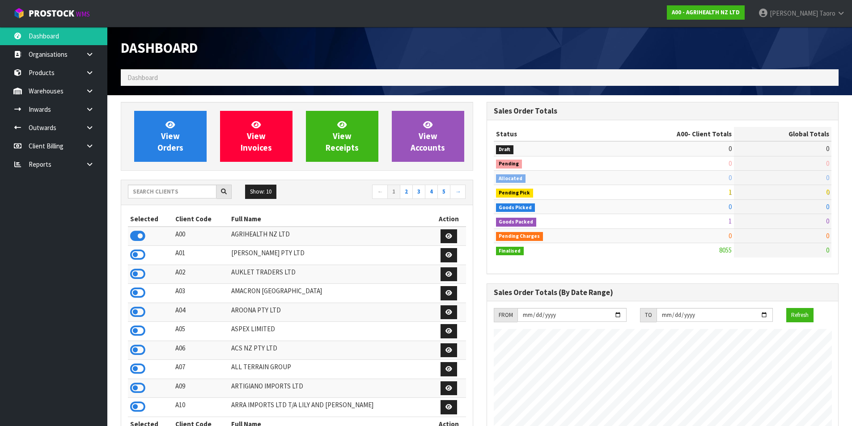
scroll to position [678, 365]
click at [190, 193] on input "text" at bounding box center [172, 192] width 89 height 14
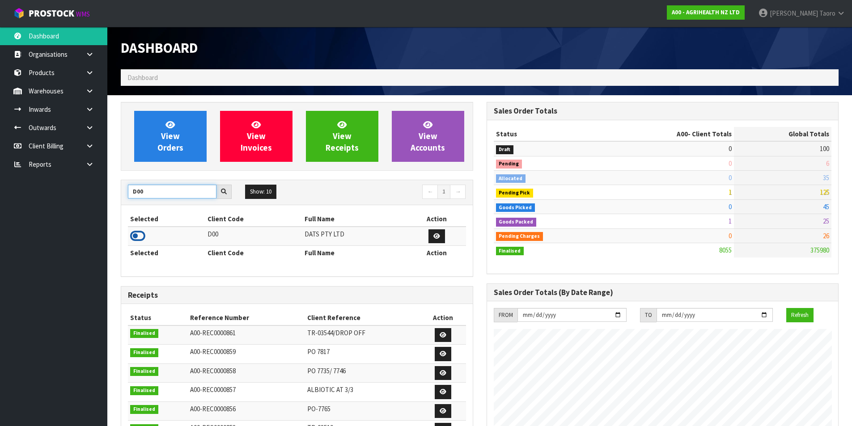
type input "D00"
click at [141, 232] on icon at bounding box center [137, 235] width 15 height 13
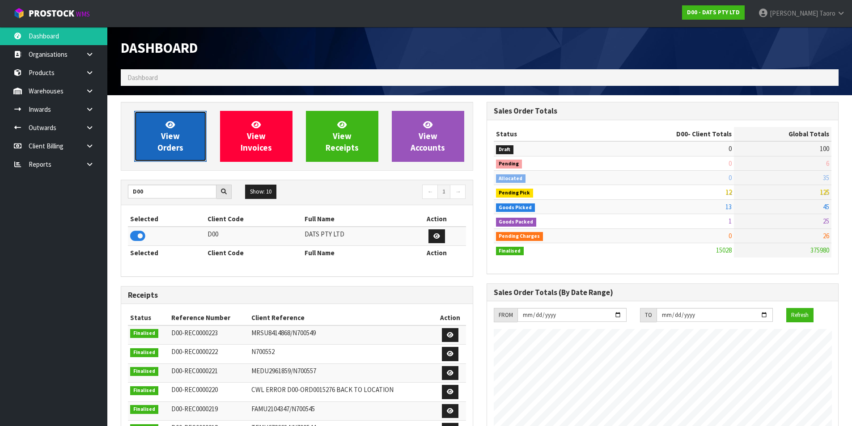
click at [166, 131] on span "View Orders" at bounding box center [170, 136] width 26 height 34
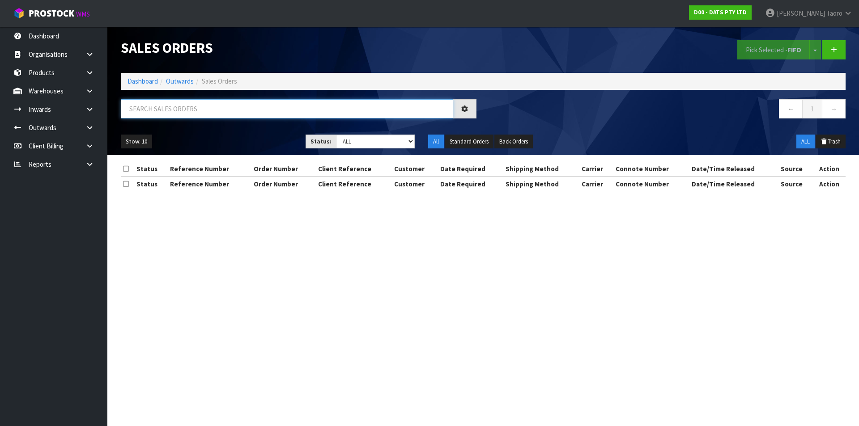
click at [170, 106] on input "text" at bounding box center [287, 108] width 332 height 19
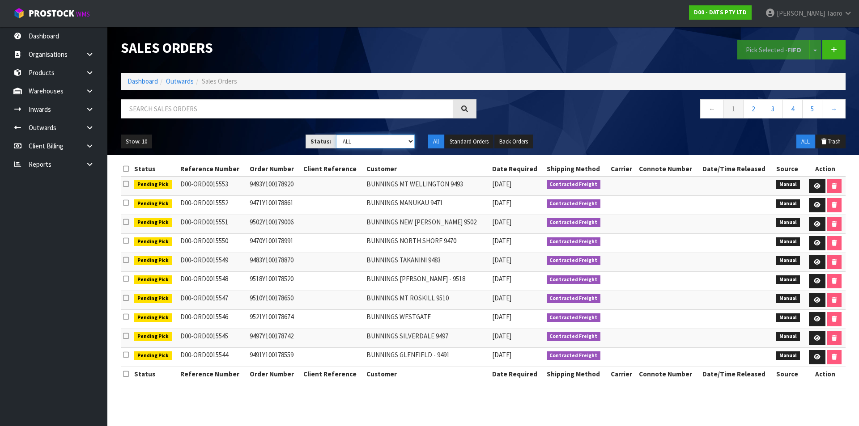
click at [365, 139] on select "Draft Pending Allocated Pending Pick Goods Picked Goods Packed Pending Charges …" at bounding box center [375, 142] width 79 height 14
select select "string:4"
click at [336, 135] on select "Draft Pending Allocated Pending Pick Goods Picked Goods Packed Pending Charges …" at bounding box center [375, 142] width 79 height 14
click at [133, 144] on button "Show: 10" at bounding box center [136, 142] width 31 height 14
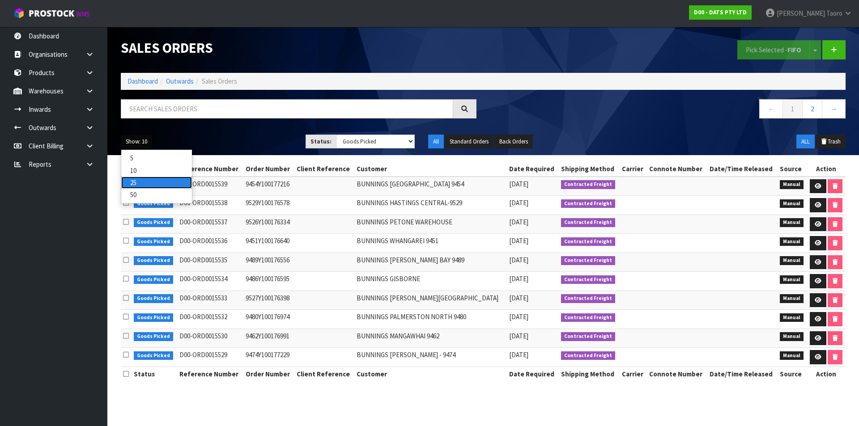
click at [142, 182] on link "25" at bounding box center [156, 183] width 71 height 12
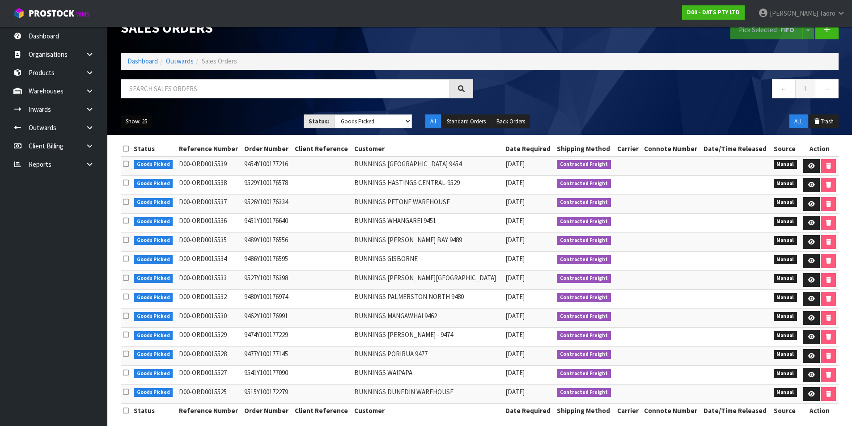
scroll to position [28, 0]
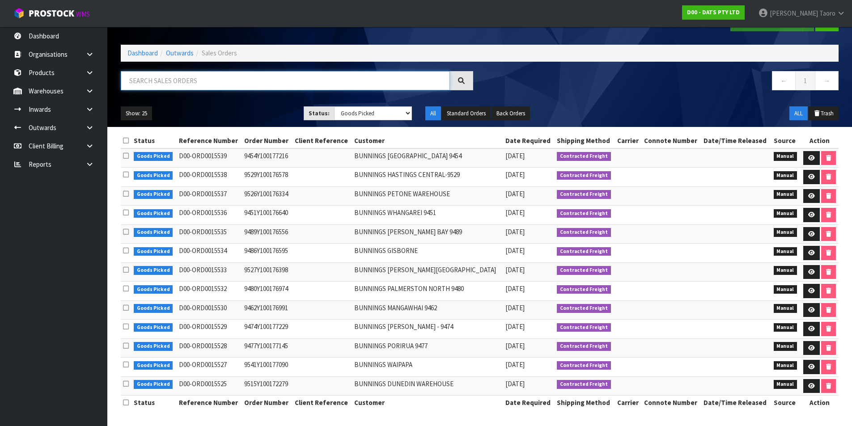
click at [426, 80] on input "text" at bounding box center [285, 80] width 329 height 19
type input "JOB-0406611"
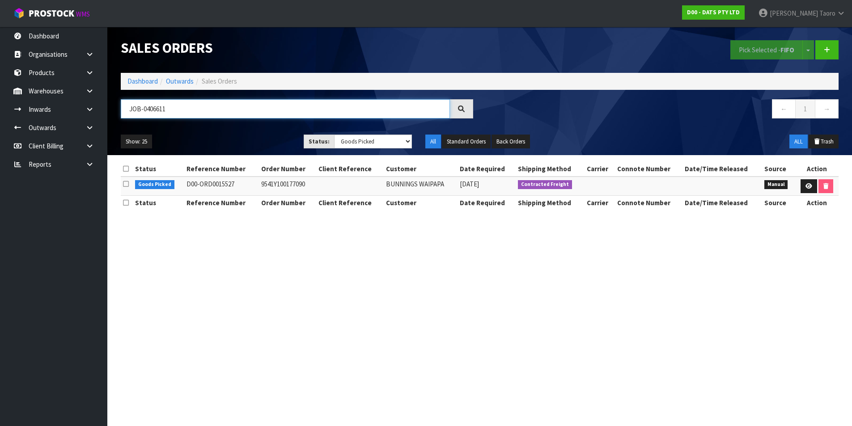
scroll to position [0, 0]
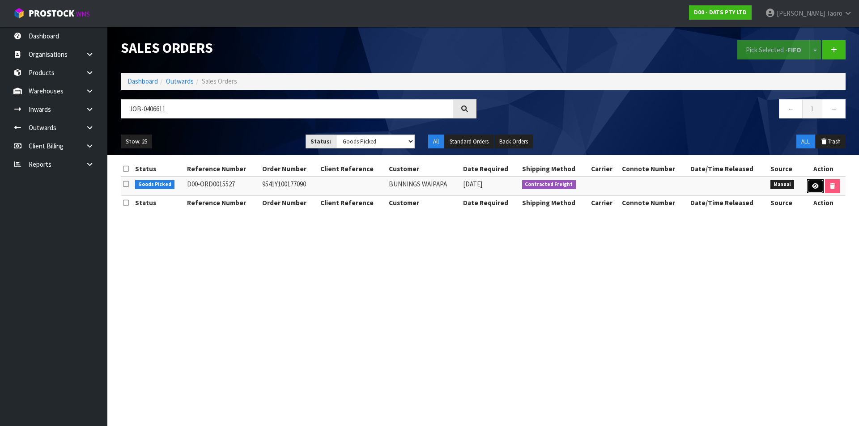
click at [812, 182] on link at bounding box center [815, 186] width 17 height 14
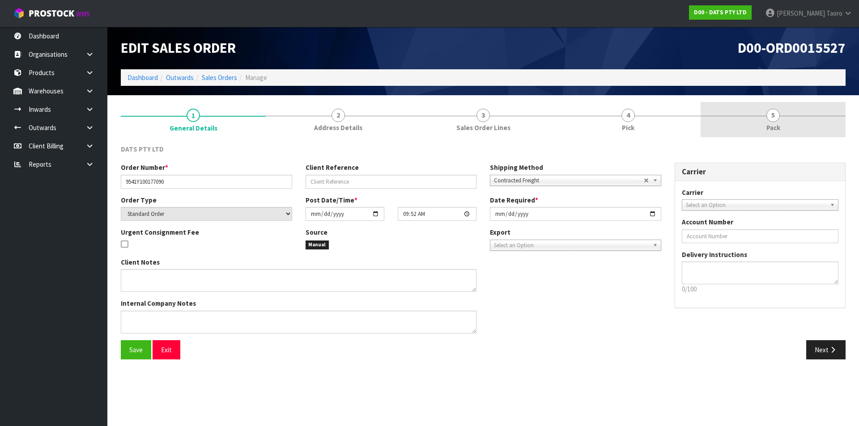
click at [791, 120] on link "5 Pack" at bounding box center [773, 119] width 145 height 35
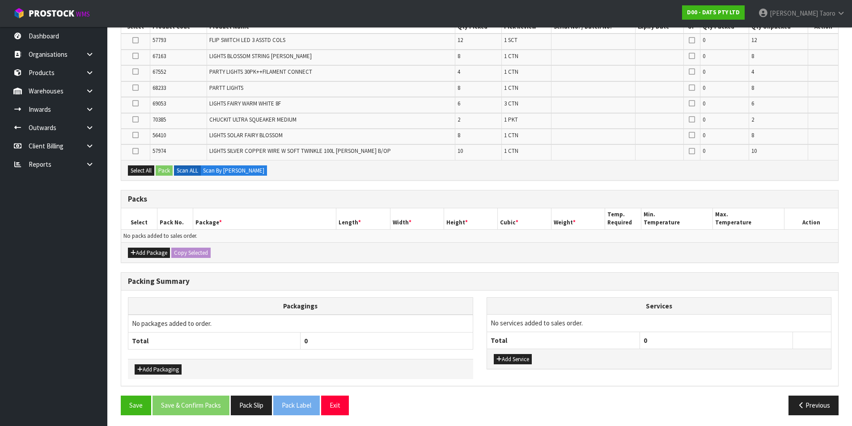
scroll to position [177, 0]
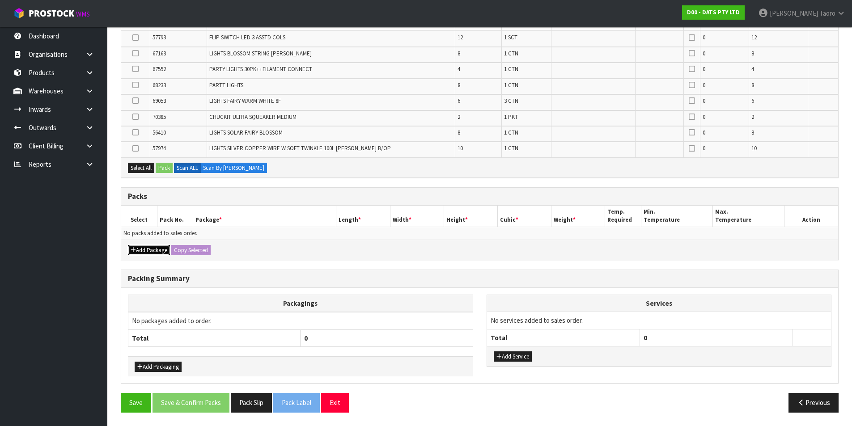
click at [139, 253] on button "Add Package" at bounding box center [149, 250] width 42 height 11
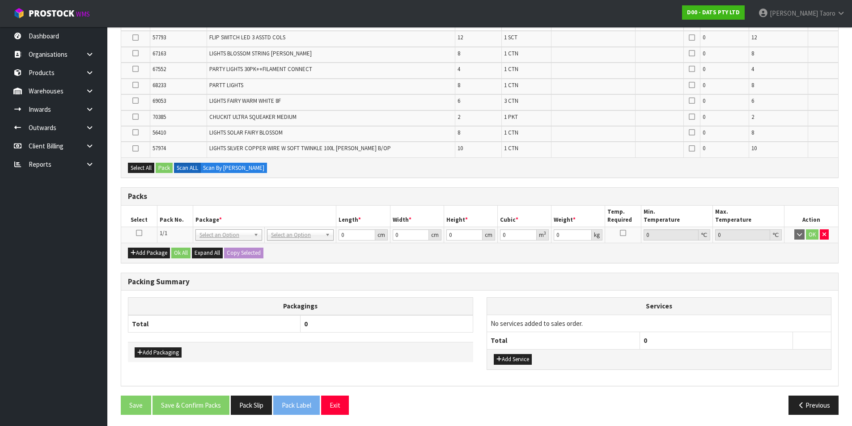
click at [137, 234] on icon at bounding box center [139, 233] width 6 height 0
click at [157, 212] on th "Select" at bounding box center [139, 216] width 36 height 21
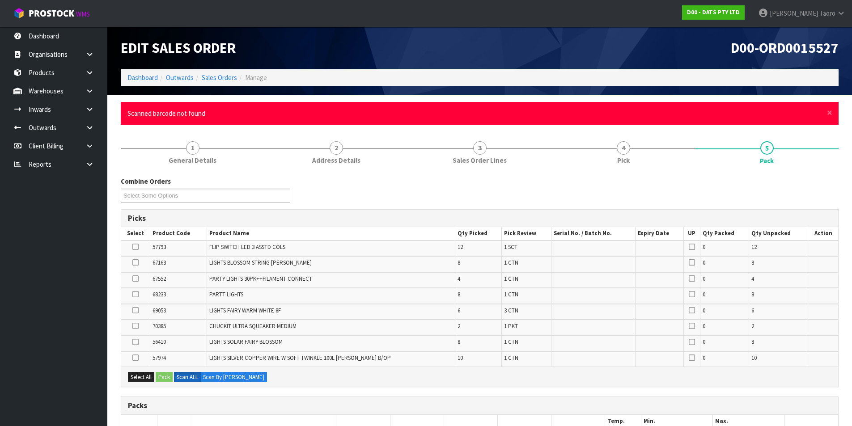
click at [833, 118] on div "× Close Scanned barcode not found" at bounding box center [480, 113] width 718 height 23
click at [831, 113] on span "×" at bounding box center [829, 112] width 5 height 13
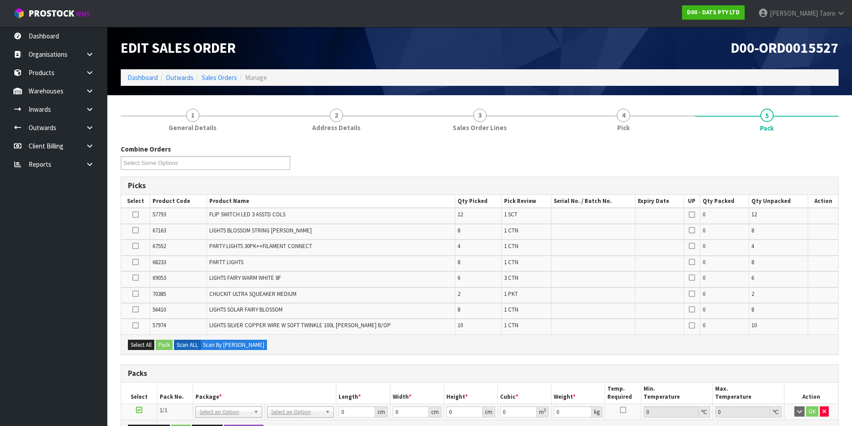
scroll to position [179, 0]
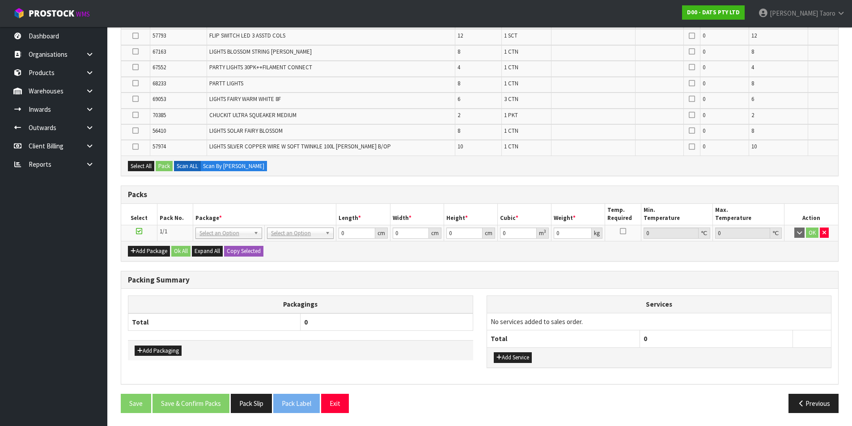
click at [401, 276] on h3 "Packing Summary" at bounding box center [480, 280] width 704 height 8
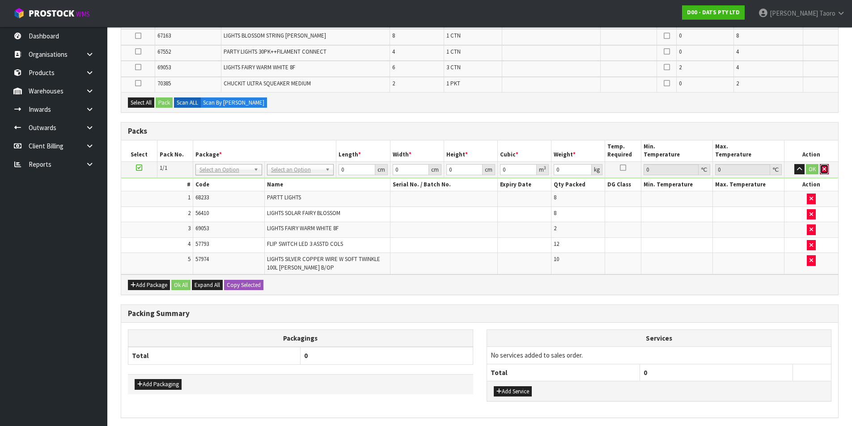
click at [825, 167] on icon "button" at bounding box center [825, 169] width 4 height 6
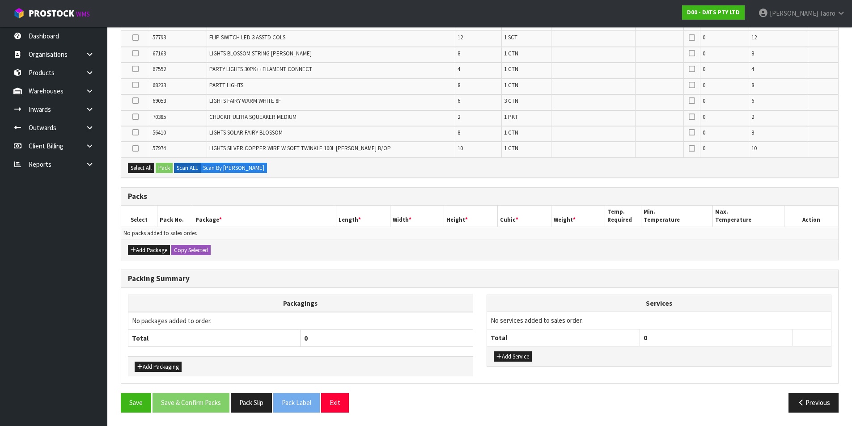
scroll to position [177, 0]
click at [152, 251] on button "Add Package" at bounding box center [149, 250] width 42 height 11
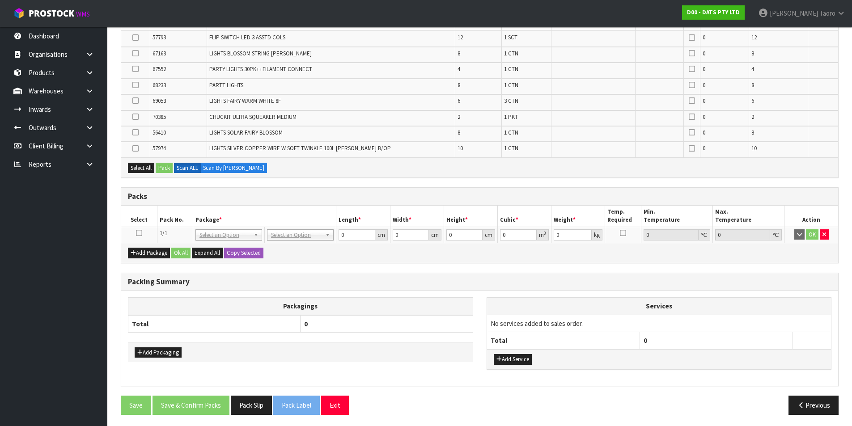
drag, startPoint x: 140, startPoint y: 233, endPoint x: 161, endPoint y: 212, distance: 29.7
click at [140, 233] on icon at bounding box center [139, 233] width 6 height 0
click at [162, 211] on th "Pack No." at bounding box center [175, 216] width 36 height 21
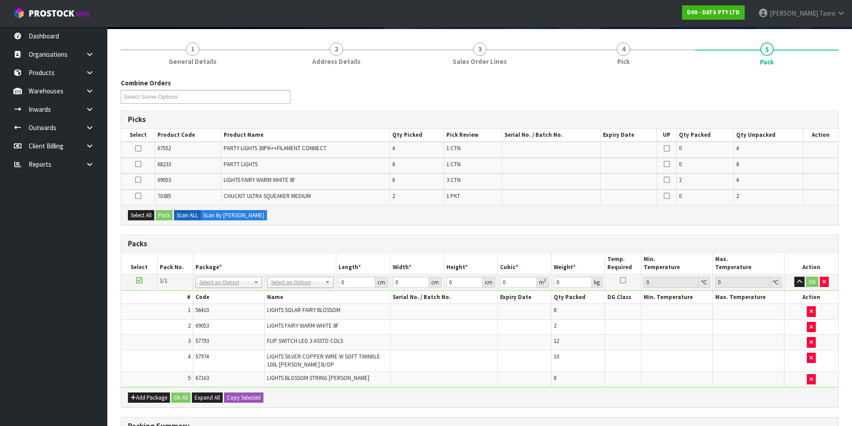
scroll to position [43, 0]
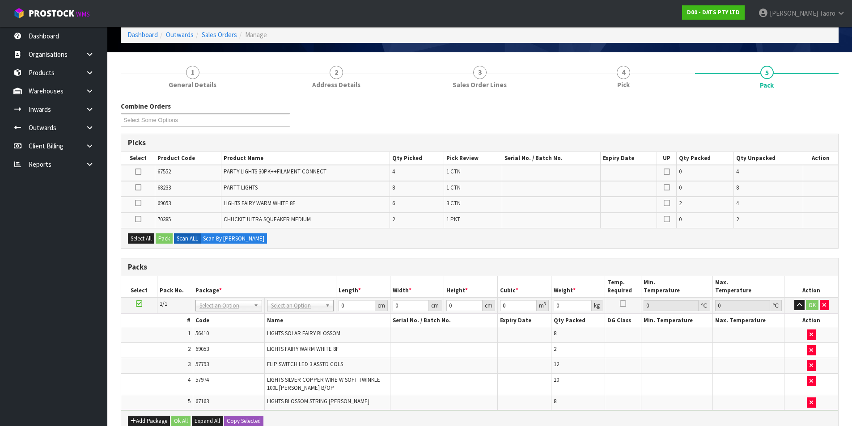
click at [471, 258] on div "Packs Select Pack No. Package * Length * Width * Height * Cubic * Weight * Temp…" at bounding box center [480, 344] width 718 height 173
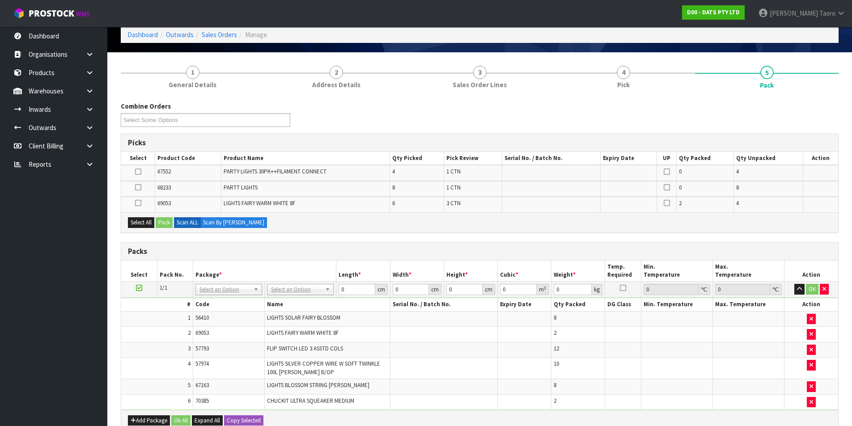
click at [800, 296] on td "OK" at bounding box center [812, 290] width 54 height 16
click at [800, 293] on button "button" at bounding box center [800, 289] width 10 height 11
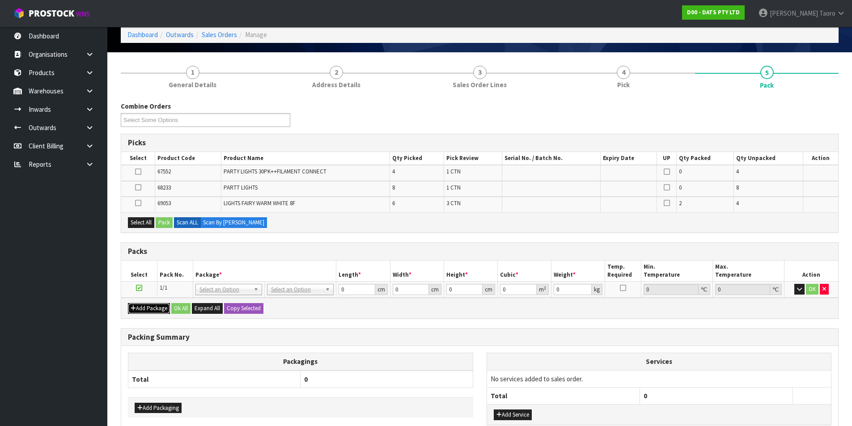
click at [128, 307] on button "Add Package" at bounding box center [149, 308] width 42 height 11
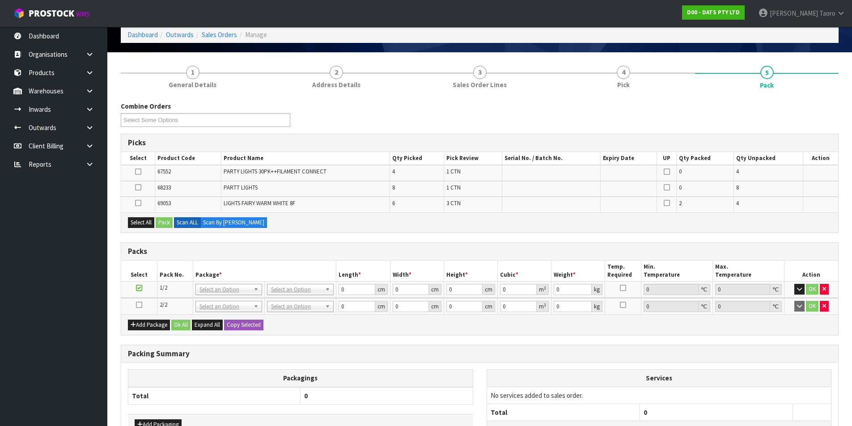
click at [138, 306] on icon at bounding box center [139, 305] width 6 height 0
click at [362, 117] on div "Combine Orders D00-ORD0015525 D00-ORD0015526 D00-ORD0015527 D00-ORD0015528 D00-…" at bounding box center [479, 118] width 731 height 32
click at [382, 234] on div "Combine Orders D00-ORD0015525 D00-ORD0015526 D00-ORD0015527 D00-ORD0015528 D00-…" at bounding box center [480, 298] width 718 height 392
click at [378, 245] on div "Packs" at bounding box center [479, 252] width 717 height 18
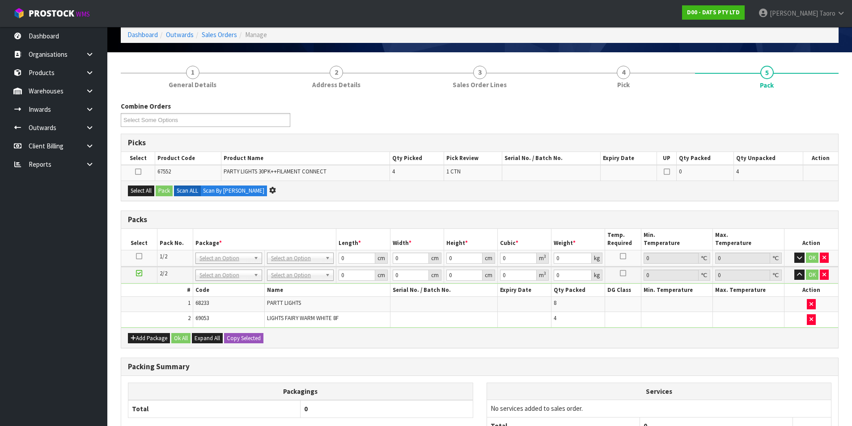
scroll to position [0, 0]
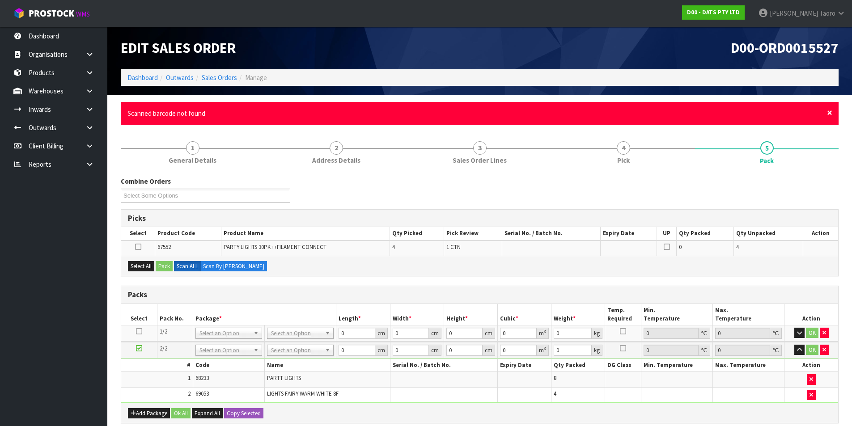
click at [828, 111] on span "×" at bounding box center [829, 112] width 5 height 13
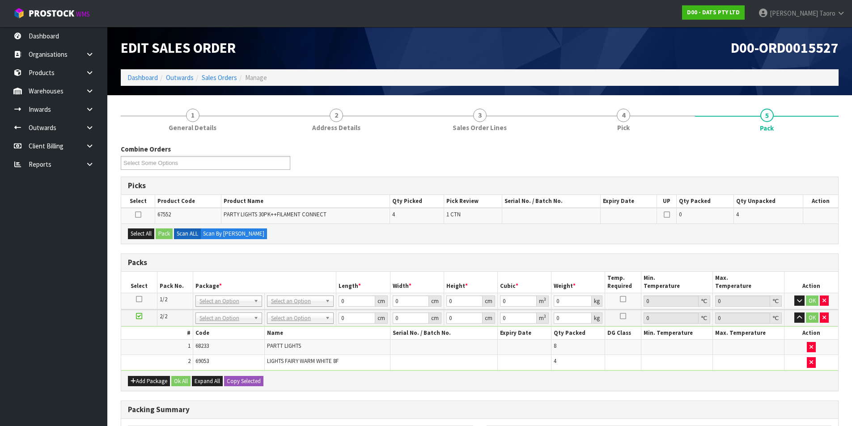
click at [832, 146] on div "Combine Orders D00-ORD0015525 D00-ORD0015526 D00-ORD0015527 D00-ORD0015528 D00-…" at bounding box center [479, 160] width 731 height 32
drag, startPoint x: 140, startPoint y: 317, endPoint x: 254, endPoint y: 258, distance: 128.1
click at [140, 317] on icon at bounding box center [139, 316] width 6 height 0
click at [259, 253] on div "Combine Orders D00-ORD0015525 D00-ORD0015526 D00-ORD0015527 D00-ORD0015528 D00-…" at bounding box center [480, 347] width 718 height 406
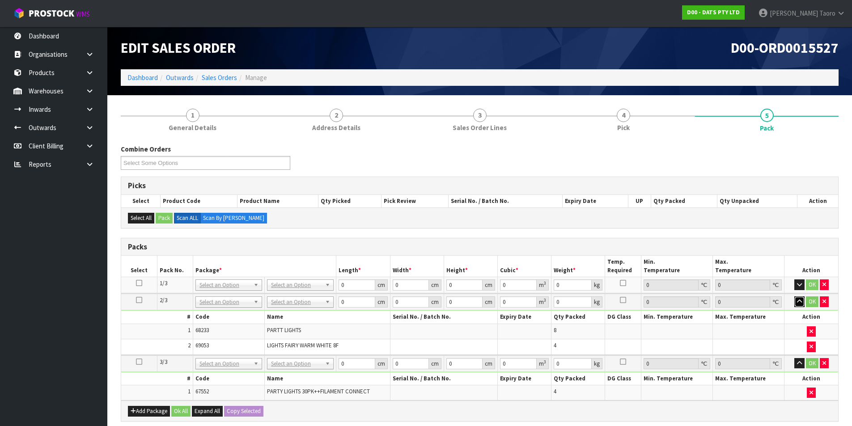
click at [799, 304] on icon "button" at bounding box center [799, 302] width 5 height 6
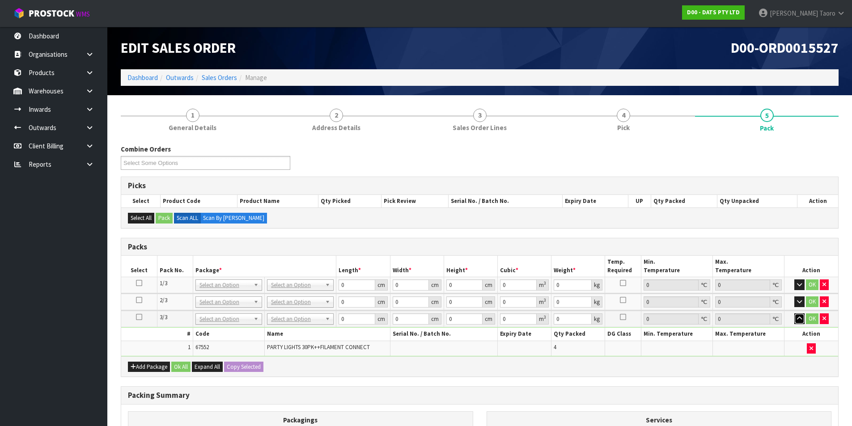
click at [798, 321] on icon "button" at bounding box center [799, 319] width 5 height 6
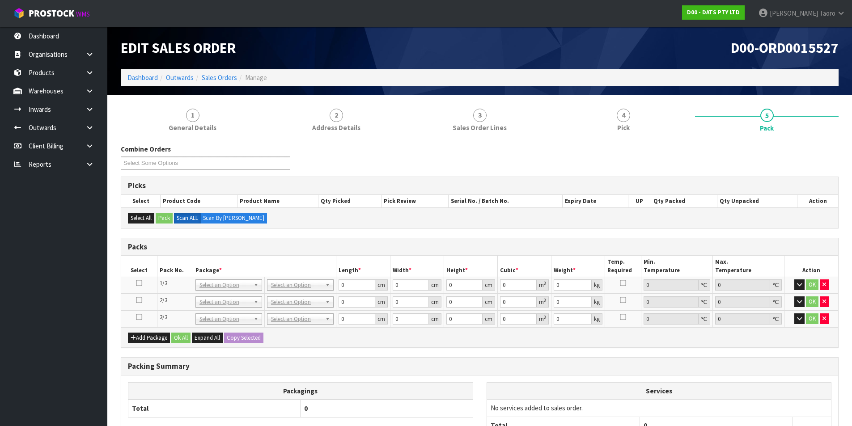
click at [772, 241] on div "Packs" at bounding box center [479, 247] width 717 height 18
click at [292, 297] on input "text" at bounding box center [300, 297] width 62 height 11
type input "CTN9"
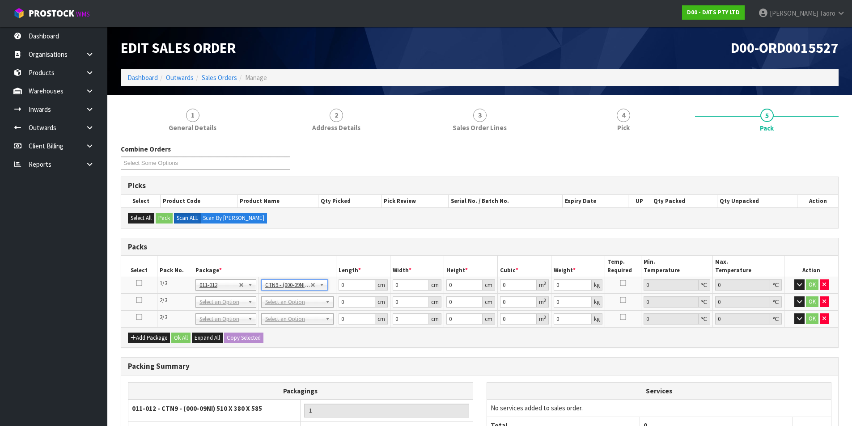
type input "51"
type input "38"
type input "58.5"
type input "0.113373"
type input "15.22"
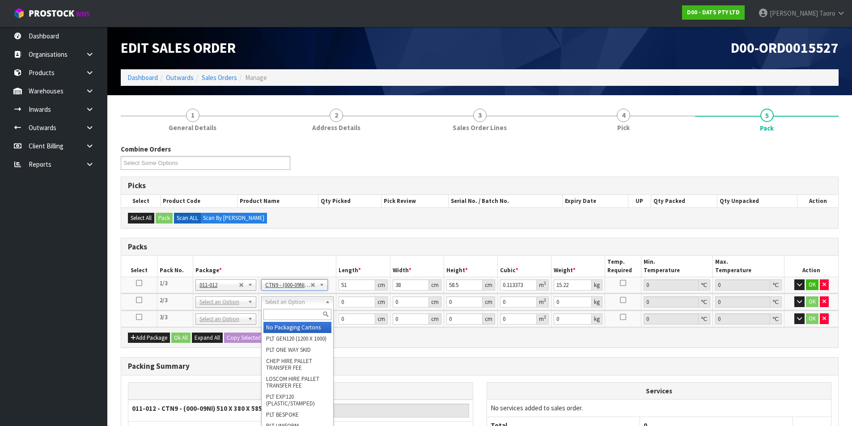
click at [289, 319] on input "text" at bounding box center [297, 314] width 68 height 11
type input "CTN9"
type input "2"
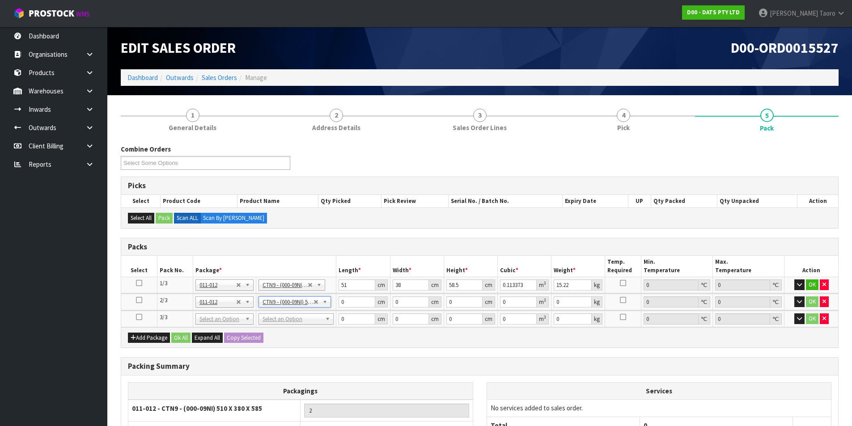
type input "51"
type input "38"
type input "58.5"
type input "0.113373"
type input "10.4"
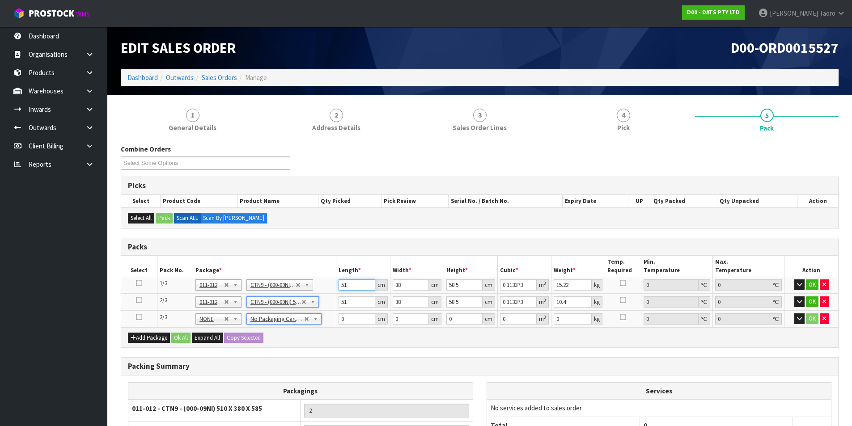
click at [352, 287] on input "51" at bounding box center [357, 285] width 36 height 11
type input "5"
type input "0.011115"
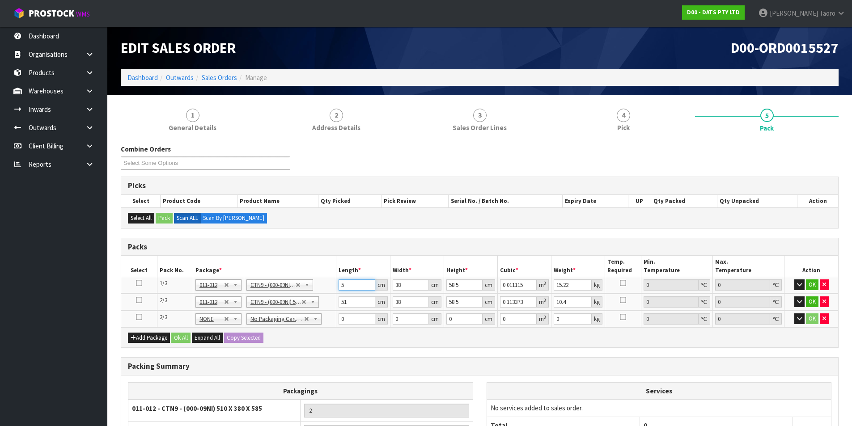
type input "52"
type input "0.115596"
type input "52"
type input "4"
type input "0.012168"
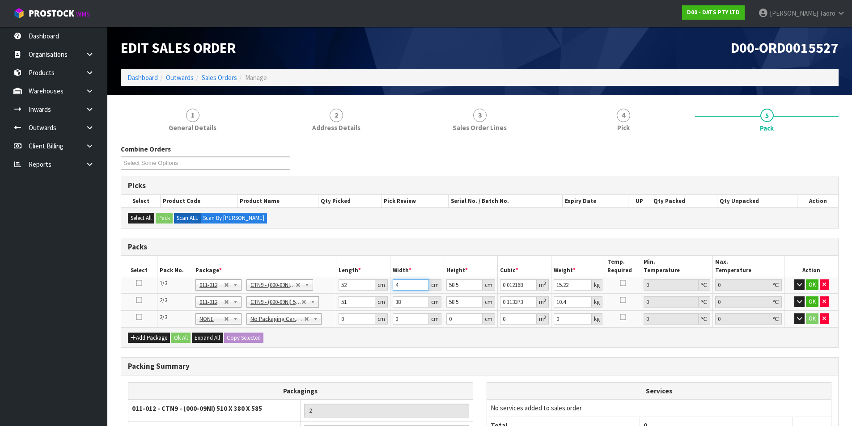
type input "40"
type input "0.12168"
type input "40"
type input "5"
type input "0.0104"
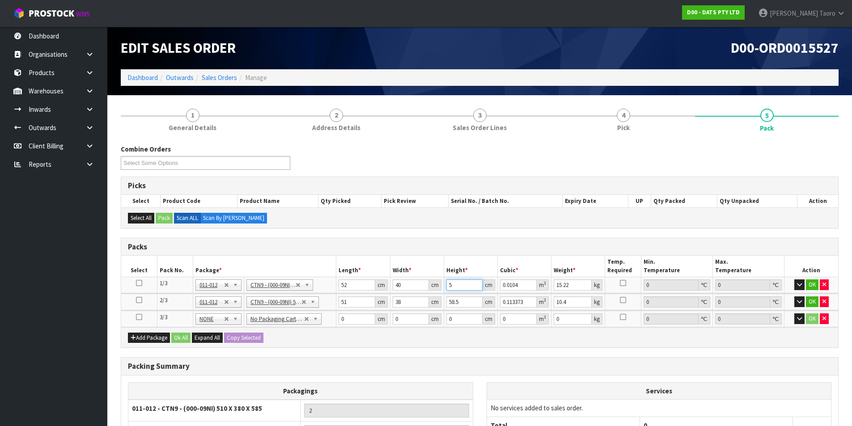
type input "58"
type input "0.12064"
type input "58"
type input "13"
type input "5"
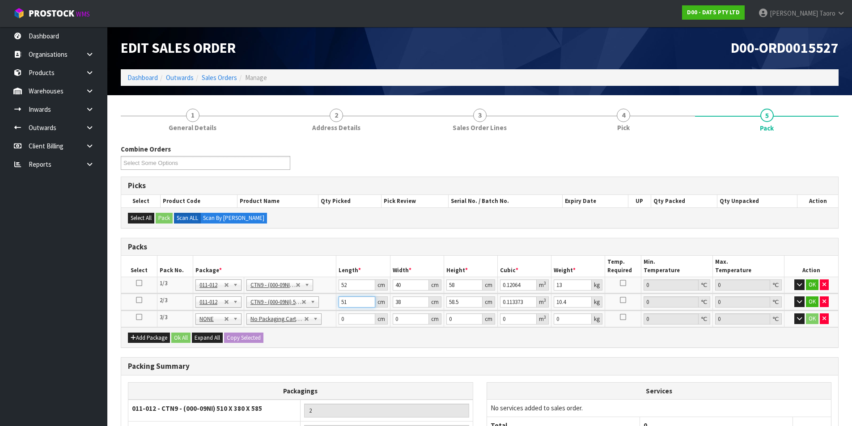
type input "0.011115"
type input "52"
type input "0.115596"
type input "52"
type input "4"
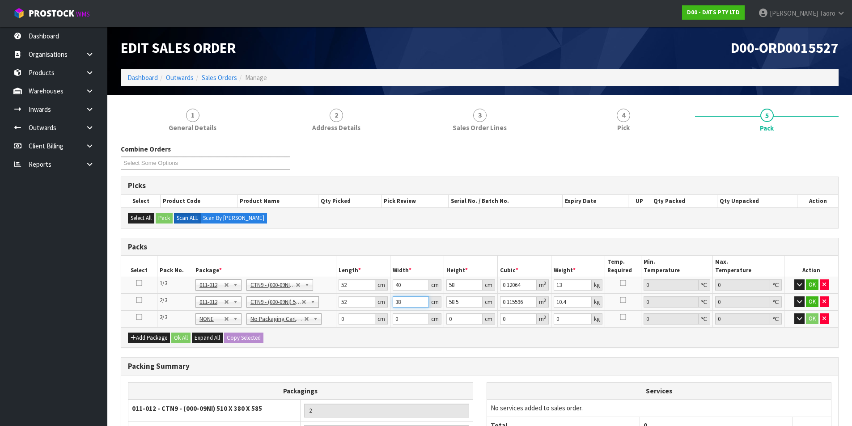
type input "0.012168"
type input "40"
type input "0.12168"
type input "40"
type input "5"
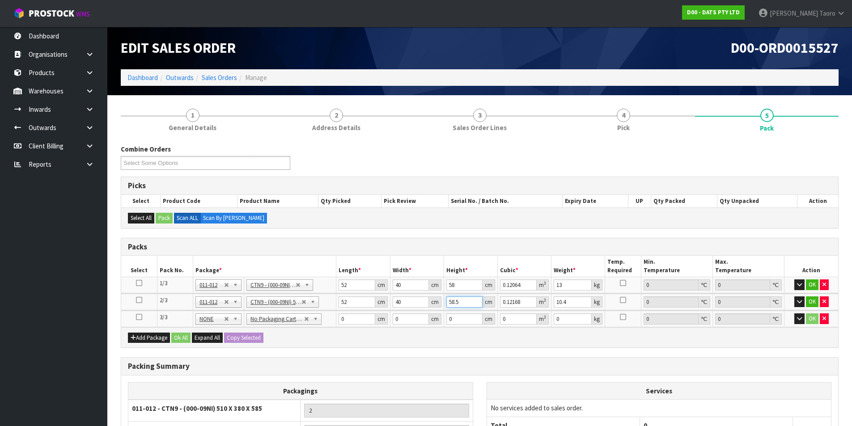
type input "0.0104"
type input "55"
type input "0.1144"
type input "55"
type input "12"
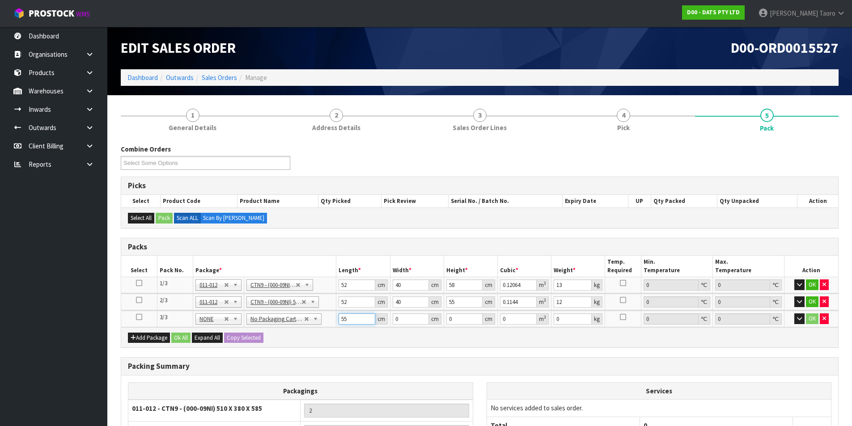
type input "55"
type input "38"
type input "3"
type input "0.00627"
type input "37"
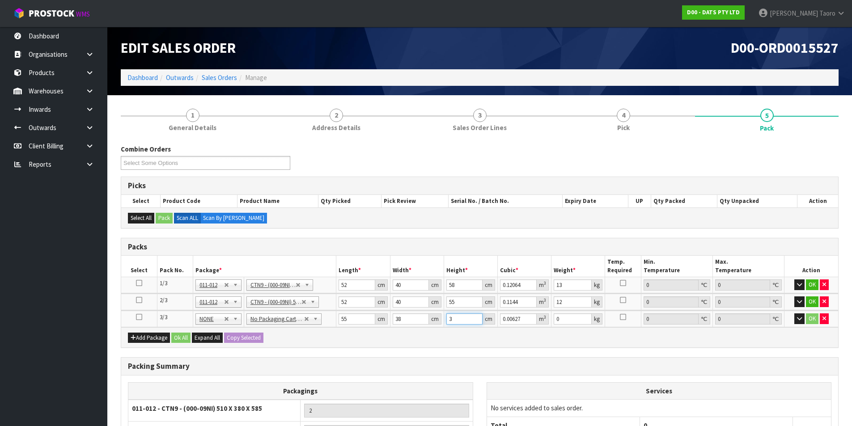
type input "0.07733"
type input "37"
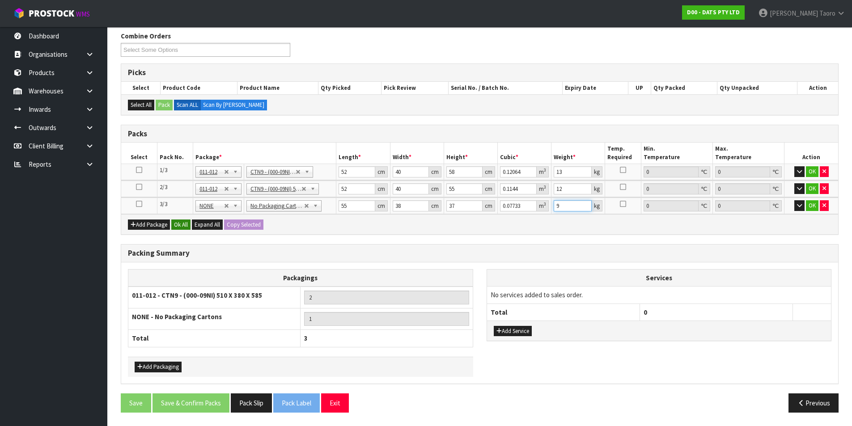
type input "9"
click at [189, 226] on button "Ok All" at bounding box center [180, 225] width 19 height 11
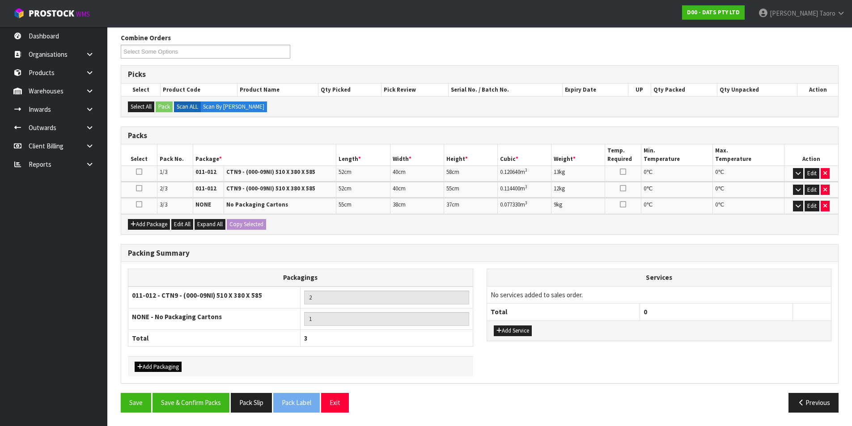
scroll to position [111, 0]
click at [192, 402] on button "Save & Confirm Packs" at bounding box center [191, 402] width 77 height 19
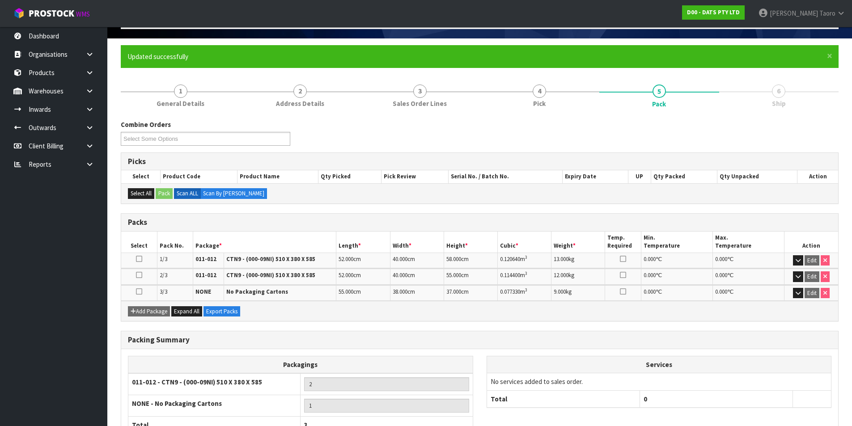
scroll to position [123, 0]
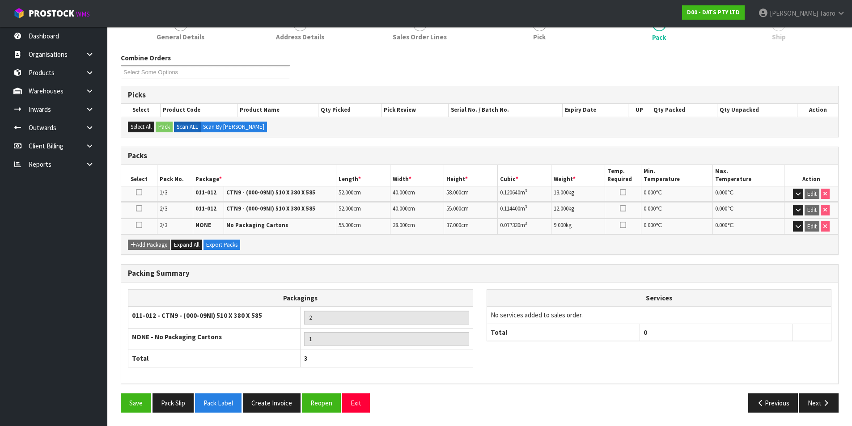
drag, startPoint x: 849, startPoint y: 398, endPoint x: 840, endPoint y: 402, distance: 10.1
click at [848, 398] on section "× Close Updated successfully 1 General Details 2 Address Details 3 Sales Order …" at bounding box center [479, 199] width 745 height 455
drag, startPoint x: 833, startPoint y: 405, endPoint x: 442, endPoint y: 366, distance: 393.0
click at [832, 405] on button "Next" at bounding box center [818, 403] width 39 height 19
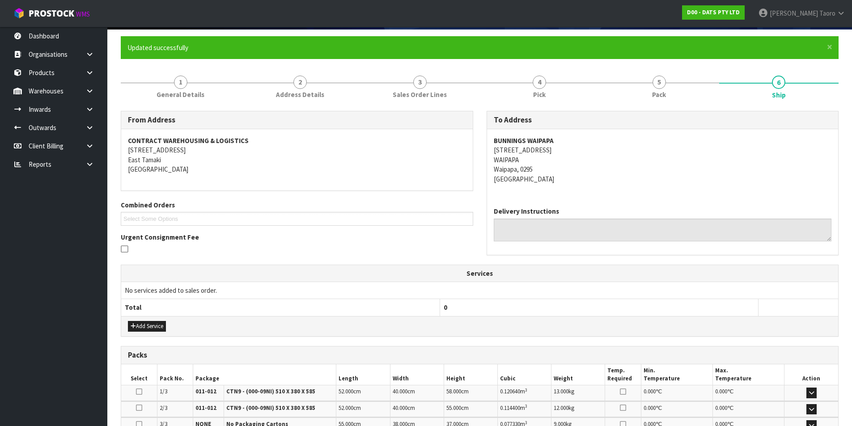
scroll to position [190, 0]
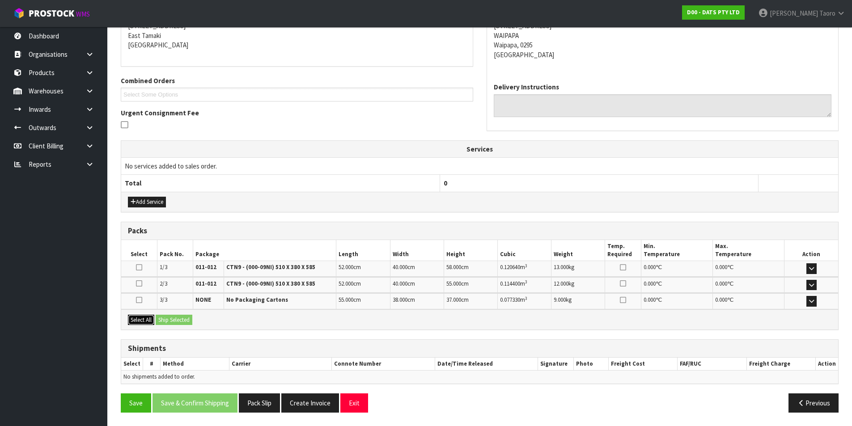
drag, startPoint x: 128, startPoint y: 320, endPoint x: 148, endPoint y: 319, distance: 20.2
click at [128, 320] on button "Select All" at bounding box center [141, 320] width 26 height 11
click at [170, 318] on button "Ship Selected" at bounding box center [174, 320] width 37 height 11
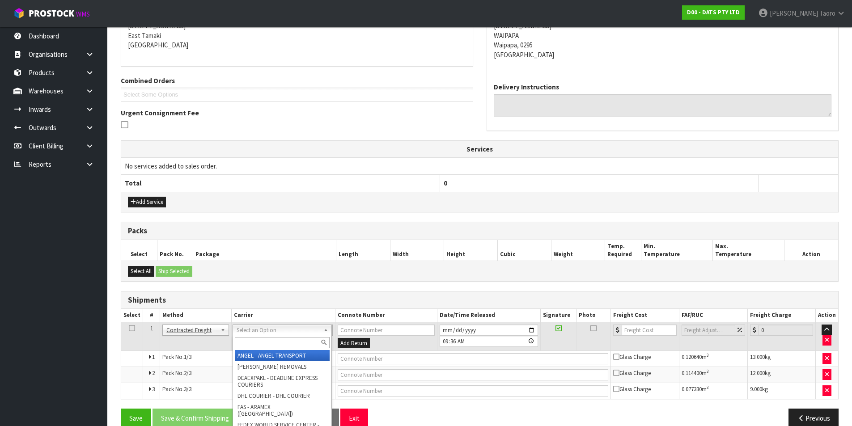
click at [273, 342] on input "text" at bounding box center [282, 342] width 95 height 11
type input "NZP"
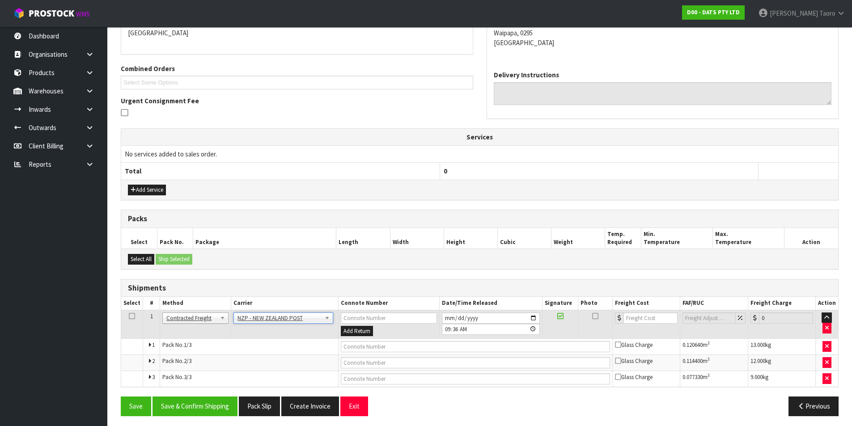
scroll to position [206, 0]
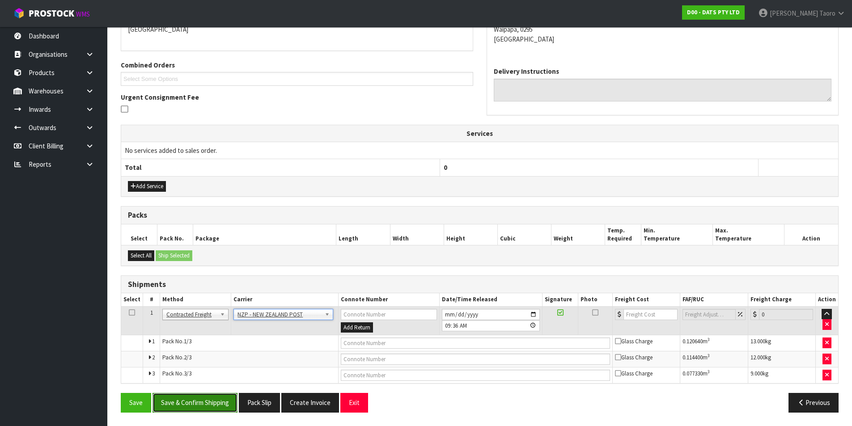
click at [225, 407] on button "Save & Confirm Shipping" at bounding box center [195, 402] width 85 height 19
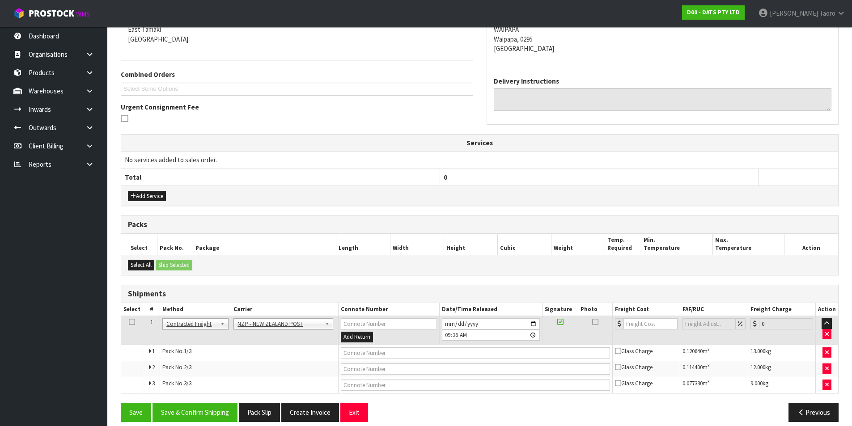
scroll to position [0, 0]
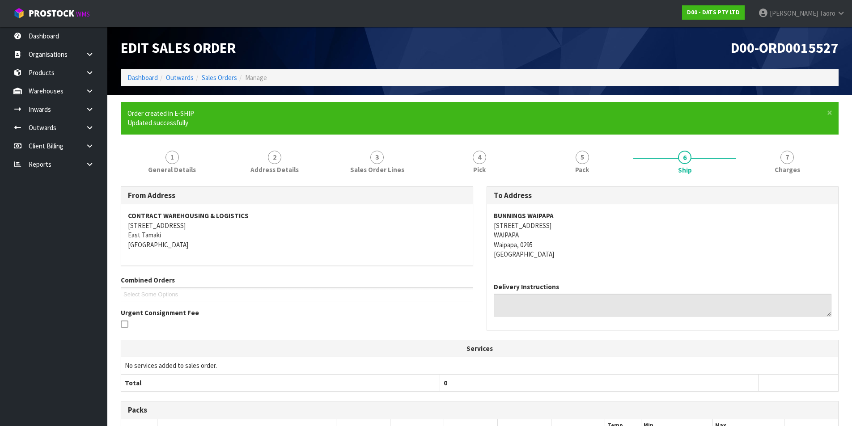
click at [503, 216] on strong "BUNNINGS WAIPAPA" at bounding box center [524, 216] width 60 height 8
click at [502, 216] on strong "BUNNINGS WAIPAPA" at bounding box center [524, 216] width 60 height 8
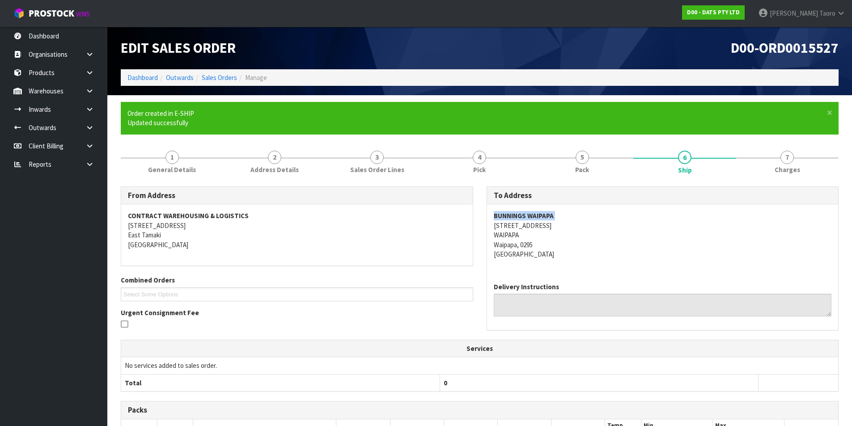
click at [502, 216] on strong "BUNNINGS WAIPAPA" at bounding box center [524, 216] width 60 height 8
click at [513, 215] on strong "BUNNINGS WAIPAPA" at bounding box center [524, 216] width 60 height 8
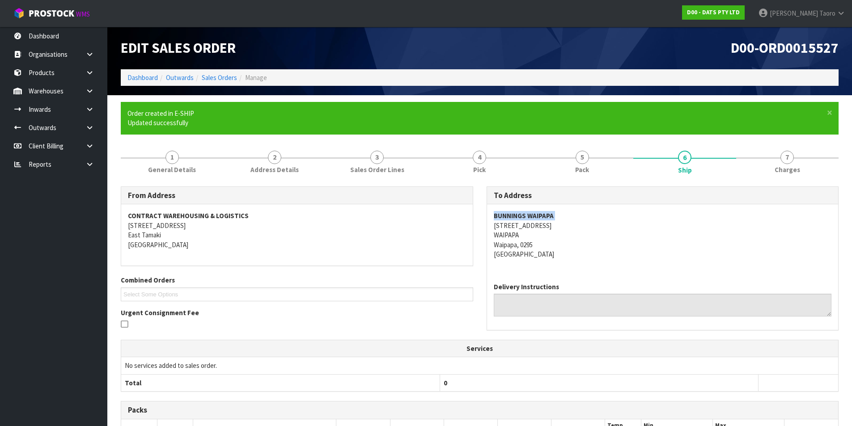
copy strong "BUNNINGS WAIPAPA"
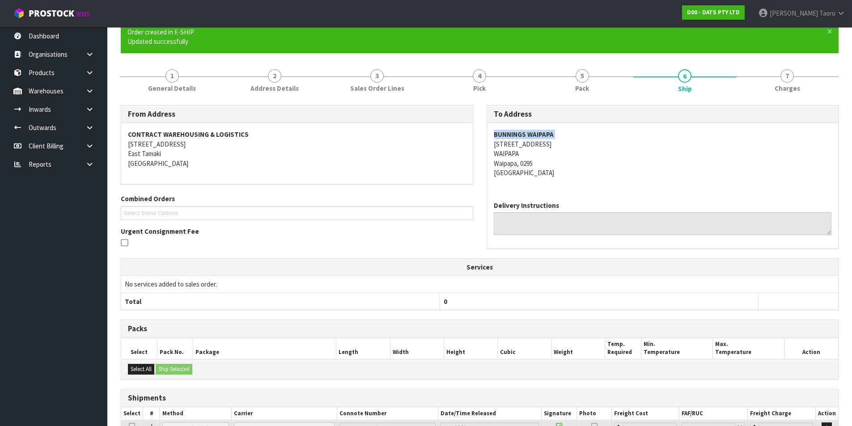
scroll to position [191, 0]
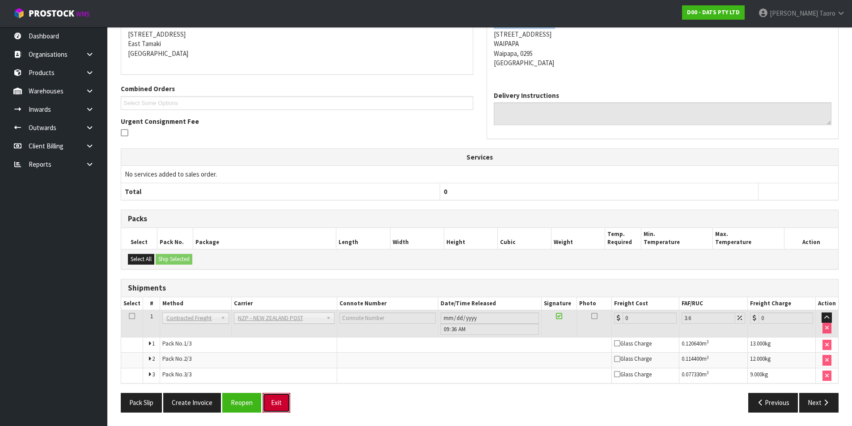
click at [276, 405] on button "Exit" at bounding box center [277, 402] width 28 height 19
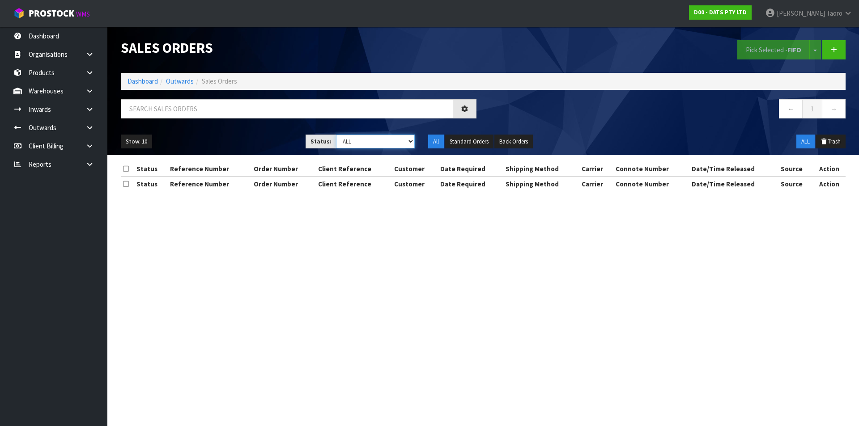
click at [395, 136] on select "Draft Pending Allocated Pending Pick Goods Picked Goods Packed Pending Charges …" at bounding box center [375, 142] width 79 height 14
select select "string:6"
click at [336, 135] on select "Draft Pending Allocated Pending Pick Goods Picked Goods Packed Pending Charges …" at bounding box center [375, 142] width 79 height 14
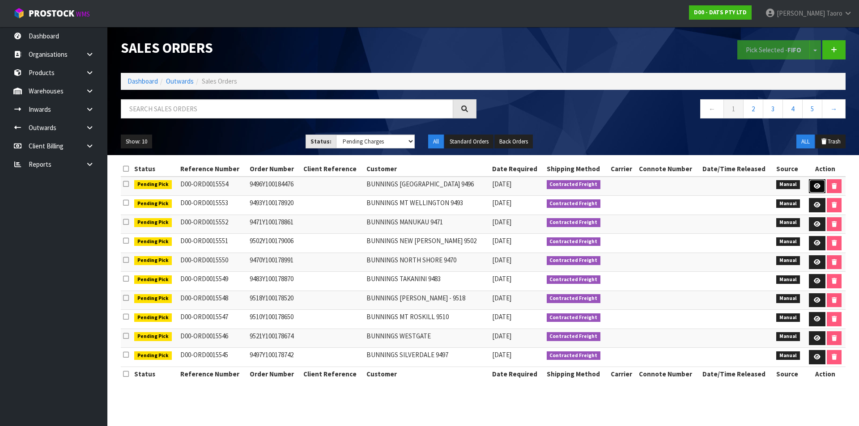
click at [814, 185] on icon at bounding box center [817, 186] width 7 height 6
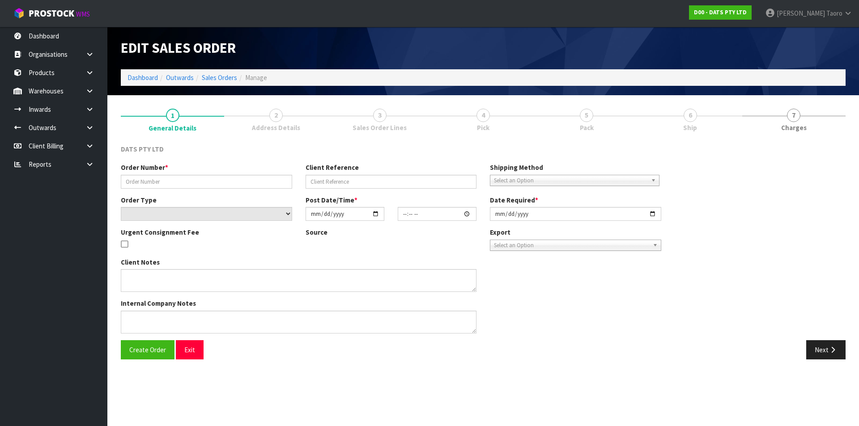
type input "9496Y100184476"
select select "number:0"
type input "[DATE]"
type input "09:34:00.000"
type input "[DATE]"
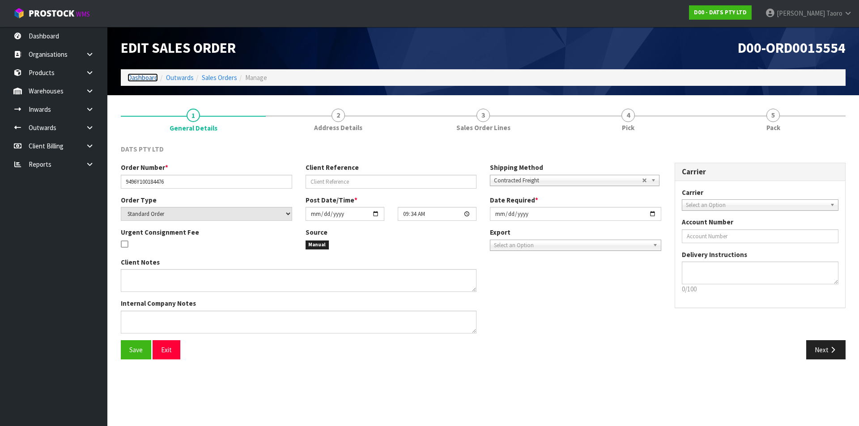
click at [147, 80] on link "Dashboard" at bounding box center [142, 77] width 30 height 8
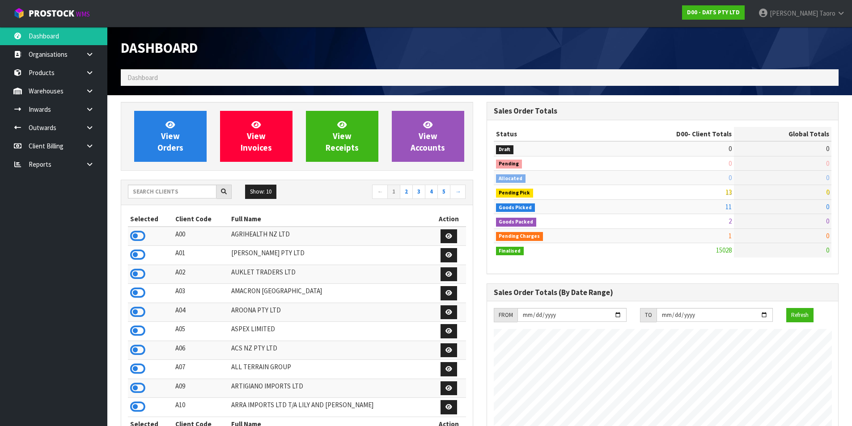
scroll to position [678, 365]
click at [185, 131] on link "View Orders" at bounding box center [170, 136] width 72 height 51
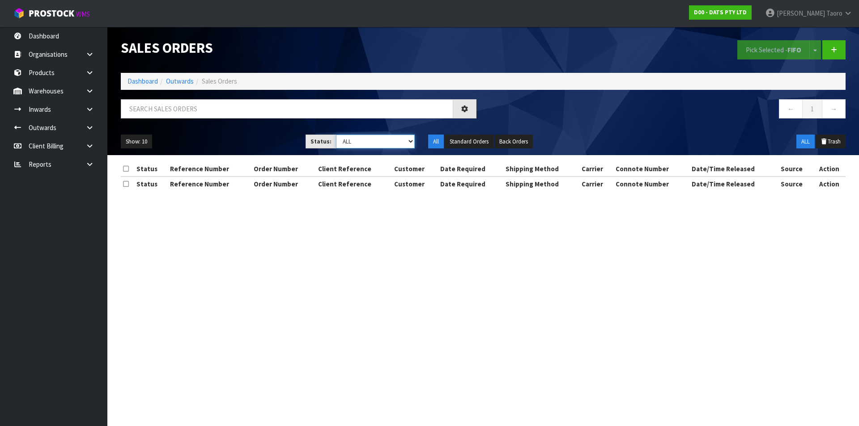
click at [369, 138] on select "Draft Pending Allocated Pending Pick Goods Picked Goods Packed Pending Charges …" at bounding box center [375, 142] width 79 height 14
click at [336, 135] on select "Draft Pending Allocated Pending Pick Goods Picked Goods Packed Pending Charges …" at bounding box center [375, 142] width 79 height 14
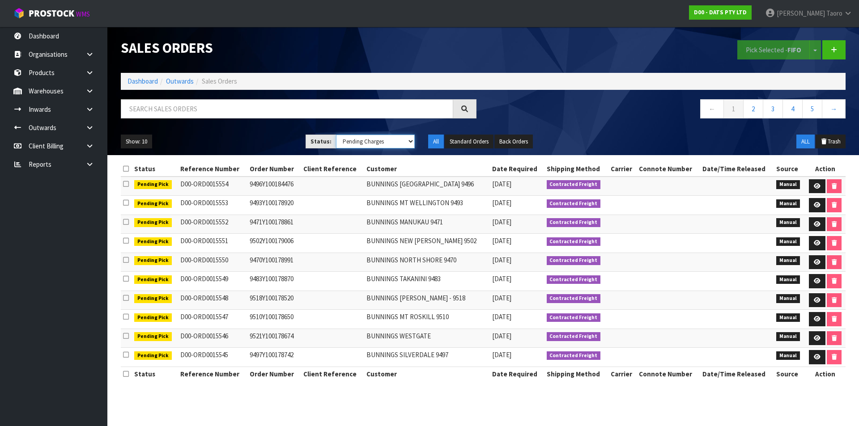
click at [377, 139] on select "Draft Pending Allocated Pending Pick Goods Picked Goods Packed Pending Charges …" at bounding box center [375, 142] width 79 height 14
click at [336, 135] on select "Draft Pending Allocated Pending Pick Goods Picked Goods Packed Pending Charges …" at bounding box center [375, 142] width 79 height 14
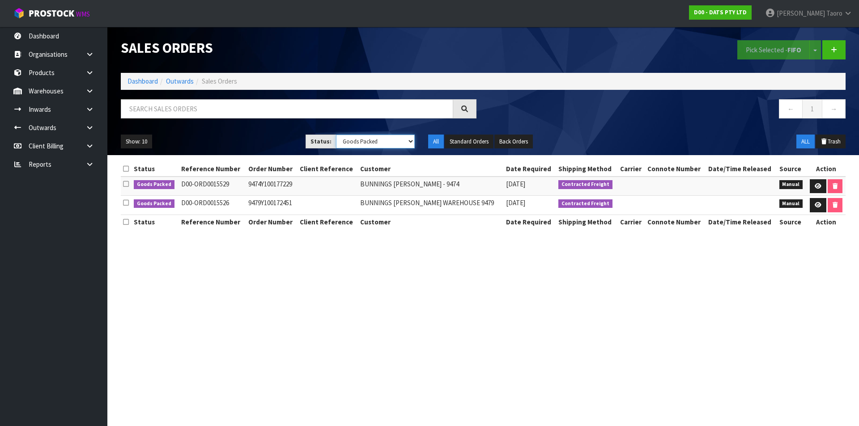
drag, startPoint x: 378, startPoint y: 142, endPoint x: 378, endPoint y: 148, distance: 5.8
click at [378, 142] on select "Draft Pending Allocated Pending Pick Goods Picked Goods Packed Pending Charges …" at bounding box center [375, 142] width 79 height 14
select select "string:6"
click at [336, 135] on select "Draft Pending Allocated Pending Pick Goods Picked Goods Packed Pending Charges …" at bounding box center [375, 142] width 79 height 14
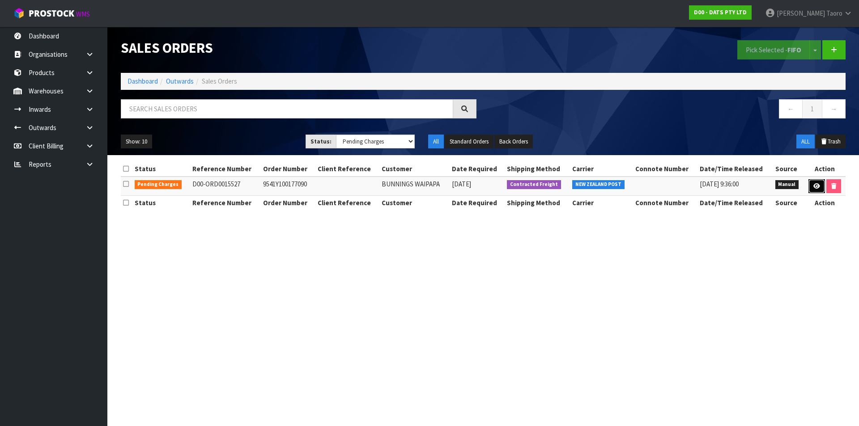
click at [814, 189] on icon at bounding box center [816, 186] width 7 height 6
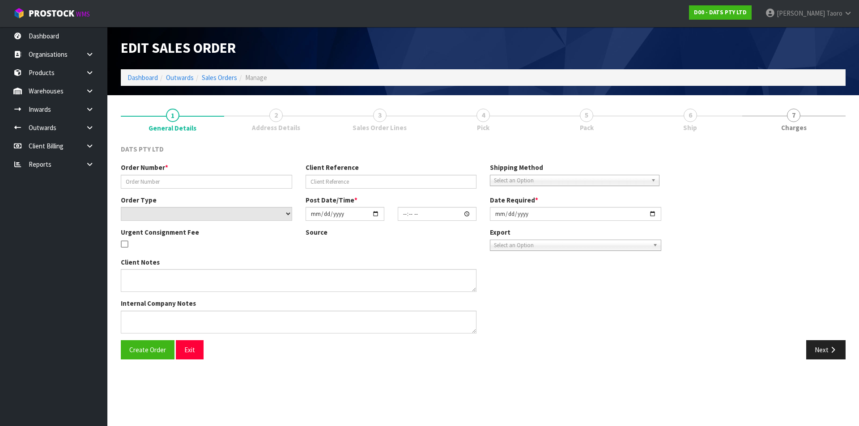
type input "9541Y100177090"
select select "number:0"
type input "[DATE]"
type input "09:52:00.000"
type input "[DATE]"
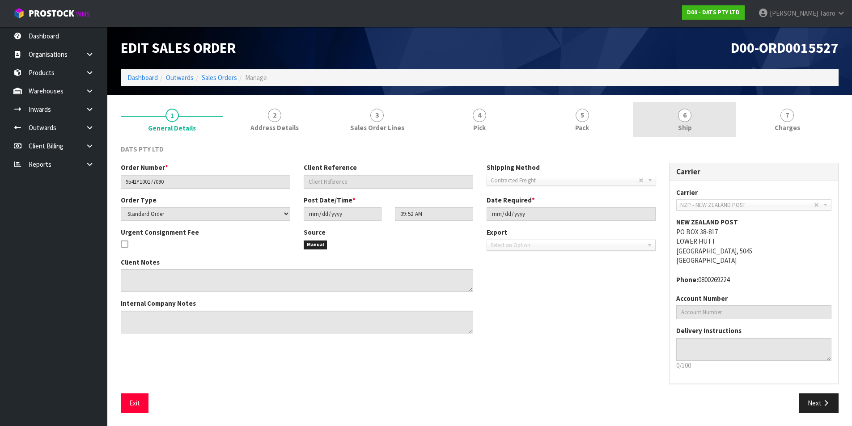
click at [693, 124] on link "6 Ship" at bounding box center [684, 119] width 102 height 35
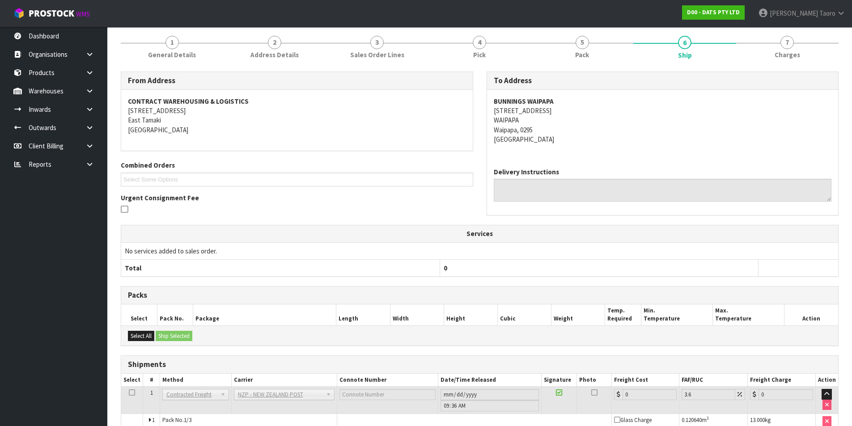
scroll to position [149, 0]
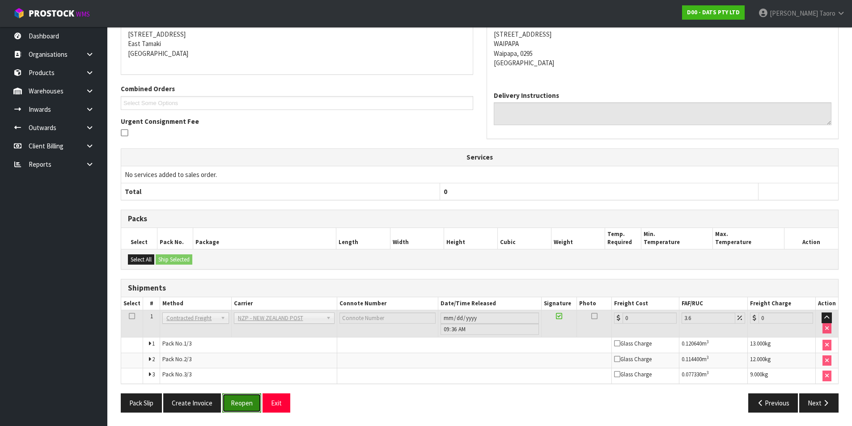
click at [237, 407] on button "Reopen" at bounding box center [241, 403] width 39 height 19
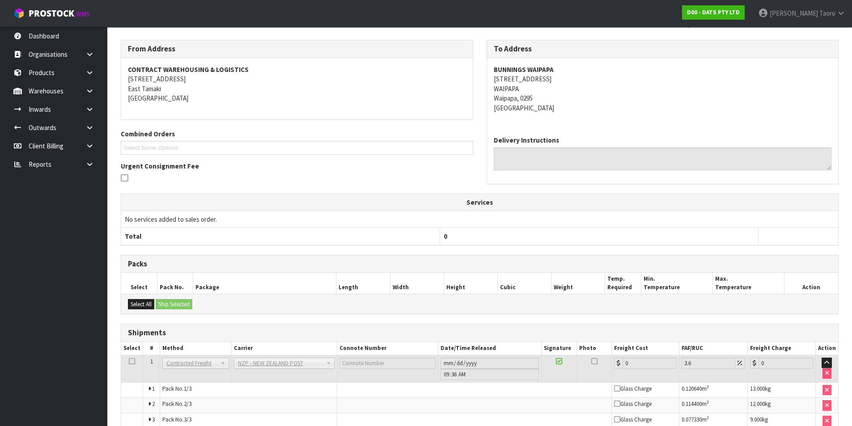
scroll to position [182, 0]
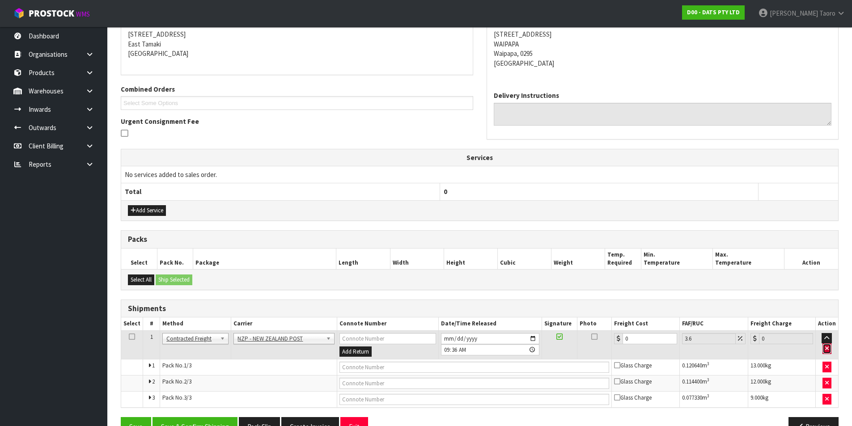
click at [828, 348] on icon "button" at bounding box center [827, 349] width 4 height 6
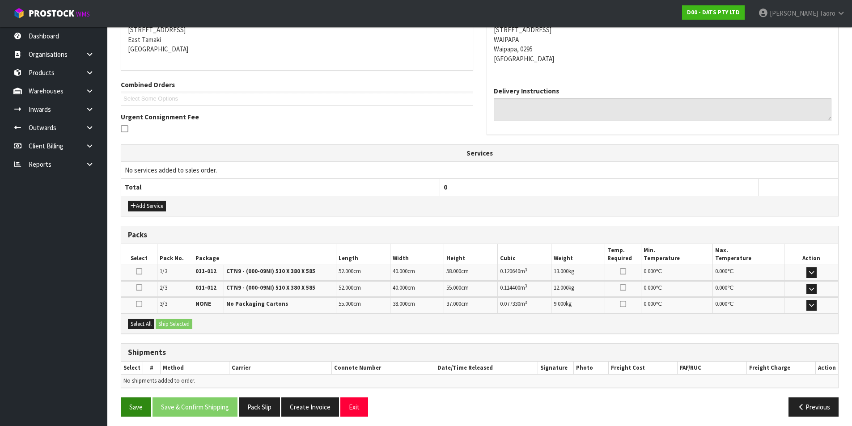
scroll to position [190, 0]
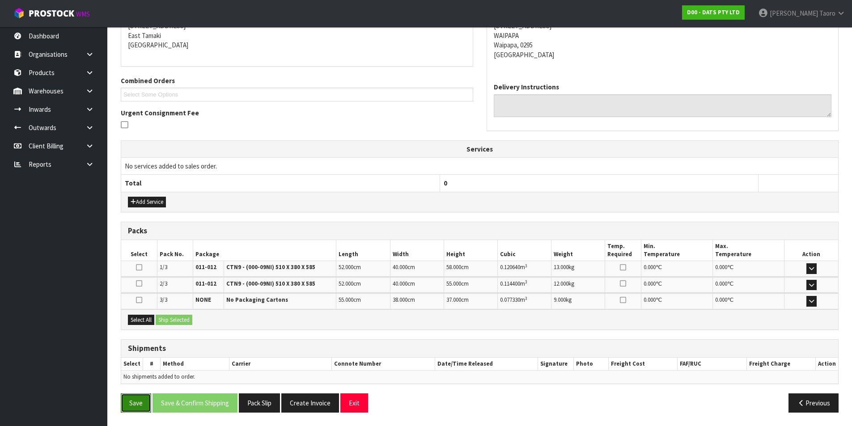
click at [128, 402] on button "Save" at bounding box center [136, 403] width 30 height 19
click at [353, 401] on button "Exit" at bounding box center [354, 403] width 28 height 19
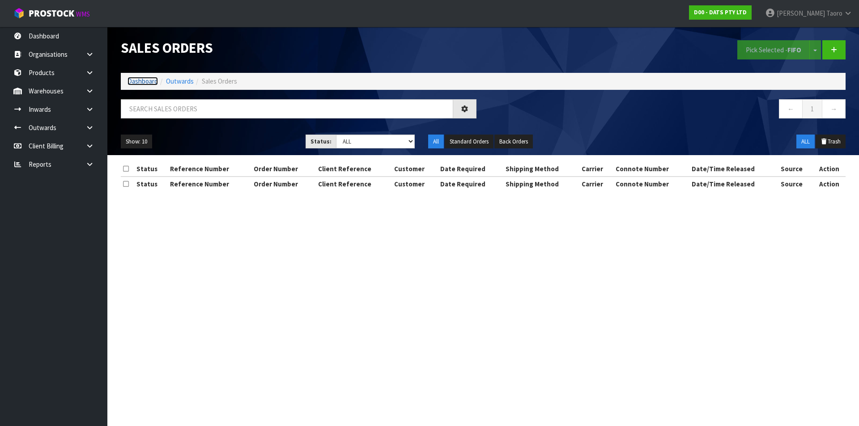
click at [140, 84] on link "Dashboard" at bounding box center [142, 81] width 30 height 8
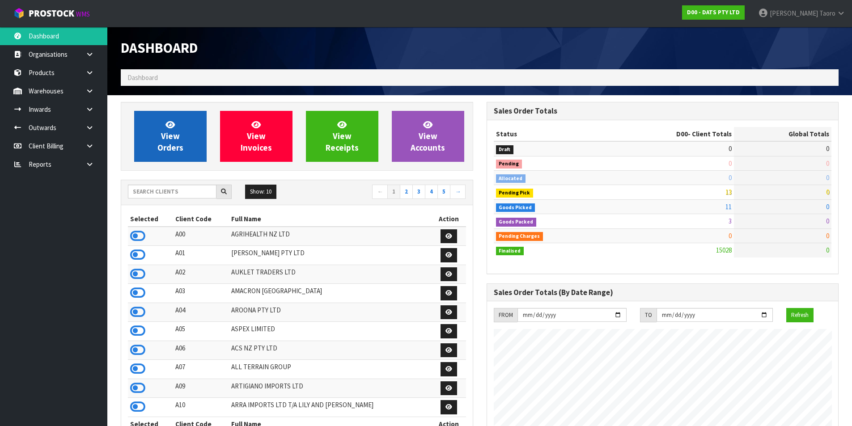
scroll to position [678, 365]
click at [153, 145] on link "View Orders" at bounding box center [170, 136] width 72 height 51
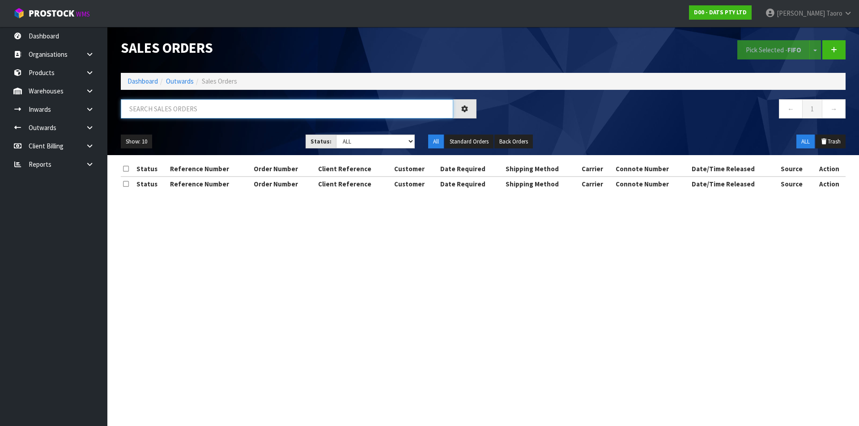
click at [200, 112] on input "text" at bounding box center [287, 108] width 332 height 19
type input "JOB-0406629"
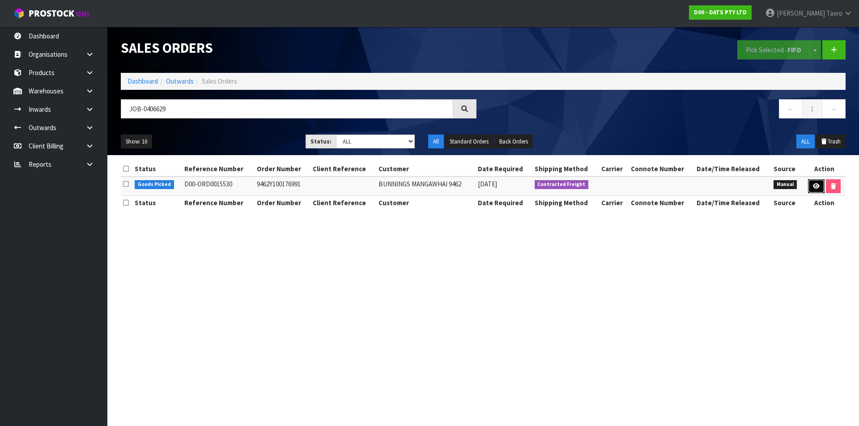
click at [816, 183] on link at bounding box center [816, 186] width 17 height 14
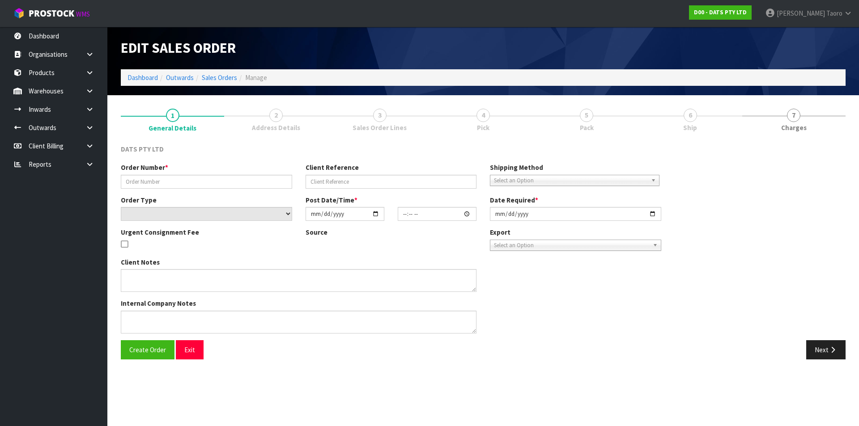
type input "9462Y100176991"
select select "number:0"
type input "[DATE]"
type input "10:18:00.000"
type input "[DATE]"
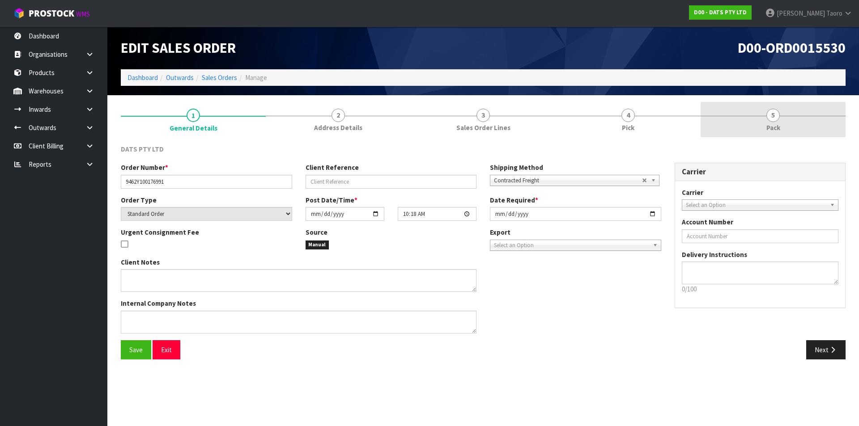
click at [789, 110] on link "5 Pack" at bounding box center [773, 119] width 145 height 35
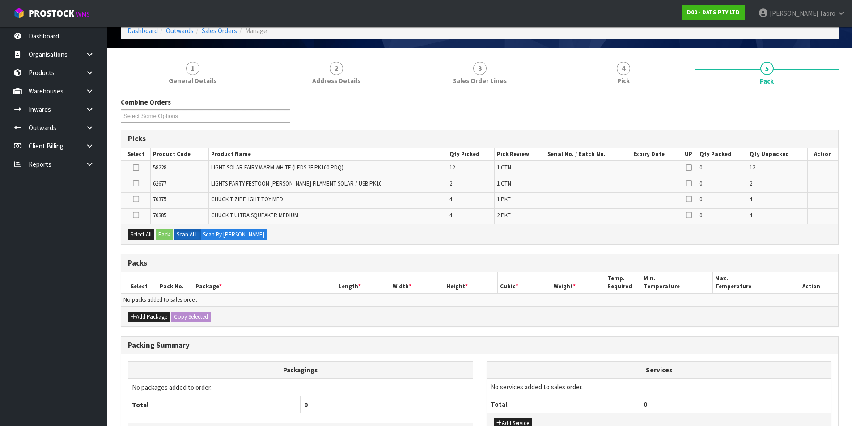
scroll to position [114, 0]
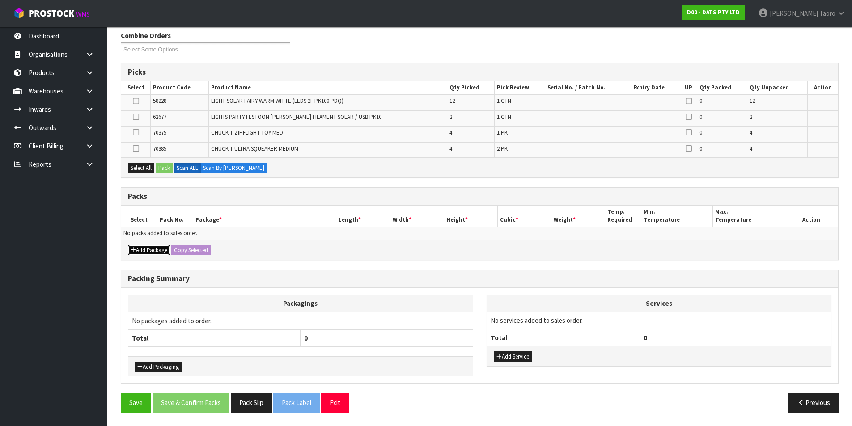
click at [135, 246] on button "Add Package" at bounding box center [149, 250] width 42 height 11
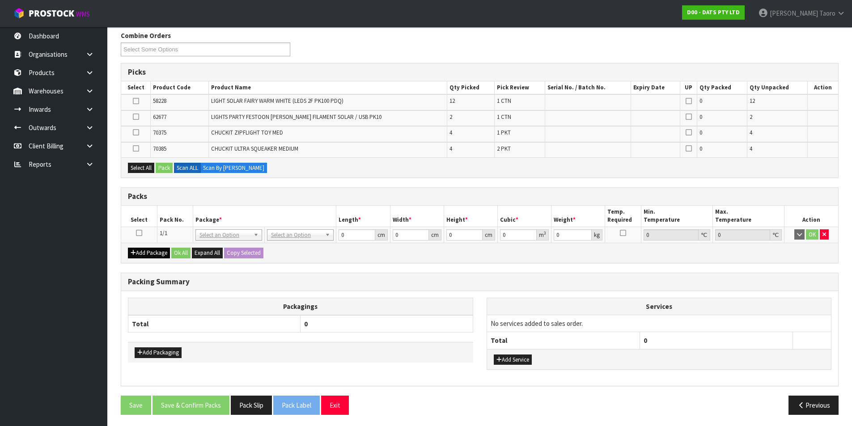
click at [134, 231] on td at bounding box center [139, 235] width 36 height 16
click at [140, 233] on icon at bounding box center [139, 233] width 6 height 0
click at [175, 214] on th "Pack No." at bounding box center [175, 216] width 36 height 21
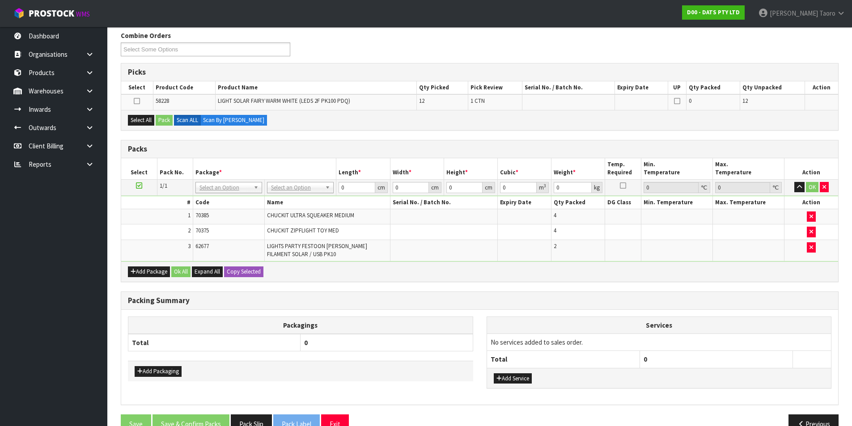
click at [137, 186] on icon at bounding box center [139, 186] width 6 height 0
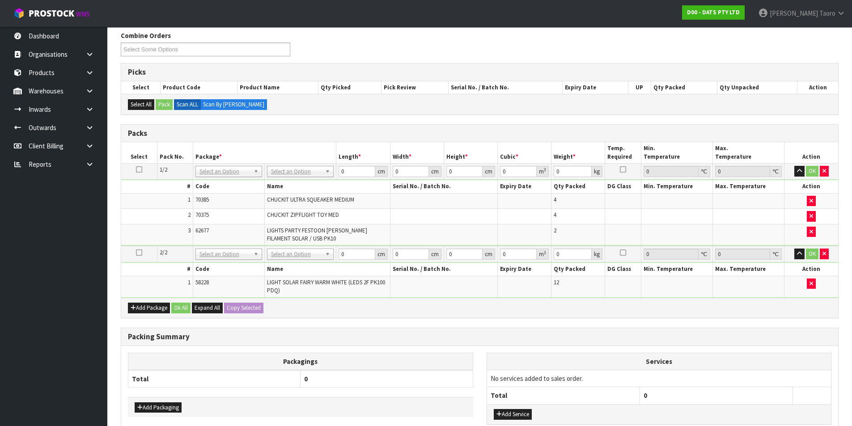
drag, startPoint x: 416, startPoint y: 377, endPoint x: 393, endPoint y: 353, distance: 33.9
click at [395, 353] on table "Packagings Total 0" at bounding box center [300, 370] width 345 height 35
drag, startPoint x: 312, startPoint y: 168, endPoint x: 314, endPoint y: 195, distance: 27.8
click at [314, 185] on input "text" at bounding box center [300, 183] width 62 height 11
type input "CTN7"
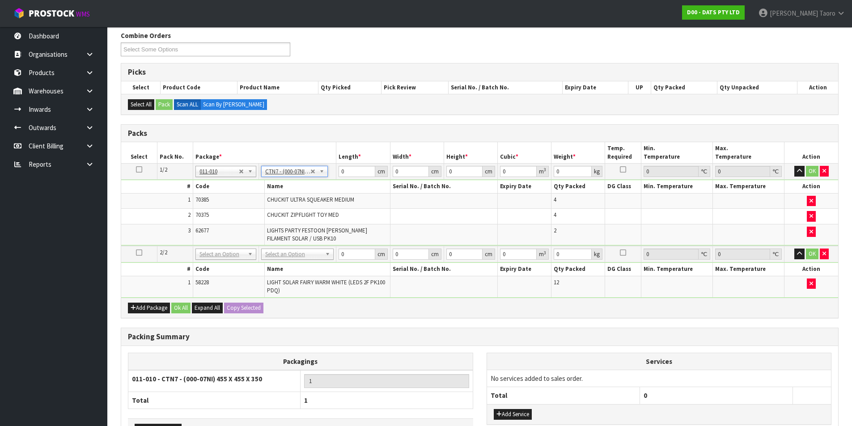
type input "45.5"
type input "35"
type input "0.072459"
type input "4.78"
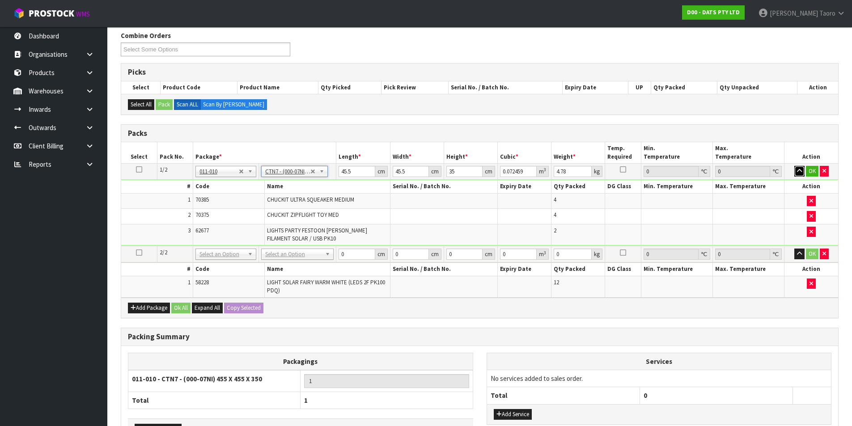
click at [799, 167] on button "button" at bounding box center [800, 171] width 10 height 11
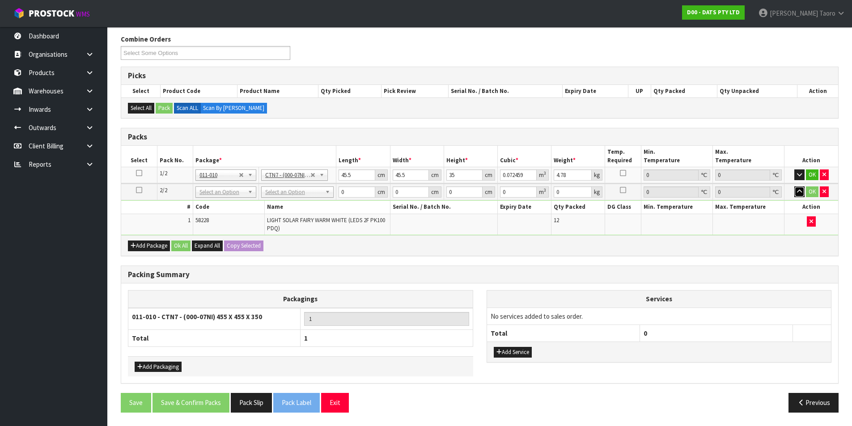
click at [797, 191] on icon "button" at bounding box center [799, 192] width 5 height 6
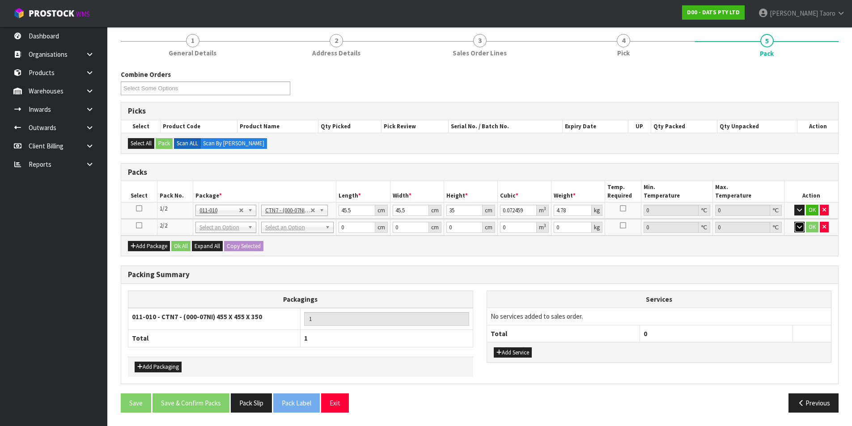
scroll to position [75, 0]
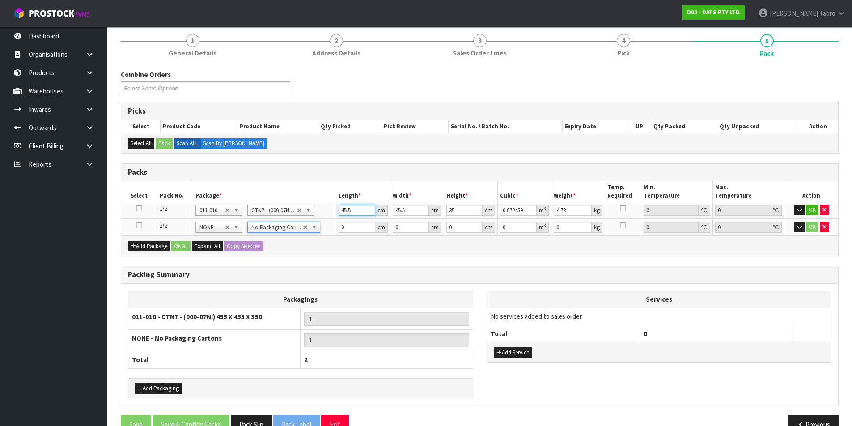
click at [356, 213] on input "45.5" at bounding box center [357, 210] width 36 height 11
type input "4"
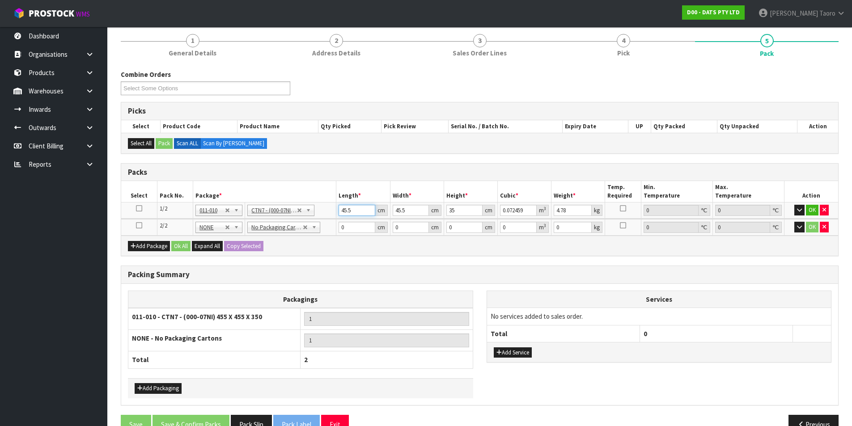
type input "0.00637"
type input "47"
type input "0.074847"
type input "47"
type input "4"
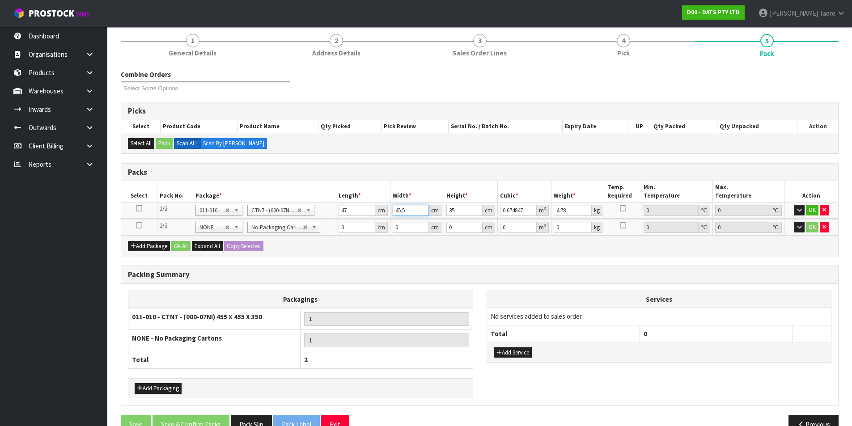
type input "0.00658"
type input "47"
type input "0.077315"
type input "47"
type input "2"
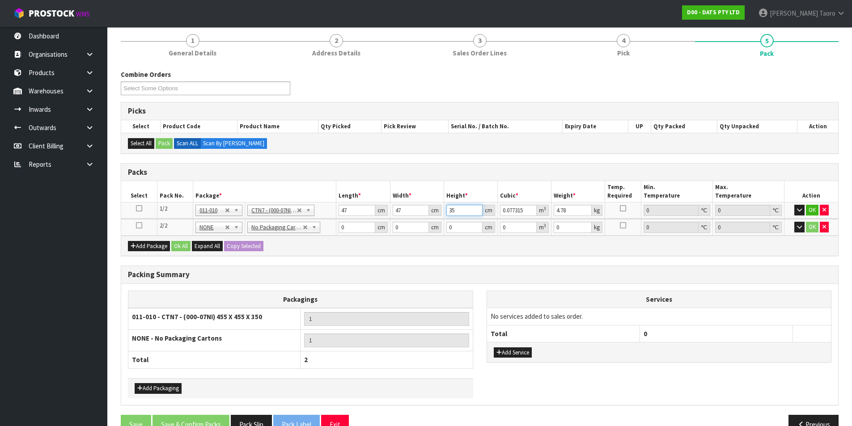
type input "0.004418"
type input "24"
type input "0.053016"
type input "24"
type input "6"
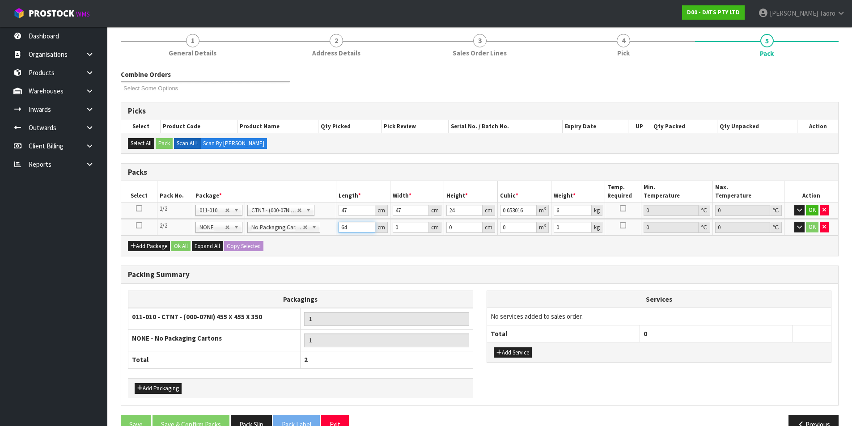
type input "64"
type input "20"
type input "1"
type input "0.00128"
type input "17"
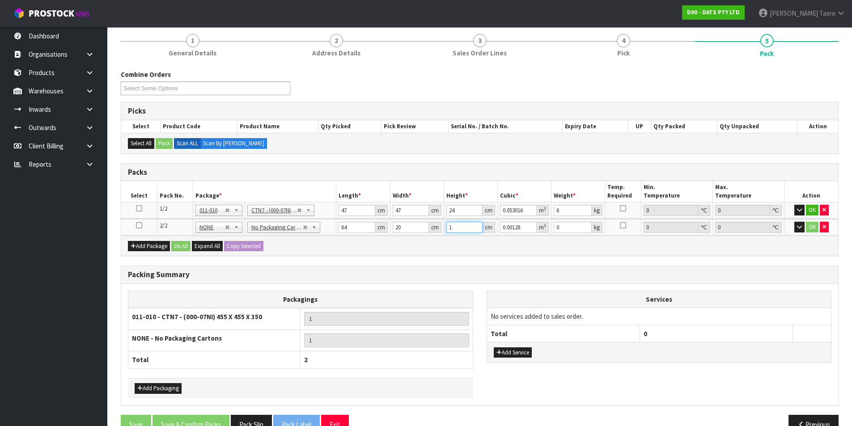
type input "0.02176"
type input "17"
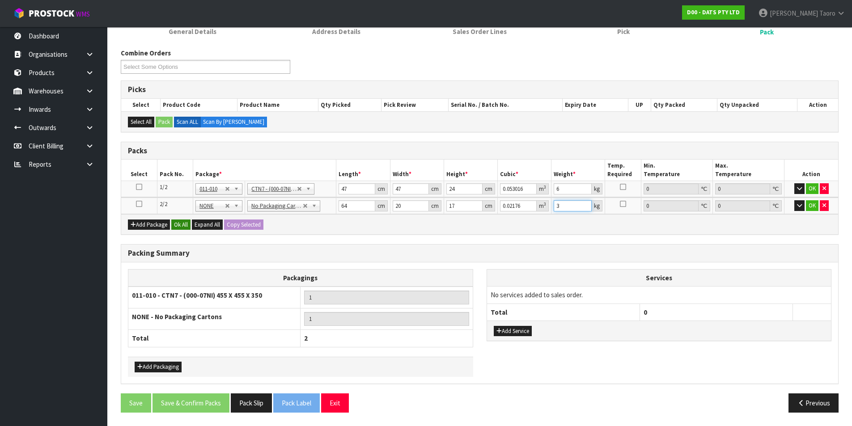
type input "3"
click at [179, 228] on button "Ok All" at bounding box center [180, 225] width 19 height 11
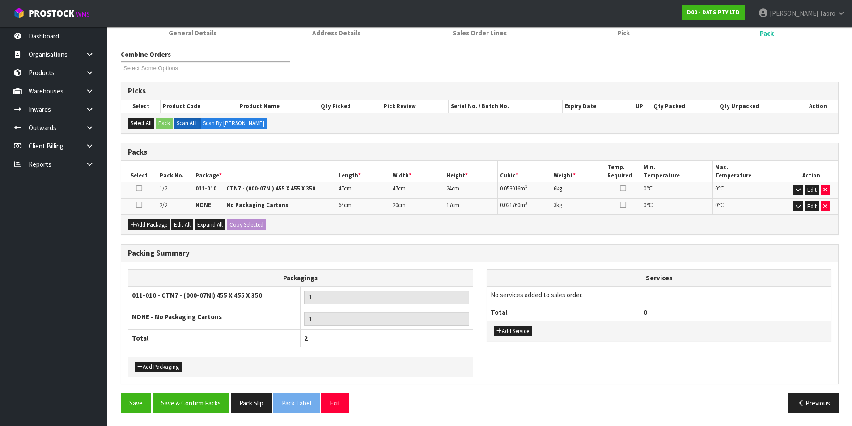
click at [209, 420] on div "Save Save & Confirm Packs Pack Slip Pack Label Exit Previous" at bounding box center [479, 407] width 731 height 26
click at [216, 404] on button "Save & Confirm Packs" at bounding box center [191, 403] width 77 height 19
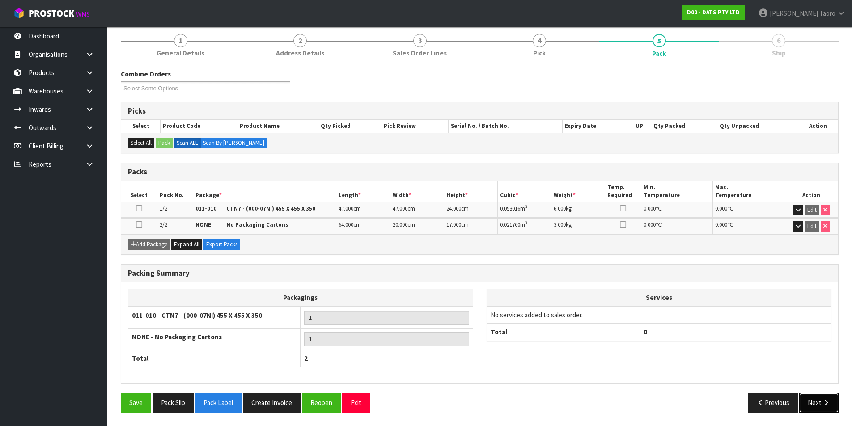
click at [820, 408] on button "Next" at bounding box center [818, 402] width 39 height 19
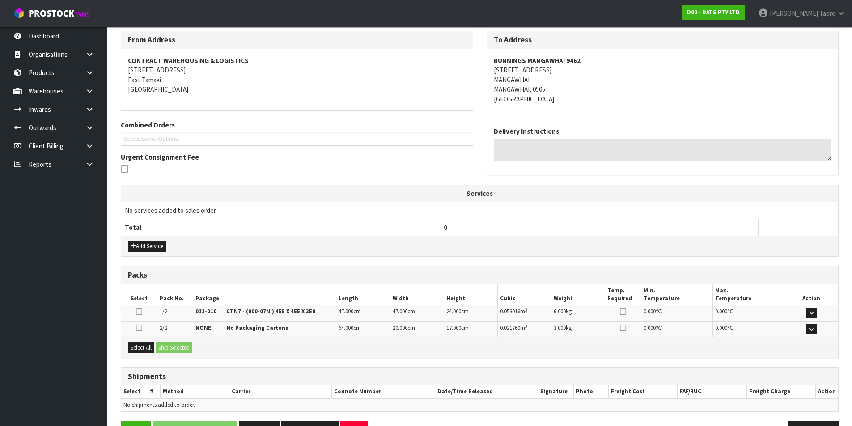
scroll to position [174, 0]
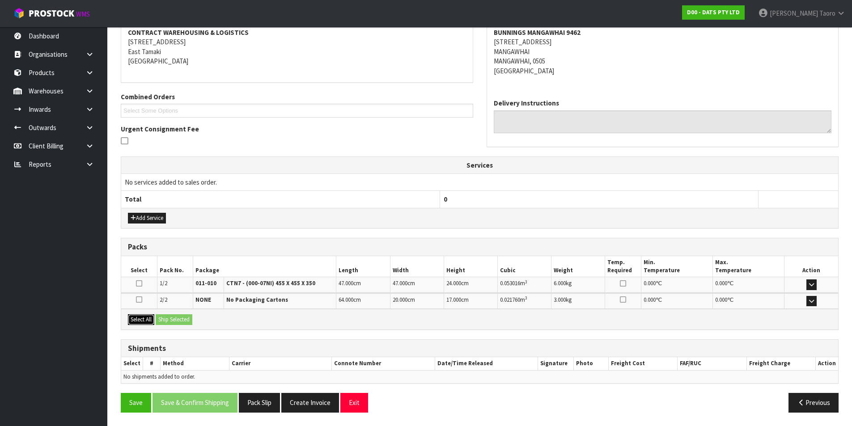
click at [136, 321] on button "Select All" at bounding box center [141, 319] width 26 height 11
click at [170, 318] on button "Ship Selected" at bounding box center [174, 319] width 37 height 11
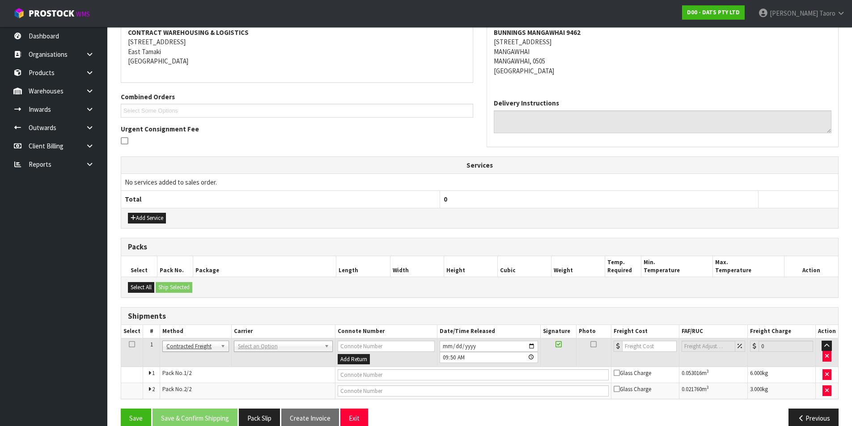
drag, startPoint x: 276, startPoint y: 348, endPoint x: 284, endPoint y: 362, distance: 16.0
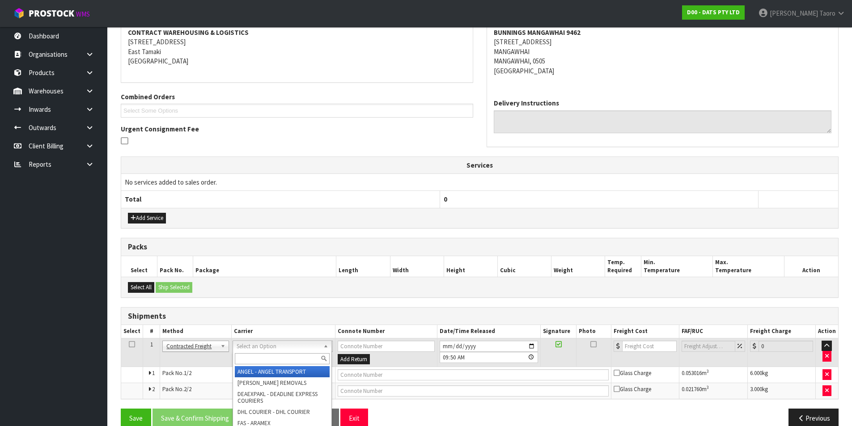
click at [285, 362] on input "text" at bounding box center [282, 358] width 95 height 11
type input "NZP"
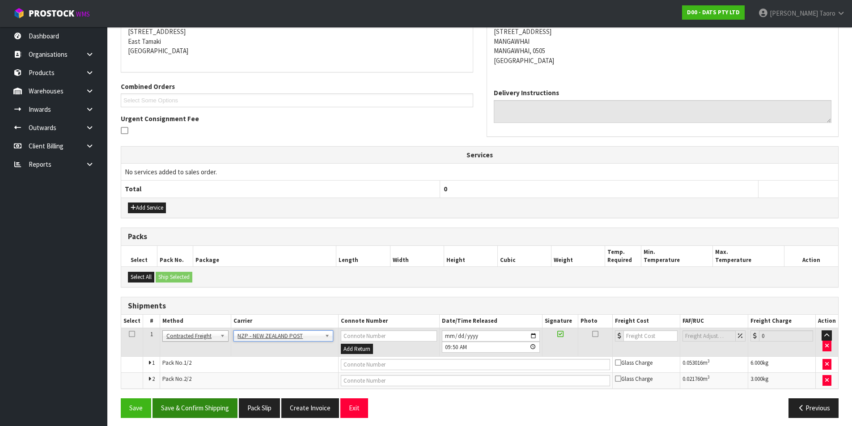
scroll to position [190, 0]
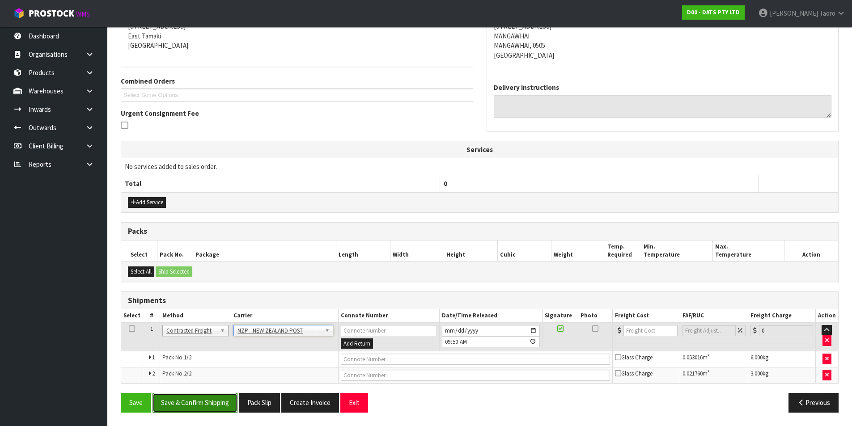
click at [178, 408] on button "Save & Confirm Shipping" at bounding box center [195, 402] width 85 height 19
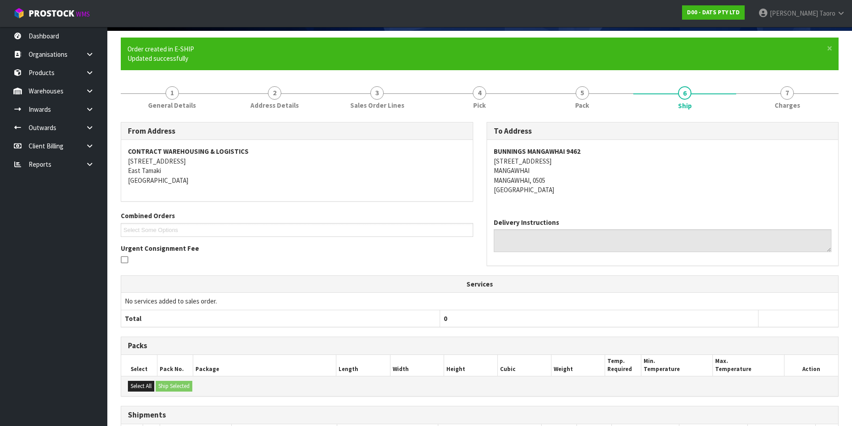
scroll to position [176, 0]
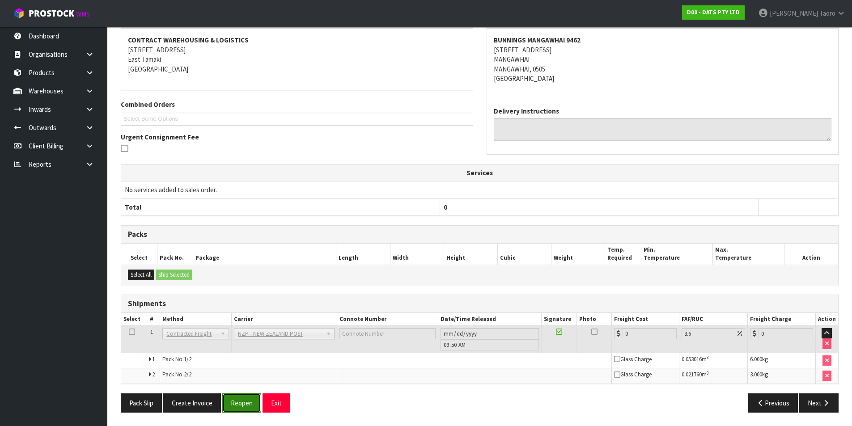
click at [248, 399] on button "Reopen" at bounding box center [241, 403] width 39 height 19
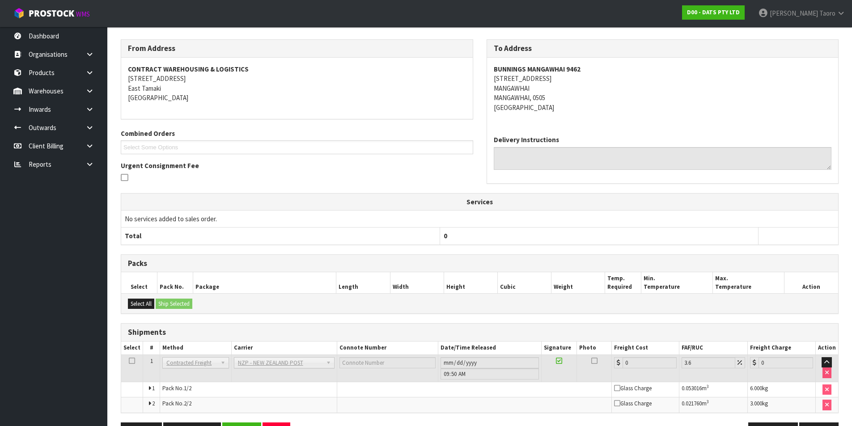
scroll to position [166, 0]
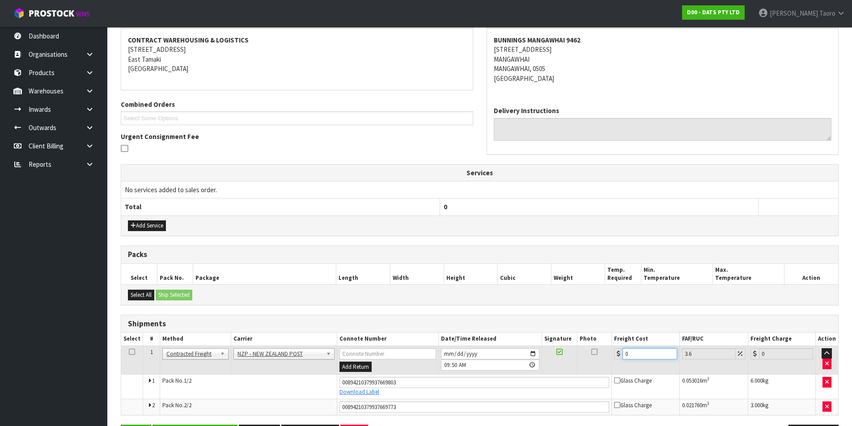
click at [648, 357] on input "0" at bounding box center [650, 353] width 54 height 11
click at [648, 354] on input "0" at bounding box center [650, 353] width 54 height 11
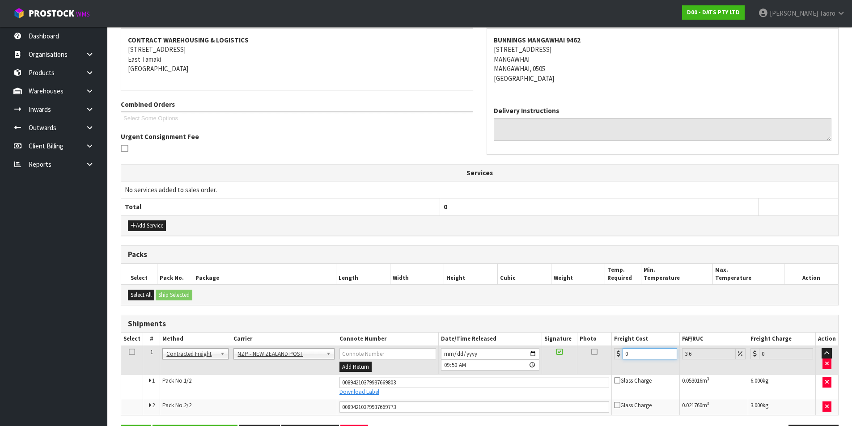
click at [648, 354] on input "0" at bounding box center [650, 353] width 54 height 11
type input "8"
type input "8.29"
type input "8.6"
type input "8.91"
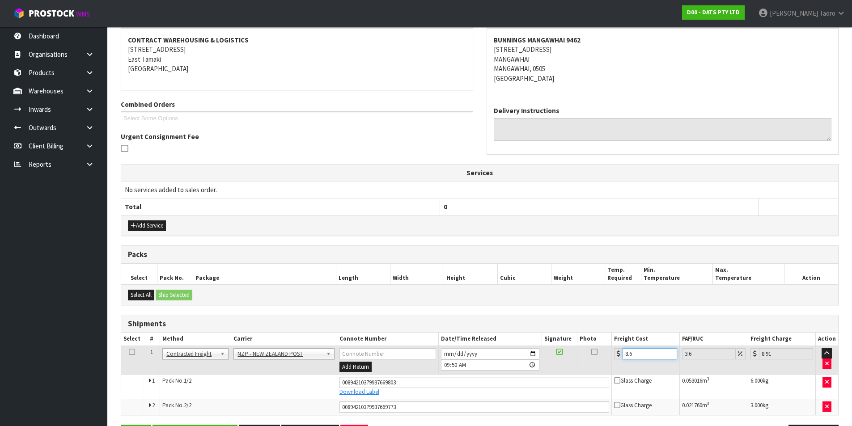
type input "8.66"
type input "8.97"
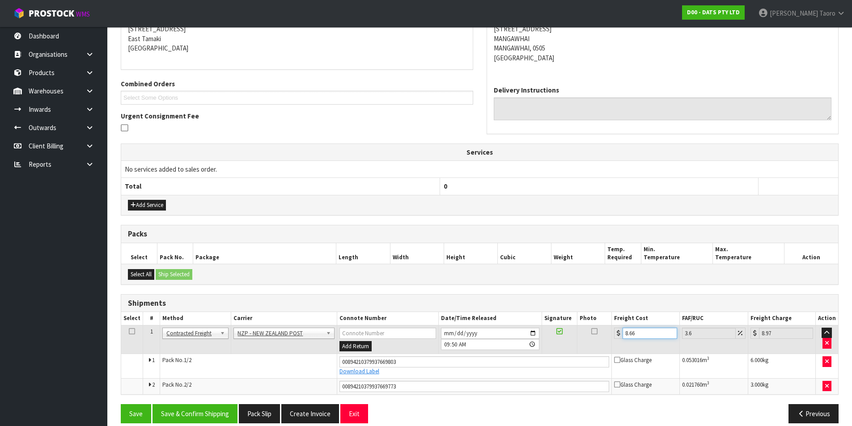
scroll to position [198, 0]
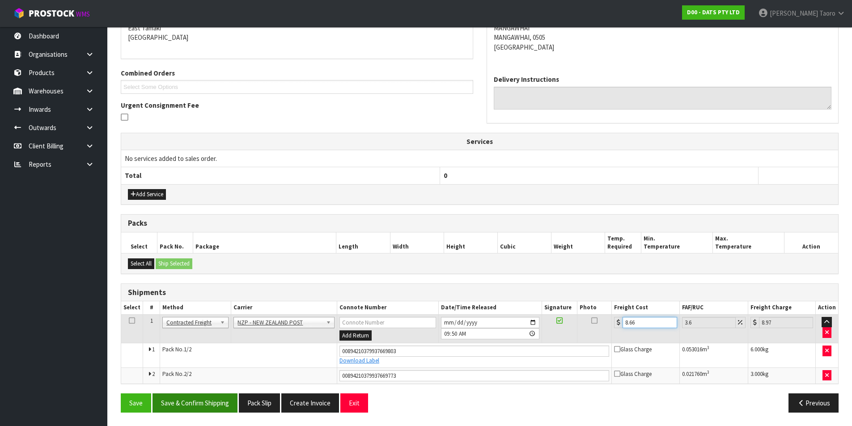
type input "8.66"
click at [207, 405] on button "Save & Confirm Shipping" at bounding box center [195, 403] width 85 height 19
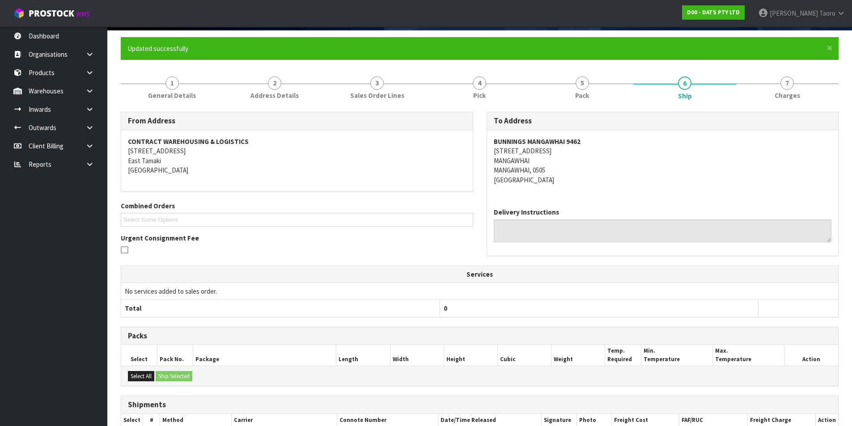
scroll to position [172, 0]
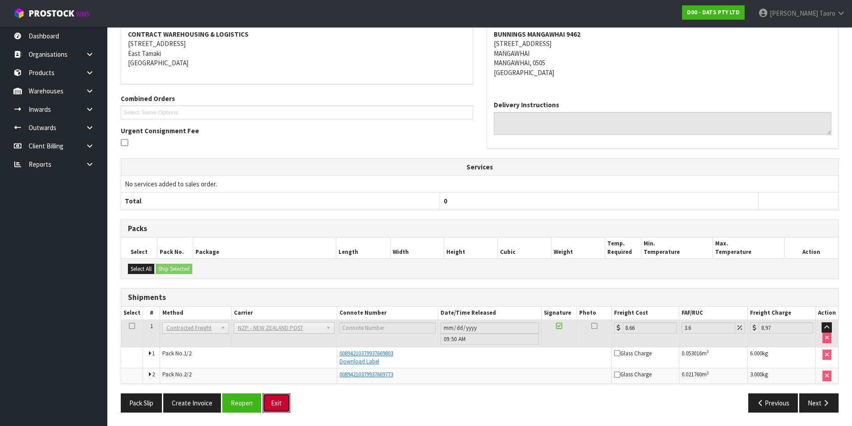
click at [276, 401] on button "Exit" at bounding box center [277, 403] width 28 height 19
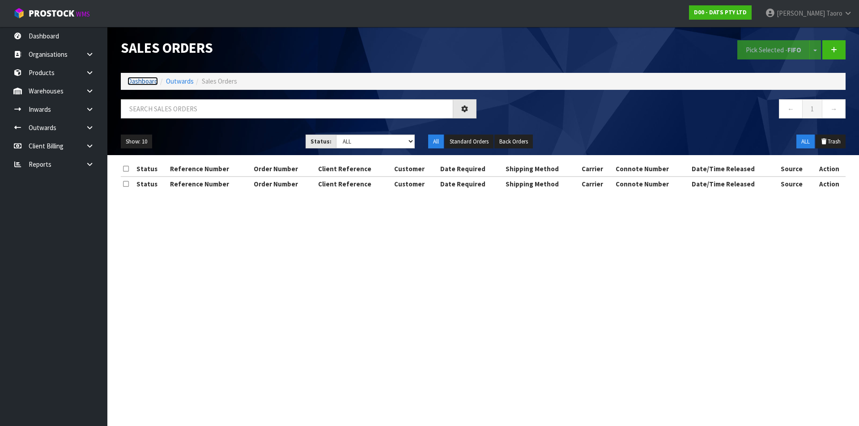
click at [152, 84] on link "Dashboard" at bounding box center [142, 81] width 30 height 8
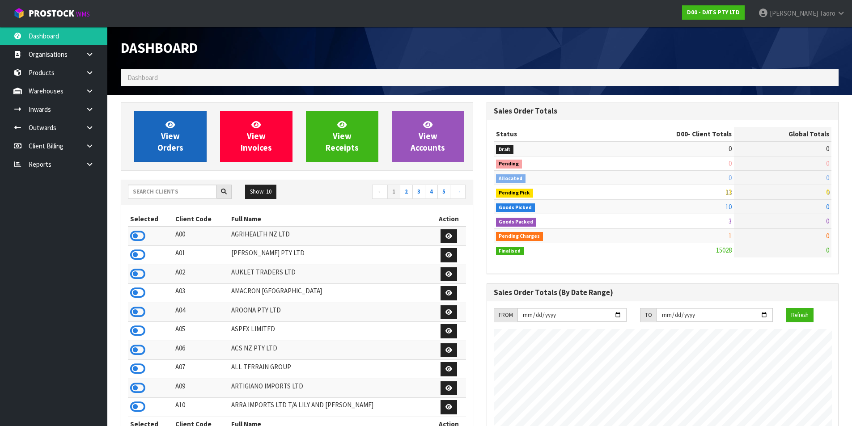
scroll to position [678, 365]
click at [182, 159] on link "View Orders" at bounding box center [170, 136] width 72 height 51
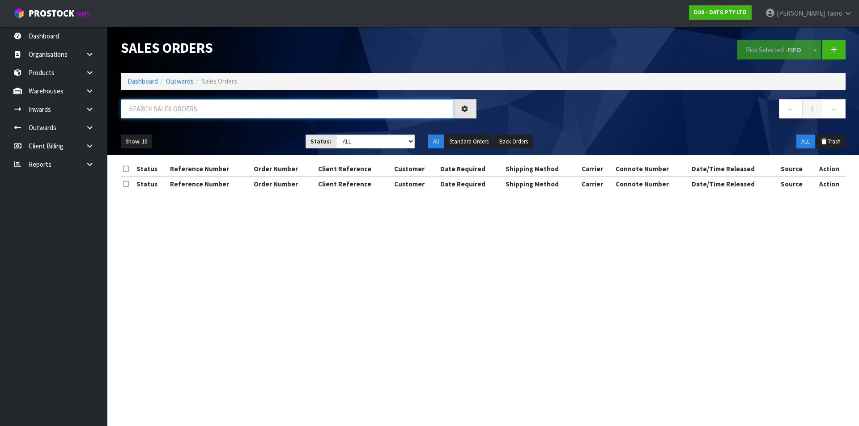
click at [182, 100] on input "text" at bounding box center [287, 108] width 332 height 19
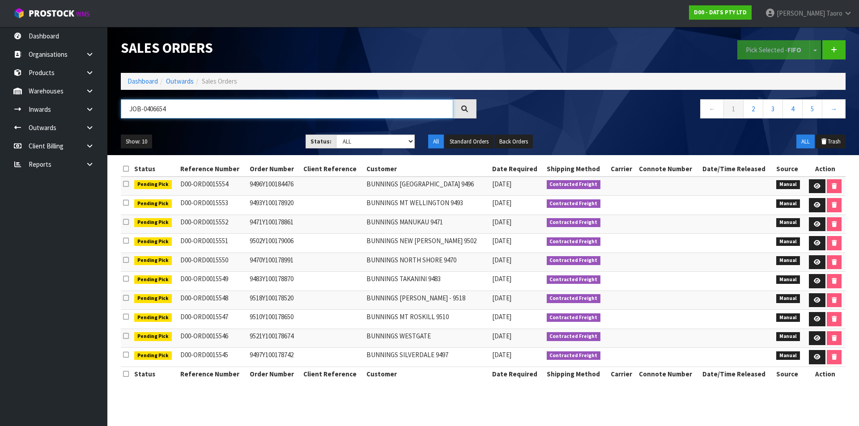
type input "JOB-0406654"
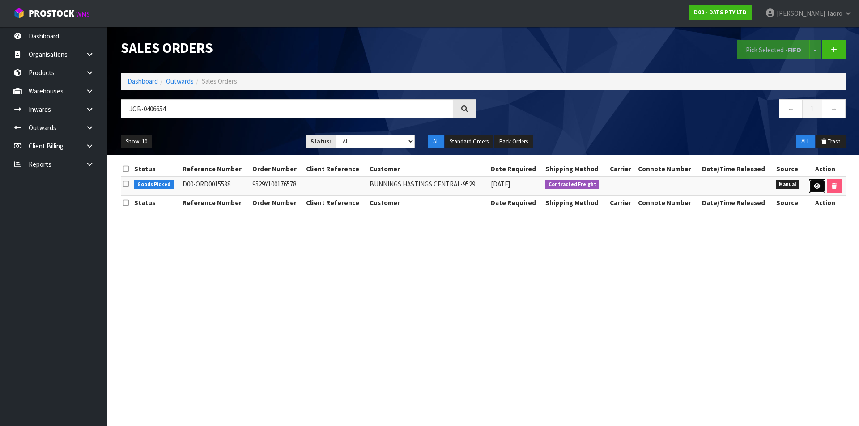
click at [819, 181] on link at bounding box center [817, 186] width 17 height 14
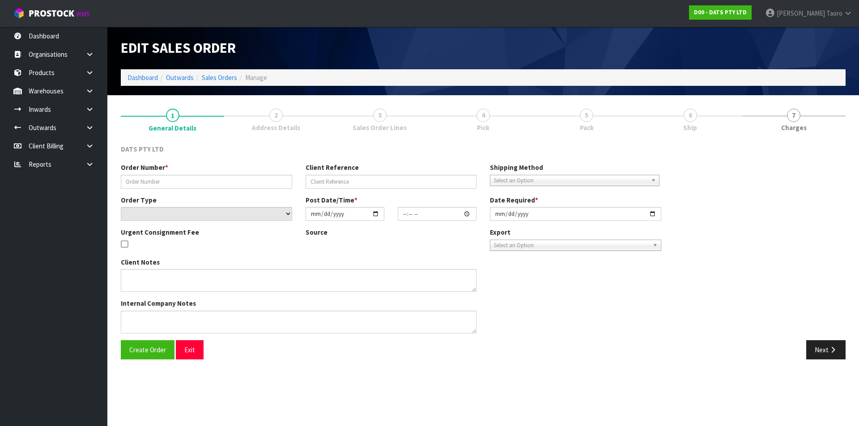
type input "9529Y100176578"
select select "number:0"
type input "[DATE]"
type input "10:45:00.000"
type input "[DATE]"
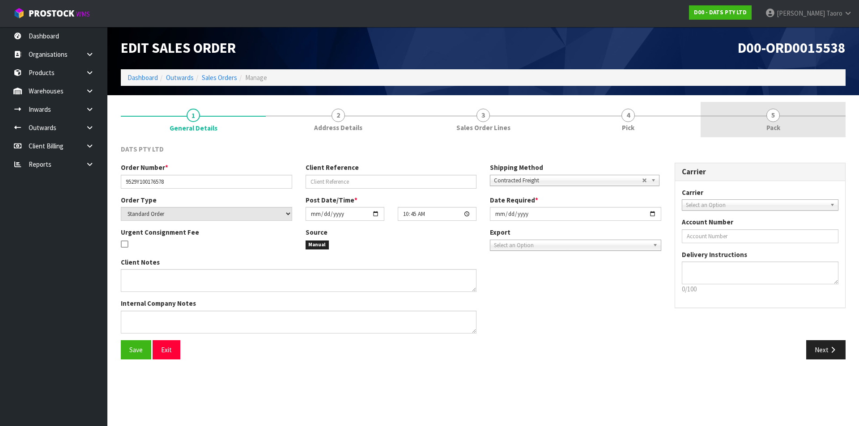
drag, startPoint x: 764, startPoint y: 113, endPoint x: 711, endPoint y: 125, distance: 54.3
click at [763, 113] on link "5 Pack" at bounding box center [773, 119] width 145 height 35
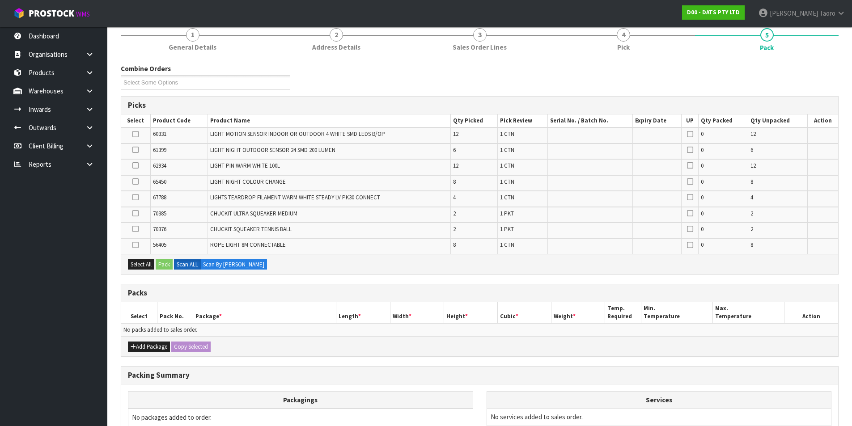
scroll to position [177, 0]
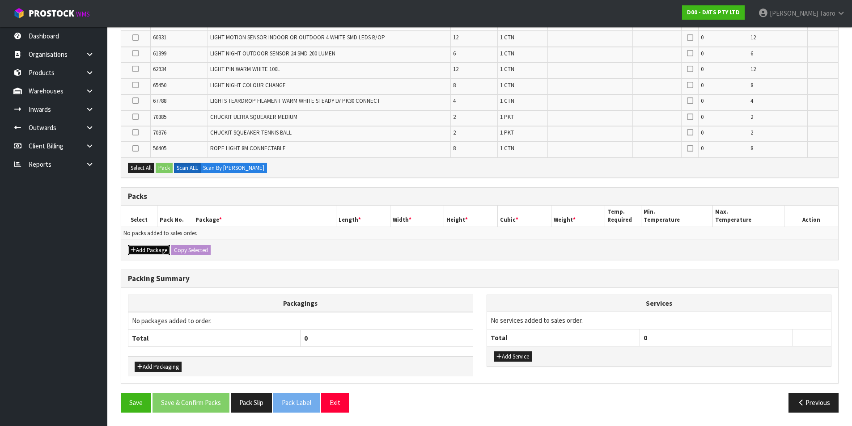
click at [138, 251] on button "Add Package" at bounding box center [149, 250] width 42 height 11
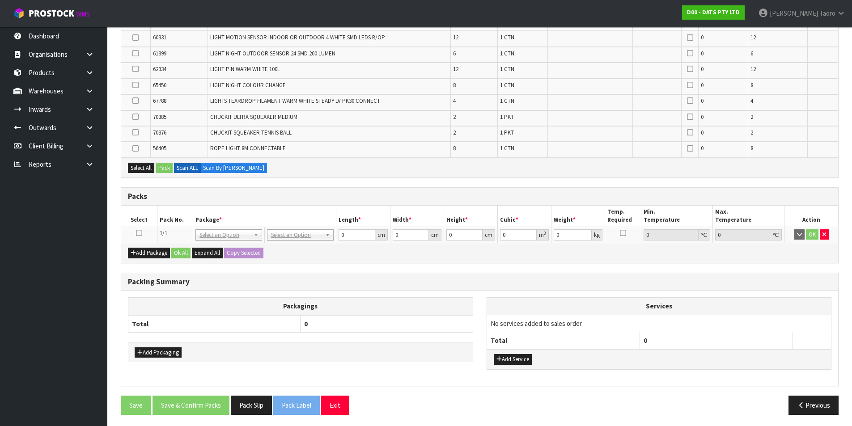
click at [140, 234] on icon at bounding box center [139, 233] width 6 height 0
click at [170, 210] on th "Pack No." at bounding box center [175, 216] width 36 height 21
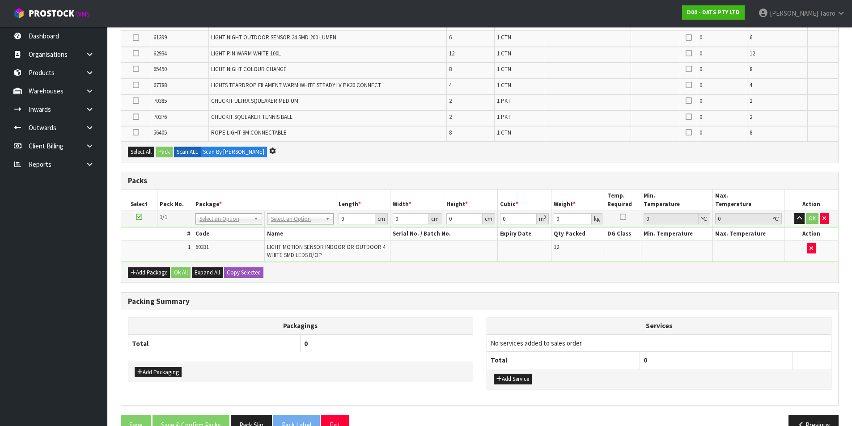
scroll to position [0, 0]
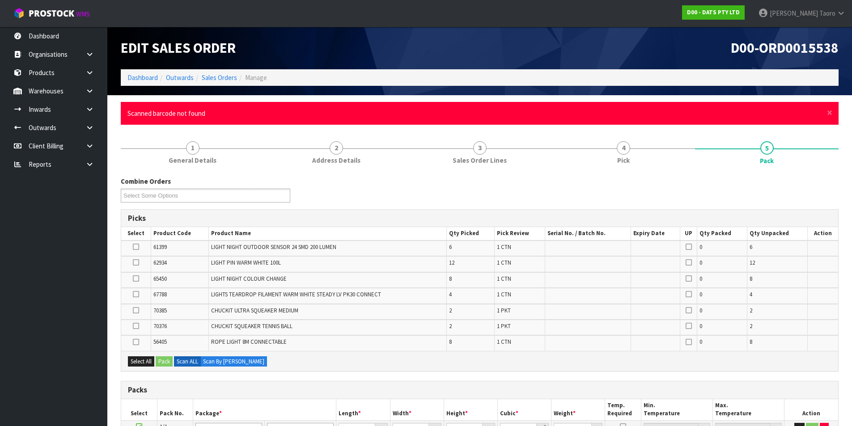
click at [833, 113] on div "× Close Scanned barcode not found" at bounding box center [480, 113] width 718 height 23
click at [829, 111] on span "×" at bounding box center [829, 112] width 5 height 13
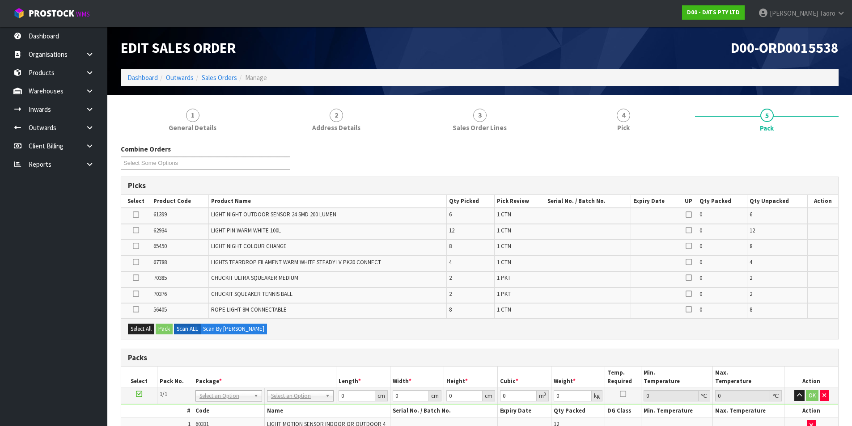
click at [388, 146] on div "Combine Orders D00-ORD0015525 D00-ORD0015526 D00-ORD0015527 D00-ORD0015528 D00-…" at bounding box center [479, 160] width 731 height 32
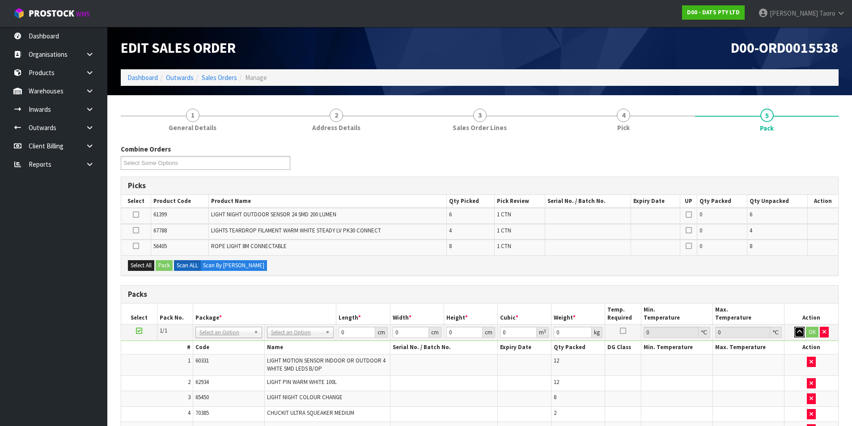
drag, startPoint x: 799, startPoint y: 331, endPoint x: 789, endPoint y: 315, distance: 18.3
click at [799, 331] on icon "button" at bounding box center [799, 332] width 5 height 6
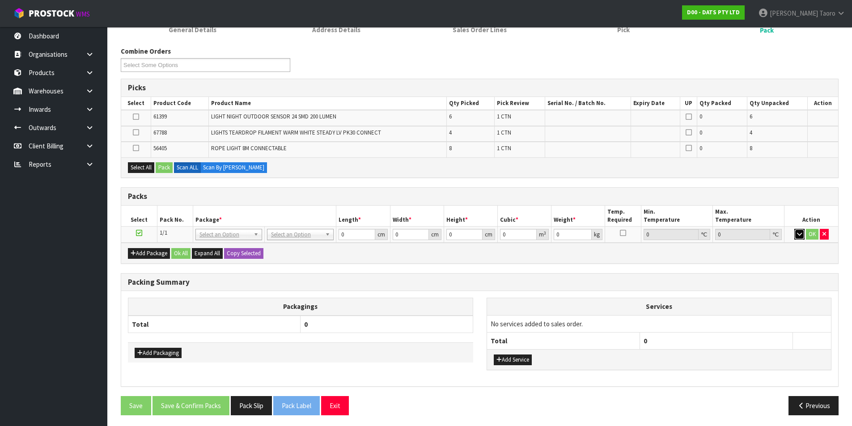
scroll to position [101, 0]
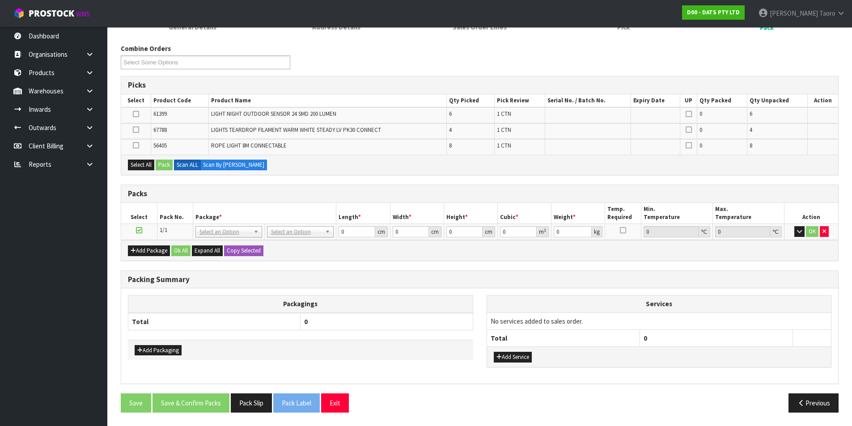
click at [136, 230] on icon at bounding box center [139, 230] width 6 height 0
click at [142, 255] on button "Add Package" at bounding box center [149, 251] width 42 height 11
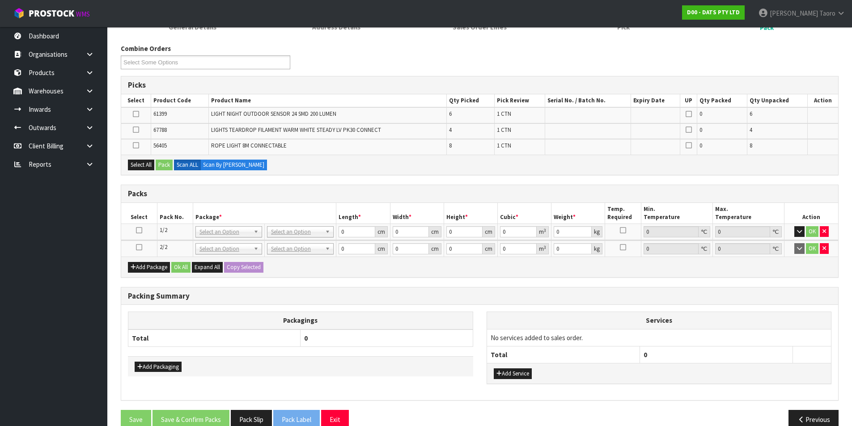
click at [140, 248] on icon at bounding box center [139, 247] width 6 height 0
drag, startPoint x: 198, startPoint y: 200, endPoint x: 198, endPoint y: 206, distance: 5.4
click at [198, 206] on div "Packs Select Pack No. Package * Length * Width * Height * Cubic * Weight * Temp…" at bounding box center [480, 231] width 718 height 93
click at [247, 202] on div "Packs" at bounding box center [479, 194] width 717 height 18
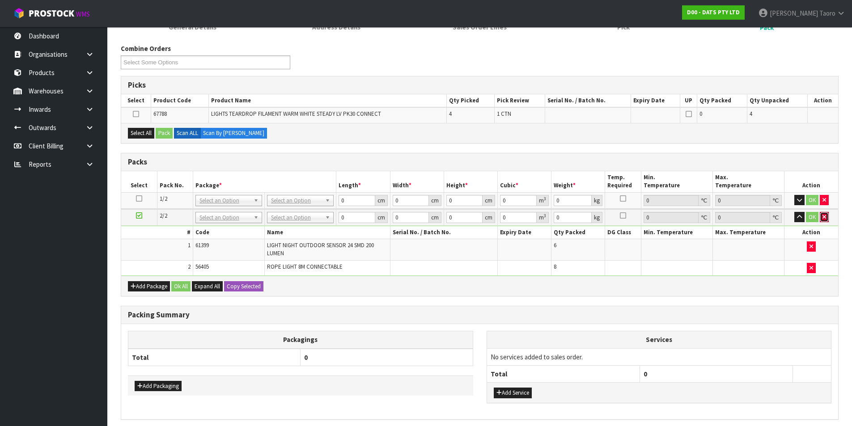
click at [826, 218] on button "button" at bounding box center [824, 217] width 9 height 11
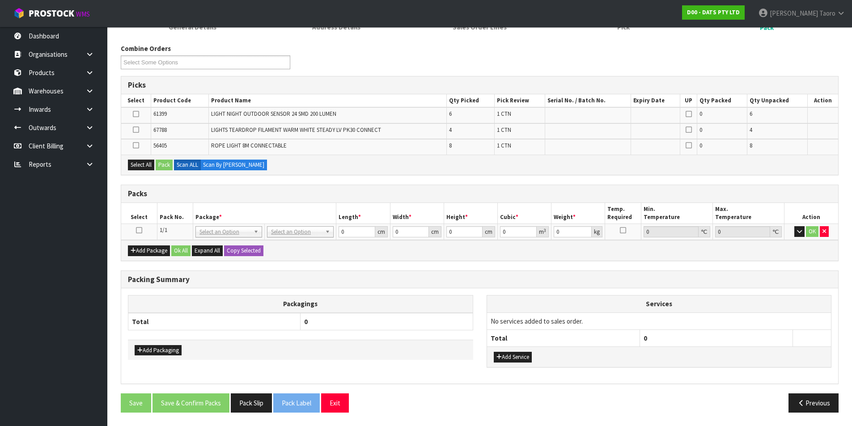
click at [807, 172] on div "Select All Pack Scan ALL Scan By [PERSON_NAME]" at bounding box center [479, 165] width 717 height 20
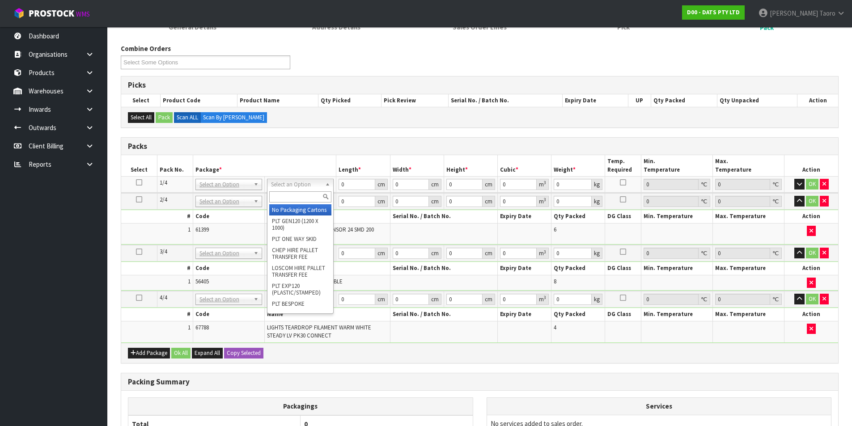
click at [314, 200] on input "text" at bounding box center [300, 196] width 62 height 11
type input "CTN9"
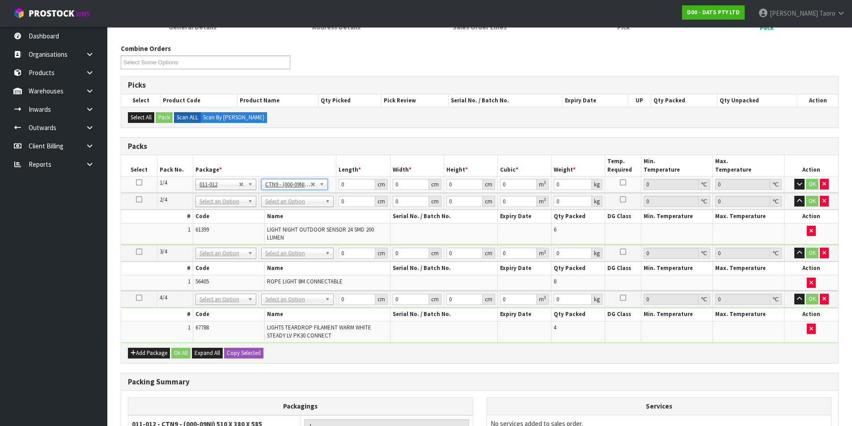
type input "51"
type input "38"
type input "58.5"
type input "0.113373"
type input "7.9"
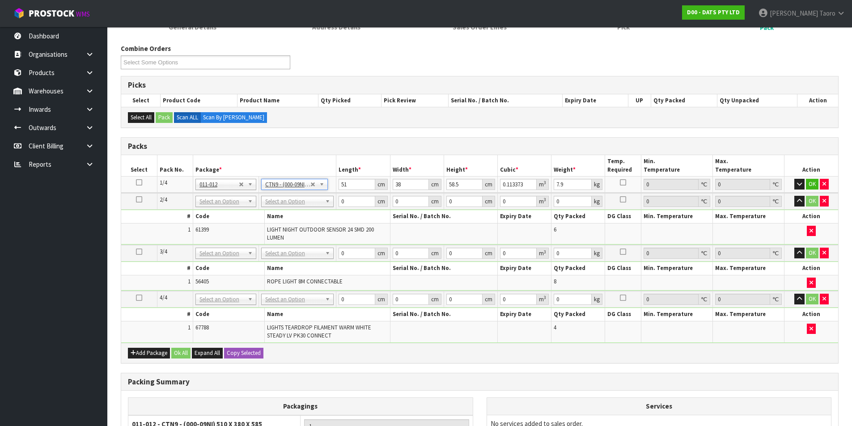
drag, startPoint x: 314, startPoint y: 199, endPoint x: 324, endPoint y: 208, distance: 13.9
drag, startPoint x: 323, startPoint y: 225, endPoint x: 314, endPoint y: 237, distance: 14.3
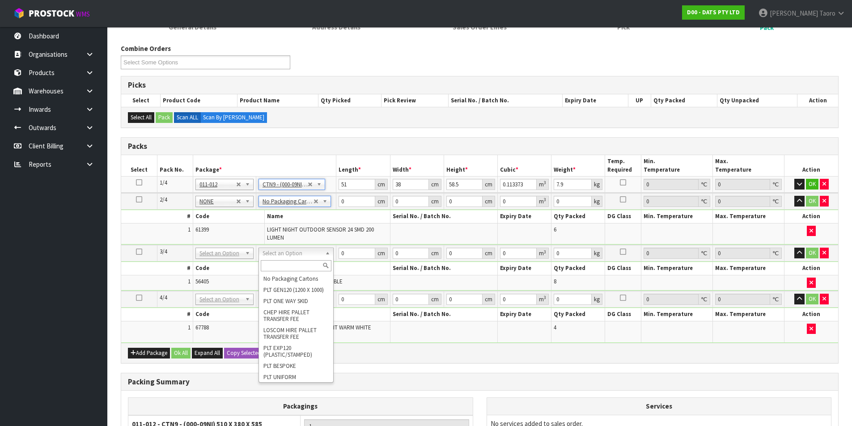
click at [311, 272] on div at bounding box center [296, 266] width 74 height 15
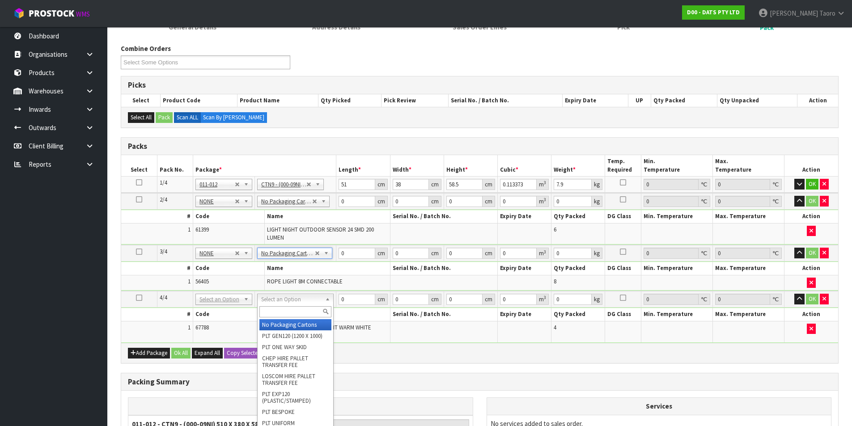
type input "3"
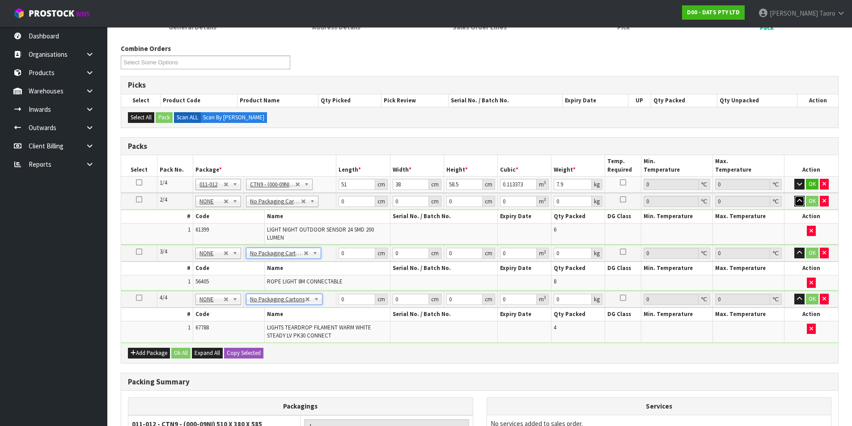
click at [797, 203] on icon "button" at bounding box center [799, 201] width 5 height 6
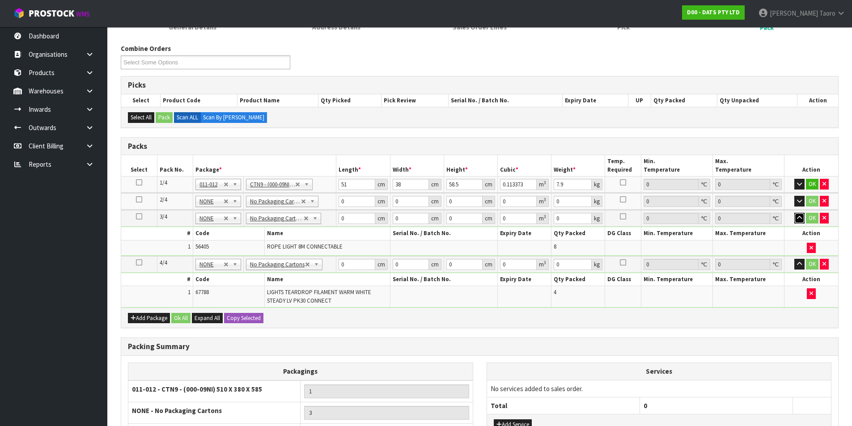
click at [797, 219] on icon "button" at bounding box center [799, 218] width 5 height 6
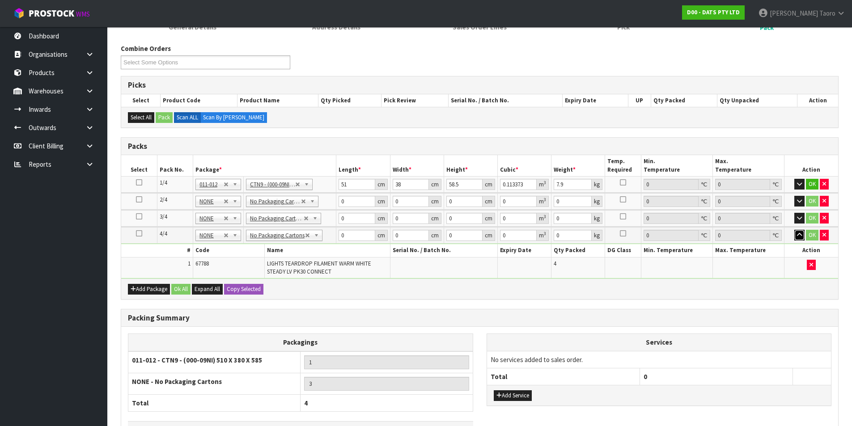
click at [797, 236] on icon "button" at bounding box center [799, 235] width 5 height 6
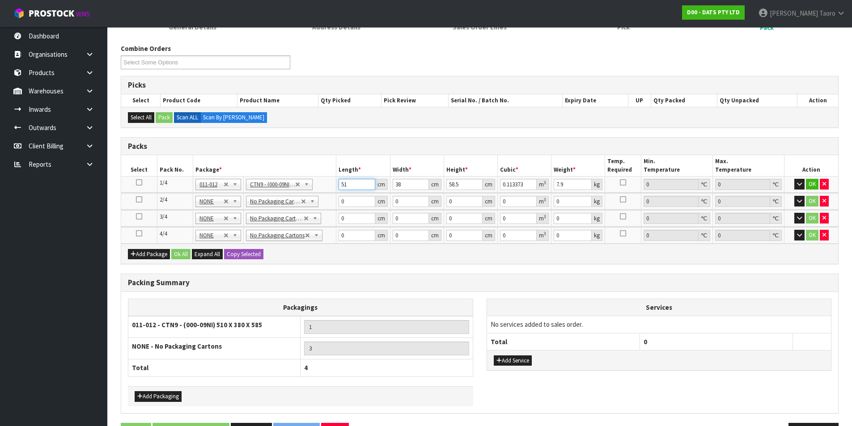
click at [358, 184] on input "51" at bounding box center [357, 184] width 36 height 11
type input "5"
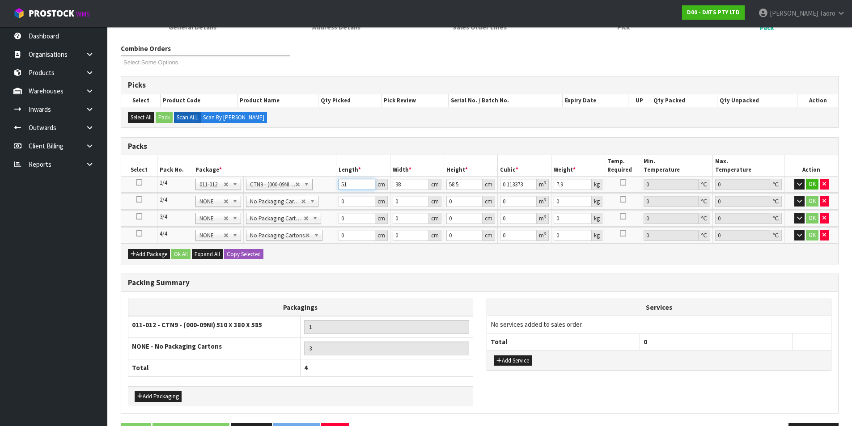
type input "0.011115"
type input "53"
type input "0.117819"
type input "53"
type input "4"
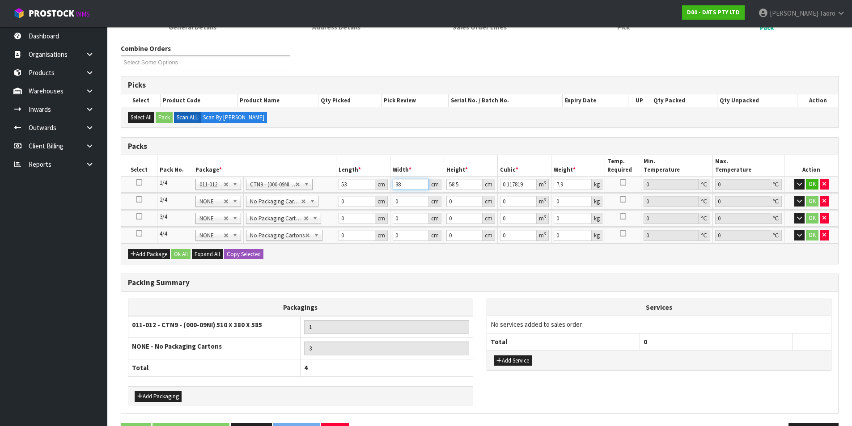
type input "0.012402"
type input "40"
type input "0.12402"
type input "405"
type input "1.255702"
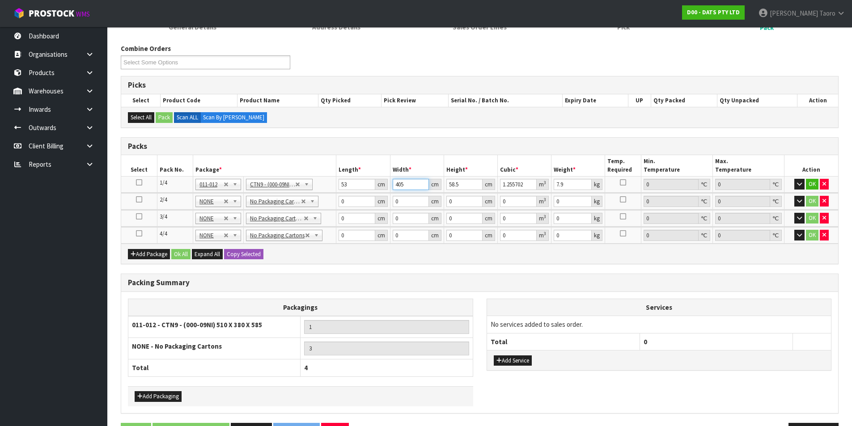
type input "40"
type input "0.12402"
type input "40"
type input "5"
type input "0.0106"
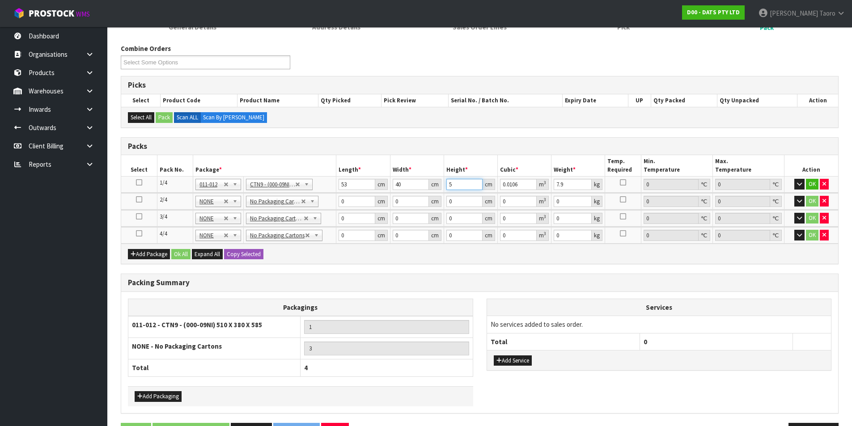
type input "54"
type input "0.11448"
type input "54"
type input "9"
type input "36"
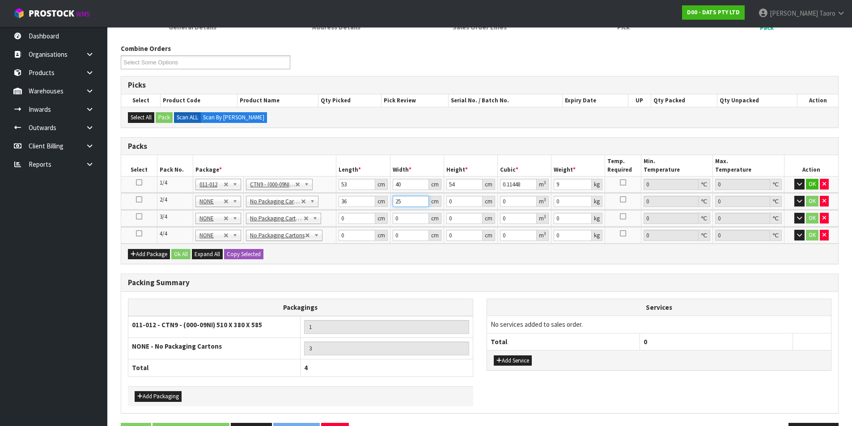
type input "25"
type input "2"
type input "0.0018"
type input "22"
type input "0.0198"
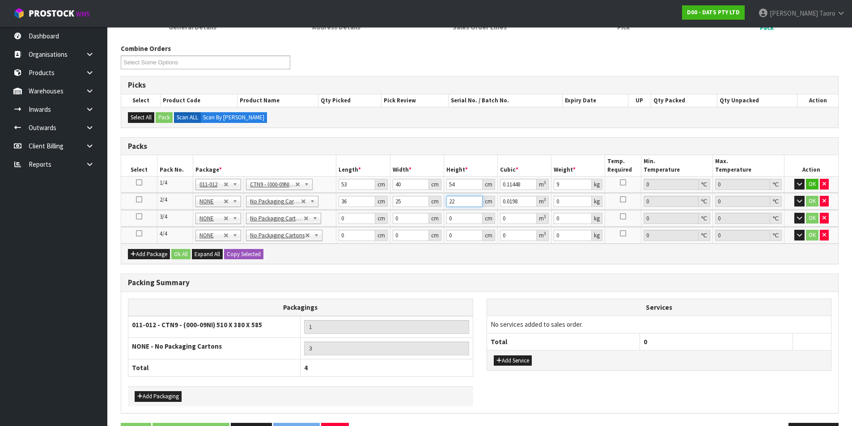
type input "2"
type input "0.0018"
type input "28"
type input "0.0252"
type input "28"
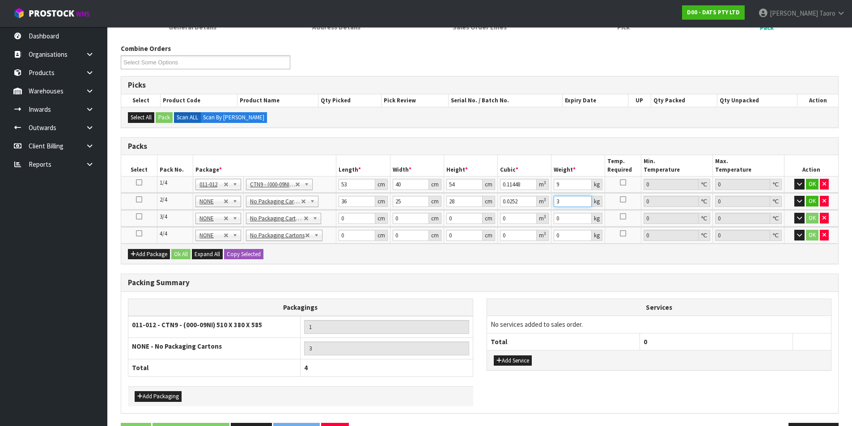
type input "3"
type input "47"
type input "23"
type input "2"
type input "0.002162"
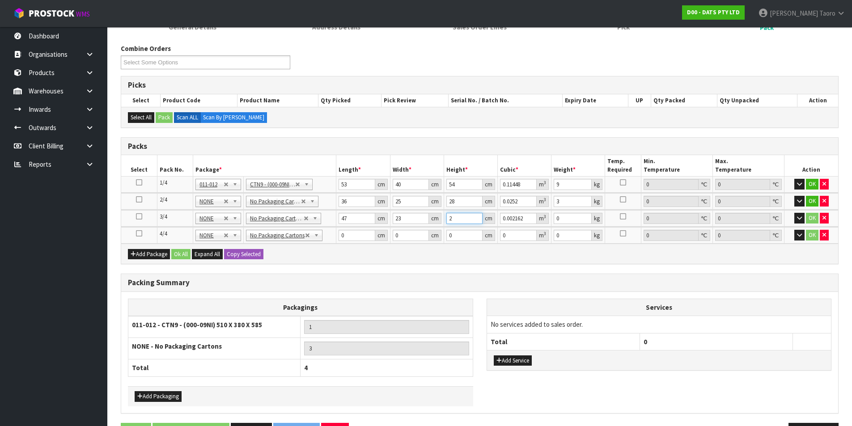
type input "27"
type input "0.029187"
type input "27"
type input "9"
type input "53"
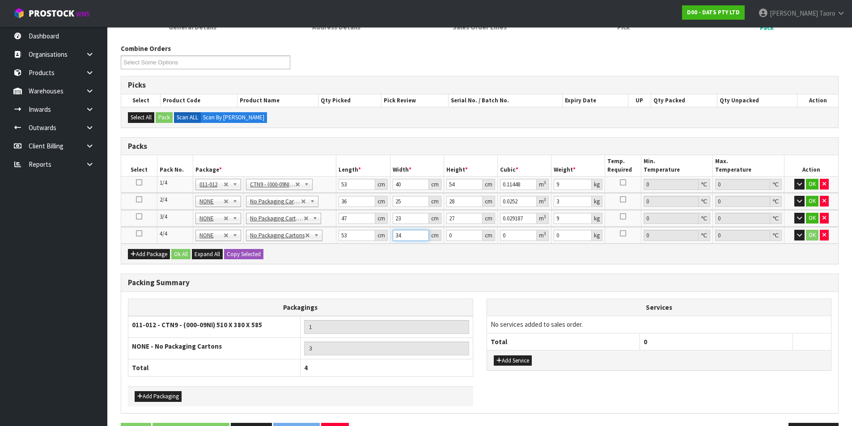
type input "34"
type input "3"
type input "0.005406"
type input "31"
type input "0.055862"
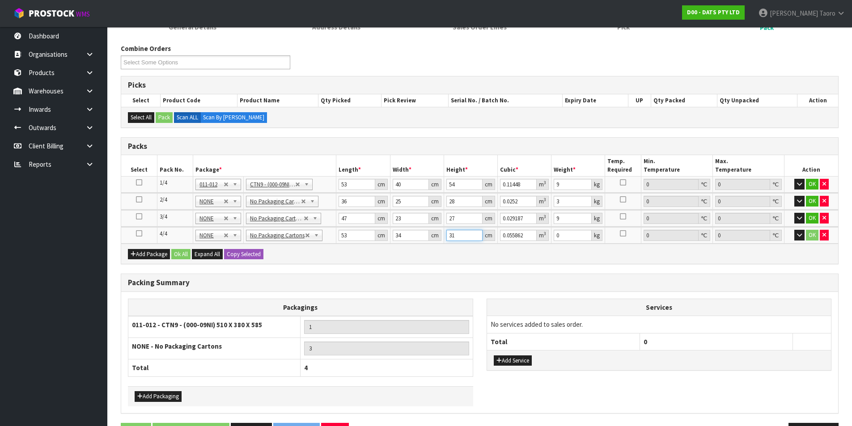
type input "31"
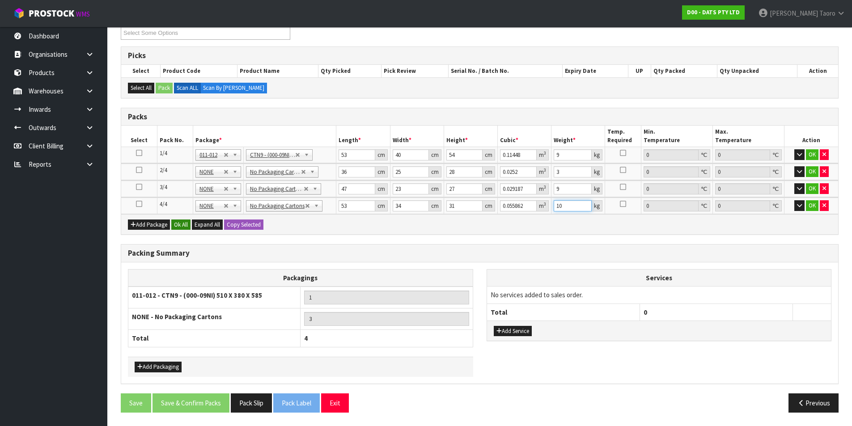
type input "10"
click at [184, 228] on button "Ok All" at bounding box center [180, 225] width 19 height 11
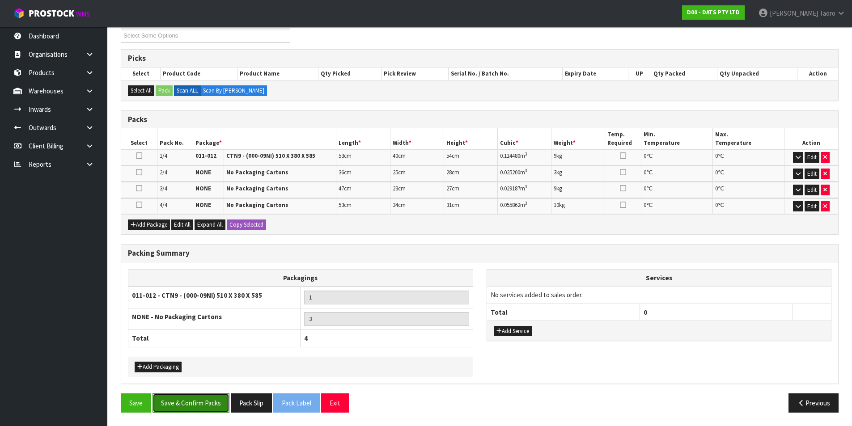
click at [212, 401] on button "Save & Confirm Packs" at bounding box center [191, 403] width 77 height 19
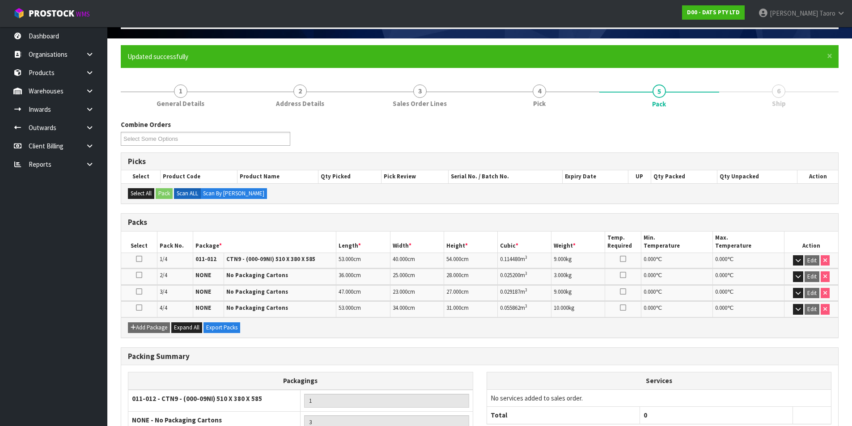
scroll to position [140, 0]
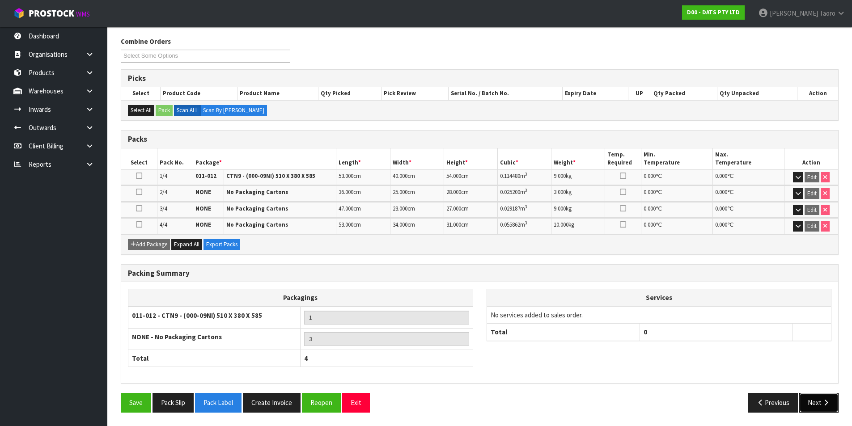
click at [828, 400] on icon "button" at bounding box center [826, 402] width 8 height 7
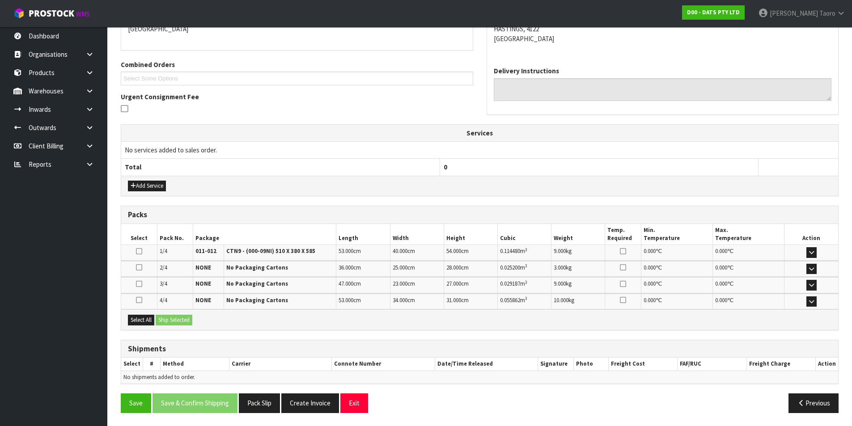
scroll to position [207, 0]
drag, startPoint x: 144, startPoint y: 319, endPoint x: 162, endPoint y: 317, distance: 18.5
click at [146, 319] on button "Select All" at bounding box center [141, 319] width 26 height 11
click at [168, 316] on button "Ship Selected" at bounding box center [174, 319] width 37 height 11
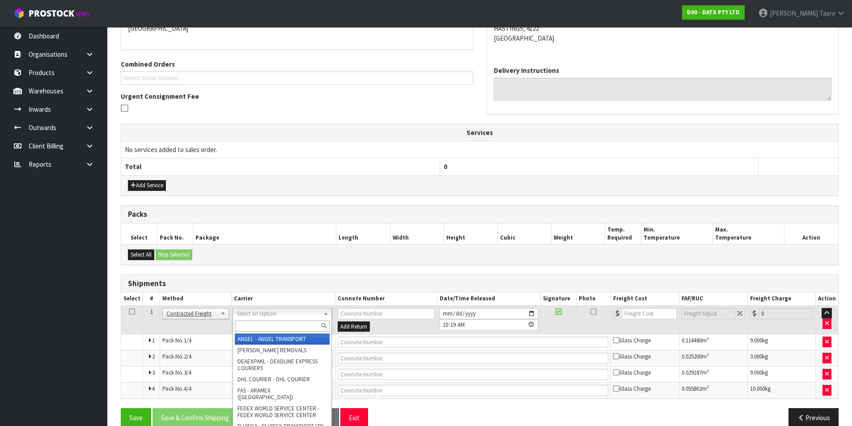
click at [303, 325] on input "text" at bounding box center [282, 326] width 95 height 11
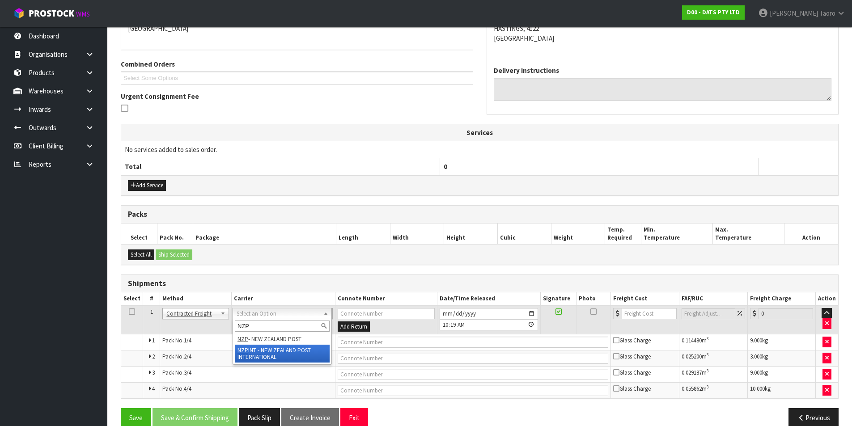
type input "NZP"
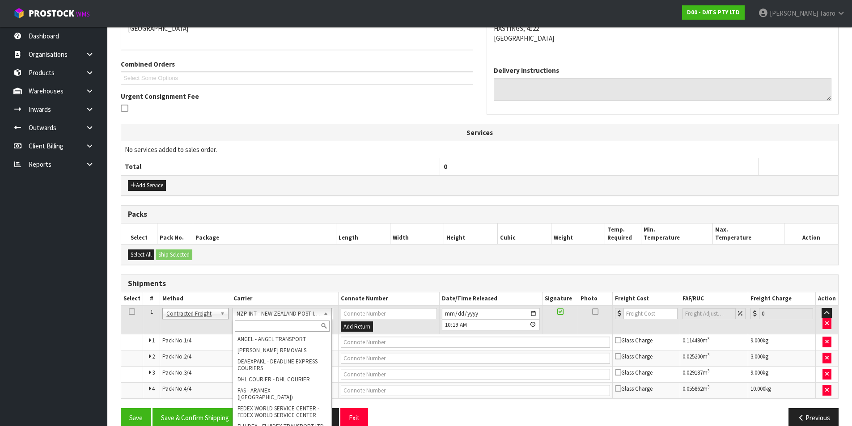
click at [280, 329] on input "text" at bounding box center [282, 326] width 95 height 11
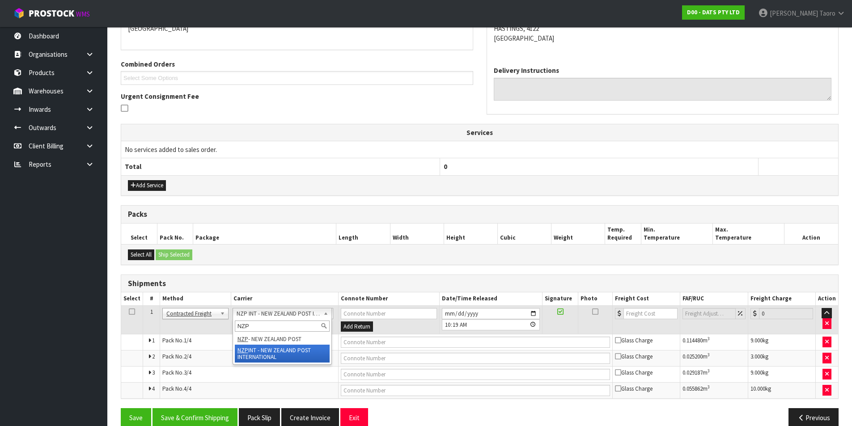
type input "NZP"
click at [278, 333] on div "NZP" at bounding box center [282, 326] width 98 height 15
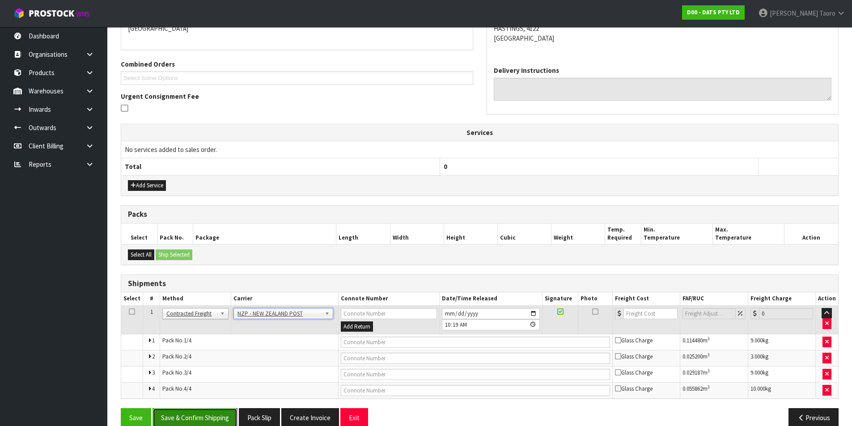
click at [216, 414] on button "Save & Confirm Shipping" at bounding box center [195, 417] width 85 height 19
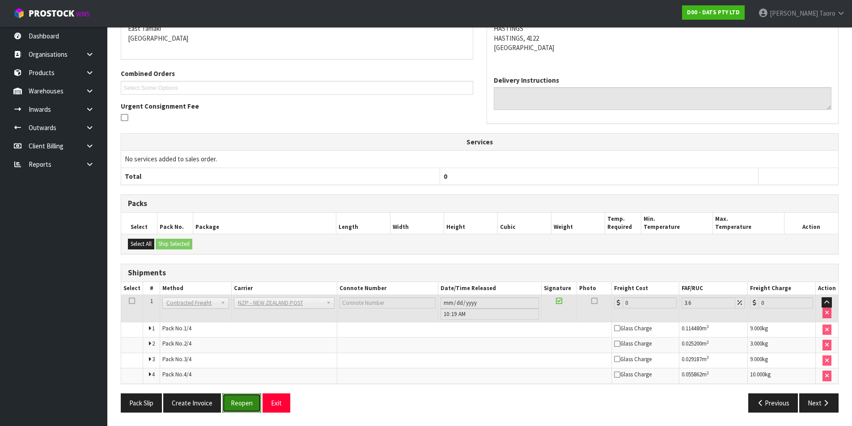
click at [256, 406] on button "Reopen" at bounding box center [241, 403] width 39 height 19
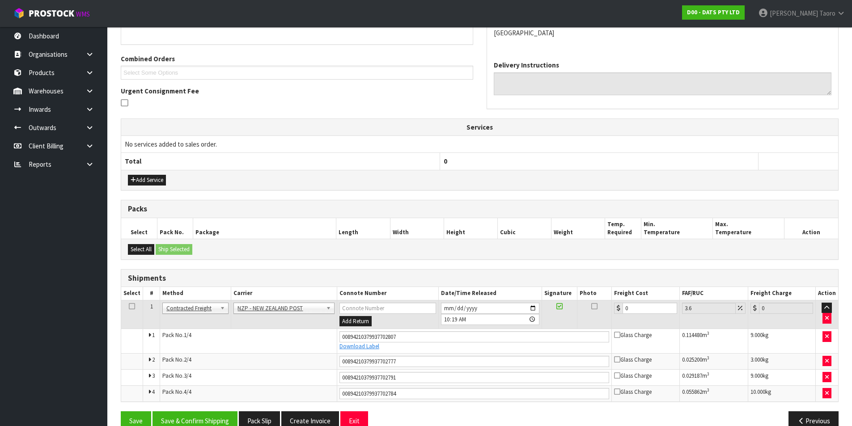
scroll to position [230, 0]
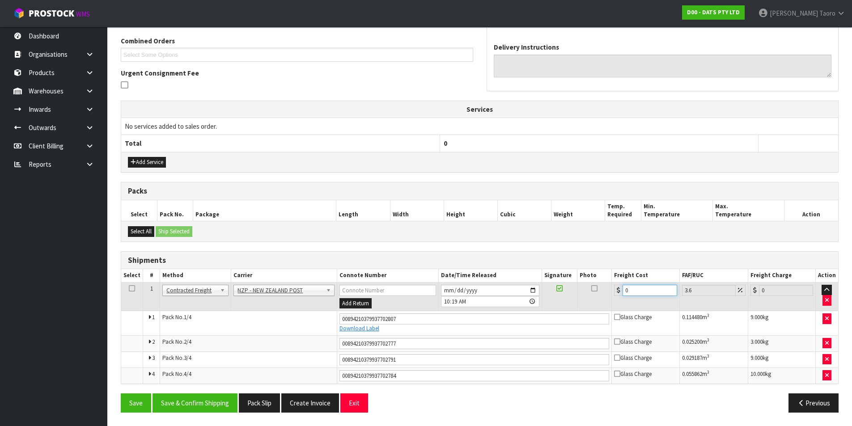
click at [658, 289] on input "0" at bounding box center [650, 290] width 54 height 11
drag, startPoint x: 658, startPoint y: 289, endPoint x: 652, endPoint y: 287, distance: 5.5
click at [658, 288] on input "0" at bounding box center [650, 290] width 54 height 11
type input "4"
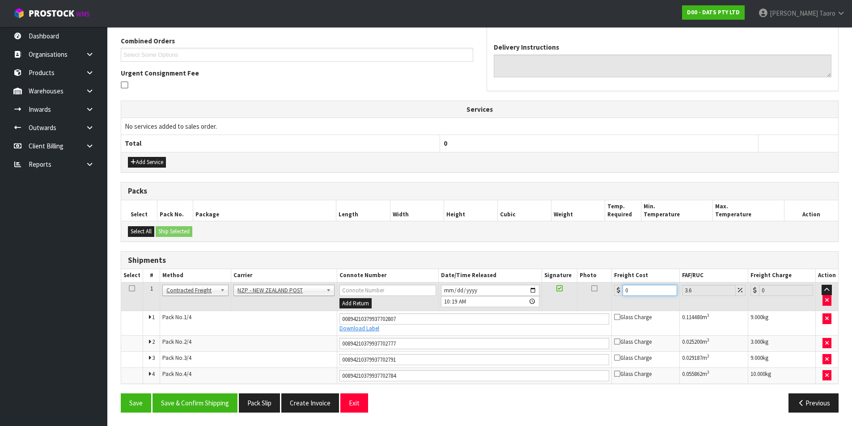
type input "4.14"
type input "45"
type input "46.62"
type input "45.9"
click at [228, 398] on button "Save & Confirm Shipping" at bounding box center [195, 403] width 85 height 19
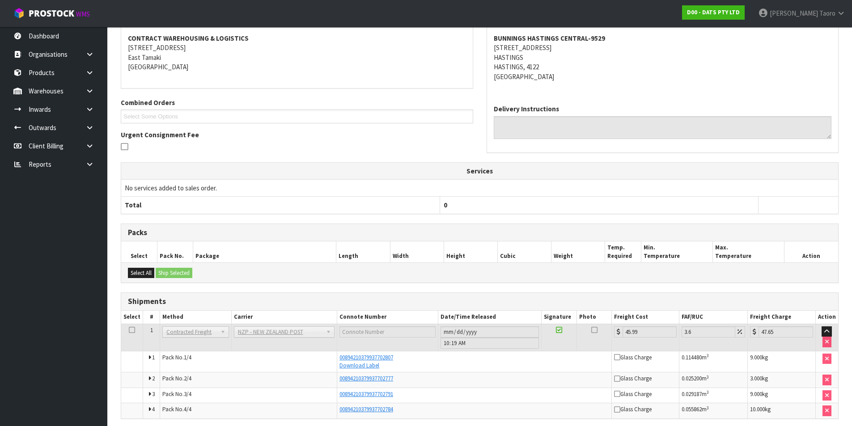
scroll to position [203, 0]
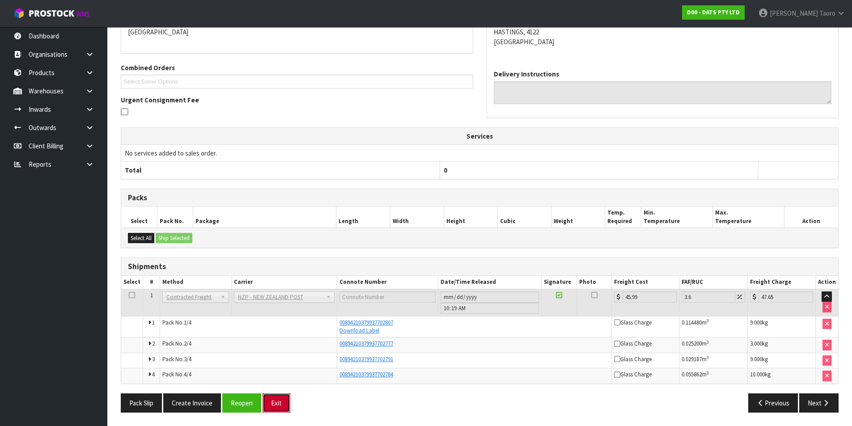
click at [281, 404] on button "Exit" at bounding box center [277, 403] width 28 height 19
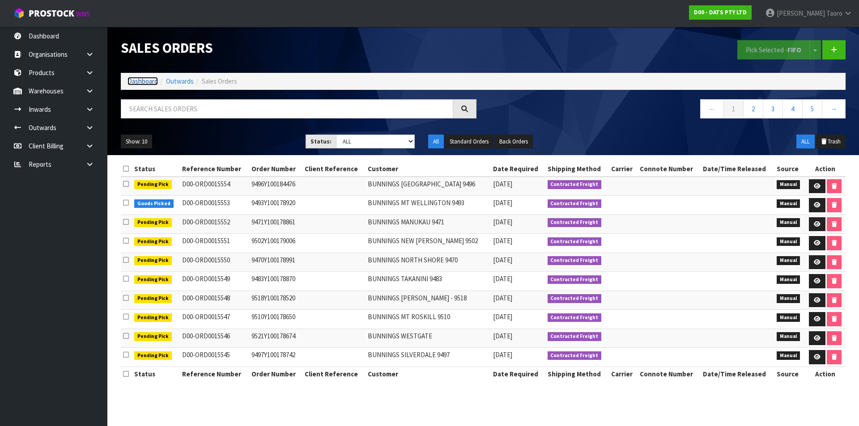
click at [144, 81] on link "Dashboard" at bounding box center [142, 81] width 30 height 8
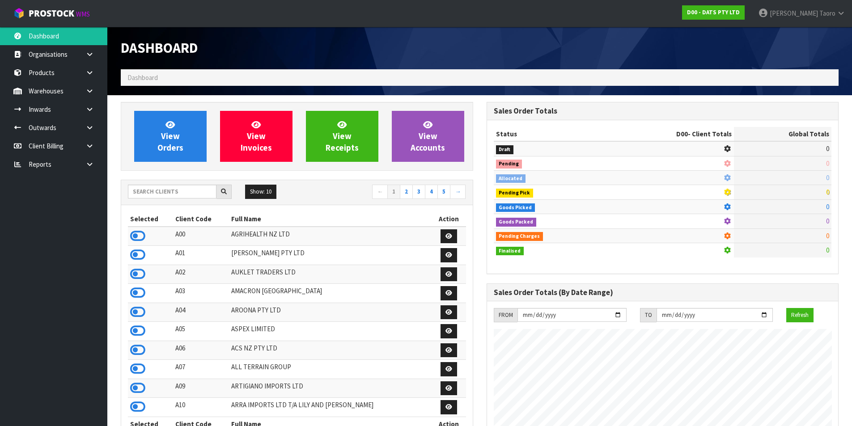
scroll to position [678, 365]
click at [153, 193] on input "text" at bounding box center [172, 192] width 89 height 14
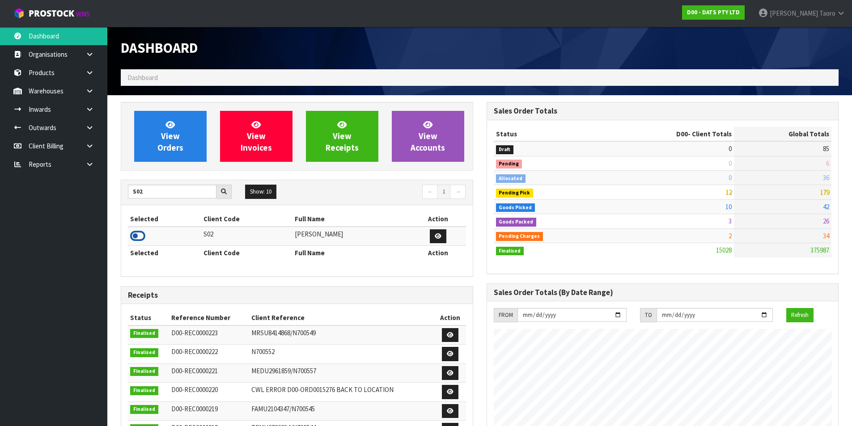
click at [139, 237] on icon at bounding box center [137, 235] width 15 height 13
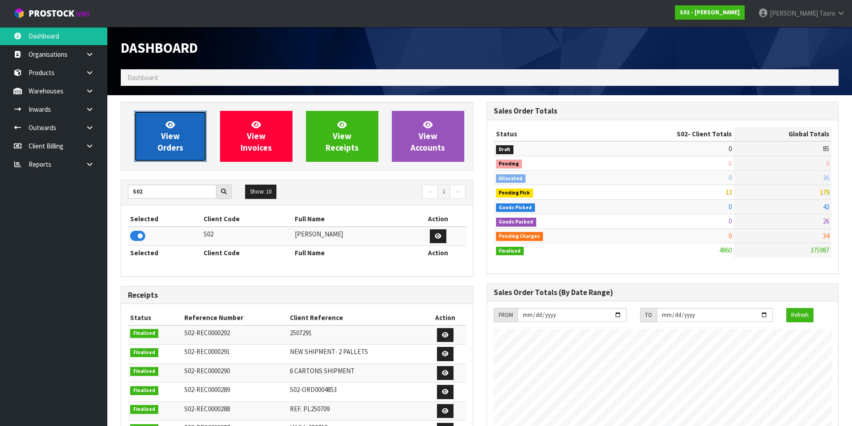
click at [168, 131] on span "View Orders" at bounding box center [170, 136] width 26 height 34
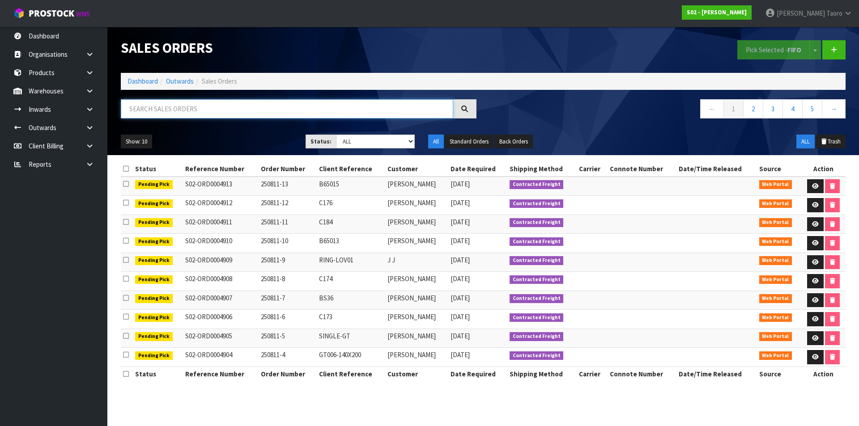
click at [179, 112] on input "text" at bounding box center [287, 108] width 332 height 19
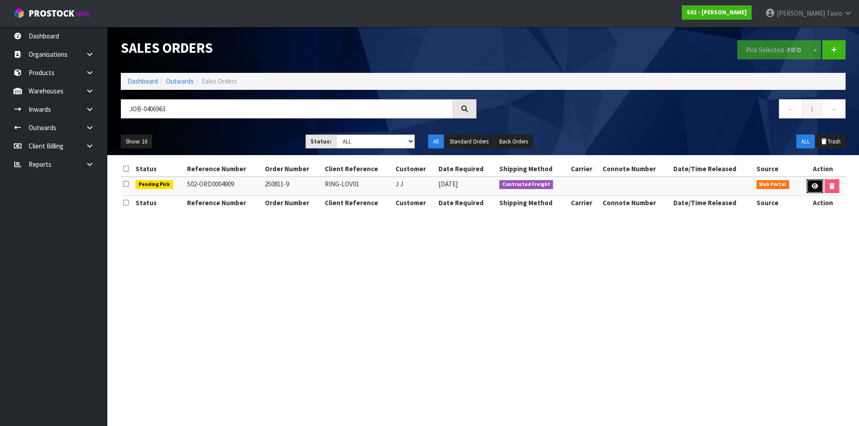
click at [812, 188] on icon at bounding box center [815, 186] width 7 height 6
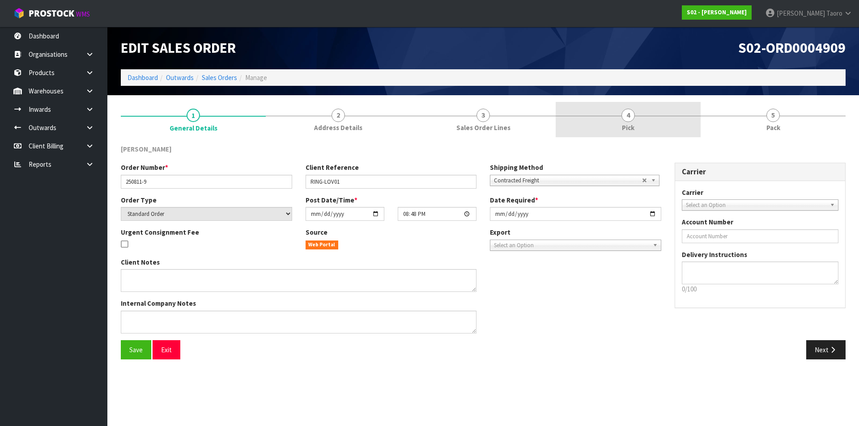
click at [680, 124] on link "4 Pick" at bounding box center [628, 119] width 145 height 35
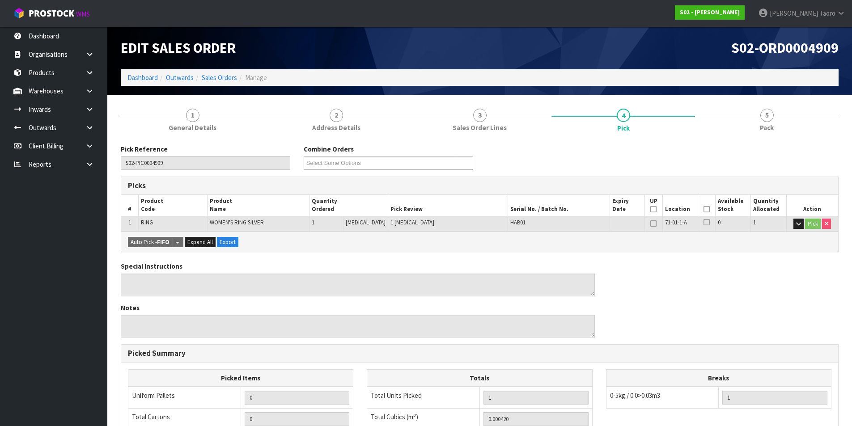
click at [704, 210] on icon at bounding box center [707, 209] width 6 height 0
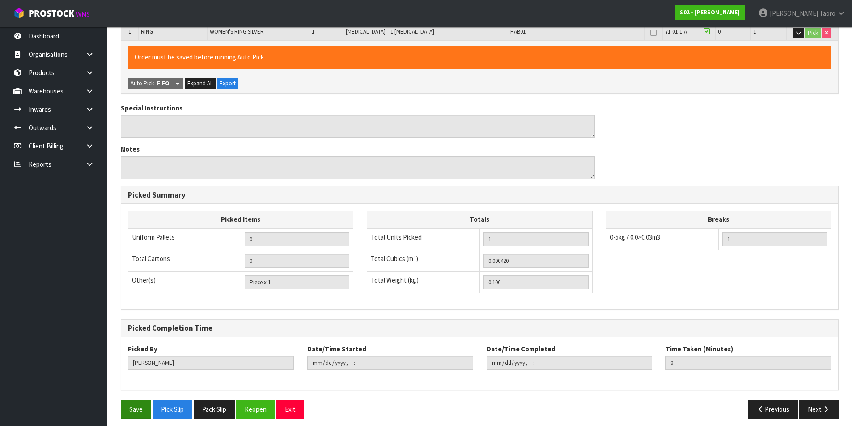
scroll to position [197, 0]
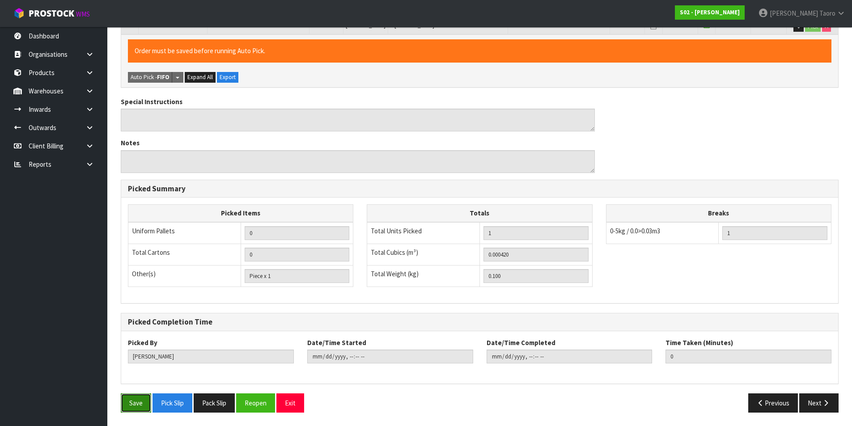
click at [133, 404] on button "Save" at bounding box center [136, 403] width 30 height 19
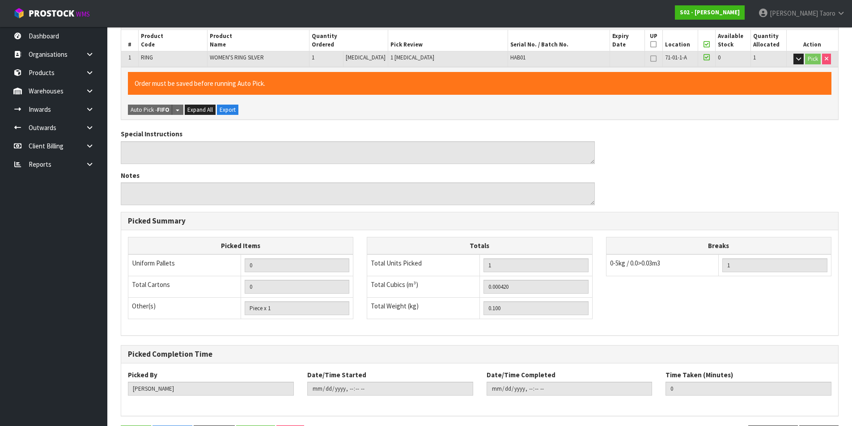
scroll to position [0, 0]
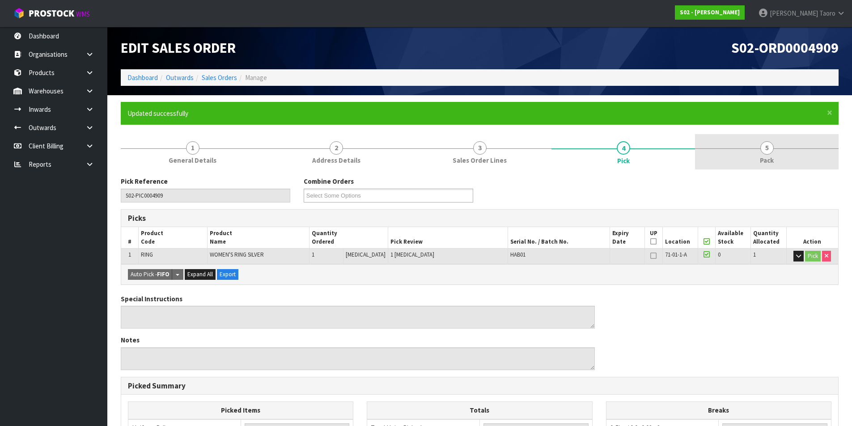
click at [761, 148] on span "5" at bounding box center [767, 147] width 13 height 13
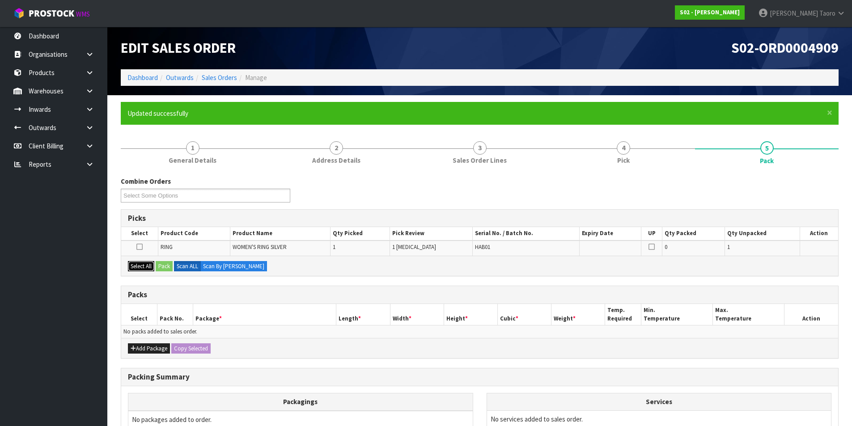
click at [139, 263] on button "Select All" at bounding box center [141, 266] width 26 height 11
click at [165, 266] on button "Pack" at bounding box center [164, 266] width 17 height 11
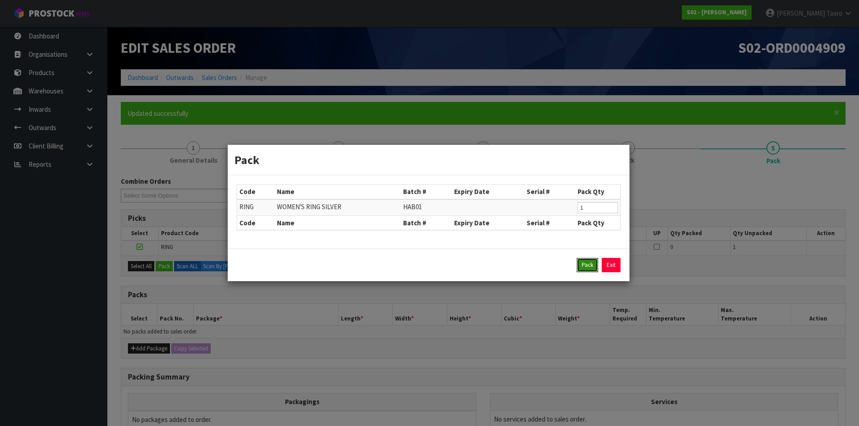
click at [582, 264] on button "Pack" at bounding box center [587, 265] width 21 height 14
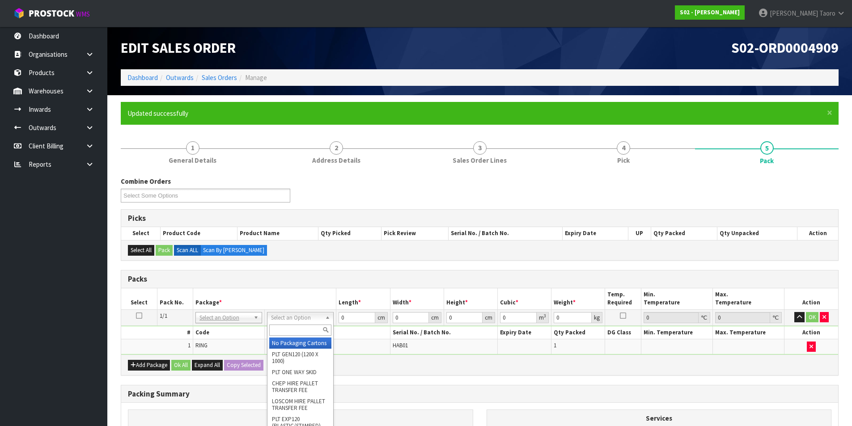
click at [310, 331] on input "text" at bounding box center [300, 330] width 62 height 11
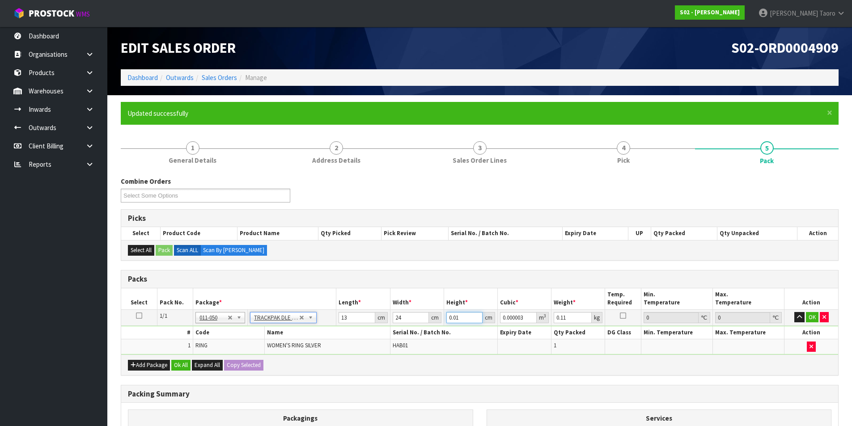
click at [454, 314] on input "0.01" at bounding box center [464, 317] width 36 height 11
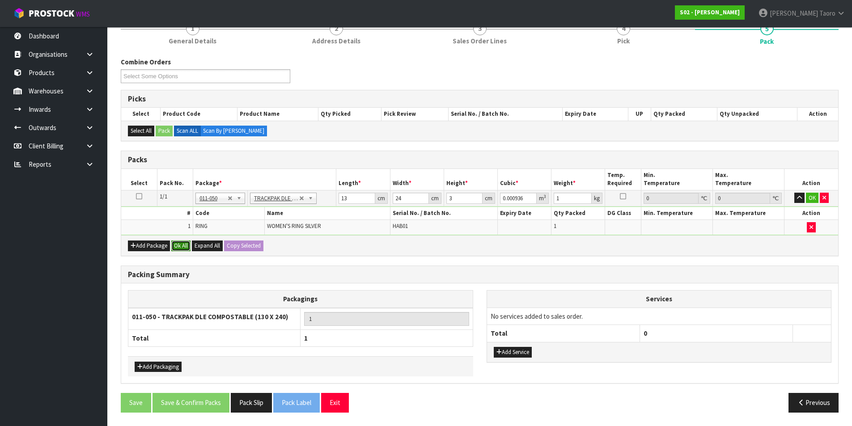
click at [180, 249] on button "Ok All" at bounding box center [180, 246] width 19 height 11
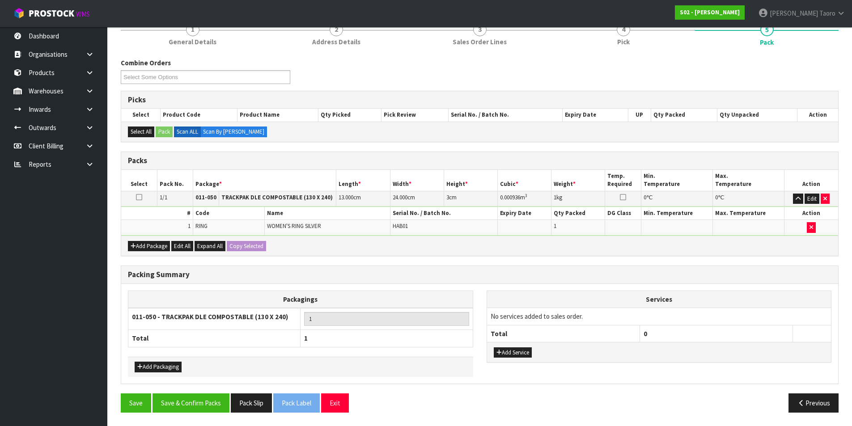
scroll to position [119, 0]
click at [209, 405] on button "Save & Confirm Packs" at bounding box center [191, 403] width 77 height 19
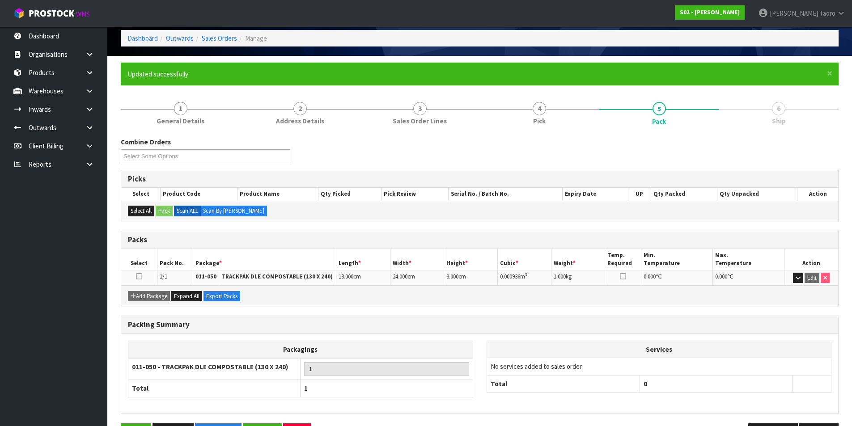
scroll to position [69, 0]
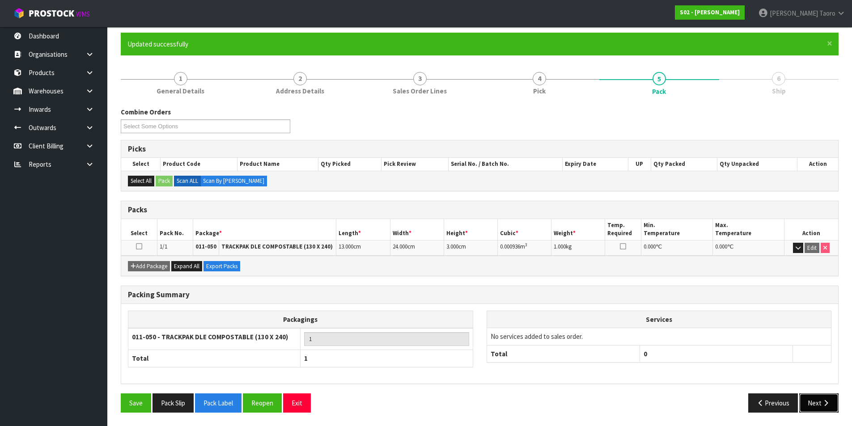
click at [823, 404] on icon "button" at bounding box center [826, 403] width 8 height 7
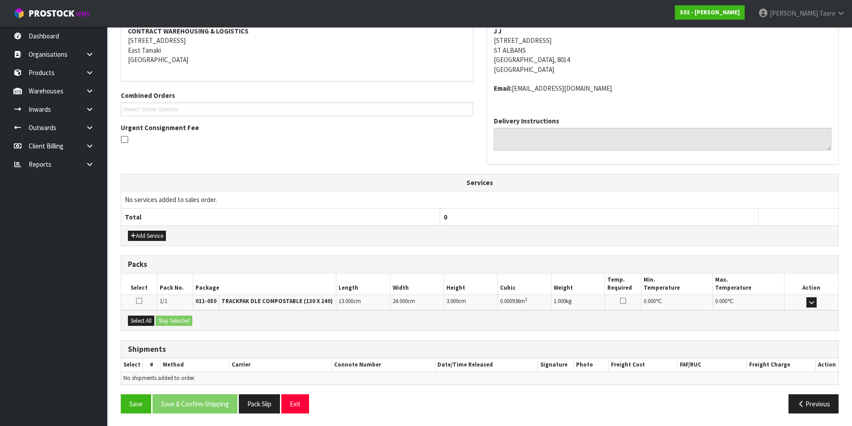
scroll to position [176, 0]
drag, startPoint x: 135, startPoint y: 318, endPoint x: 145, endPoint y: 319, distance: 10.3
click at [138, 319] on button "Select All" at bounding box center [141, 320] width 26 height 11
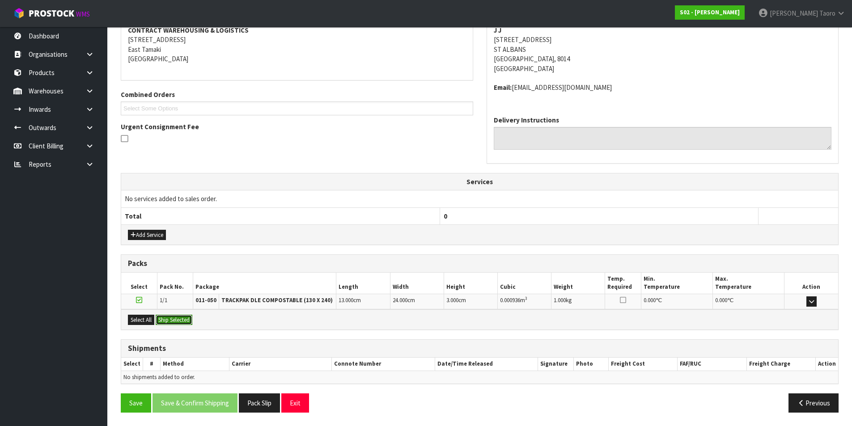
click at [158, 319] on button "Ship Selected" at bounding box center [174, 320] width 37 height 11
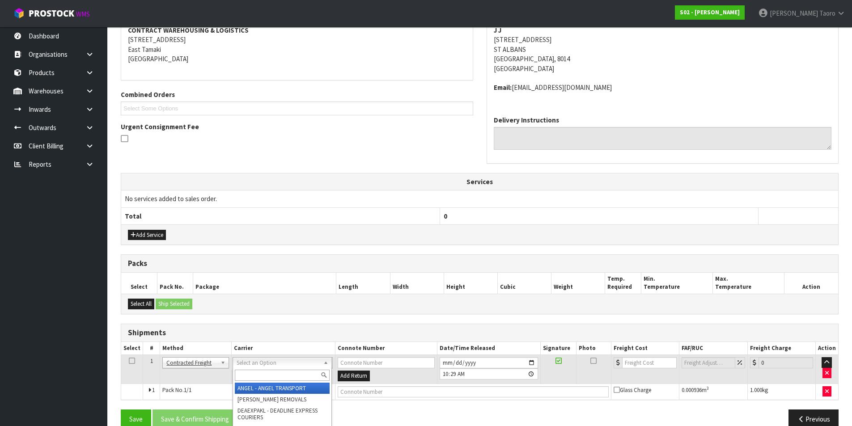
click at [305, 372] on input "text" at bounding box center [282, 375] width 95 height 11
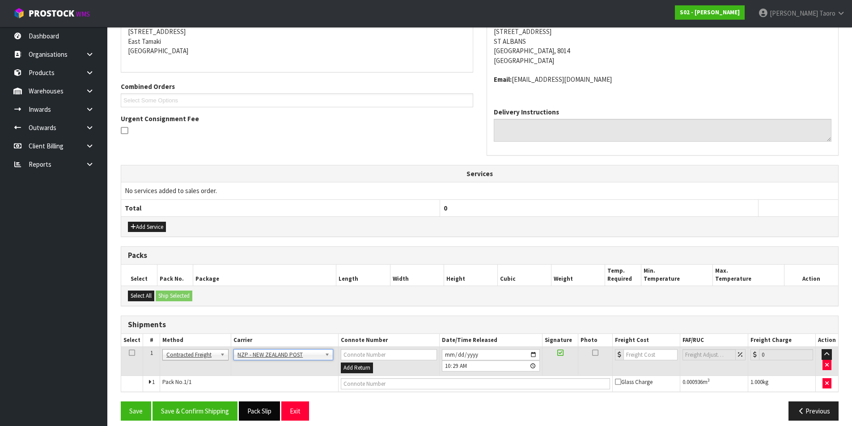
scroll to position [192, 0]
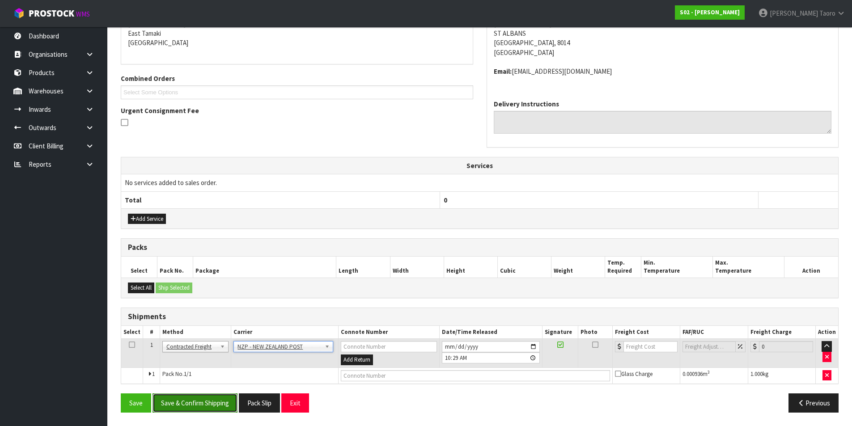
click at [225, 398] on button "Save & Confirm Shipping" at bounding box center [195, 403] width 85 height 19
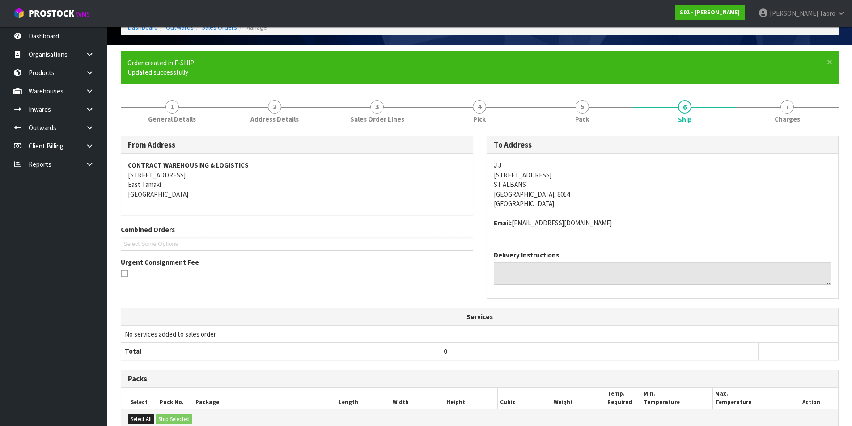
scroll to position [179, 0]
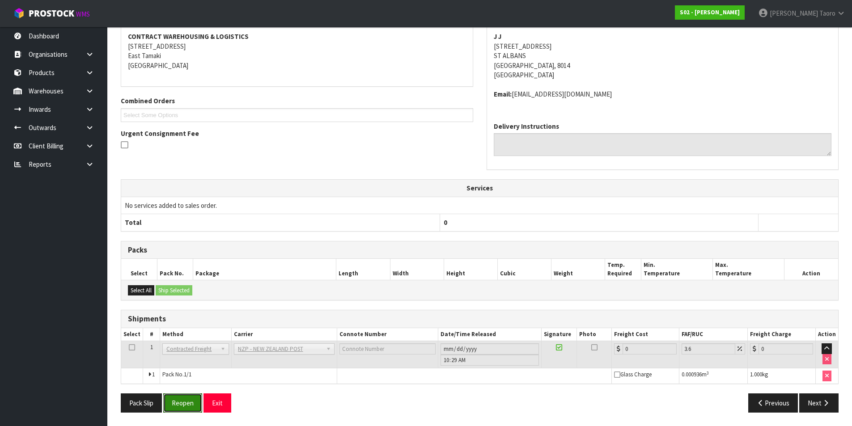
drag, startPoint x: 175, startPoint y: 406, endPoint x: 170, endPoint y: 392, distance: 14.9
click at [175, 406] on button "Reopen" at bounding box center [182, 403] width 39 height 19
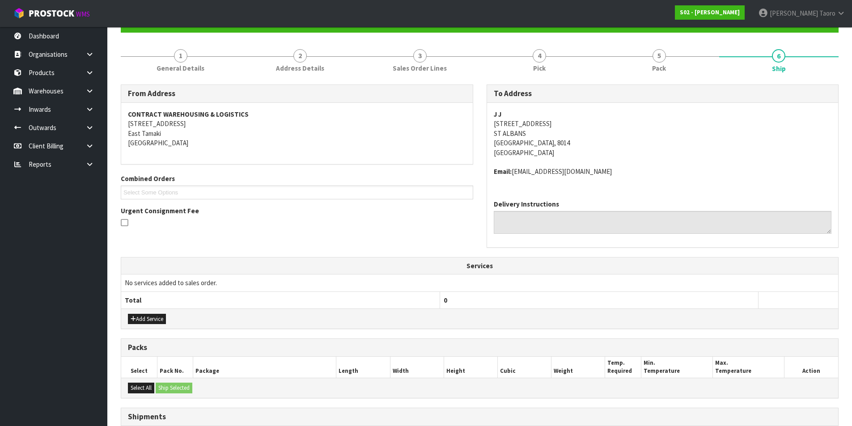
scroll to position [200, 0]
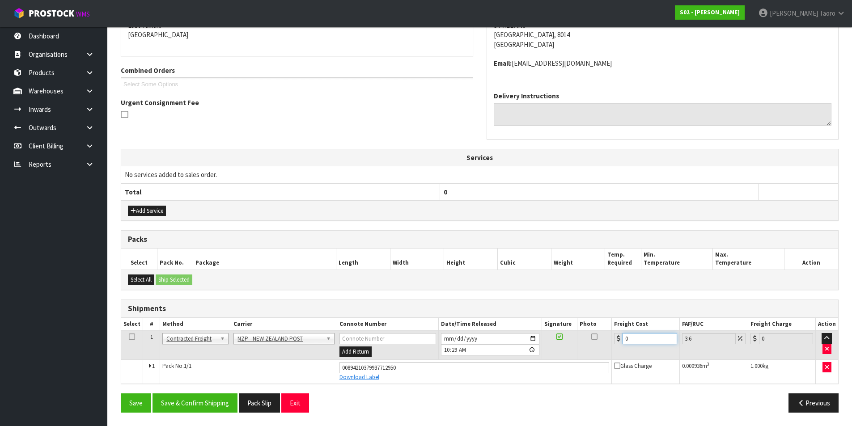
click at [632, 333] on input "0" at bounding box center [650, 338] width 54 height 11
click at [181, 401] on button "Save & Confirm Shipping" at bounding box center [195, 403] width 85 height 19
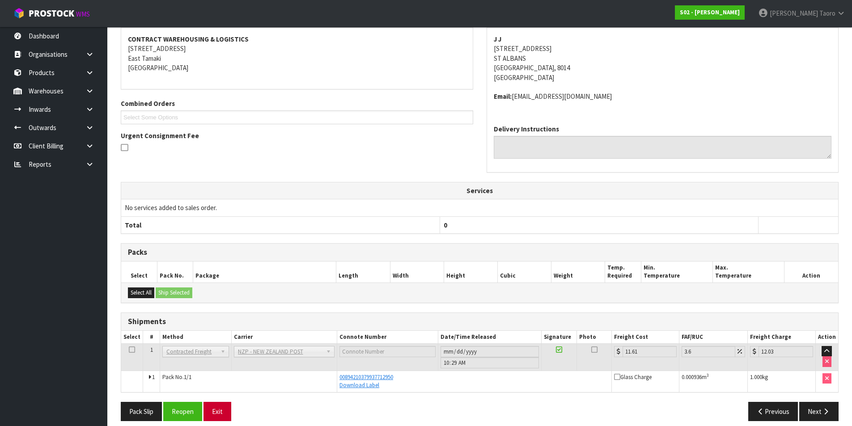
scroll to position [176, 0]
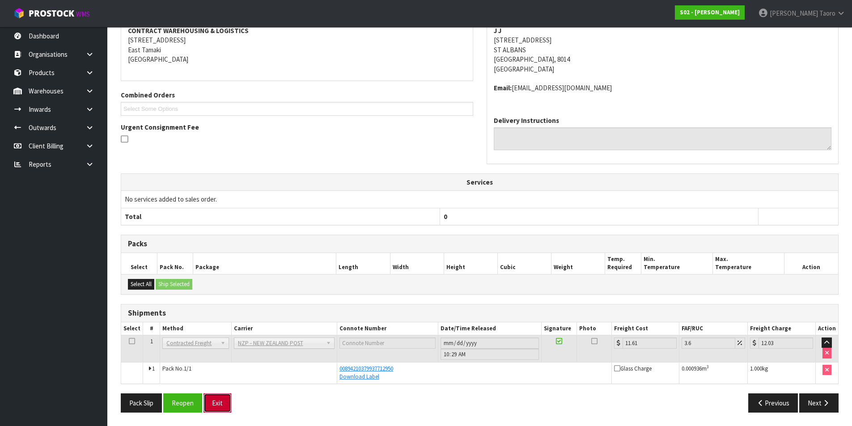
click at [223, 407] on button "Exit" at bounding box center [218, 403] width 28 height 19
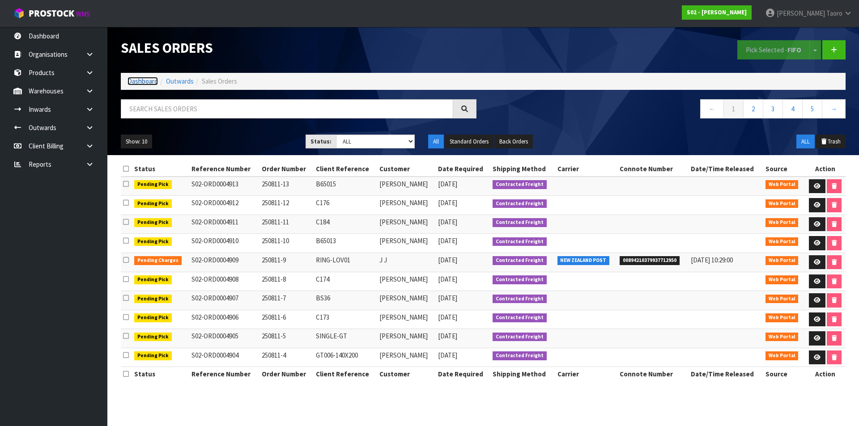
click at [150, 83] on link "Dashboard" at bounding box center [142, 81] width 30 height 8
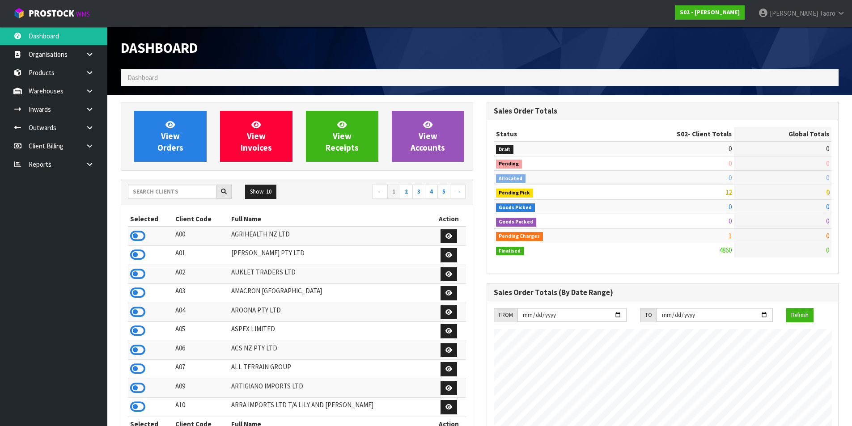
scroll to position [678, 365]
click at [176, 186] on input "text" at bounding box center [172, 192] width 89 height 14
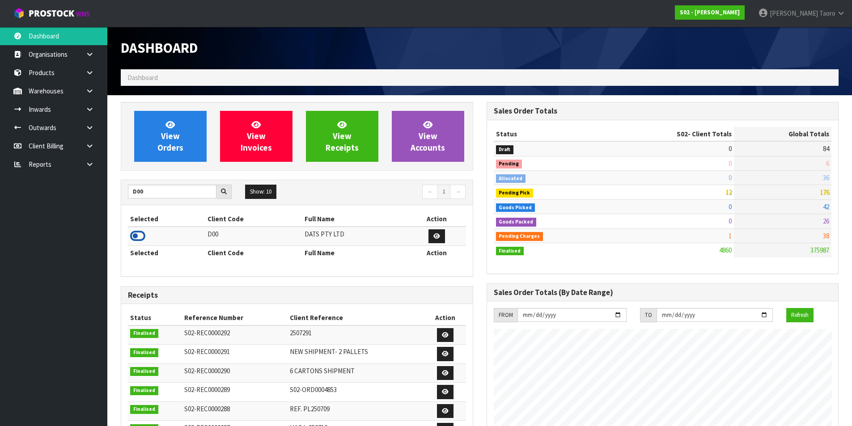
click at [144, 231] on icon at bounding box center [137, 235] width 15 height 13
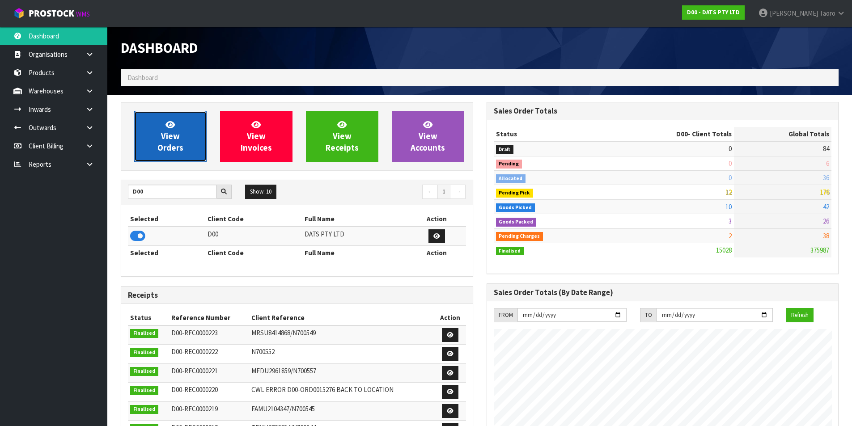
click at [167, 148] on span "View Orders" at bounding box center [170, 136] width 26 height 34
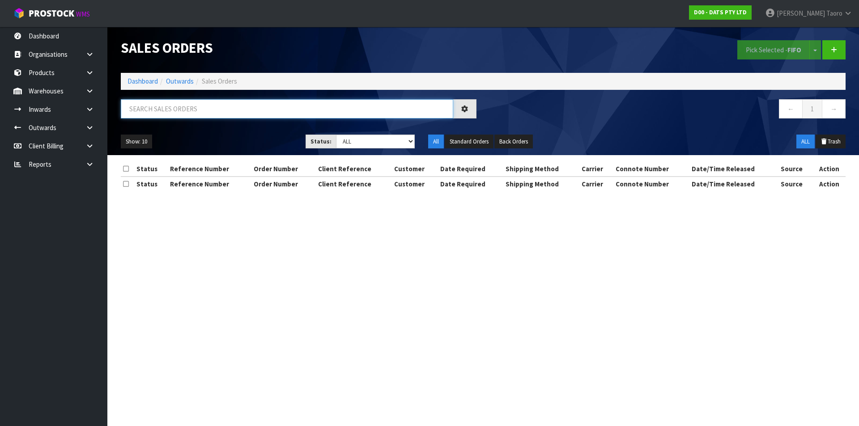
click at [169, 109] on input "text" at bounding box center [287, 108] width 332 height 19
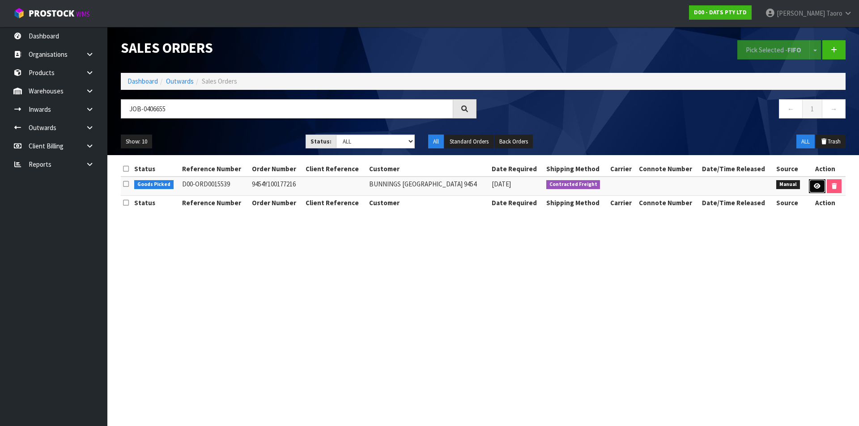
click at [813, 182] on link at bounding box center [817, 186] width 17 height 14
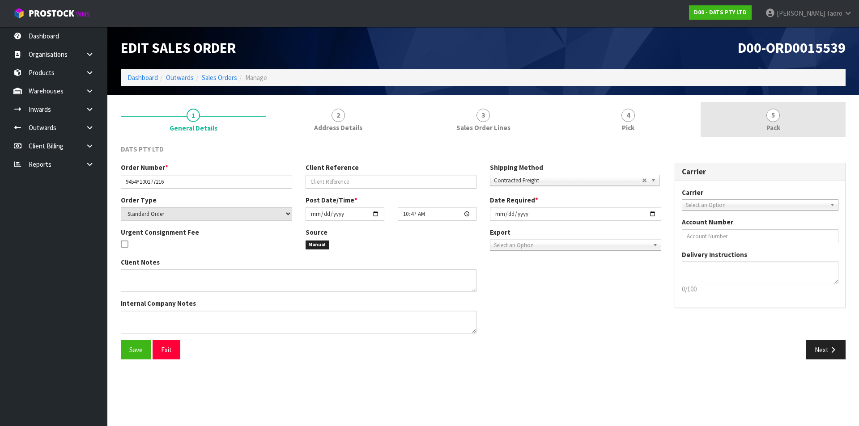
click at [774, 119] on span "5" at bounding box center [772, 115] width 13 height 13
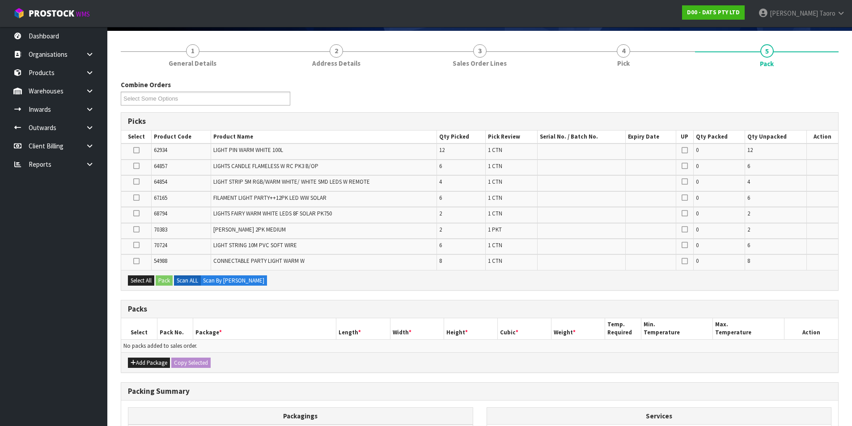
scroll to position [177, 0]
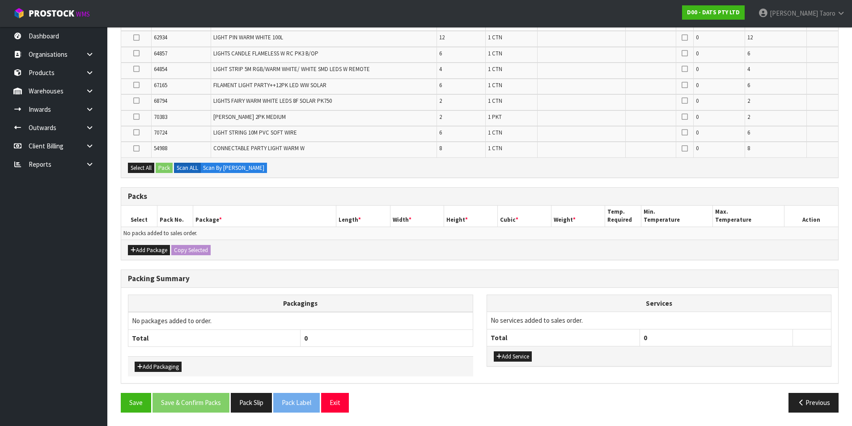
click at [323, 215] on th "Package *" at bounding box center [265, 216] width 144 height 21
drag, startPoint x: 145, startPoint y: 252, endPoint x: 146, endPoint y: 244, distance: 8.2
click at [146, 251] on button "Add Package" at bounding box center [149, 250] width 42 height 11
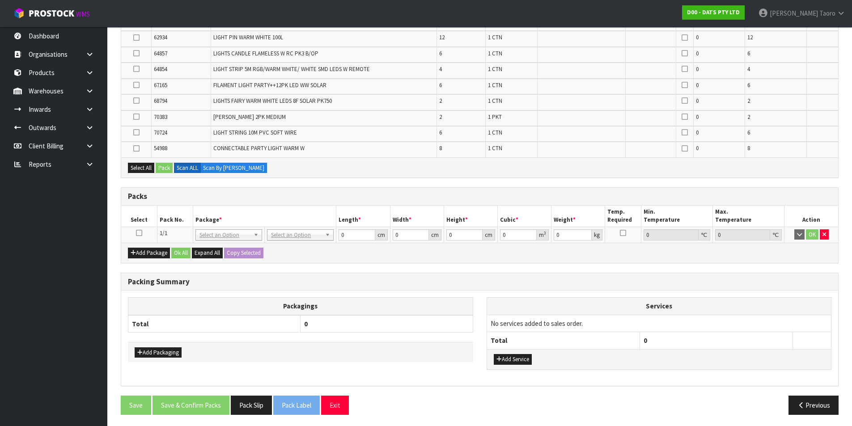
click at [141, 234] on icon at bounding box center [139, 233] width 6 height 0
click at [147, 217] on th "Select" at bounding box center [139, 216] width 36 height 21
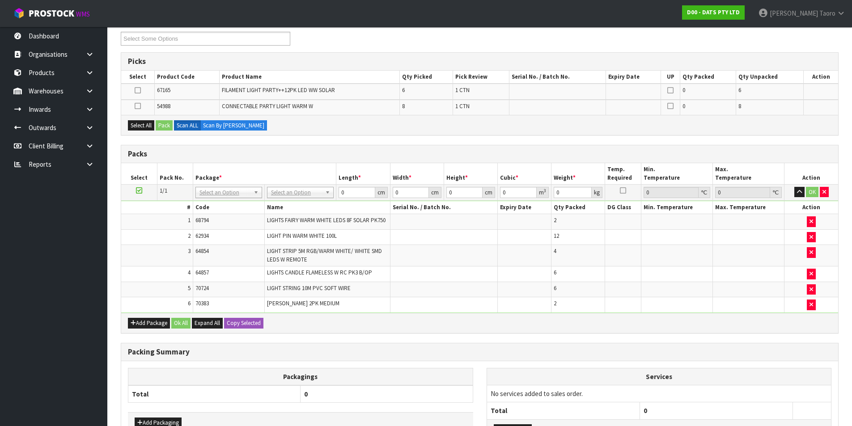
scroll to position [43, 0]
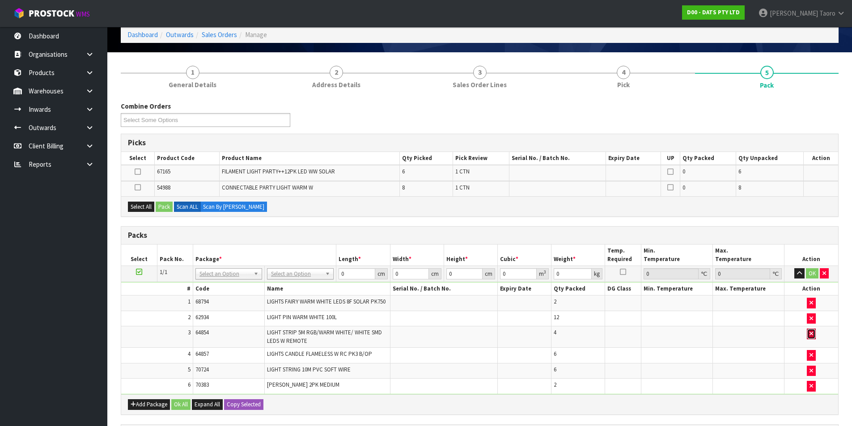
click at [808, 336] on button "button" at bounding box center [811, 334] width 9 height 11
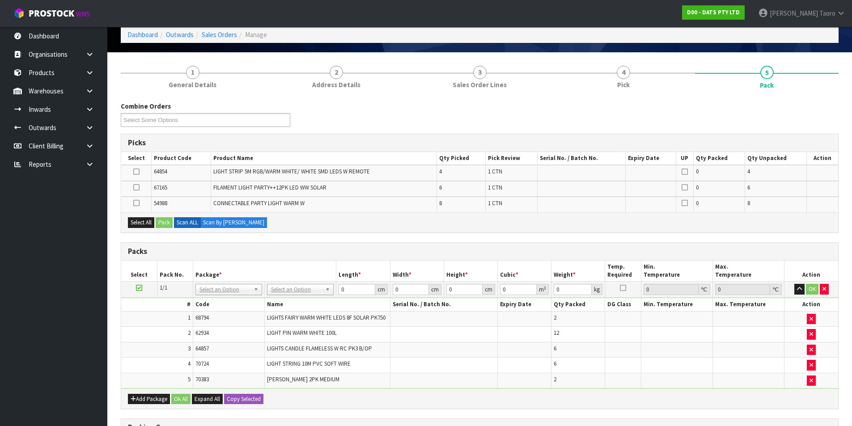
drag, startPoint x: 141, startPoint y: 288, endPoint x: 184, endPoint y: 271, distance: 46.2
click at [141, 288] on icon at bounding box center [139, 288] width 6 height 0
click at [261, 246] on div "Packs" at bounding box center [479, 252] width 717 height 18
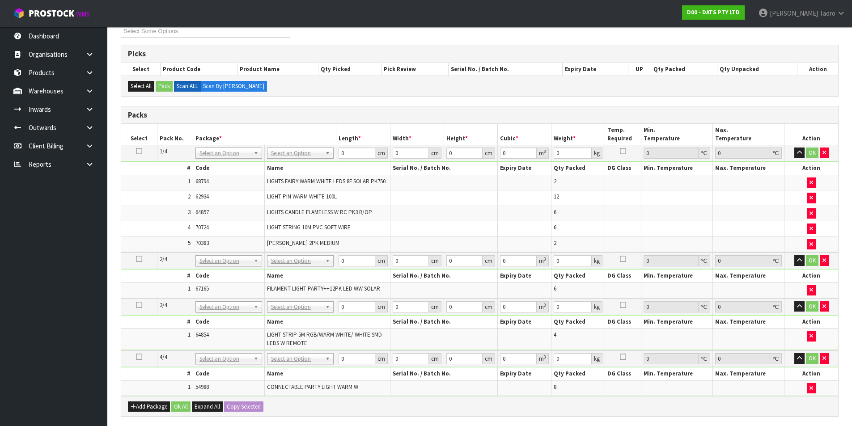
scroll to position [132, 0]
click at [800, 154] on icon "button" at bounding box center [799, 152] width 5 height 6
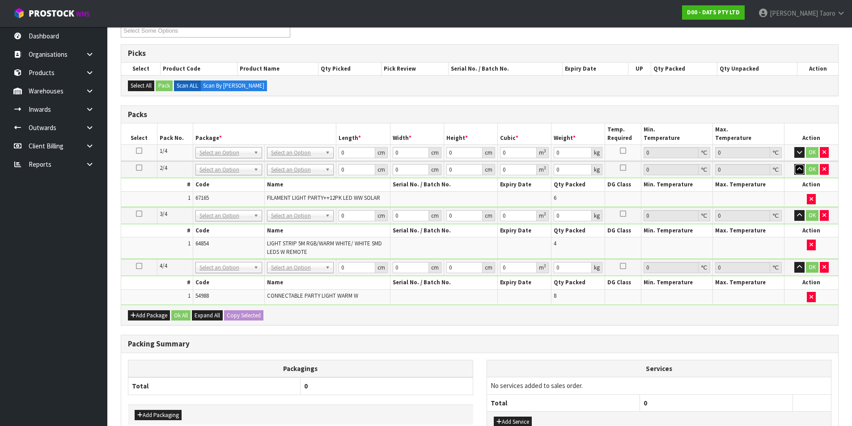
click at [800, 171] on icon "button" at bounding box center [799, 169] width 5 height 6
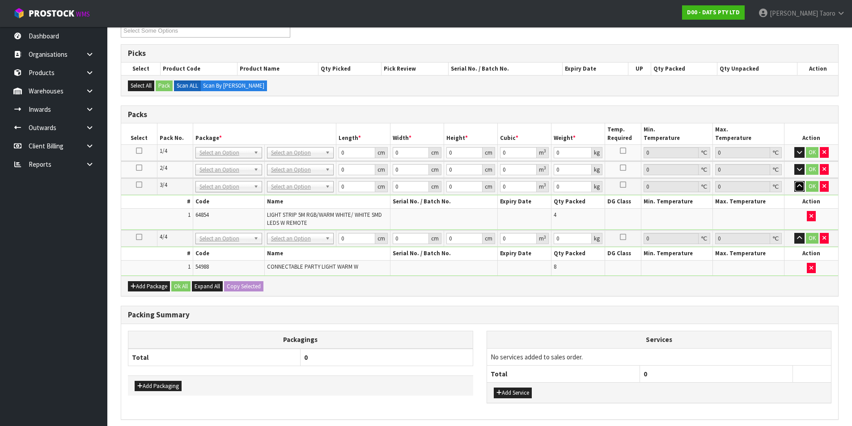
click at [798, 185] on icon "button" at bounding box center [799, 186] width 5 height 6
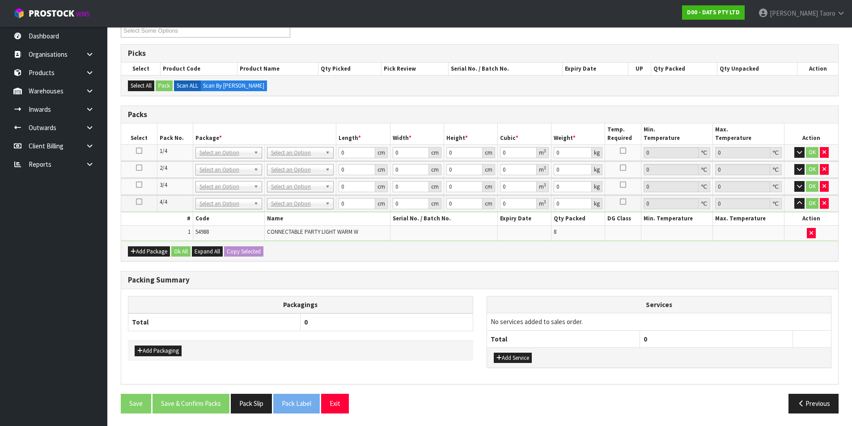
click at [799, 209] on td "OK" at bounding box center [812, 203] width 54 height 17
click at [798, 202] on icon "button" at bounding box center [799, 203] width 5 height 6
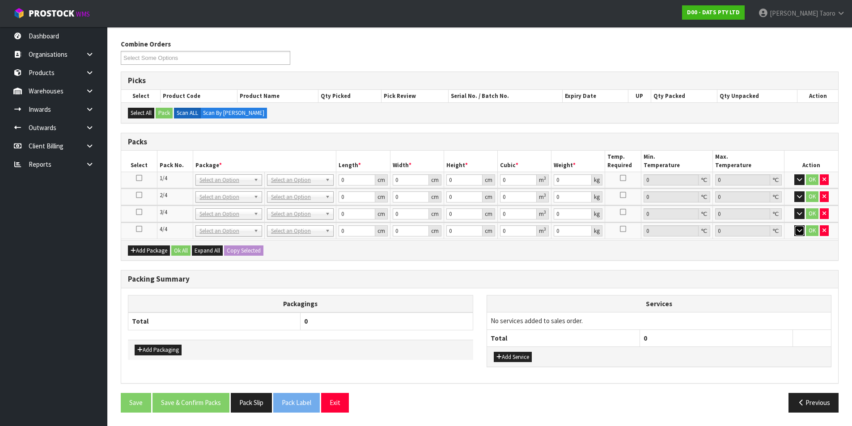
scroll to position [104, 0]
drag, startPoint x: 284, startPoint y: 178, endPoint x: 287, endPoint y: 187, distance: 9.6
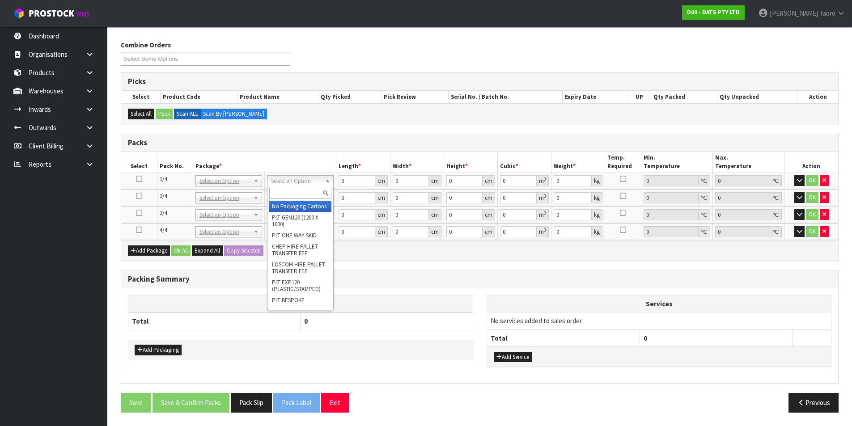
click at [290, 191] on input "text" at bounding box center [300, 193] width 62 height 11
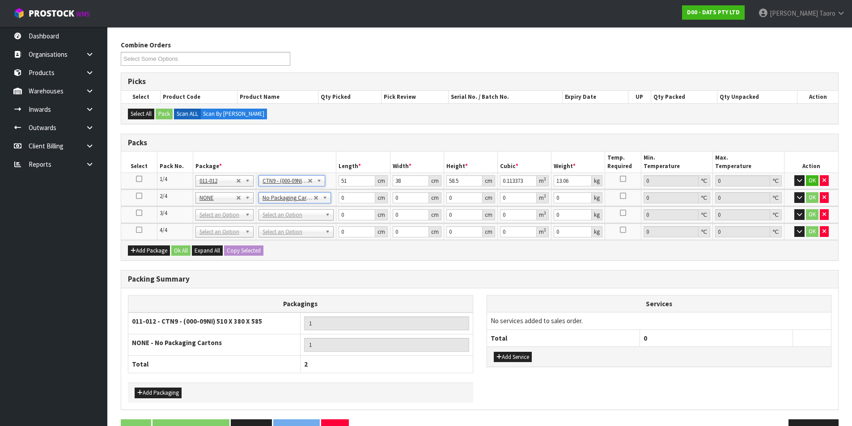
drag, startPoint x: 303, startPoint y: 211, endPoint x: 314, endPoint y: 229, distance: 21.6
click at [350, 179] on input "51" at bounding box center [357, 180] width 36 height 11
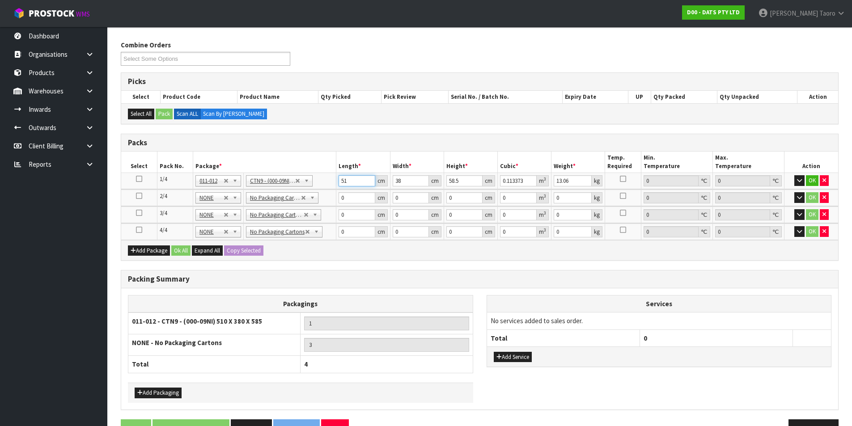
click at [350, 179] on input "51" at bounding box center [357, 180] width 36 height 11
click at [350, 179] on input "52" at bounding box center [357, 180] width 36 height 11
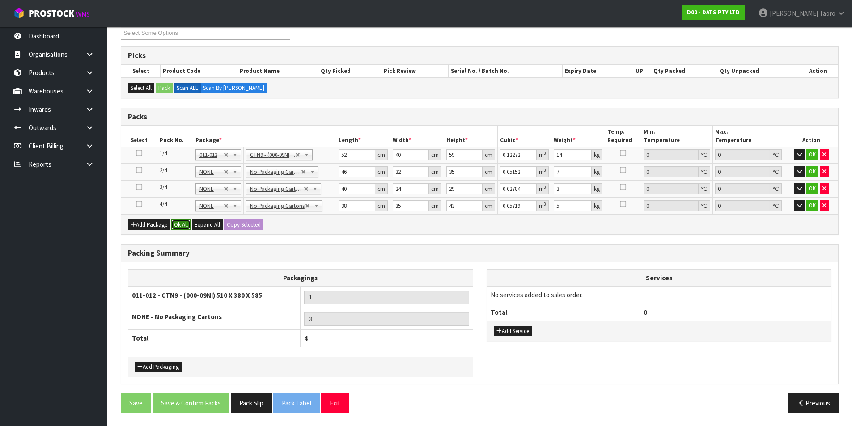
click at [182, 229] on button "Ok All" at bounding box center [180, 225] width 19 height 11
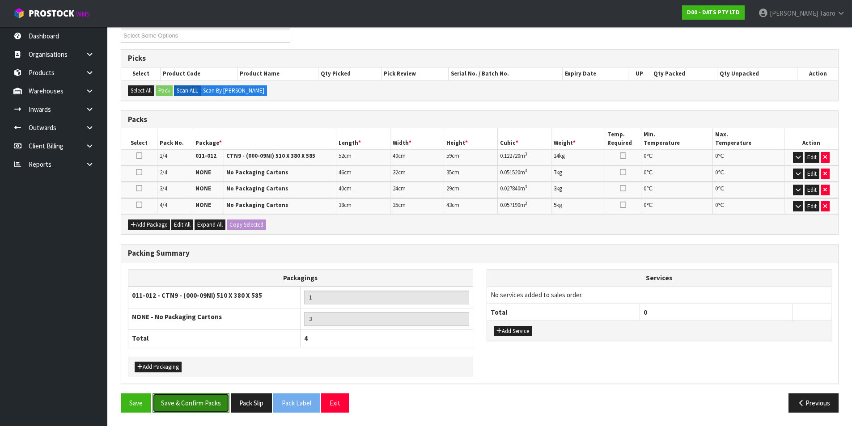
click at [213, 395] on button "Save & Confirm Packs" at bounding box center [191, 403] width 77 height 19
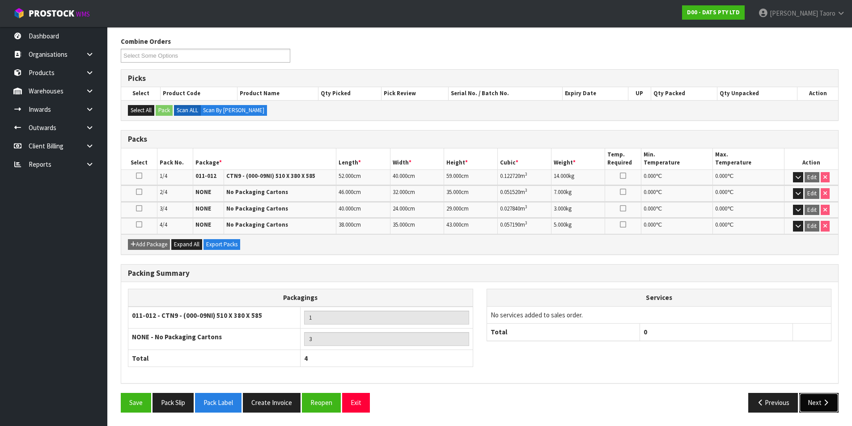
click at [829, 404] on icon "button" at bounding box center [826, 402] width 8 height 7
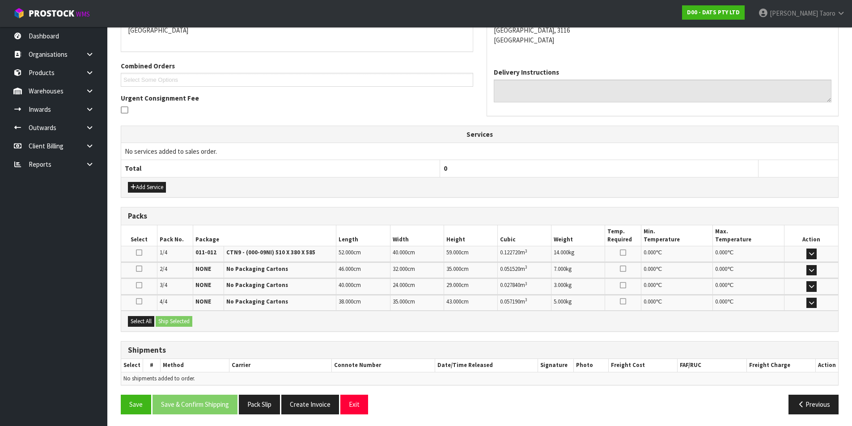
scroll to position [207, 0]
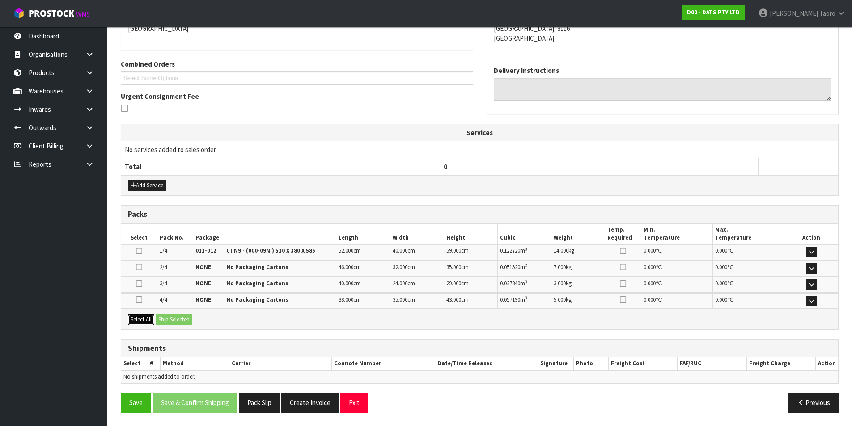
click at [148, 319] on button "Select All" at bounding box center [141, 319] width 26 height 11
click at [187, 327] on div "Select All Ship Selected" at bounding box center [479, 319] width 717 height 20
click at [174, 317] on button "Ship Selected" at bounding box center [174, 319] width 37 height 11
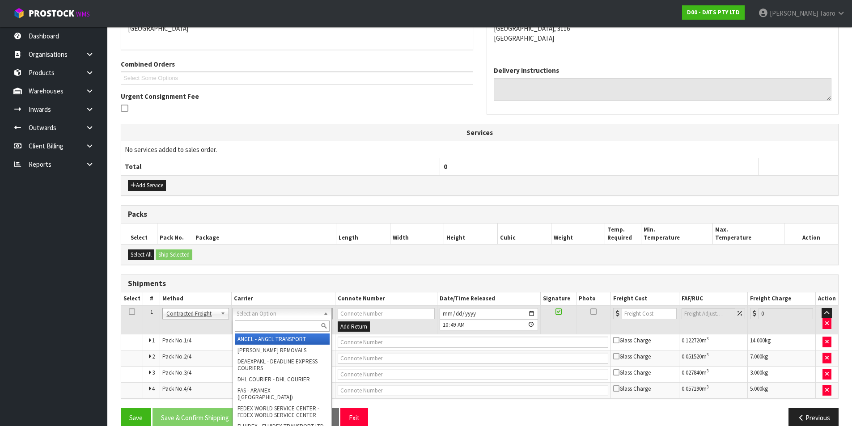
click at [278, 326] on input "text" at bounding box center [282, 326] width 95 height 11
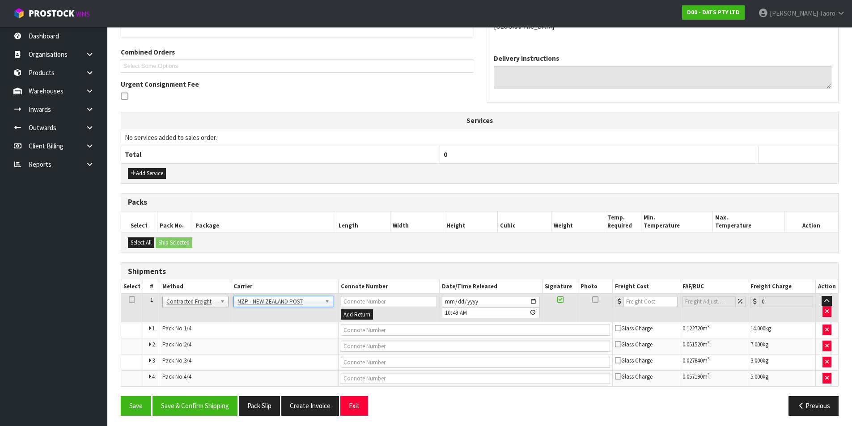
scroll to position [222, 0]
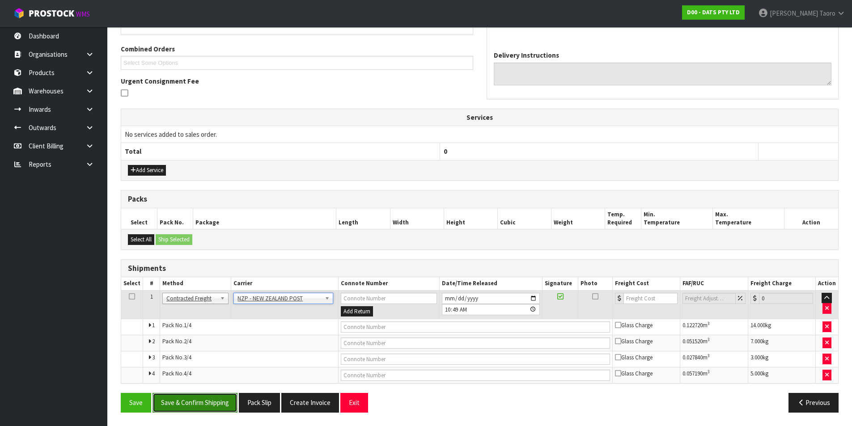
click at [221, 406] on button "Save & Confirm Shipping" at bounding box center [195, 402] width 85 height 19
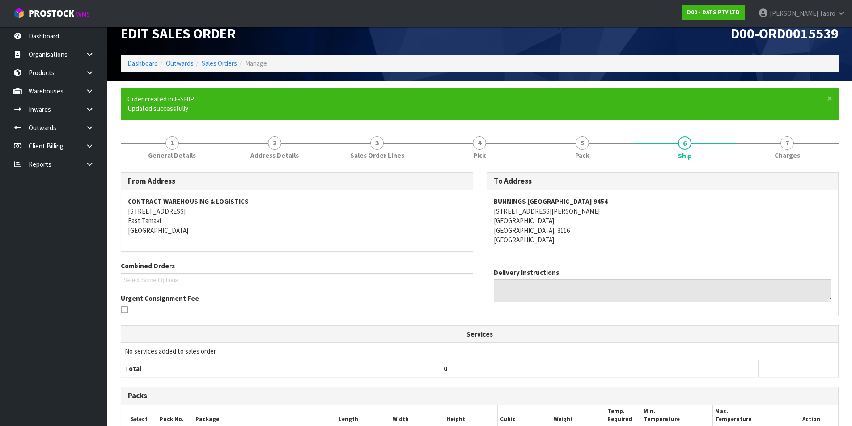
scroll to position [207, 0]
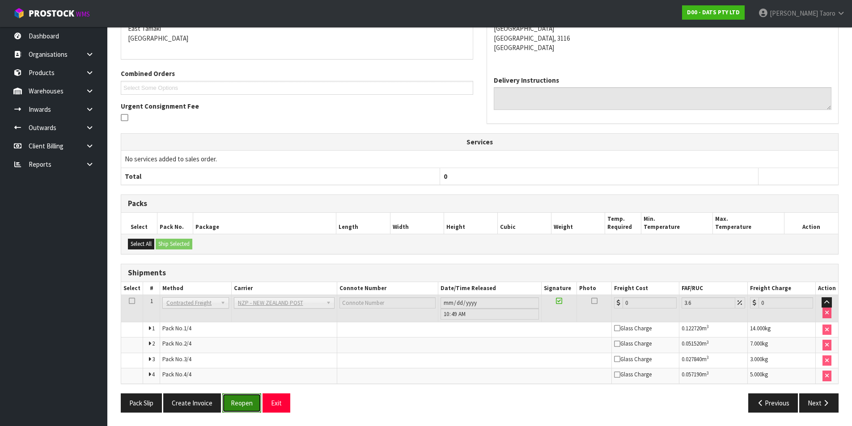
click at [240, 398] on button "Reopen" at bounding box center [241, 403] width 39 height 19
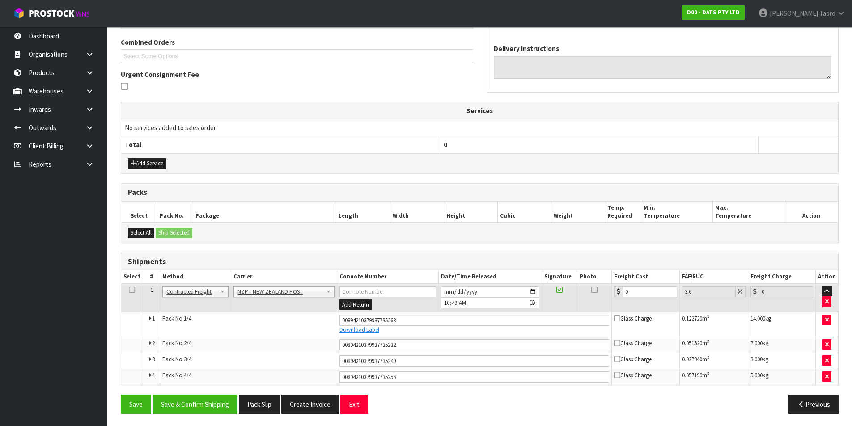
scroll to position [230, 0]
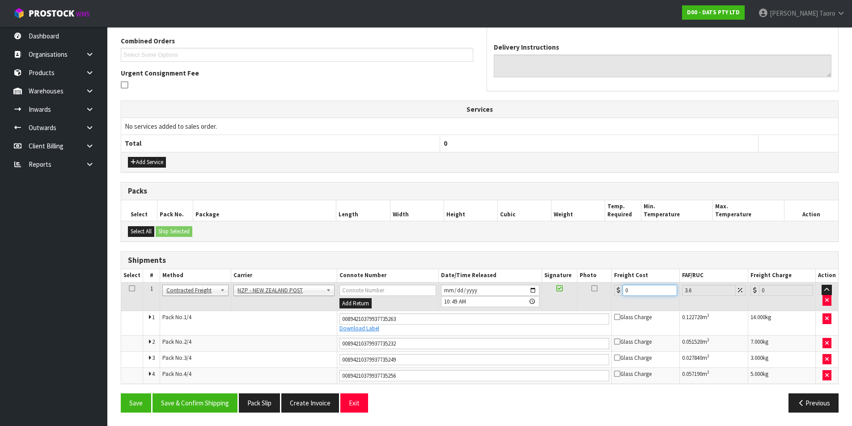
click at [650, 293] on input "0" at bounding box center [650, 290] width 54 height 11
click at [227, 405] on button "Save & Confirm Shipping" at bounding box center [195, 403] width 85 height 19
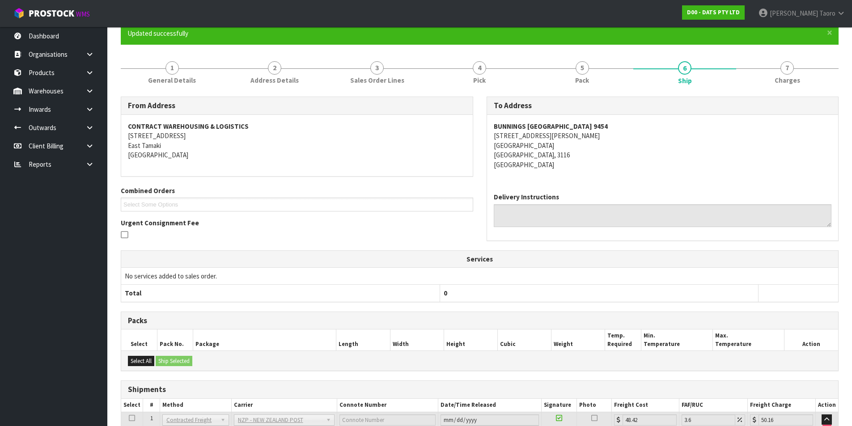
scroll to position [203, 0]
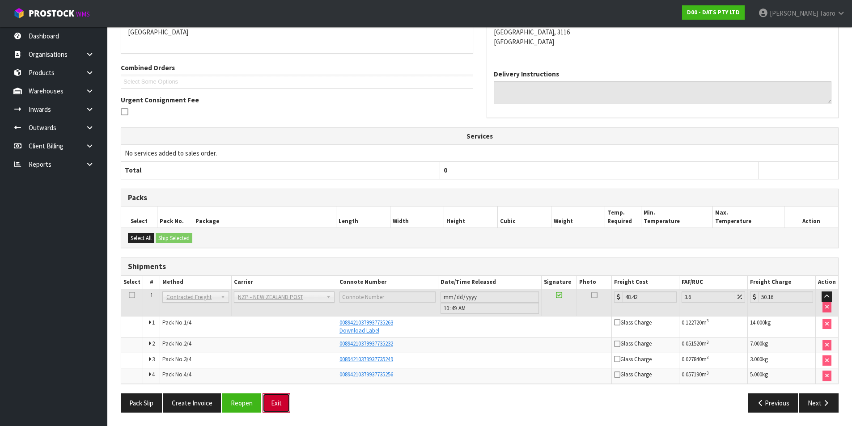
click at [285, 401] on button "Exit" at bounding box center [277, 403] width 28 height 19
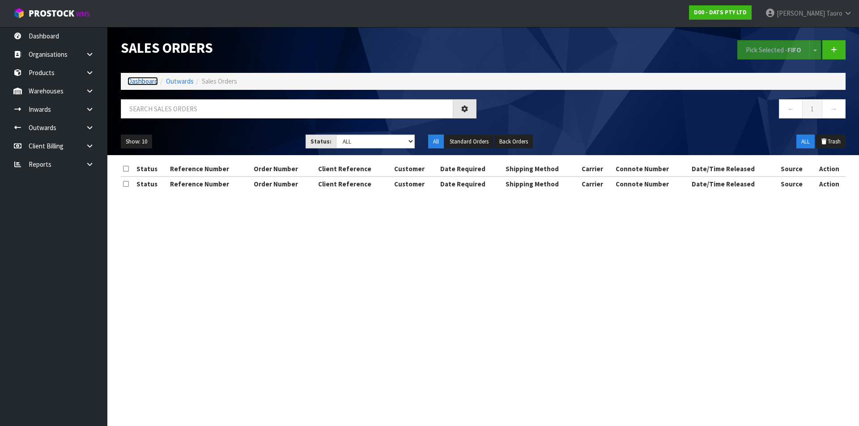
click at [152, 82] on link "Dashboard" at bounding box center [142, 81] width 30 height 8
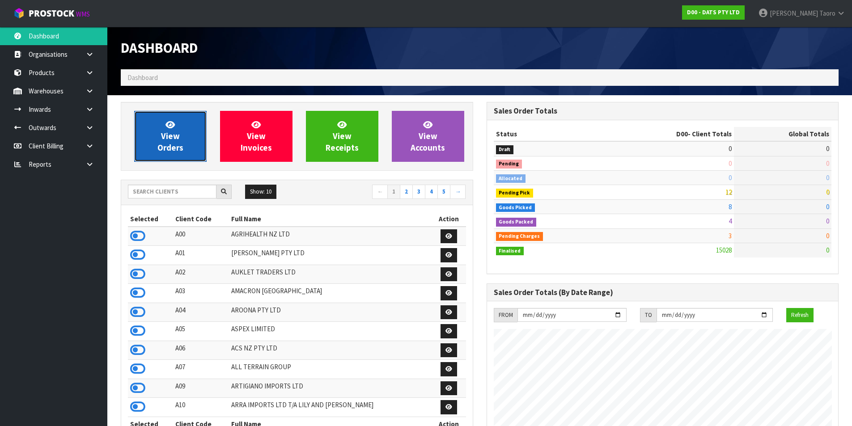
scroll to position [678, 365]
click at [166, 142] on link "View Orders" at bounding box center [170, 136] width 72 height 51
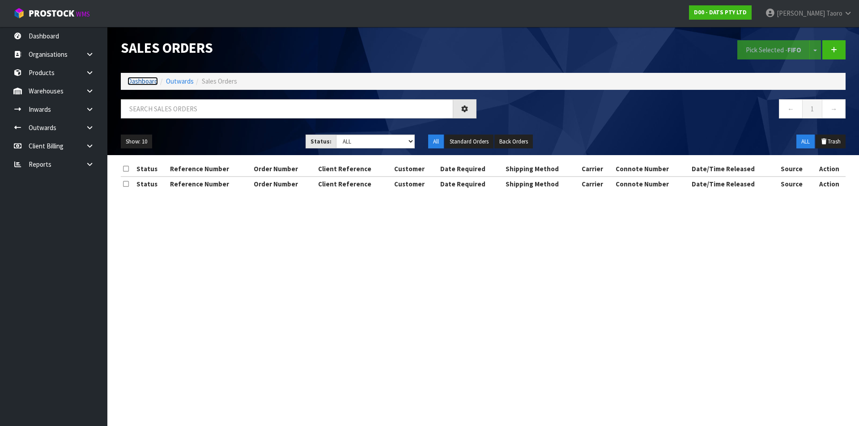
drag, startPoint x: 157, startPoint y: 78, endPoint x: 152, endPoint y: 78, distance: 4.9
click at [156, 78] on link "Dashboard" at bounding box center [142, 81] width 30 height 8
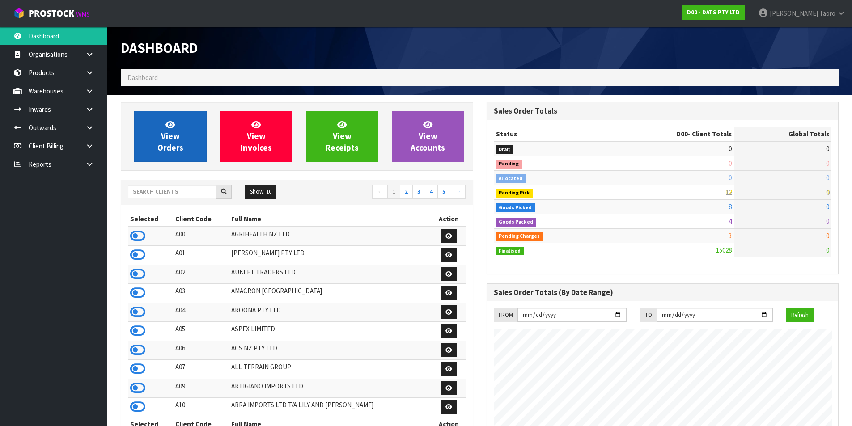
scroll to position [678, 365]
click at [181, 150] on span "View Orders" at bounding box center [170, 136] width 26 height 34
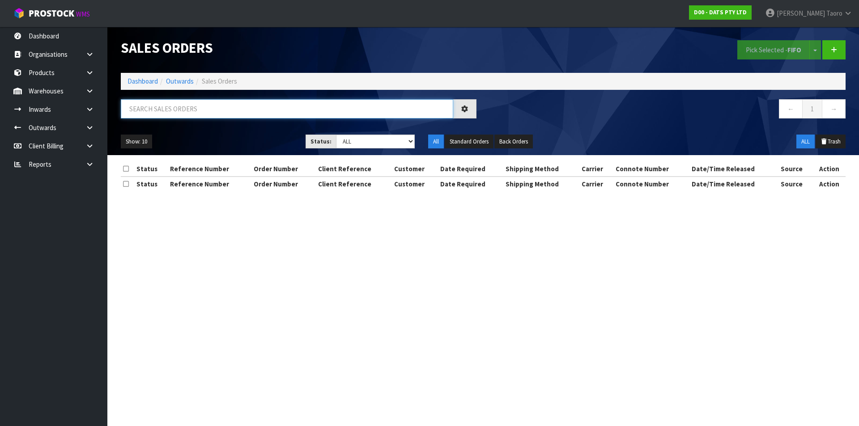
drag, startPoint x: 183, startPoint y: 108, endPoint x: 180, endPoint y: 95, distance: 12.9
click at [183, 107] on input "text" at bounding box center [287, 108] width 332 height 19
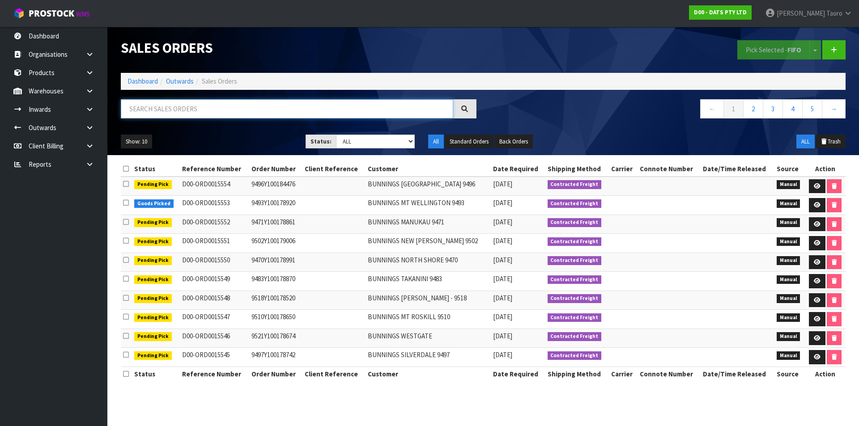
click at [181, 107] on input "text" at bounding box center [287, 108] width 332 height 19
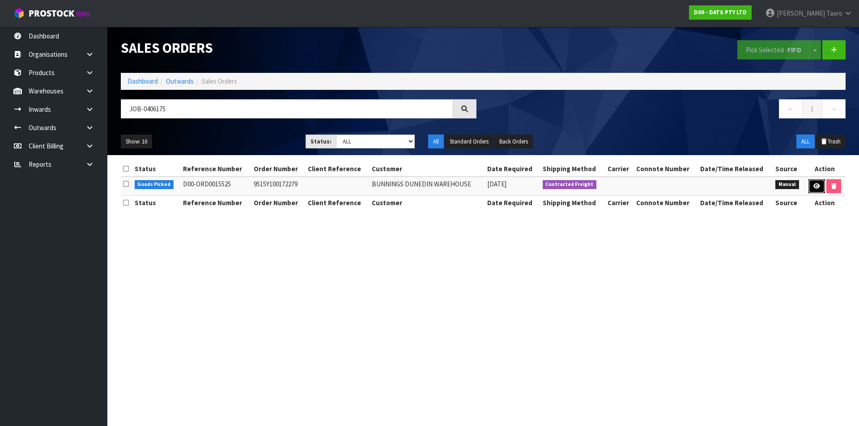
click at [813, 187] on icon at bounding box center [816, 186] width 7 height 6
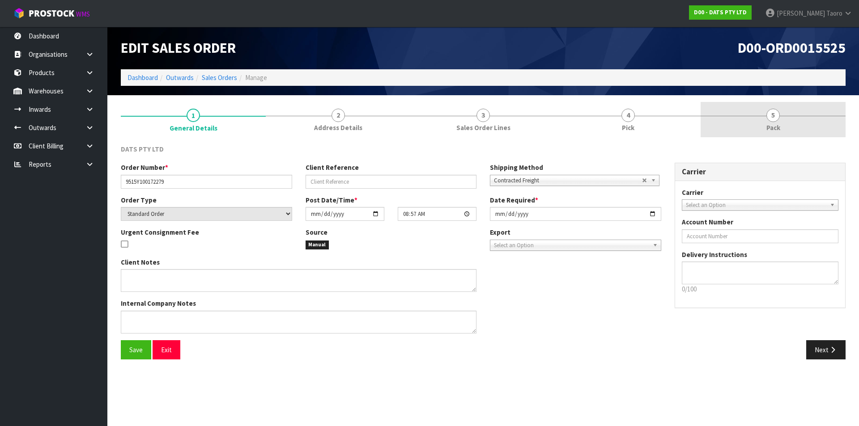
click at [770, 118] on span "5" at bounding box center [772, 115] width 13 height 13
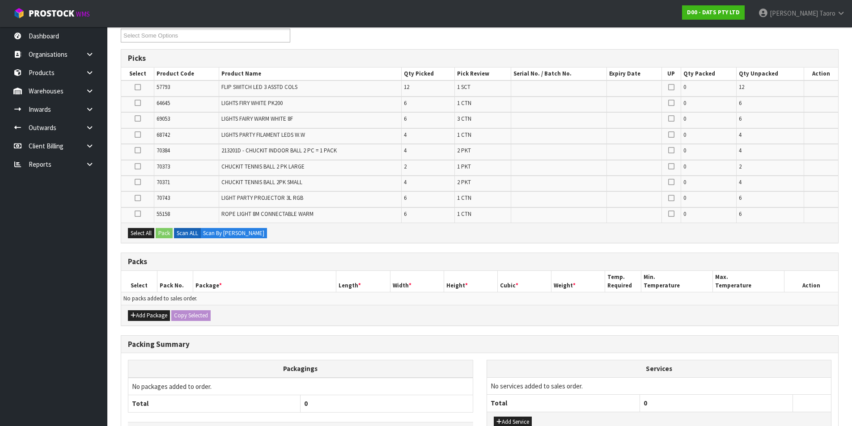
scroll to position [193, 0]
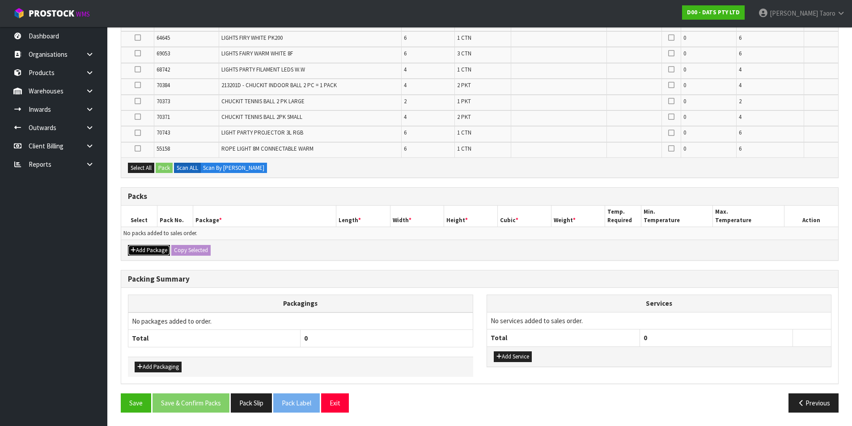
click at [132, 251] on icon "button" at bounding box center [133, 250] width 5 height 6
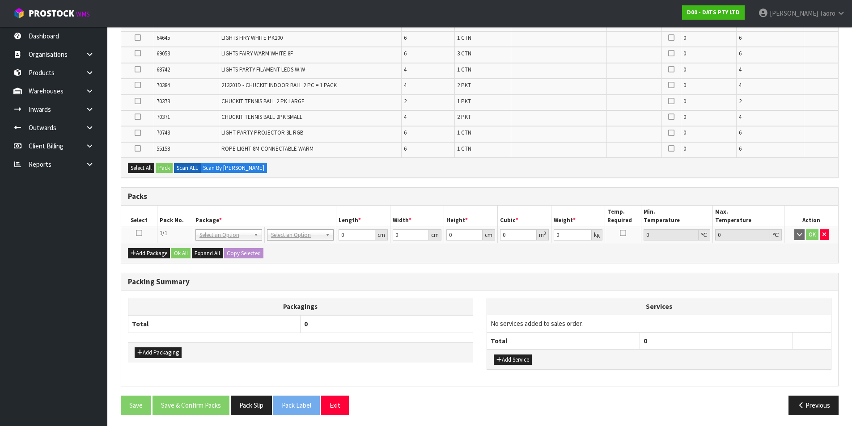
click at [138, 234] on icon at bounding box center [139, 233] width 6 height 0
click at [152, 218] on th "Select" at bounding box center [139, 216] width 36 height 21
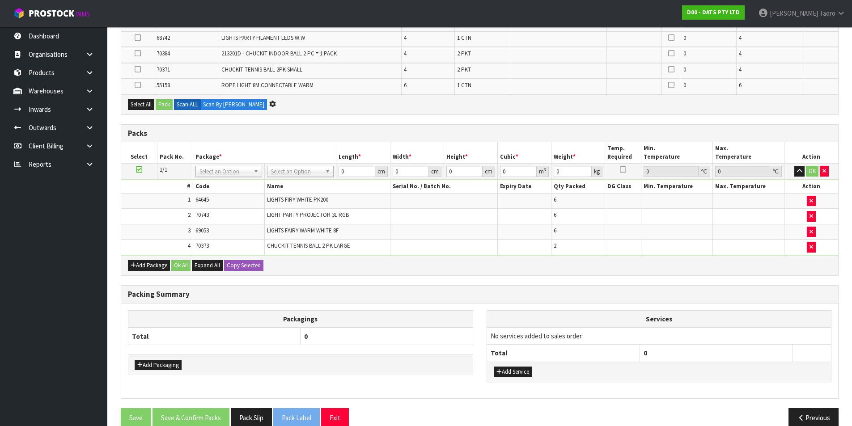
scroll to position [0, 0]
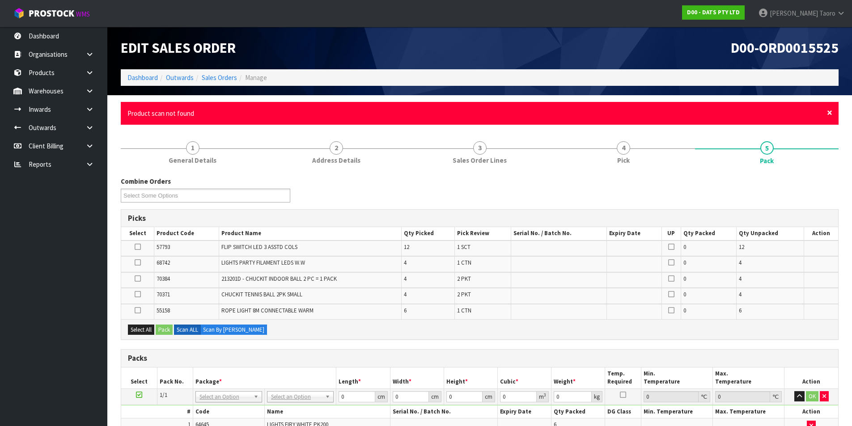
click at [828, 112] on span "×" at bounding box center [829, 112] width 5 height 13
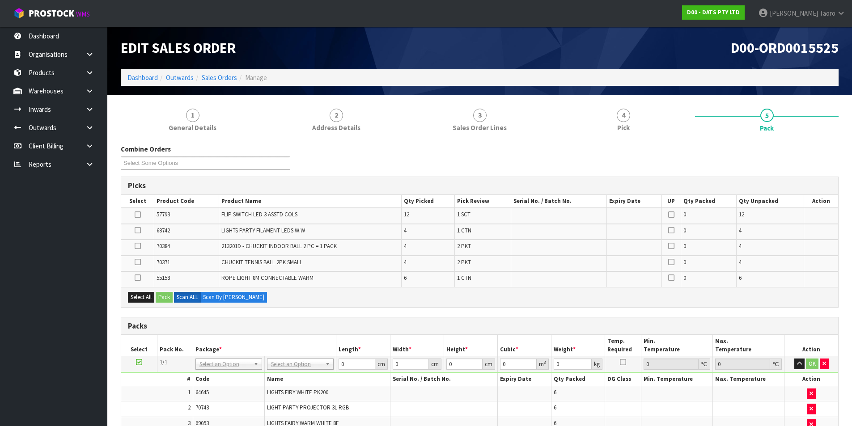
click at [827, 148] on div "Combine Orders D00-ORD0015525 D00-ORD0015526 D00-ORD0015527 D00-ORD0015528 D00-…" at bounding box center [479, 160] width 731 height 32
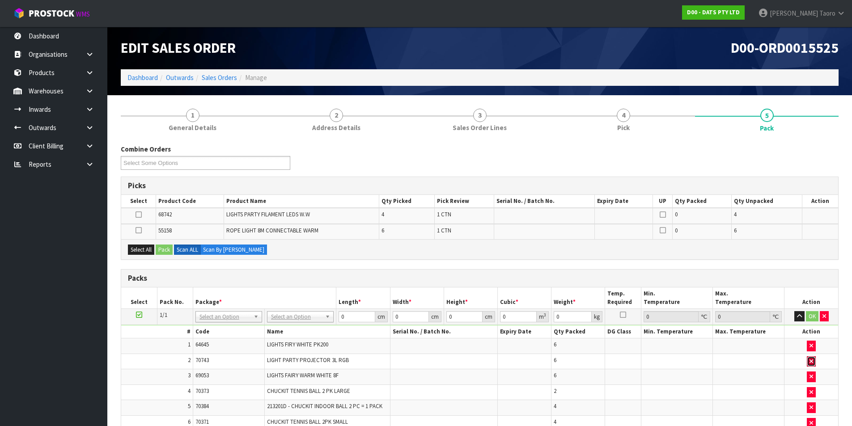
click at [809, 364] on button "button" at bounding box center [811, 362] width 9 height 11
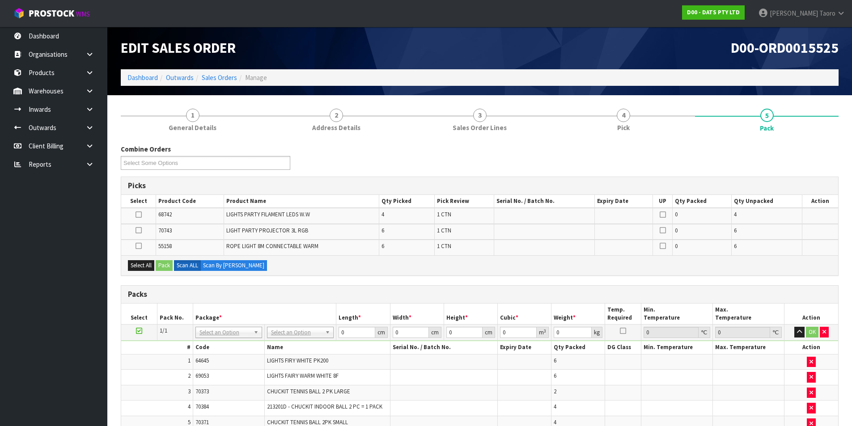
click at [775, 293] on h3 "Packs" at bounding box center [480, 294] width 704 height 8
click at [797, 332] on icon "button" at bounding box center [799, 332] width 5 height 6
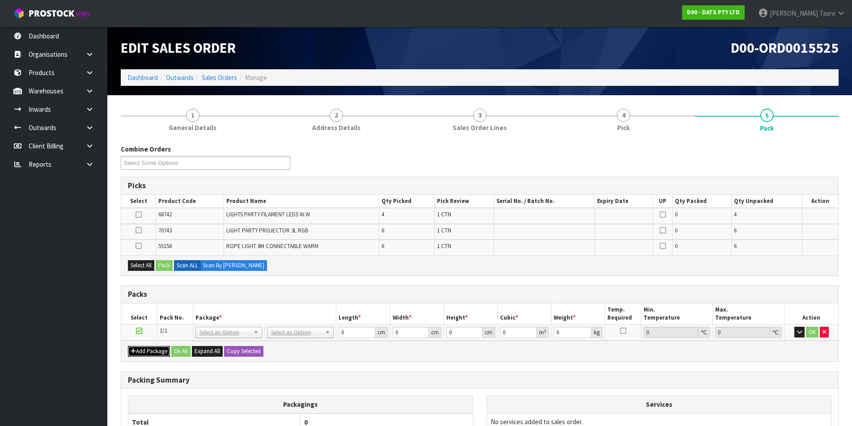
click at [150, 349] on button "Add Package" at bounding box center [149, 351] width 42 height 11
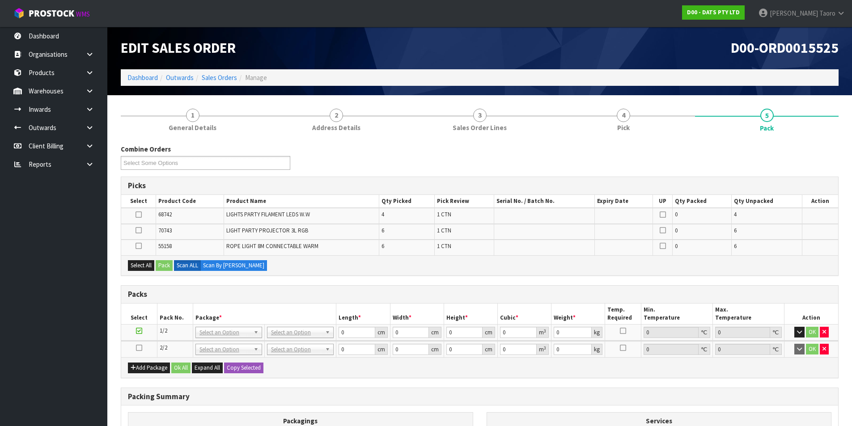
click at [140, 348] on icon at bounding box center [139, 348] width 6 height 0
click at [184, 316] on th "Pack No." at bounding box center [175, 314] width 36 height 21
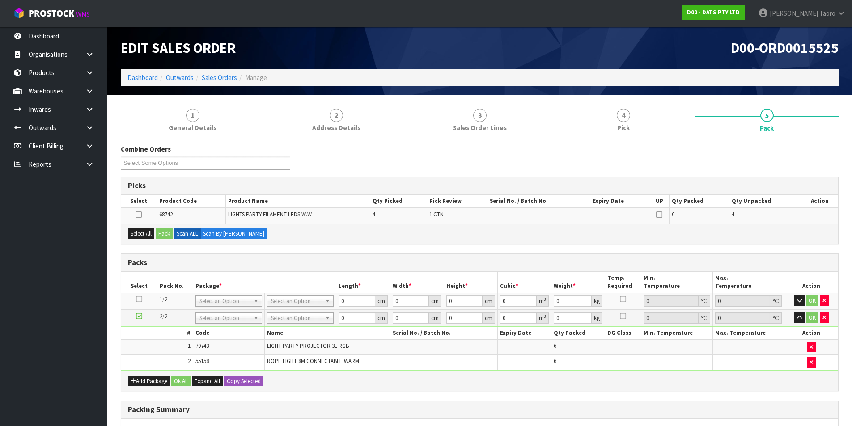
click at [140, 316] on icon at bounding box center [139, 316] width 6 height 0
click at [157, 340] on td "1" at bounding box center [157, 348] width 72 height 16
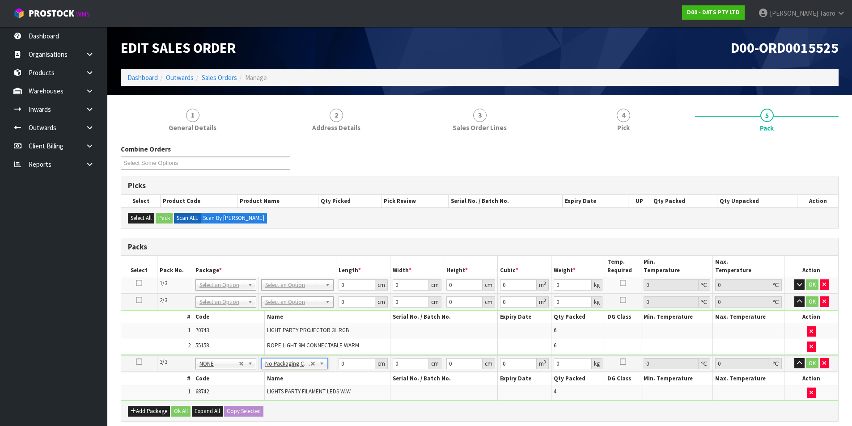
drag, startPoint x: 296, startPoint y: 303, endPoint x: 300, endPoint y: 309, distance: 6.7
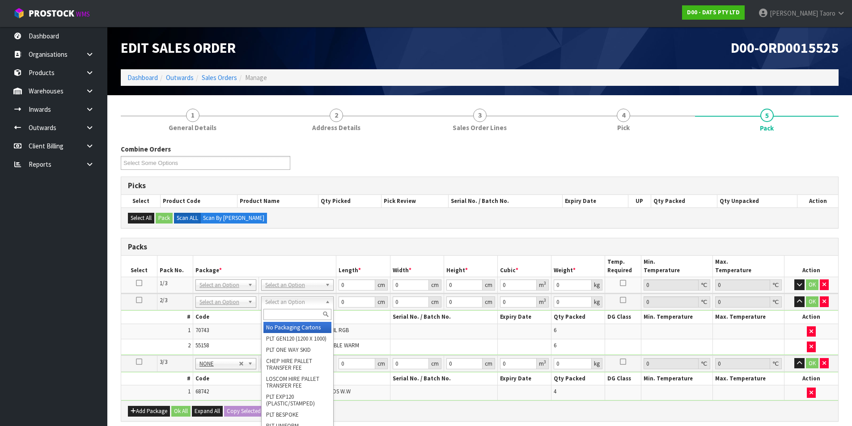
click at [302, 313] on input "text" at bounding box center [297, 314] width 68 height 11
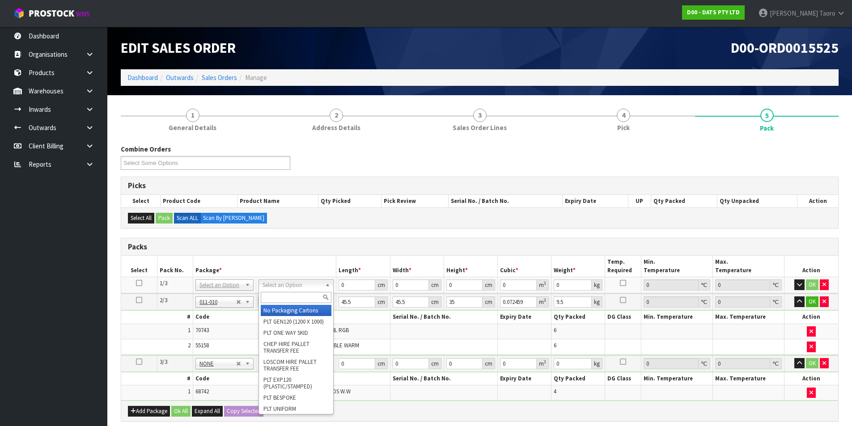
click at [298, 296] on input "text" at bounding box center [296, 297] width 71 height 11
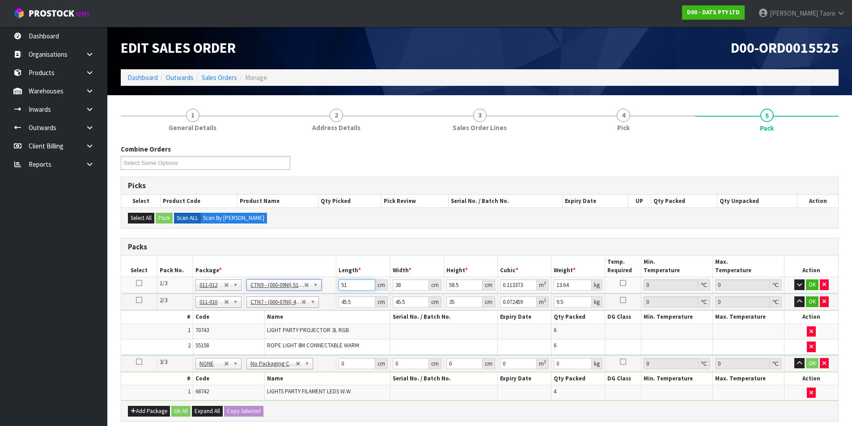
click at [353, 287] on input "51" at bounding box center [357, 285] width 36 height 11
click at [356, 307] on input "4" at bounding box center [357, 302] width 36 height 11
click at [801, 303] on icon "button" at bounding box center [799, 302] width 5 height 6
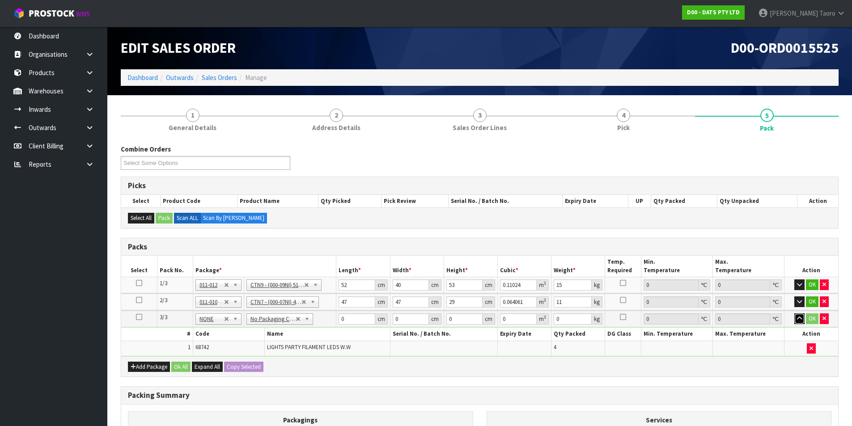
click at [799, 314] on button "button" at bounding box center [800, 319] width 10 height 11
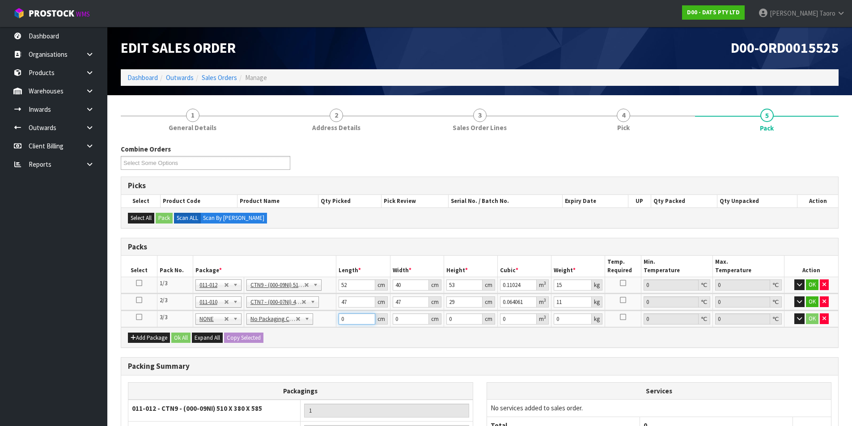
click at [351, 318] on input "0" at bounding box center [357, 319] width 36 height 11
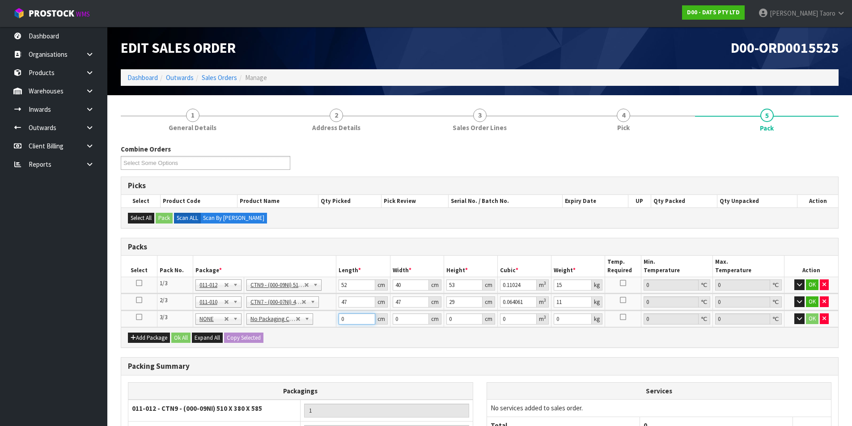
click at [351, 318] on input "0" at bounding box center [357, 319] width 36 height 11
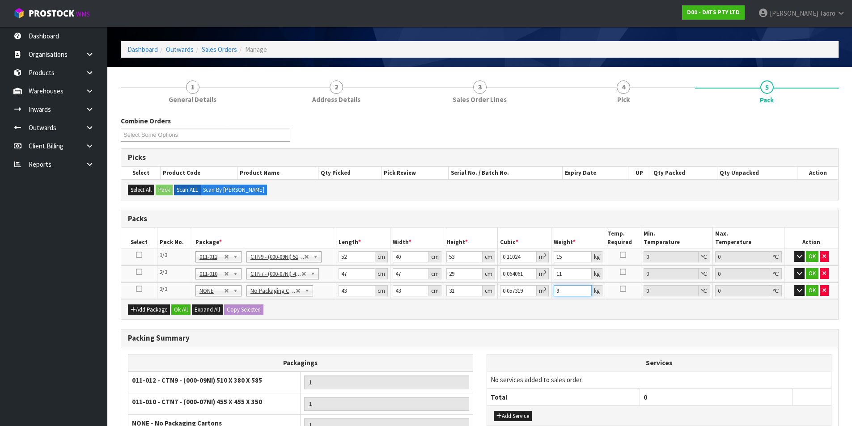
scroll to position [135, 0]
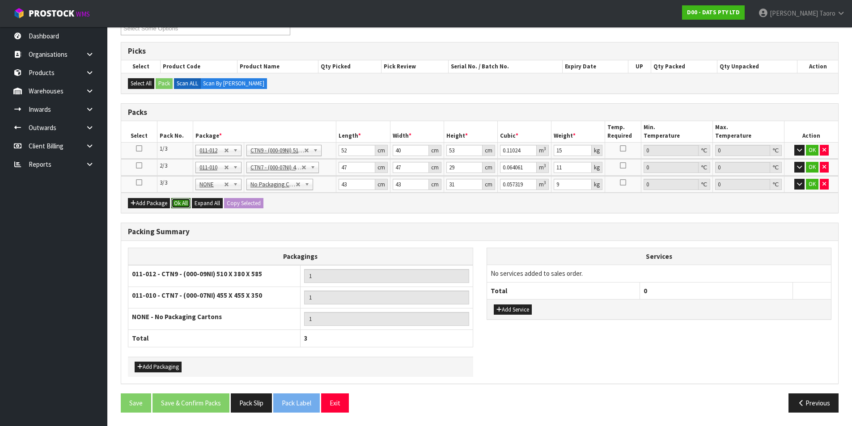
click at [185, 205] on button "Ok All" at bounding box center [180, 203] width 19 height 11
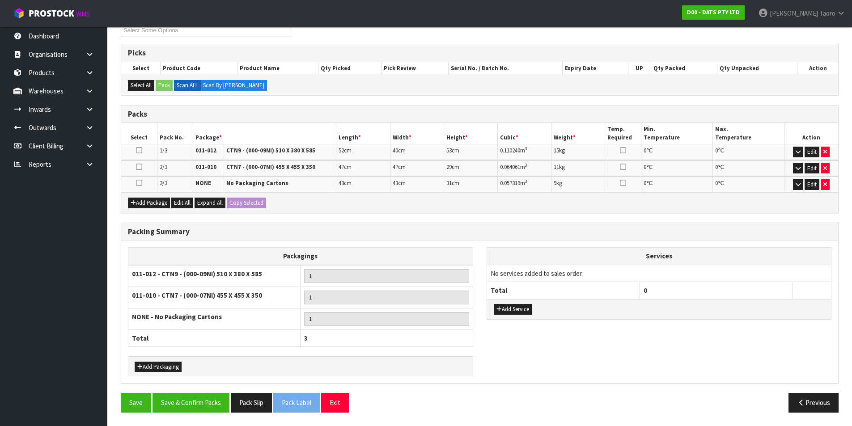
scroll to position [133, 0]
click at [207, 409] on button "Save & Confirm Packs" at bounding box center [191, 402] width 77 height 19
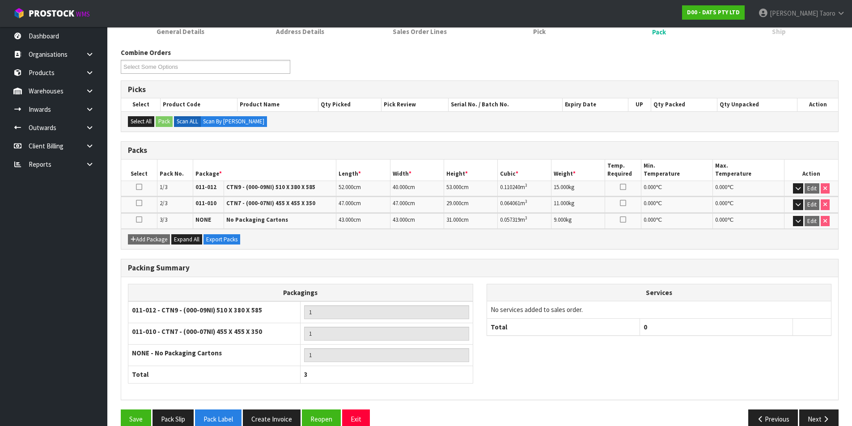
scroll to position [145, 0]
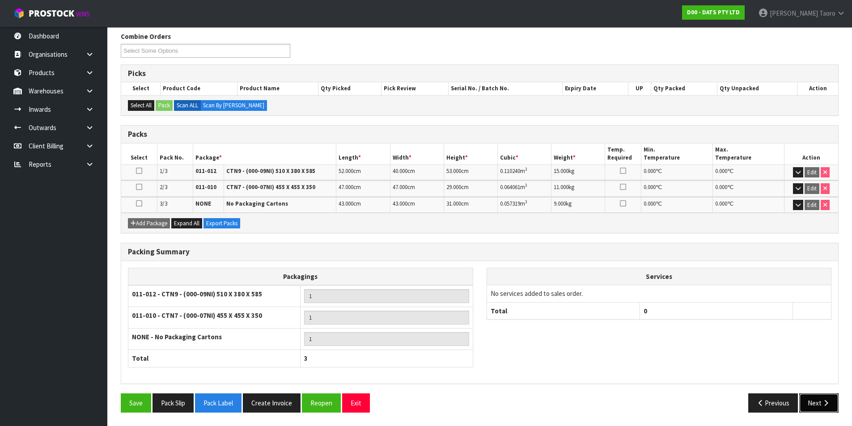
click at [822, 406] on icon "button" at bounding box center [826, 403] width 8 height 7
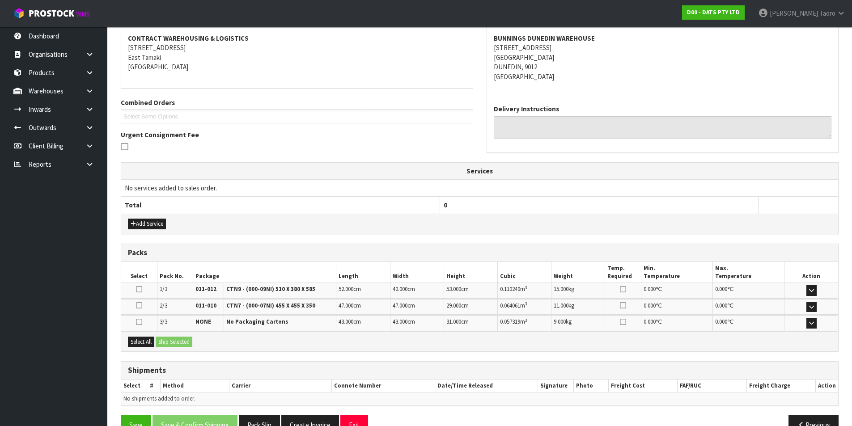
scroll to position [190, 0]
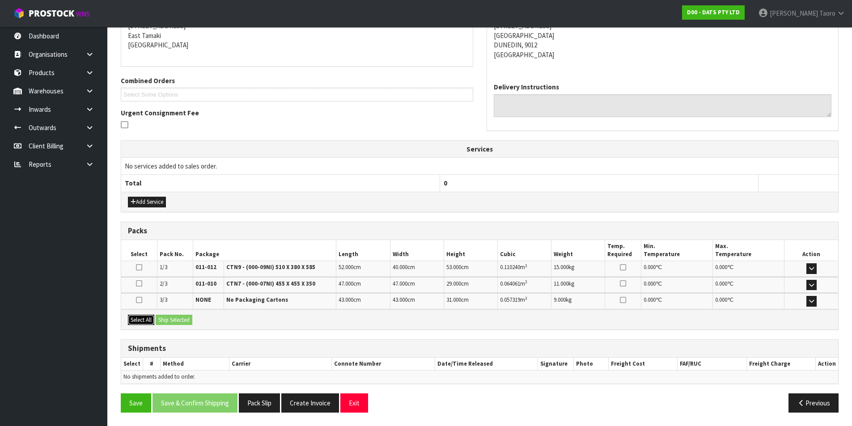
click at [151, 319] on button "Select All" at bounding box center [141, 320] width 26 height 11
click at [171, 315] on button "Ship Selected" at bounding box center [174, 320] width 37 height 11
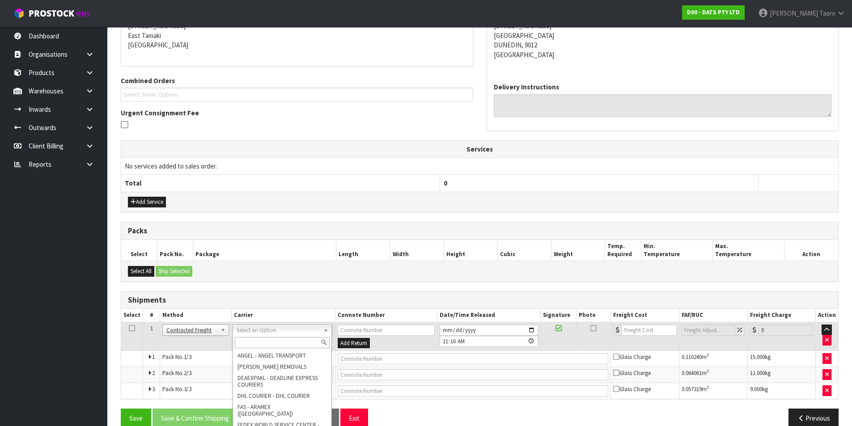
click at [272, 344] on input "text" at bounding box center [282, 342] width 95 height 11
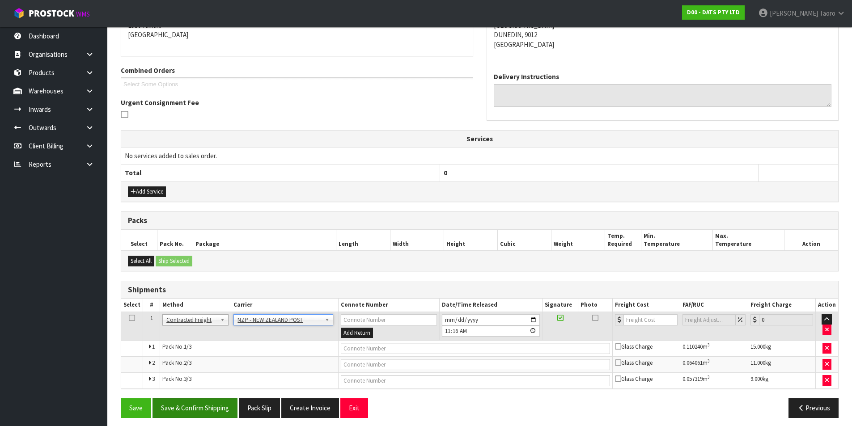
scroll to position [206, 0]
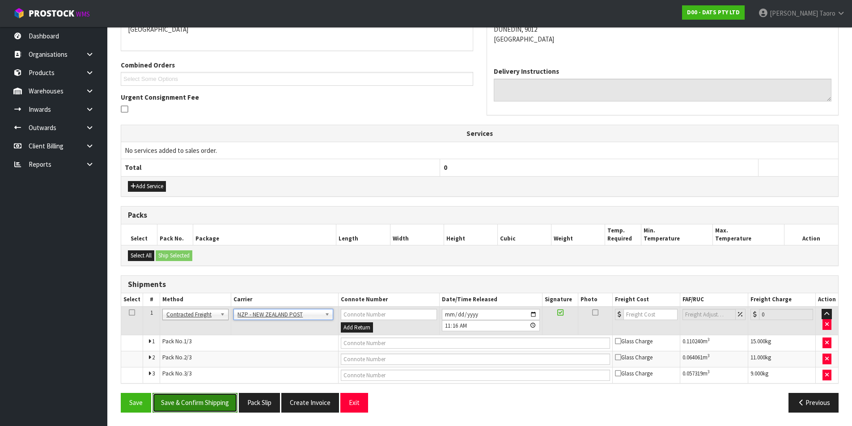
click at [223, 398] on button "Save & Confirm Shipping" at bounding box center [195, 402] width 85 height 19
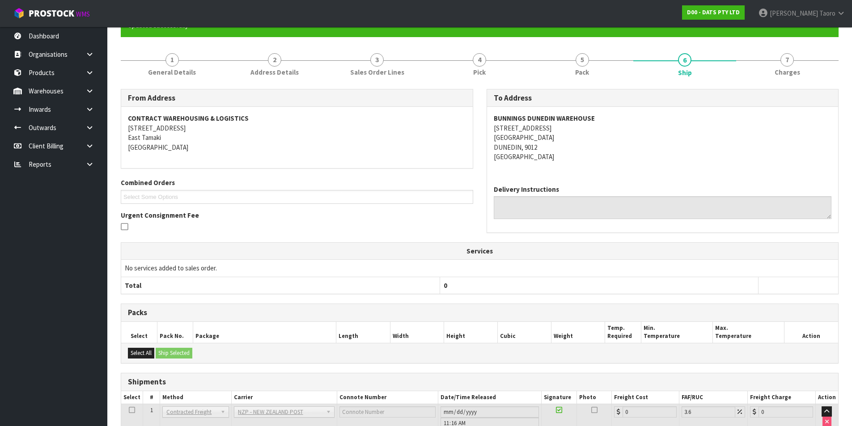
scroll to position [191, 0]
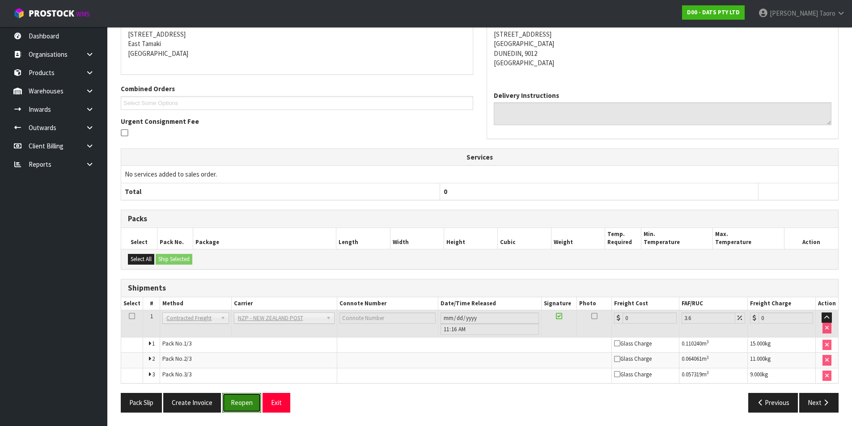
click at [247, 402] on button "Reopen" at bounding box center [241, 402] width 39 height 19
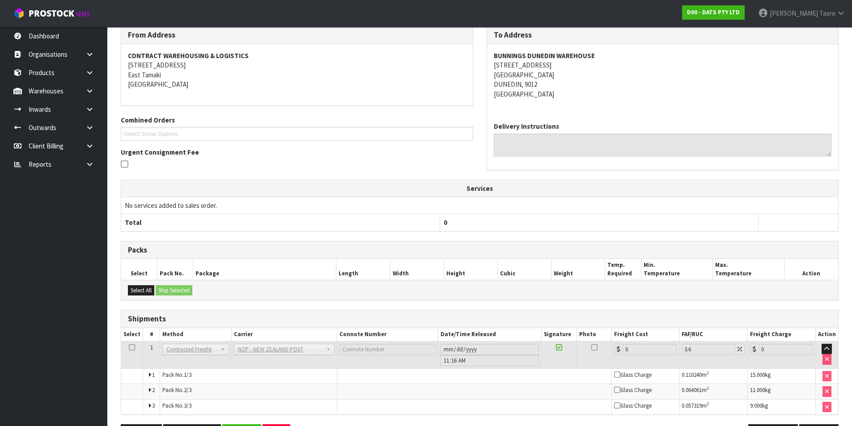
scroll to position [179, 0]
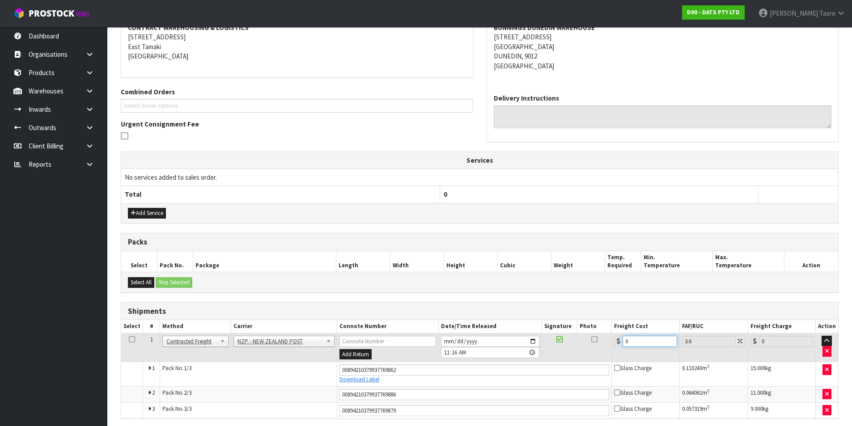
click at [656, 344] on input "0" at bounding box center [650, 341] width 54 height 11
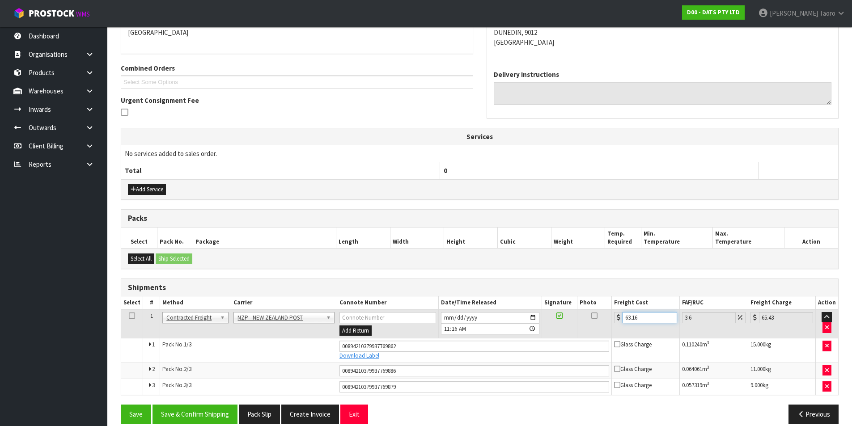
scroll to position [214, 0]
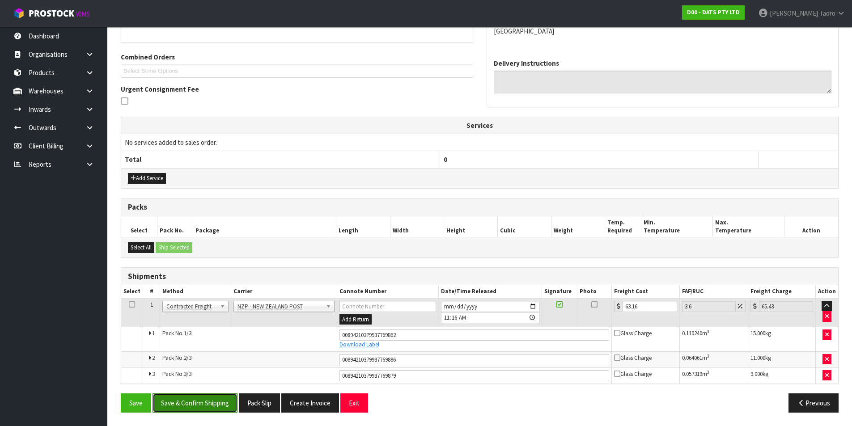
click at [204, 403] on button "Save & Confirm Shipping" at bounding box center [195, 403] width 85 height 19
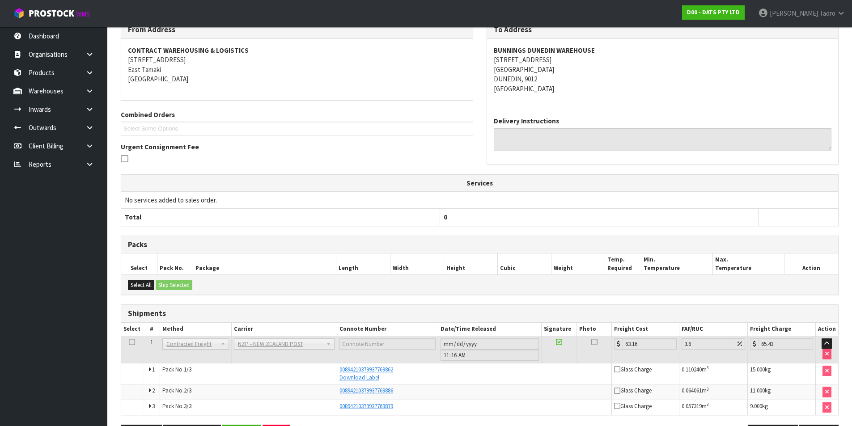
scroll to position [188, 0]
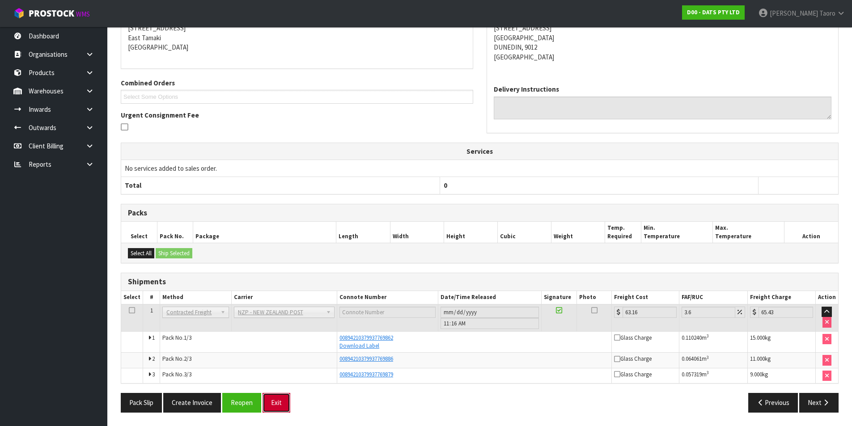
click at [268, 403] on button "Exit" at bounding box center [277, 402] width 28 height 19
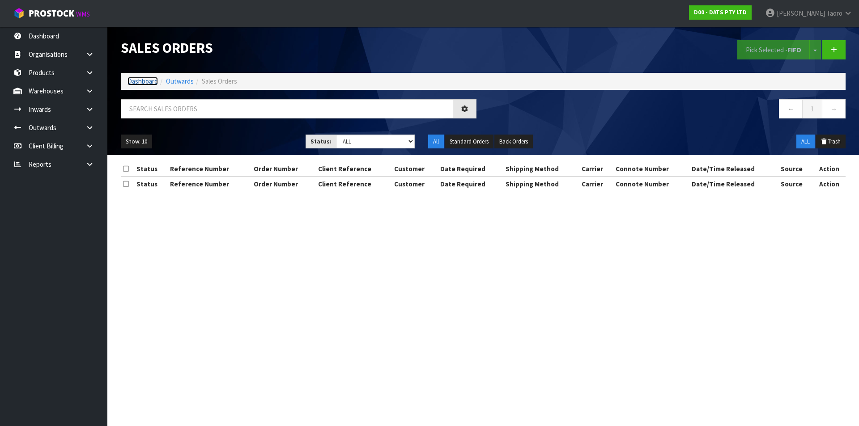
click at [154, 84] on link "Dashboard" at bounding box center [142, 81] width 30 height 8
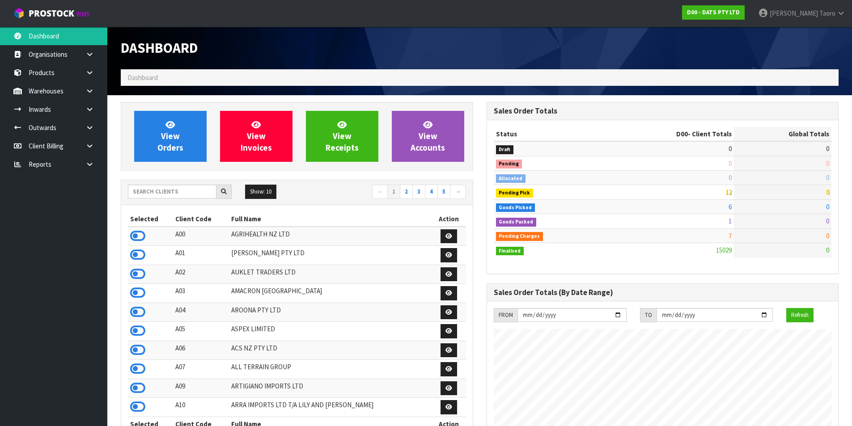
scroll to position [678, 365]
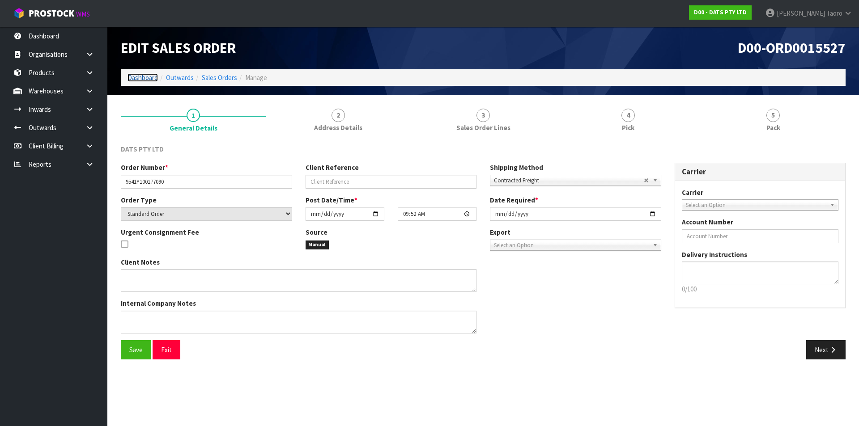
click at [151, 76] on link "Dashboard" at bounding box center [142, 77] width 30 height 8
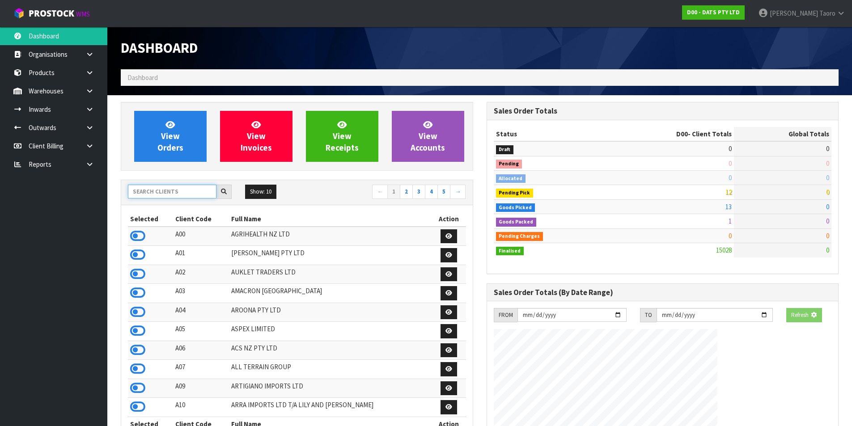
click at [168, 192] on input "text" at bounding box center [172, 192] width 89 height 14
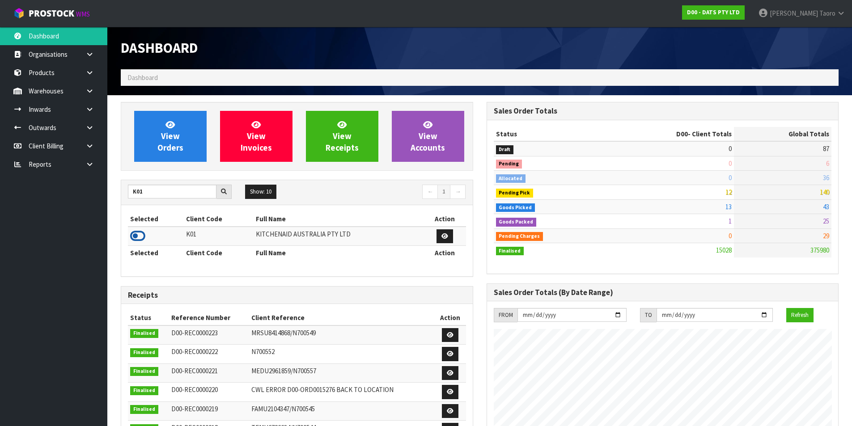
click at [144, 234] on icon at bounding box center [137, 235] width 15 height 13
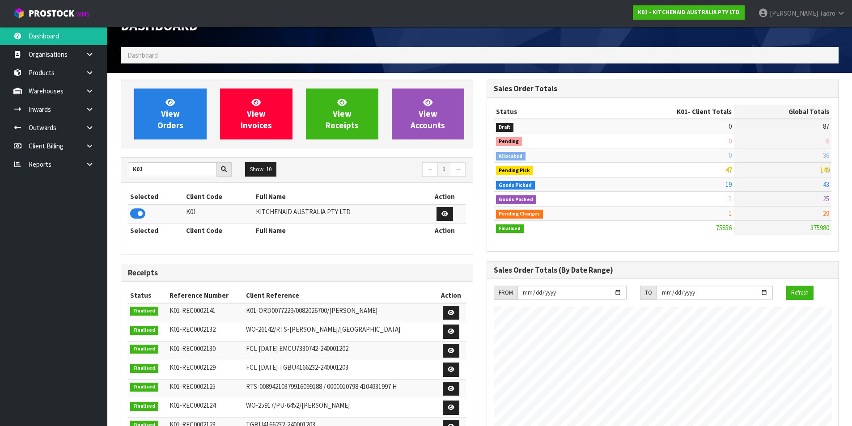
scroll to position [0, 0]
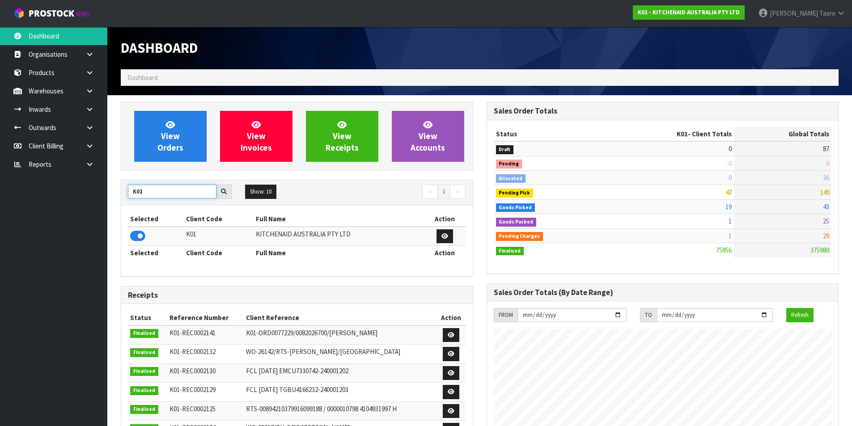
click at [162, 193] on input "K01" at bounding box center [172, 192] width 89 height 14
type input "D00"
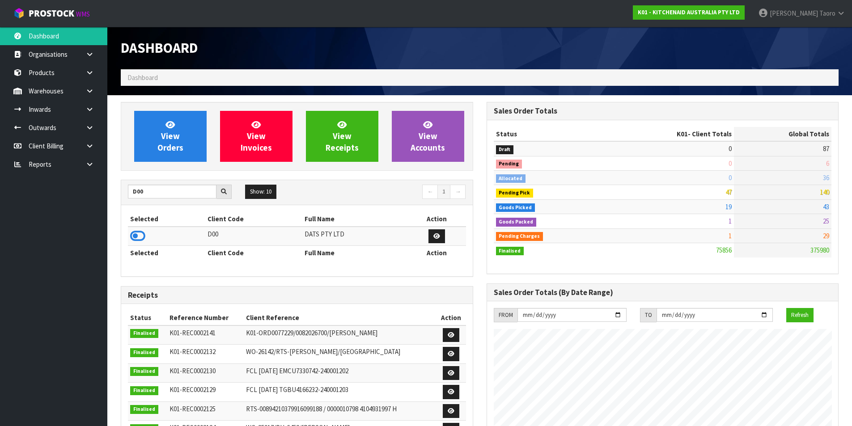
drag, startPoint x: 141, startPoint y: 237, endPoint x: 145, endPoint y: 211, distance: 25.9
click at [141, 236] on icon at bounding box center [137, 235] width 15 height 13
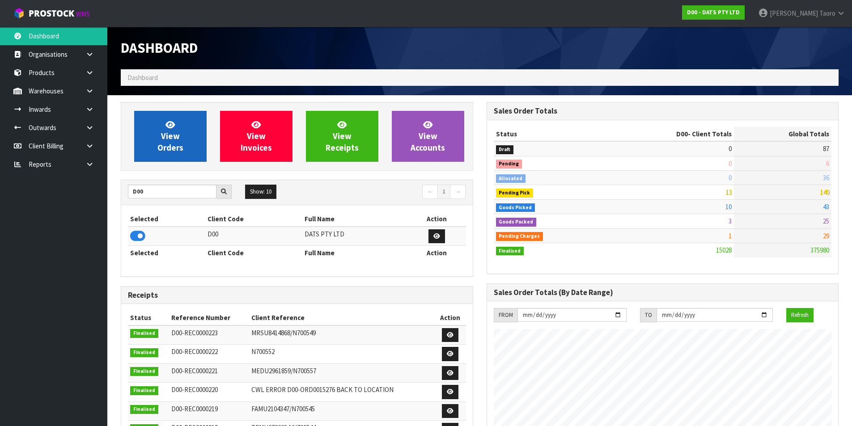
scroll to position [678, 365]
click at [165, 144] on span "View Orders" at bounding box center [170, 136] width 26 height 34
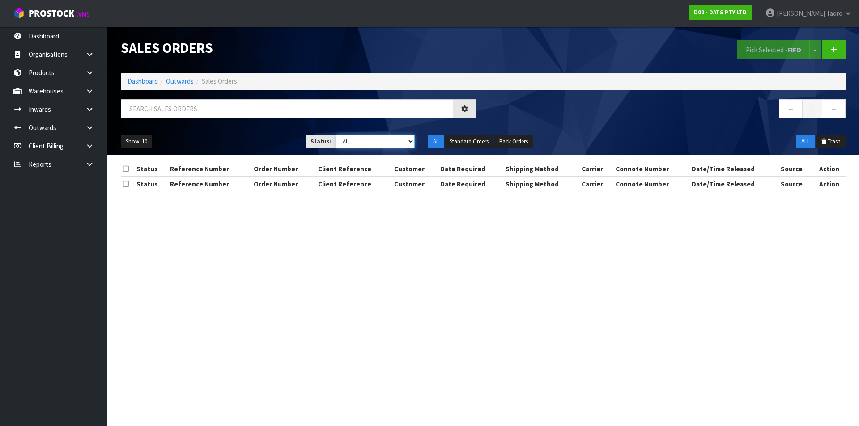
click at [377, 144] on select "Draft Pending Allocated Pending Pick Goods Picked Goods Packed Pending Charges …" at bounding box center [375, 142] width 79 height 14
click at [336, 135] on select "Draft Pending Allocated Pending Pick Goods Picked Goods Packed Pending Charges …" at bounding box center [375, 142] width 79 height 14
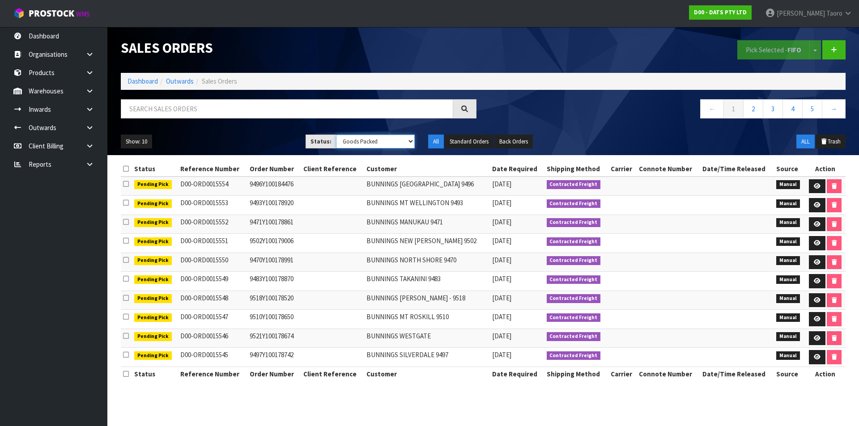
click at [378, 137] on select "Draft Pending Allocated Pending Pick Goods Picked Goods Packed Pending Charges …" at bounding box center [375, 142] width 79 height 14
click at [336, 135] on select "Draft Pending Allocated Pending Pick Goods Picked Goods Packed Pending Charges …" at bounding box center [375, 142] width 79 height 14
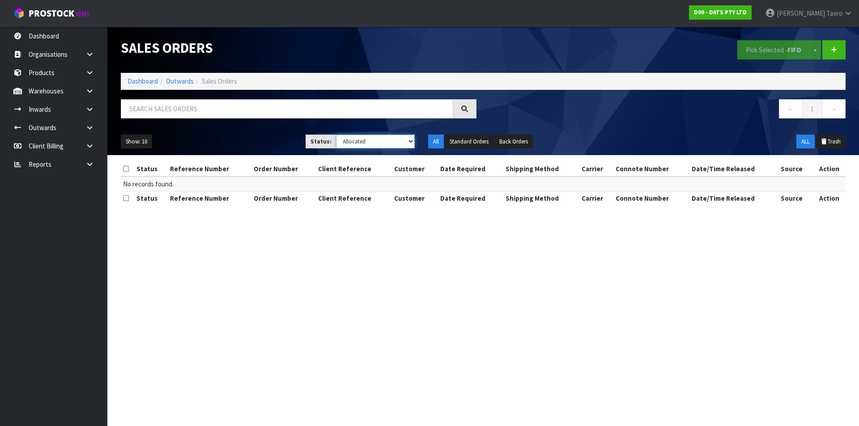
click at [376, 144] on select "Draft Pending Allocated Pending Pick Goods Picked Goods Packed Pending Charges …" at bounding box center [375, 142] width 79 height 14
select select "string:5"
click at [336, 135] on select "Draft Pending Allocated Pending Pick Goods Picked Goods Packed Pending Charges …" at bounding box center [375, 142] width 79 height 14
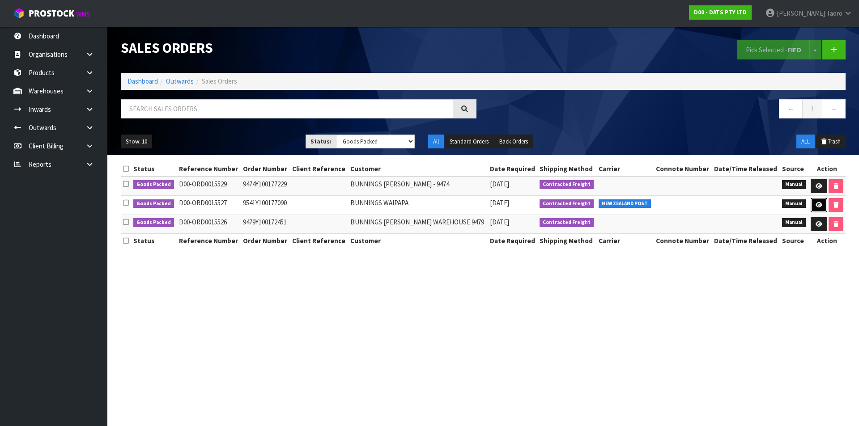
click at [820, 202] on icon at bounding box center [819, 205] width 7 height 6
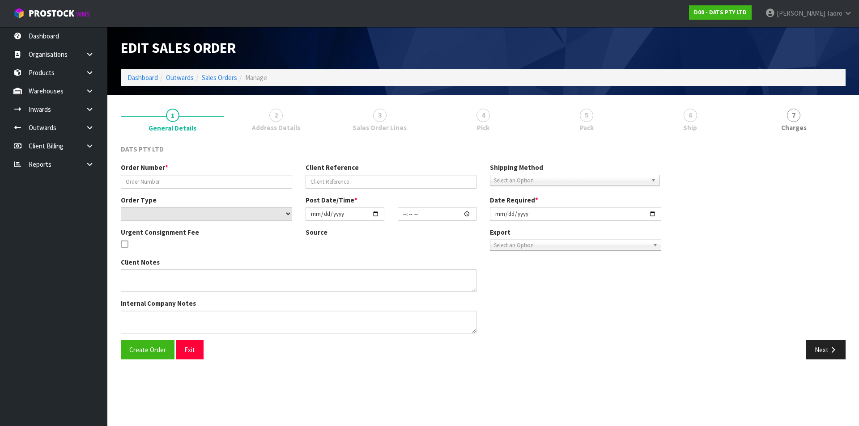
type input "9541Y100177090"
select select "number:0"
type input "[DATE]"
type input "09:52:00.000"
type input "[DATE]"
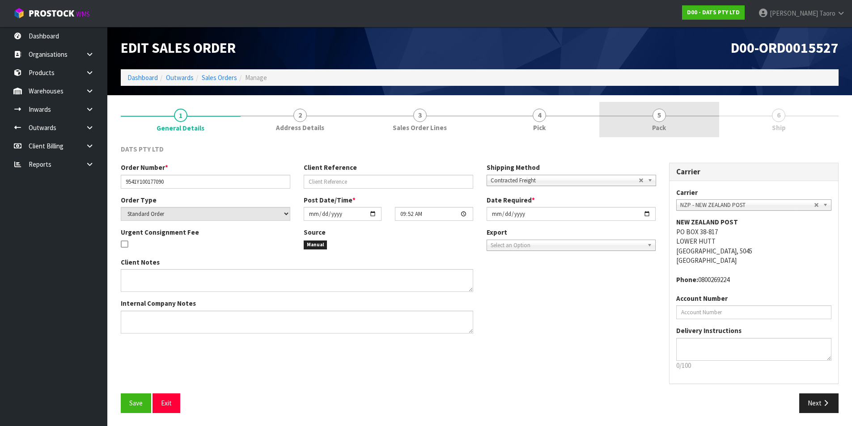
click at [638, 124] on link "5 Pack" at bounding box center [659, 119] width 120 height 35
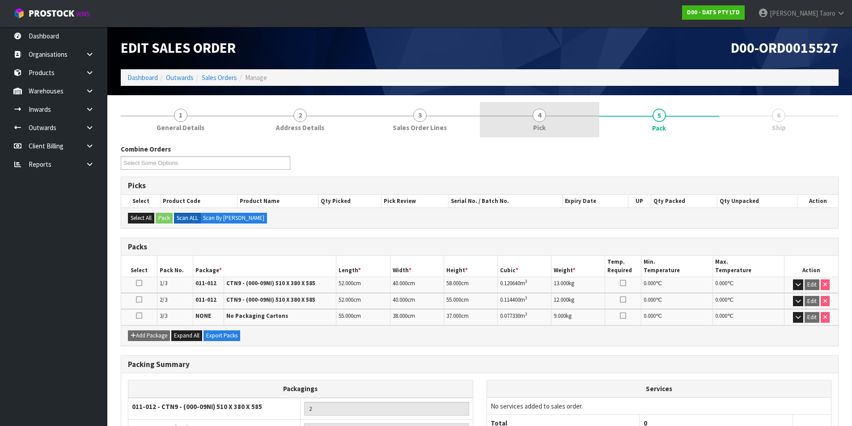
click at [549, 123] on link "4 Pick" at bounding box center [540, 119] width 120 height 35
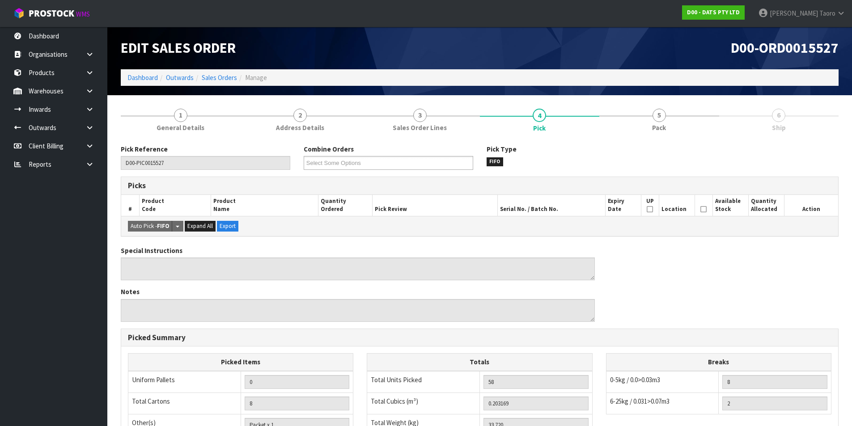
click at [525, 53] on h1 "D00-ORD0015527" at bounding box center [663, 48] width 353 height 16
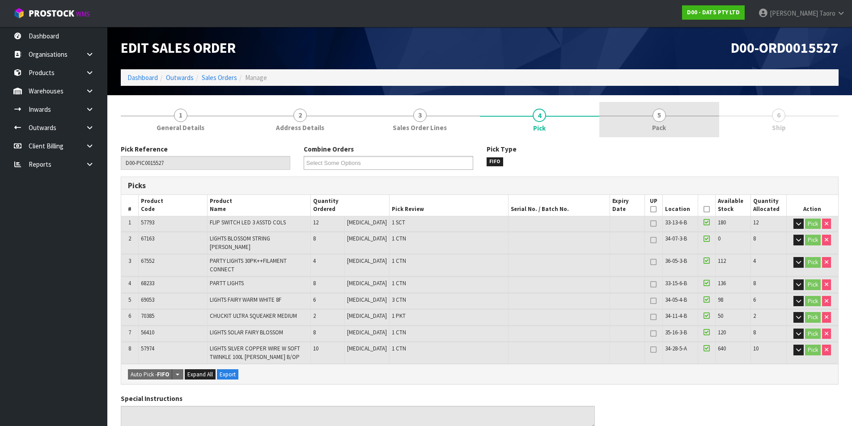
click at [675, 111] on link "5 Pack" at bounding box center [659, 119] width 120 height 35
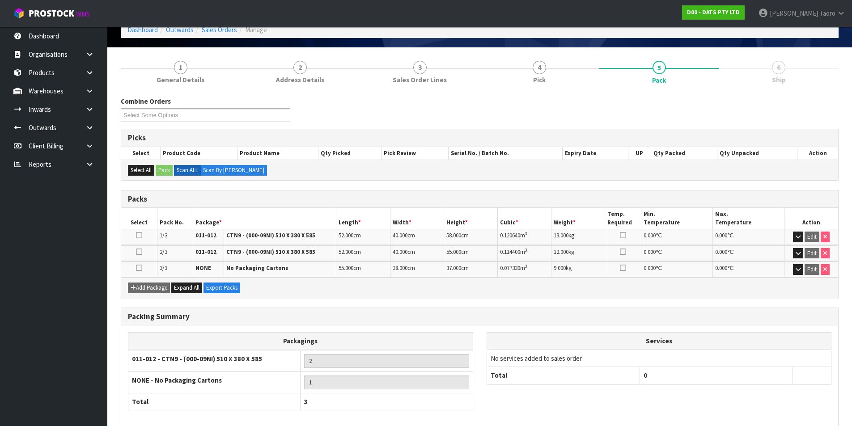
scroll to position [91, 0]
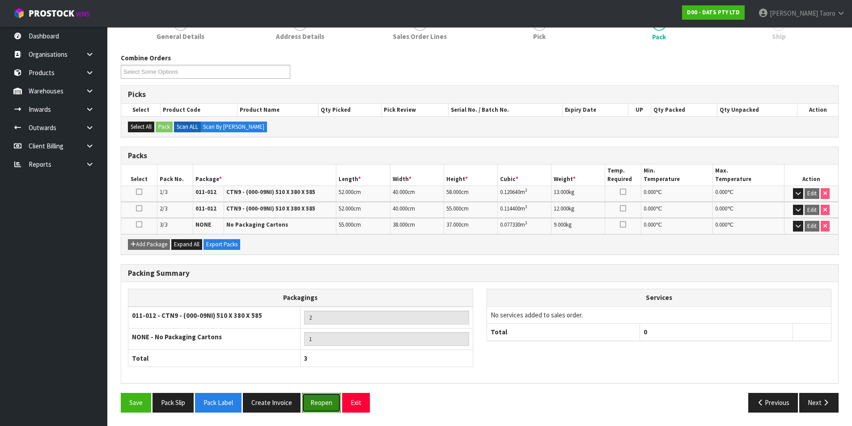
click at [324, 399] on button "Reopen" at bounding box center [321, 402] width 39 height 19
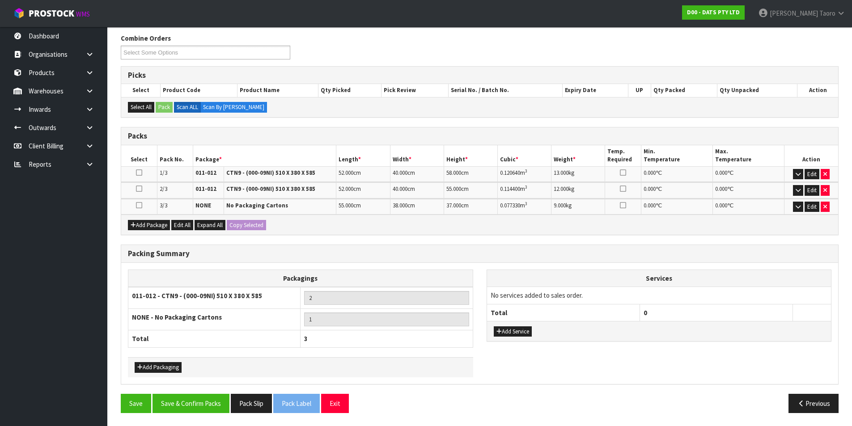
scroll to position [144, 0]
click at [795, 208] on button "button" at bounding box center [798, 206] width 10 height 11
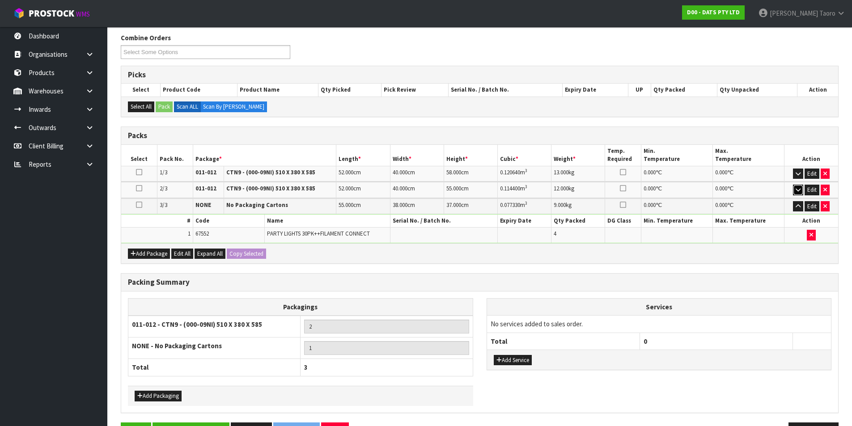
click at [799, 191] on icon "button" at bounding box center [798, 190] width 5 height 6
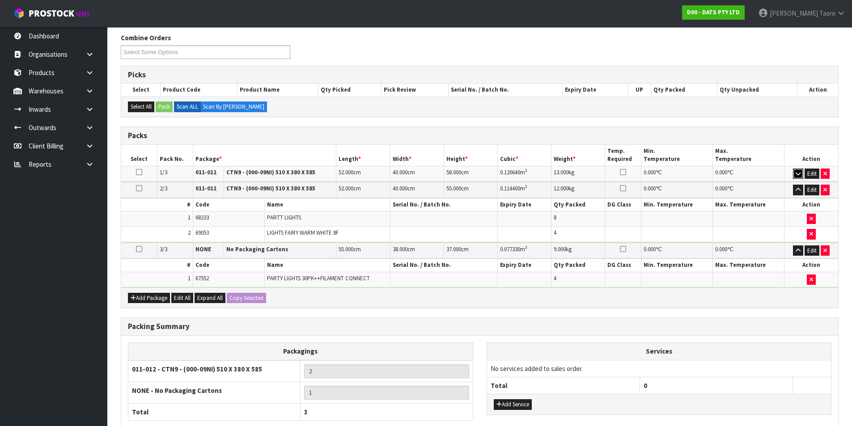
click at [798, 169] on button "button" at bounding box center [798, 174] width 10 height 11
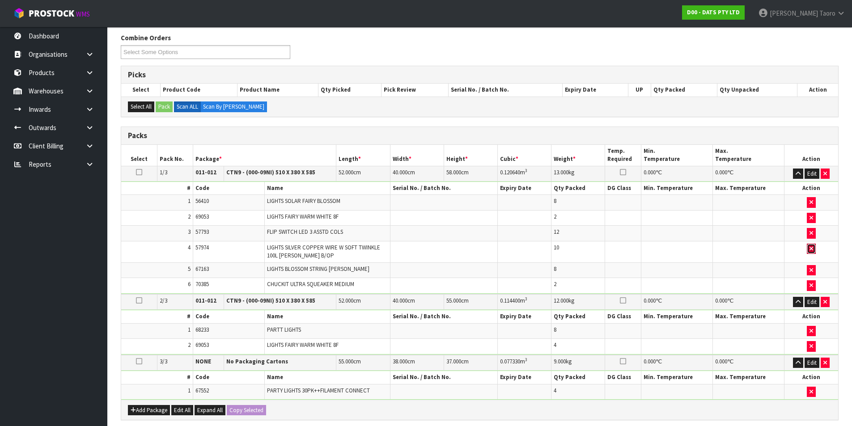
click at [809, 248] on button "button" at bounding box center [811, 249] width 9 height 11
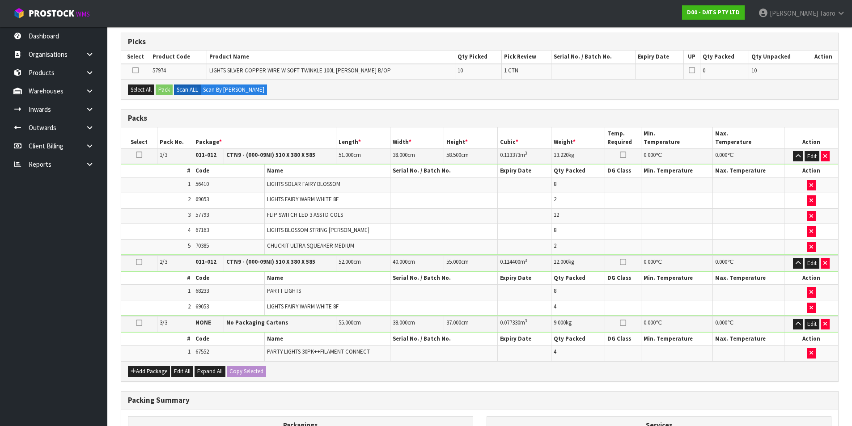
scroll to position [323, 0]
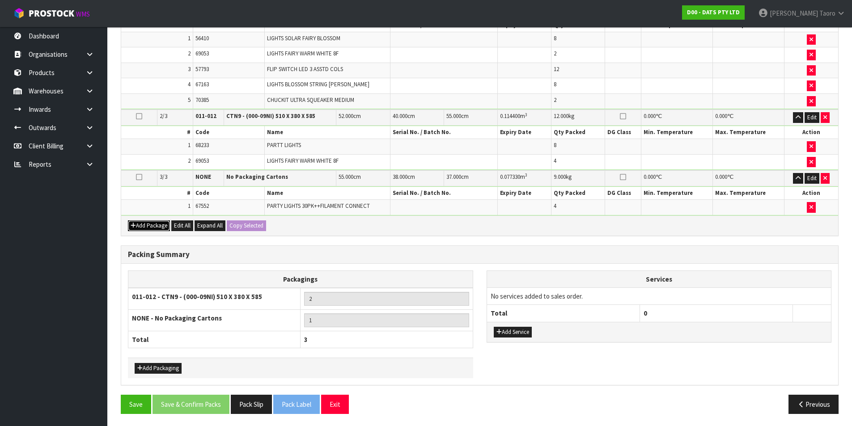
click at [146, 227] on button "Add Package" at bounding box center [149, 226] width 42 height 11
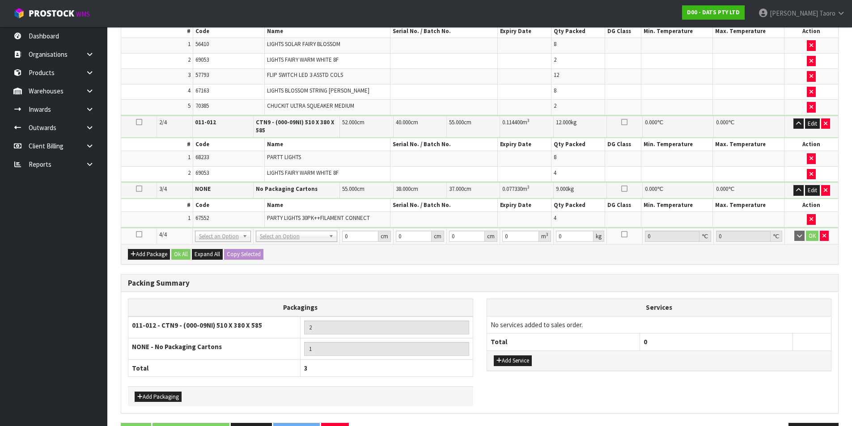
click at [139, 235] on icon at bounding box center [139, 234] width 6 height 0
click at [155, 215] on td "1" at bounding box center [157, 219] width 72 height 15
click at [427, 275] on div "Packing Summary" at bounding box center [479, 284] width 717 height 18
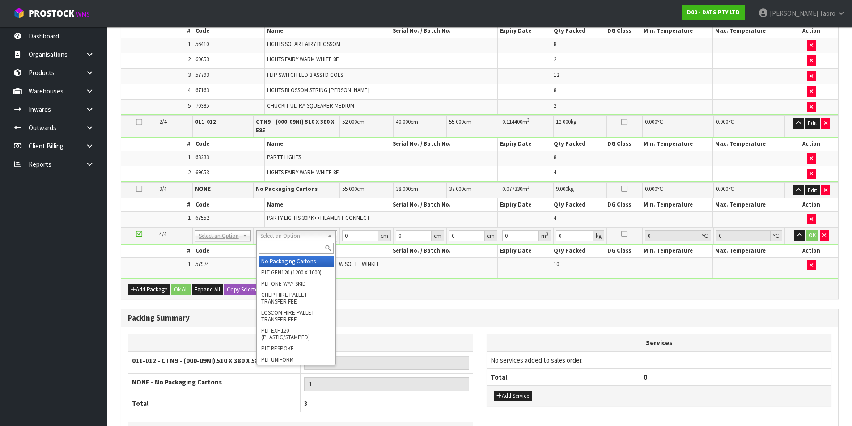
drag, startPoint x: 305, startPoint y: 263, endPoint x: 361, endPoint y: 281, distance: 58.4
type input "2"
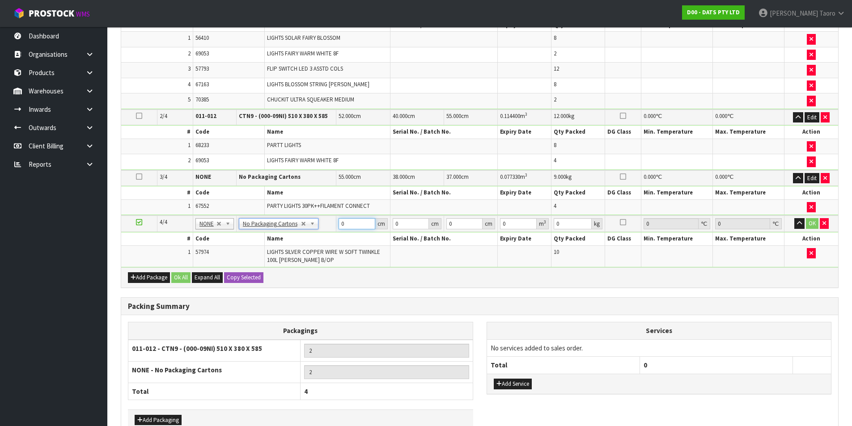
click at [354, 226] on input "0" at bounding box center [357, 223] width 36 height 11
type input "45"
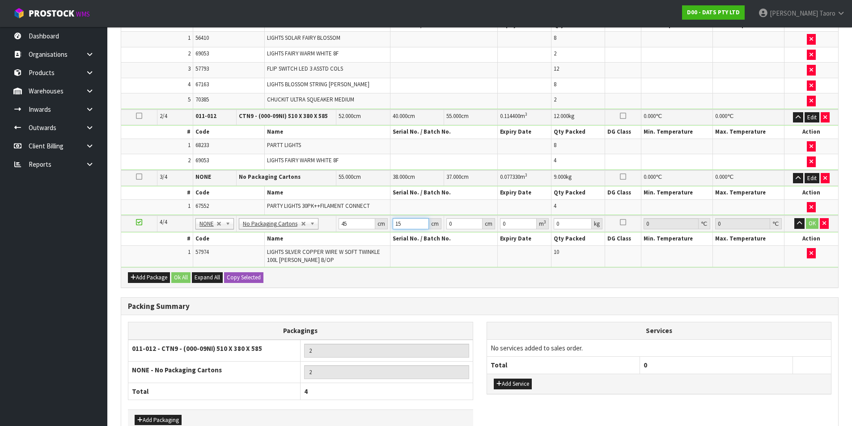
type input "15"
type input "1"
type input "0.000675"
type input "14"
type input "0.00945"
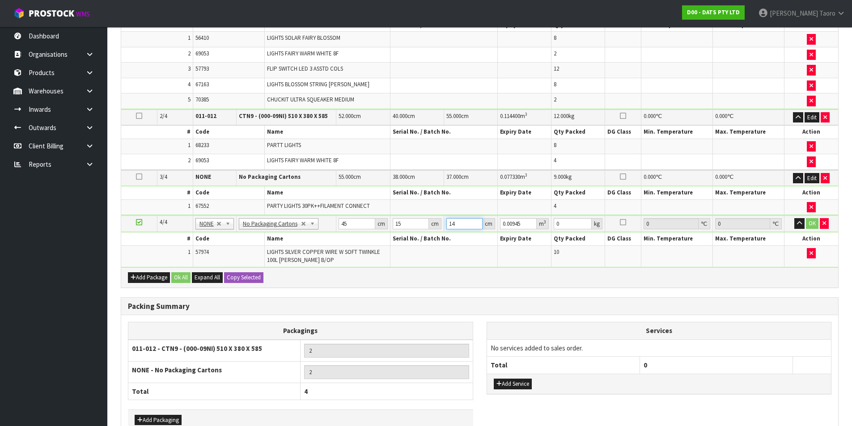
type input "14"
type input "2"
click at [814, 222] on button "OK" at bounding box center [812, 223] width 13 height 11
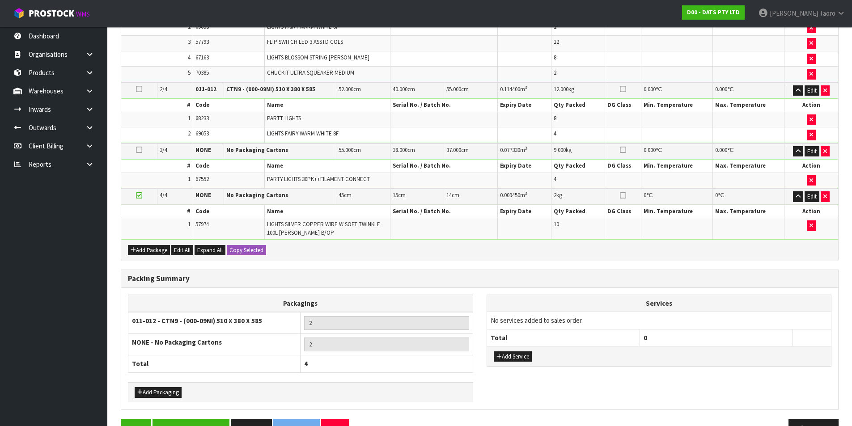
scroll to position [359, 0]
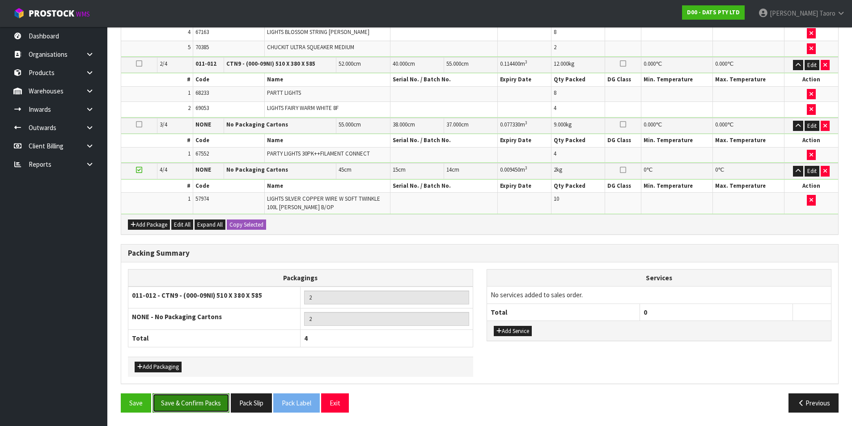
click at [203, 403] on button "Save & Confirm Packs" at bounding box center [191, 403] width 77 height 19
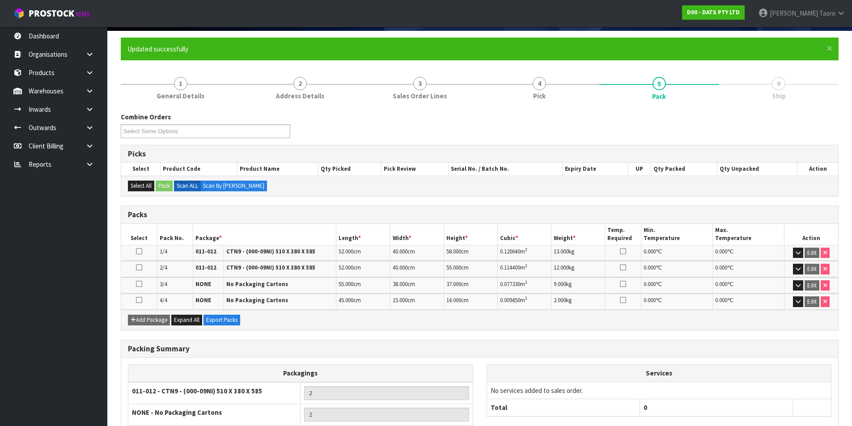
scroll to position [140, 0]
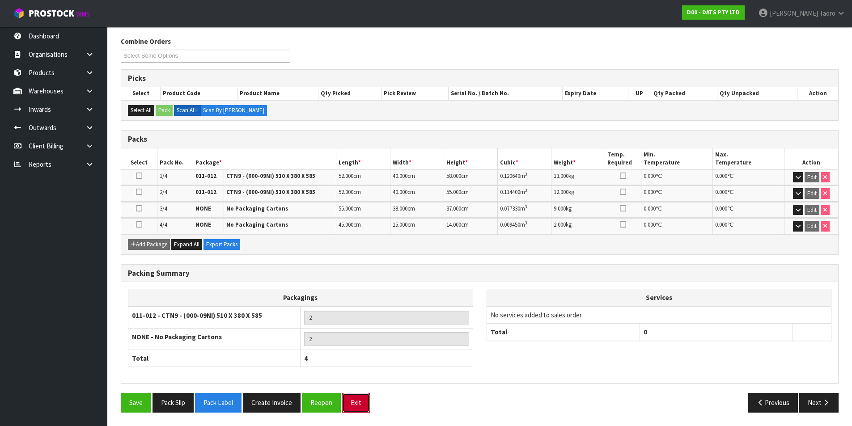
click at [368, 403] on button "Exit" at bounding box center [356, 402] width 28 height 19
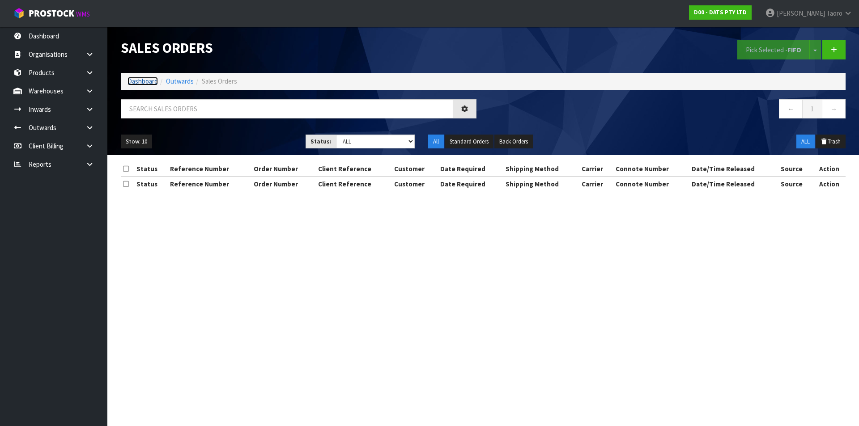
click at [147, 81] on link "Dashboard" at bounding box center [142, 81] width 30 height 8
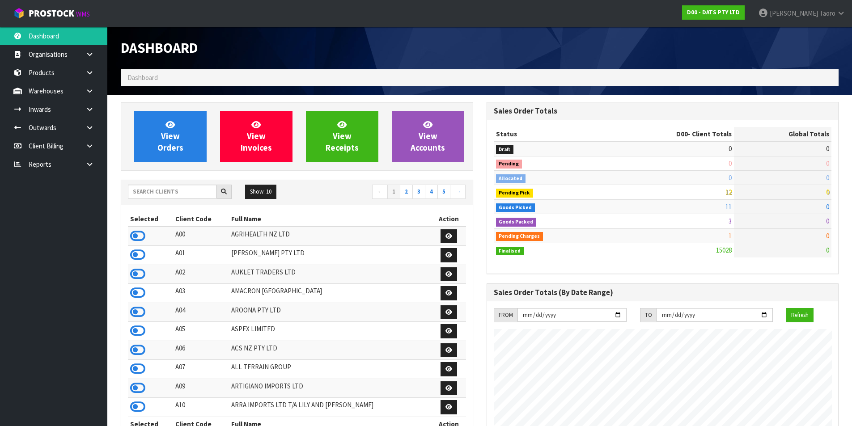
scroll to position [678, 365]
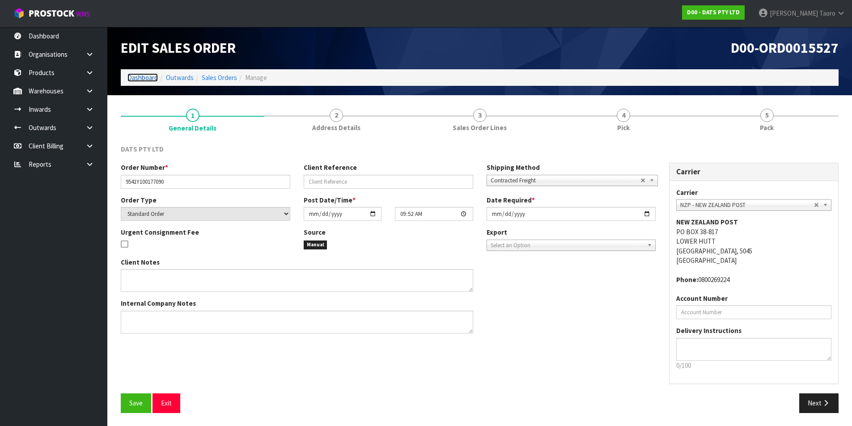
click at [136, 78] on link "Dashboard" at bounding box center [142, 77] width 30 height 8
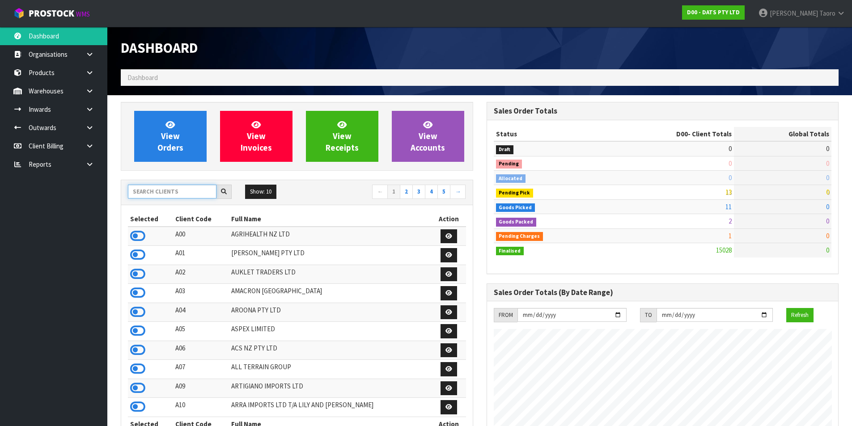
drag, startPoint x: 187, startPoint y: 193, endPoint x: 193, endPoint y: 191, distance: 6.1
click at [189, 191] on input "text" at bounding box center [172, 192] width 89 height 14
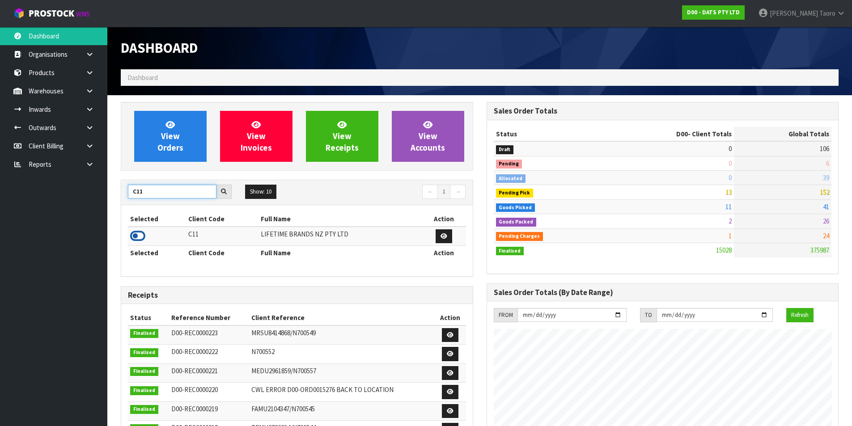
type input "C11"
click at [136, 239] on icon at bounding box center [137, 235] width 15 height 13
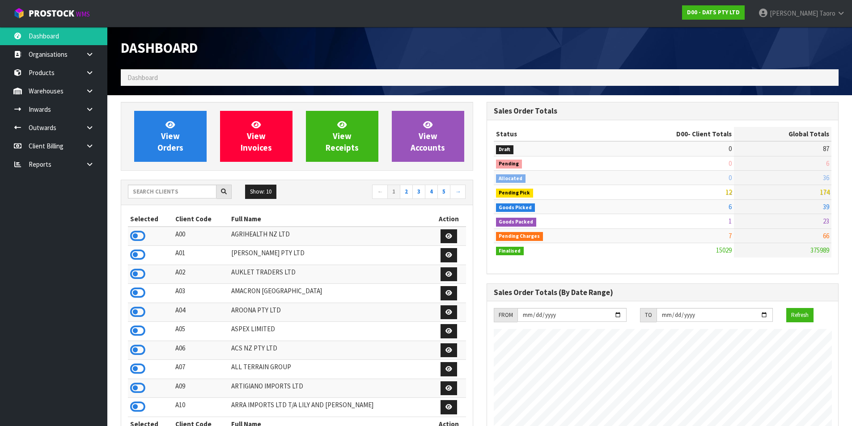
scroll to position [678, 365]
click at [196, 195] on input "text" at bounding box center [172, 192] width 89 height 14
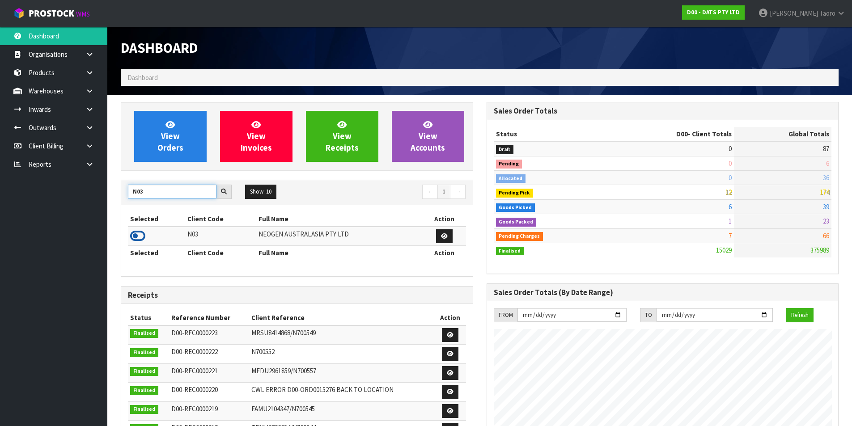
type input "N03"
click at [142, 238] on icon at bounding box center [137, 235] width 15 height 13
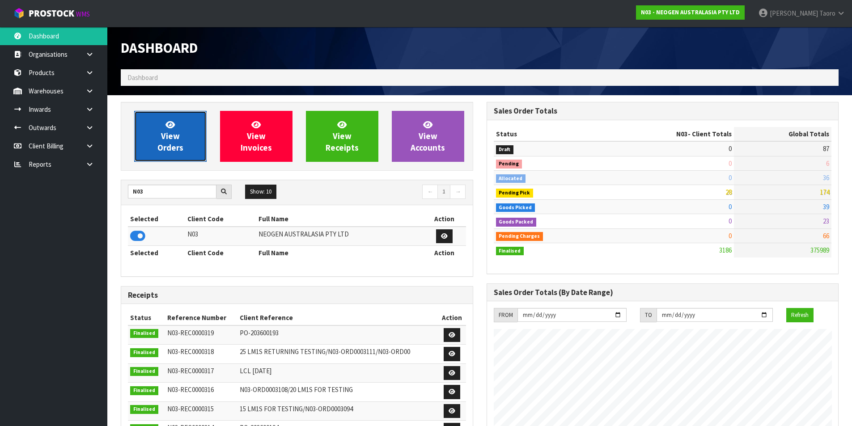
click at [168, 141] on link "View Orders" at bounding box center [170, 136] width 72 height 51
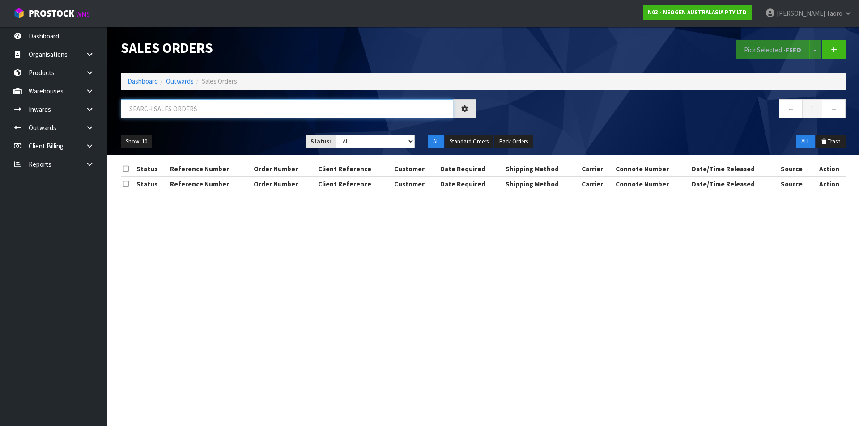
click at [186, 117] on input "text" at bounding box center [287, 108] width 332 height 19
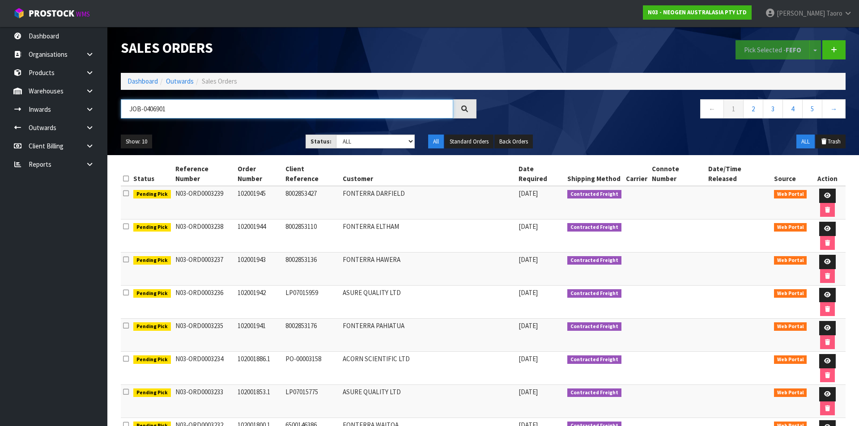
type input "JOB-0406901"
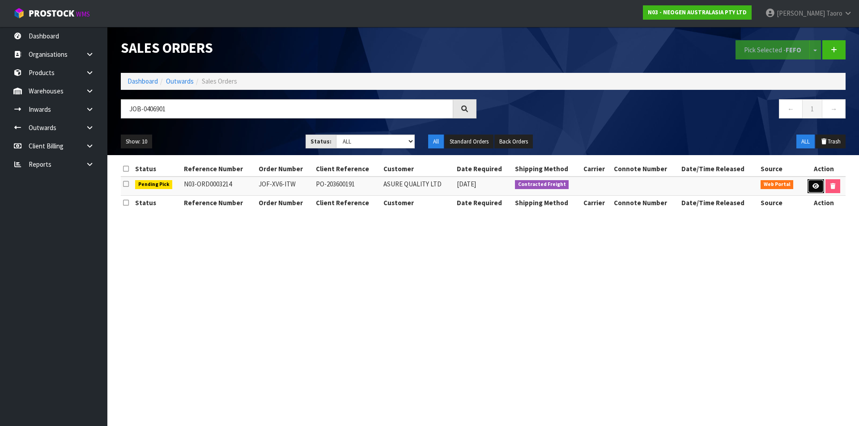
click at [814, 190] on link at bounding box center [815, 186] width 17 height 14
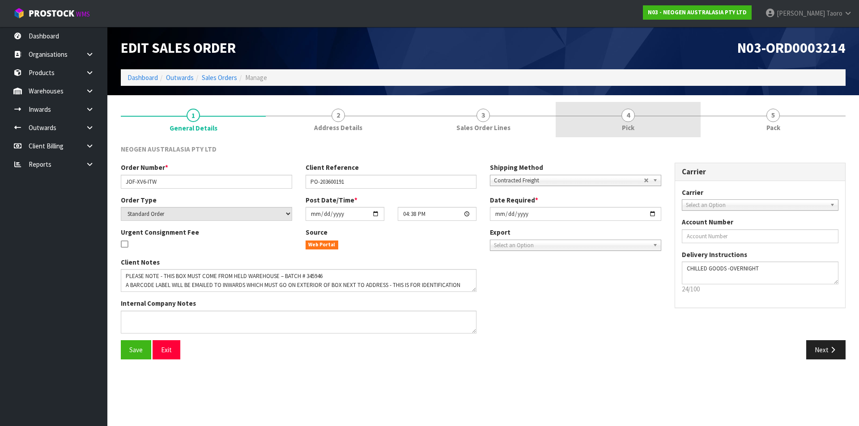
click at [630, 125] on span "Pick" at bounding box center [628, 127] width 13 height 9
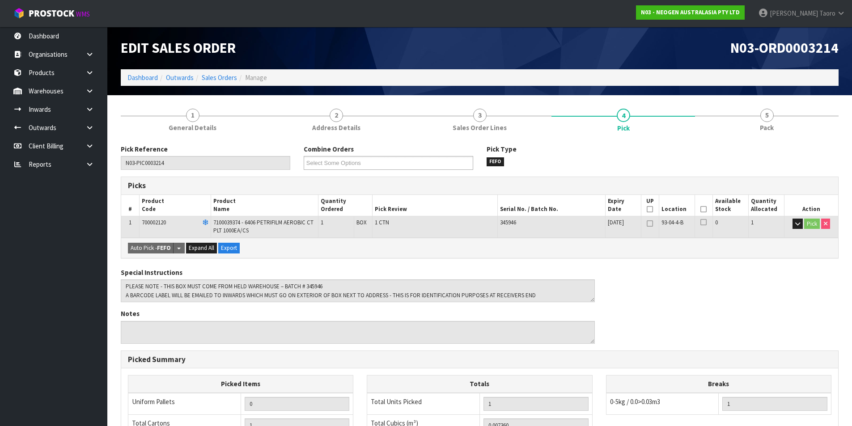
drag, startPoint x: 702, startPoint y: 210, endPoint x: 613, endPoint y: 238, distance: 93.1
click at [702, 210] on icon at bounding box center [704, 209] width 6 height 0
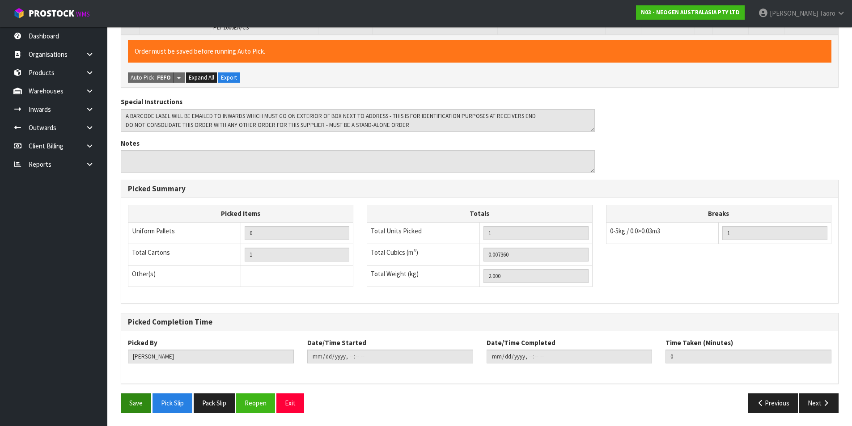
scroll to position [204, 0]
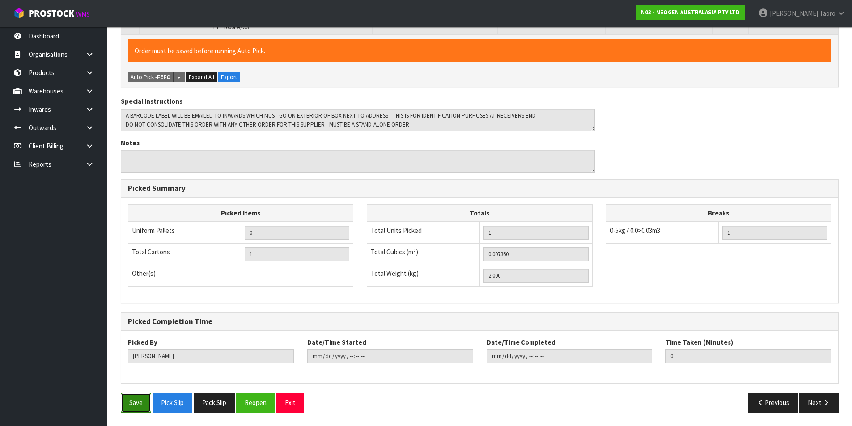
click at [138, 399] on button "Save" at bounding box center [136, 402] width 30 height 19
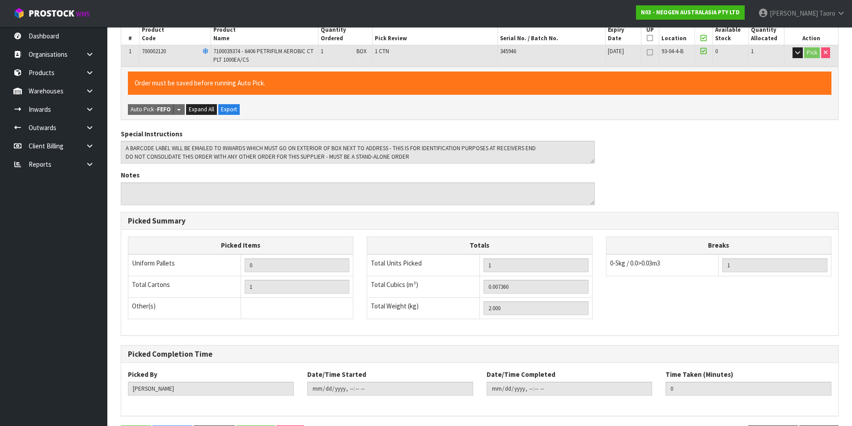
scroll to position [0, 0]
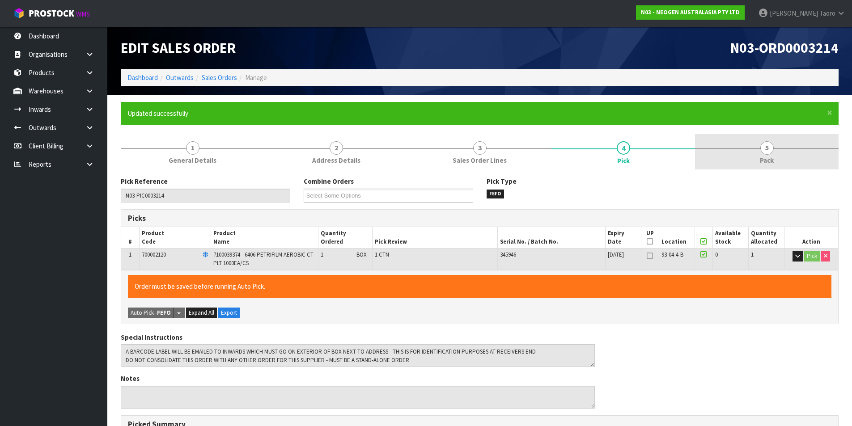
click at [769, 157] on span "Pack" at bounding box center [767, 160] width 14 height 9
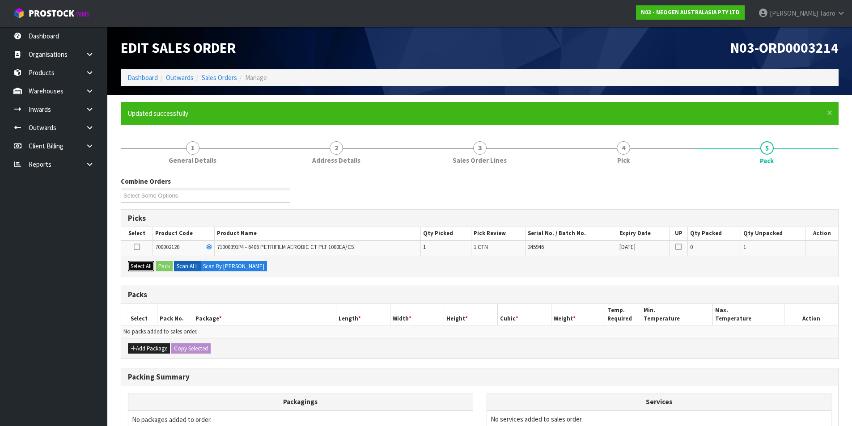
click at [144, 267] on button "Select All" at bounding box center [141, 266] width 26 height 11
click at [168, 263] on button "Pack" at bounding box center [164, 266] width 17 height 11
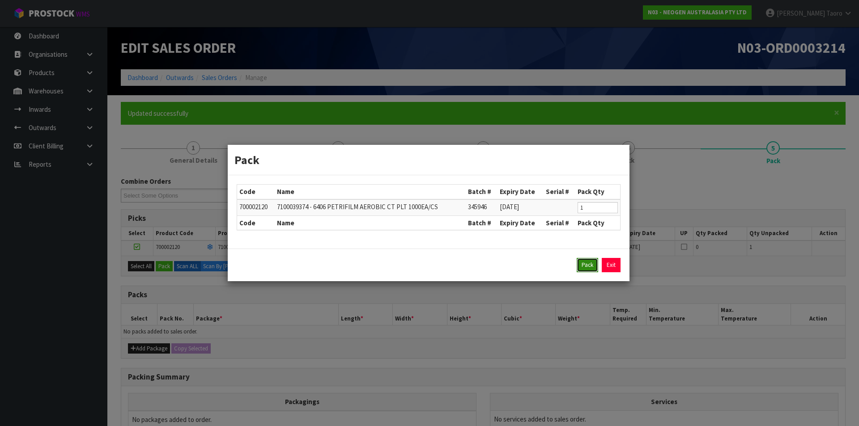
click at [597, 262] on button "Pack" at bounding box center [587, 265] width 21 height 14
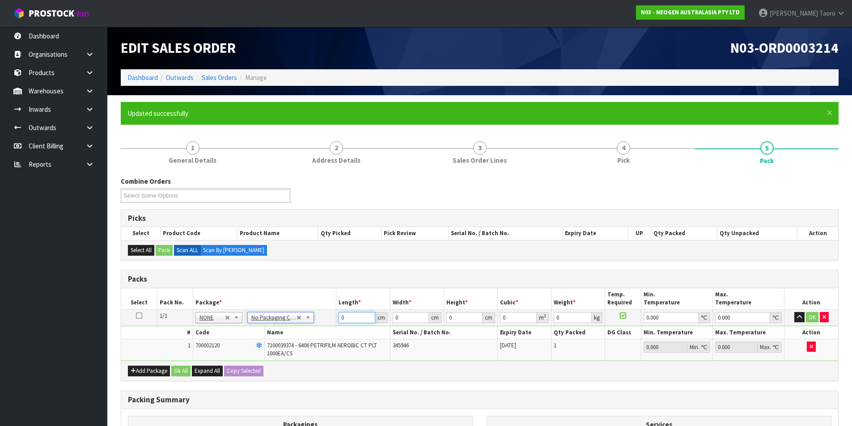
click at [360, 318] on input "0" at bounding box center [357, 317] width 36 height 11
type input "23"
type input "21"
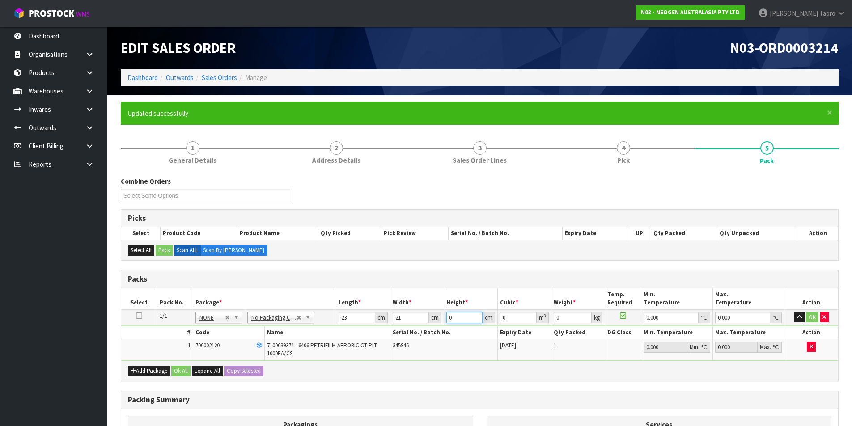
type input "1"
type input "0.000483"
type input "16"
type input "0.007728"
type input "16"
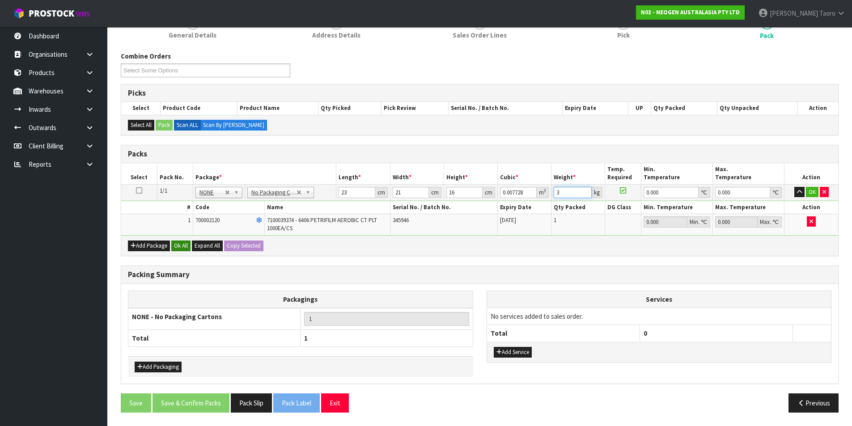
type input "3"
click at [187, 246] on button "Ok All" at bounding box center [180, 246] width 19 height 11
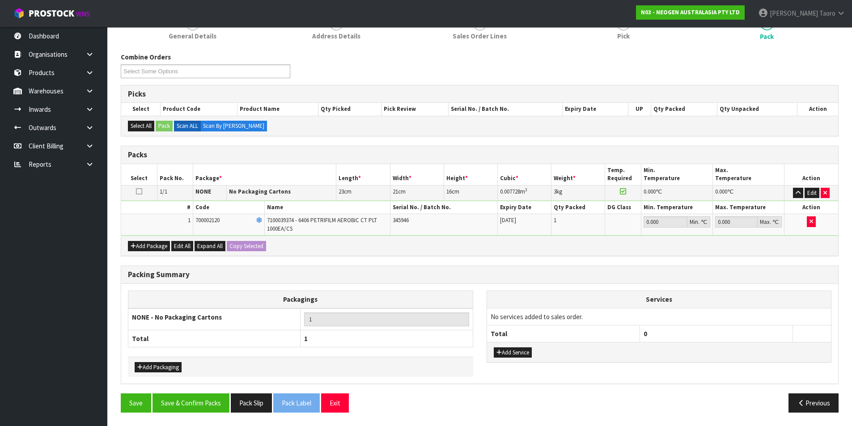
scroll to position [124, 0]
click at [197, 401] on button "Save & Confirm Packs" at bounding box center [191, 403] width 77 height 19
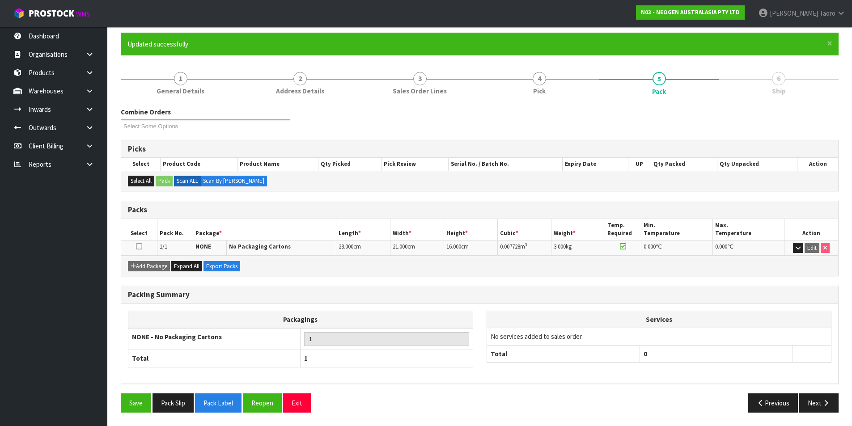
scroll to position [69, 0]
drag, startPoint x: 820, startPoint y: 411, endPoint x: 702, endPoint y: 405, distance: 117.8
click at [820, 411] on button "Next" at bounding box center [818, 403] width 39 height 19
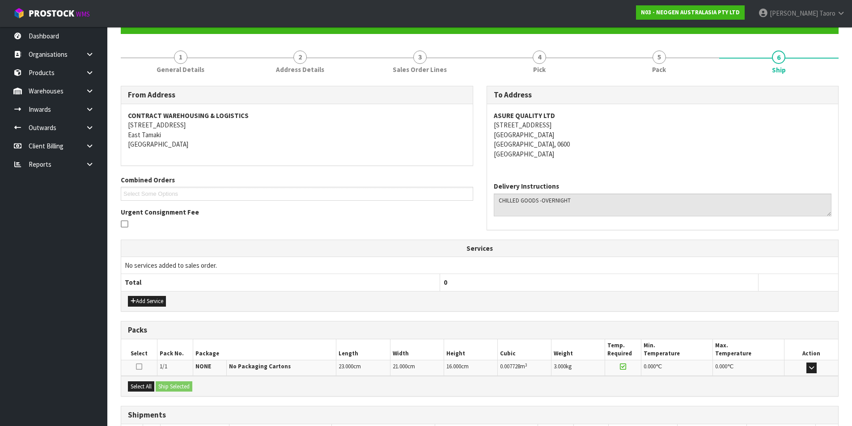
scroll to position [157, 0]
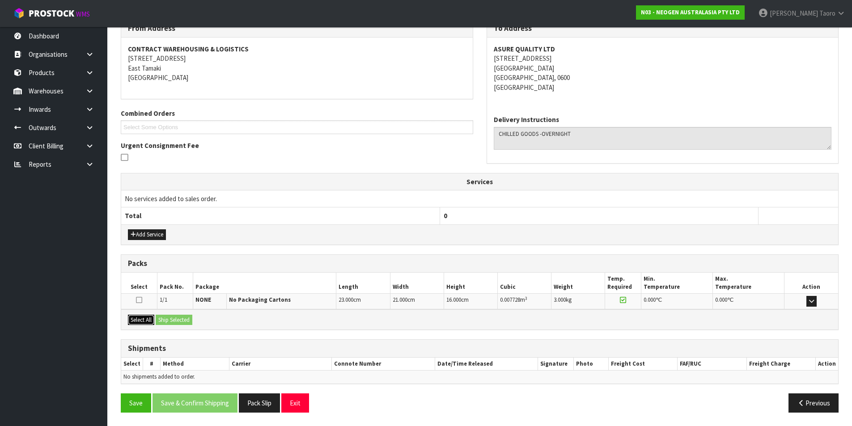
click at [149, 323] on button "Select All" at bounding box center [141, 320] width 26 height 11
drag, startPoint x: 171, startPoint y: 321, endPoint x: 222, endPoint y: 344, distance: 56.1
click at [171, 321] on button "Ship Selected" at bounding box center [174, 320] width 37 height 11
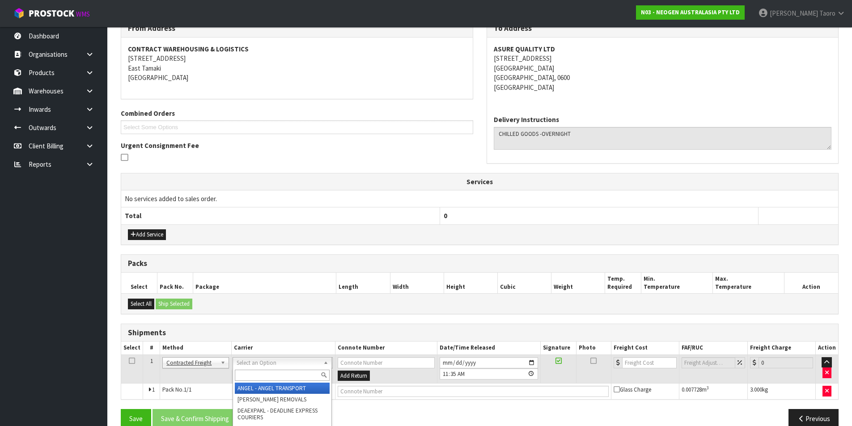
click at [264, 378] on input "text" at bounding box center [282, 375] width 95 height 11
type input "NZP"
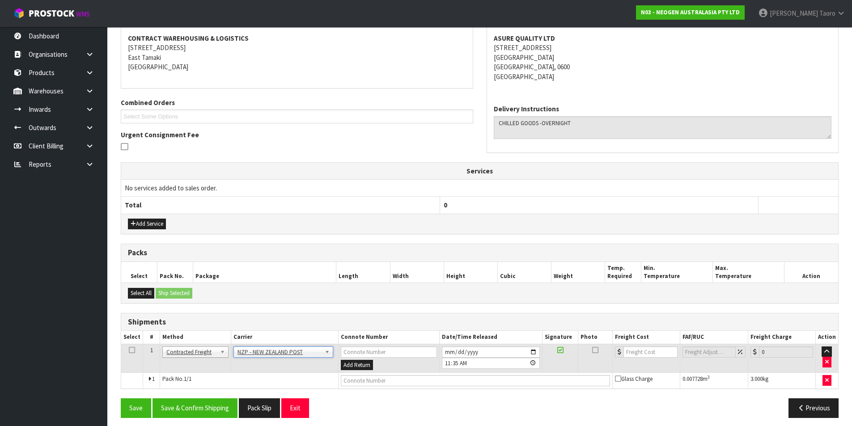
scroll to position [174, 0]
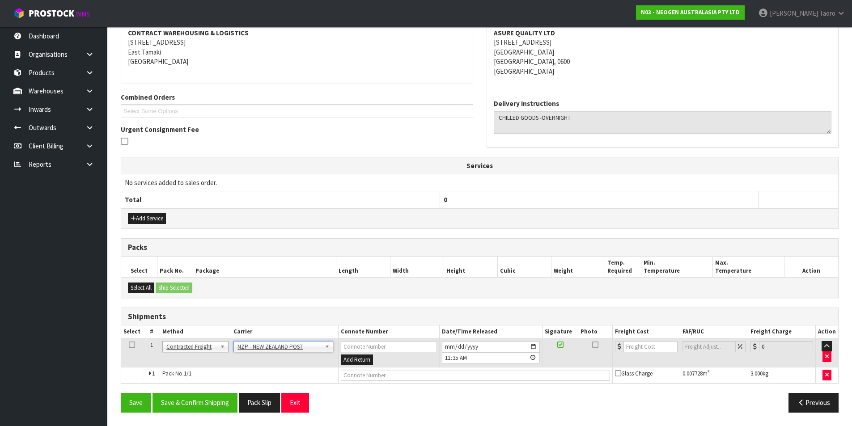
click at [211, 414] on div "Save Save & Confirm Shipping Pack Slip Exit Previous" at bounding box center [479, 406] width 731 height 26
click at [218, 401] on button "Save & Confirm Shipping" at bounding box center [195, 402] width 85 height 19
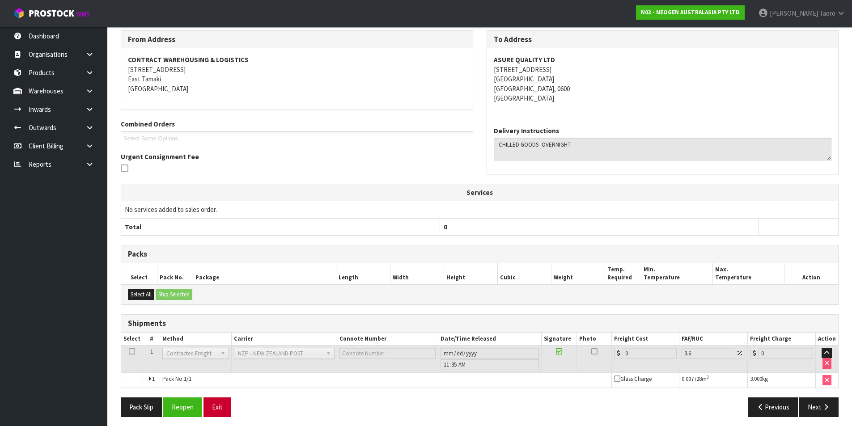
scroll to position [161, 0]
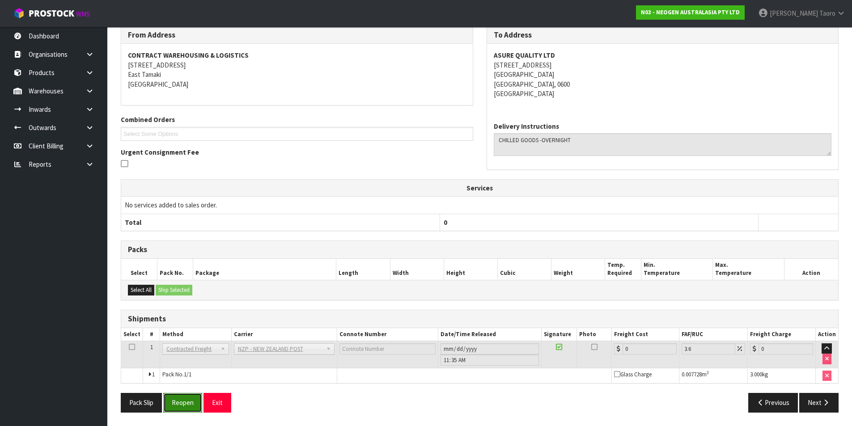
drag, startPoint x: 188, startPoint y: 398, endPoint x: 185, endPoint y: 381, distance: 17.3
click at [188, 397] on button "Reopen" at bounding box center [182, 402] width 39 height 19
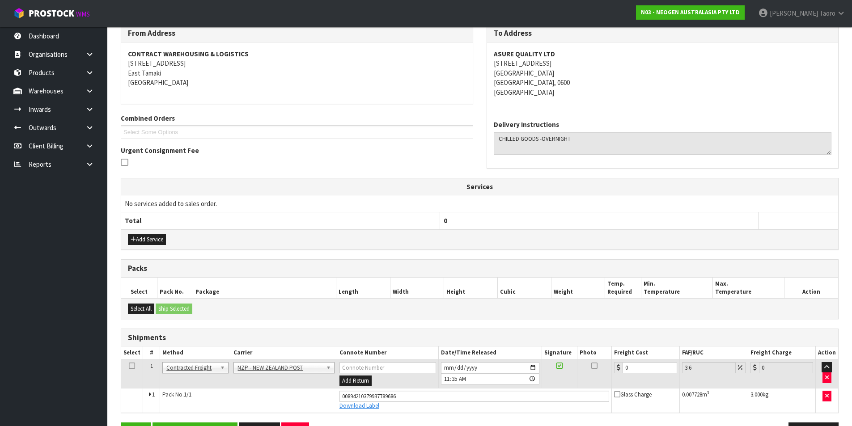
scroll to position [182, 0]
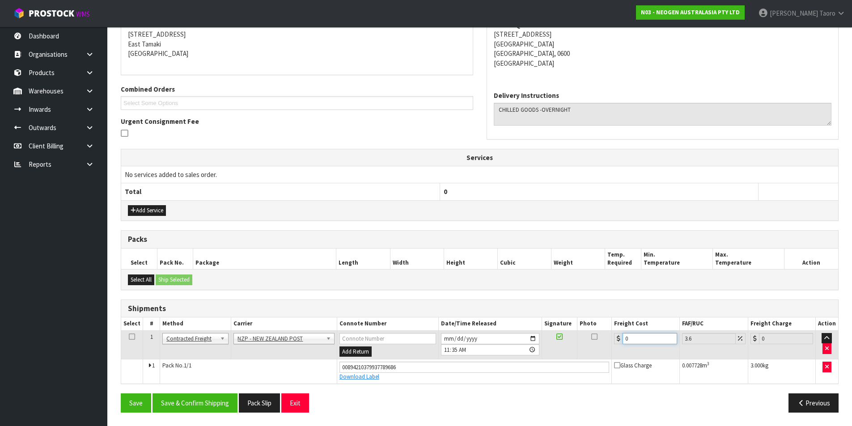
click at [650, 336] on input "0" at bounding box center [650, 338] width 54 height 11
type input "4"
type input "4.14"
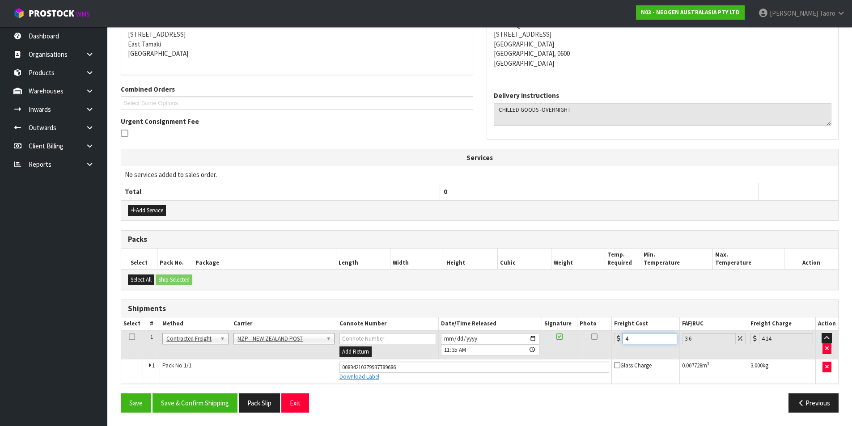
type input "4.3"
type input "4.45"
type input "4.33"
type input "4.49"
type input "4.33"
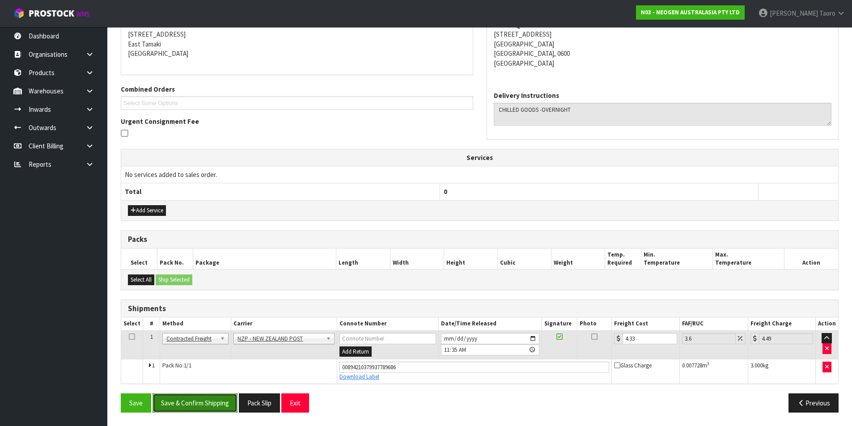
click at [228, 403] on button "Save & Confirm Shipping" at bounding box center [195, 403] width 85 height 19
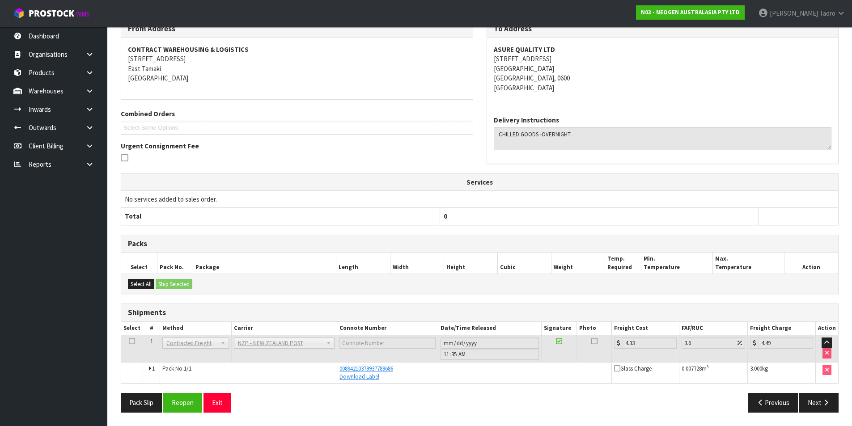
scroll to position [157, 0]
click at [221, 409] on button "Exit" at bounding box center [218, 402] width 28 height 19
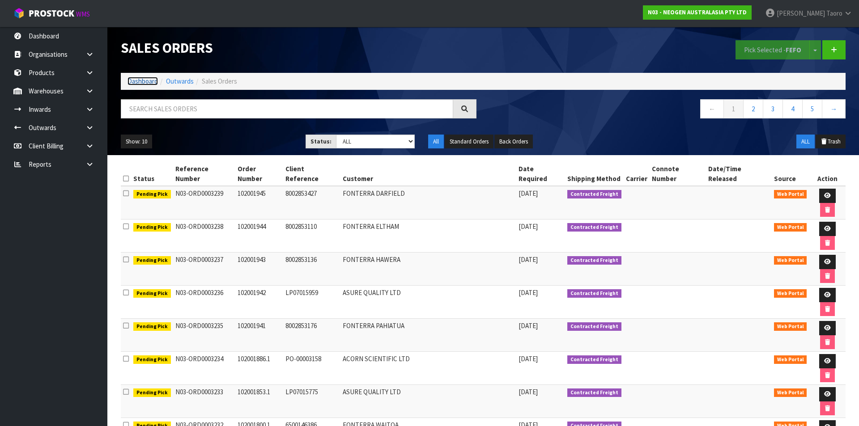
click at [148, 80] on link "Dashboard" at bounding box center [142, 81] width 30 height 8
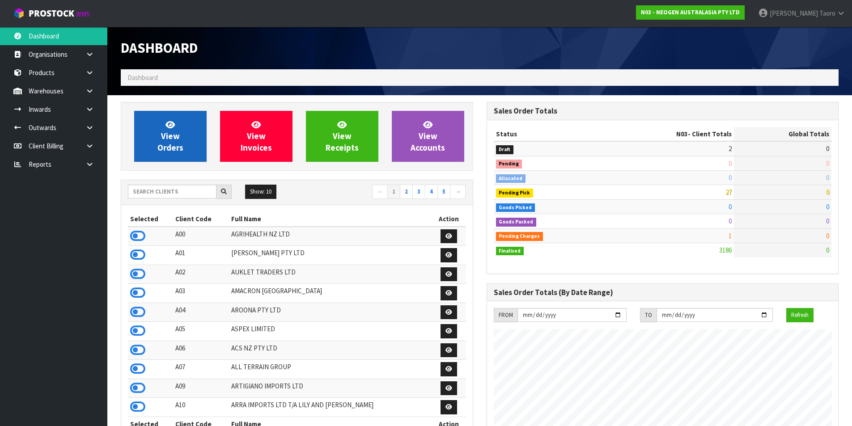
scroll to position [678, 365]
click at [178, 136] on span "View Orders" at bounding box center [170, 136] width 26 height 34
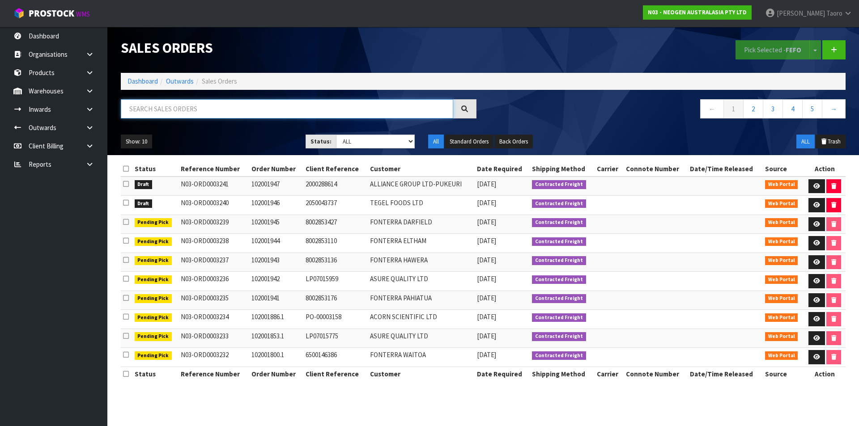
click at [190, 114] on input "text" at bounding box center [287, 108] width 332 height 19
type input "JOB-0406733"
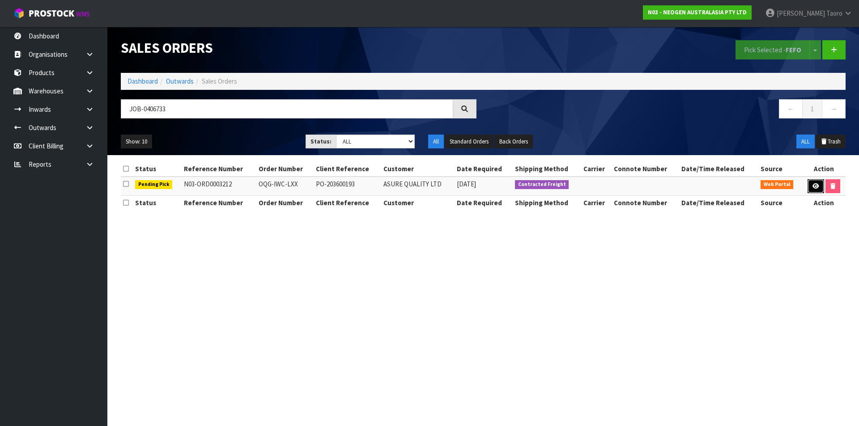
click at [817, 183] on icon at bounding box center [815, 186] width 7 height 6
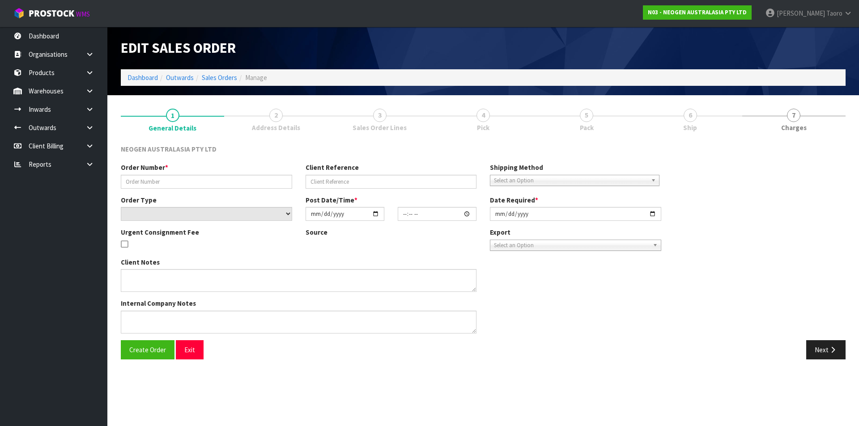
type input "OQG-IWC-LXX"
type input "PO-203600193"
select select "number:0"
type input "[DATE]"
type input "14:03:00.000"
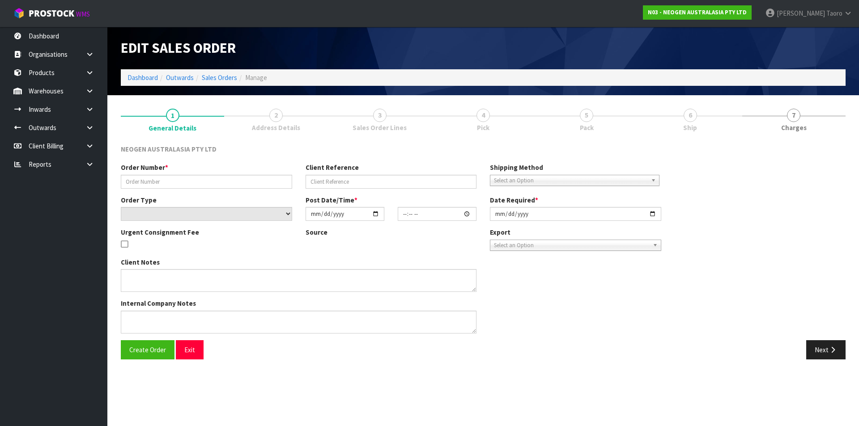
type input "[DATE]"
type textarea "PLEASE NOTE - THIS BOX MUST COME FROM HELD WAREHOUSE – BATCH # 418325024A A BAR…"
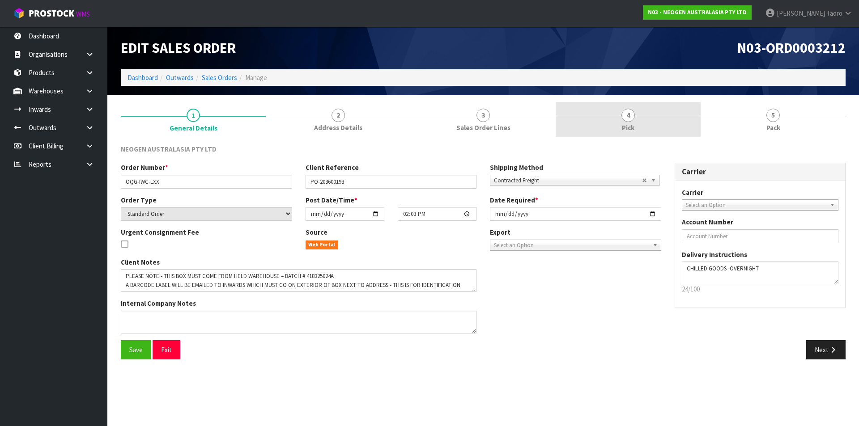
click at [660, 122] on link "4 Pick" at bounding box center [628, 119] width 145 height 35
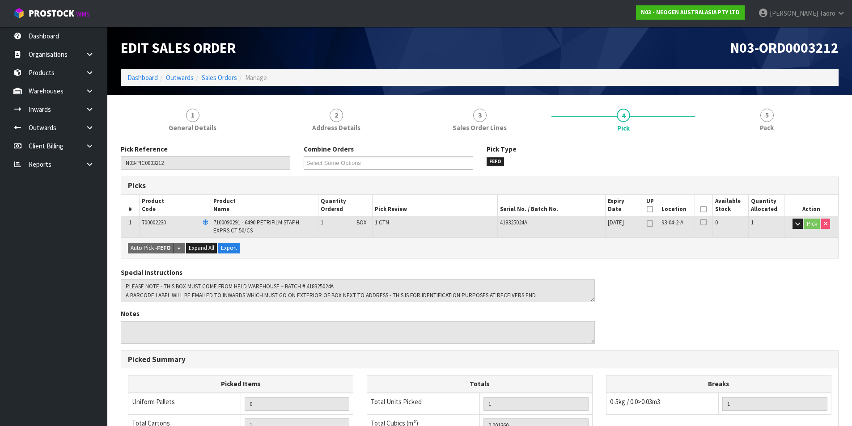
click at [702, 210] on icon at bounding box center [704, 209] width 6 height 0
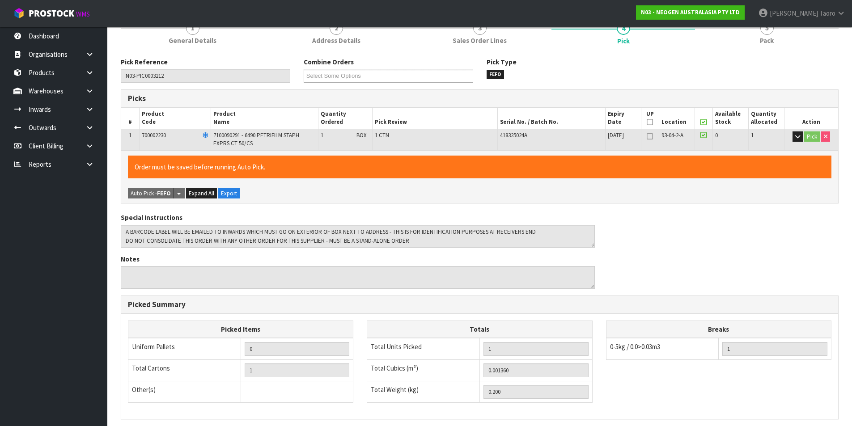
scroll to position [204, 0]
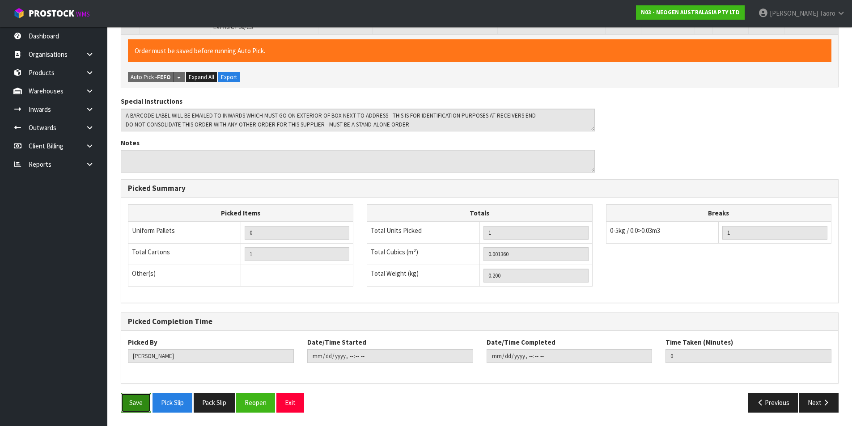
click at [133, 398] on button "Save" at bounding box center [136, 402] width 30 height 19
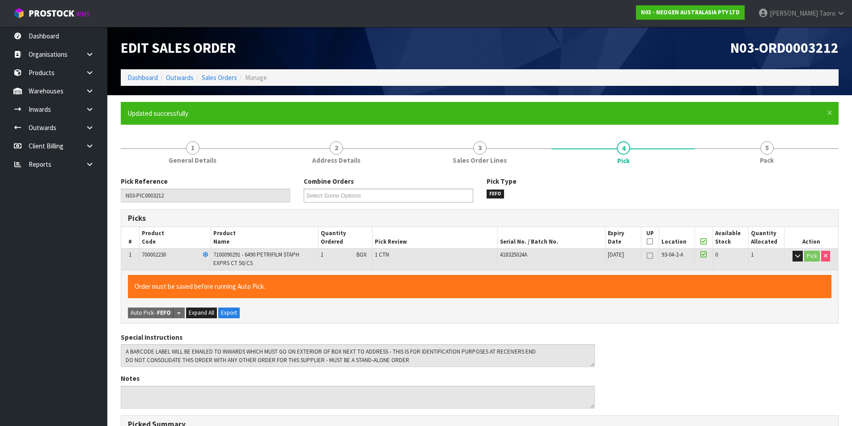
type input "[PERSON_NAME]"
type input "[DATE]T11:40:53"
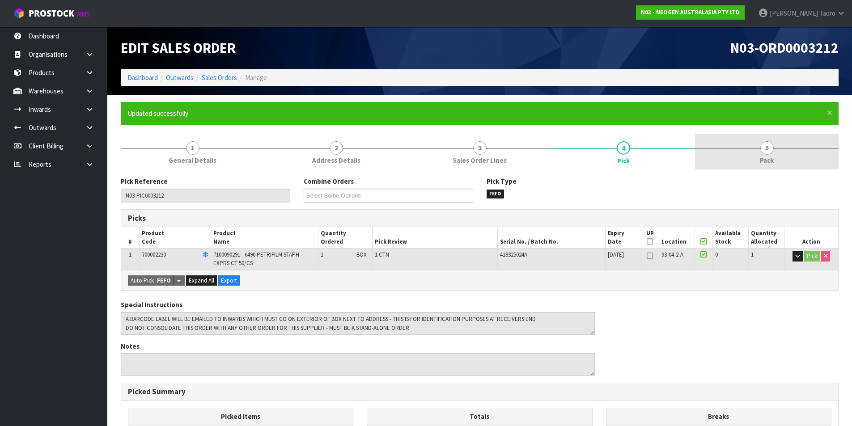
click at [779, 155] on link "5 Pack" at bounding box center [767, 151] width 144 height 35
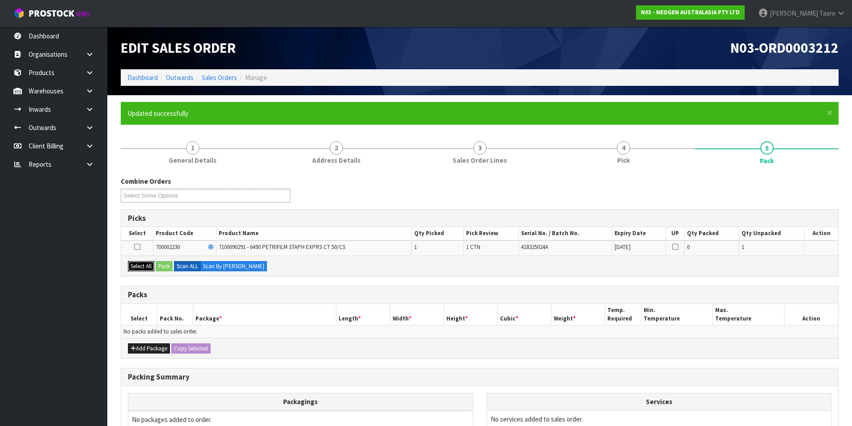
click at [145, 263] on button "Select All" at bounding box center [141, 266] width 26 height 11
click at [162, 263] on button "Pack" at bounding box center [164, 266] width 17 height 11
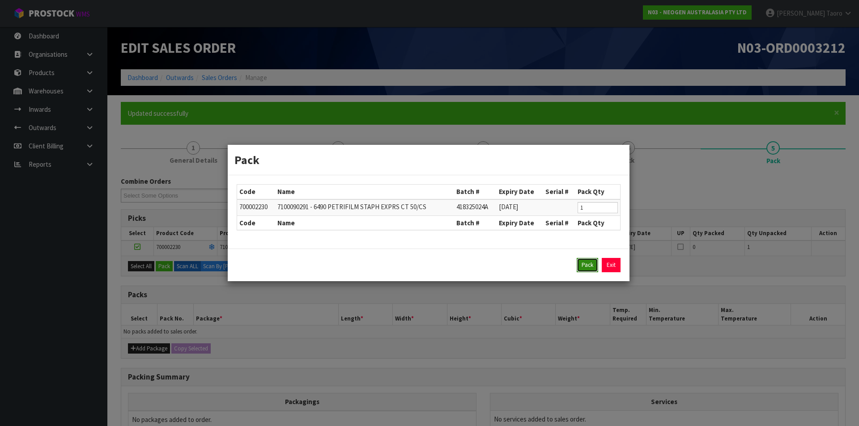
click at [584, 262] on button "Pack" at bounding box center [587, 265] width 21 height 14
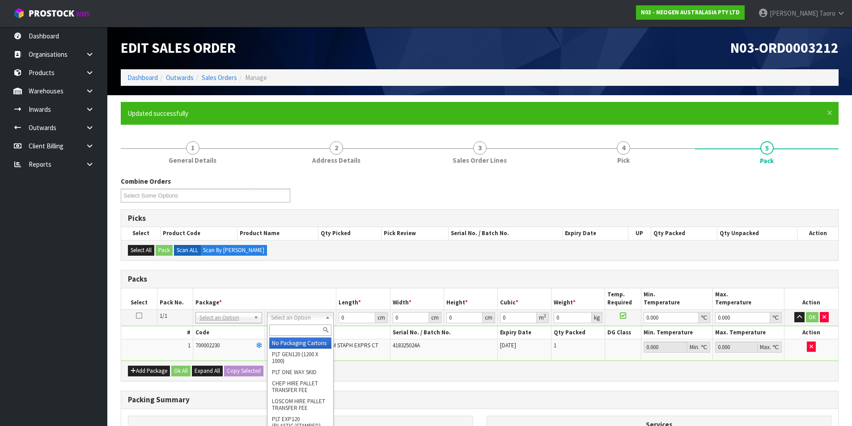
click at [302, 331] on input "text" at bounding box center [300, 330] width 62 height 11
type input "A4S"
type input "30.5"
type input "21.5"
type input "20"
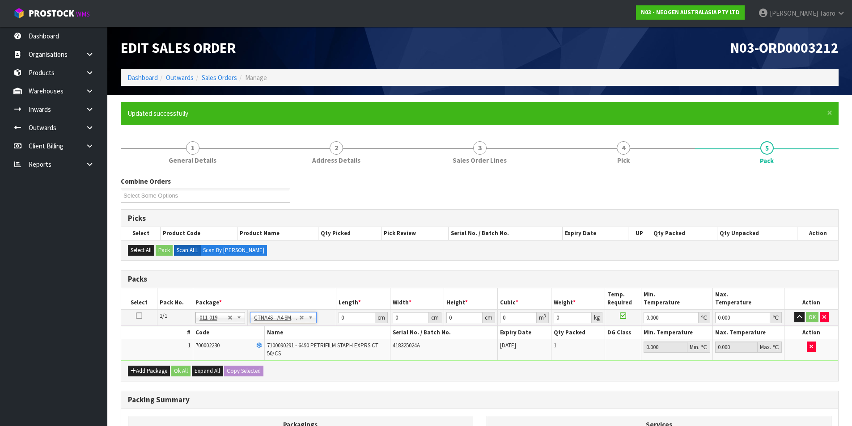
type input "0.013115"
type input "0.4"
click at [358, 317] on input "30.5" at bounding box center [357, 317] width 36 height 11
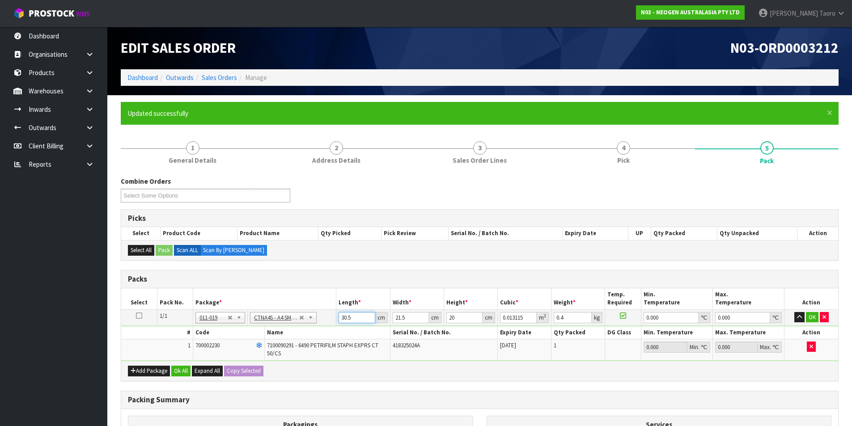
click at [358, 317] on input "30.5" at bounding box center [357, 317] width 36 height 11
type input "3"
type input "0.00129"
type input "32"
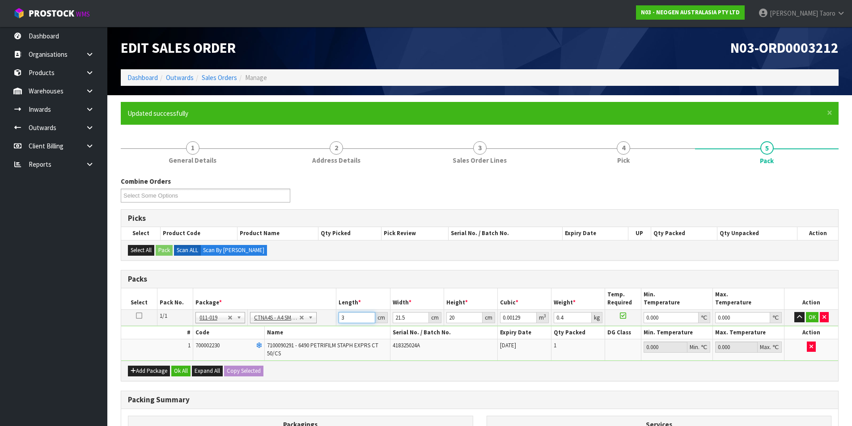
type input "0.01376"
type input "32"
type input "2"
type input "0.00128"
type input "24"
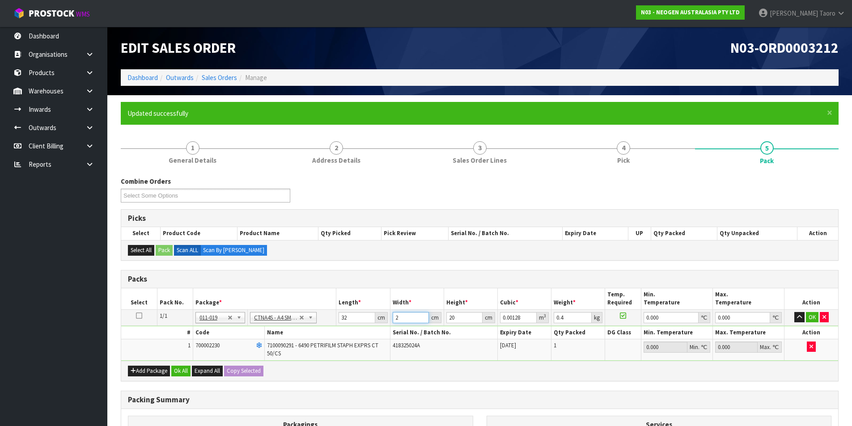
type input "0.01536"
type input "24"
type input "1"
type input "0.000768"
type input "15"
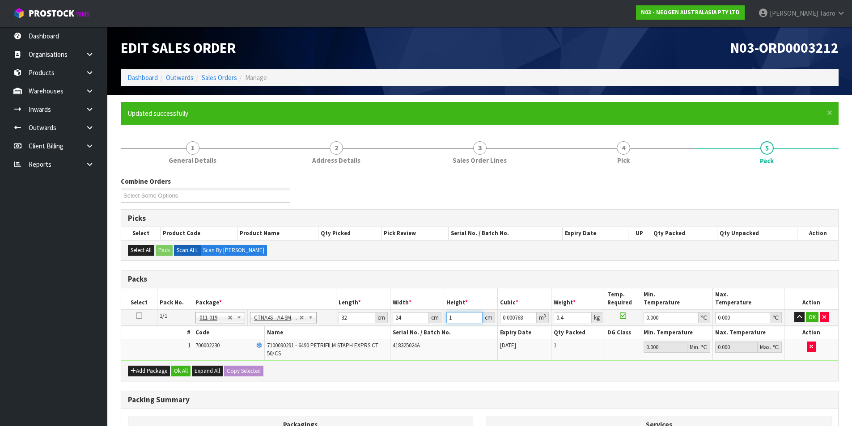
type input "0.01152"
type input "15"
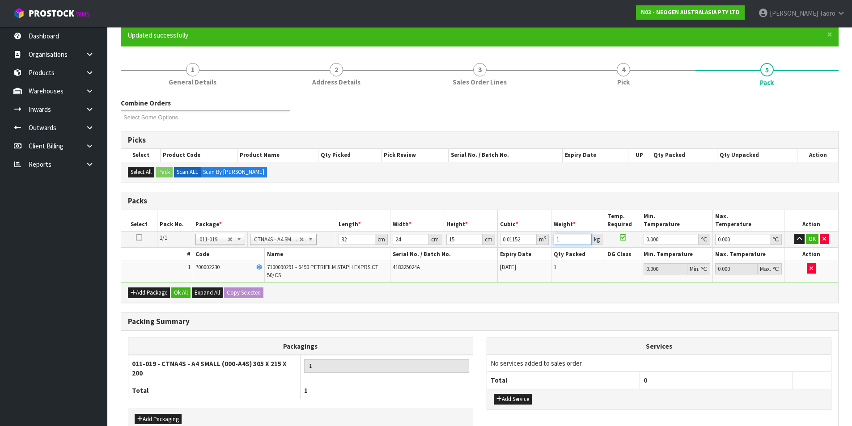
scroll to position [125, 0]
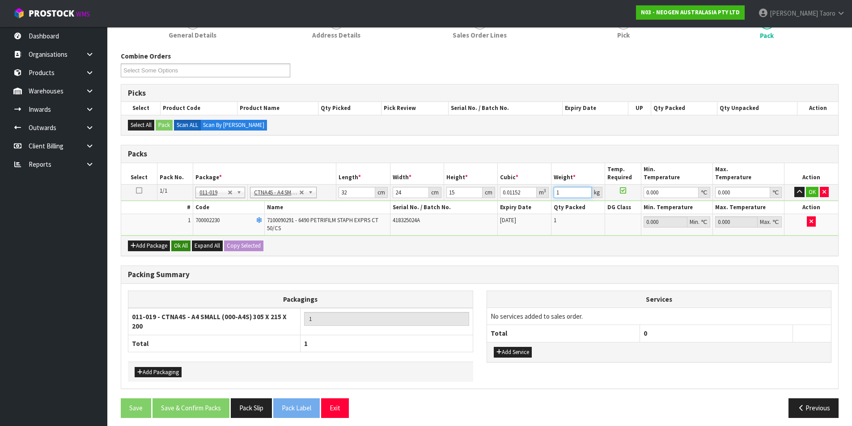
type input "1"
click at [186, 245] on button "Ok All" at bounding box center [180, 246] width 19 height 11
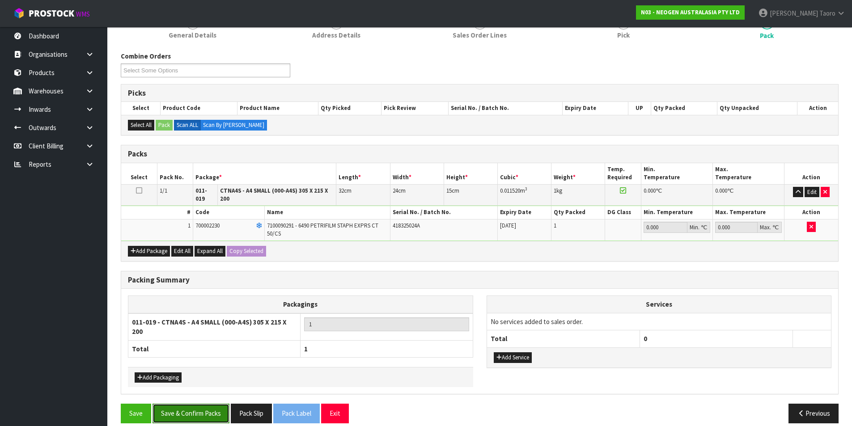
click at [212, 406] on button "Save & Confirm Packs" at bounding box center [191, 413] width 77 height 19
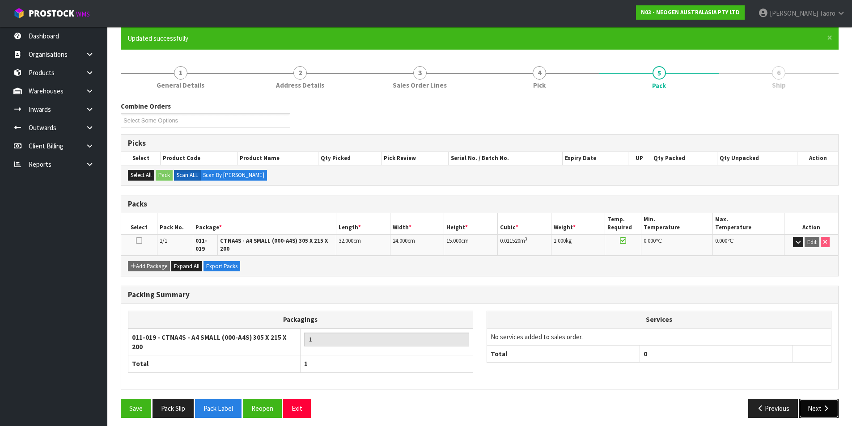
click at [827, 406] on icon "button" at bounding box center [826, 408] width 8 height 7
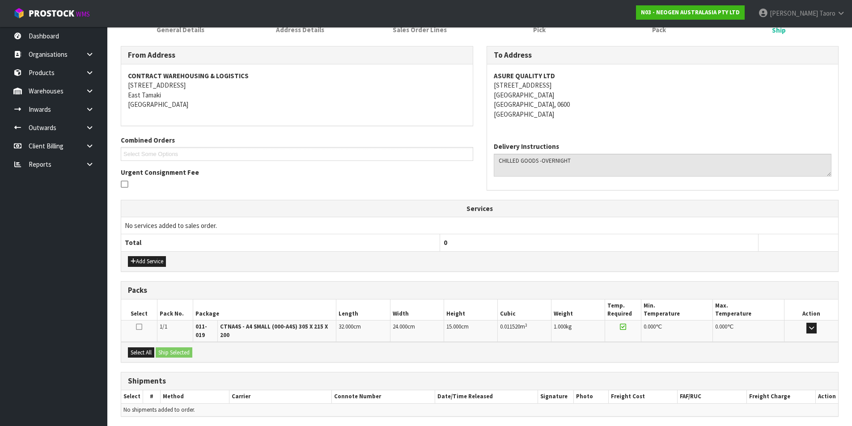
scroll to position [163, 0]
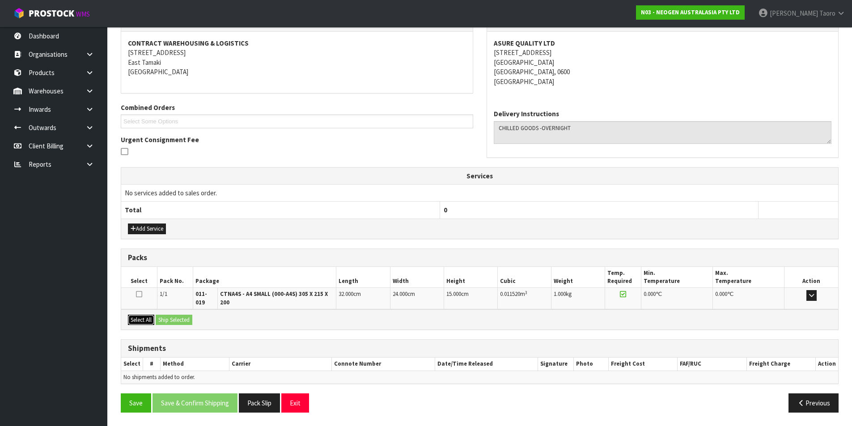
drag, startPoint x: 148, startPoint y: 321, endPoint x: 164, endPoint y: 319, distance: 16.2
click at [150, 321] on button "Select All" at bounding box center [141, 320] width 26 height 11
click at [166, 319] on button "Ship Selected" at bounding box center [174, 320] width 37 height 11
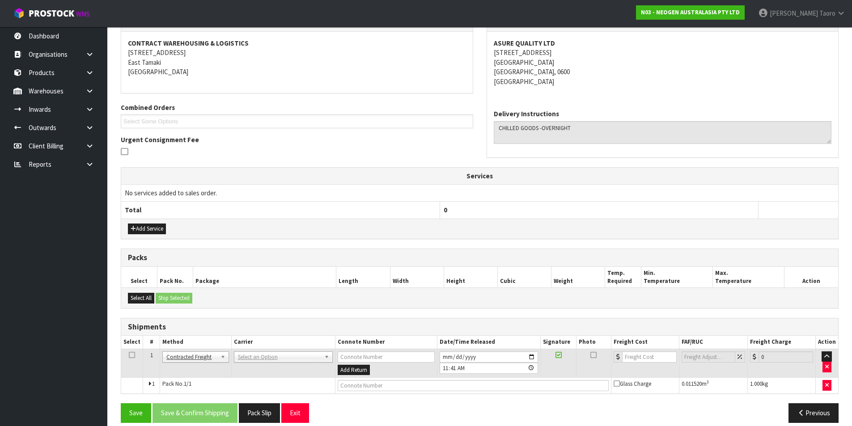
drag, startPoint x: 273, startPoint y: 356, endPoint x: 278, endPoint y: 361, distance: 7.9
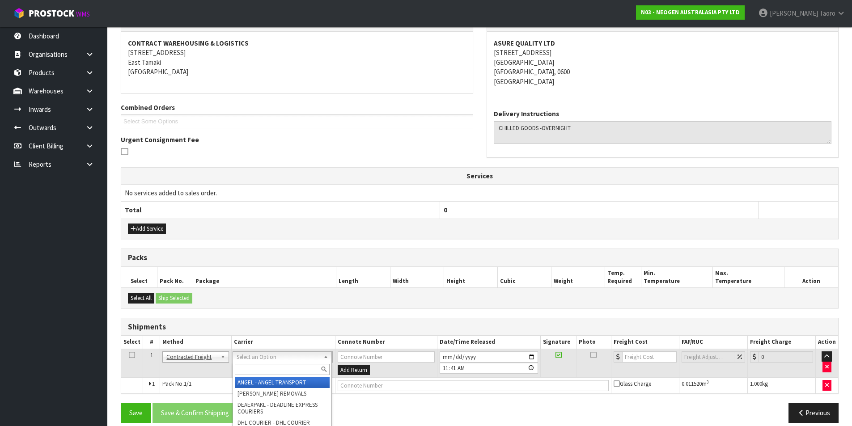
click at [278, 362] on div at bounding box center [282, 369] width 98 height 15
click at [303, 371] on input "text" at bounding box center [282, 369] width 95 height 11
type input "NZP"
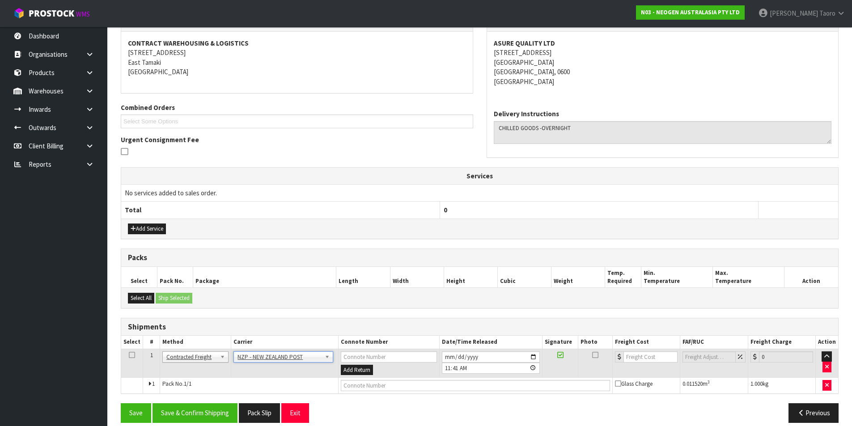
scroll to position [174, 0]
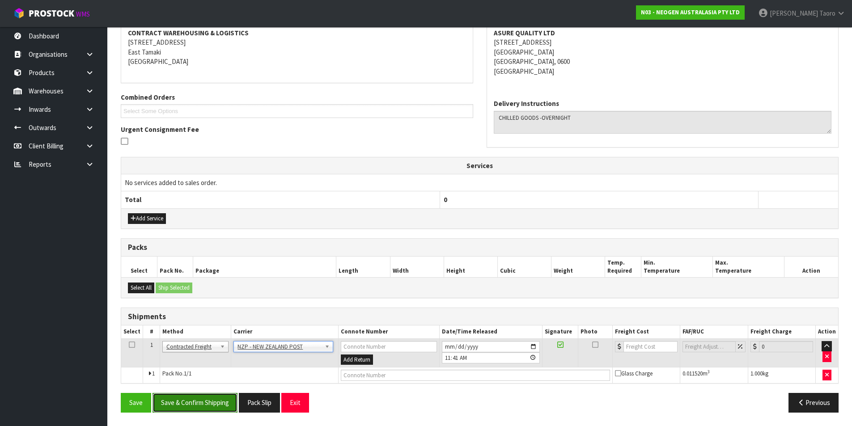
click at [225, 394] on button "Save & Confirm Shipping" at bounding box center [195, 402] width 85 height 19
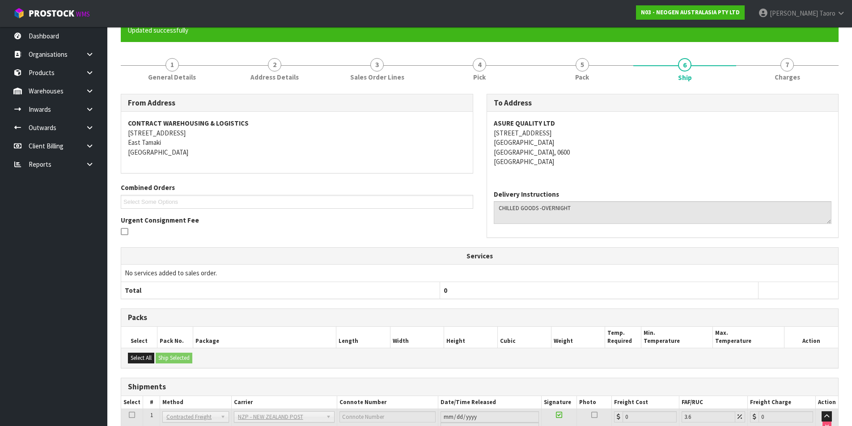
scroll to position [161, 0]
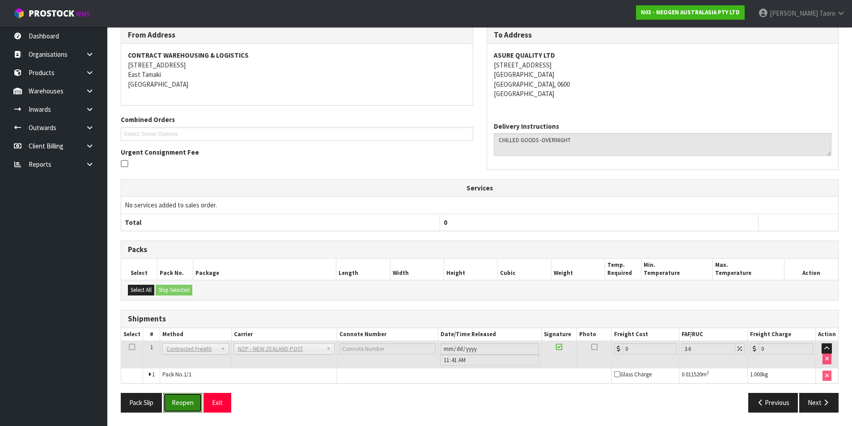
click at [186, 396] on button "Reopen" at bounding box center [182, 402] width 39 height 19
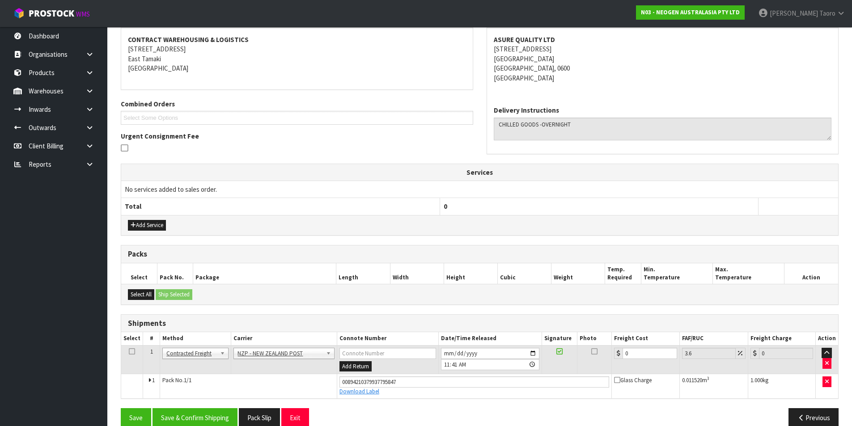
scroll to position [182, 0]
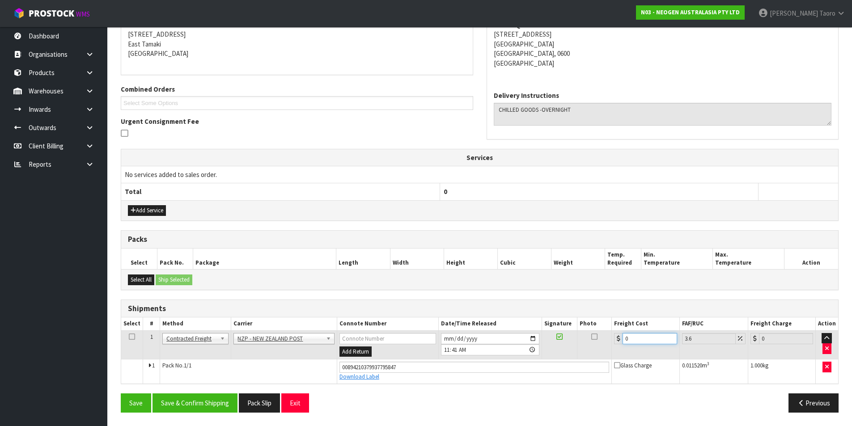
click at [661, 342] on input "0" at bounding box center [650, 338] width 54 height 11
click at [661, 341] on input "0" at bounding box center [650, 338] width 54 height 11
type input "4"
type input "4.14"
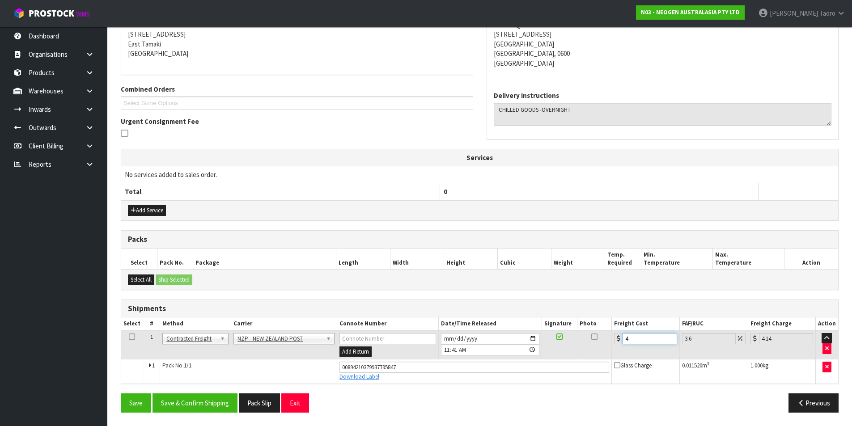
type input "4.3"
type input "4.45"
type input "4.33"
type input "4.49"
type input "4.33"
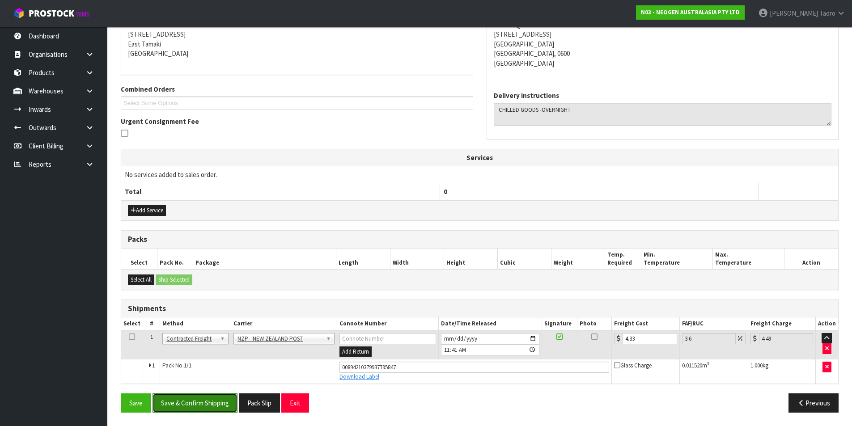
click at [211, 404] on button "Save & Confirm Shipping" at bounding box center [195, 403] width 85 height 19
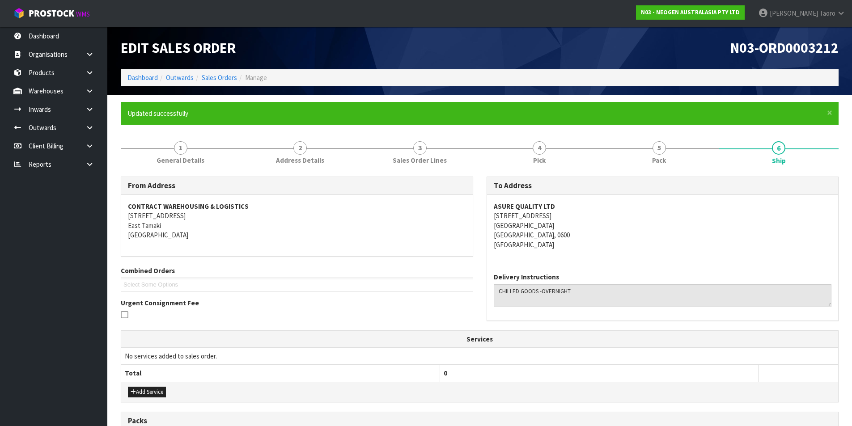
scroll to position [157, 0]
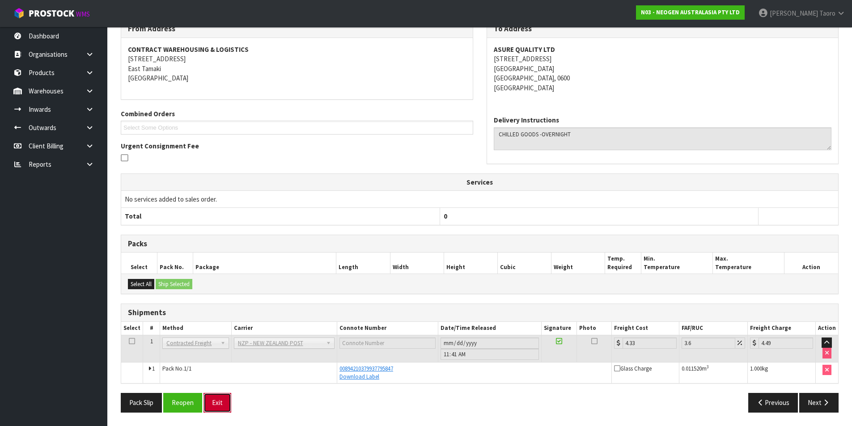
click at [218, 396] on button "Exit" at bounding box center [218, 402] width 28 height 19
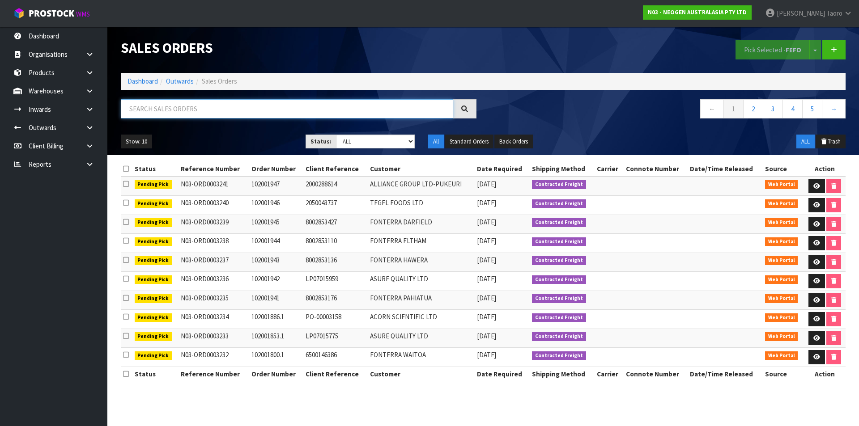
click at [191, 111] on input "text" at bounding box center [287, 108] width 332 height 19
type input "JOB-0406903"
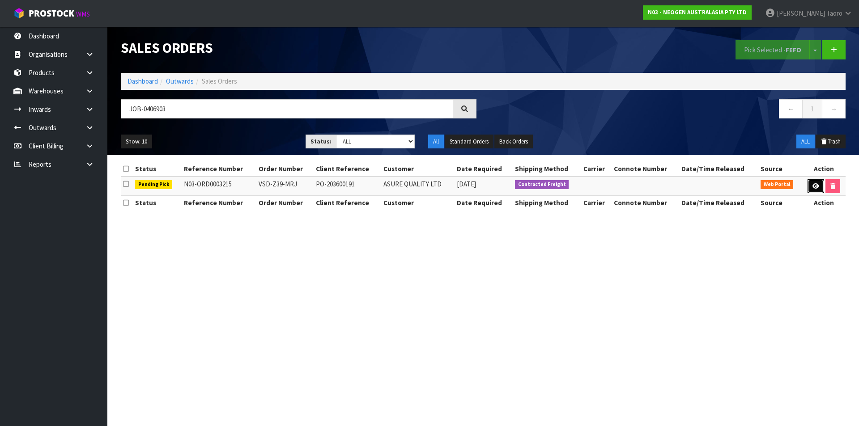
click at [812, 187] on icon at bounding box center [815, 186] width 7 height 6
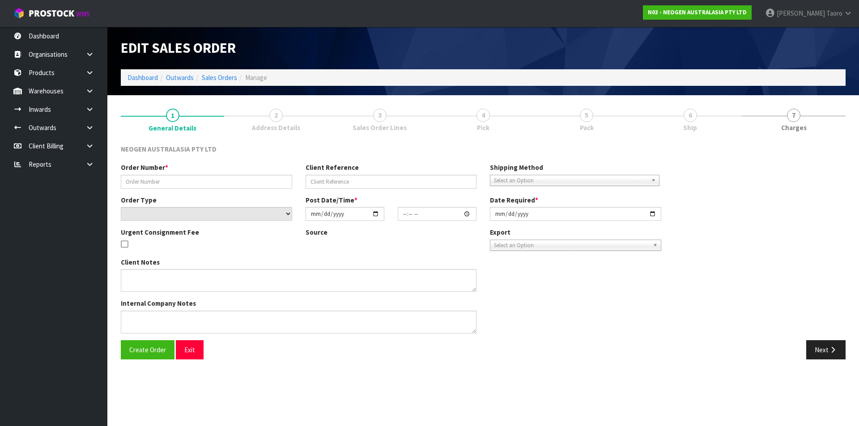
type input "VSD-Z39-MRJ"
type input "PO-203600191"
select select "number:0"
type input "[DATE]"
type input "16:48:00.000"
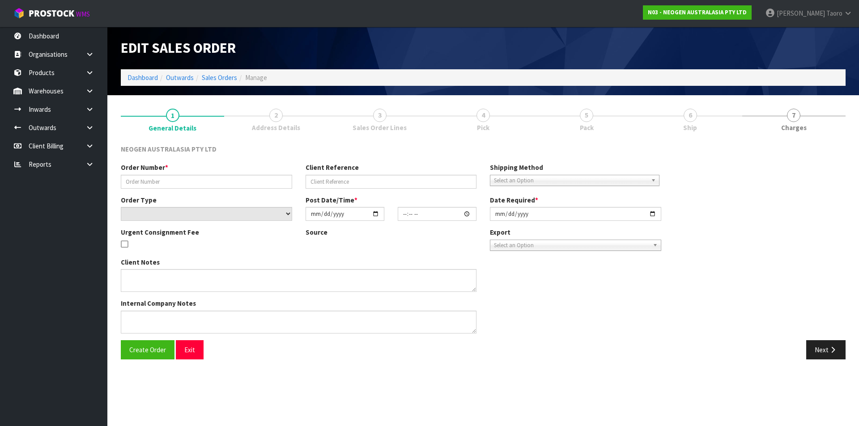
type input "[DATE]"
type textarea "PLEASE NOTE - THIS BOX MUST COME FROM HELD WAREHOUSE – BATCH # 345CKM A BARCODE…"
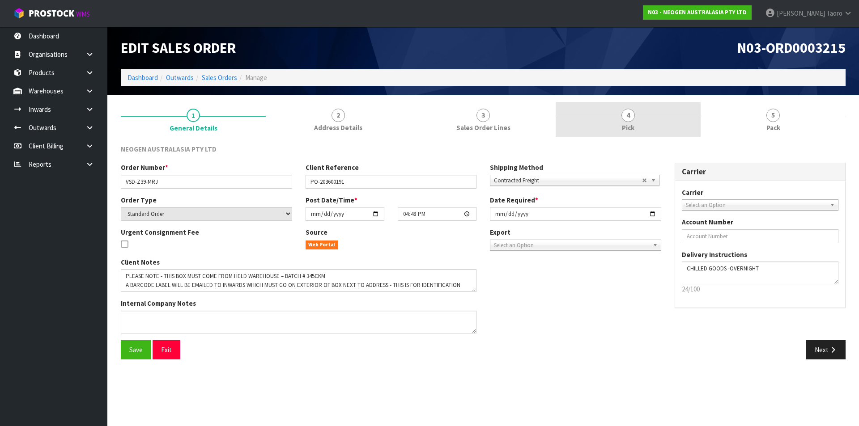
click at [667, 127] on link "4 Pick" at bounding box center [628, 119] width 145 height 35
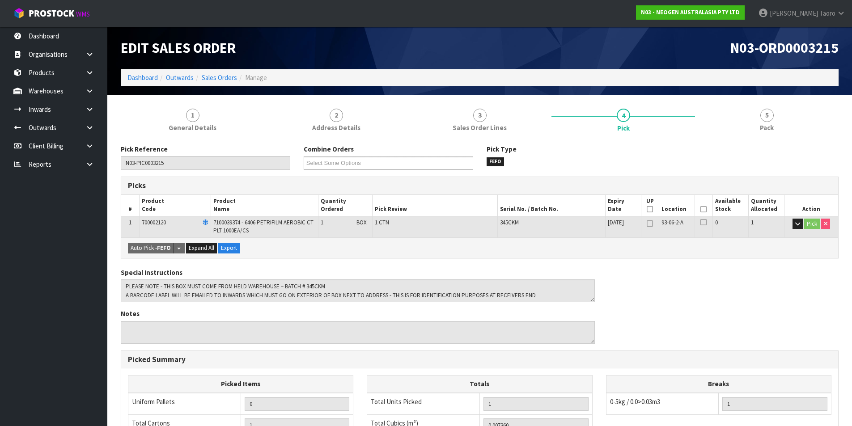
click at [705, 210] on icon at bounding box center [704, 209] width 6 height 0
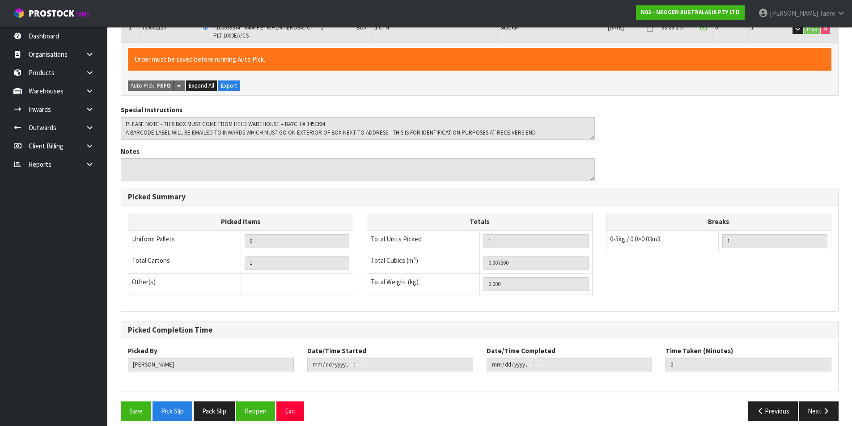
scroll to position [204, 0]
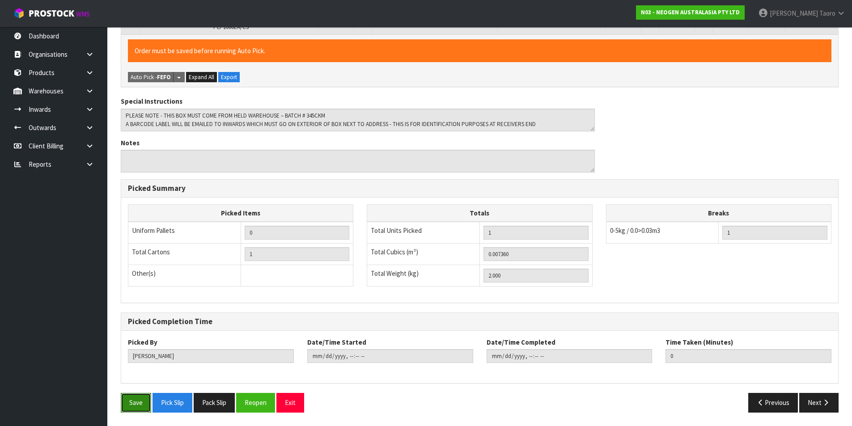
click at [131, 404] on button "Save" at bounding box center [136, 402] width 30 height 19
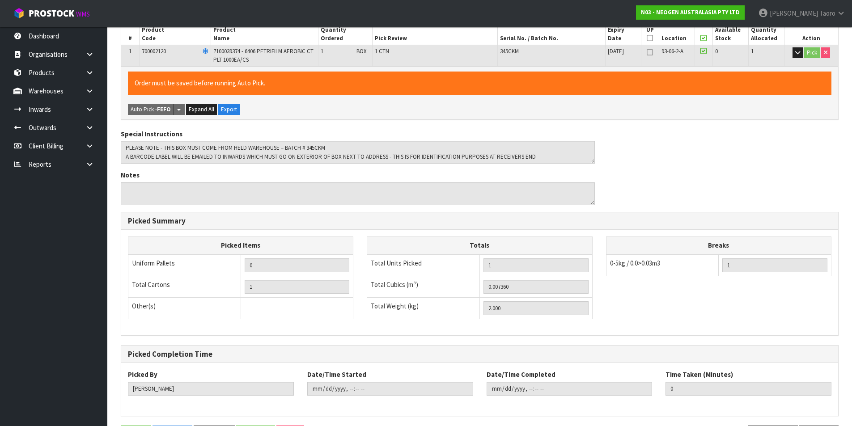
scroll to position [0, 0]
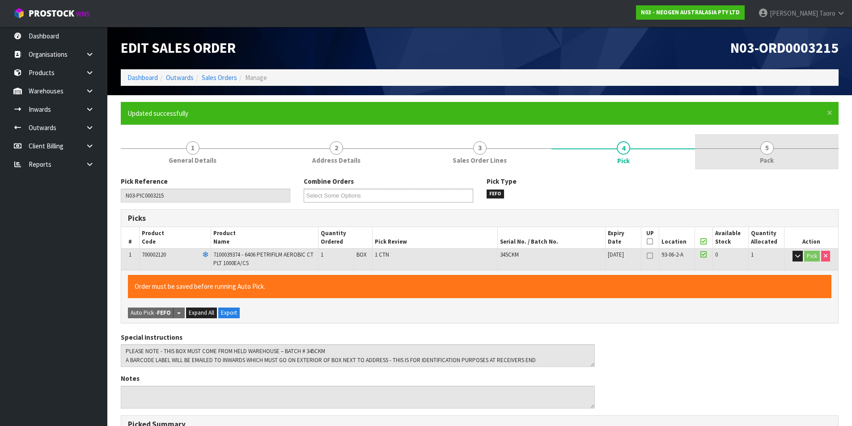
click at [766, 153] on span "5" at bounding box center [767, 147] width 13 height 13
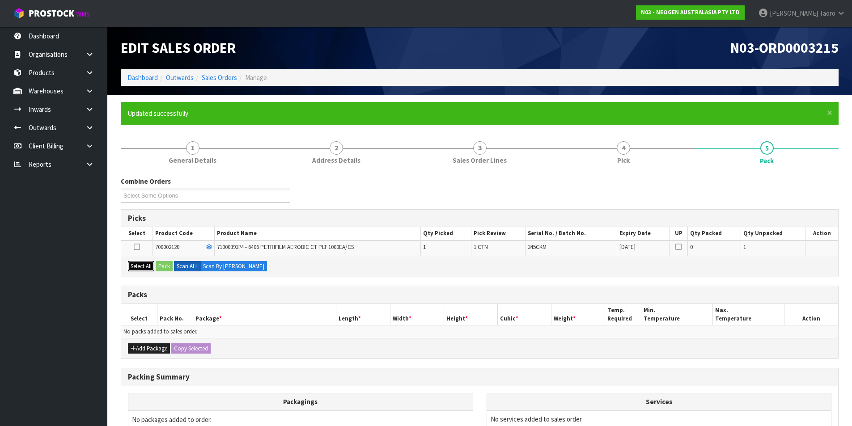
click at [145, 267] on button "Select All" at bounding box center [141, 266] width 26 height 11
click at [159, 265] on button "Pack" at bounding box center [164, 266] width 17 height 11
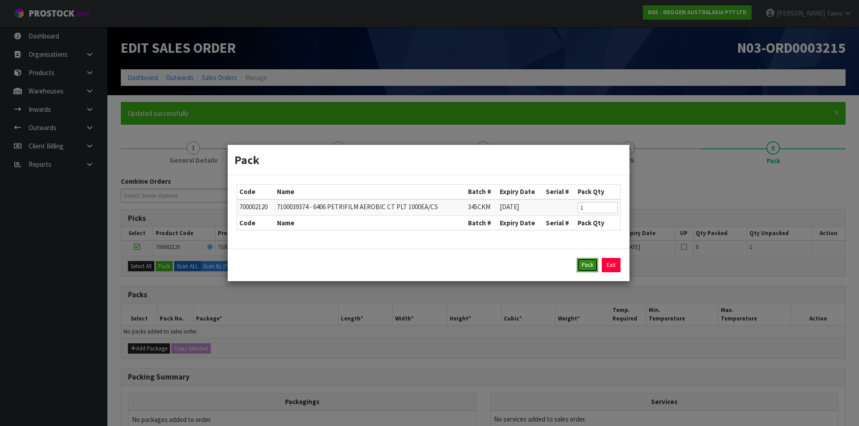
click at [587, 266] on button "Pack" at bounding box center [587, 265] width 21 height 14
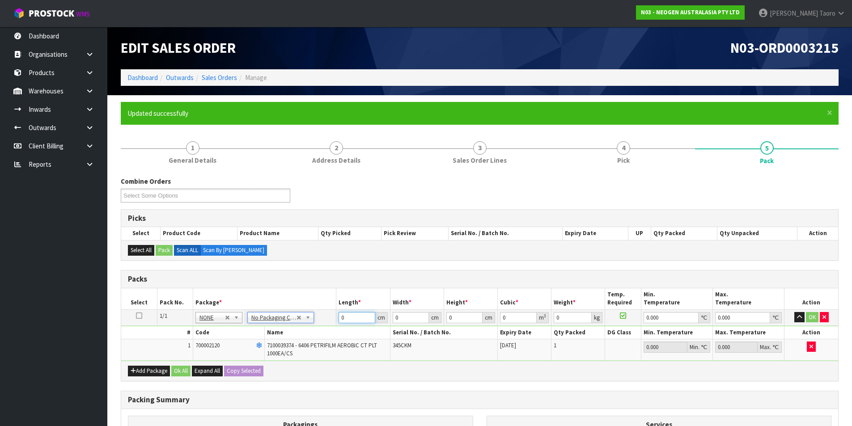
click at [361, 314] on input "0" at bounding box center [357, 317] width 36 height 11
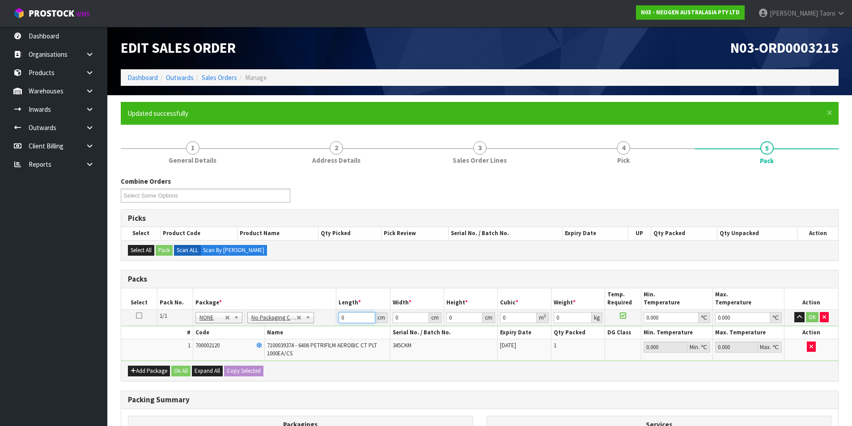
click at [361, 314] on input "0" at bounding box center [357, 317] width 36 height 11
type input "24"
type input "20"
type input "1"
type input "0.00048"
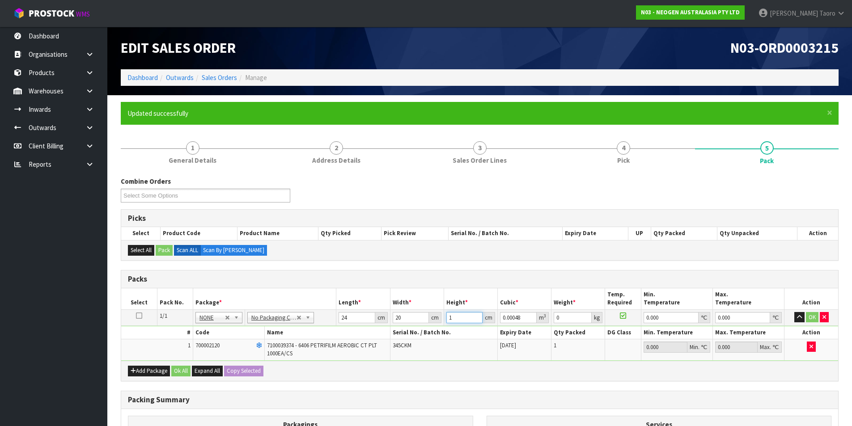
type input "16"
type input "0.00768"
type input "16"
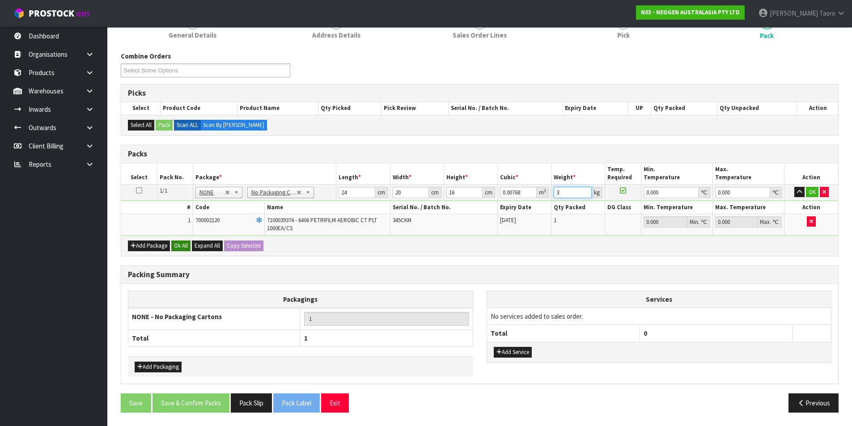
type input "3"
click at [183, 248] on button "Ok All" at bounding box center [180, 246] width 19 height 11
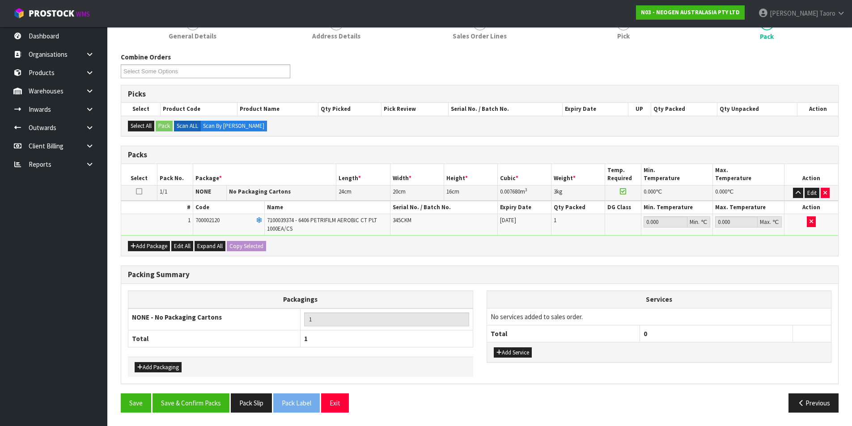
scroll to position [124, 0]
click at [210, 406] on button "Save & Confirm Packs" at bounding box center [191, 403] width 77 height 19
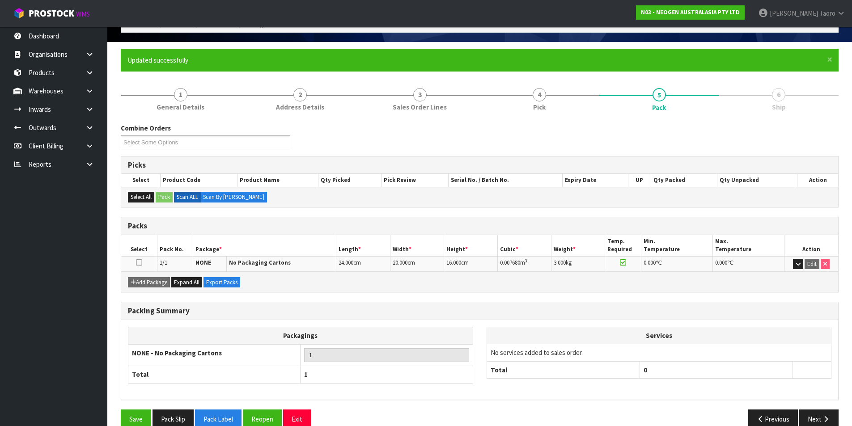
scroll to position [69, 0]
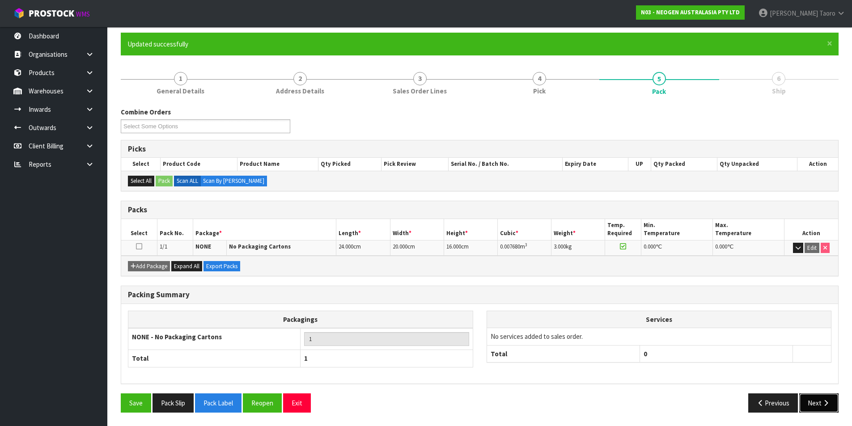
click at [828, 400] on icon "button" at bounding box center [826, 403] width 8 height 7
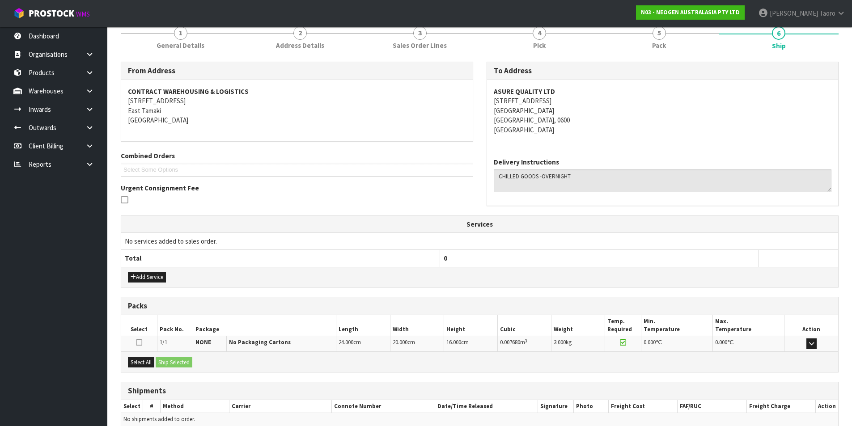
scroll to position [157, 0]
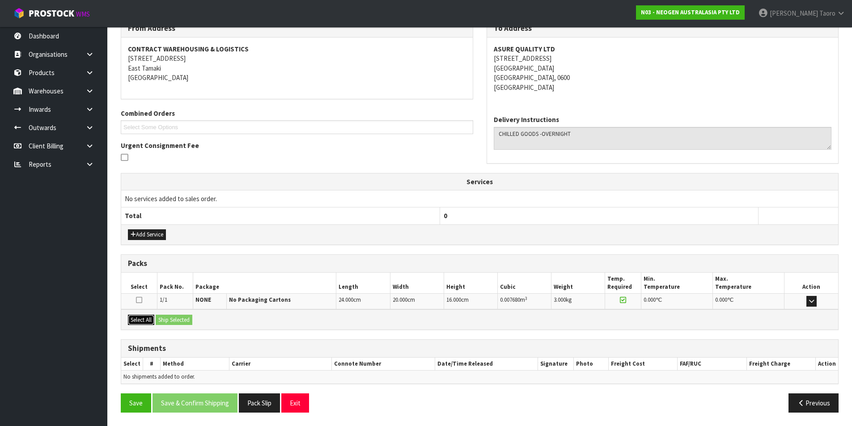
drag, startPoint x: 145, startPoint y: 320, endPoint x: 159, endPoint y: 317, distance: 14.7
click at [149, 318] on button "Select All" at bounding box center [141, 320] width 26 height 11
click at [166, 317] on button "Ship Selected" at bounding box center [174, 320] width 37 height 11
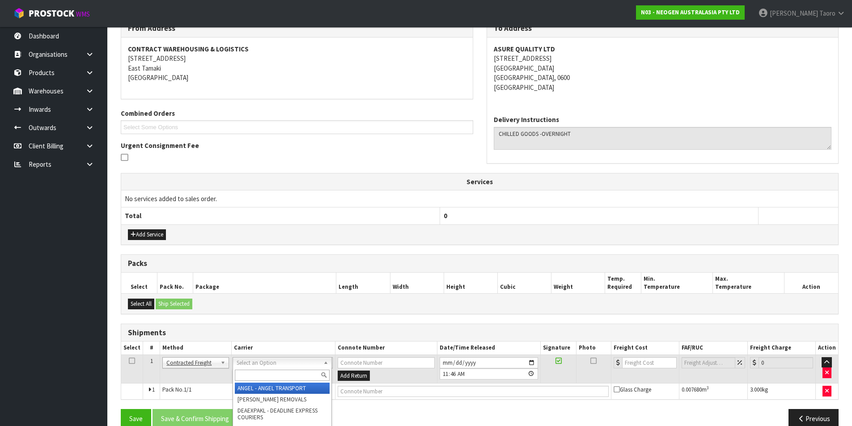
click at [293, 372] on input "text" at bounding box center [282, 375] width 95 height 11
type input "NZP"
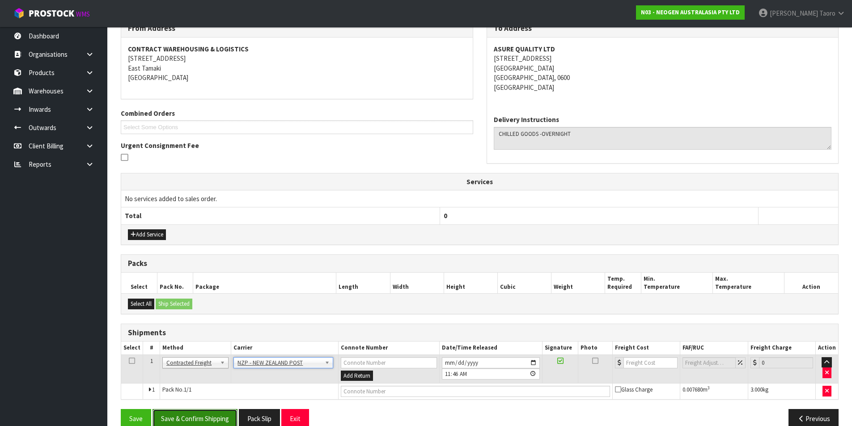
click at [225, 414] on button "Save & Confirm Shipping" at bounding box center [195, 418] width 85 height 19
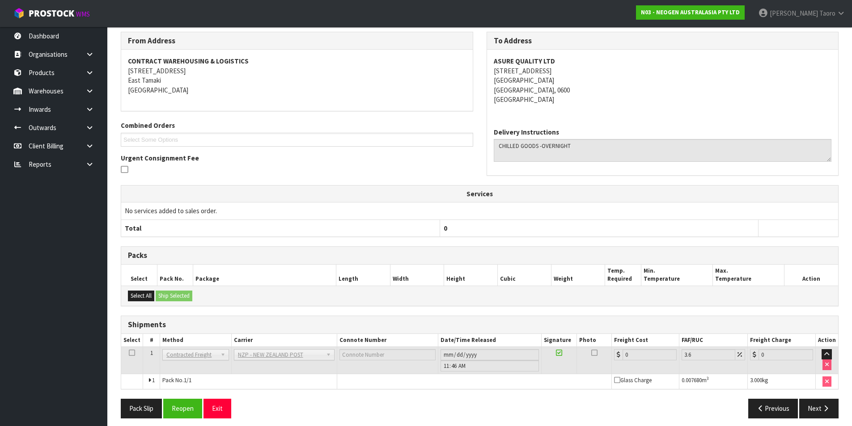
scroll to position [161, 0]
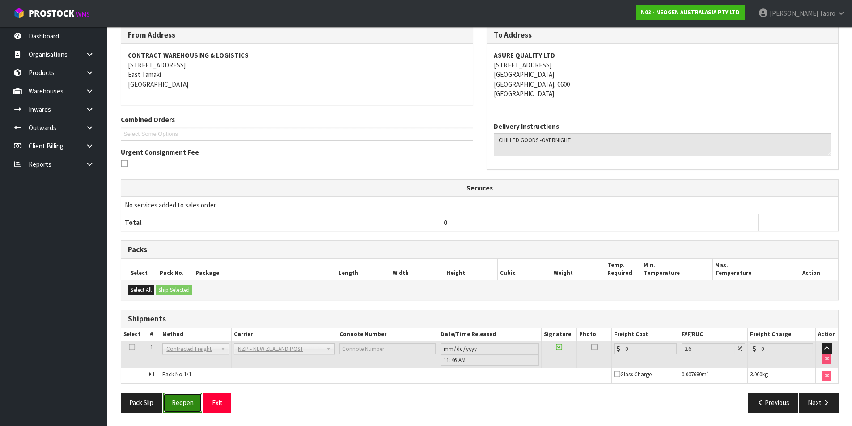
click at [194, 398] on button "Reopen" at bounding box center [182, 402] width 39 height 19
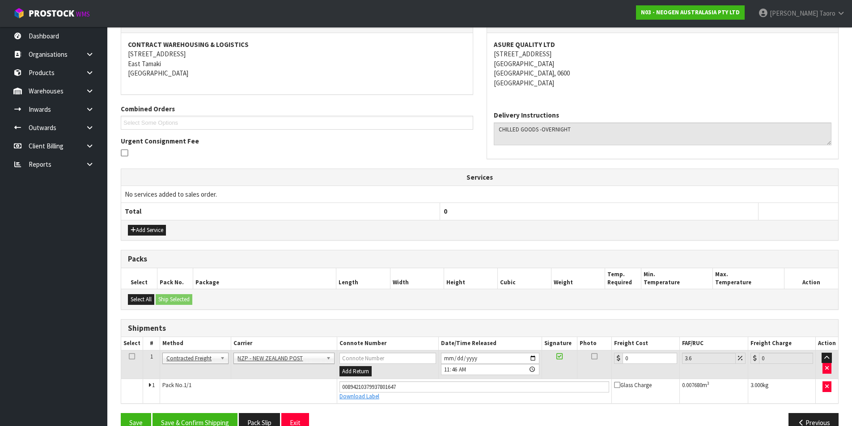
scroll to position [182, 0]
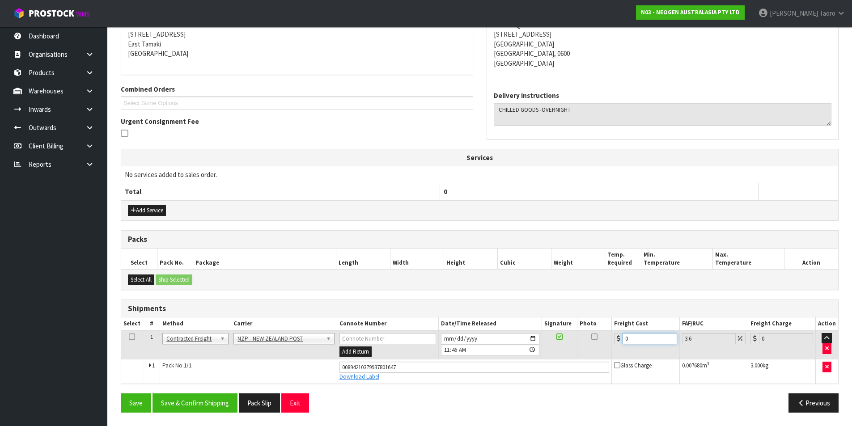
click at [638, 338] on input "0" at bounding box center [650, 338] width 54 height 11
type input "4"
type input "4.14"
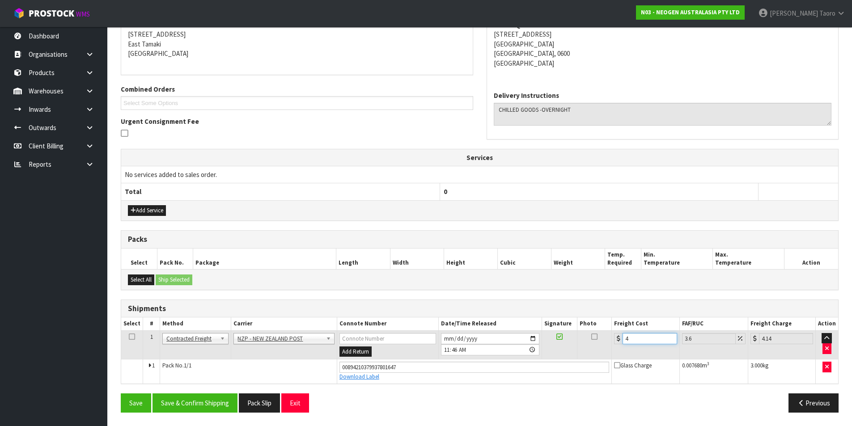
type input "4.3"
type input "4.45"
type input "4.33"
type input "4.49"
type input "4.33"
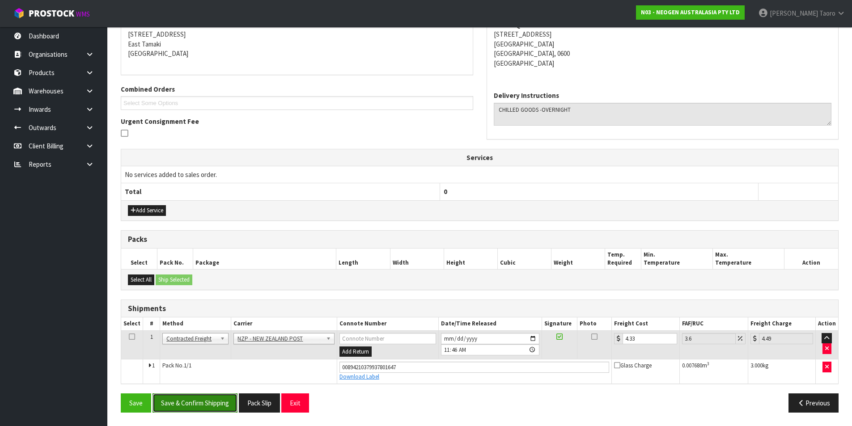
click at [234, 401] on button "Save & Confirm Shipping" at bounding box center [195, 403] width 85 height 19
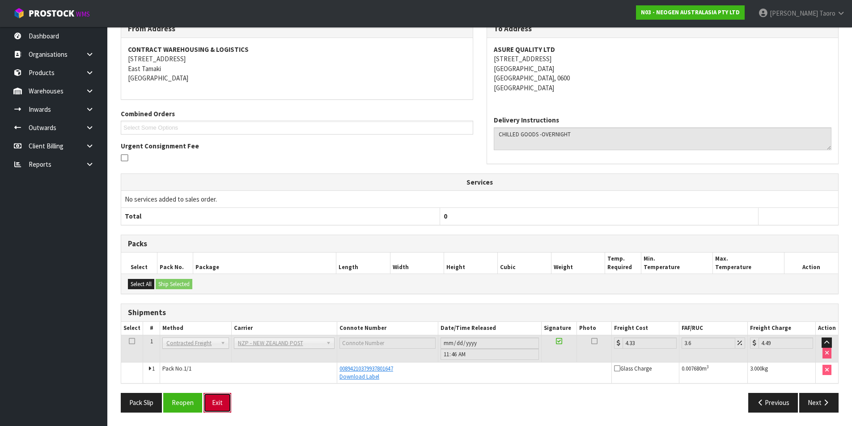
click at [224, 399] on button "Exit" at bounding box center [218, 402] width 28 height 19
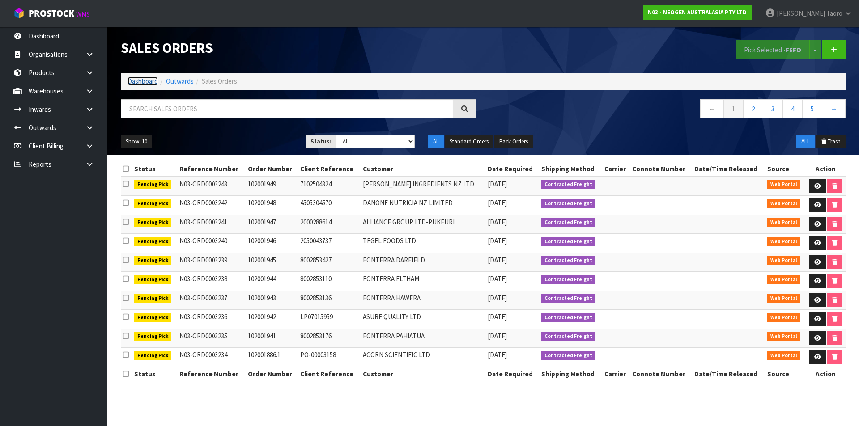
click at [157, 80] on link "Dashboard" at bounding box center [142, 81] width 30 height 8
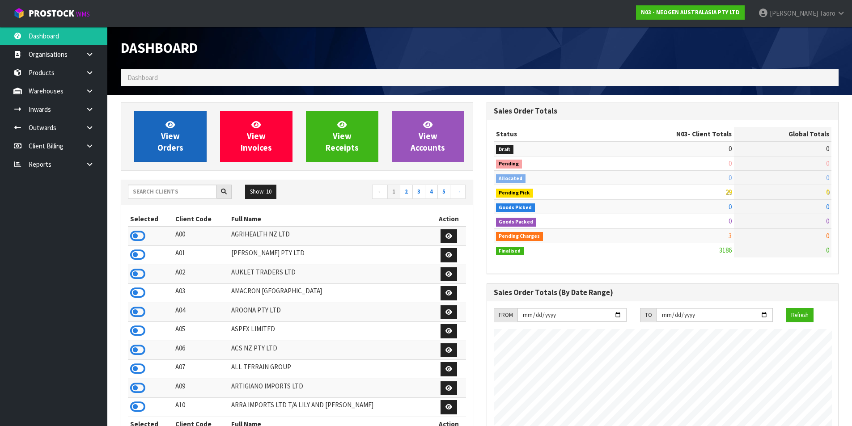
scroll to position [678, 365]
click at [172, 140] on span "View Orders" at bounding box center [170, 136] width 26 height 34
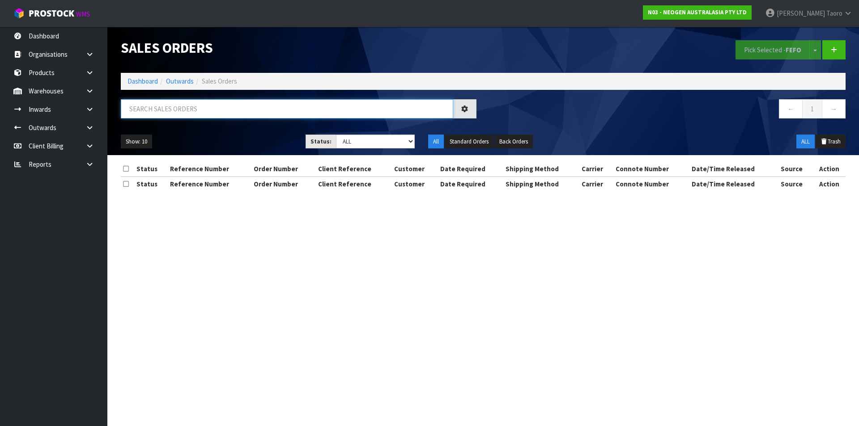
click at [189, 113] on input "text" at bounding box center [287, 108] width 332 height 19
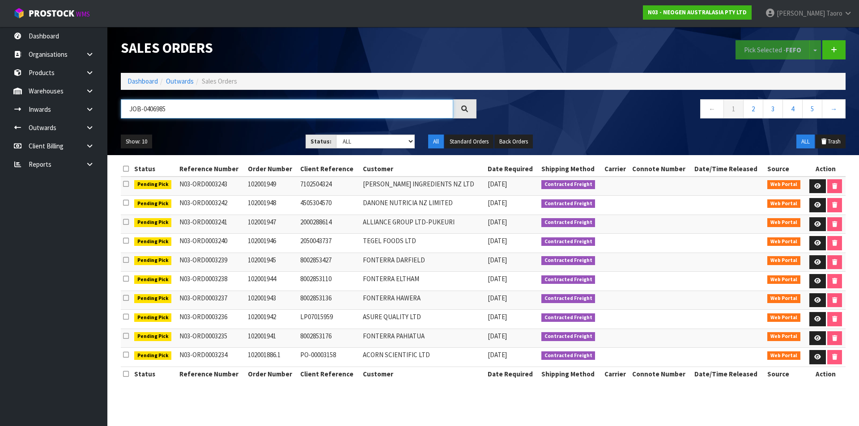
type input "JOB-0406985"
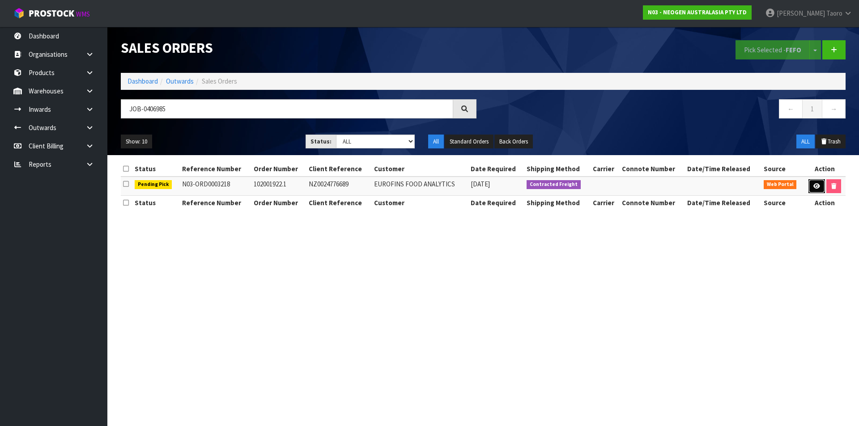
click at [808, 186] on link at bounding box center [816, 186] width 17 height 14
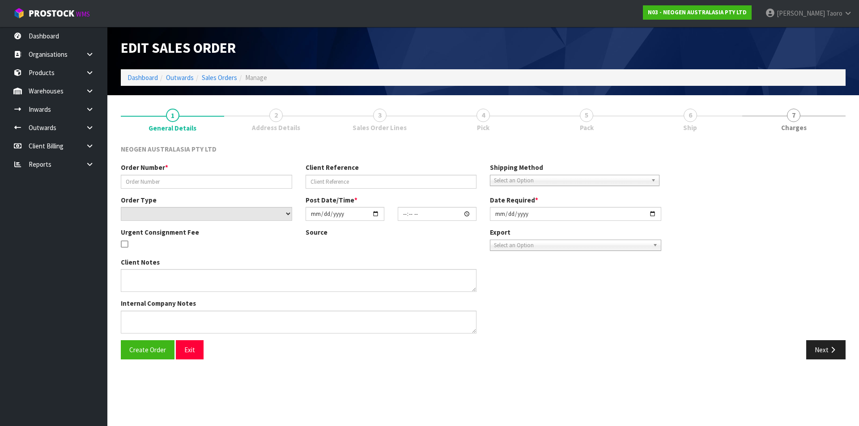
type input "102001922.1"
type input "NZ0024776689"
select select "number:0"
type input "[DATE]"
type input "09:25:00.000"
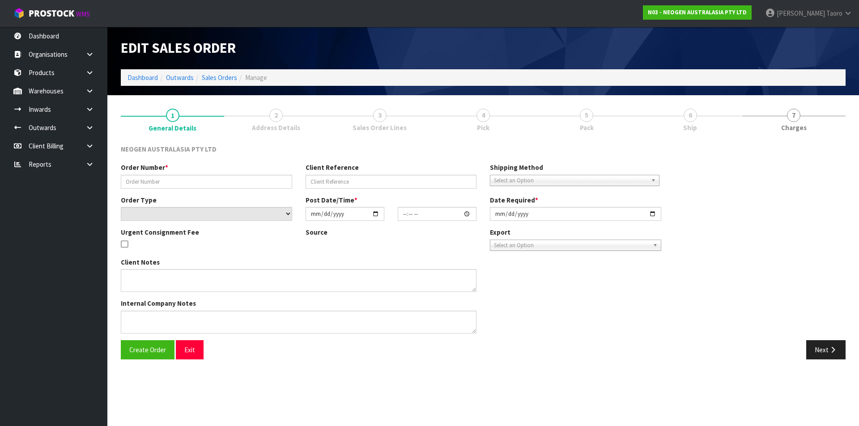
type input "[DATE]"
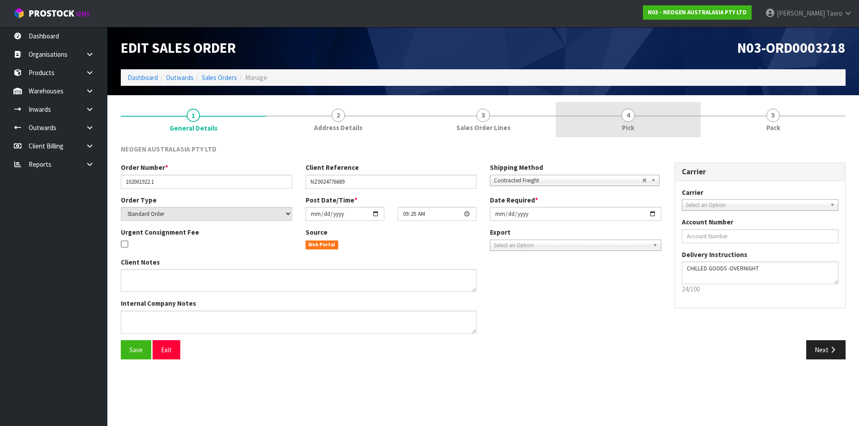
click at [662, 117] on link "4 Pick" at bounding box center [628, 119] width 145 height 35
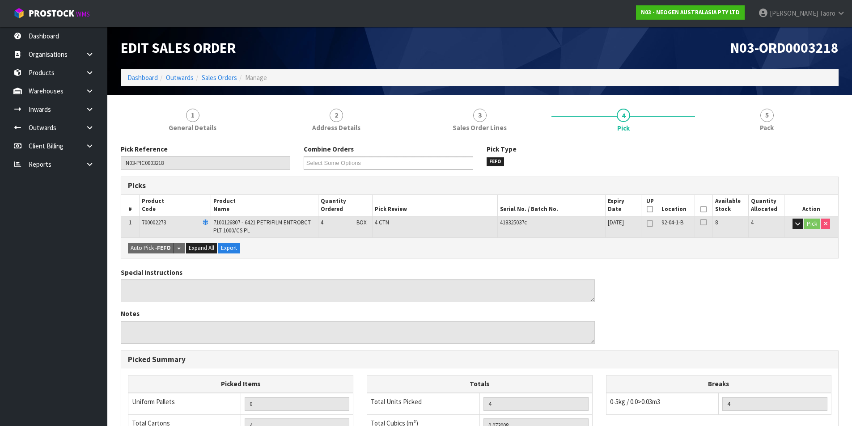
drag, startPoint x: 705, startPoint y: 207, endPoint x: 528, endPoint y: 293, distance: 196.9
click at [704, 209] on icon at bounding box center [704, 209] width 6 height 0
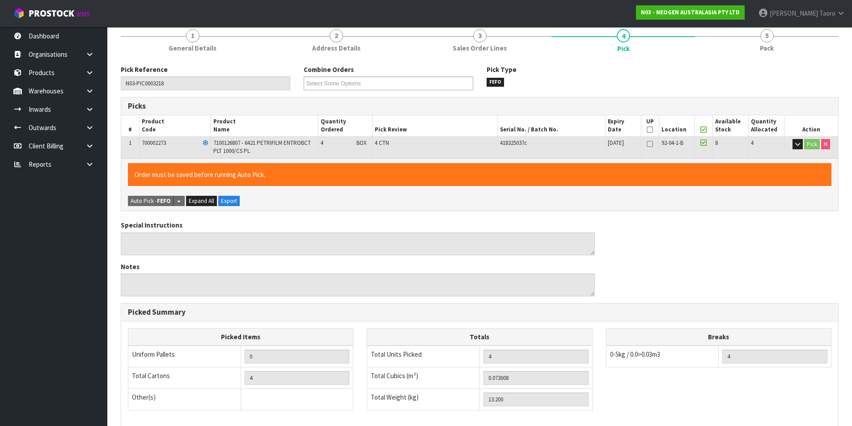
scroll to position [204, 0]
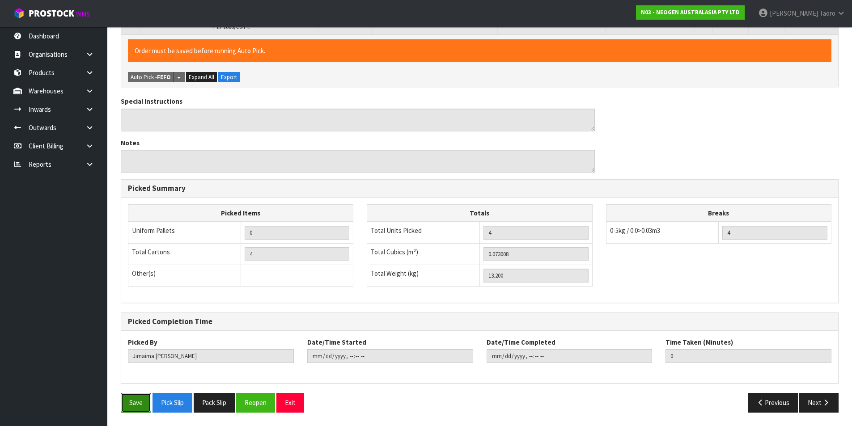
click at [136, 396] on button "Save" at bounding box center [136, 402] width 30 height 19
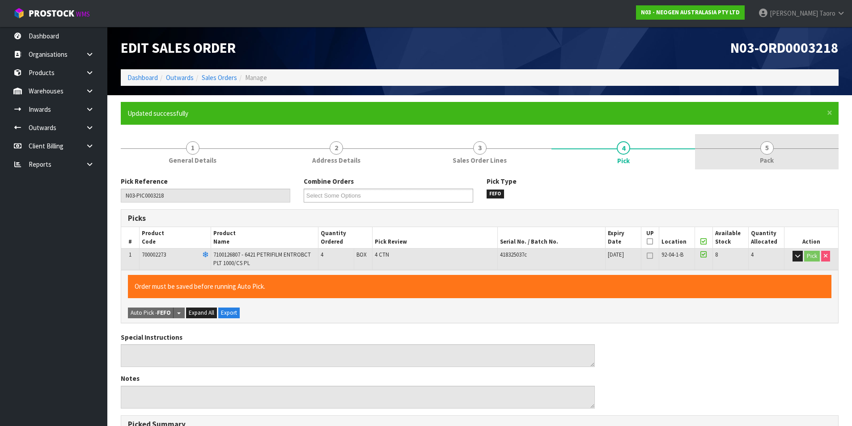
type input "[PERSON_NAME]"
type input "[DATE]T11:48"
click at [751, 144] on link "5 Pack" at bounding box center [767, 151] width 144 height 35
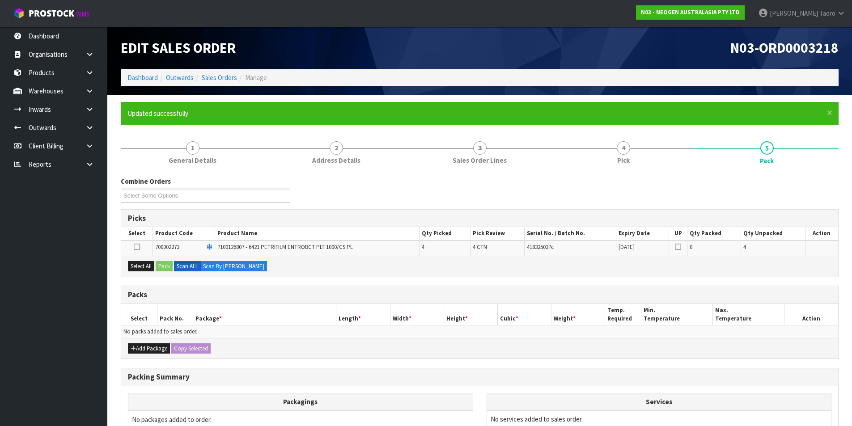
click at [424, 291] on h3 "Packs" at bounding box center [480, 295] width 704 height 8
drag, startPoint x: 141, startPoint y: 266, endPoint x: 153, endPoint y: 267, distance: 11.6
click at [143, 266] on button "Select All" at bounding box center [141, 266] width 26 height 11
click at [161, 265] on button "Pack" at bounding box center [164, 266] width 17 height 11
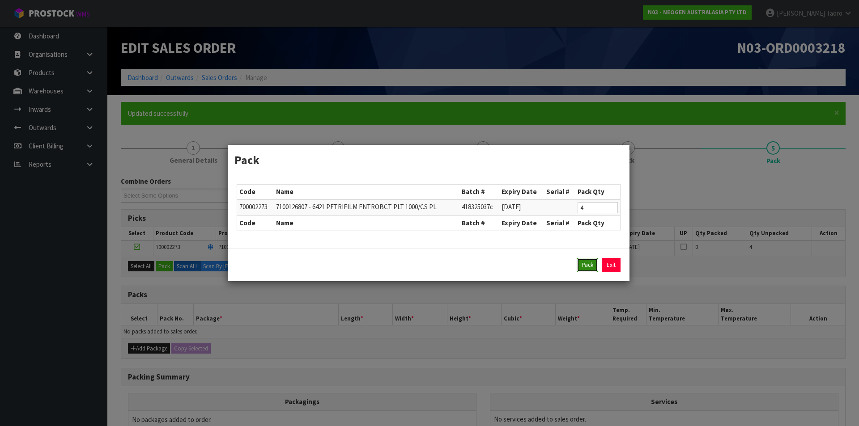
click at [594, 267] on button "Pack" at bounding box center [587, 265] width 21 height 14
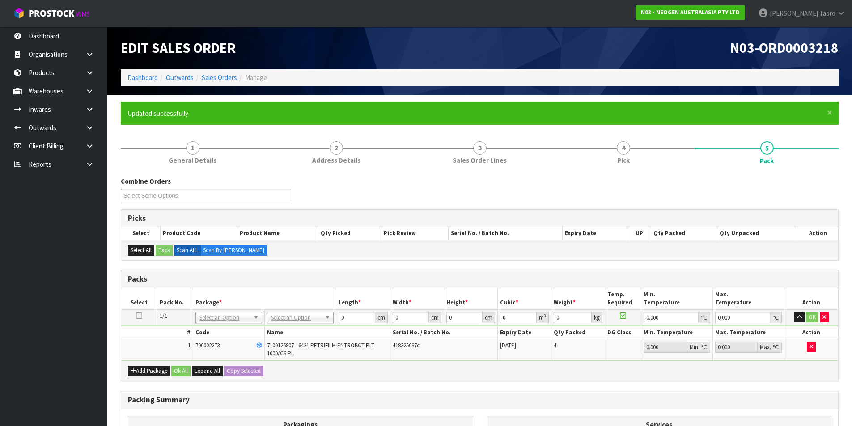
drag, startPoint x: 293, startPoint y: 313, endPoint x: 300, endPoint y: 336, distance: 24.2
click at [304, 331] on input "text" at bounding box center [300, 330] width 62 height 11
type input "CTN9"
type input "51"
type input "38"
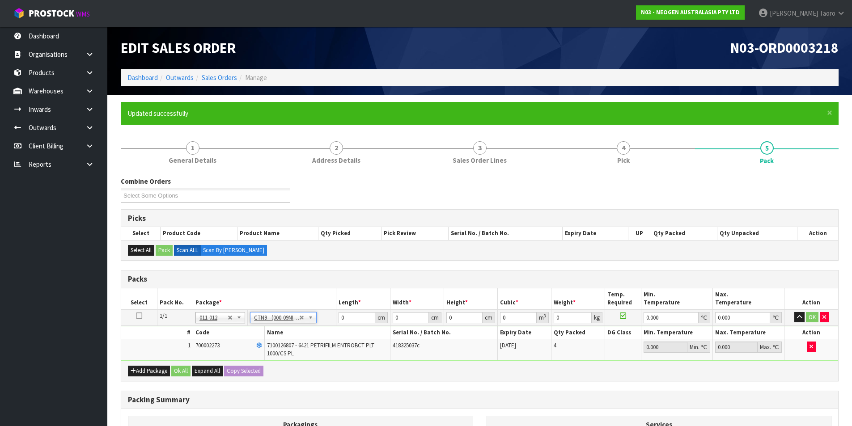
type input "58.5"
type input "0.113373"
type input "13.4"
click at [358, 318] on input "51" at bounding box center [357, 317] width 36 height 11
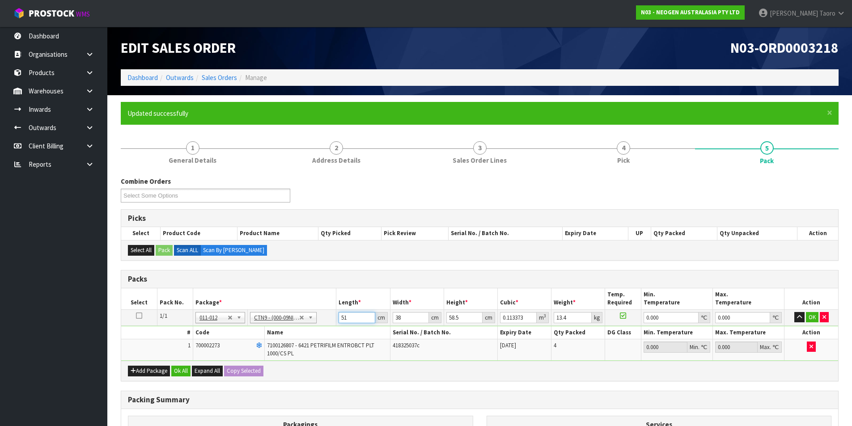
click at [358, 318] on input "51" at bounding box center [357, 317] width 36 height 11
type input "5"
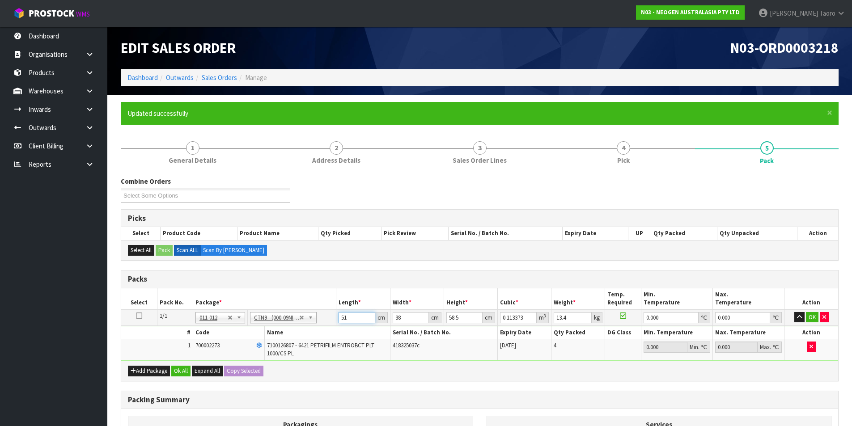
type input "0.011115"
type input "52"
type input "0.115596"
type input "52"
type input "4"
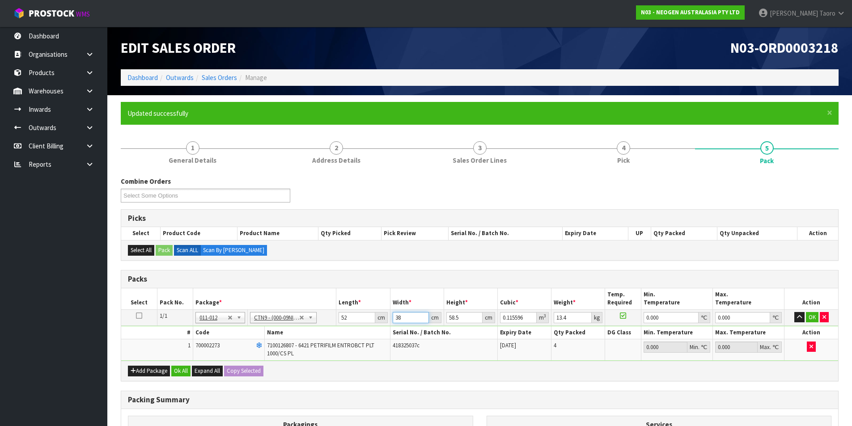
type input "0.012168"
type input "41"
type input "0.124722"
type input "41"
type input "5"
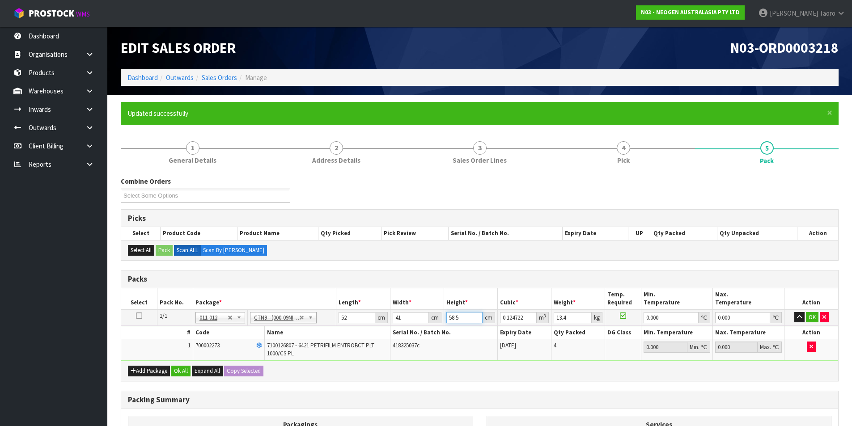
type input "0.01066"
type input "55"
type input "0.11726"
type input "55"
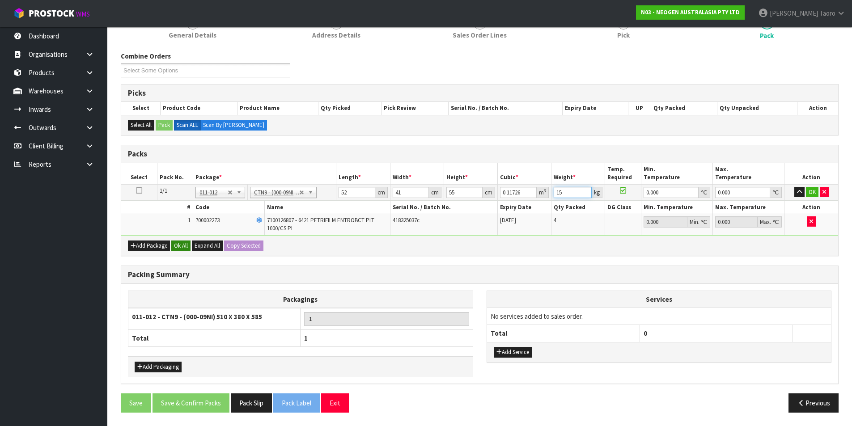
type input "15"
click at [183, 243] on button "Ok All" at bounding box center [180, 246] width 19 height 11
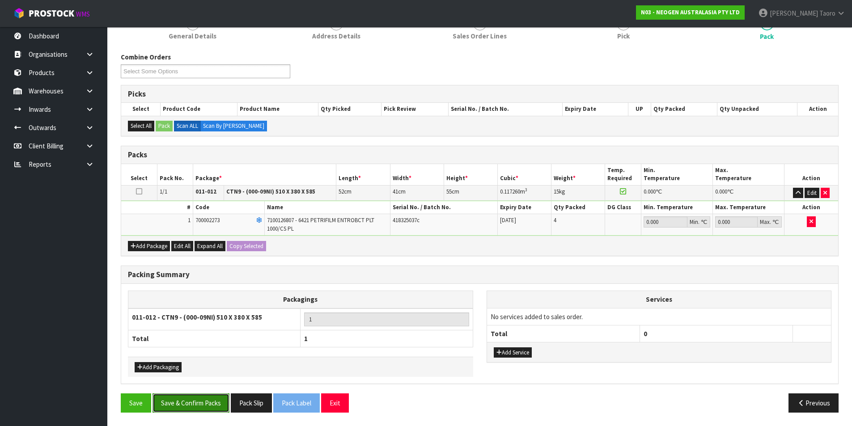
drag, startPoint x: 222, startPoint y: 405, endPoint x: 225, endPoint y: 396, distance: 9.5
click at [224, 404] on button "Save & Confirm Packs" at bounding box center [191, 403] width 77 height 19
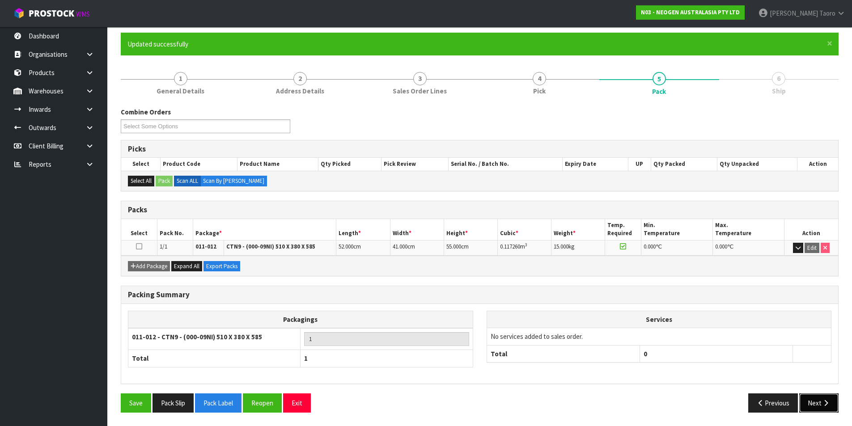
click at [835, 407] on button "Next" at bounding box center [818, 403] width 39 height 19
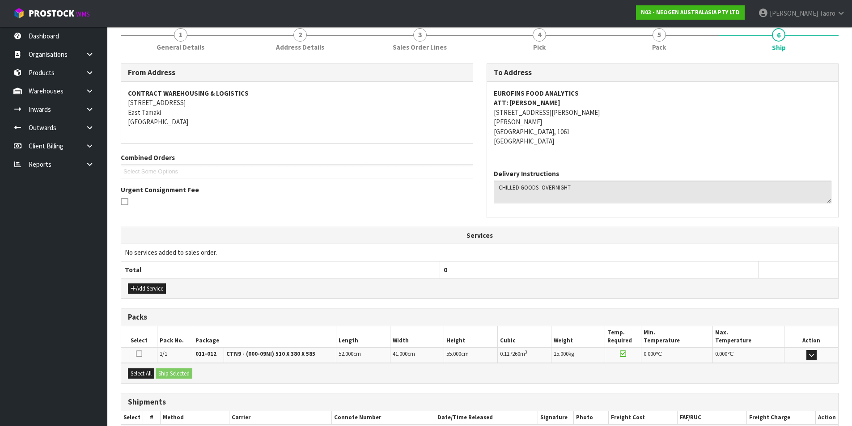
scroll to position [167, 0]
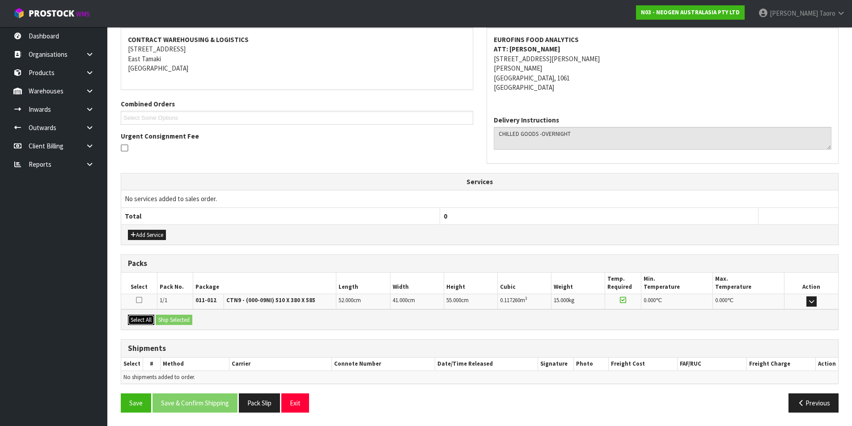
drag, startPoint x: 150, startPoint y: 323, endPoint x: 170, endPoint y: 321, distance: 19.4
click at [152, 323] on button "Select All" at bounding box center [141, 320] width 26 height 11
click at [170, 320] on button "Ship Selected" at bounding box center [174, 320] width 37 height 11
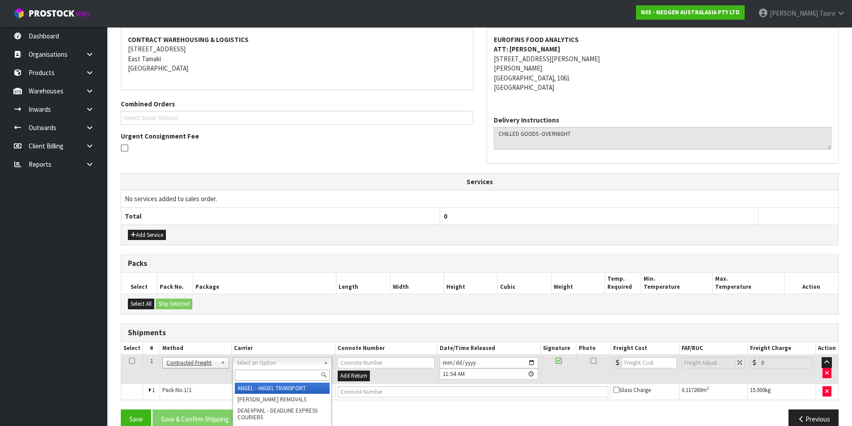
drag, startPoint x: 254, startPoint y: 360, endPoint x: 260, endPoint y: 369, distance: 10.9
click at [262, 373] on input "text" at bounding box center [282, 375] width 95 height 11
type input "NZP"
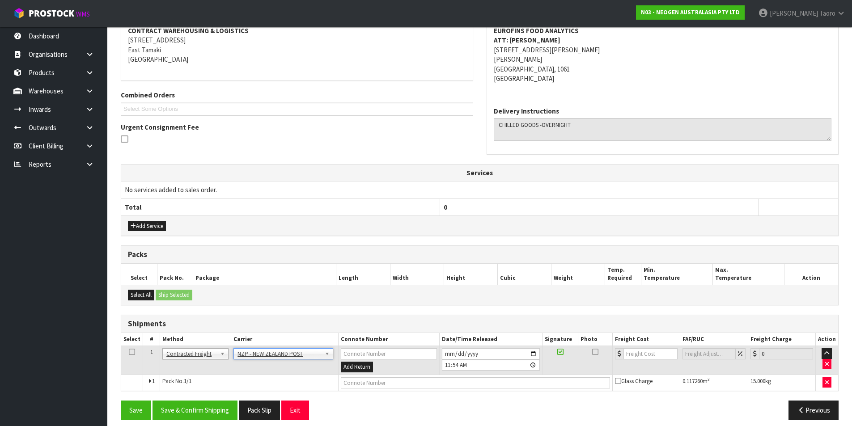
scroll to position [183, 0]
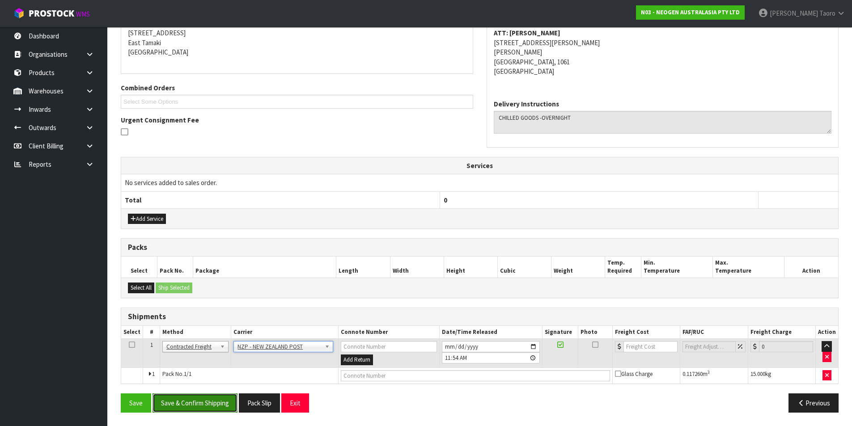
click at [192, 398] on button "Save & Confirm Shipping" at bounding box center [195, 403] width 85 height 19
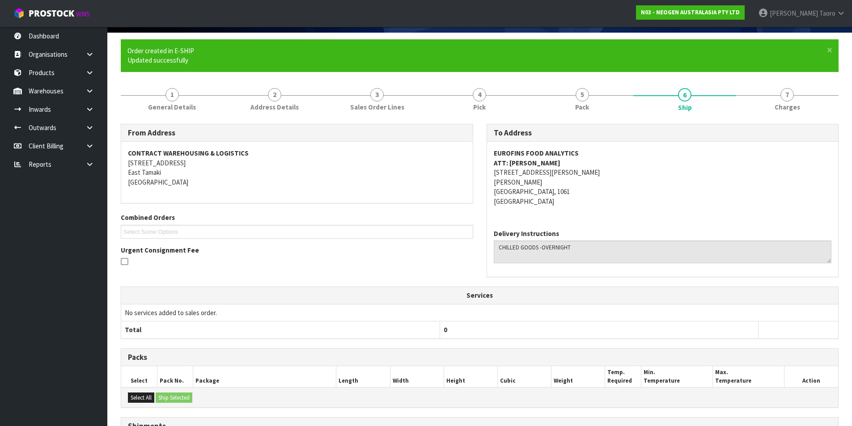
scroll to position [170, 0]
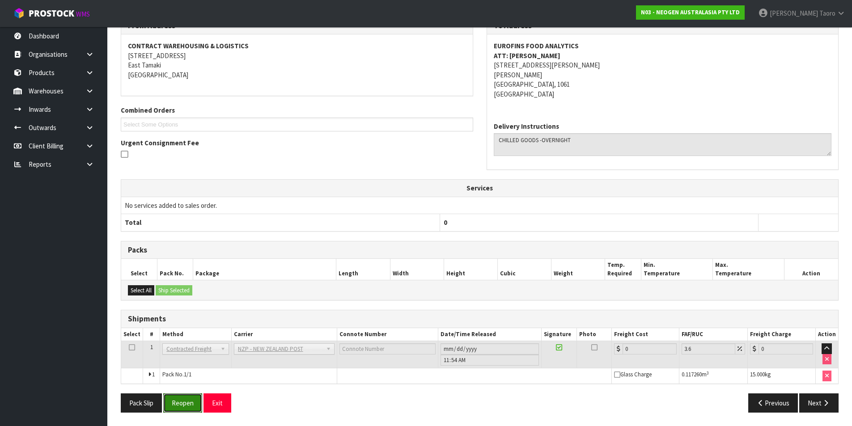
drag, startPoint x: 191, startPoint y: 401, endPoint x: 193, endPoint y: 390, distance: 10.8
click at [191, 401] on button "Reopen" at bounding box center [182, 403] width 39 height 19
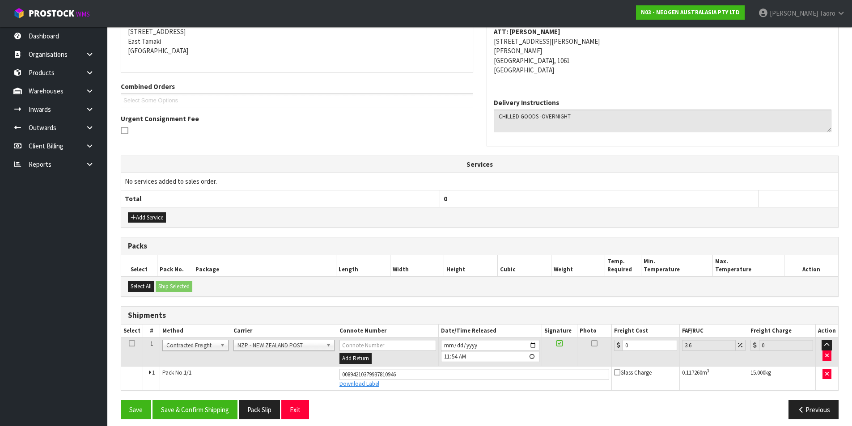
scroll to position [191, 0]
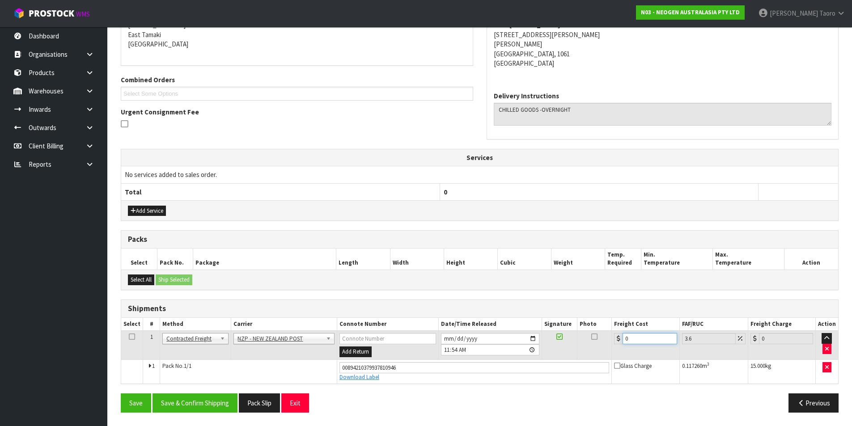
click at [649, 336] on input "0" at bounding box center [650, 338] width 54 height 11
type input "4"
type input "4.14"
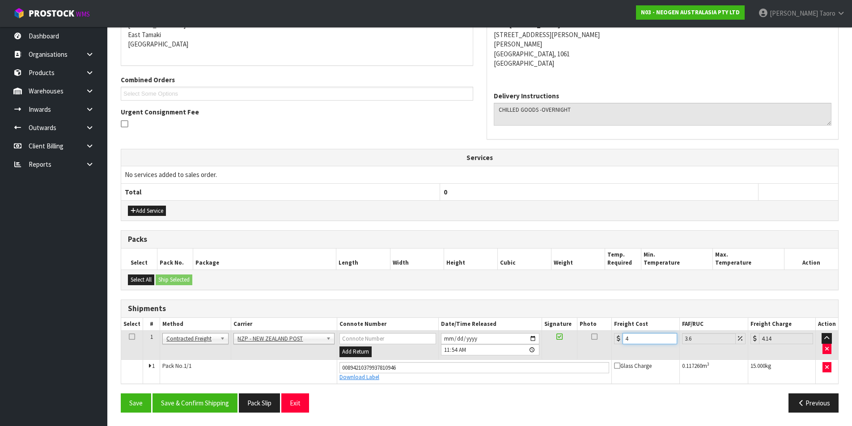
type input "4.3"
type input "4.45"
type input "4.33"
type input "4.49"
type input "4.33"
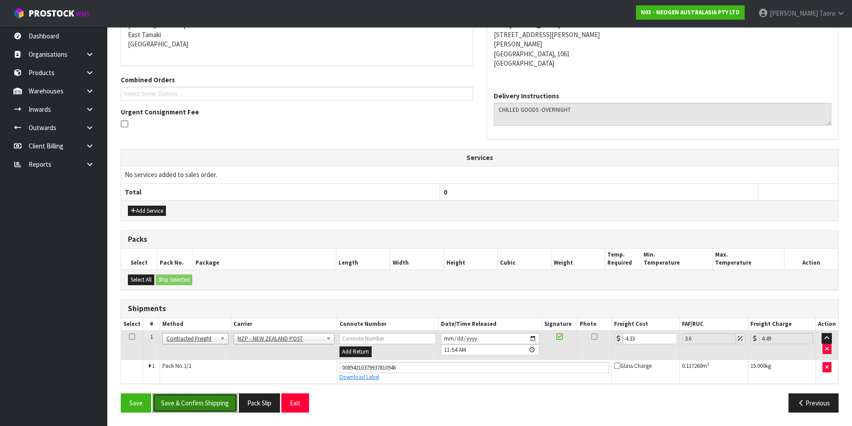
click at [192, 403] on button "Save & Confirm Shipping" at bounding box center [195, 403] width 85 height 19
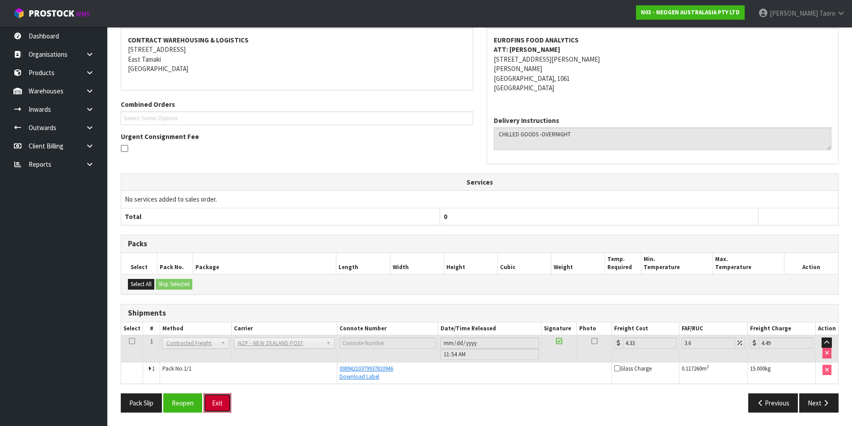
click at [217, 408] on button "Exit" at bounding box center [218, 403] width 28 height 19
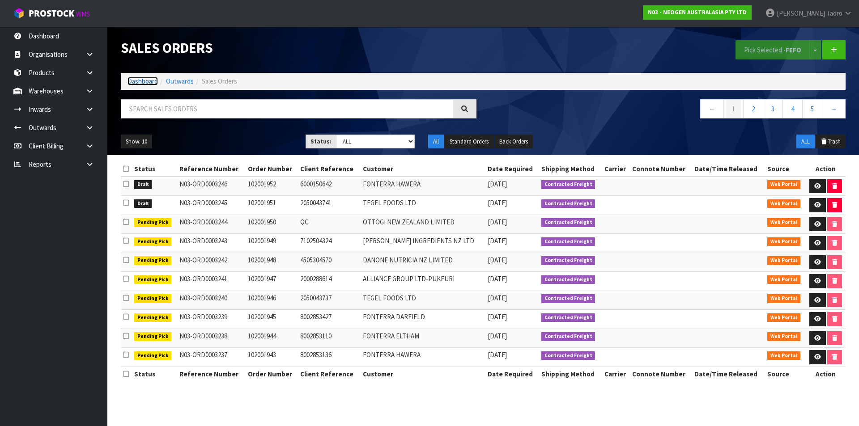
click at [151, 82] on link "Dashboard" at bounding box center [142, 81] width 30 height 8
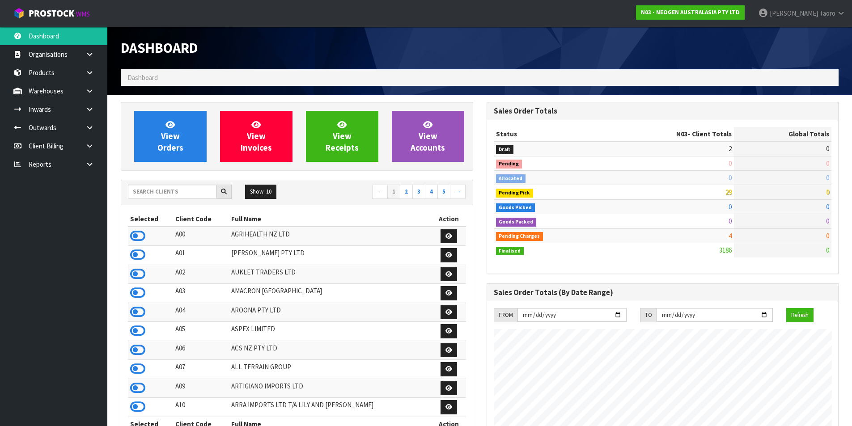
scroll to position [678, 365]
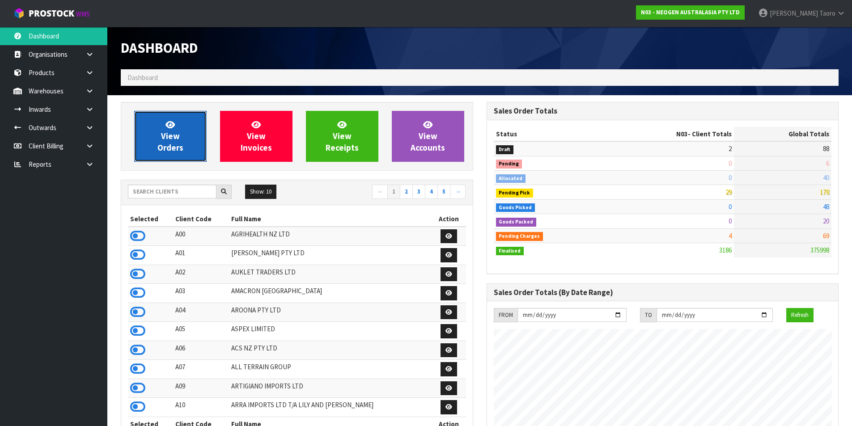
click at [170, 144] on span "View Orders" at bounding box center [170, 136] width 26 height 34
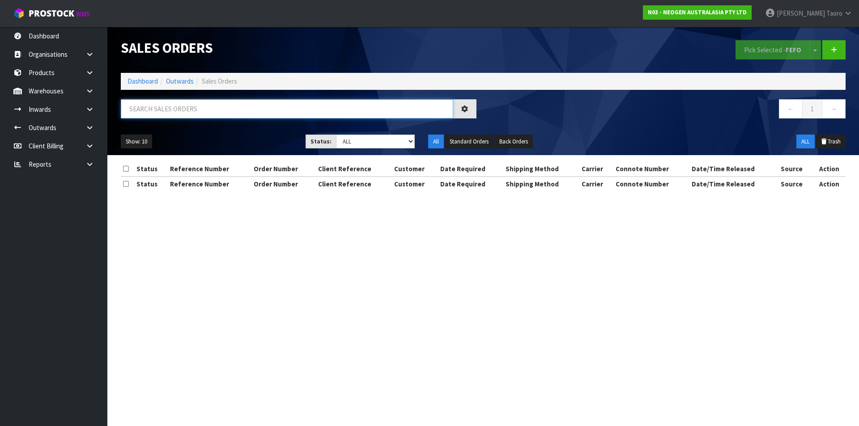
click at [201, 109] on input "text" at bounding box center [287, 108] width 332 height 19
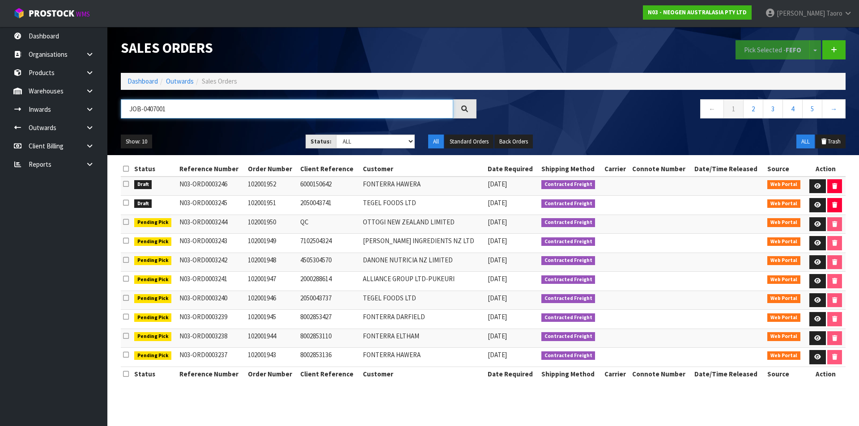
type input "JOB-0407001"
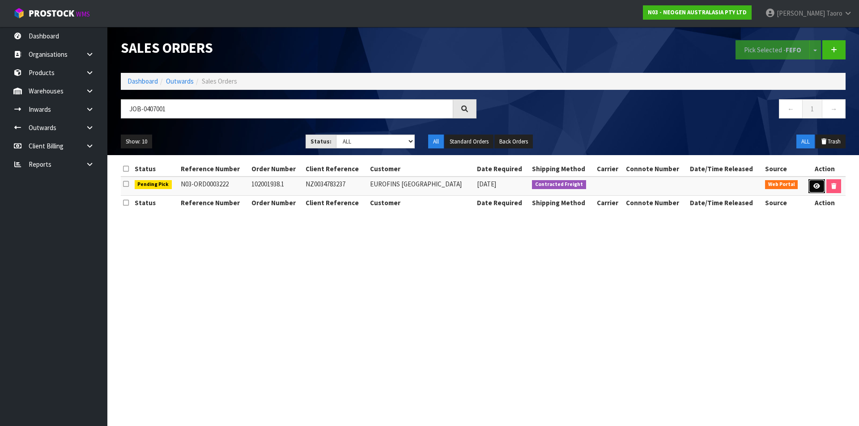
click at [813, 191] on link at bounding box center [816, 186] width 17 height 14
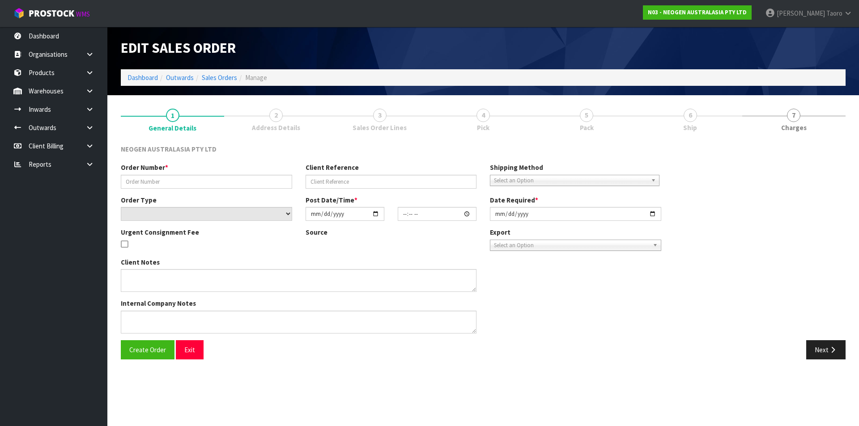
type input "102001938.1"
type input "NZ0034783237"
select select "number:0"
type input "[DATE]"
type input "09:37:00.000"
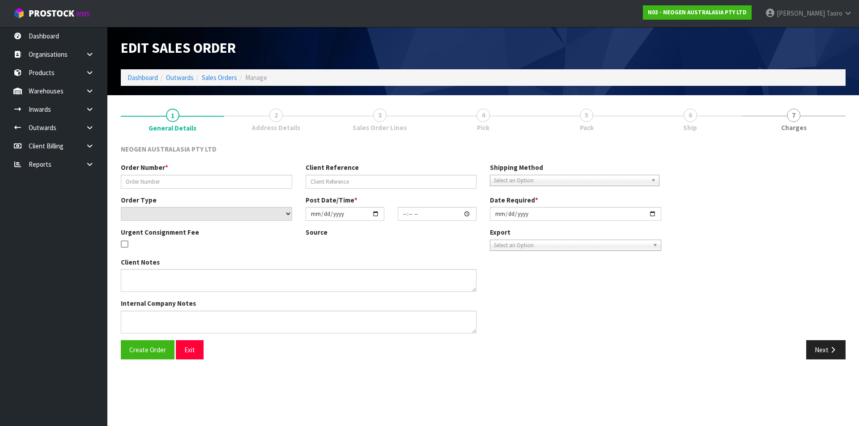
type input "[DATE]"
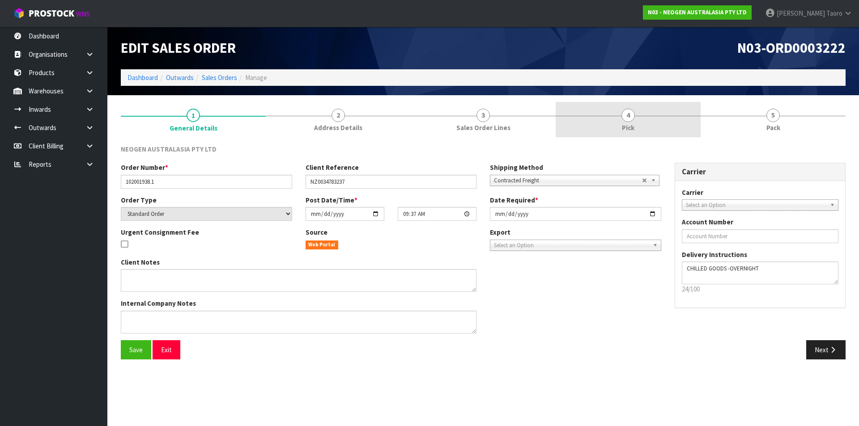
click at [670, 119] on link "4 Pick" at bounding box center [628, 119] width 145 height 35
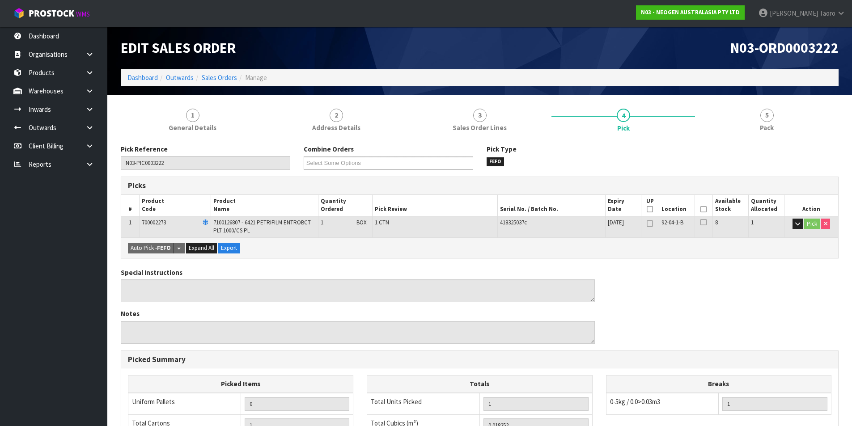
click at [703, 209] on icon at bounding box center [704, 209] width 6 height 0
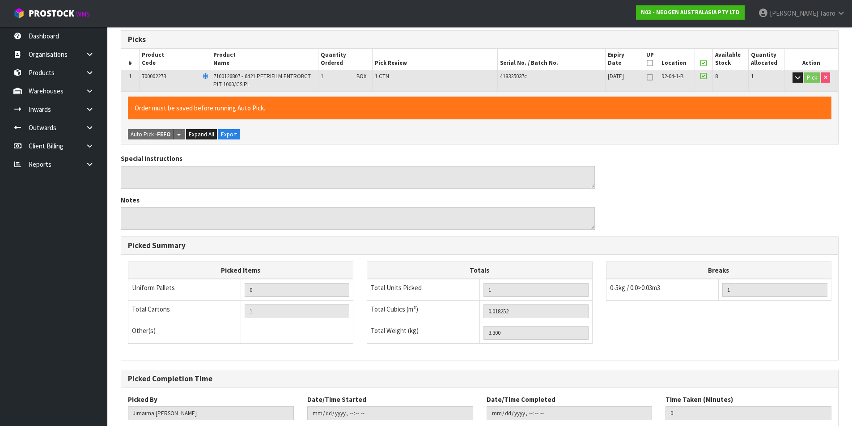
scroll to position [204, 0]
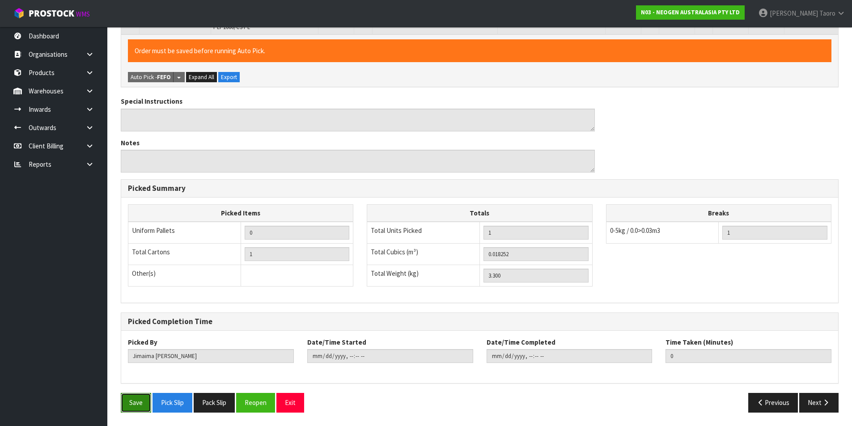
click at [130, 402] on button "Save" at bounding box center [136, 402] width 30 height 19
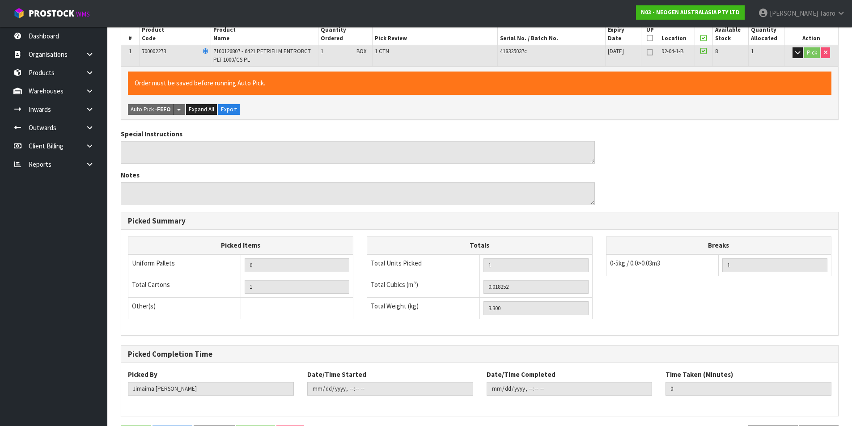
scroll to position [0, 0]
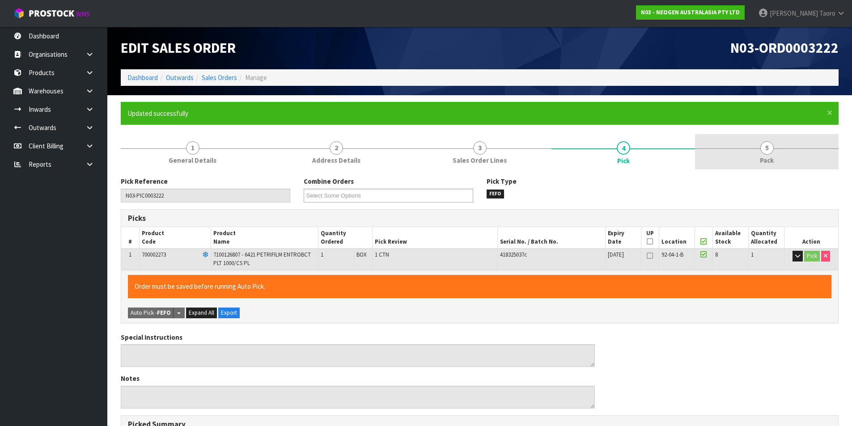
type input "[PERSON_NAME]"
type input "[DATE]T11:59:50"
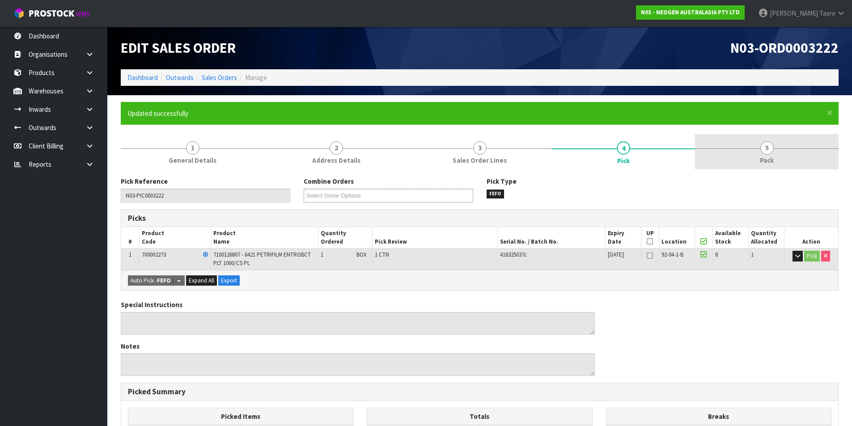
click at [792, 146] on link "5 Pack" at bounding box center [767, 151] width 144 height 35
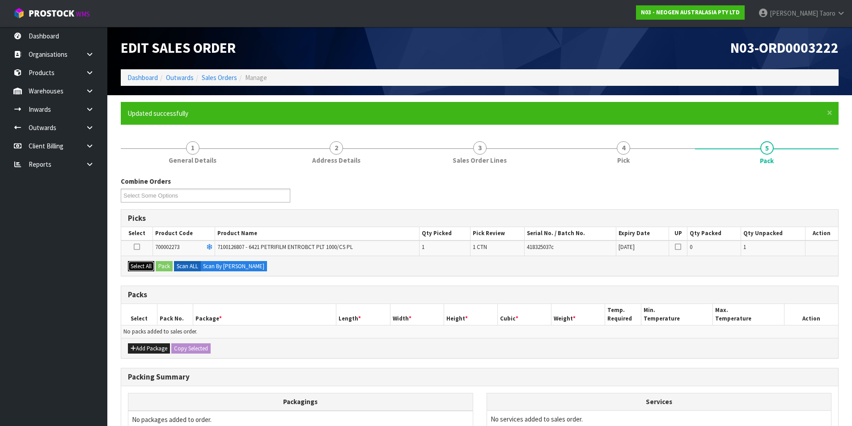
drag, startPoint x: 144, startPoint y: 267, endPoint x: 158, endPoint y: 265, distance: 14.0
click at [144, 268] on button "Select All" at bounding box center [141, 266] width 26 height 11
click at [164, 263] on button "Pack" at bounding box center [164, 266] width 17 height 11
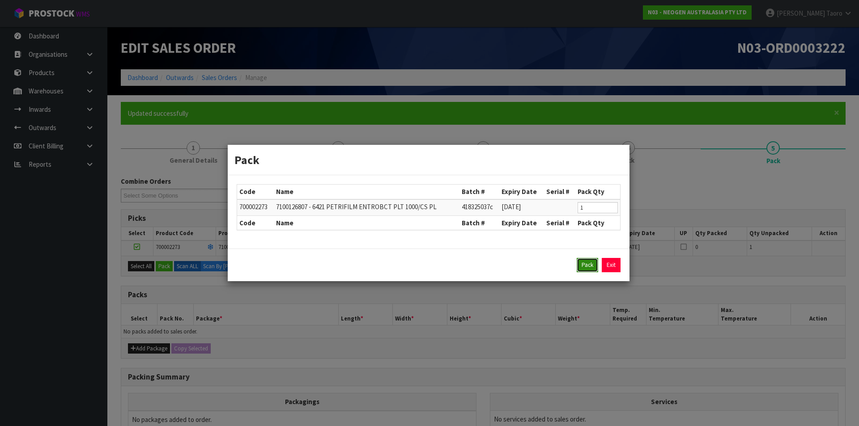
click at [595, 260] on button "Pack" at bounding box center [587, 265] width 21 height 14
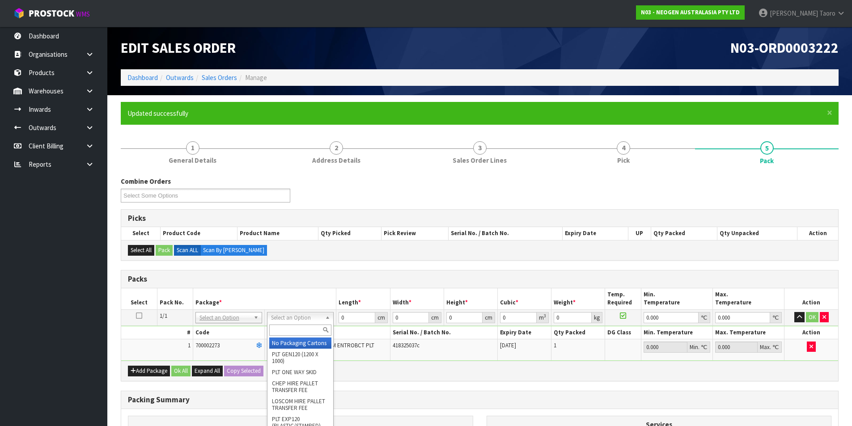
drag, startPoint x: 306, startPoint y: 317, endPoint x: 305, endPoint y: 358, distance: 41.2
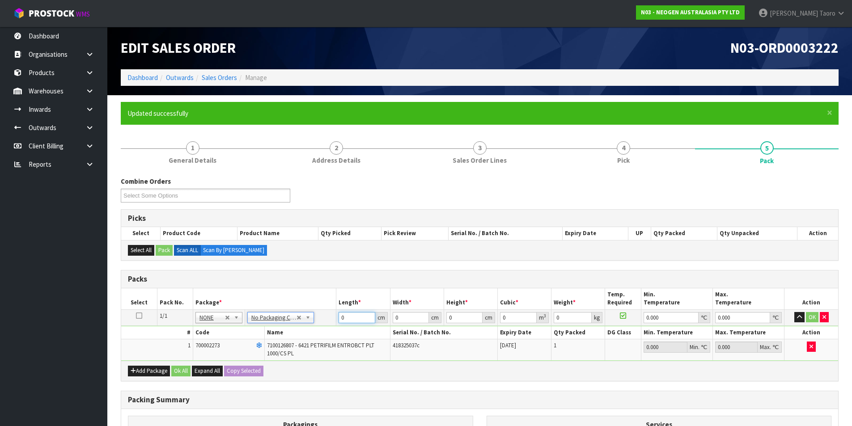
click at [353, 318] on input "0" at bounding box center [357, 317] width 36 height 11
type input "39"
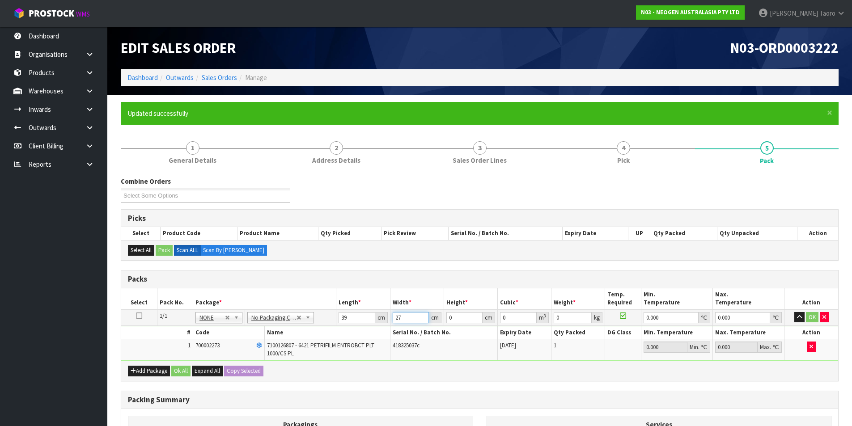
type input "27"
type input "1"
type input "0.001053"
type input "18"
type input "0.018954"
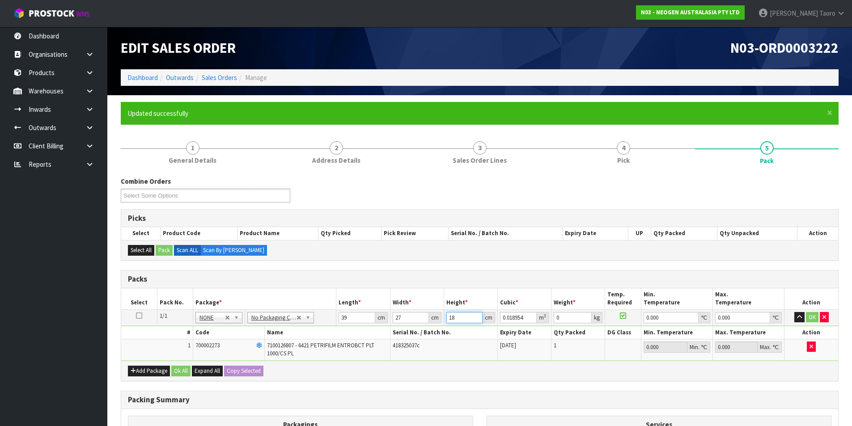
type input "18"
type input "1"
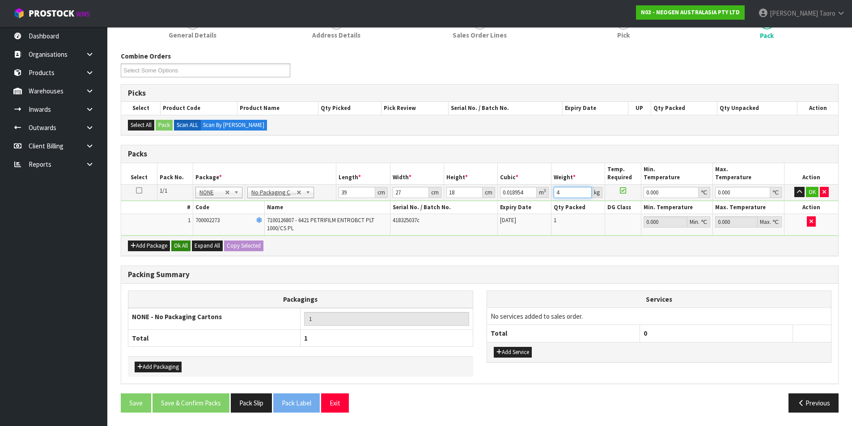
type input "4"
drag, startPoint x: 179, startPoint y: 245, endPoint x: 185, endPoint y: 258, distance: 14.0
click at [182, 246] on button "Ok All" at bounding box center [180, 246] width 19 height 11
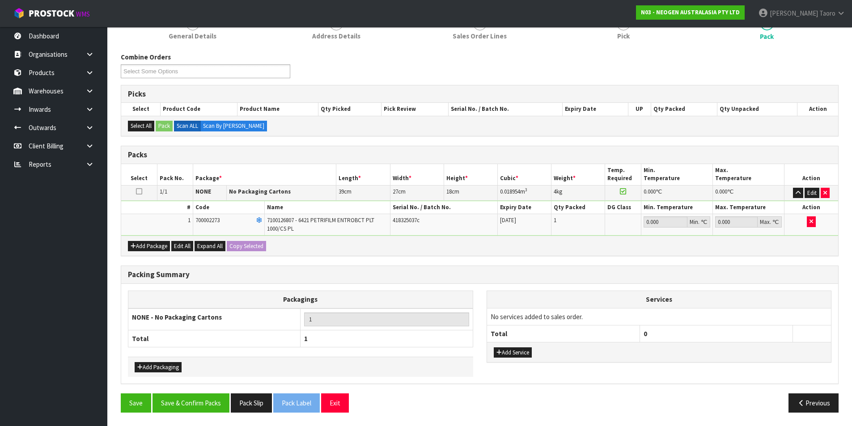
scroll to position [124, 0]
drag, startPoint x: 214, startPoint y: 401, endPoint x: 215, endPoint y: 396, distance: 4.6
click at [215, 401] on button "Save & Confirm Packs" at bounding box center [191, 403] width 77 height 19
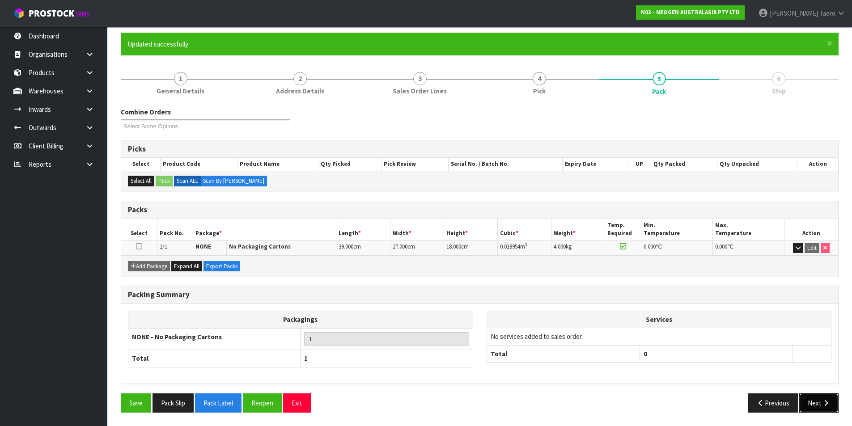
click at [826, 399] on button "Next" at bounding box center [818, 403] width 39 height 19
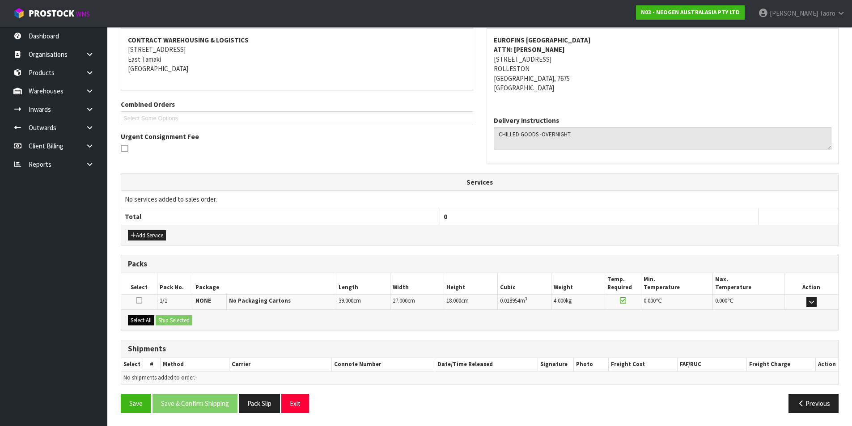
scroll to position [167, 0]
drag, startPoint x: 148, startPoint y: 323, endPoint x: 162, endPoint y: 318, distance: 15.3
click at [148, 323] on button "Select All" at bounding box center [141, 320] width 26 height 11
click at [164, 319] on button "Ship Selected" at bounding box center [174, 320] width 37 height 11
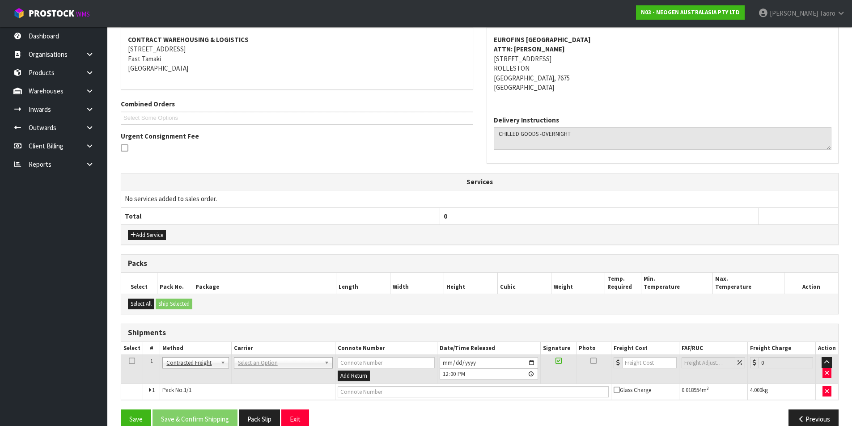
drag, startPoint x: 267, startPoint y: 361, endPoint x: 269, endPoint y: 369, distance: 7.8
click at [271, 375] on input "text" at bounding box center [282, 375] width 95 height 11
type input "NZP"
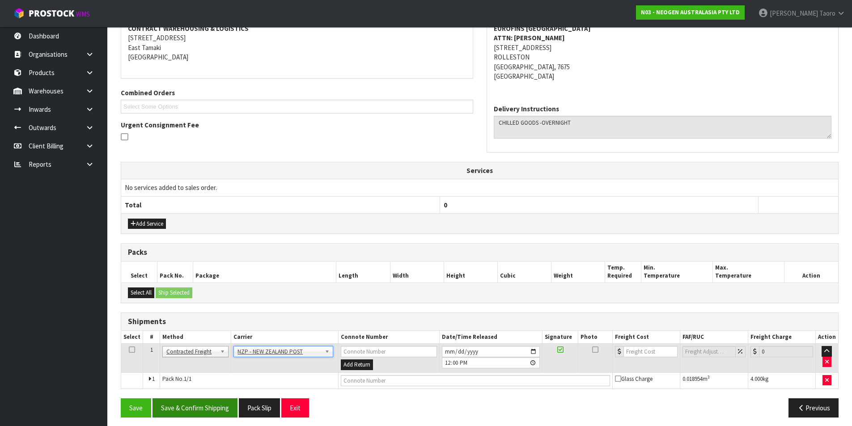
scroll to position [183, 0]
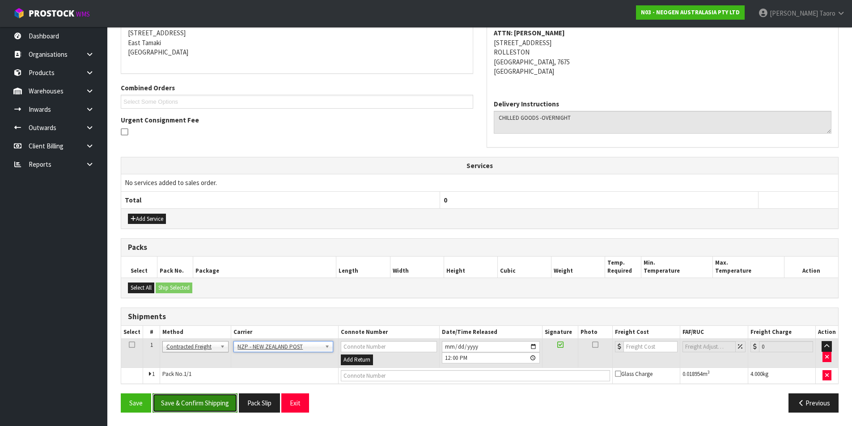
click at [231, 407] on button "Save & Confirm Shipping" at bounding box center [195, 403] width 85 height 19
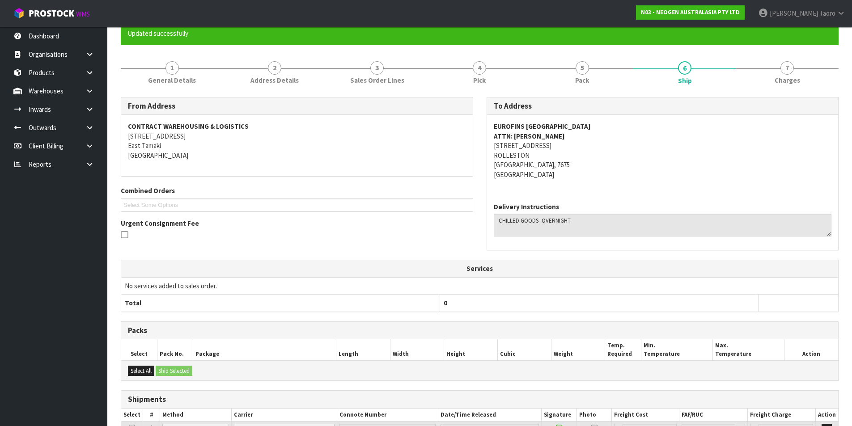
scroll to position [170, 0]
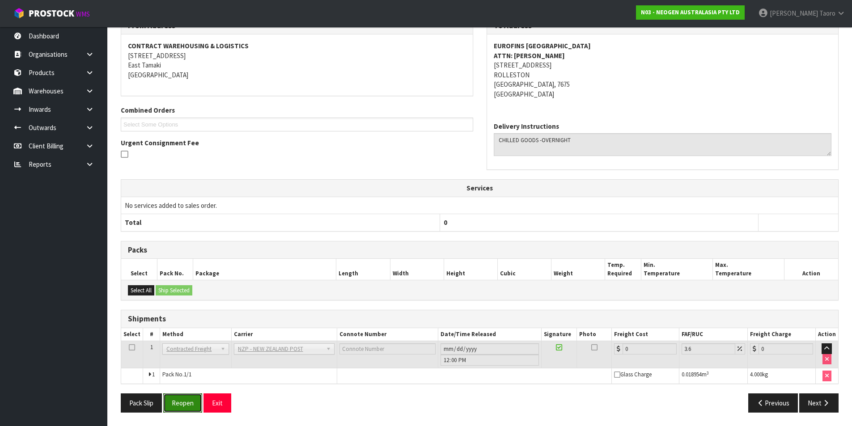
drag, startPoint x: 178, startPoint y: 399, endPoint x: 174, endPoint y: 390, distance: 9.6
click at [178, 399] on button "Reopen" at bounding box center [182, 403] width 39 height 19
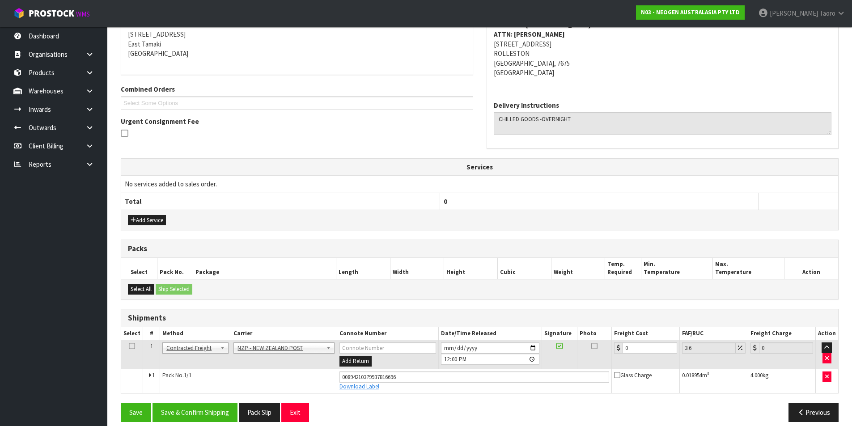
scroll to position [191, 0]
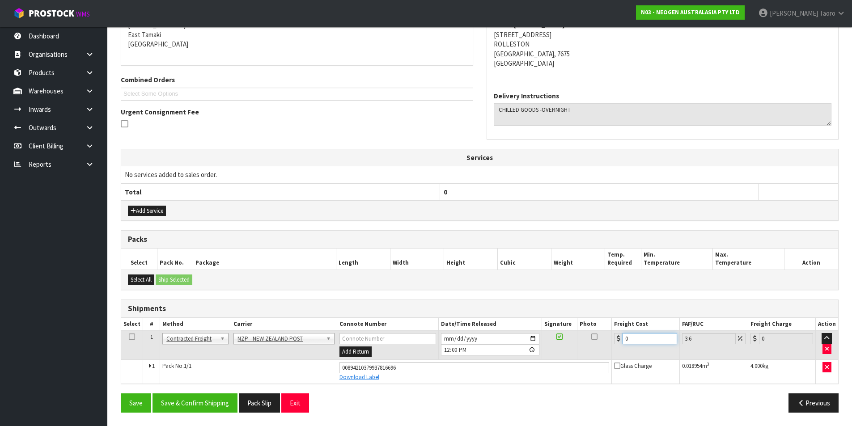
click at [656, 337] on input "0" at bounding box center [650, 338] width 54 height 11
type input "3"
type input "3.11"
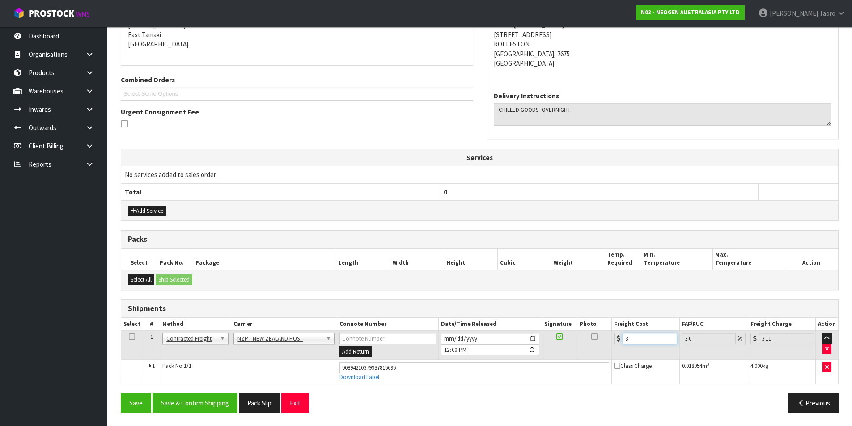
type input "32"
type input "33.15"
type input "32.2"
type input "33.36"
type input "32.22"
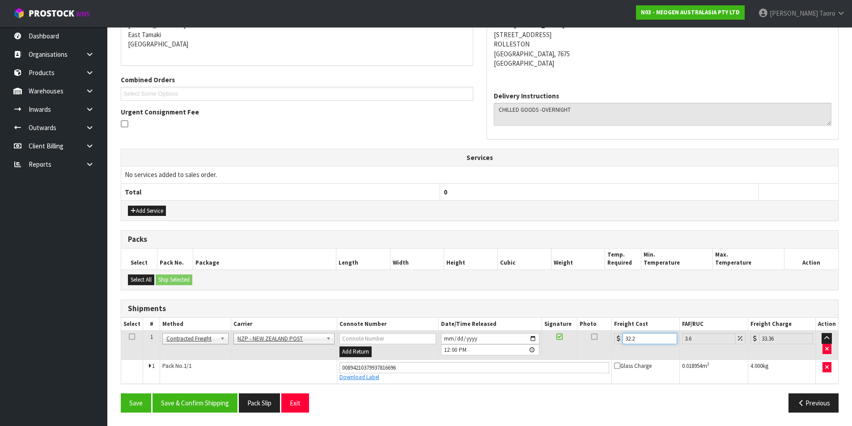
type input "33.38"
type input "32.22"
drag, startPoint x: 205, startPoint y: 399, endPoint x: 198, endPoint y: 395, distance: 8.1
click at [205, 399] on button "Save & Confirm Shipping" at bounding box center [195, 403] width 85 height 19
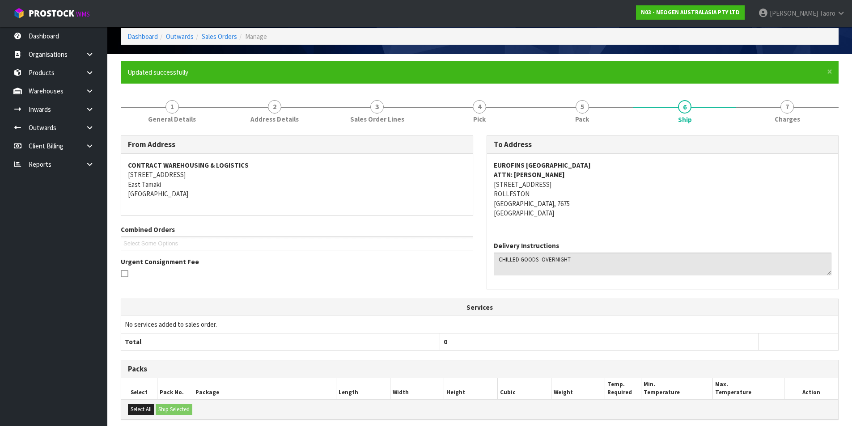
scroll to position [166, 0]
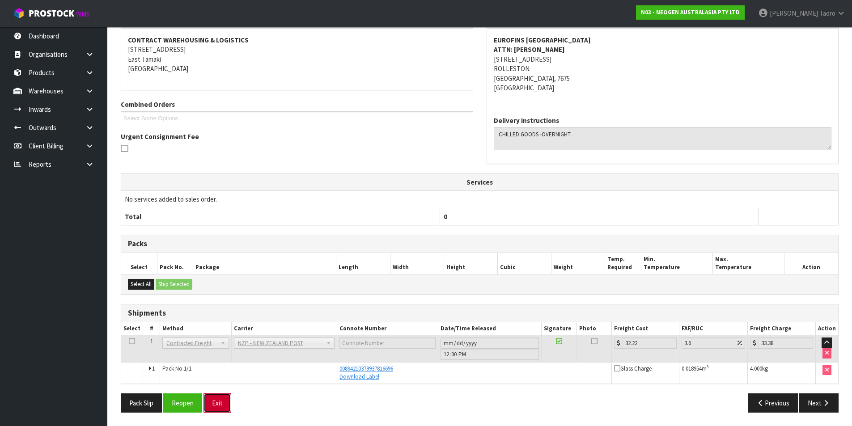
click at [224, 399] on button "Exit" at bounding box center [218, 403] width 28 height 19
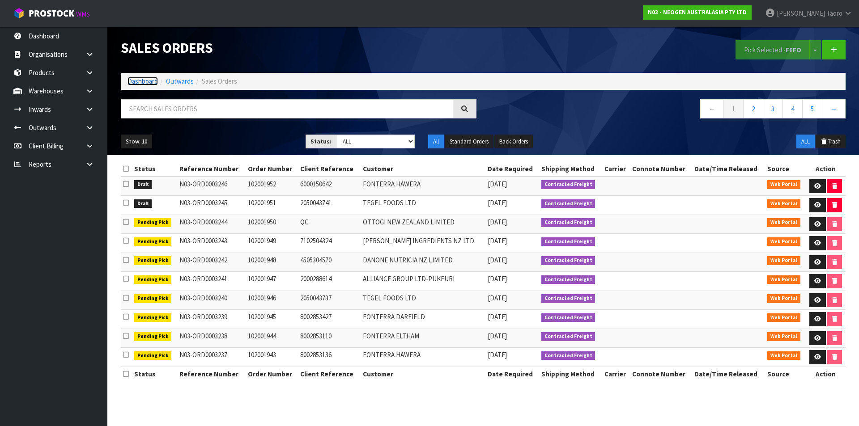
click at [146, 82] on link "Dashboard" at bounding box center [142, 81] width 30 height 8
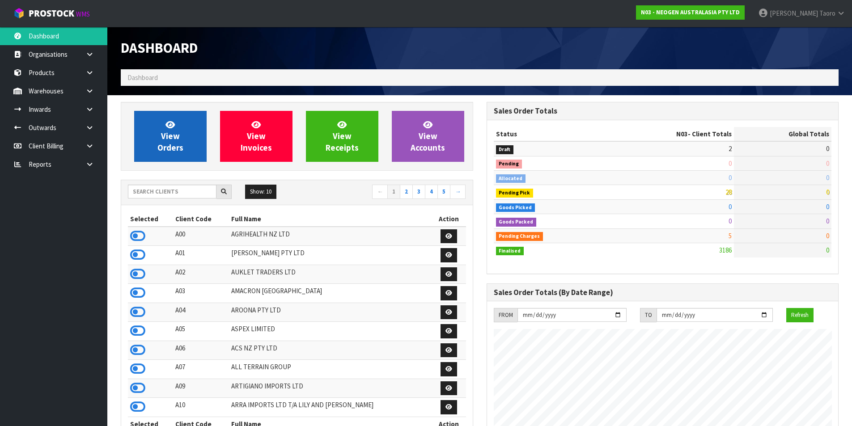
scroll to position [678, 365]
click at [178, 136] on span "View Orders" at bounding box center [170, 136] width 26 height 34
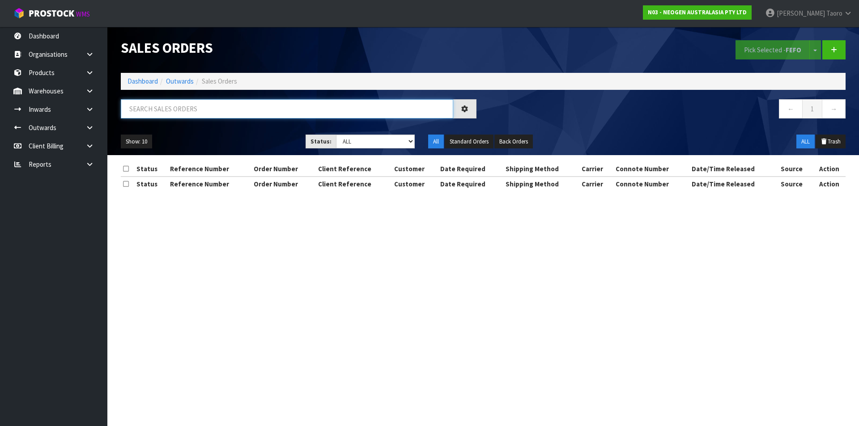
click at [184, 113] on input "text" at bounding box center [287, 108] width 332 height 19
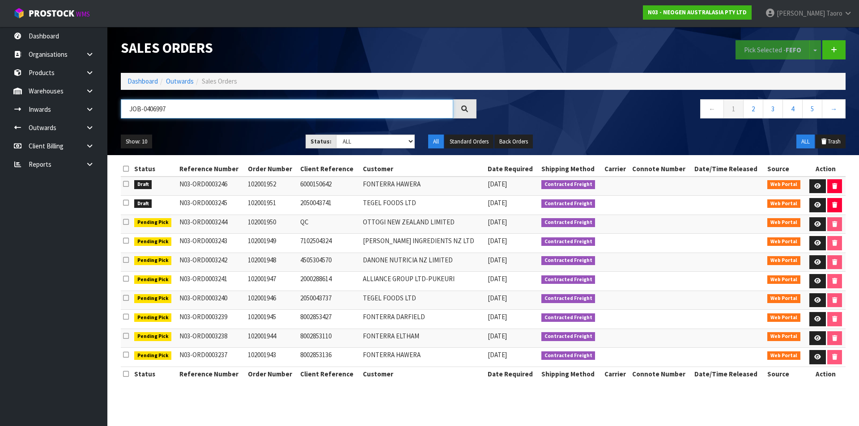
type input "JOB-0406997"
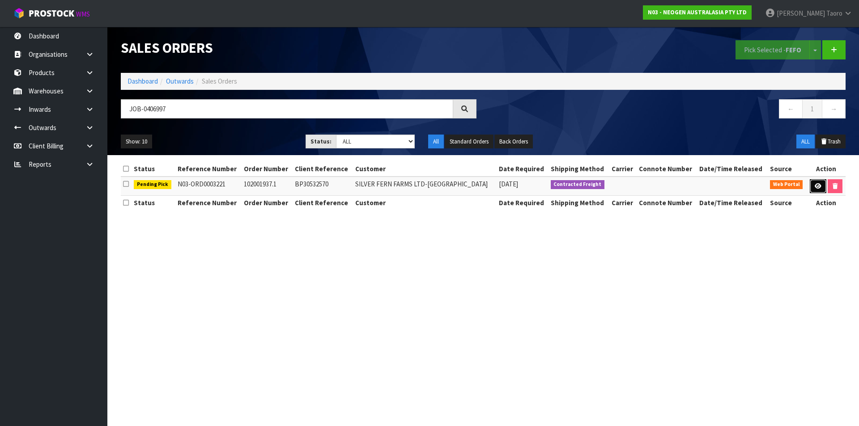
click at [818, 184] on icon at bounding box center [818, 186] width 7 height 6
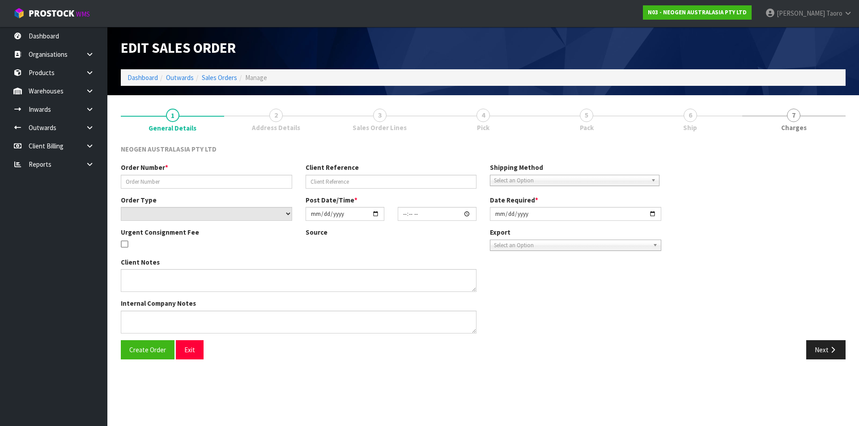
type input "102001937.1"
type input "BP30532570"
select select "number:0"
type input "[DATE]"
type input "09:34:00.000"
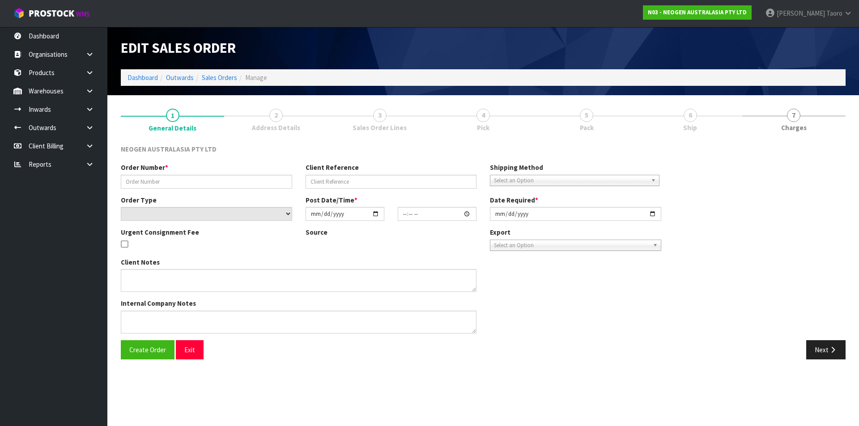
type input "[DATE]"
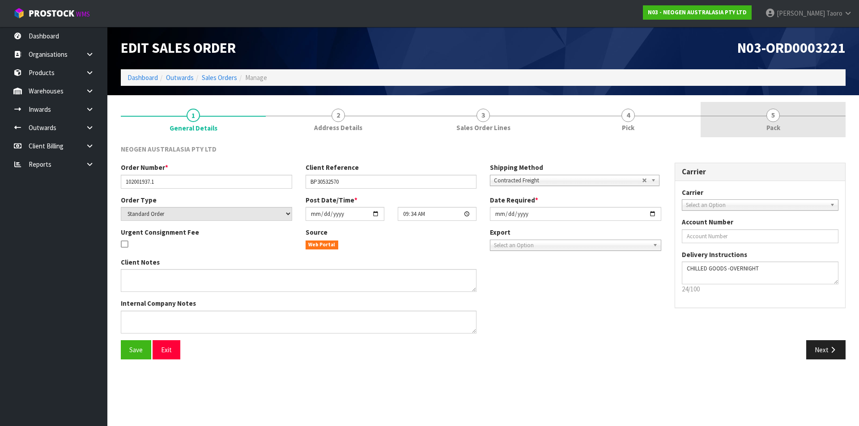
click at [779, 129] on span "Pack" at bounding box center [773, 127] width 14 height 9
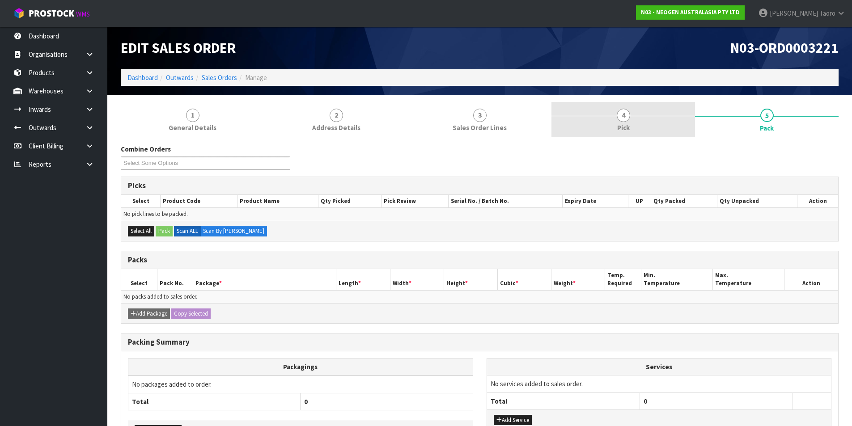
click at [620, 126] on span "Pick" at bounding box center [623, 127] width 13 height 9
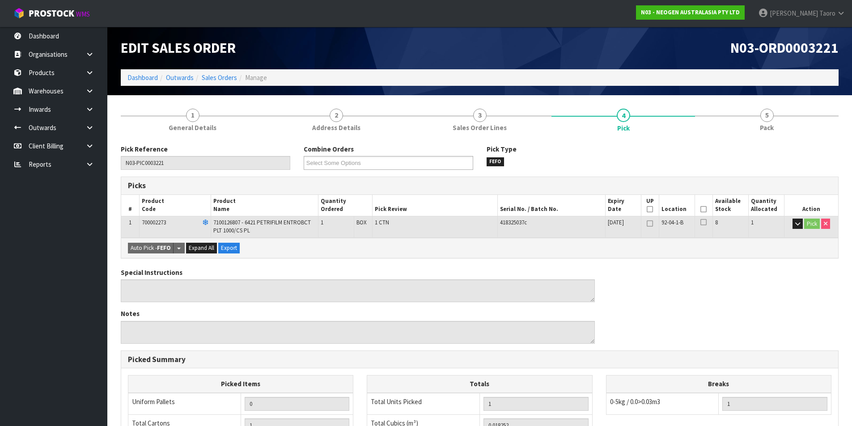
click at [699, 205] on th "Picked" at bounding box center [704, 205] width 18 height 21
click at [705, 210] on icon at bounding box center [704, 209] width 6 height 0
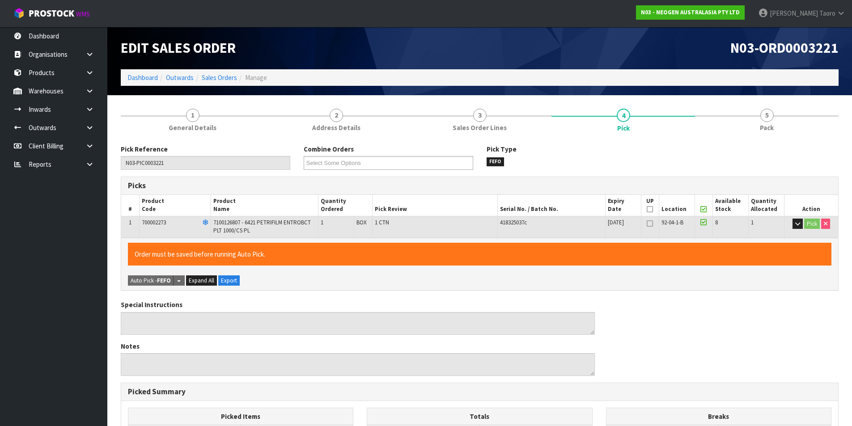
scroll to position [204, 0]
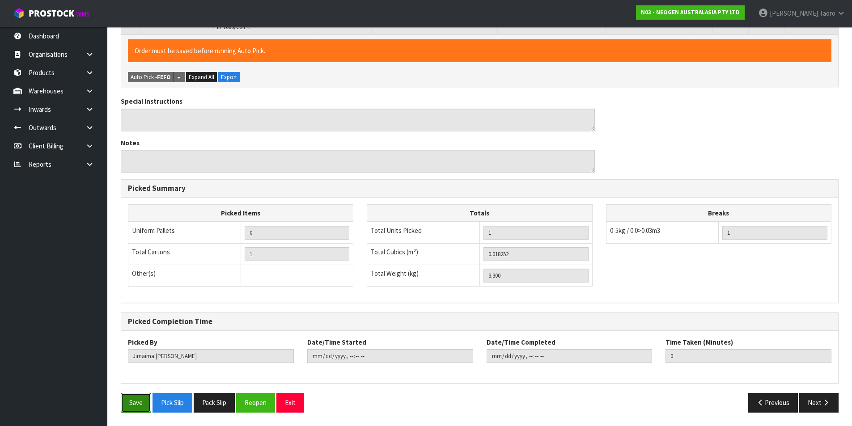
click at [123, 408] on button "Save" at bounding box center [136, 402] width 30 height 19
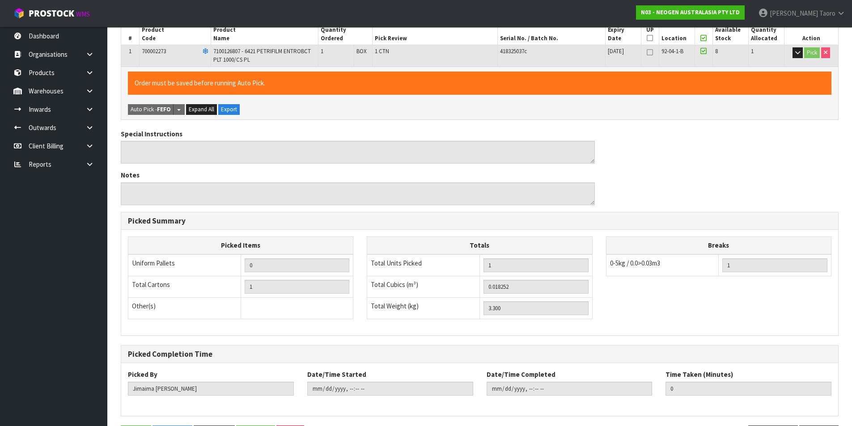
scroll to position [0, 0]
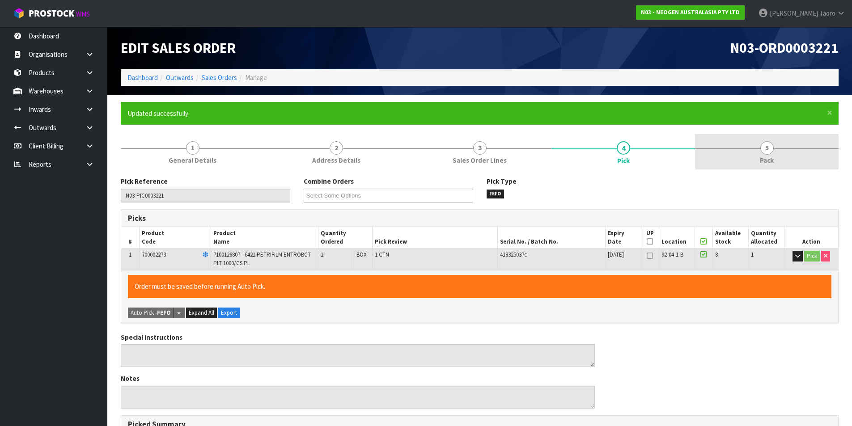
type input "[PERSON_NAME]"
type input "[DATE]T12:01:35"
click at [805, 158] on link "5 Pack" at bounding box center [767, 151] width 144 height 35
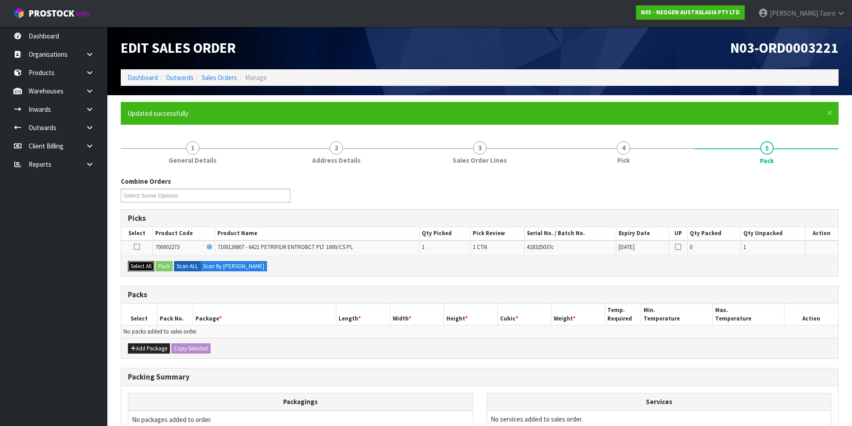
click at [143, 271] on button "Select All" at bounding box center [141, 266] width 26 height 11
click at [165, 264] on button "Pack" at bounding box center [164, 266] width 17 height 11
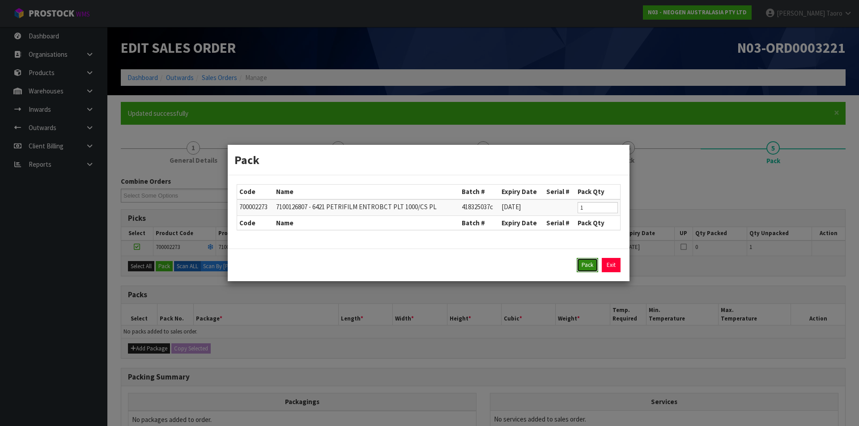
click at [585, 265] on button "Pack" at bounding box center [587, 265] width 21 height 14
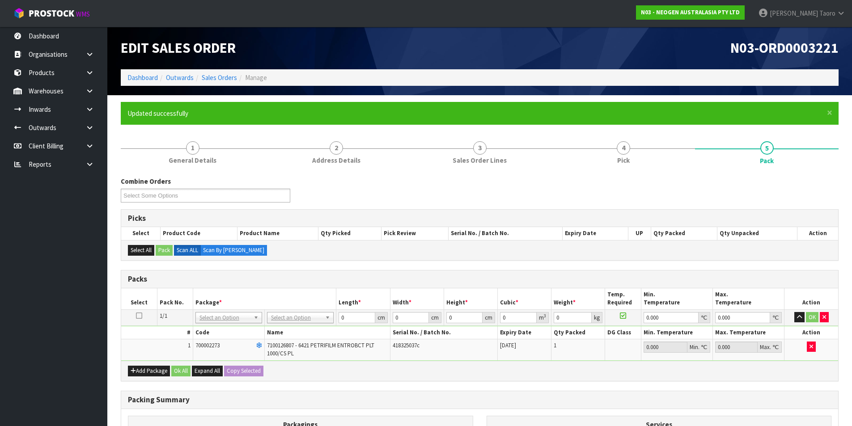
drag, startPoint x: 293, startPoint y: 317, endPoint x: 307, endPoint y: 336, distance: 23.9
click at [359, 319] on input "0" at bounding box center [357, 317] width 36 height 11
type input "39"
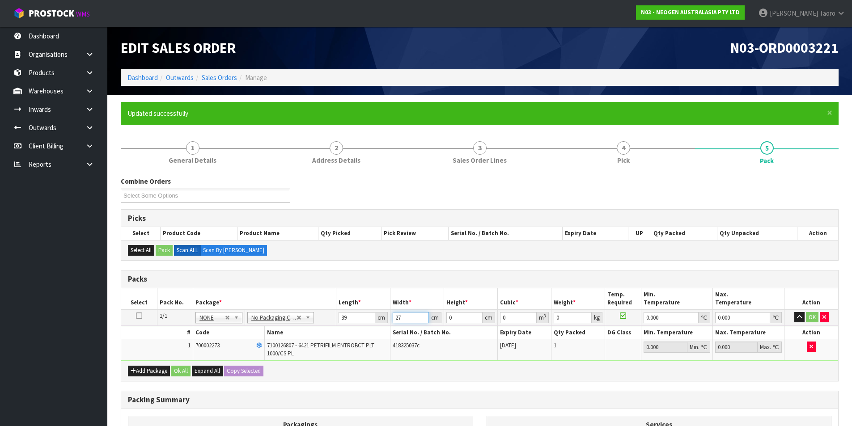
type input "27"
type input "1"
type input "0.001053"
type input "18"
type input "0.018954"
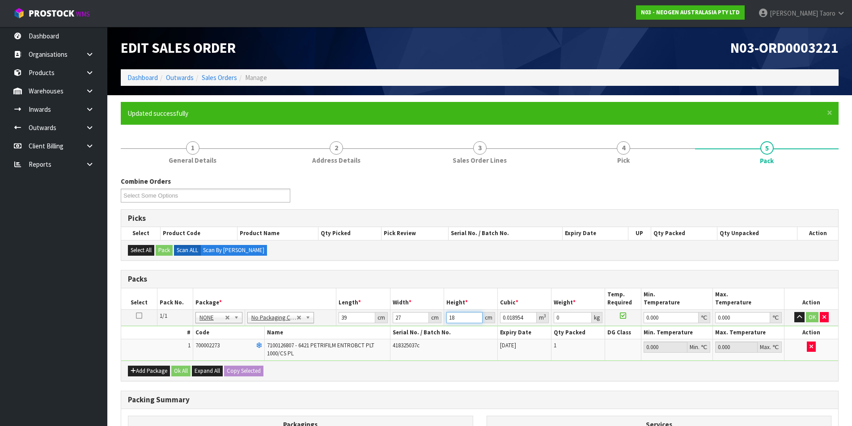
type input "18"
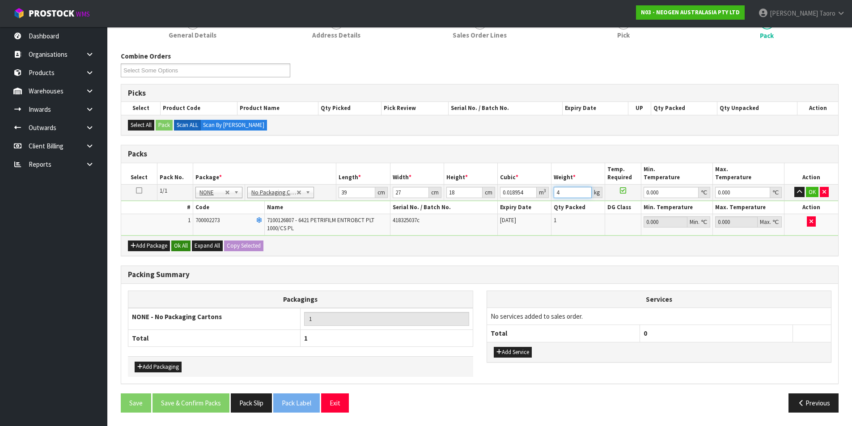
type input "4"
click at [186, 244] on button "Ok All" at bounding box center [180, 246] width 19 height 11
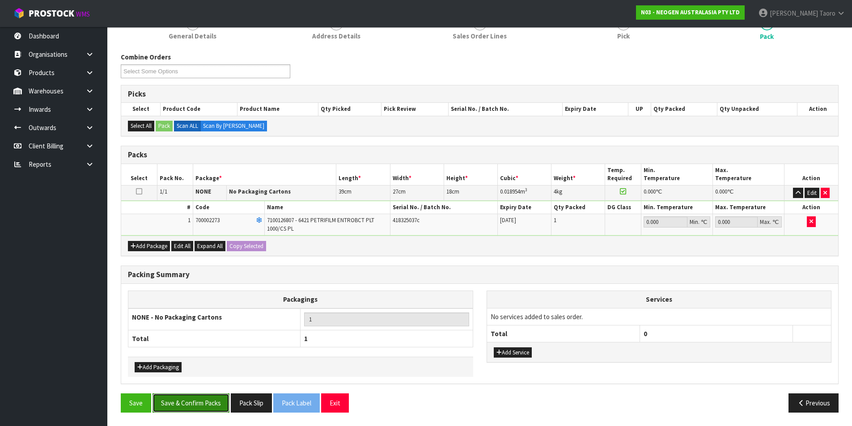
click at [210, 404] on button "Save & Confirm Packs" at bounding box center [191, 403] width 77 height 19
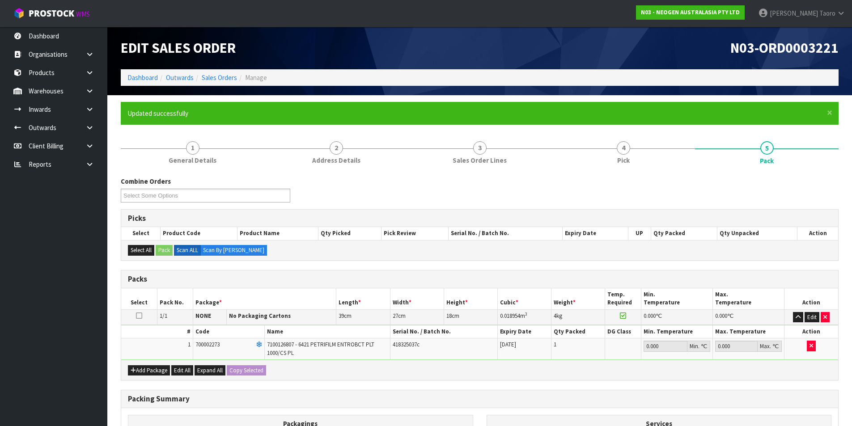
scroll to position [69, 0]
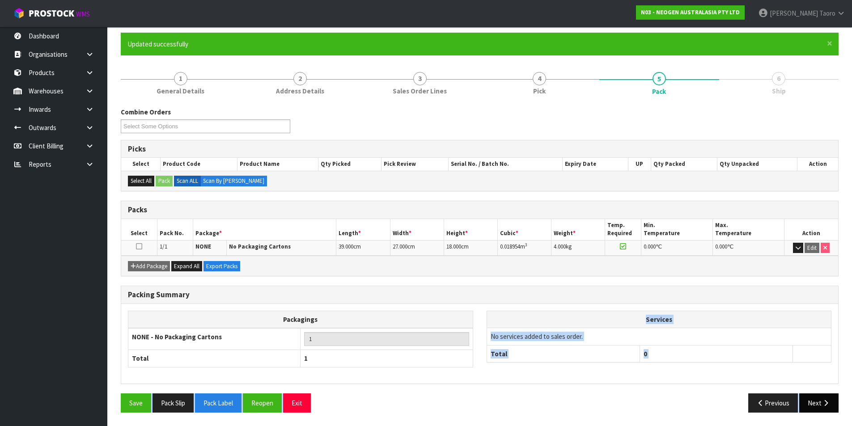
click at [818, 401] on div "Combine Orders N03-ORD0003213 N03-ORD0003216 N03-ORD0003217 N03-ORD0003219 N03-…" at bounding box center [480, 263] width 718 height 312
click at [821, 401] on button "Next" at bounding box center [818, 403] width 39 height 19
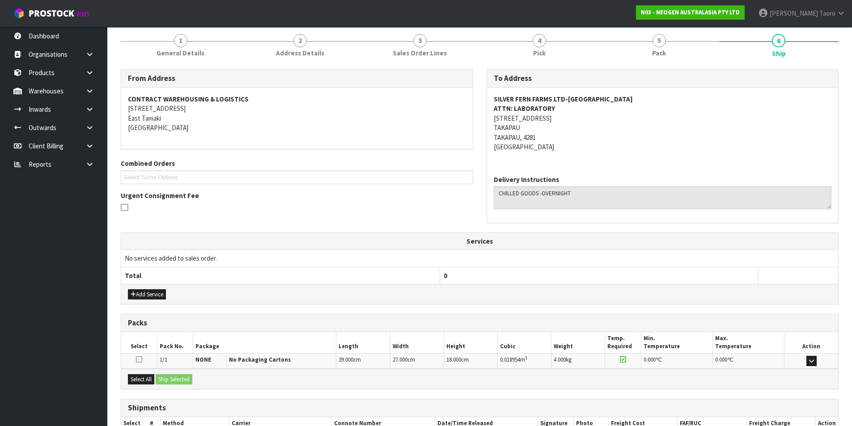
scroll to position [167, 0]
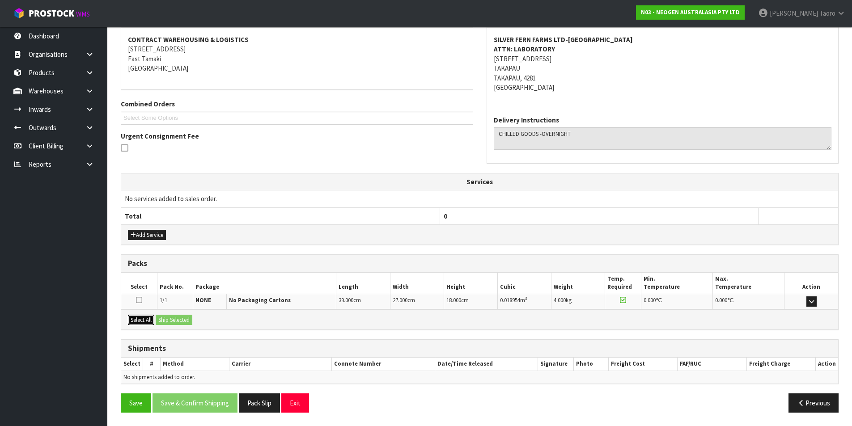
drag, startPoint x: 140, startPoint y: 318, endPoint x: 152, endPoint y: 319, distance: 11.7
click at [142, 319] on button "Select All" at bounding box center [141, 320] width 26 height 11
click at [161, 318] on button "Ship Selected" at bounding box center [174, 320] width 37 height 11
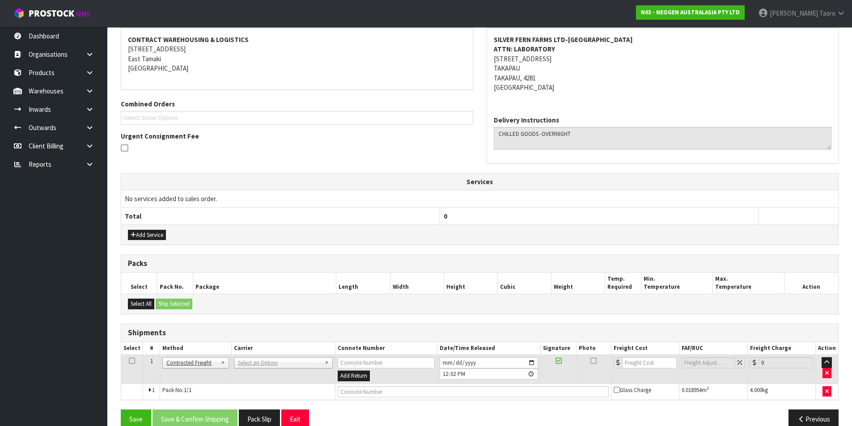
drag, startPoint x: 306, startPoint y: 357, endPoint x: 306, endPoint y: 368, distance: 11.2
click at [306, 358] on td "ANGEL - ANGEL TRANSPORT [PERSON_NAME] REMOVALS DEAEXPAKL - DEADLINE EXPRESS COU…" at bounding box center [283, 369] width 104 height 29
drag, startPoint x: 310, startPoint y: 365, endPoint x: 311, endPoint y: 369, distance: 4.6
click at [311, 373] on input "text" at bounding box center [282, 375] width 95 height 11
type input "NZP"
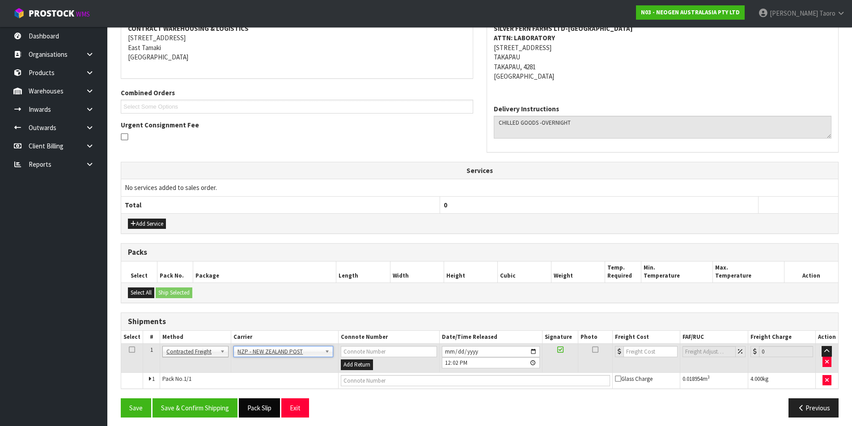
scroll to position [183, 0]
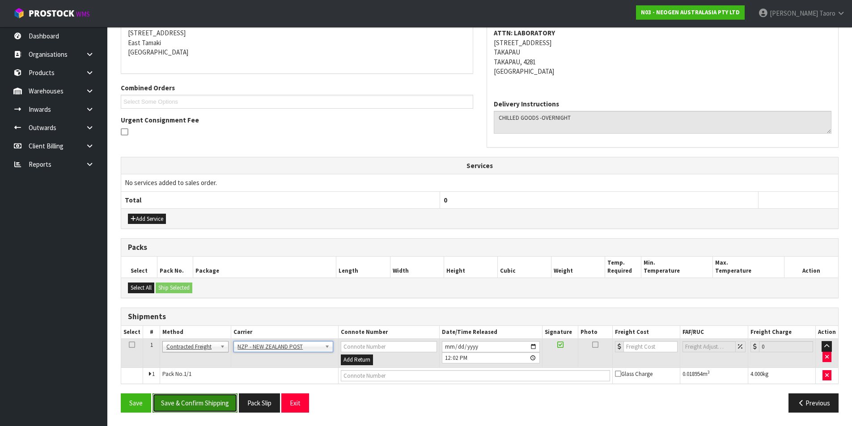
click at [230, 401] on button "Save & Confirm Shipping" at bounding box center [195, 403] width 85 height 19
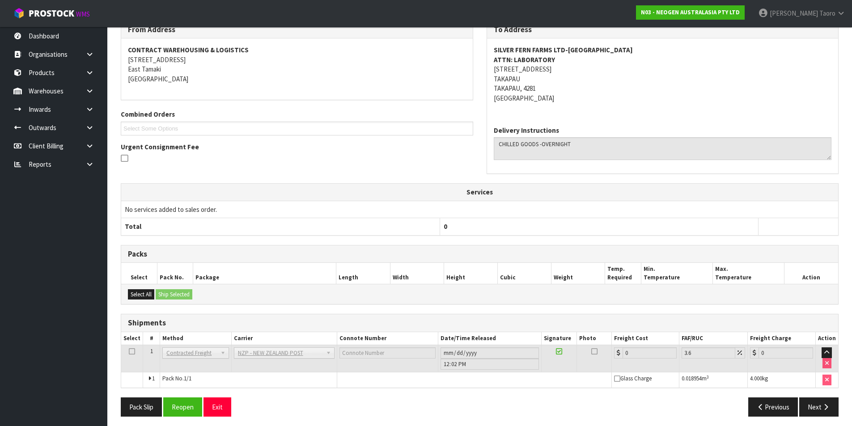
scroll to position [170, 0]
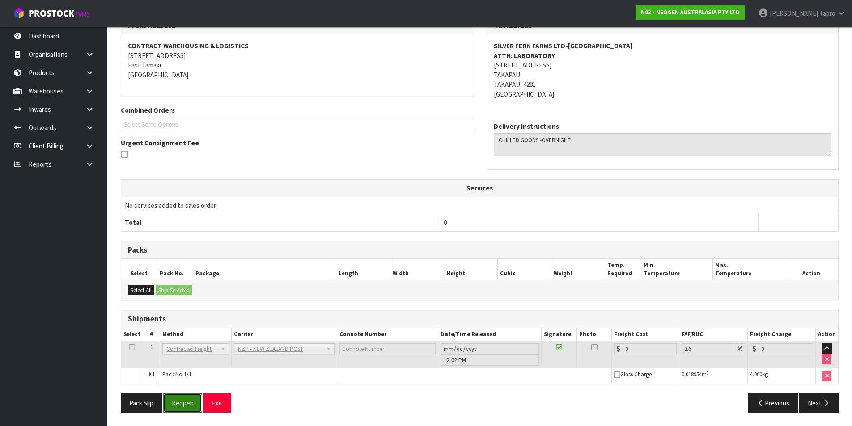
click at [175, 406] on button "Reopen" at bounding box center [182, 403] width 39 height 19
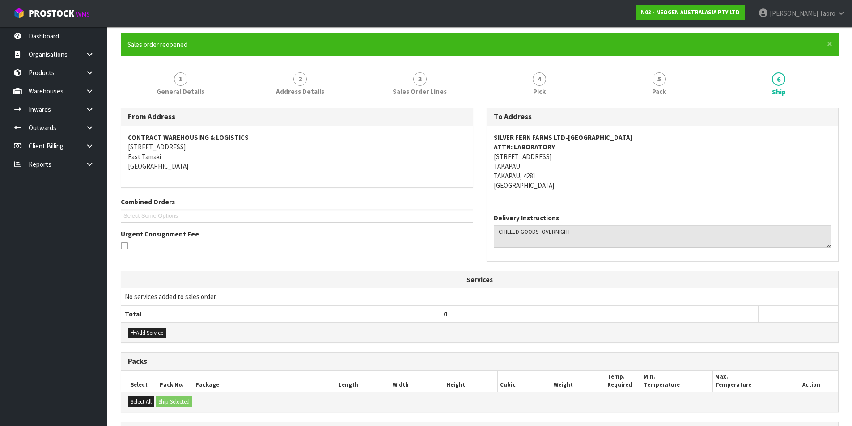
scroll to position [191, 0]
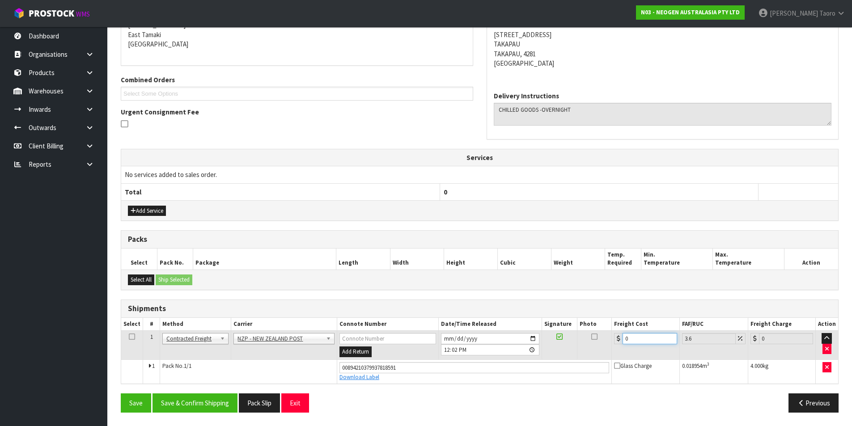
click at [649, 340] on input "0" at bounding box center [650, 338] width 54 height 11
type input "1"
type input "1.04"
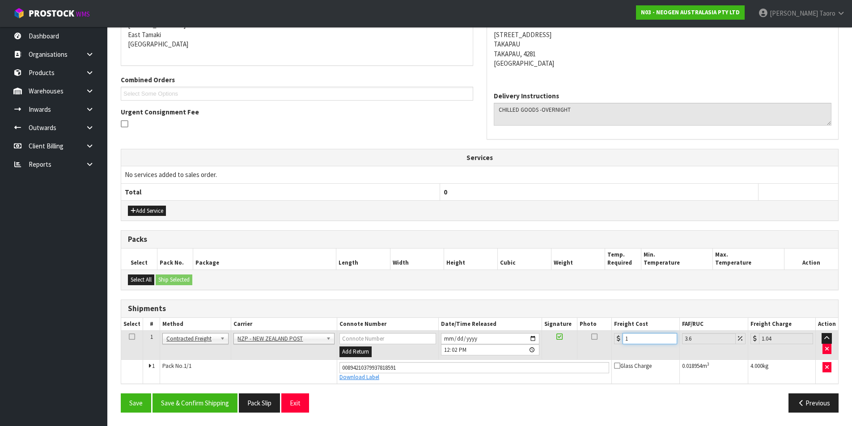
type input "13"
type input "13.47"
type input "130"
type input "134.68"
type input "1300"
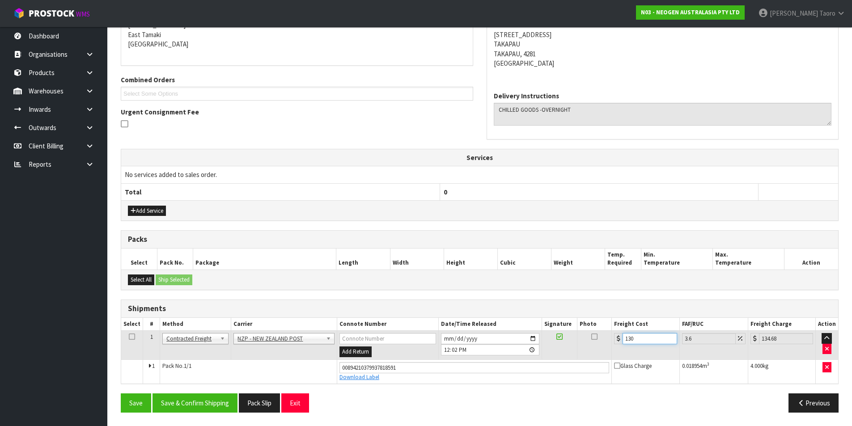
type input "1346.8"
type input "130"
type input "134.68"
type input "13"
type input "13.47"
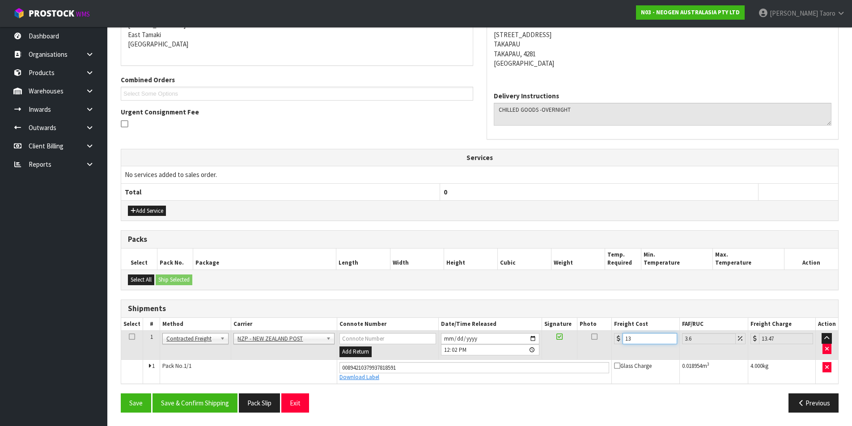
type input "1"
type input "1.04"
type input "0"
type input "1"
type input "1.04"
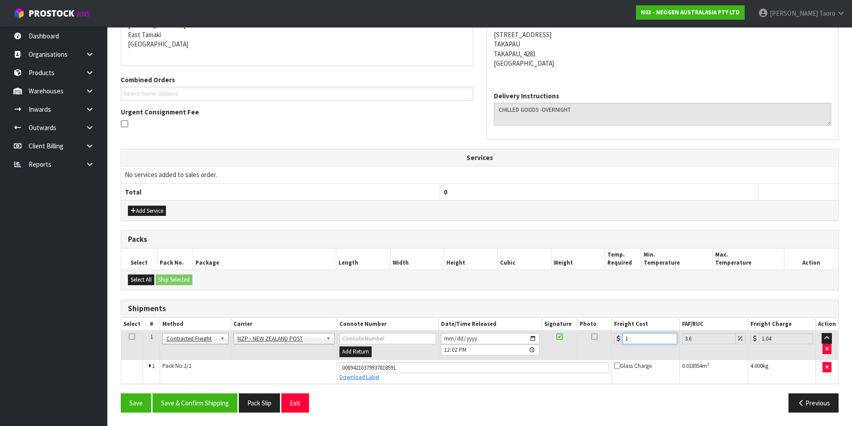
type input "13"
type input "13.47"
type input "13.04"
type input "13.51"
type input "13.04"
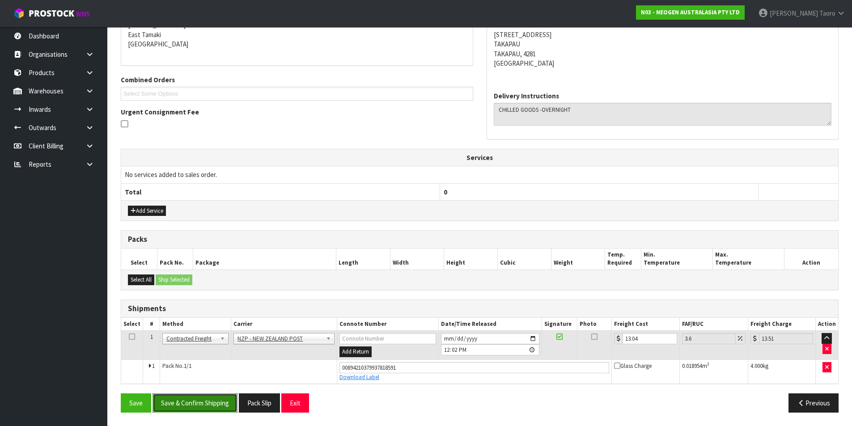
click at [191, 394] on button "Save & Confirm Shipping" at bounding box center [195, 403] width 85 height 19
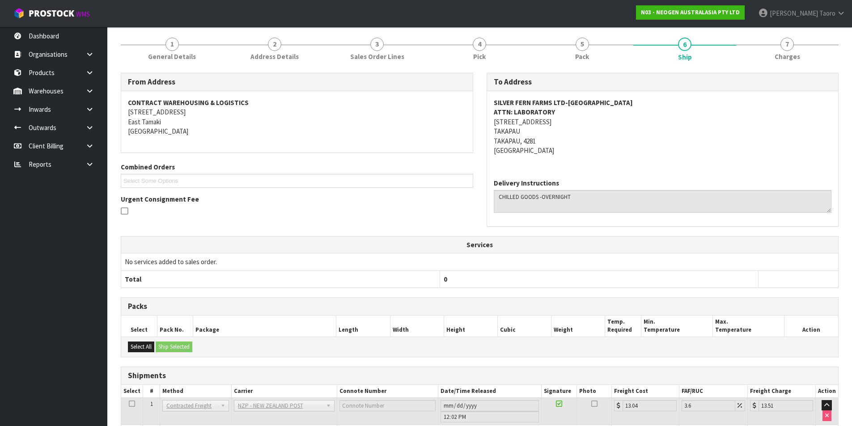
scroll to position [166, 0]
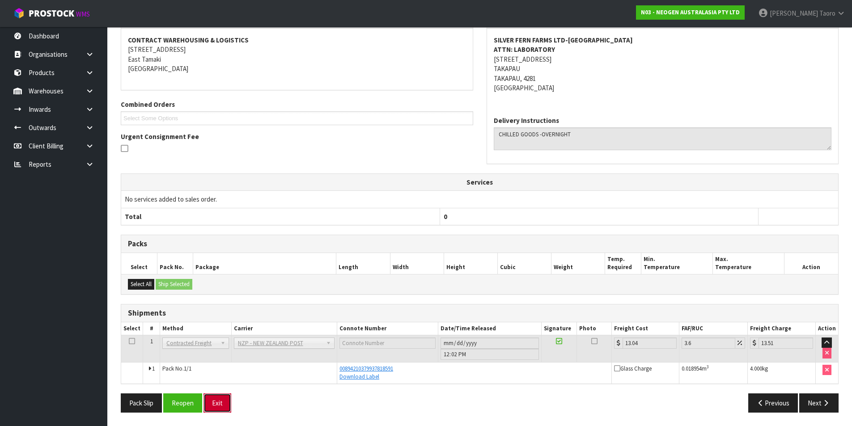
click at [222, 402] on button "Exit" at bounding box center [218, 403] width 28 height 19
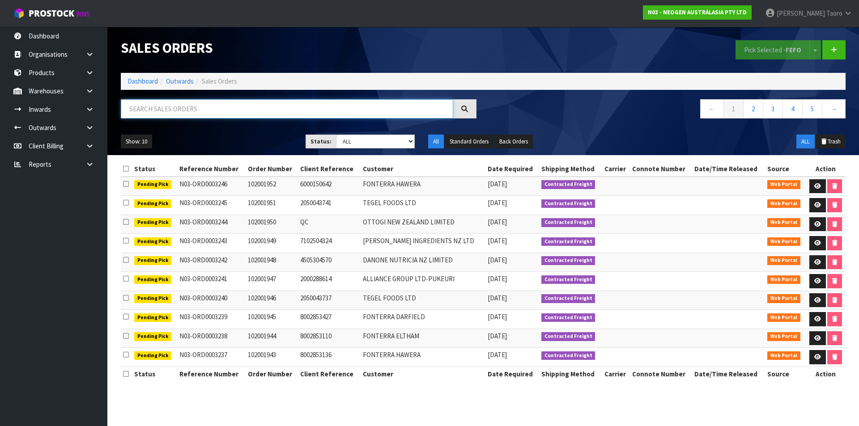
click at [225, 112] on input "text" at bounding box center [287, 108] width 332 height 19
type input "JOB-0407017"
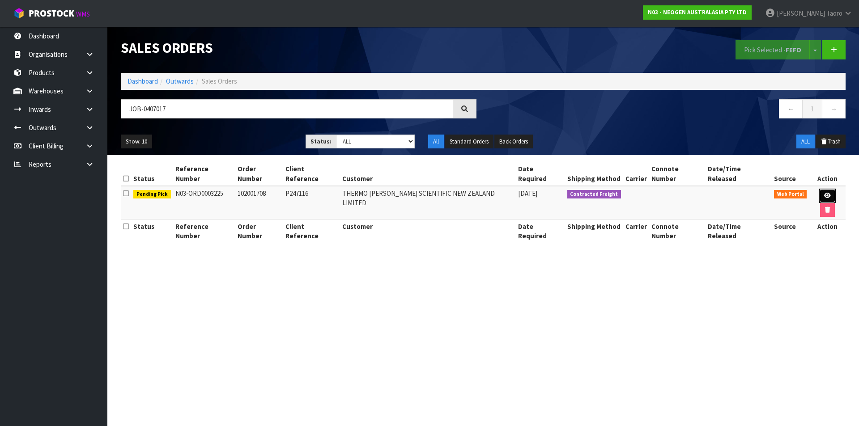
click at [824, 193] on icon at bounding box center [827, 196] width 7 height 6
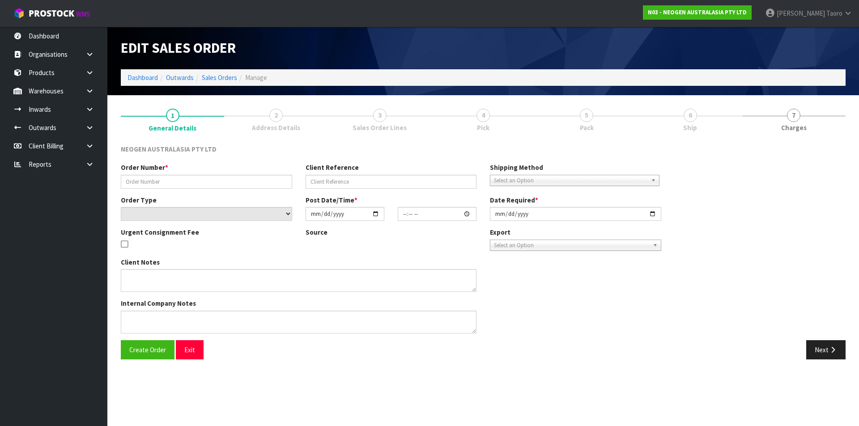
type input "102001708"
type input "P247116"
select select "number:0"
type input "[DATE]"
type input "09:52:00.000"
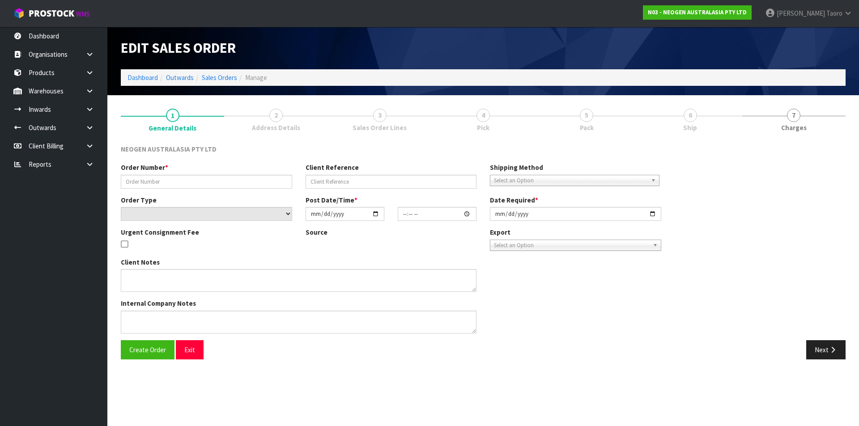
type input "[DATE]"
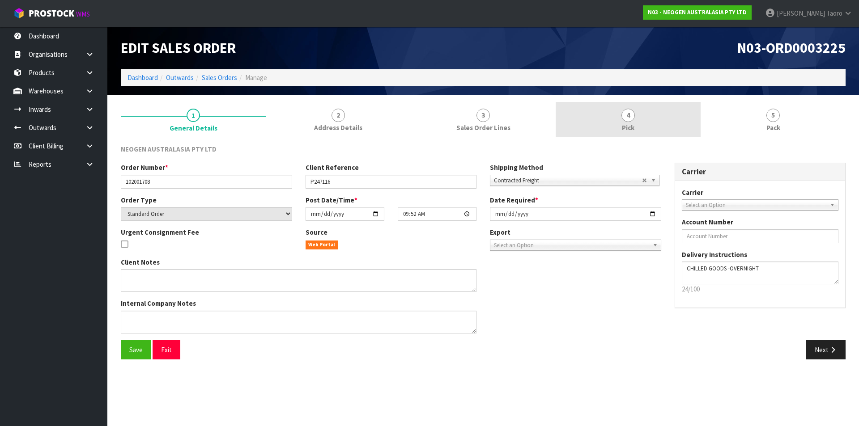
click at [677, 123] on link "4 Pick" at bounding box center [628, 119] width 145 height 35
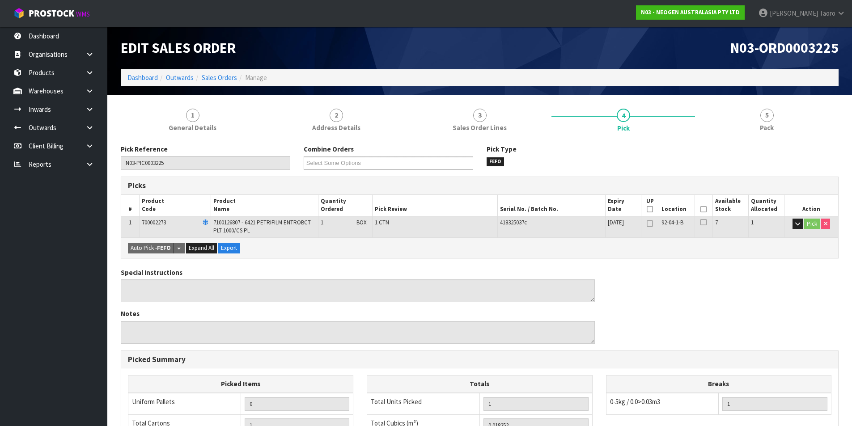
click at [708, 210] on th "Picked" at bounding box center [704, 205] width 18 height 21
click at [705, 209] on icon at bounding box center [704, 209] width 6 height 0
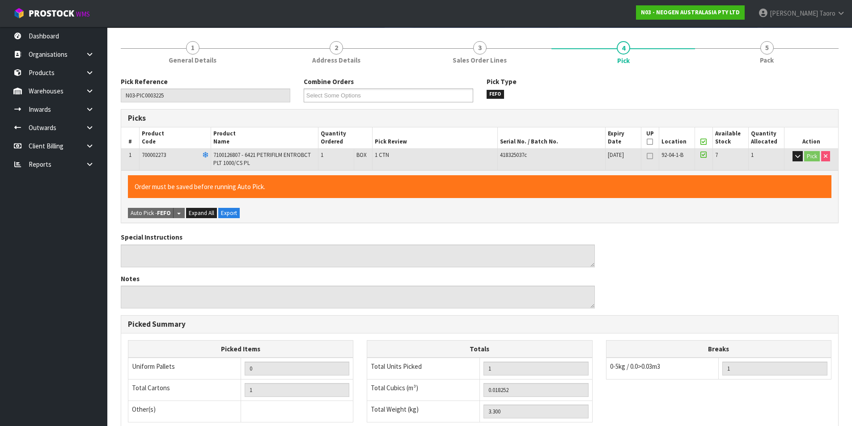
scroll to position [204, 0]
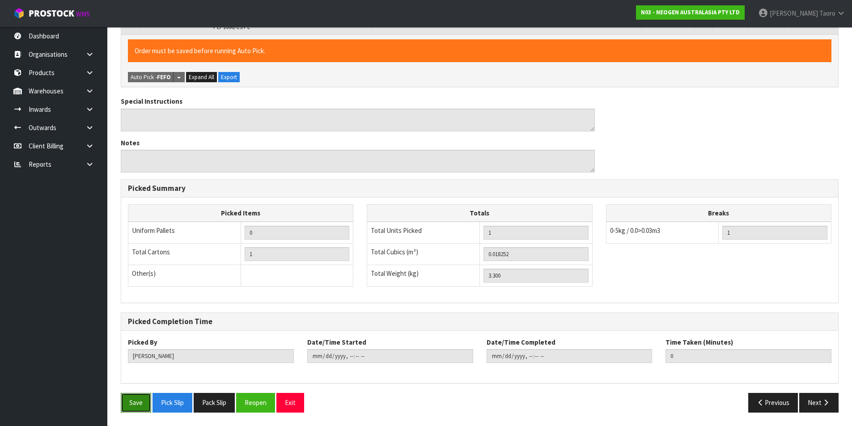
click at [147, 394] on button "Save" at bounding box center [136, 402] width 30 height 19
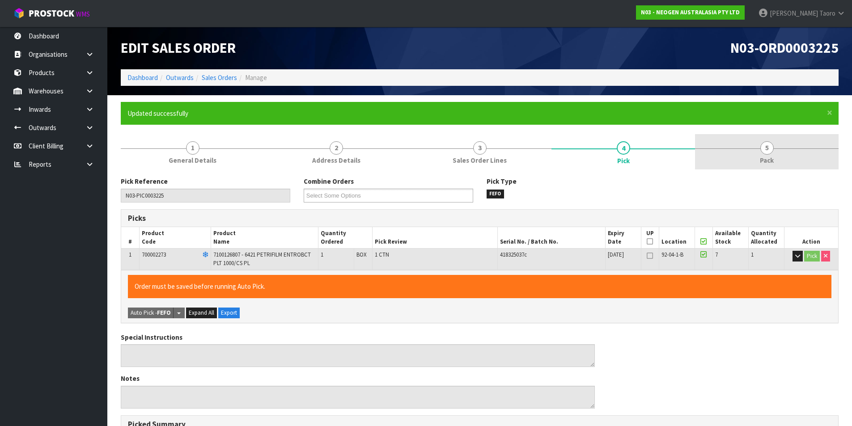
click at [782, 145] on link "5 Pack" at bounding box center [767, 151] width 144 height 35
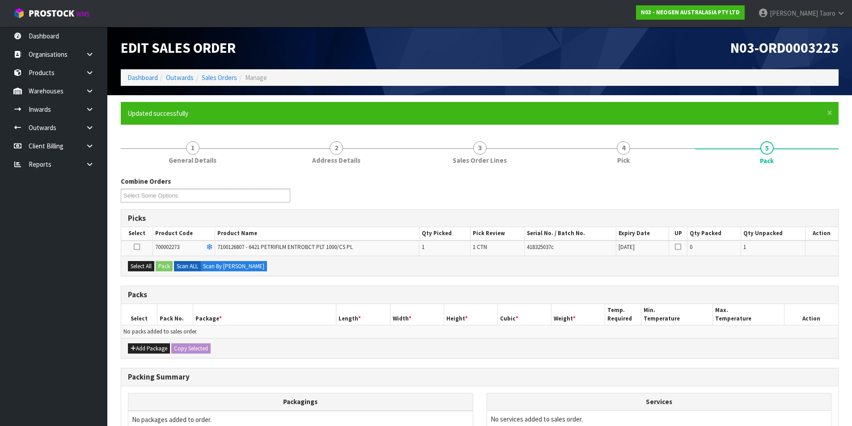
click at [151, 273] on div "Select All Pack Scan ALL Scan By [PERSON_NAME]" at bounding box center [479, 266] width 717 height 20
click at [152, 265] on button "Select All" at bounding box center [141, 266] width 26 height 11
click at [166, 266] on button "Pack" at bounding box center [164, 266] width 17 height 11
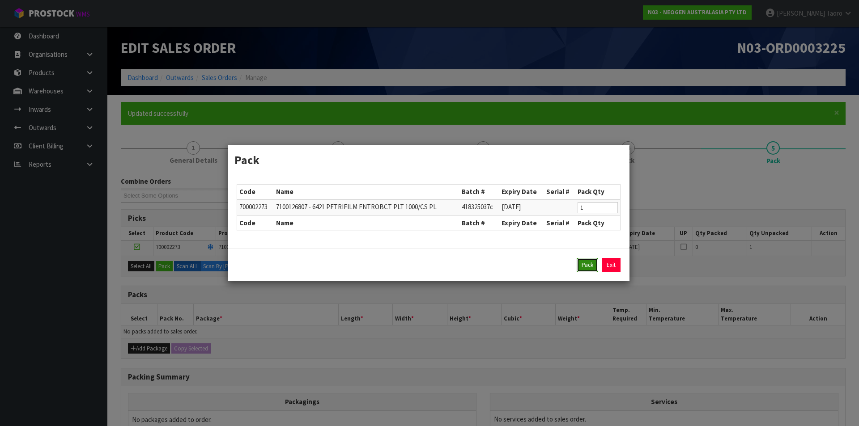
drag, startPoint x: 597, startPoint y: 268, endPoint x: 582, endPoint y: 272, distance: 15.2
click at [597, 268] on button "Pack" at bounding box center [587, 265] width 21 height 14
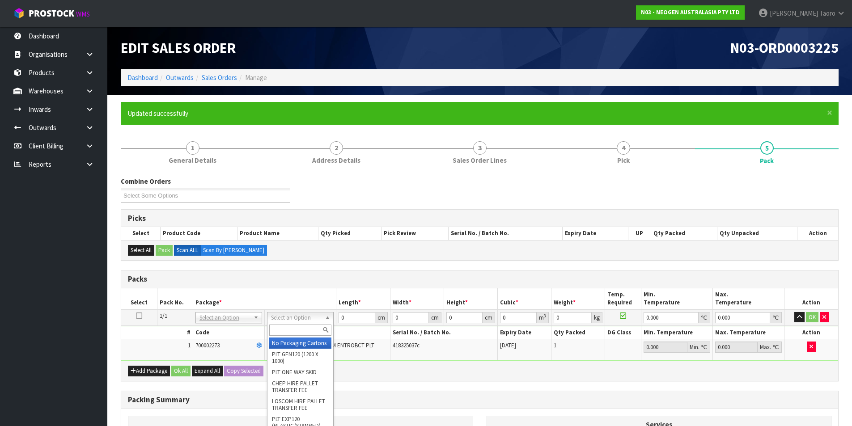
drag, startPoint x: 320, startPoint y: 319, endPoint x: 315, endPoint y: 323, distance: 6.0
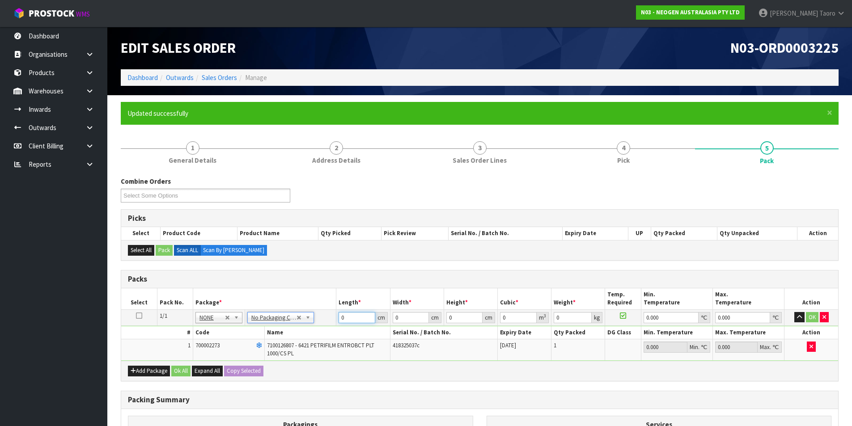
click at [358, 317] on input "0" at bounding box center [357, 317] width 36 height 11
type input "39"
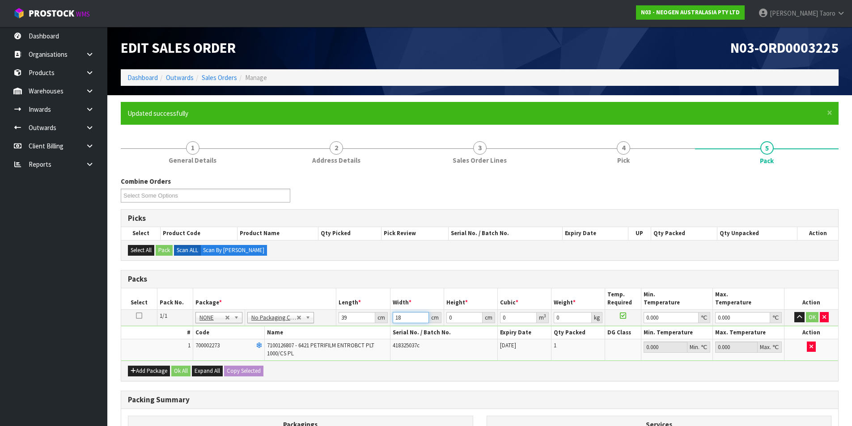
type input "18"
type input "1"
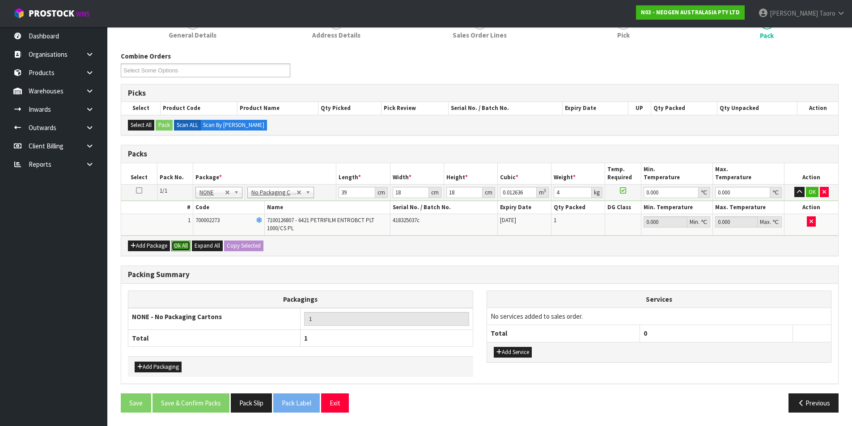
click at [182, 244] on button "Ok All" at bounding box center [180, 246] width 19 height 11
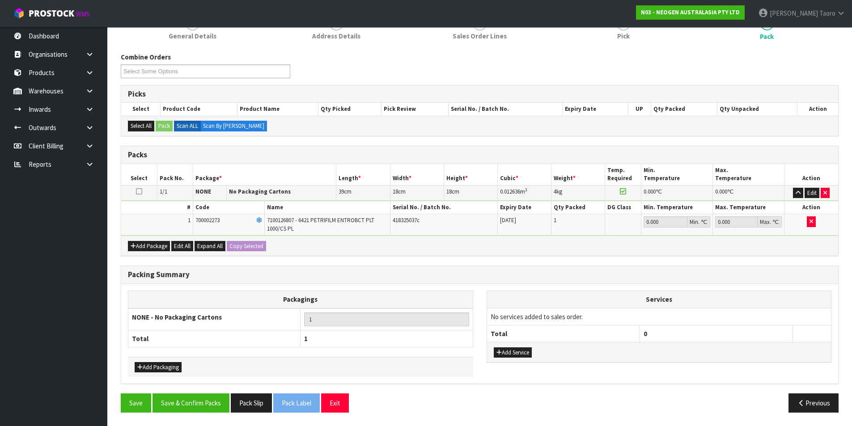
scroll to position [124, 0]
click at [222, 408] on button "Save & Confirm Packs" at bounding box center [191, 403] width 77 height 19
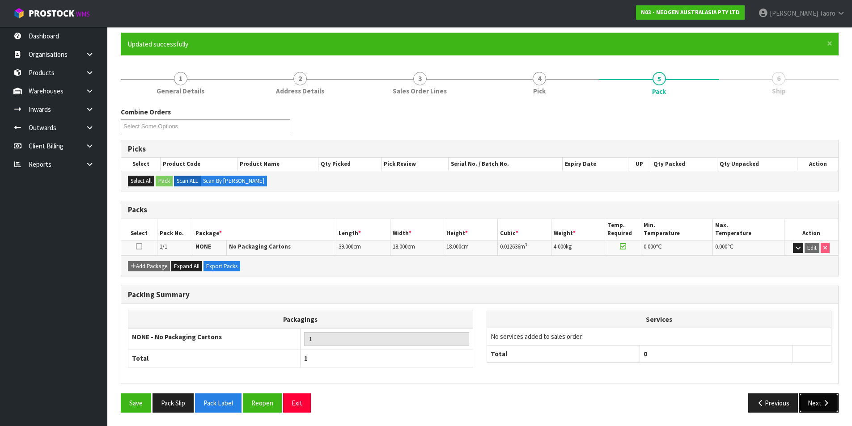
click at [821, 401] on button "Next" at bounding box center [818, 403] width 39 height 19
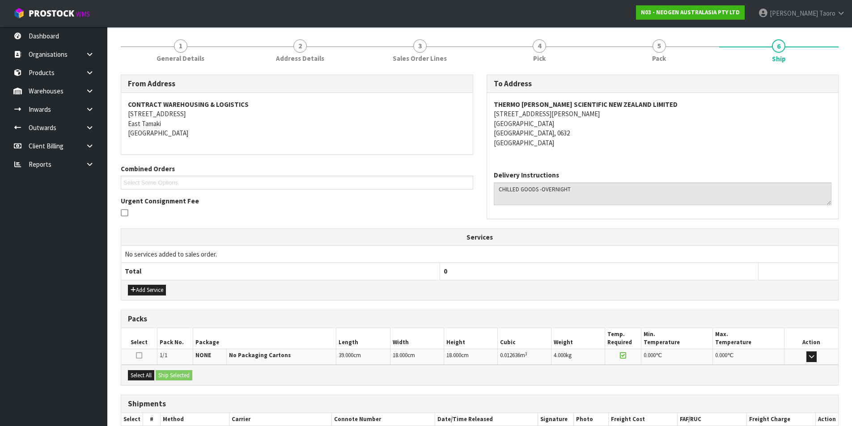
scroll to position [157, 0]
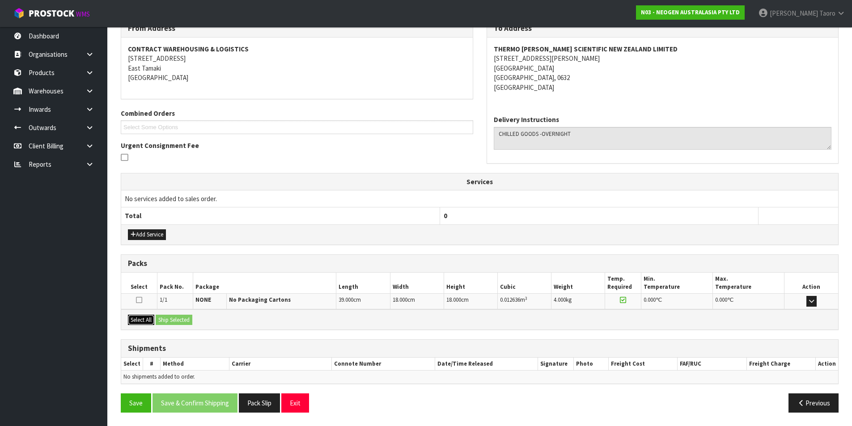
click at [154, 321] on button "Select All" at bounding box center [141, 320] width 26 height 11
click at [170, 320] on button "Ship Selected" at bounding box center [174, 320] width 37 height 11
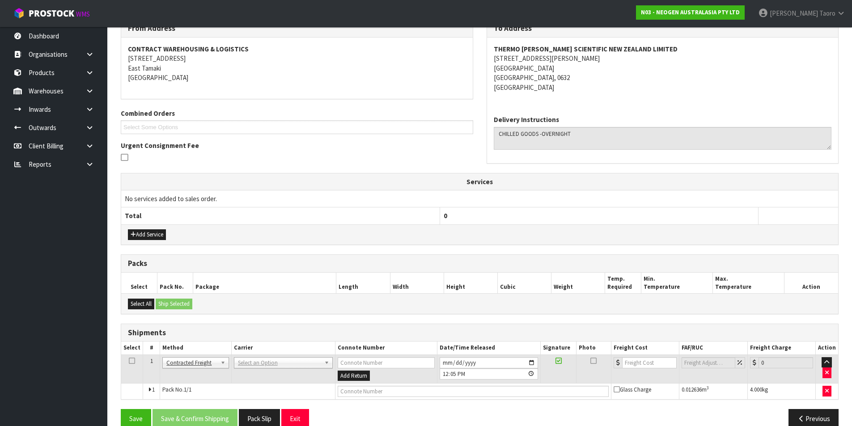
drag, startPoint x: 277, startPoint y: 365, endPoint x: 284, endPoint y: 368, distance: 7.0
drag, startPoint x: 284, startPoint y: 370, endPoint x: 289, endPoint y: 376, distance: 8.0
click at [284, 371] on div at bounding box center [282, 375] width 98 height 15
click at [290, 377] on input "text" at bounding box center [282, 375] width 95 height 11
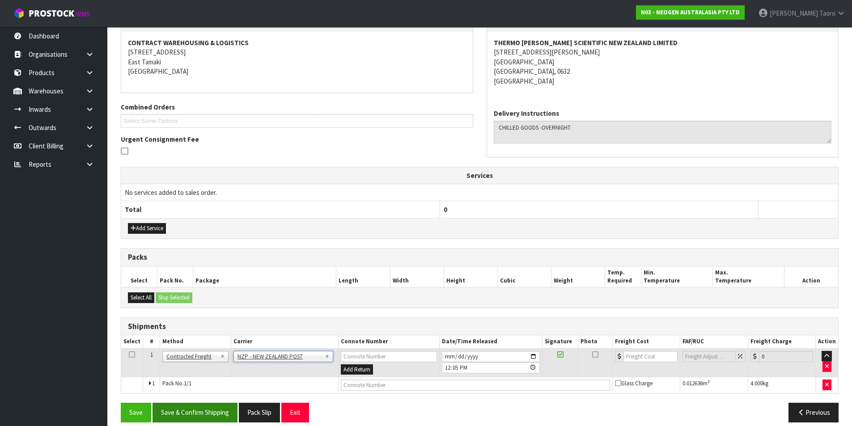
scroll to position [174, 0]
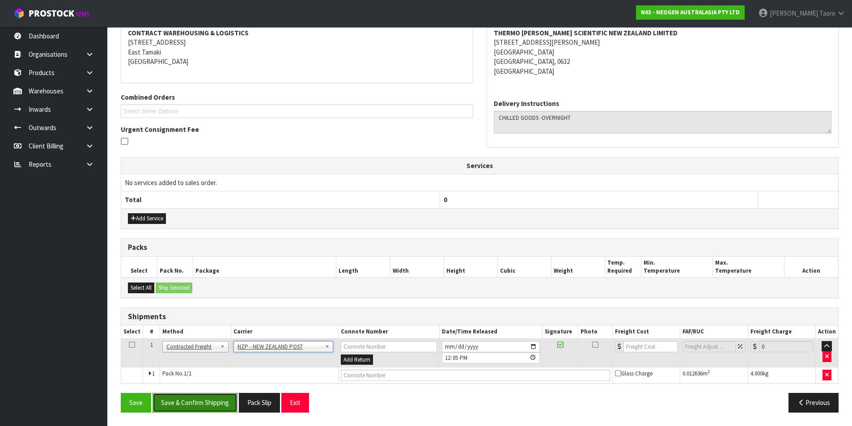
click at [222, 406] on button "Save & Confirm Shipping" at bounding box center [195, 402] width 85 height 19
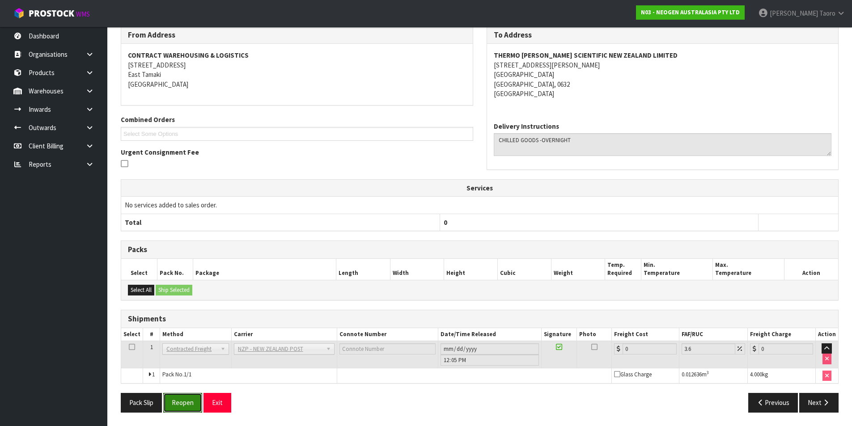
drag, startPoint x: 186, startPoint y: 401, endPoint x: 191, endPoint y: 382, distance: 19.4
click at [187, 401] on button "Reopen" at bounding box center [182, 402] width 39 height 19
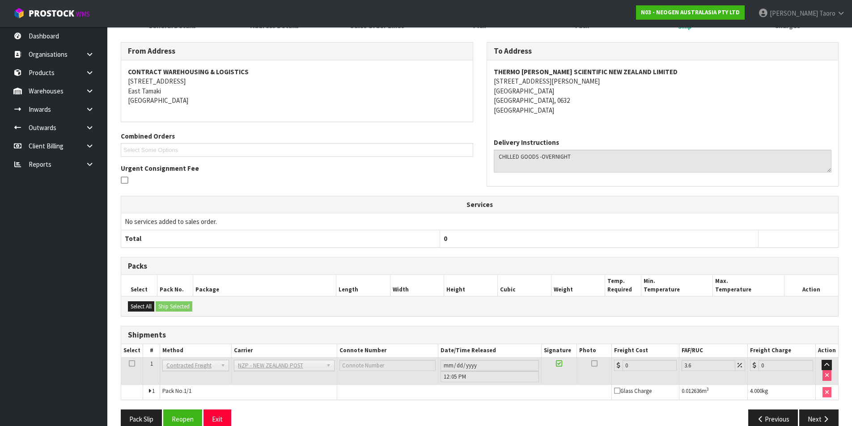
scroll to position [151, 0]
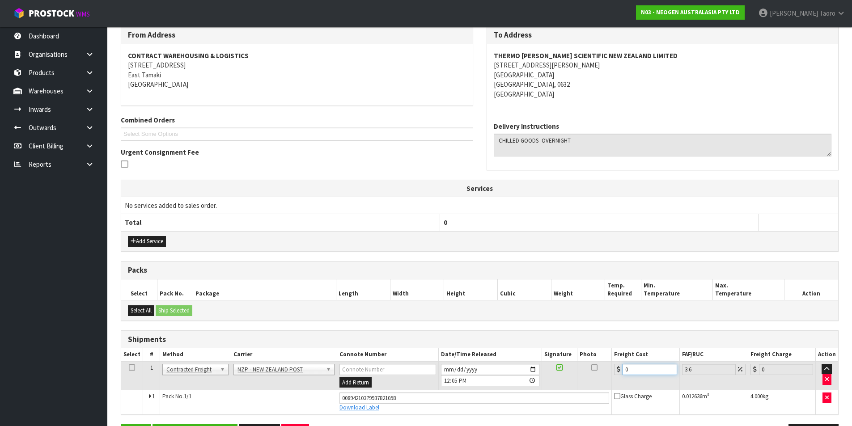
click at [633, 372] on input "0" at bounding box center [650, 369] width 54 height 11
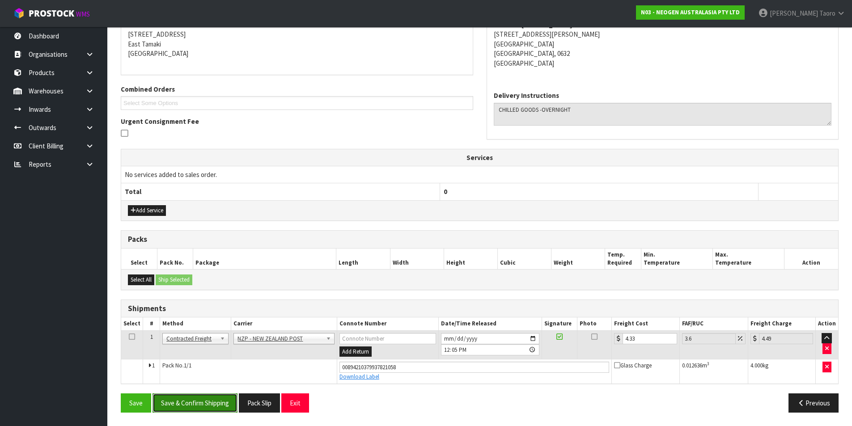
click at [224, 403] on button "Save & Confirm Shipping" at bounding box center [195, 403] width 85 height 19
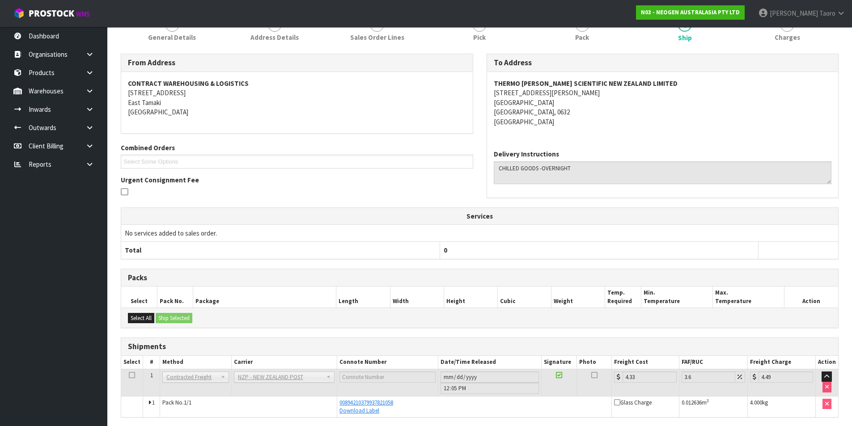
scroll to position [157, 0]
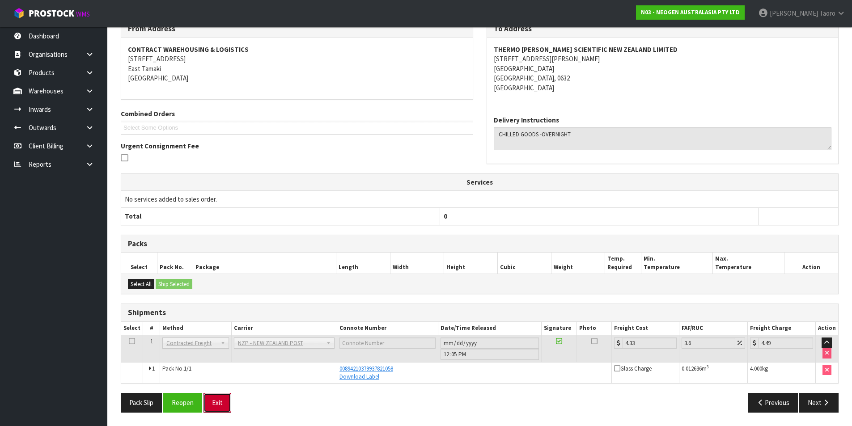
click at [223, 399] on button "Exit" at bounding box center [218, 402] width 28 height 19
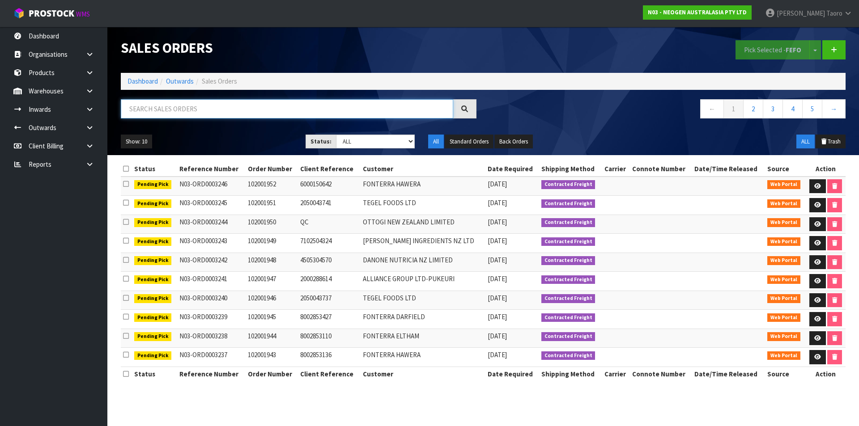
click at [362, 107] on input "text" at bounding box center [287, 108] width 332 height 19
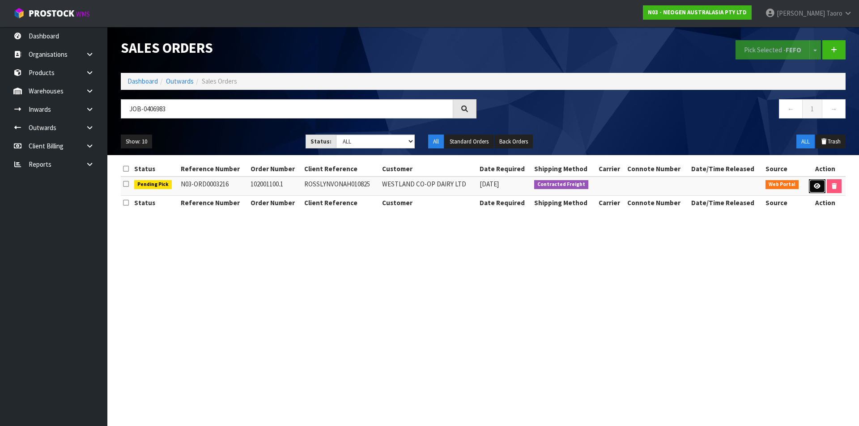
click at [814, 187] on icon at bounding box center [817, 186] width 7 height 6
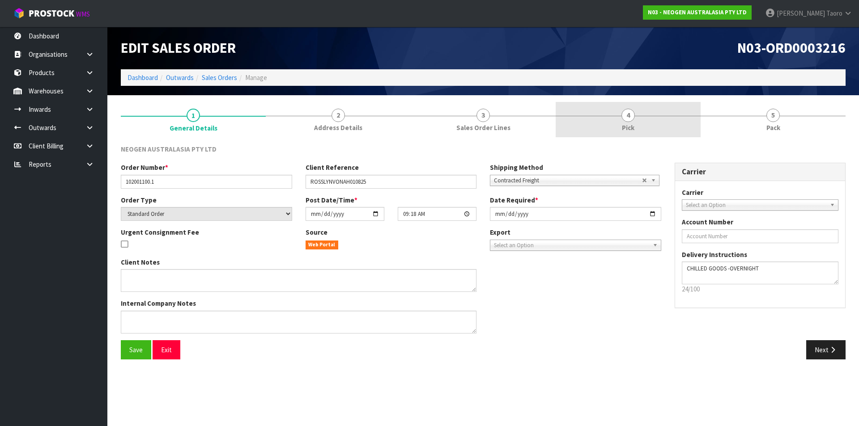
click at [661, 123] on link "4 Pick" at bounding box center [628, 119] width 145 height 35
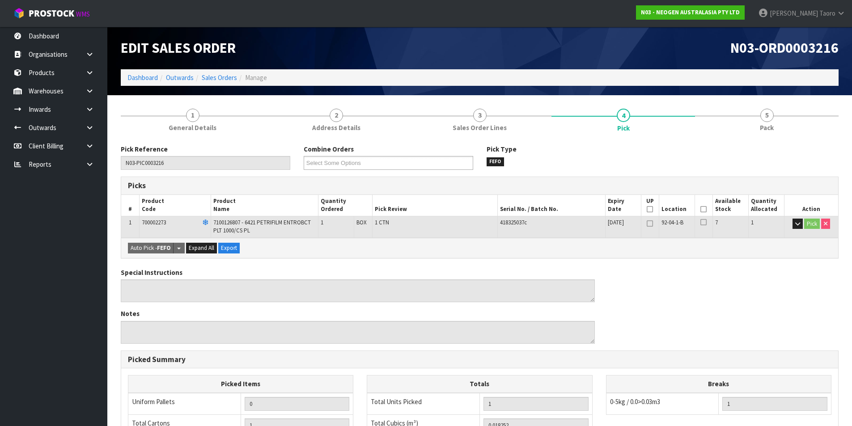
click at [704, 210] on icon at bounding box center [704, 209] width 6 height 0
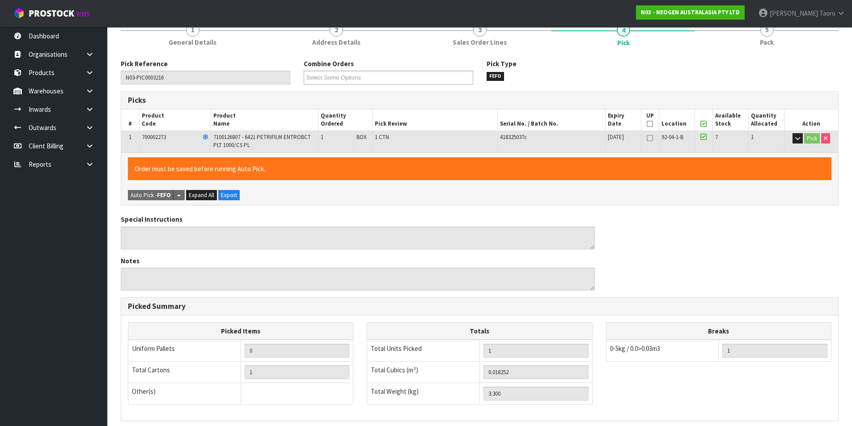
scroll to position [204, 0]
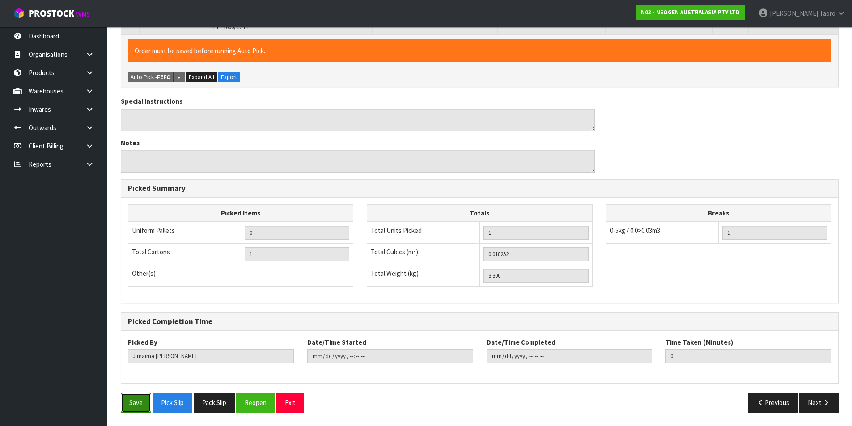
click at [141, 401] on button "Save" at bounding box center [136, 402] width 30 height 19
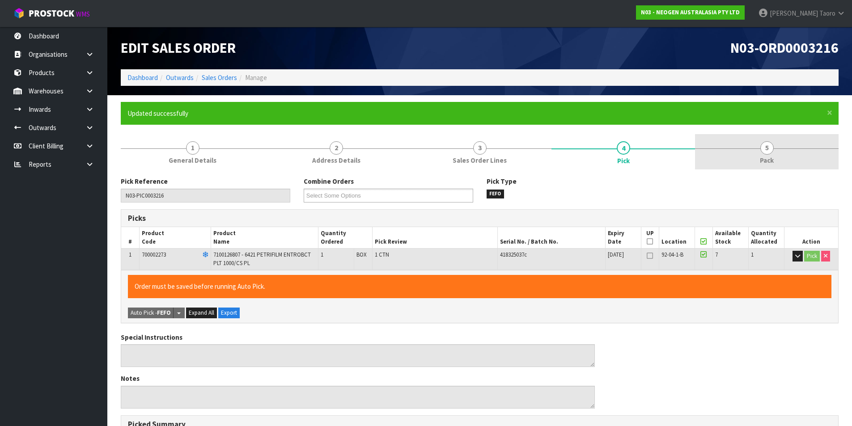
click at [784, 149] on link "5 Pack" at bounding box center [767, 151] width 144 height 35
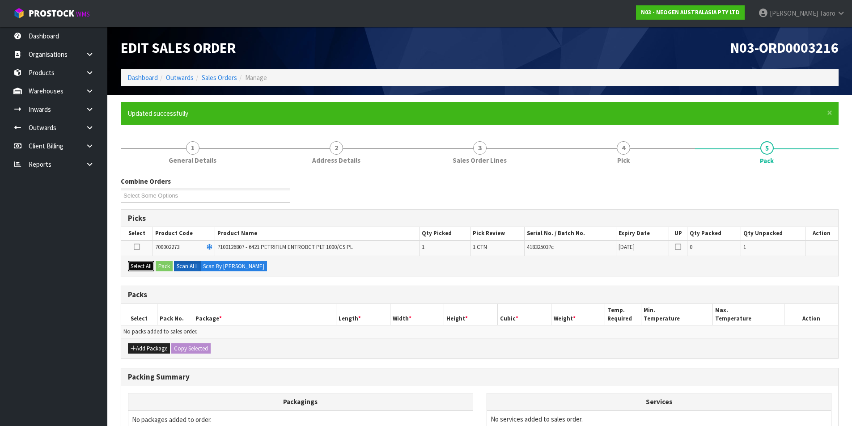
click at [151, 265] on button "Select All" at bounding box center [141, 266] width 26 height 11
click at [158, 265] on button "Pack" at bounding box center [164, 266] width 17 height 11
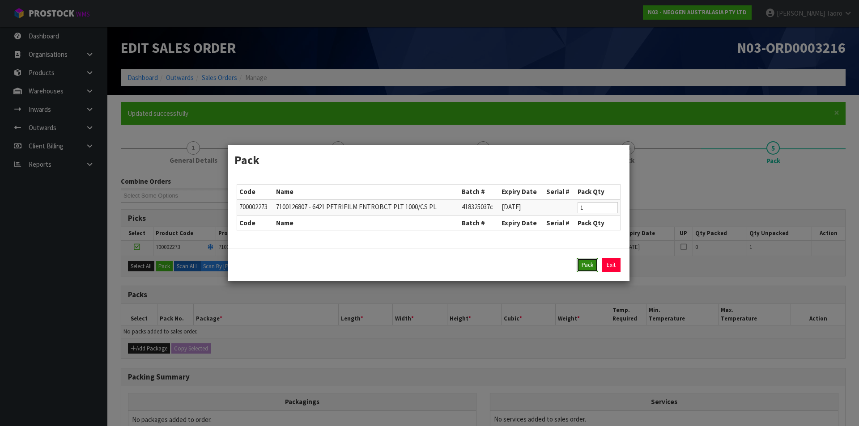
drag, startPoint x: 585, startPoint y: 260, endPoint x: 576, endPoint y: 266, distance: 10.7
click at [585, 260] on button "Pack" at bounding box center [587, 265] width 21 height 14
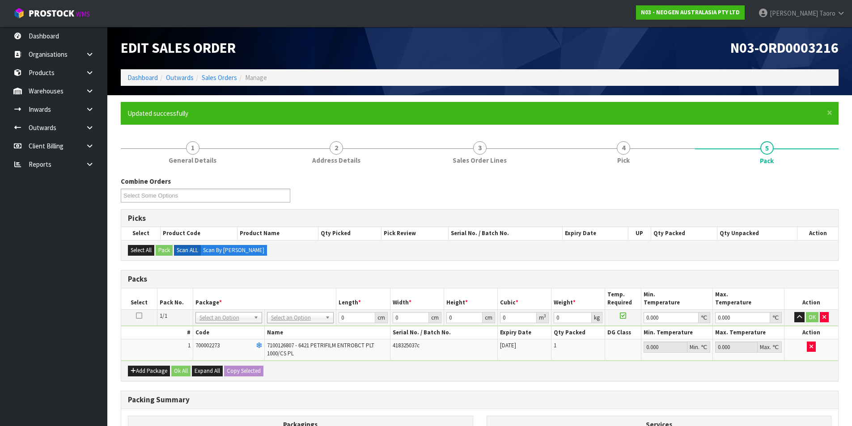
click at [287, 310] on td "No Packaging Cartons PLT GEN120 (1200 X 1000) PLT ONE WAY SKID CHEP HIRE PALLET…" at bounding box center [301, 318] width 72 height 16
click at [361, 318] on input "0" at bounding box center [357, 317] width 36 height 11
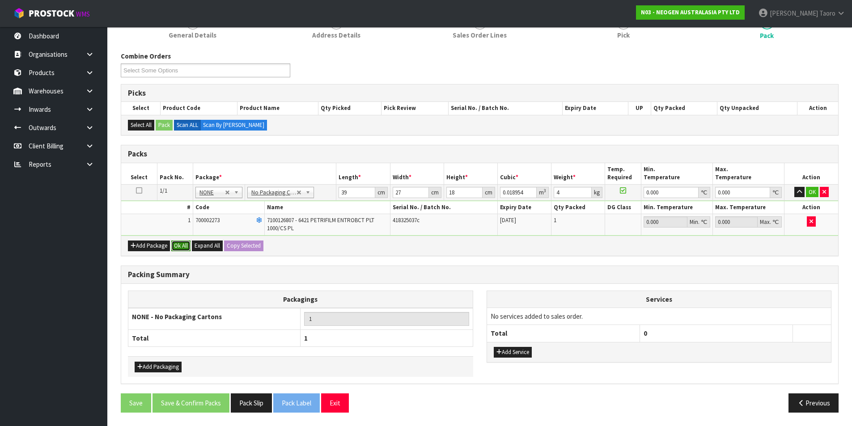
drag, startPoint x: 177, startPoint y: 249, endPoint x: 193, endPoint y: 265, distance: 23.1
click at [177, 249] on button "Ok All" at bounding box center [180, 246] width 19 height 11
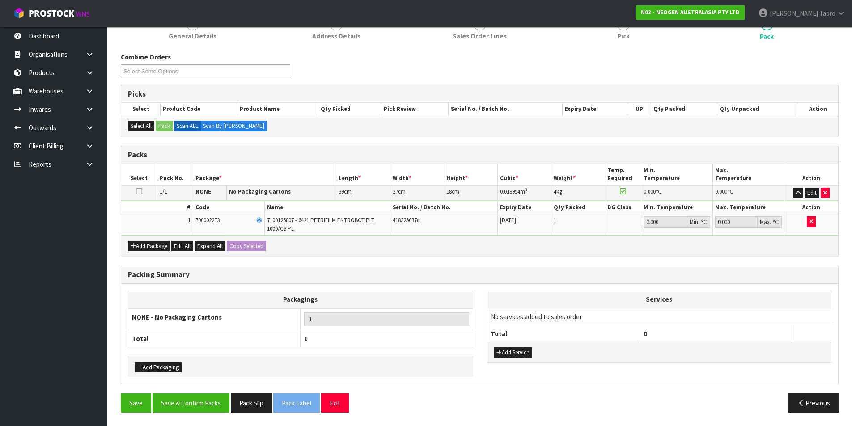
scroll to position [124, 0]
click at [208, 392] on div "Packing Summary Packagings NONE - No Packaging Cartons 1 Total 1 Add Packaging …" at bounding box center [479, 330] width 731 height 128
click at [211, 396] on button "Save & Confirm Packs" at bounding box center [191, 403] width 77 height 19
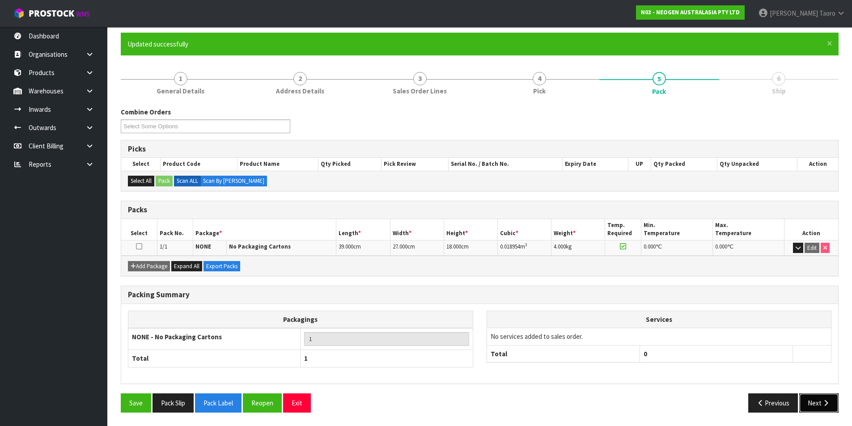
click at [822, 401] on icon "button" at bounding box center [826, 403] width 8 height 7
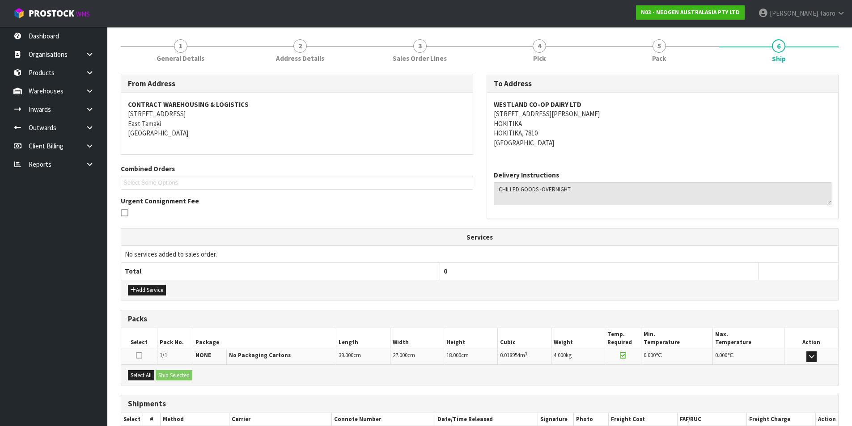
scroll to position [157, 0]
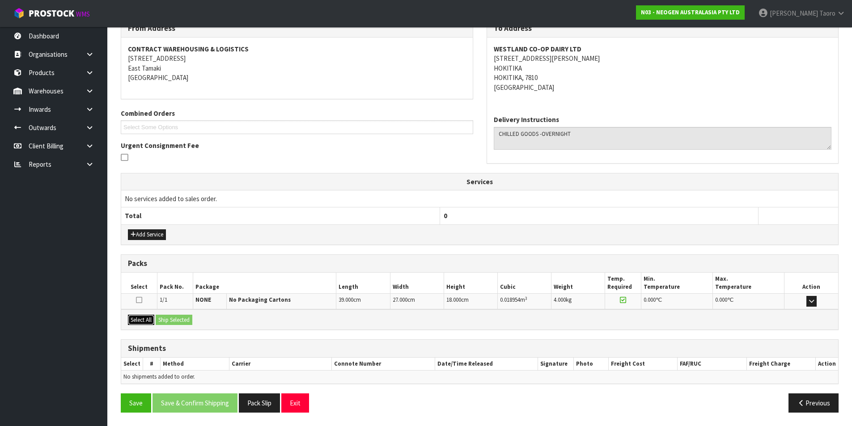
click at [145, 320] on button "Select All" at bounding box center [141, 320] width 26 height 11
click at [166, 317] on button "Ship Selected" at bounding box center [174, 320] width 37 height 11
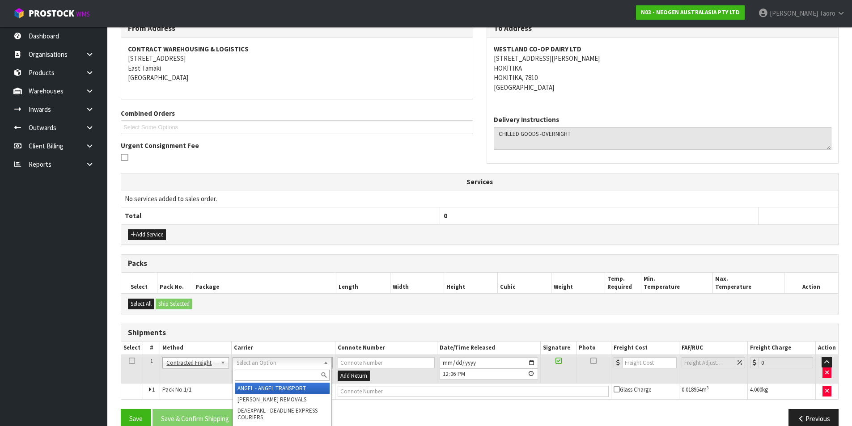
click at [302, 377] on input "text" at bounding box center [282, 375] width 95 height 11
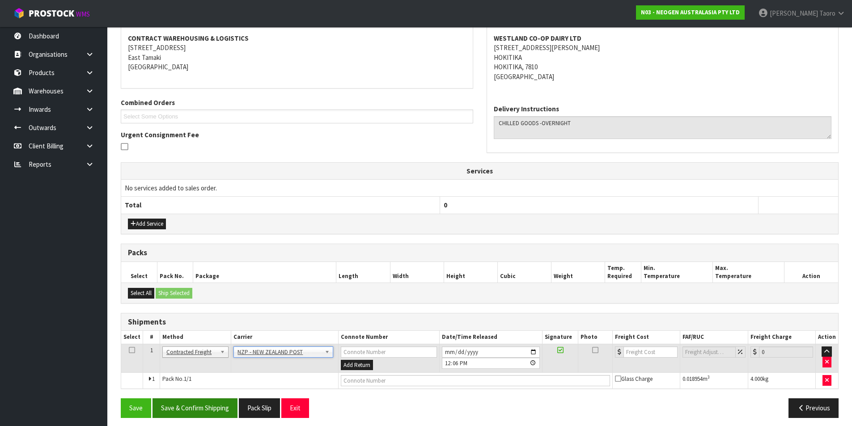
scroll to position [174, 0]
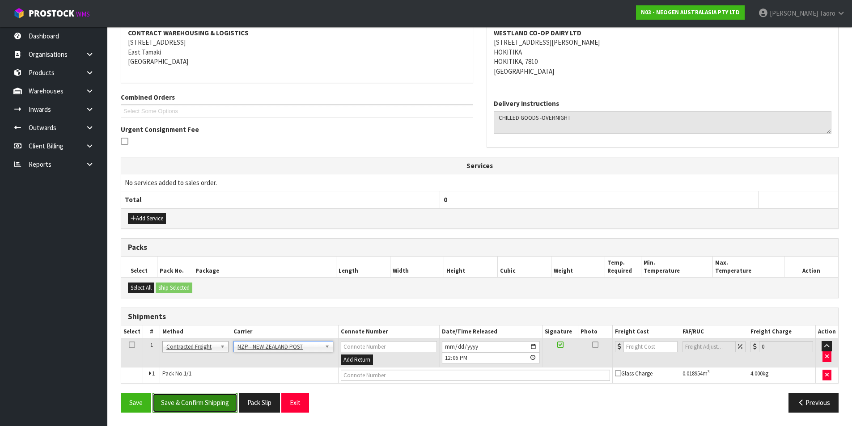
click at [191, 409] on button "Save & Confirm Shipping" at bounding box center [195, 402] width 85 height 19
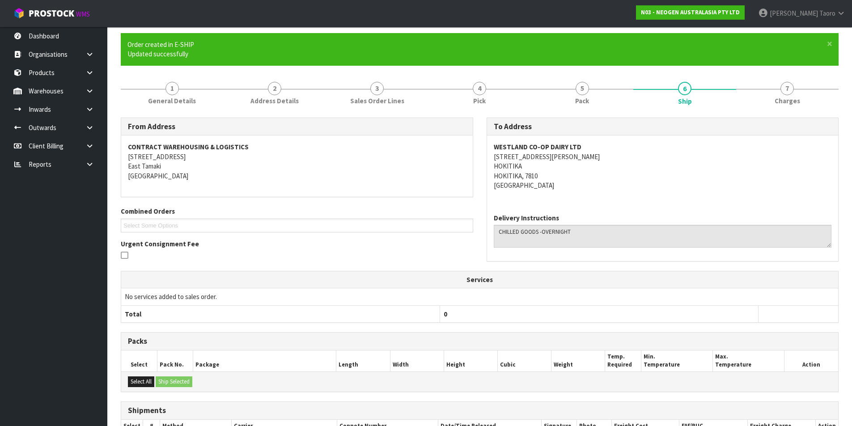
scroll to position [161, 0]
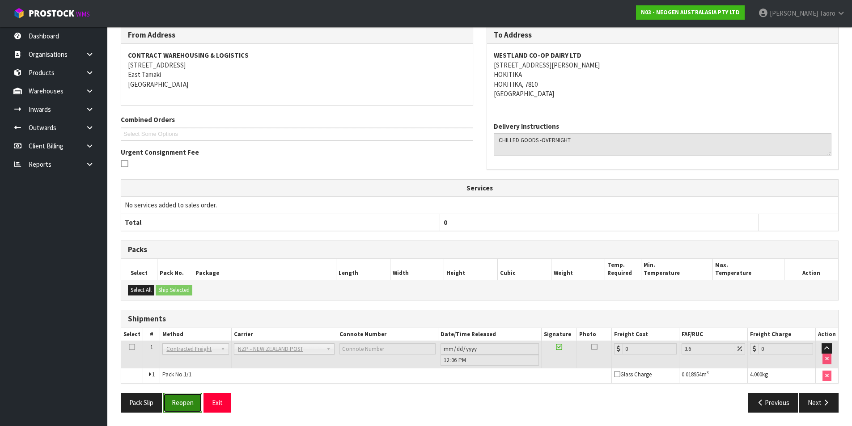
click at [183, 399] on button "Reopen" at bounding box center [182, 402] width 39 height 19
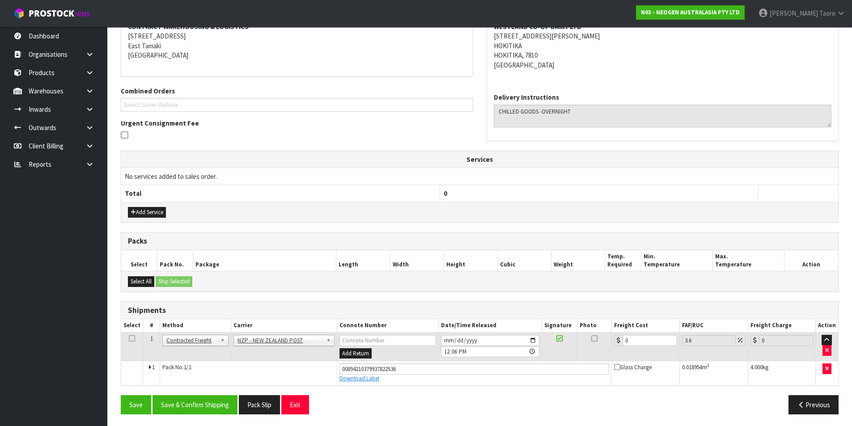
scroll to position [182, 0]
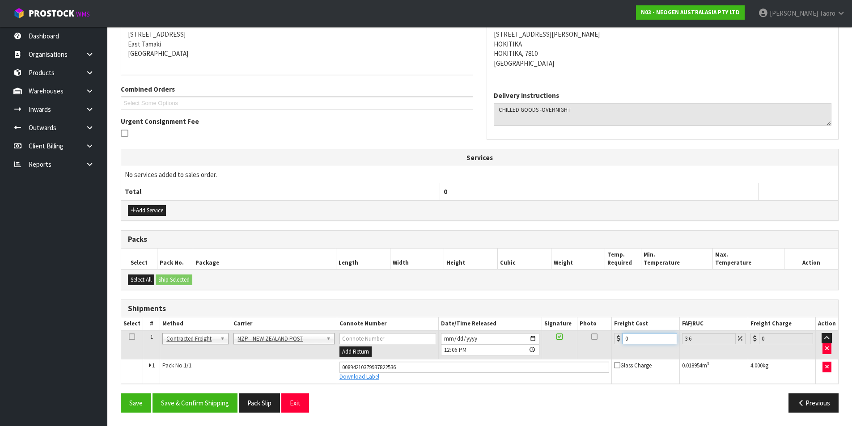
click at [644, 343] on input "0" at bounding box center [650, 338] width 54 height 11
click at [643, 340] on input "26" at bounding box center [650, 338] width 54 height 11
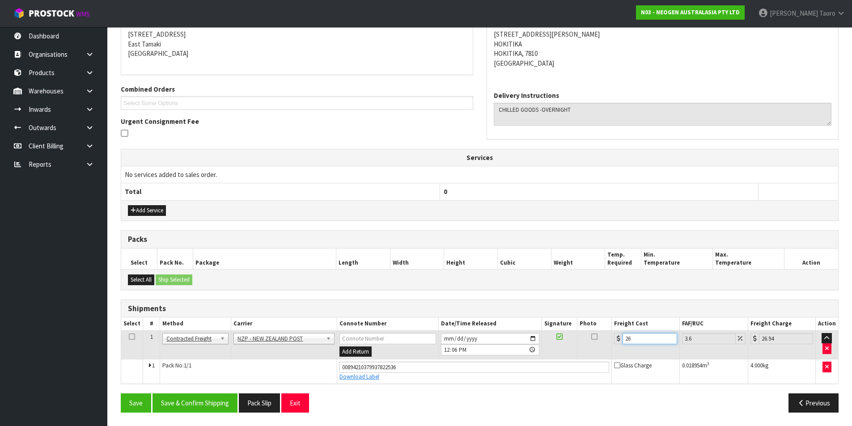
click at [643, 340] on input "26" at bounding box center [650, 338] width 54 height 11
click at [209, 406] on button "Save & Confirm Shipping" at bounding box center [195, 403] width 85 height 19
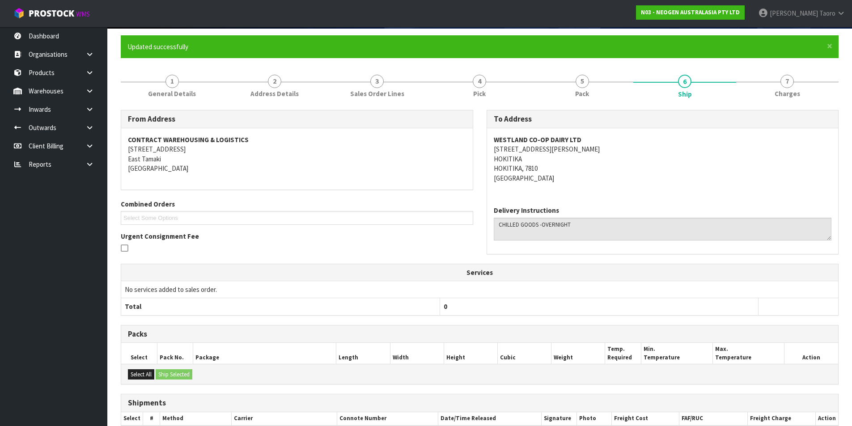
scroll to position [157, 0]
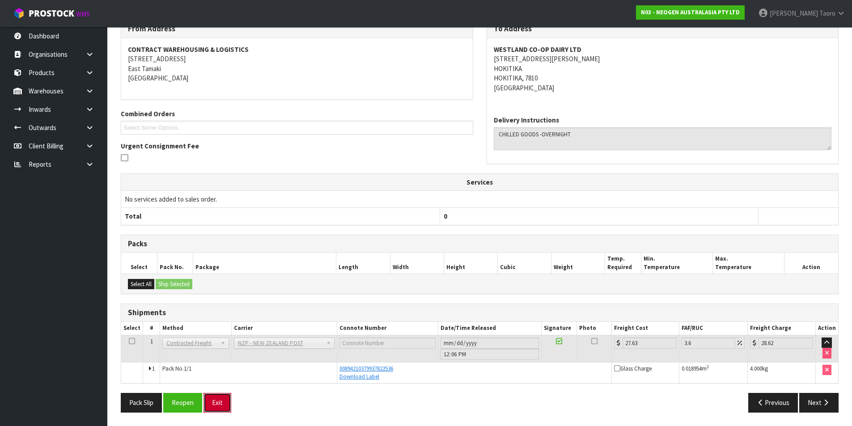
click at [222, 404] on button "Exit" at bounding box center [218, 402] width 28 height 19
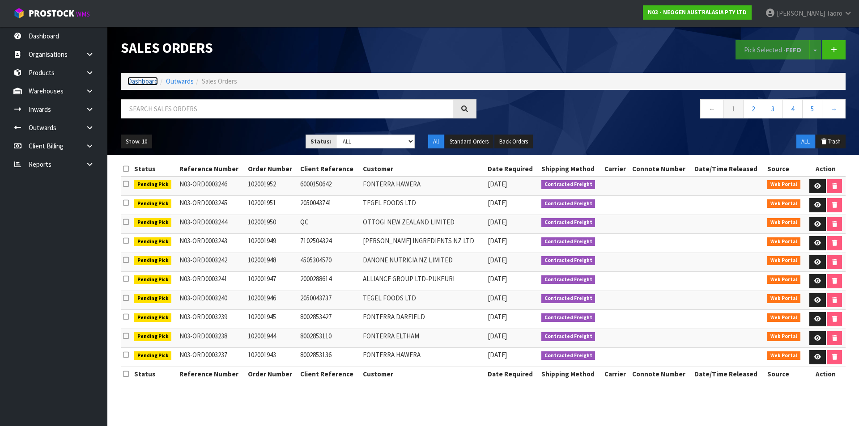
click at [149, 81] on link "Dashboard" at bounding box center [142, 81] width 30 height 8
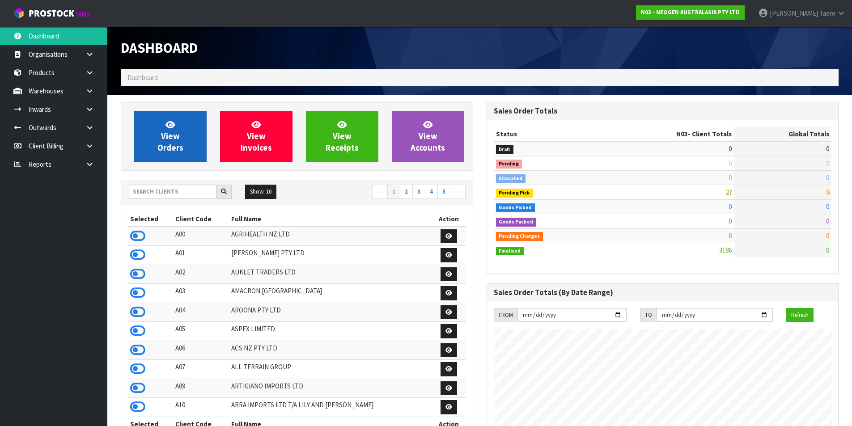
scroll to position [678, 365]
click at [153, 143] on link "View Orders" at bounding box center [170, 136] width 72 height 51
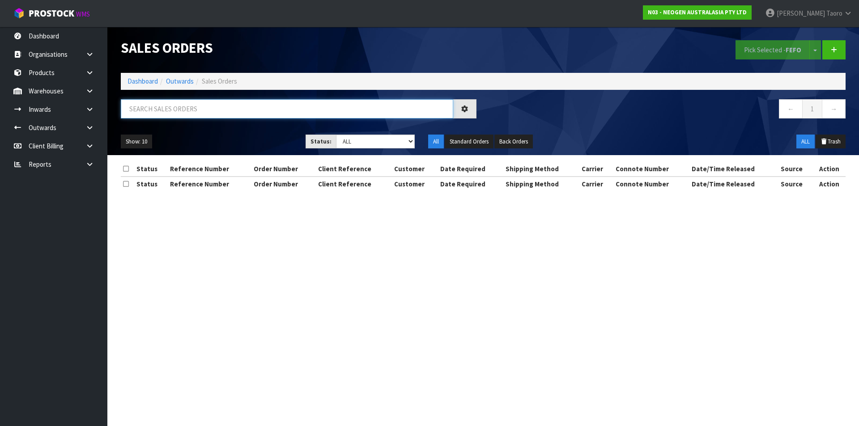
click at [157, 112] on input "text" at bounding box center [287, 108] width 332 height 19
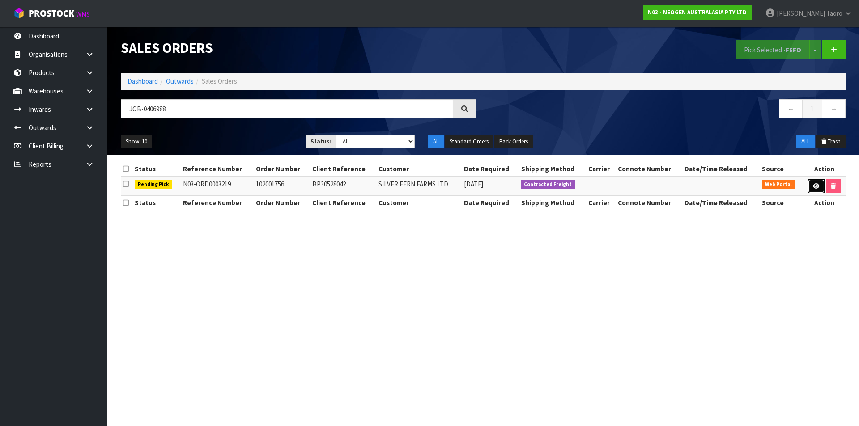
click at [813, 186] on icon at bounding box center [816, 186] width 7 height 6
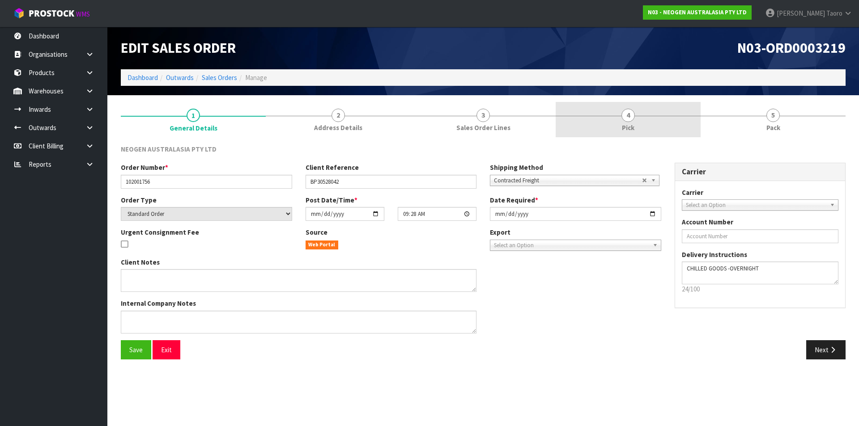
click at [677, 121] on link "4 Pick" at bounding box center [628, 119] width 145 height 35
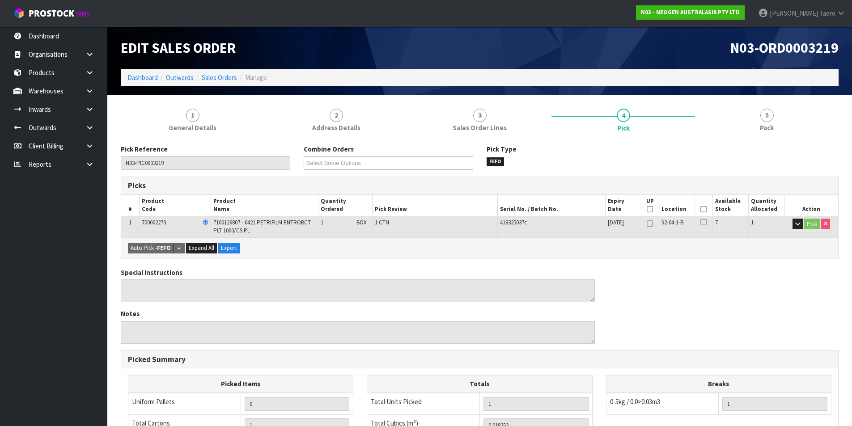
click at [701, 209] on icon at bounding box center [704, 209] width 6 height 0
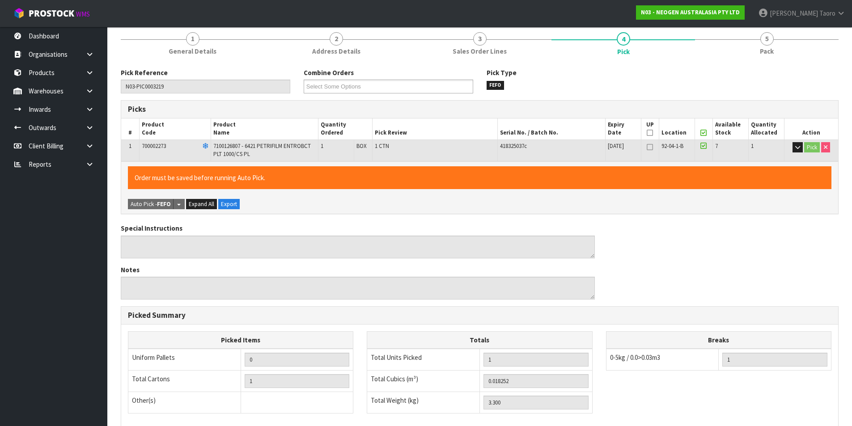
scroll to position [204, 0]
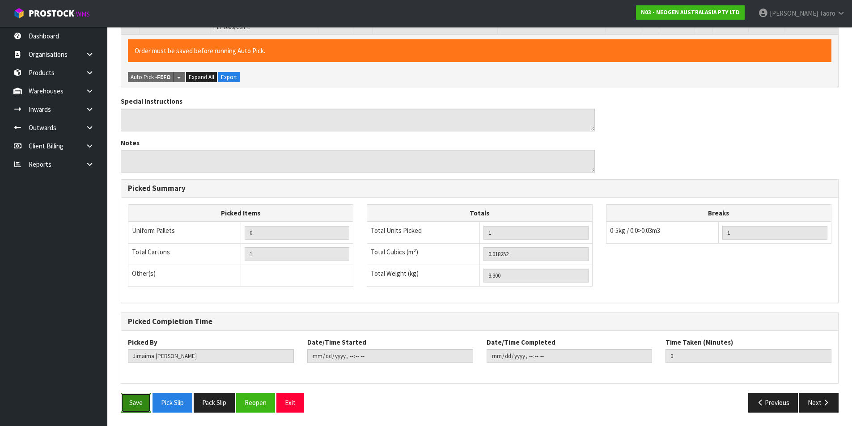
click at [143, 400] on button "Save" at bounding box center [136, 402] width 30 height 19
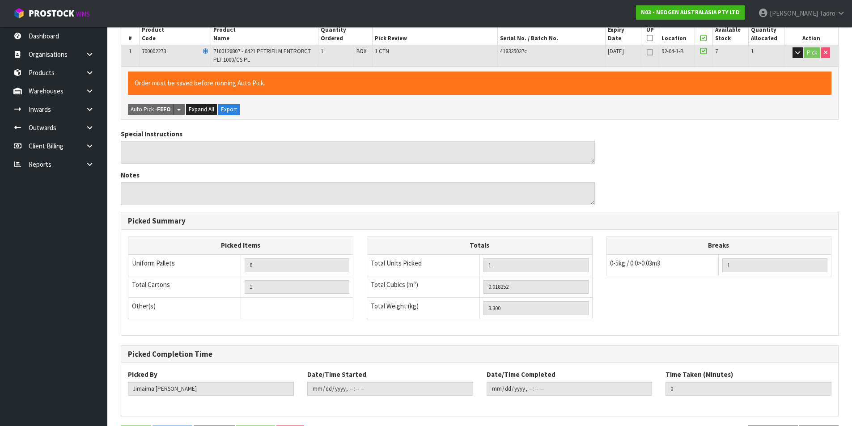
scroll to position [0, 0]
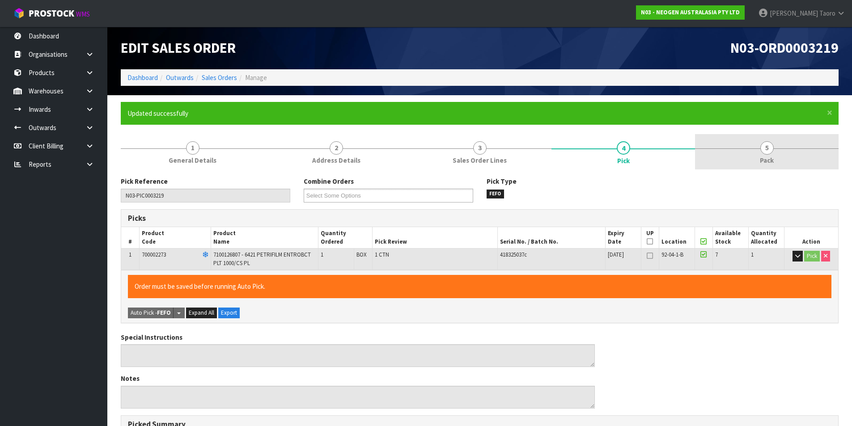
click at [784, 141] on link "5 Pack" at bounding box center [767, 151] width 144 height 35
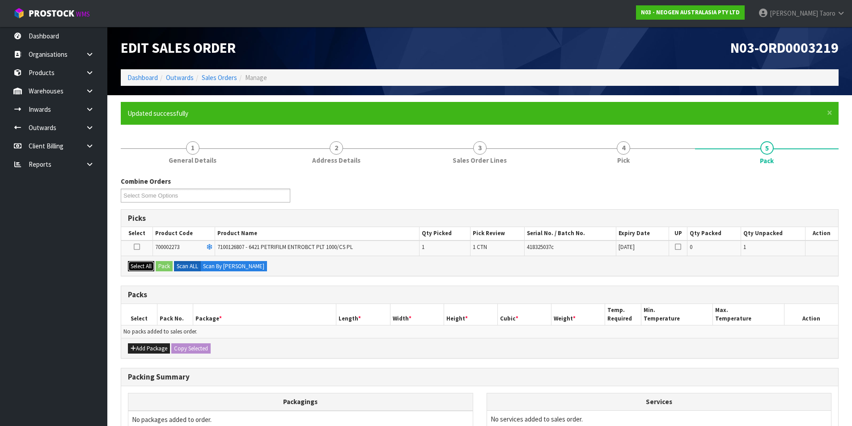
click at [145, 264] on button "Select All" at bounding box center [141, 266] width 26 height 11
click at [164, 264] on button "Pack" at bounding box center [164, 266] width 17 height 11
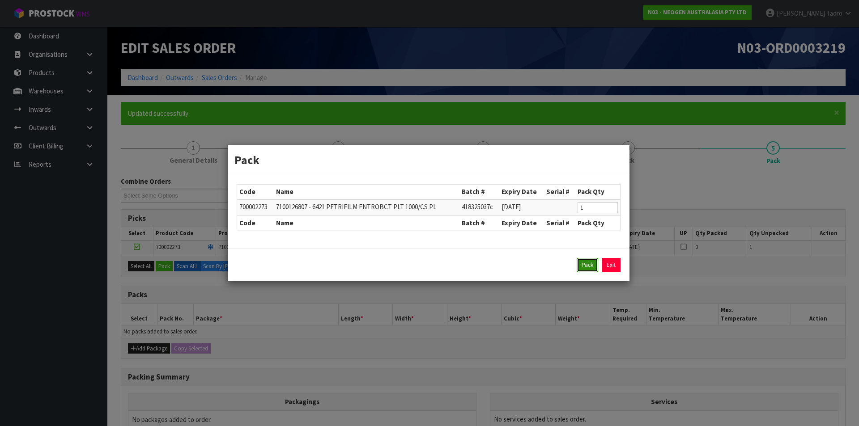
click at [586, 263] on button "Pack" at bounding box center [587, 265] width 21 height 14
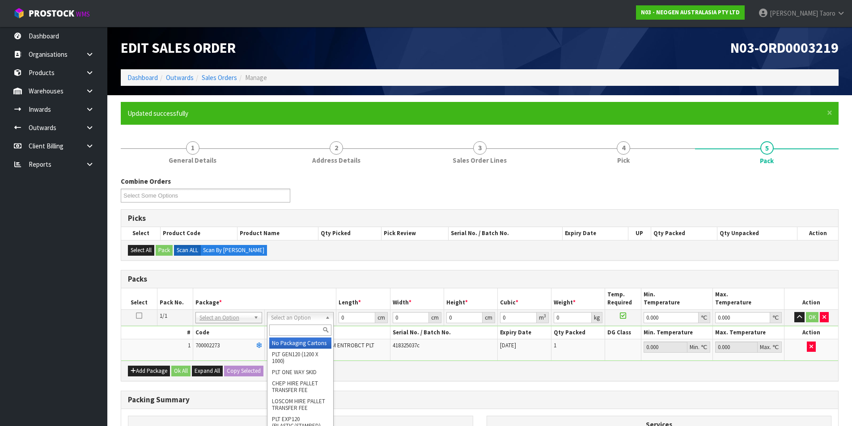
drag, startPoint x: 310, startPoint y: 342, endPoint x: 344, endPoint y: 345, distance: 33.7
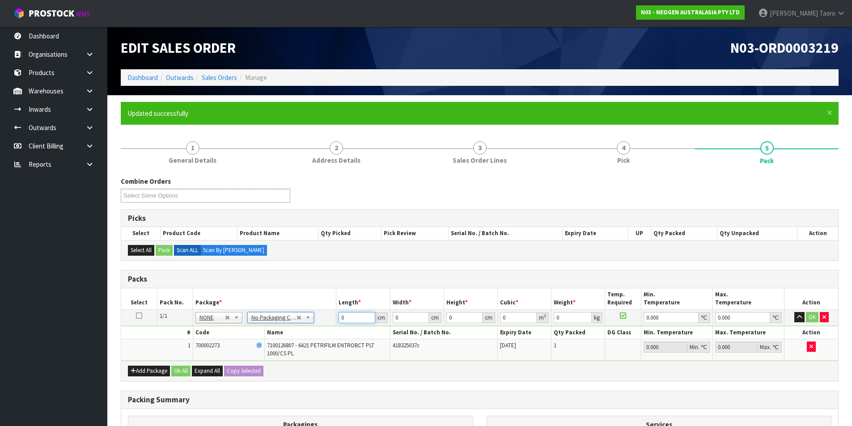
click at [356, 315] on input "0" at bounding box center [357, 317] width 36 height 11
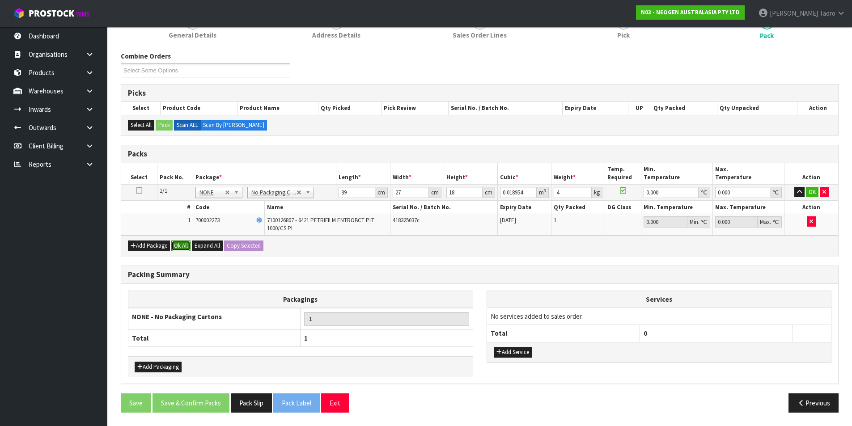
click at [181, 243] on button "Ok All" at bounding box center [180, 246] width 19 height 11
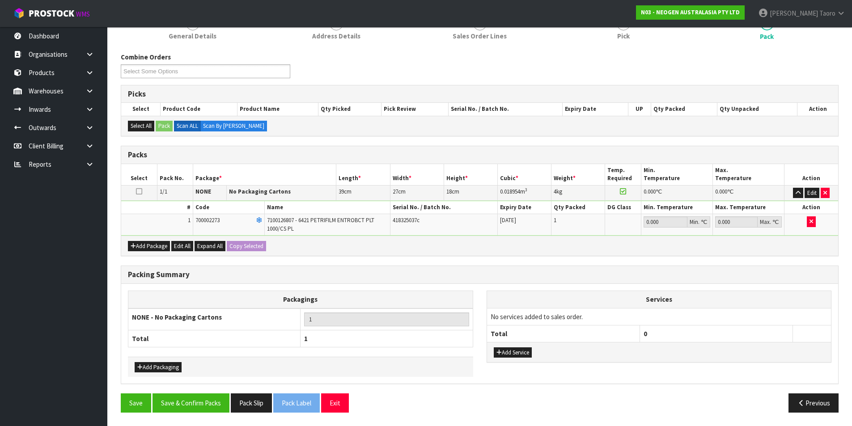
scroll to position [124, 0]
click at [210, 413] on button "Save & Confirm Packs" at bounding box center [191, 403] width 77 height 19
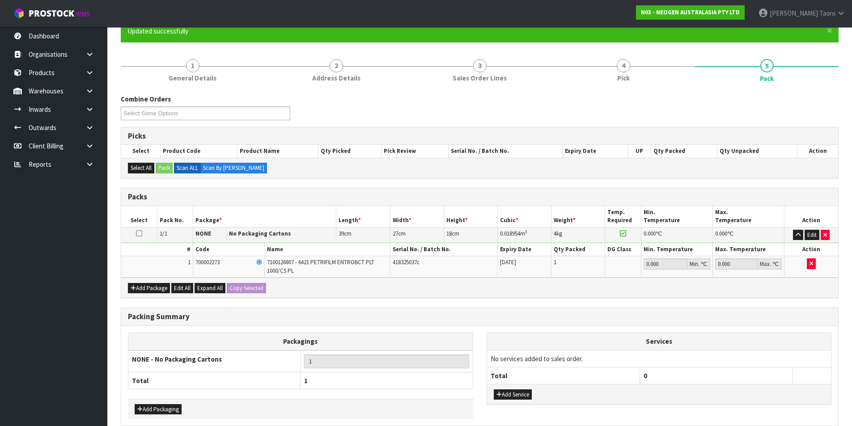
scroll to position [69, 0]
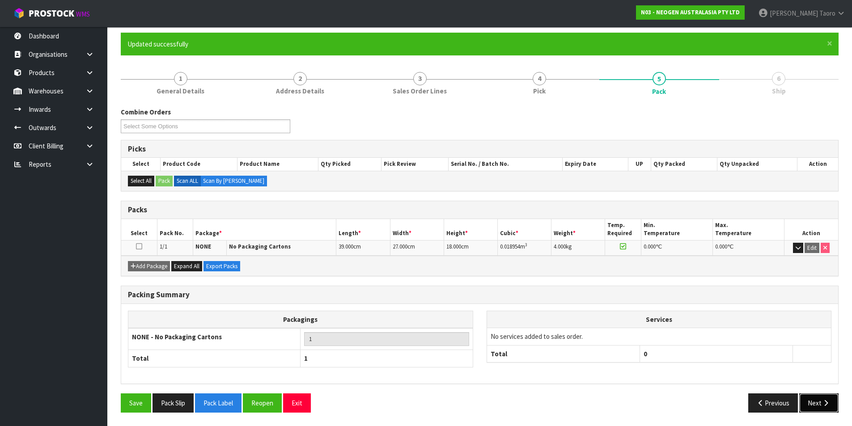
click at [814, 402] on button "Next" at bounding box center [818, 403] width 39 height 19
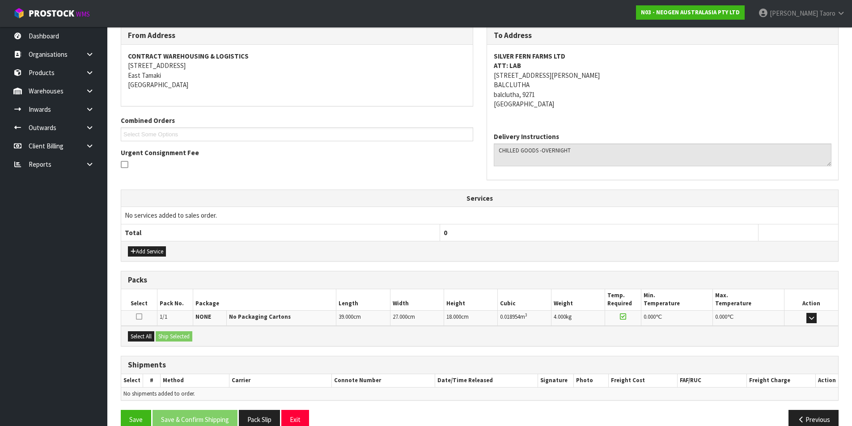
scroll to position [167, 0]
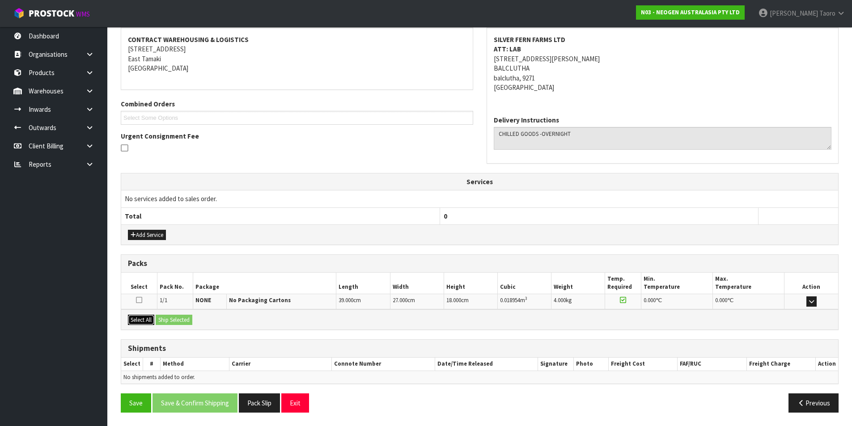
click at [149, 321] on button "Select All" at bounding box center [141, 320] width 26 height 11
click at [161, 321] on button "Ship Selected" at bounding box center [174, 320] width 37 height 11
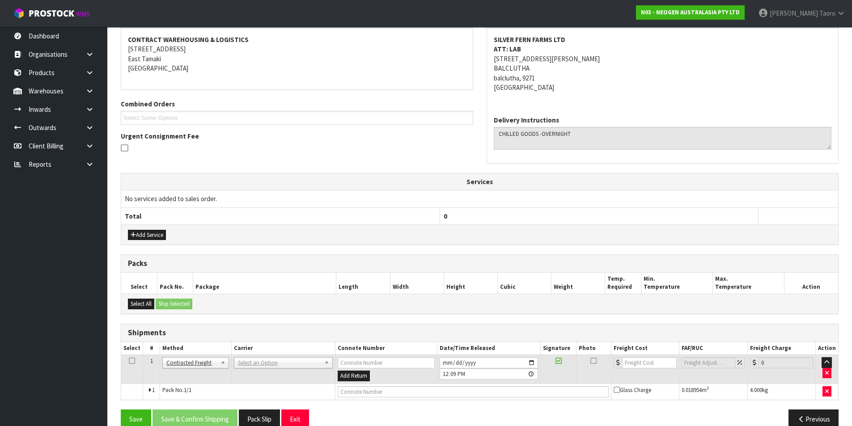
drag, startPoint x: 289, startPoint y: 359, endPoint x: 292, endPoint y: 372, distance: 13.8
click at [293, 372] on input "text" at bounding box center [282, 375] width 95 height 11
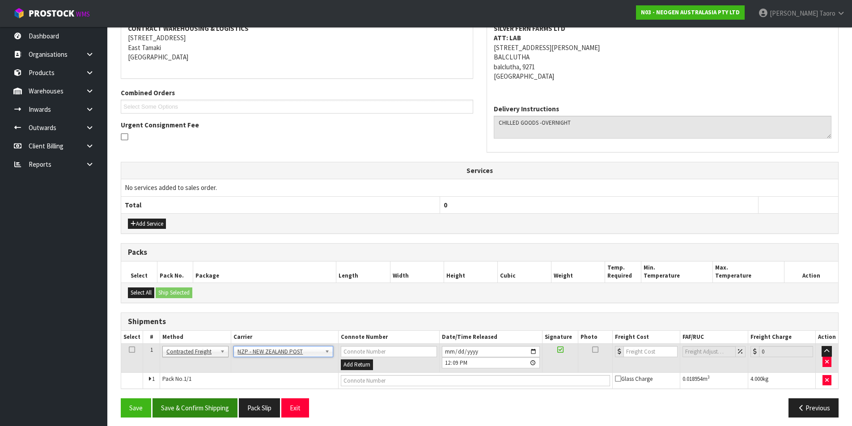
scroll to position [183, 0]
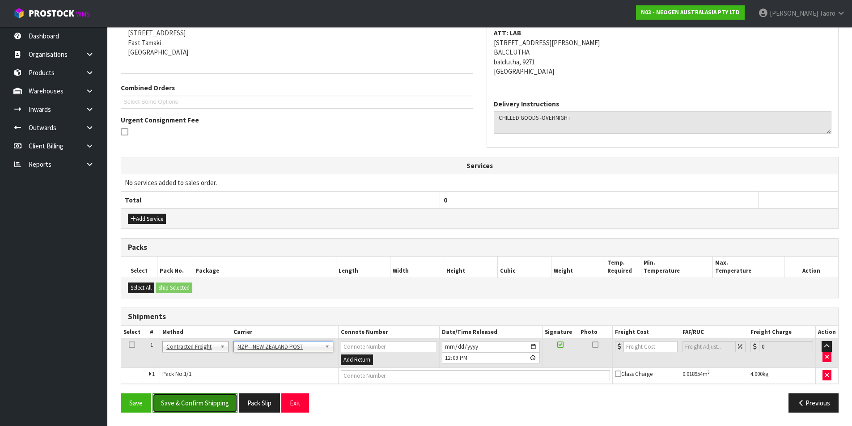
click at [227, 402] on button "Save & Confirm Shipping" at bounding box center [195, 403] width 85 height 19
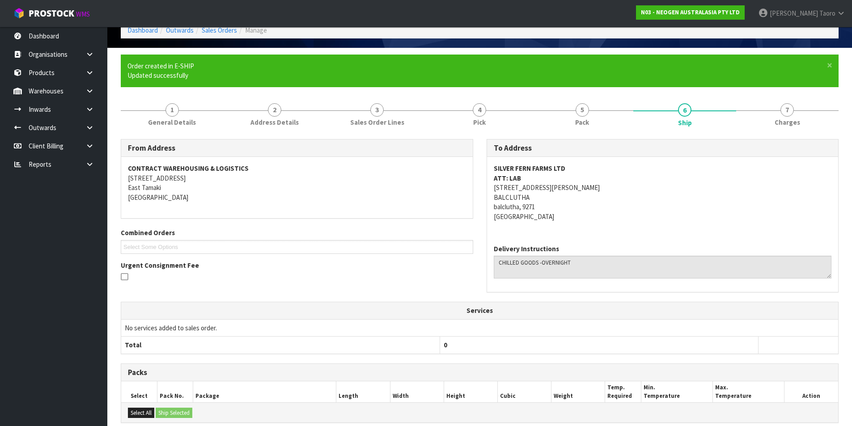
scroll to position [170, 0]
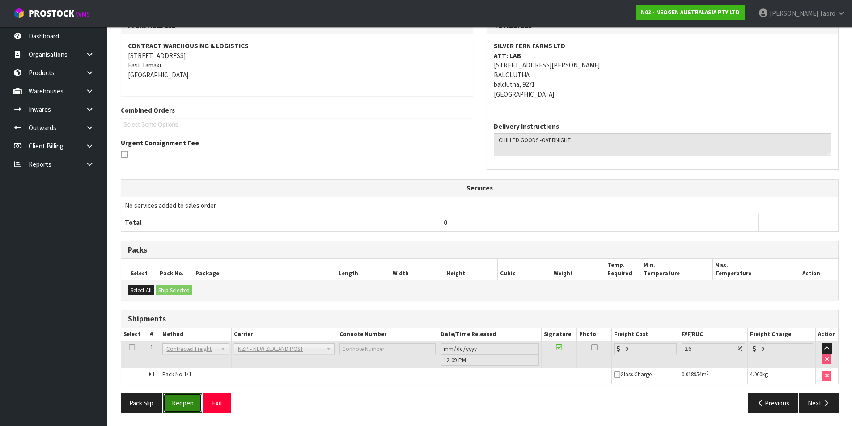
drag, startPoint x: 195, startPoint y: 409, endPoint x: 183, endPoint y: 374, distance: 37.5
click at [195, 408] on button "Reopen" at bounding box center [182, 403] width 39 height 19
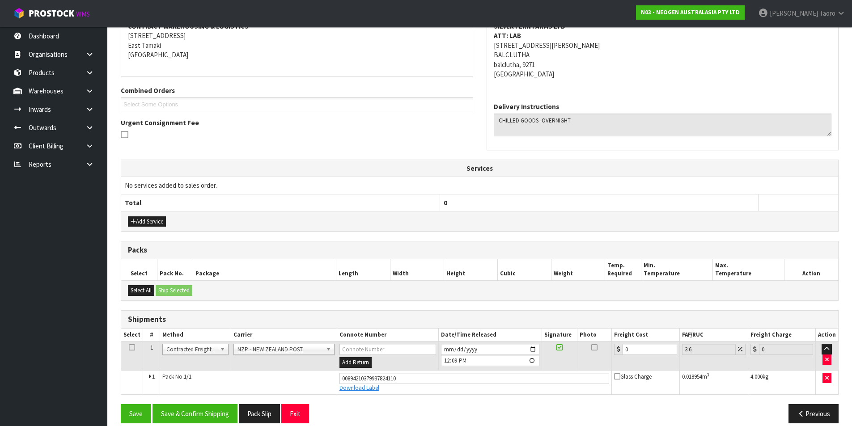
scroll to position [191, 0]
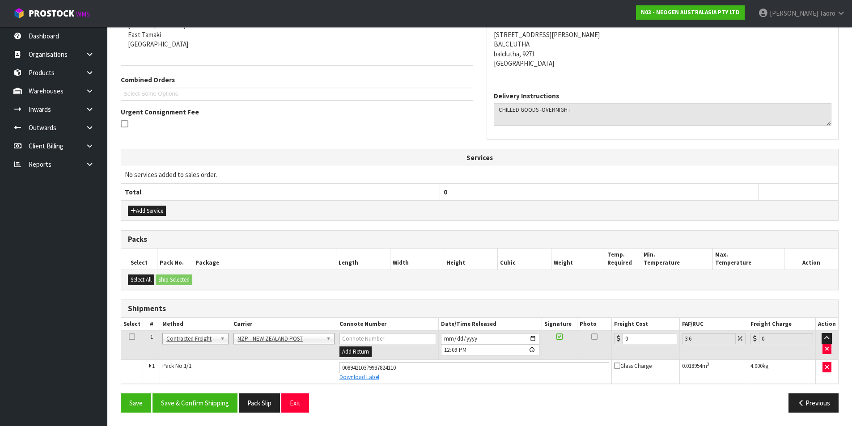
click at [638, 330] on th "Freight Cost" at bounding box center [646, 324] width 68 height 13
click at [639, 337] on input "0" at bounding box center [650, 338] width 54 height 11
click at [221, 396] on button "Save & Confirm Shipping" at bounding box center [195, 403] width 85 height 19
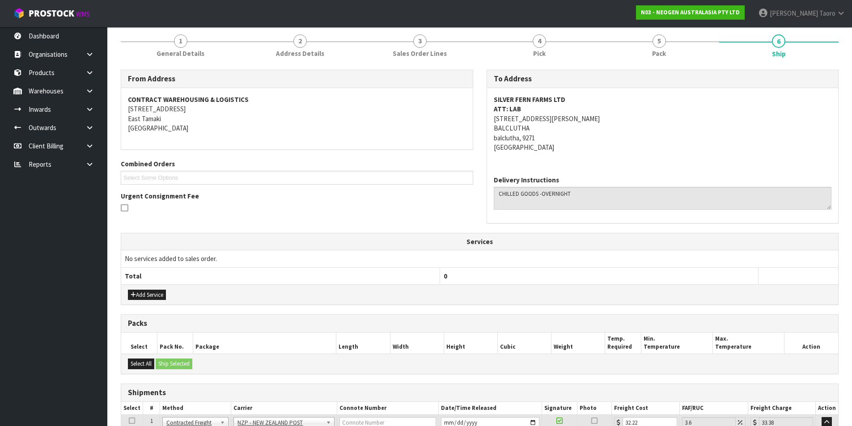
scroll to position [166, 0]
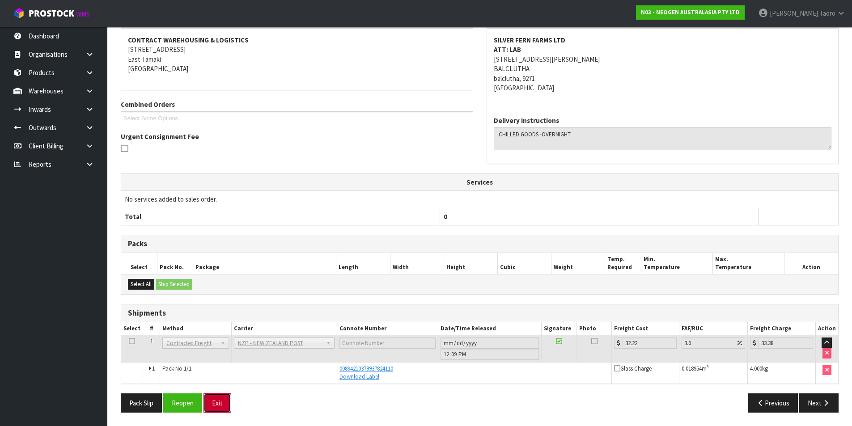
click at [217, 405] on button "Exit" at bounding box center [218, 403] width 28 height 19
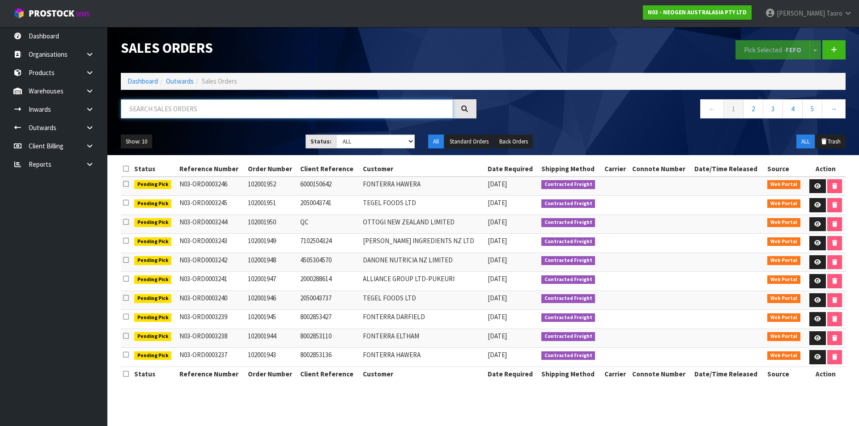
click at [313, 108] on input "text" at bounding box center [287, 108] width 332 height 19
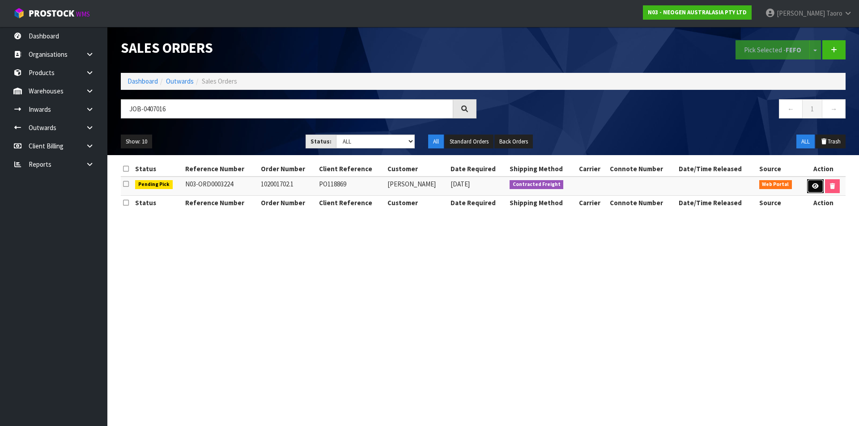
click at [817, 185] on icon at bounding box center [815, 186] width 7 height 6
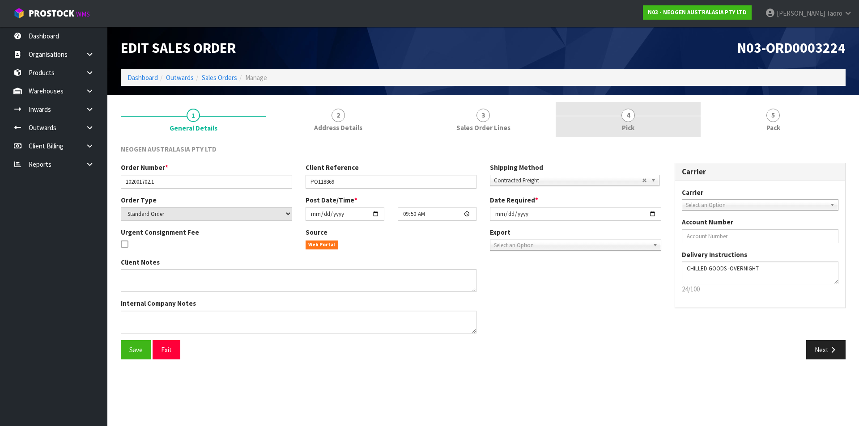
click at [605, 123] on link "4 Pick" at bounding box center [628, 119] width 145 height 35
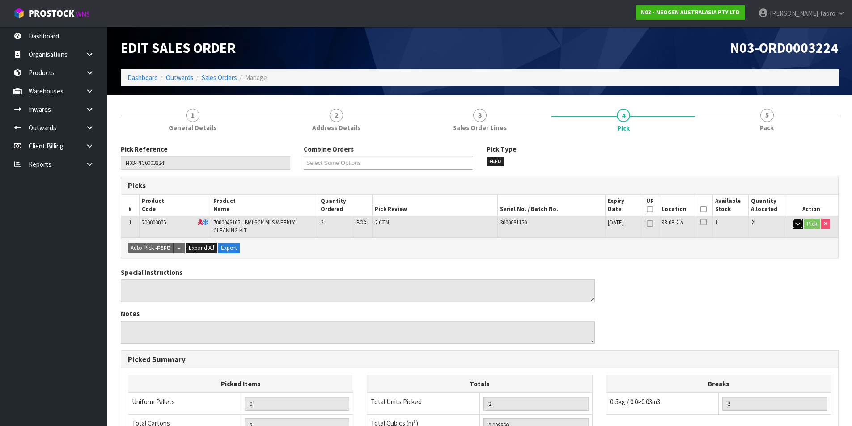
click at [796, 221] on icon "button" at bounding box center [797, 224] width 5 height 6
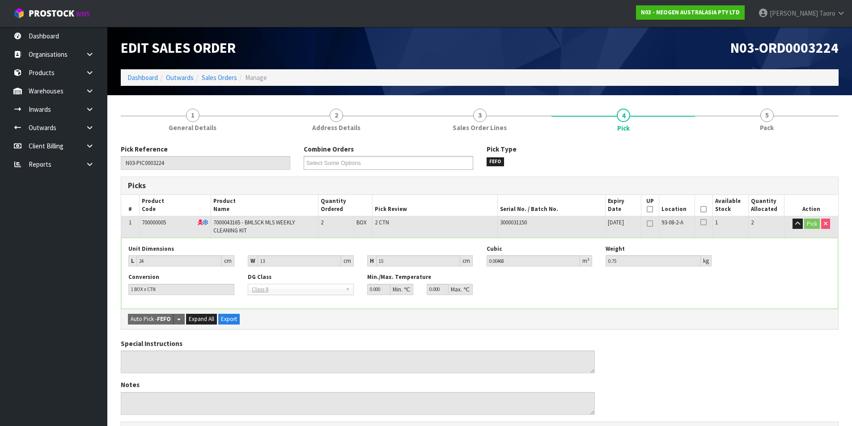
click at [702, 210] on icon at bounding box center [704, 209] width 6 height 0
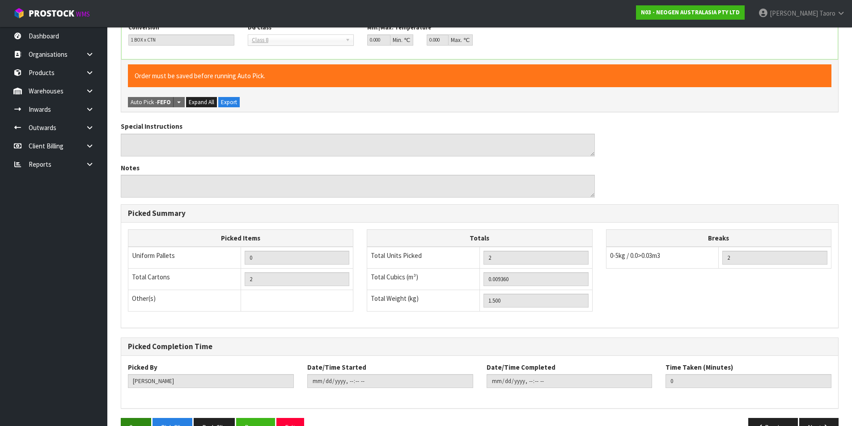
scroll to position [275, 0]
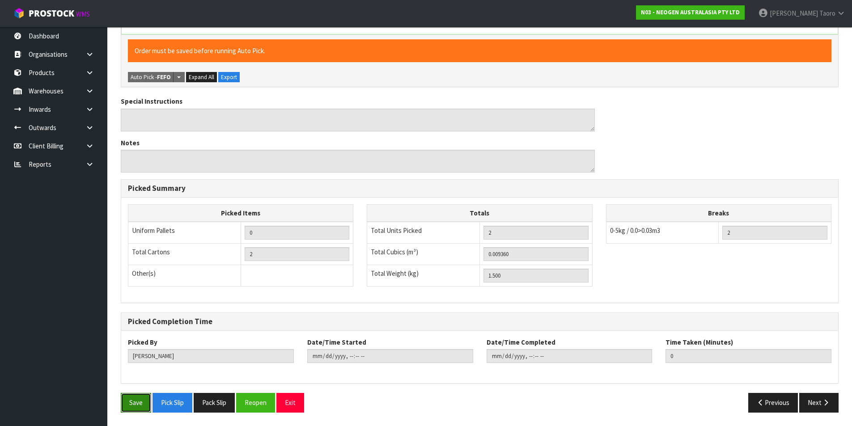
click at [139, 397] on button "Save" at bounding box center [136, 402] width 30 height 19
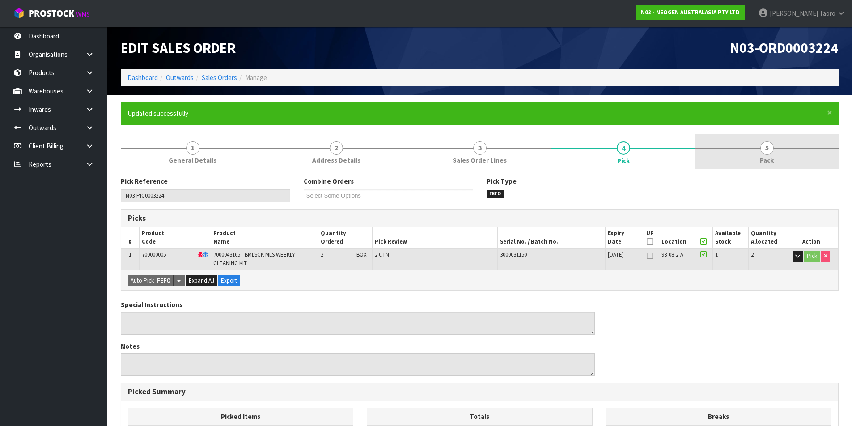
click at [752, 154] on link "5 Pack" at bounding box center [767, 151] width 144 height 35
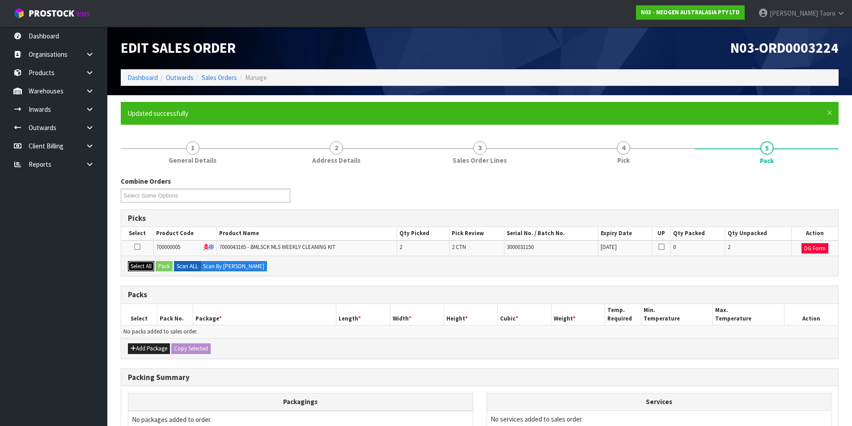
click at [135, 265] on button "Select All" at bounding box center [141, 266] width 26 height 11
click at [164, 265] on button "Pack" at bounding box center [164, 266] width 17 height 11
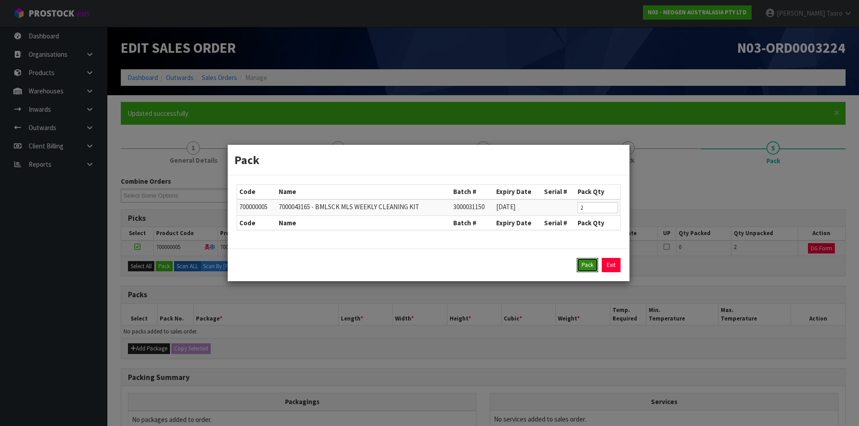
click at [587, 265] on button "Pack" at bounding box center [587, 265] width 21 height 14
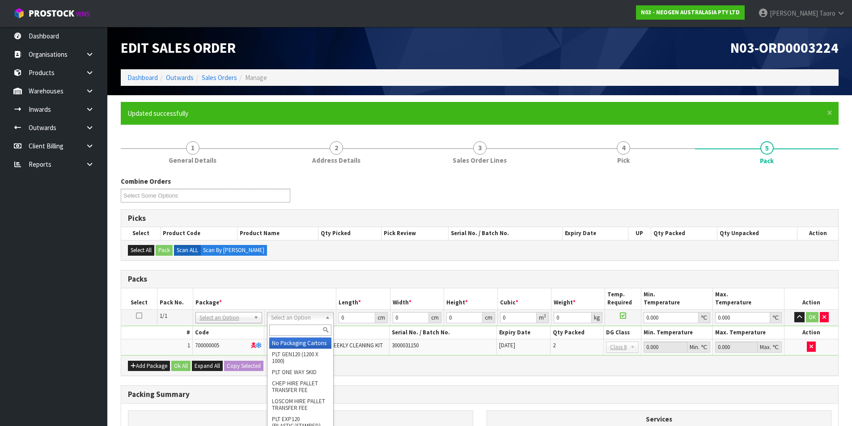
click at [309, 331] on input "text" at bounding box center [300, 330] width 62 height 11
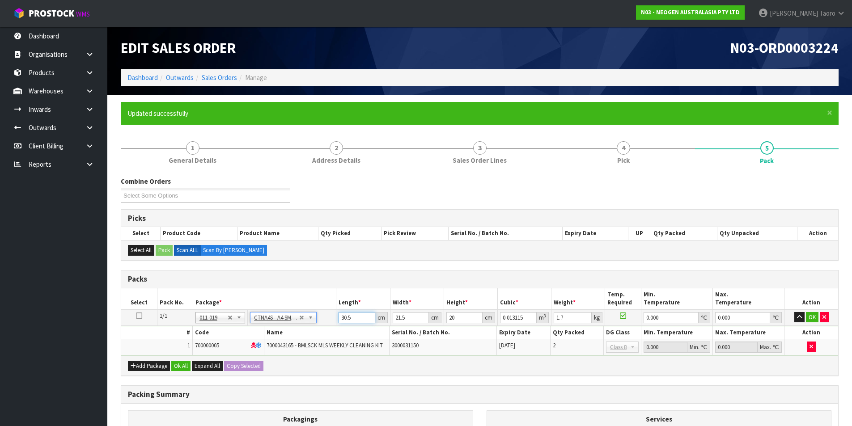
click at [350, 319] on input "30.5" at bounding box center [357, 317] width 36 height 11
drag, startPoint x: 415, startPoint y: 321, endPoint x: 371, endPoint y: 325, distance: 44.1
click at [371, 325] on tr "1/1 NONE 007-001 007-002 007-004 007-009 007-013 007-014 007-015 007-017 007-01…" at bounding box center [479, 318] width 717 height 16
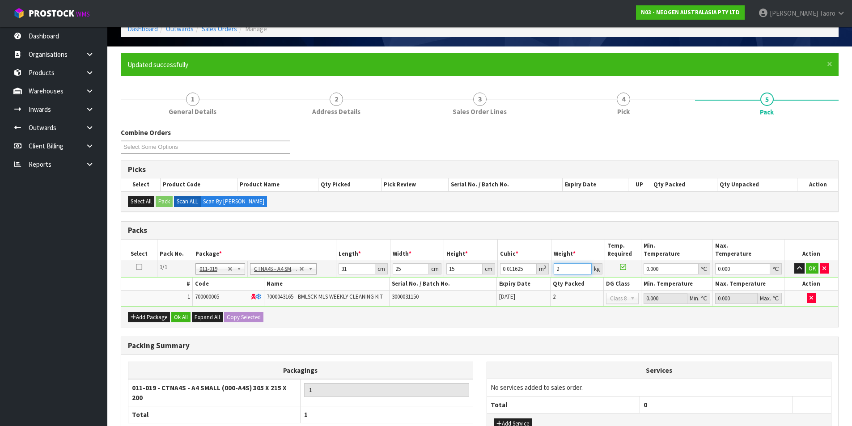
scroll to position [120, 0]
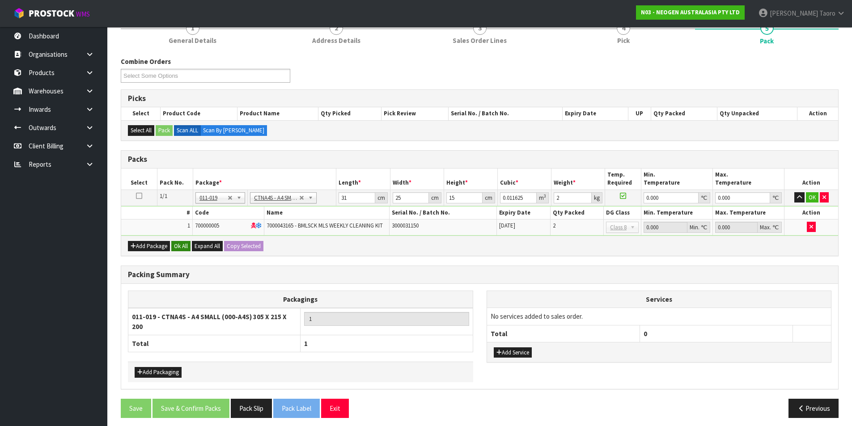
click at [179, 242] on div "Add Package Ok All Expand All Copy Selected" at bounding box center [479, 246] width 717 height 20
click at [522, 349] on button "Add Service" at bounding box center [513, 353] width 38 height 11
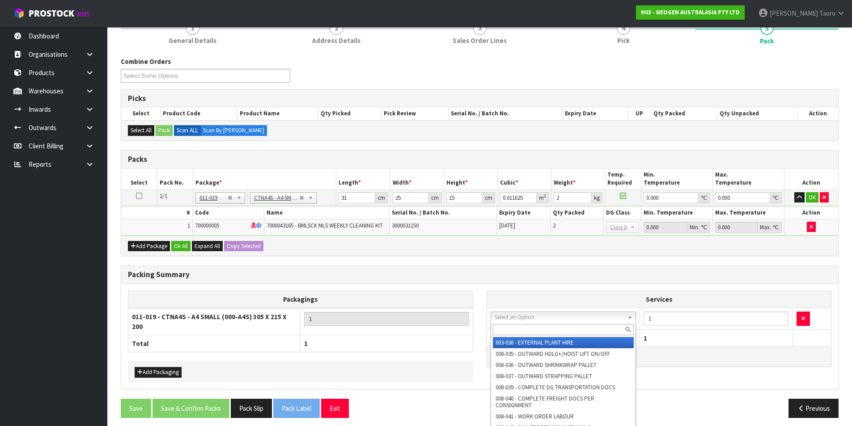
click at [544, 328] on input "text" at bounding box center [563, 329] width 141 height 11
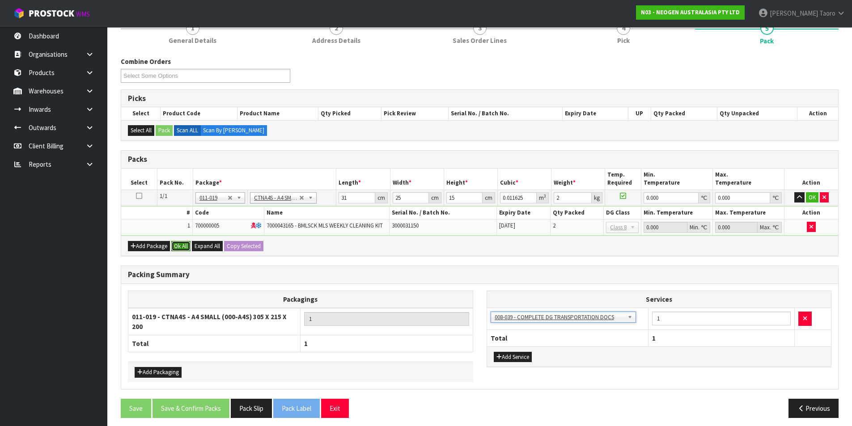
click at [180, 247] on button "Ok All" at bounding box center [180, 246] width 19 height 11
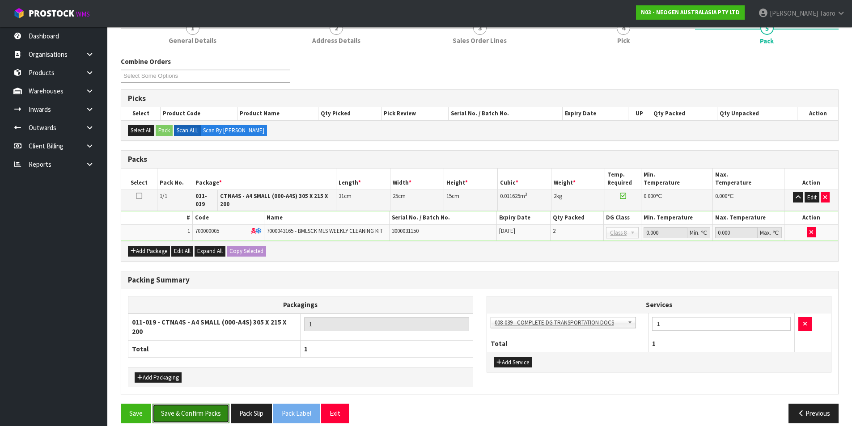
click at [203, 404] on button "Save & Confirm Packs" at bounding box center [191, 413] width 77 height 19
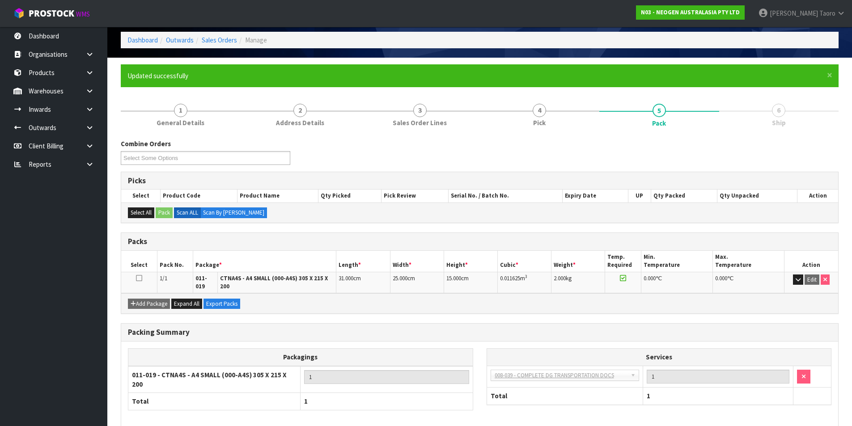
scroll to position [75, 0]
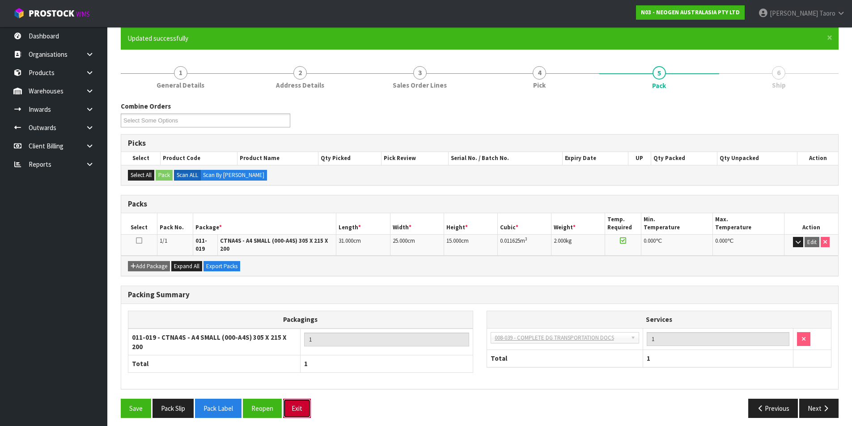
click at [302, 405] on button "Exit" at bounding box center [297, 408] width 28 height 19
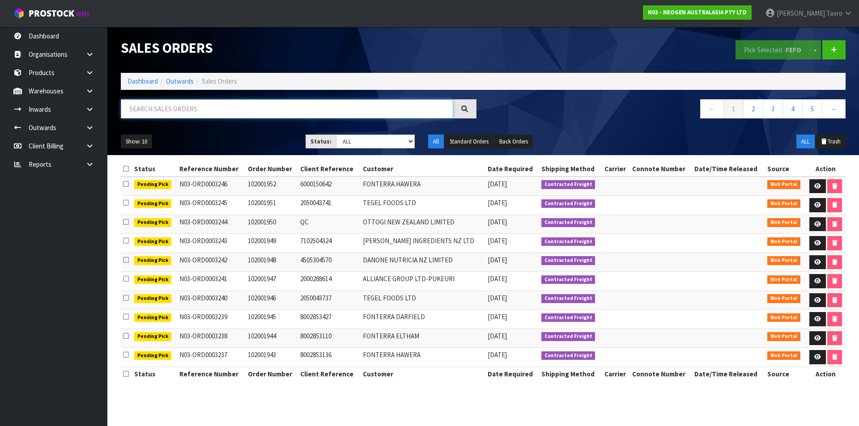
click at [313, 110] on input "text" at bounding box center [287, 108] width 332 height 19
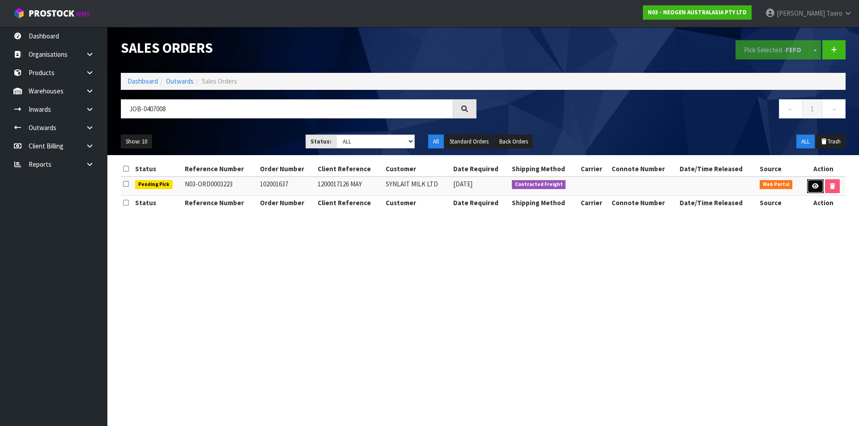
click at [820, 183] on link at bounding box center [815, 186] width 17 height 14
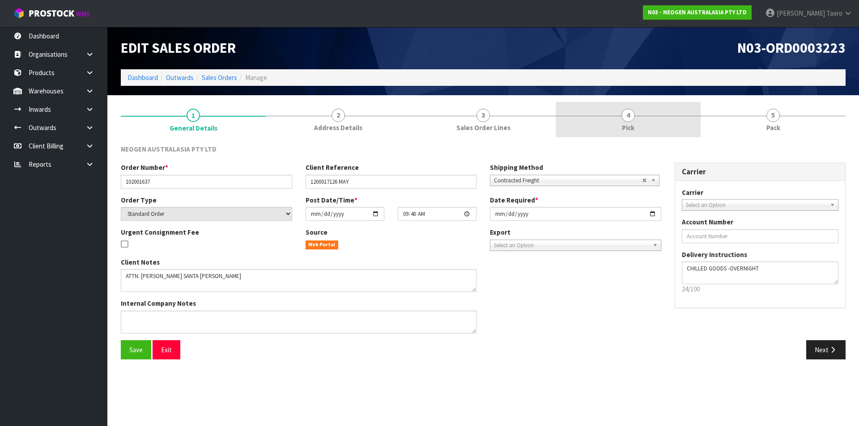
click at [658, 115] on link "4 Pick" at bounding box center [628, 119] width 145 height 35
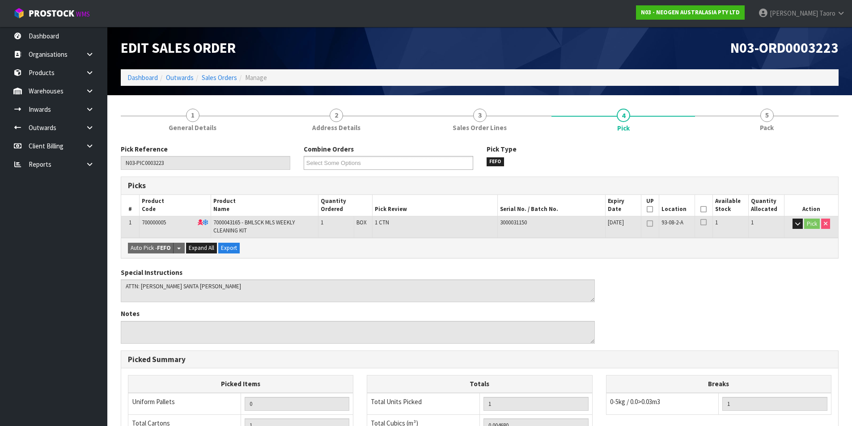
click at [705, 210] on icon at bounding box center [704, 209] width 6 height 0
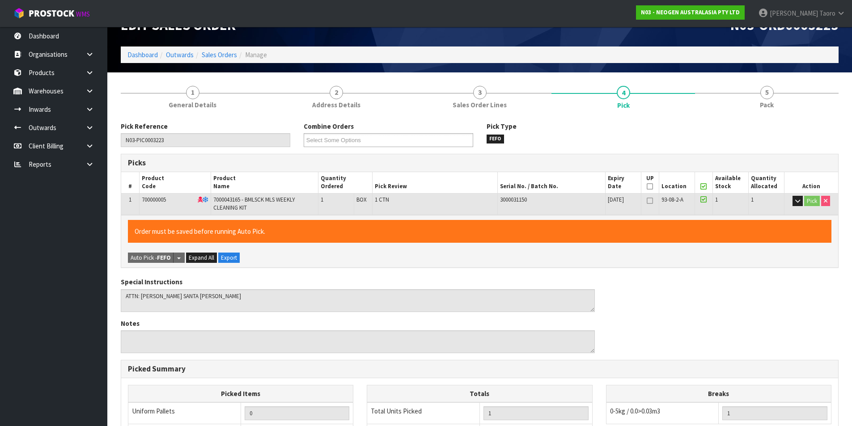
scroll to position [204, 0]
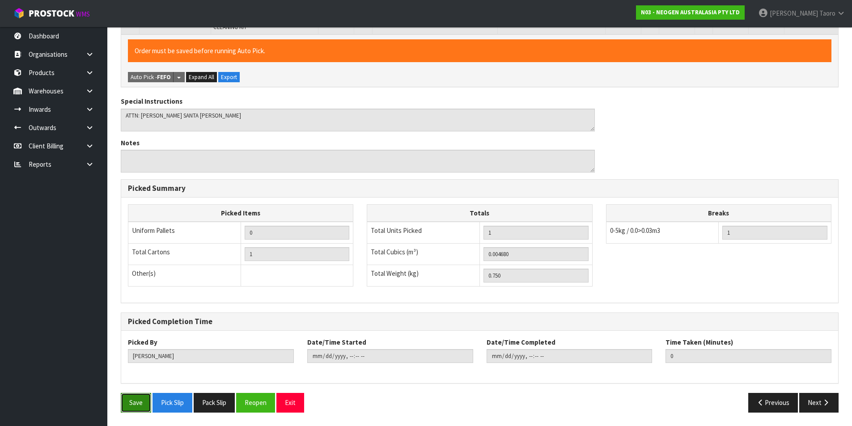
click at [127, 410] on button "Save" at bounding box center [136, 402] width 30 height 19
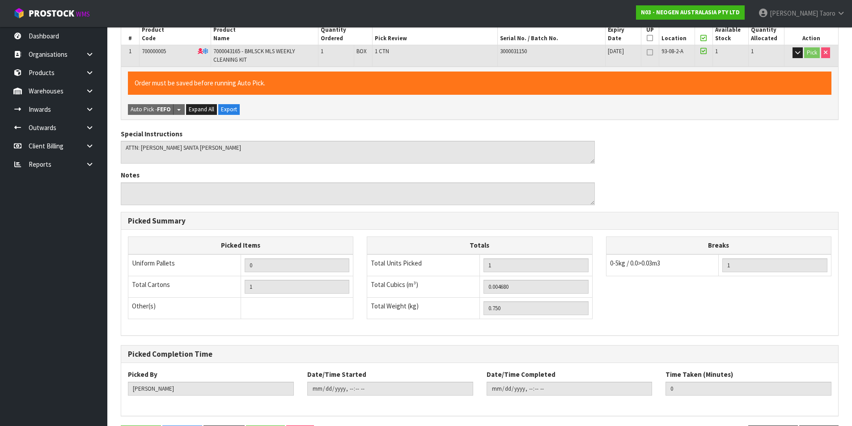
scroll to position [0, 0]
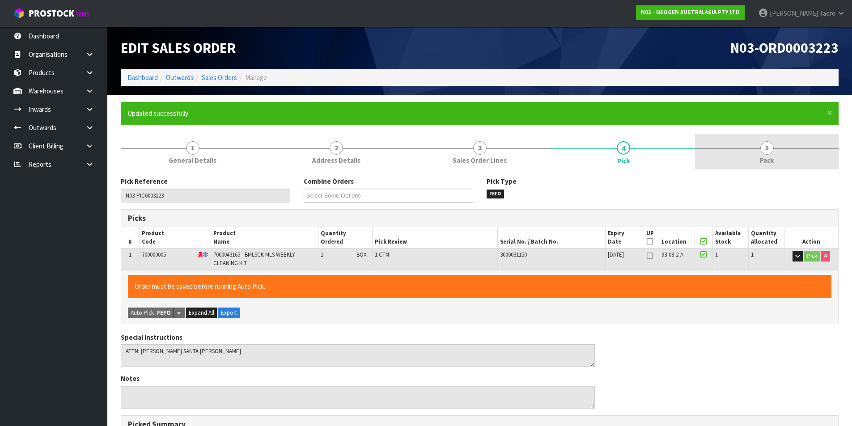
click at [781, 148] on link "5 Pack" at bounding box center [767, 151] width 144 height 35
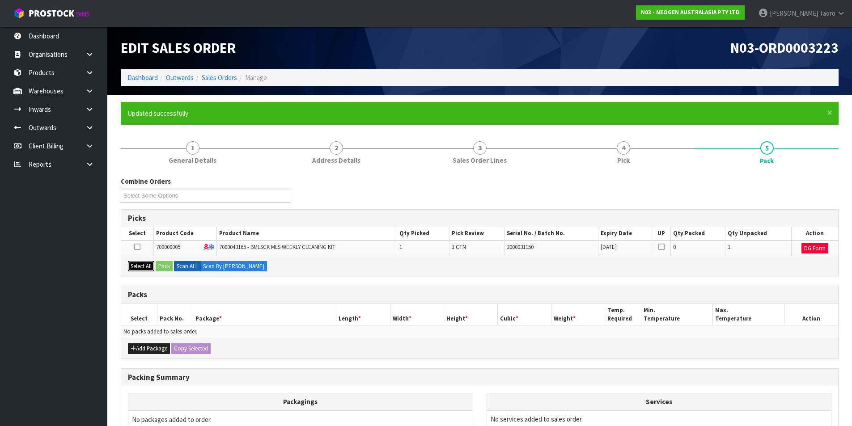
click at [143, 269] on button "Select All" at bounding box center [141, 266] width 26 height 11
click at [163, 267] on button "Pack" at bounding box center [164, 266] width 17 height 11
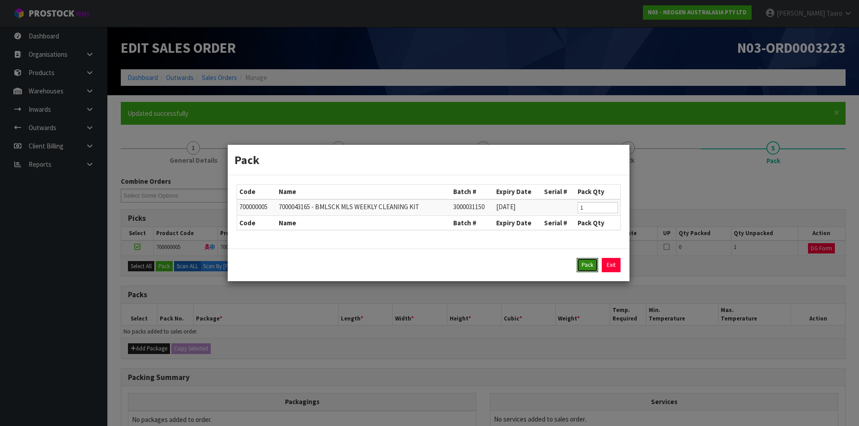
click at [588, 268] on button "Pack" at bounding box center [587, 265] width 21 height 14
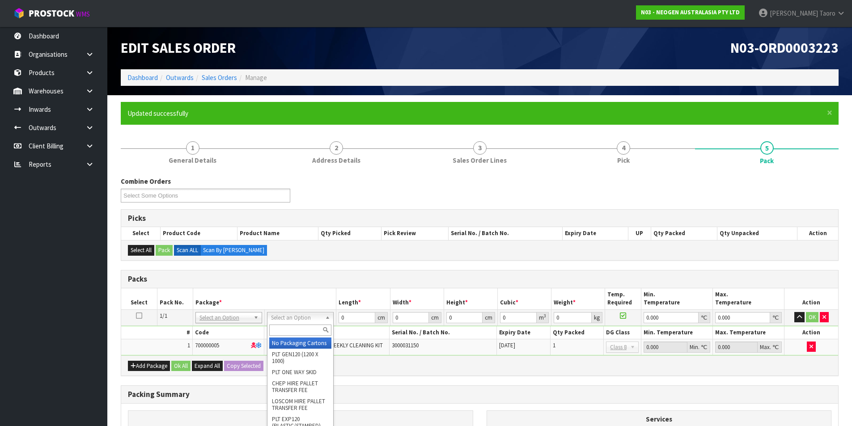
click at [312, 329] on input "text" at bounding box center [300, 330] width 62 height 11
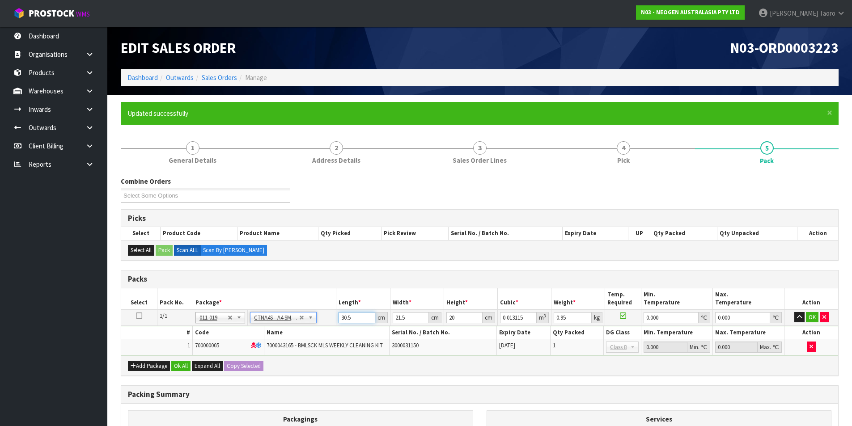
click at [356, 320] on input "30.5" at bounding box center [357, 317] width 36 height 11
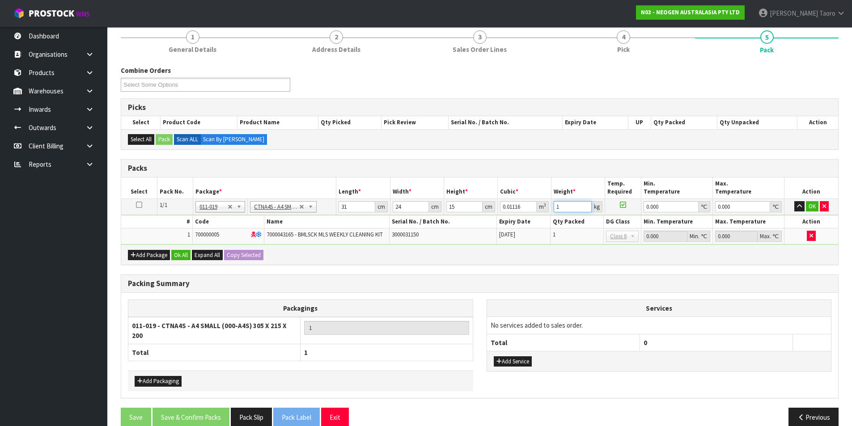
scroll to position [120, 0]
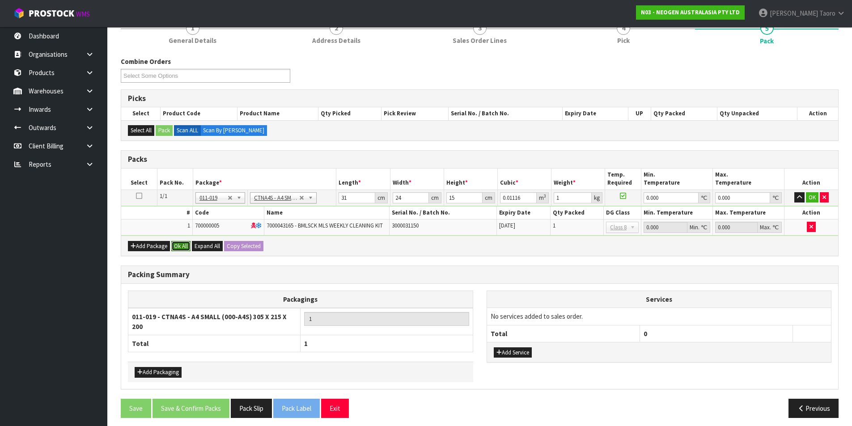
click at [188, 248] on button "Ok All" at bounding box center [180, 246] width 19 height 11
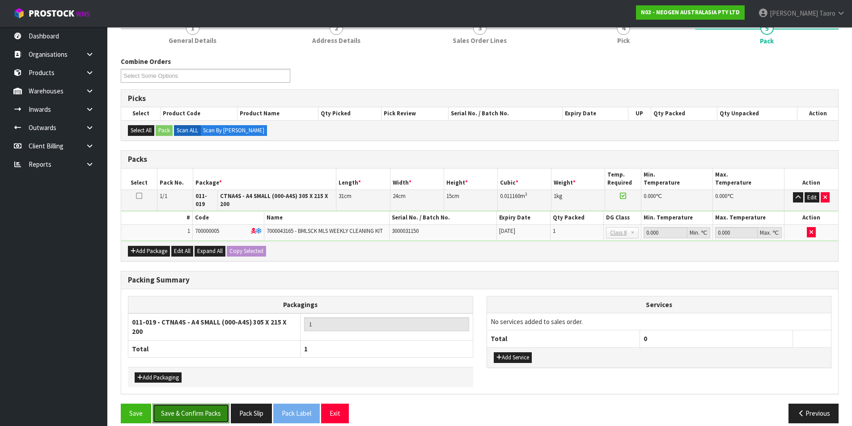
click at [211, 406] on button "Save & Confirm Packs" at bounding box center [191, 413] width 77 height 19
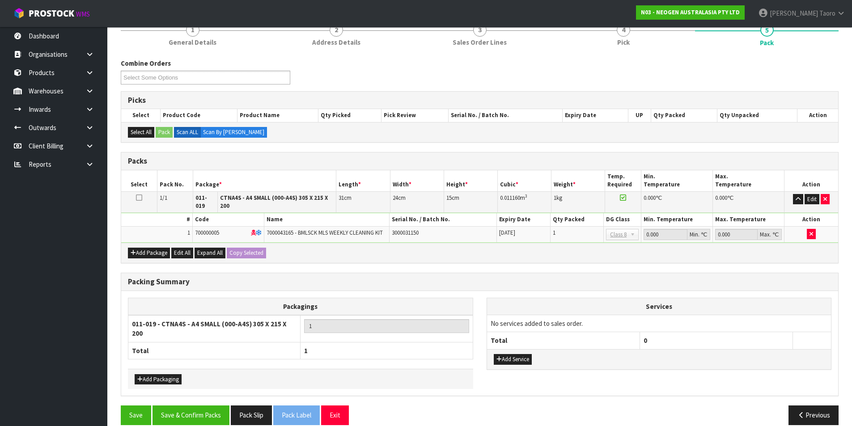
scroll to position [75, 0]
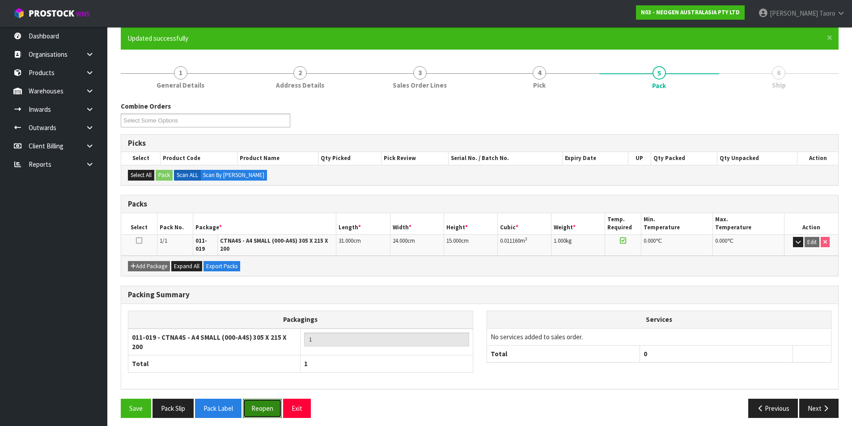
click at [270, 399] on button "Reopen" at bounding box center [262, 408] width 39 height 19
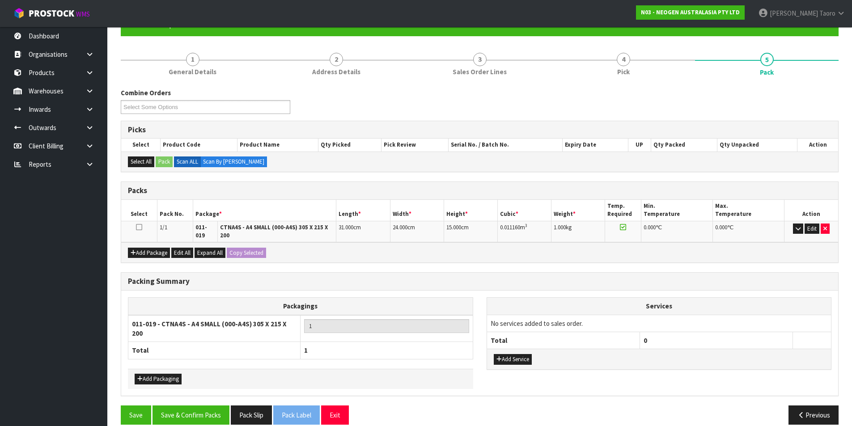
scroll to position [96, 0]
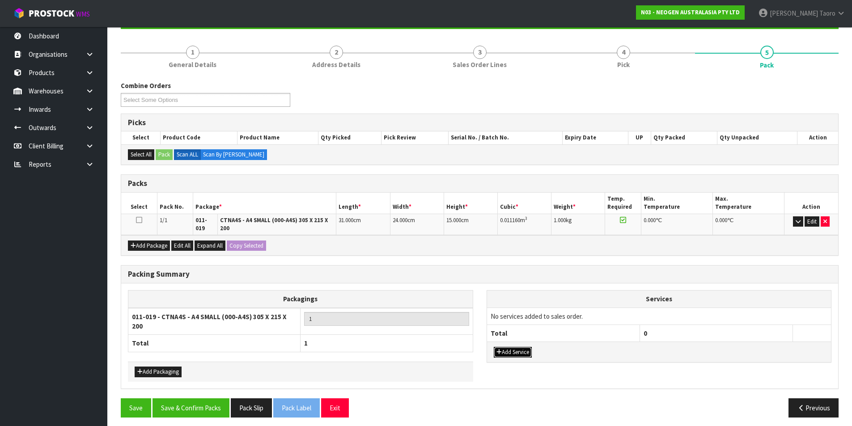
click at [518, 357] on button "Add Service" at bounding box center [513, 352] width 38 height 11
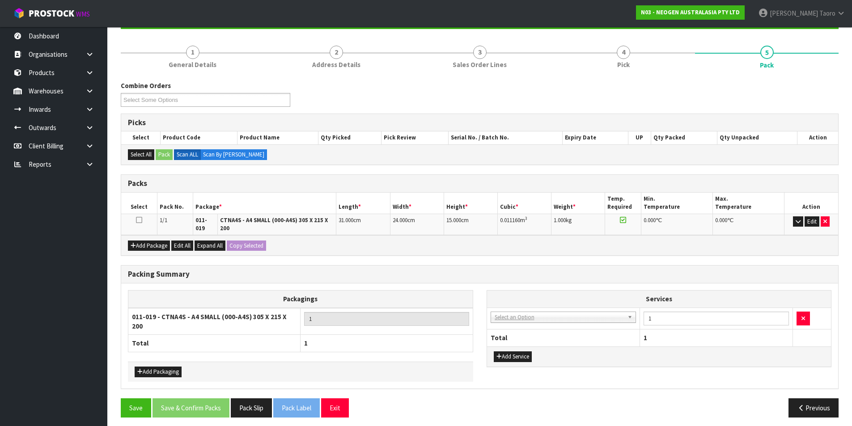
drag, startPoint x: 531, startPoint y: 326, endPoint x: 538, endPoint y: 321, distance: 8.8
click at [532, 325] on td "003-036 - EXTERNAL PLANT HIRE 008-035 - OUTWARD HDLG+/HOIST LIFT ON/OFF 008-036…" at bounding box center [563, 319] width 153 height 22
drag, startPoint x: 540, startPoint y: 321, endPoint x: 543, endPoint y: 332, distance: 11.8
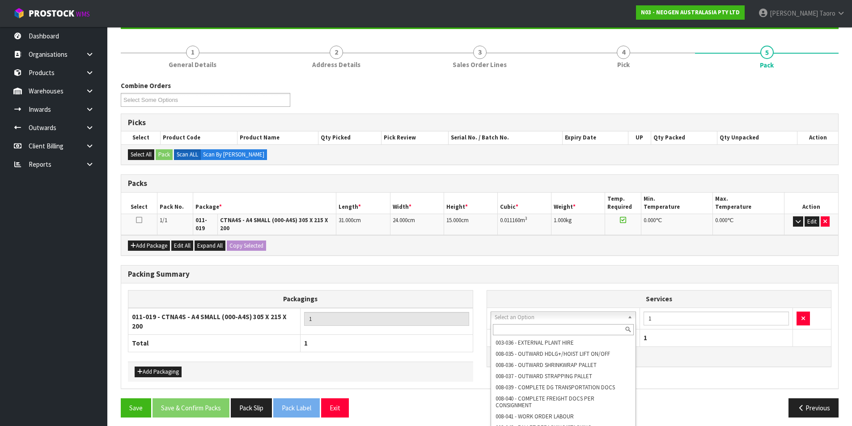
click at [547, 330] on input "text" at bounding box center [563, 329] width 141 height 11
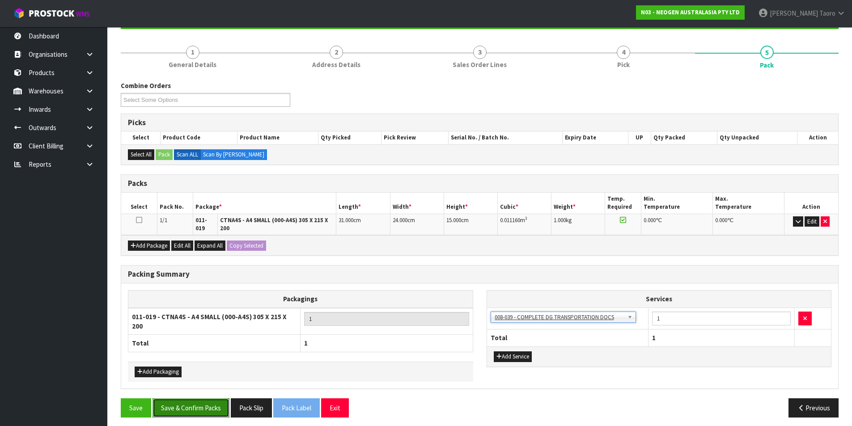
click at [203, 399] on button "Save & Confirm Packs" at bounding box center [191, 408] width 77 height 19
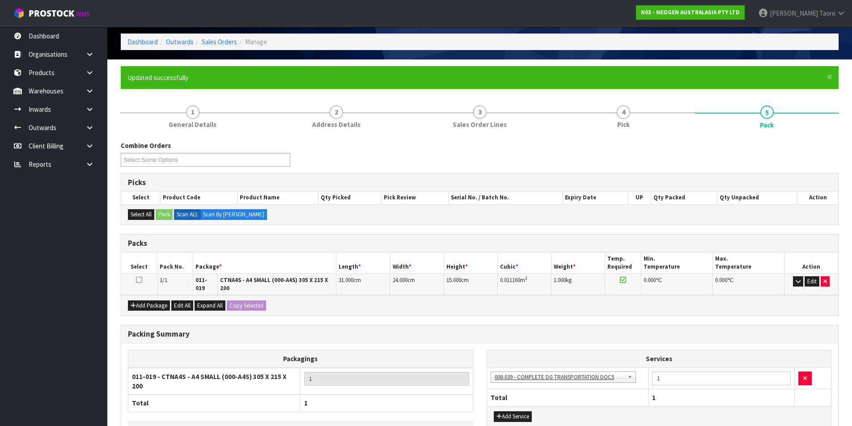
scroll to position [75, 0]
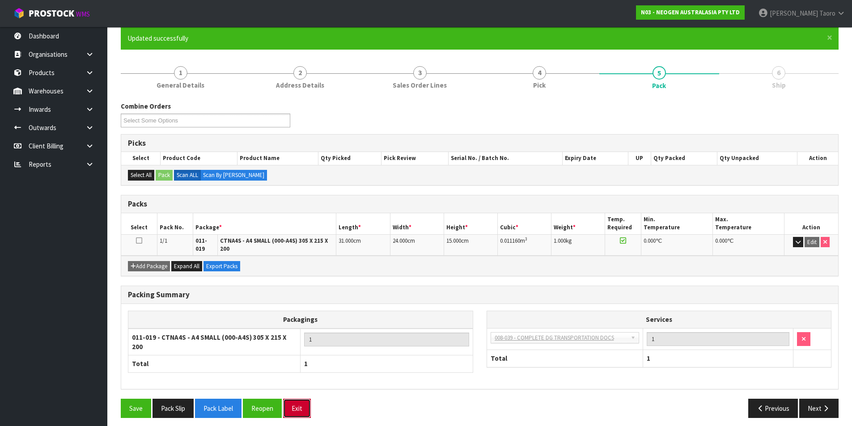
click at [297, 399] on button "Exit" at bounding box center [297, 408] width 28 height 19
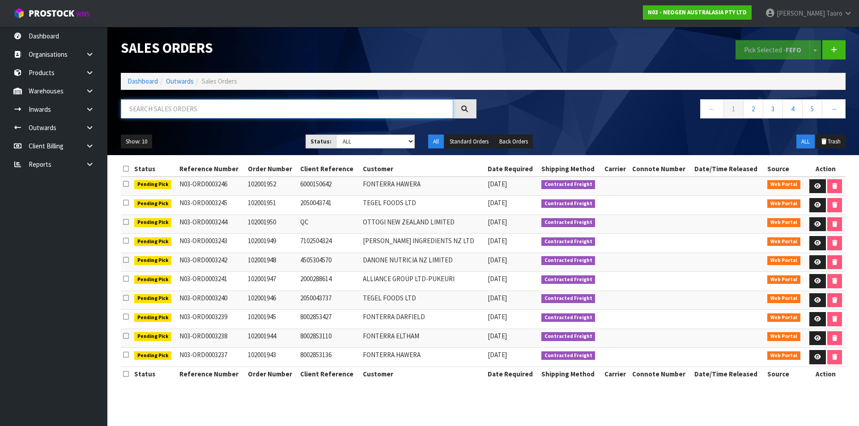
click at [417, 113] on input "text" at bounding box center [287, 108] width 332 height 19
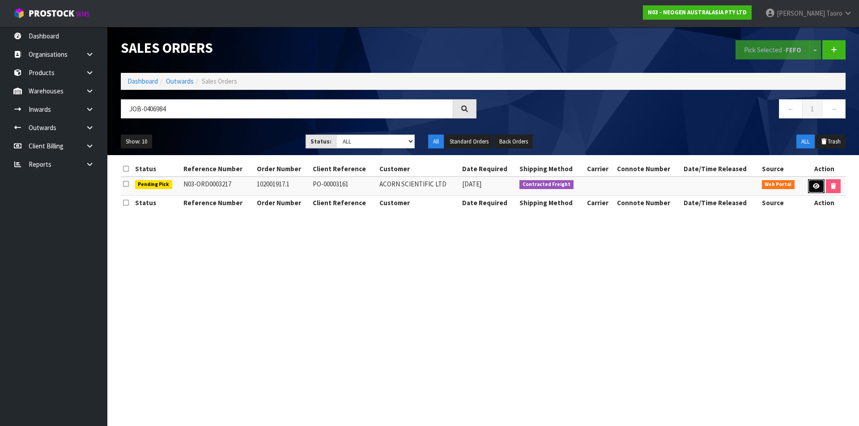
click at [819, 187] on link at bounding box center [816, 186] width 17 height 14
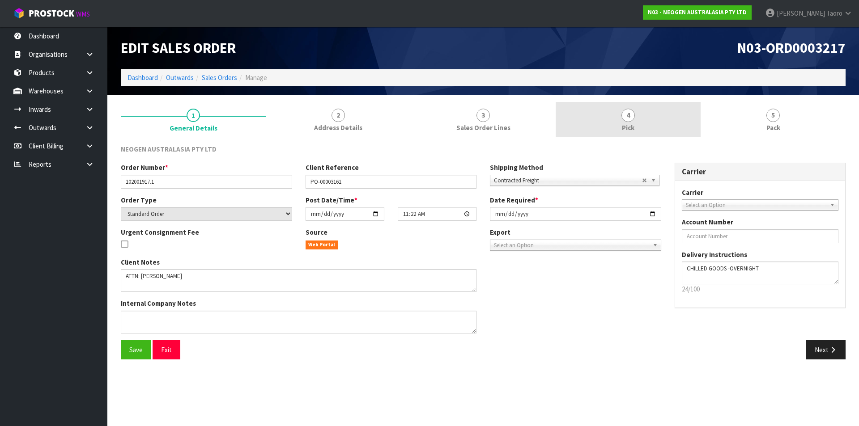
click at [652, 120] on link "4 Pick" at bounding box center [628, 119] width 145 height 35
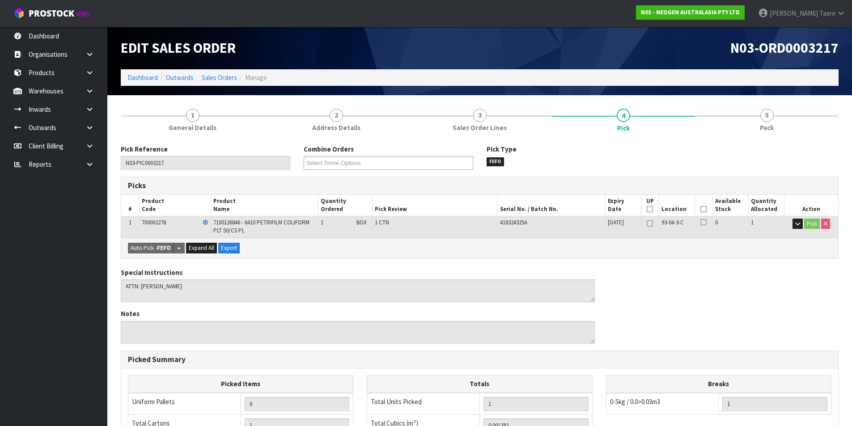
click at [702, 204] on th "Picked" at bounding box center [704, 205] width 18 height 21
drag, startPoint x: 704, startPoint y: 210, endPoint x: 669, endPoint y: 210, distance: 34.9
click at [703, 210] on icon at bounding box center [704, 209] width 6 height 0
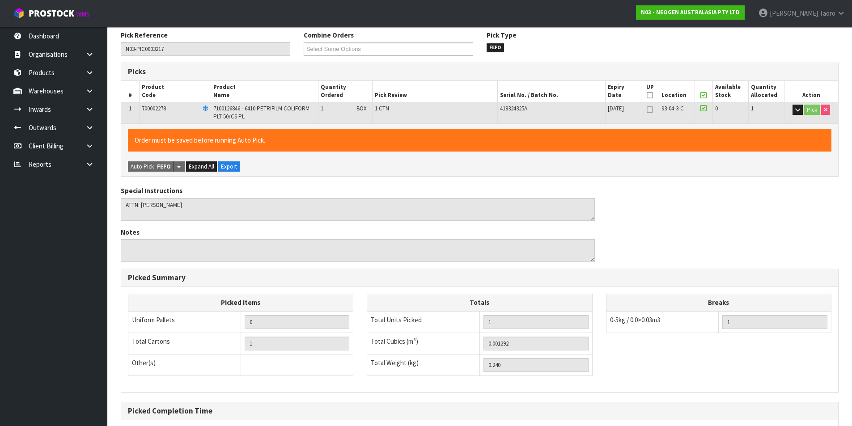
scroll to position [204, 0]
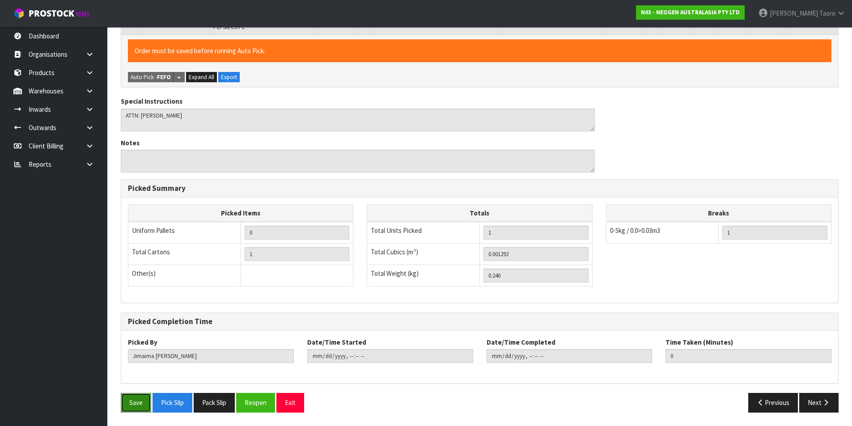
click at [146, 399] on button "Save" at bounding box center [136, 402] width 30 height 19
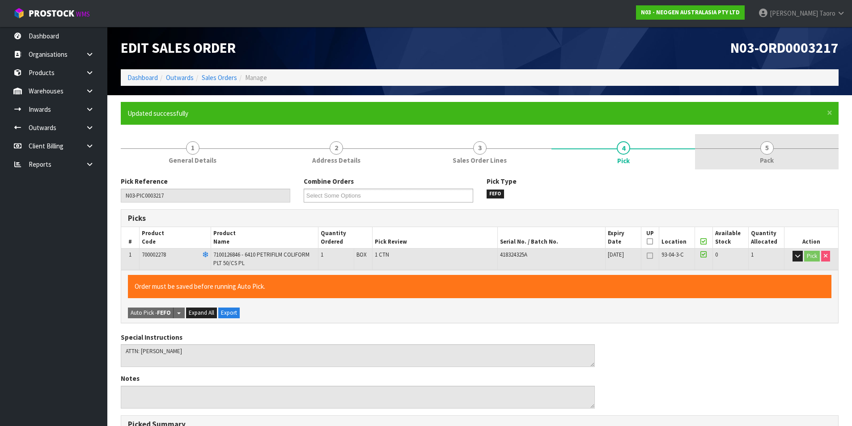
click at [784, 151] on link "5 Pack" at bounding box center [767, 151] width 144 height 35
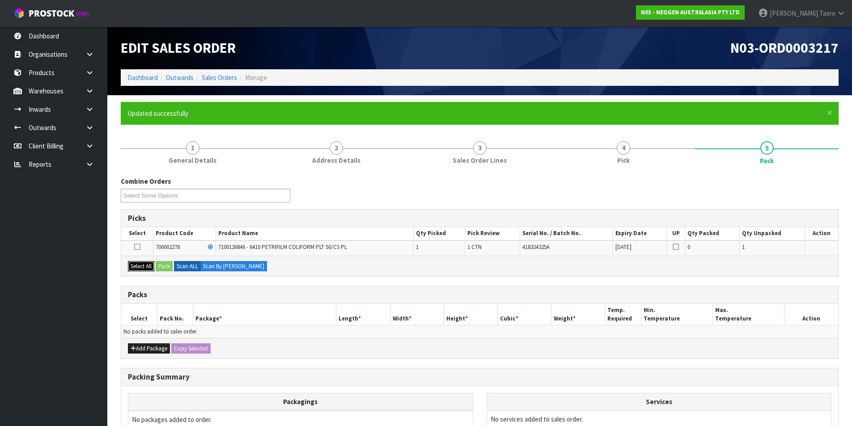
click at [152, 270] on button "Select All" at bounding box center [141, 266] width 26 height 11
click at [163, 268] on button "Pack" at bounding box center [164, 266] width 17 height 11
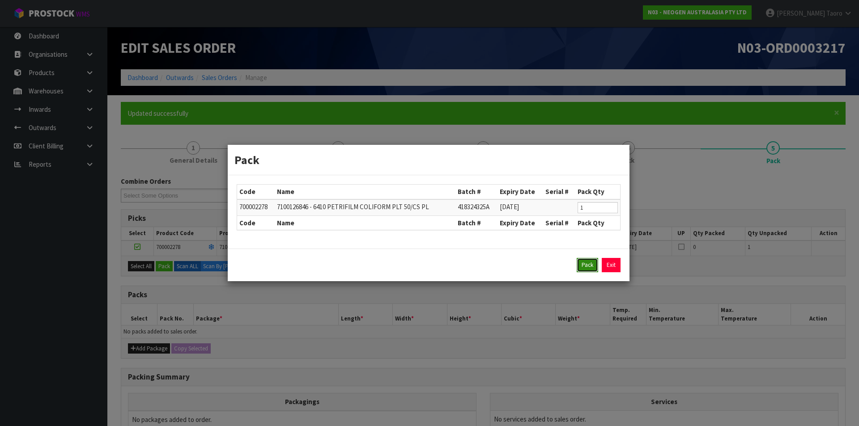
click at [587, 270] on button "Pack" at bounding box center [587, 265] width 21 height 14
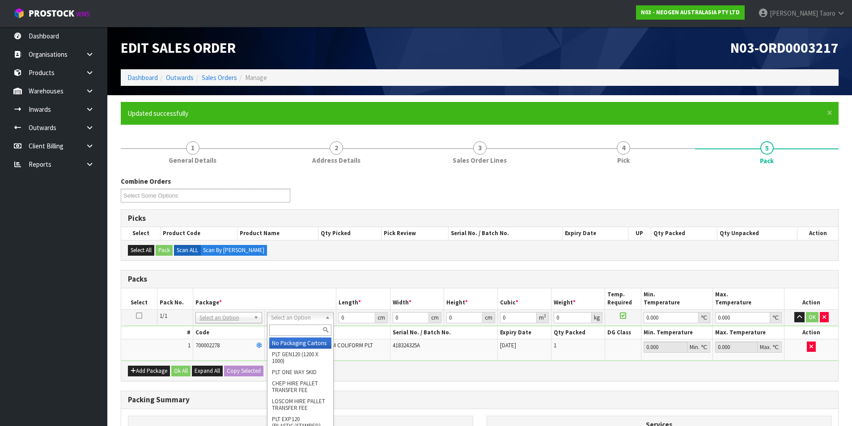
click at [313, 330] on input "text" at bounding box center [300, 330] width 62 height 11
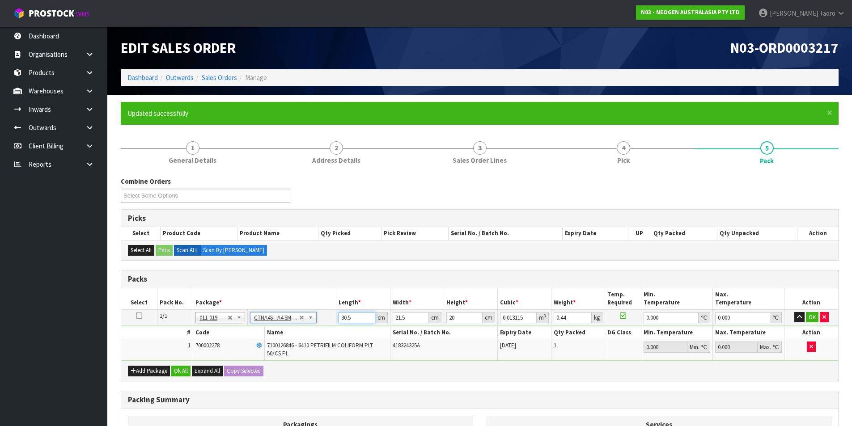
click at [352, 319] on input "30.5" at bounding box center [357, 317] width 36 height 11
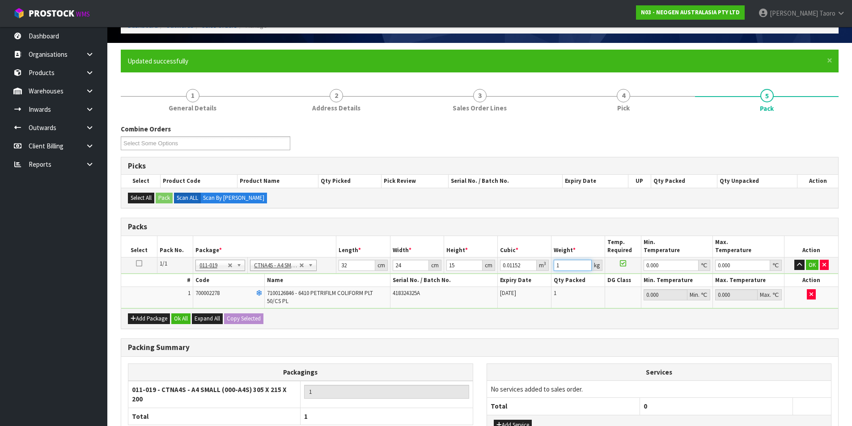
scroll to position [125, 0]
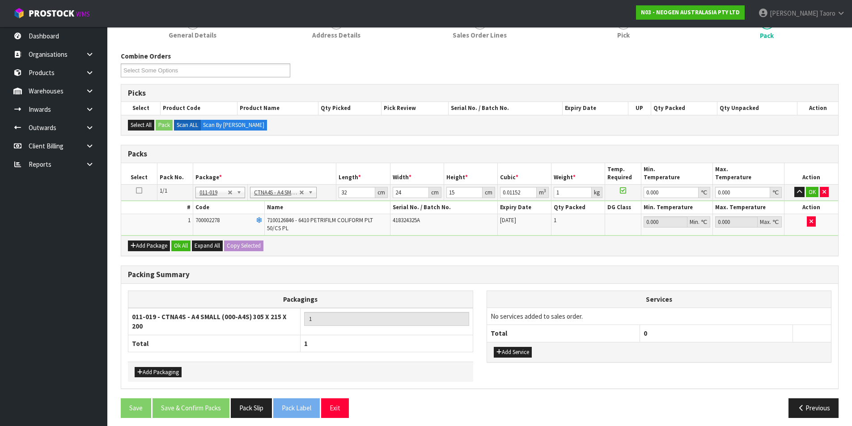
click at [186, 252] on div "Add Package Ok All Expand All Copy Selected" at bounding box center [479, 246] width 717 height 20
click at [186, 246] on button "Ok All" at bounding box center [180, 246] width 19 height 11
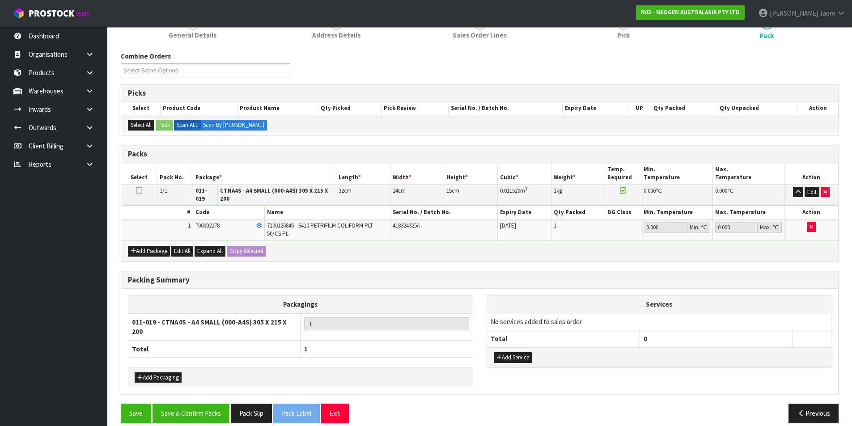
click at [215, 398] on div "Packing Summary Packagings 011-019 - CTNA4S - A4 SMALL (000-A4S) 305 X 215 X 20…" at bounding box center [479, 337] width 731 height 133
click at [215, 407] on button "Save & Confirm Packs" at bounding box center [191, 413] width 77 height 19
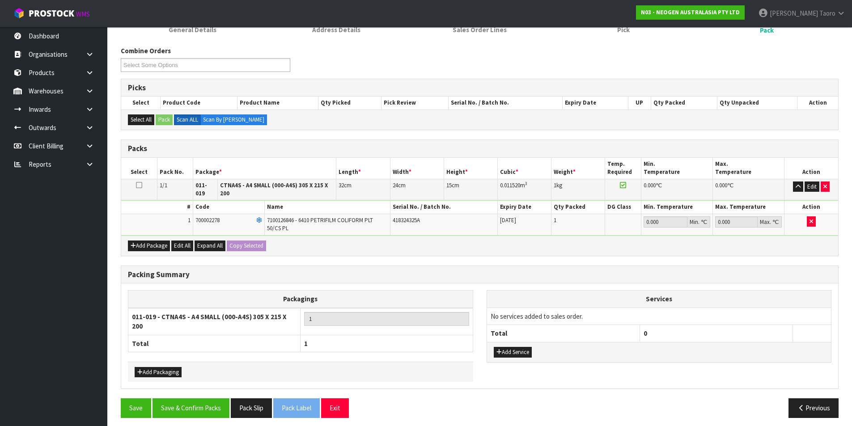
scroll to position [75, 0]
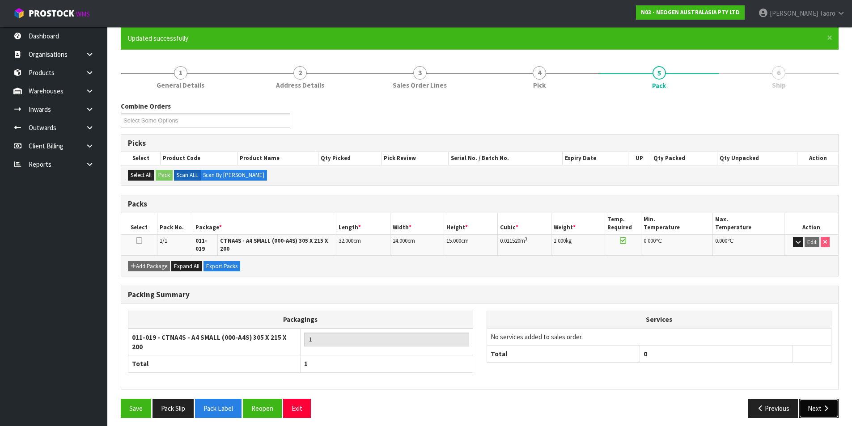
click at [825, 405] on icon "button" at bounding box center [826, 408] width 8 height 7
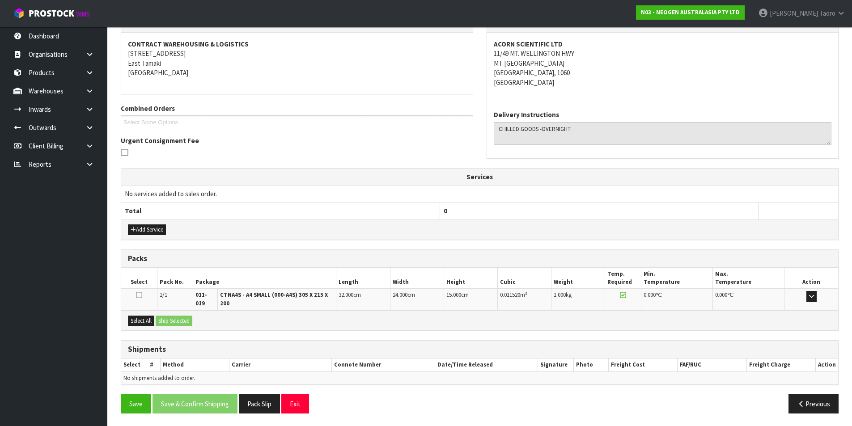
scroll to position [163, 0]
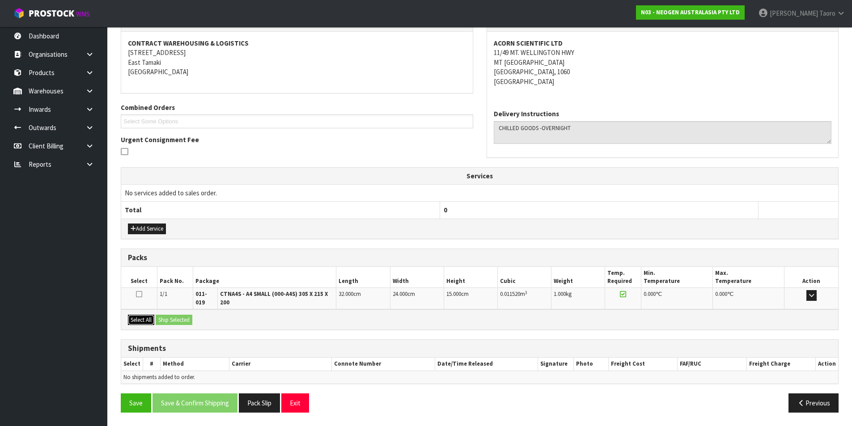
click at [145, 324] on button "Select All" at bounding box center [141, 320] width 26 height 11
click at [165, 319] on button "Ship Selected" at bounding box center [174, 320] width 37 height 11
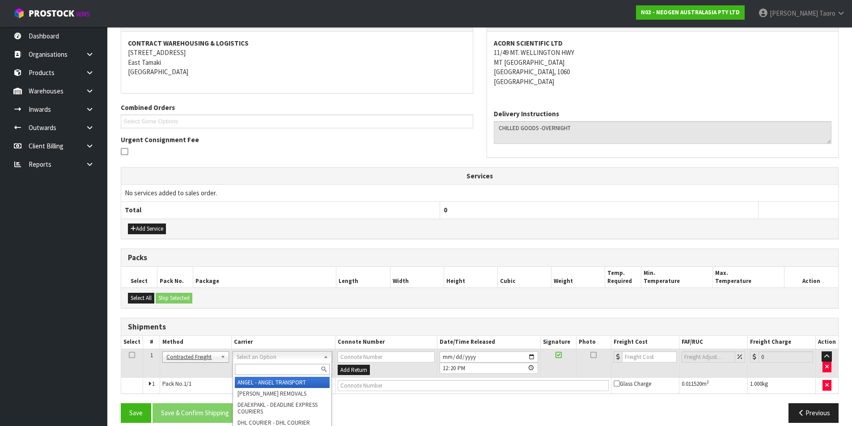
click at [311, 366] on input "text" at bounding box center [282, 369] width 95 height 11
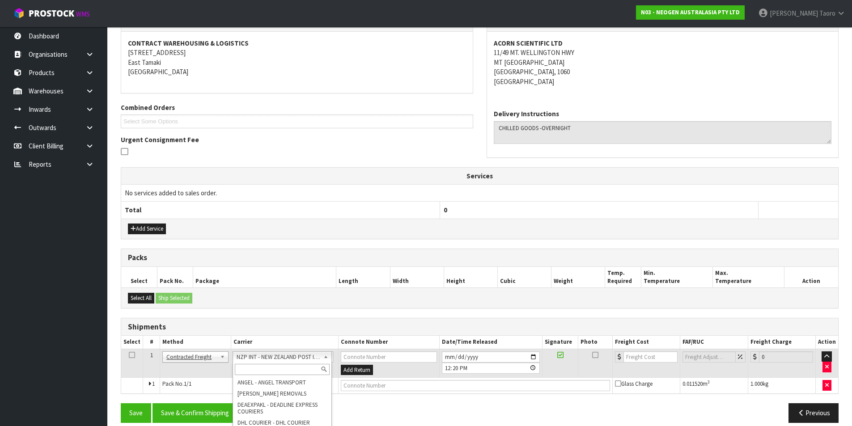
click at [277, 369] on input "text" at bounding box center [282, 369] width 95 height 11
drag, startPoint x: 289, startPoint y: 386, endPoint x: 272, endPoint y: 391, distance: 17.3
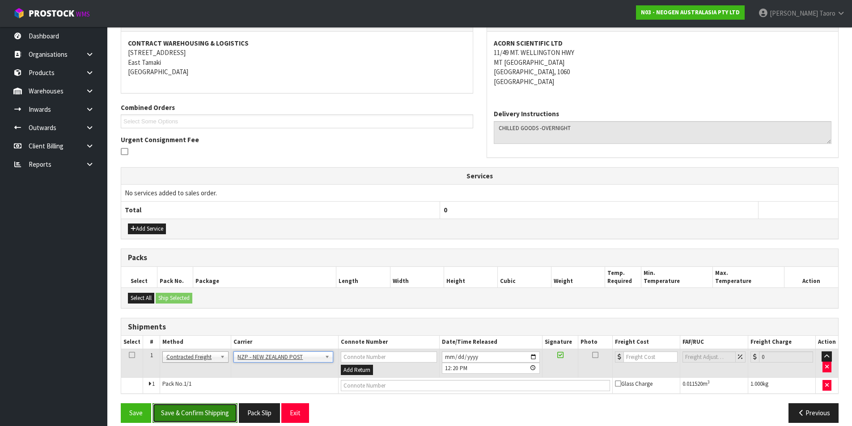
click at [221, 415] on button "Save & Confirm Shipping" at bounding box center [195, 413] width 85 height 19
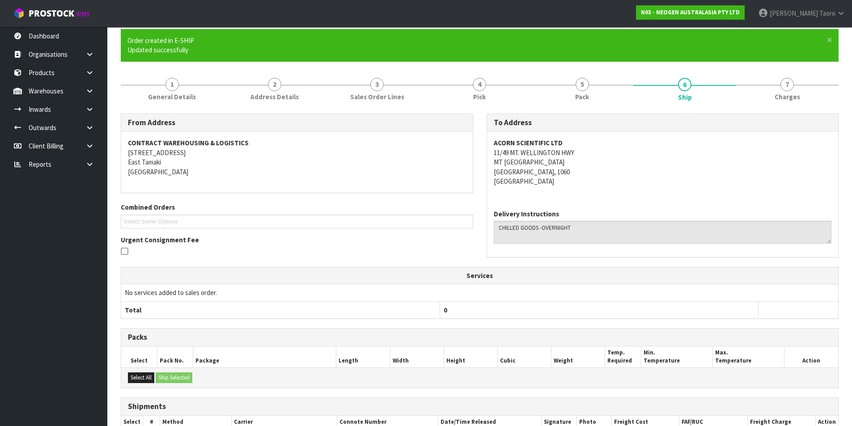
scroll to position [161, 0]
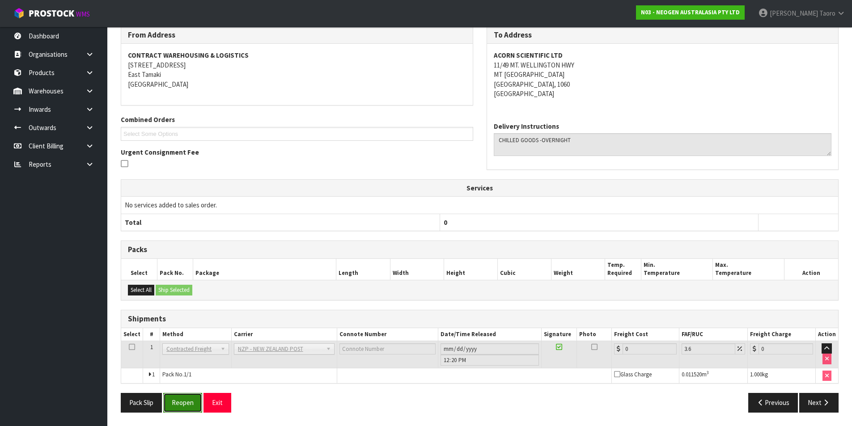
click at [186, 400] on button "Reopen" at bounding box center [182, 402] width 39 height 19
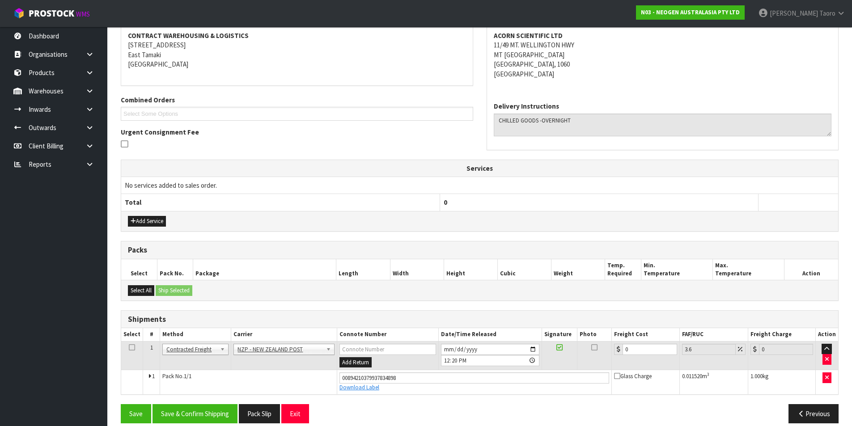
scroll to position [182, 0]
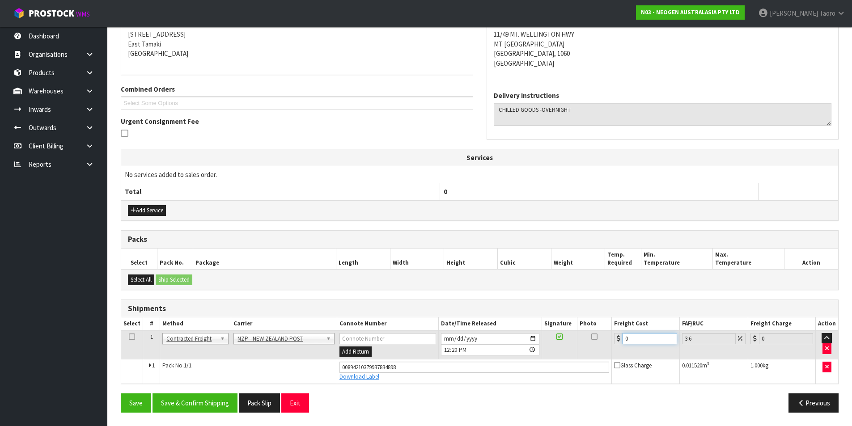
click at [641, 338] on input "0" at bounding box center [650, 338] width 54 height 11
click at [216, 396] on button "Save & Confirm Shipping" at bounding box center [195, 403] width 85 height 19
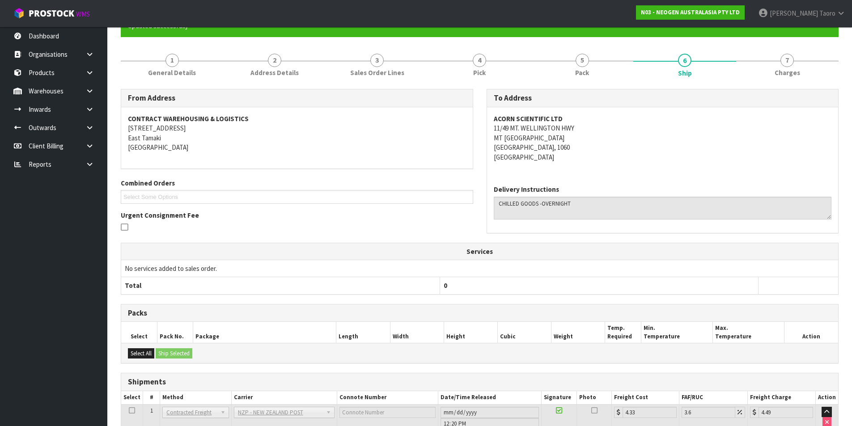
scroll to position [157, 0]
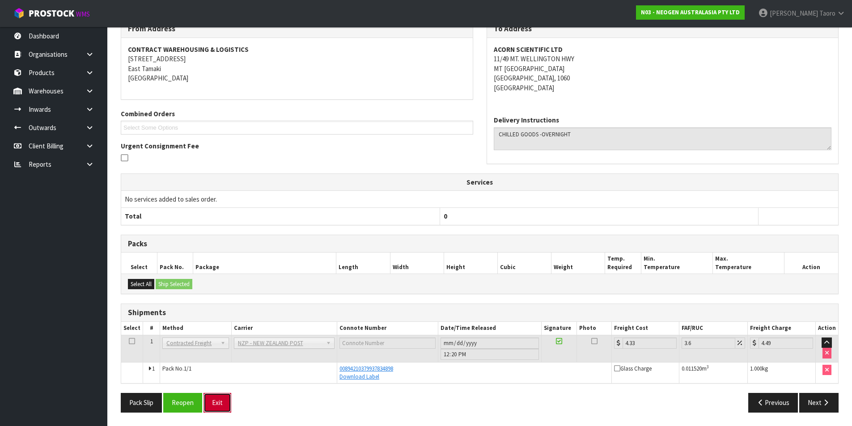
click at [221, 402] on button "Exit" at bounding box center [218, 402] width 28 height 19
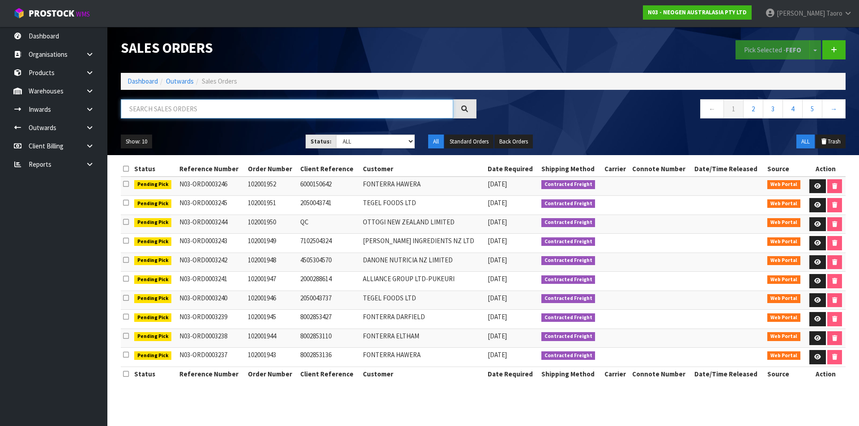
click at [328, 110] on input "text" at bounding box center [287, 108] width 332 height 19
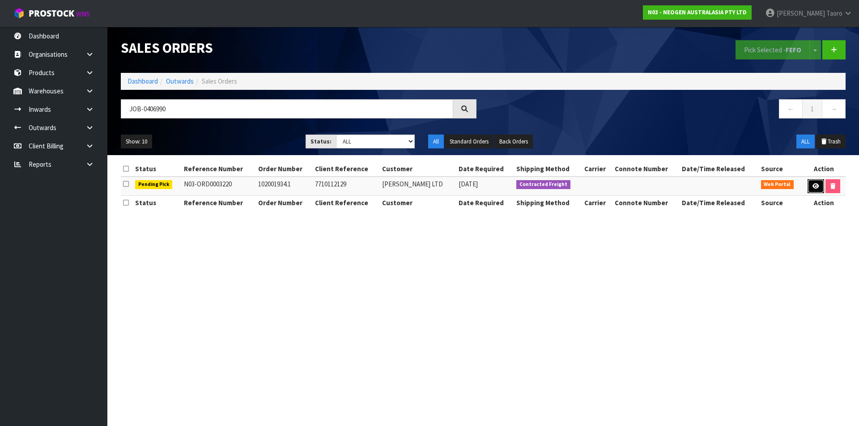
click at [816, 182] on link at bounding box center [815, 186] width 17 height 14
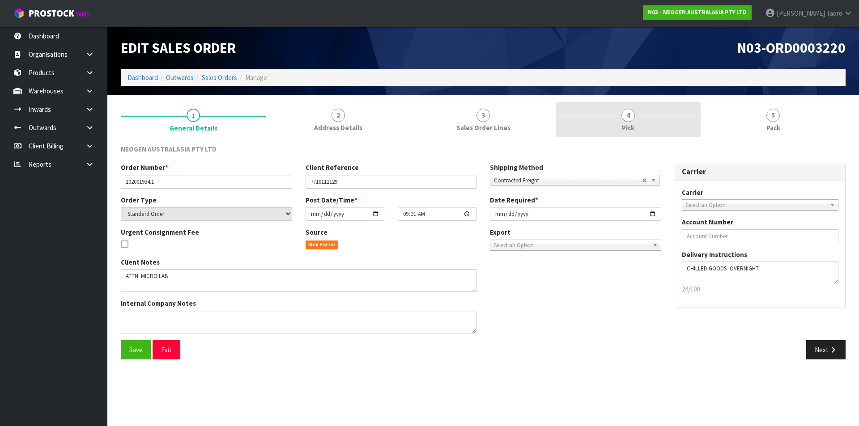
click at [675, 126] on link "4 Pick" at bounding box center [628, 119] width 145 height 35
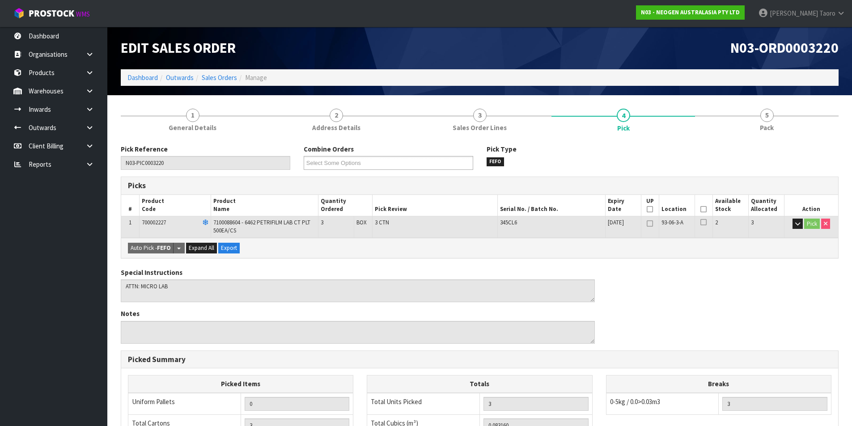
click at [707, 210] on th "Picked" at bounding box center [704, 205] width 18 height 21
click at [705, 209] on icon at bounding box center [704, 209] width 6 height 0
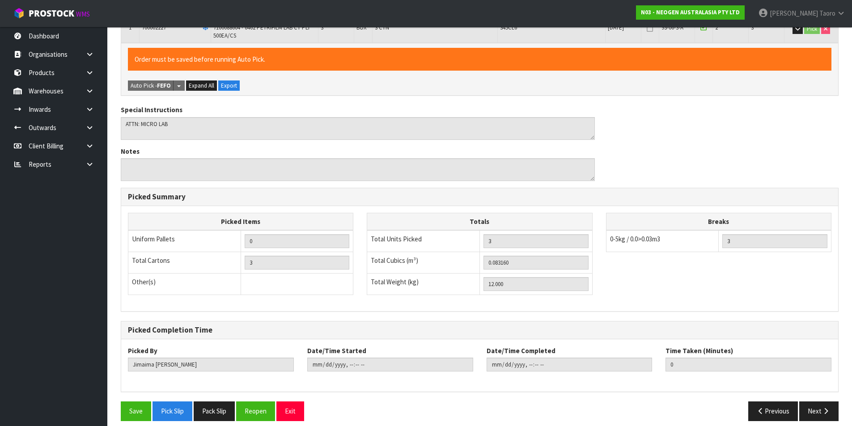
scroll to position [204, 0]
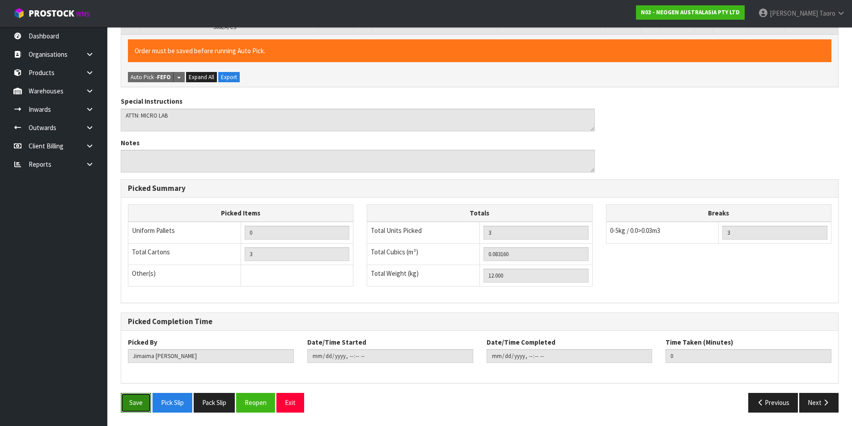
click at [133, 399] on button "Save" at bounding box center [136, 402] width 30 height 19
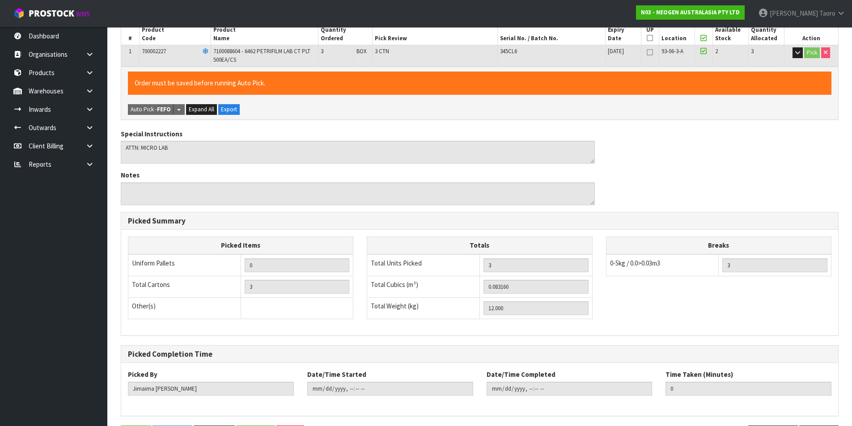
scroll to position [0, 0]
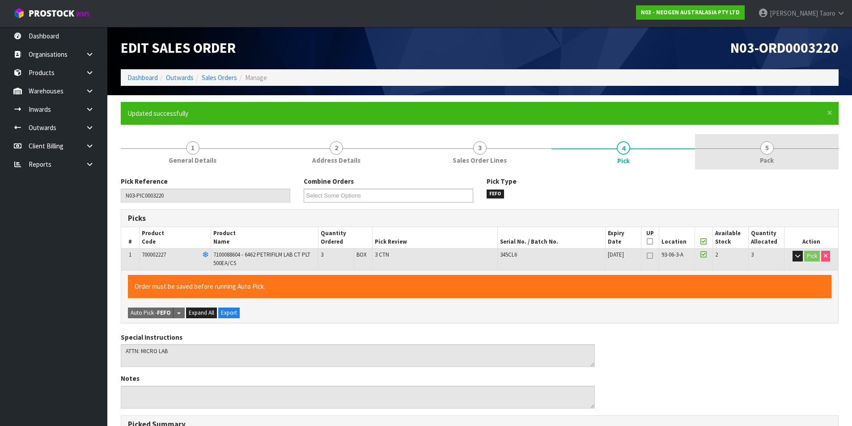
click at [771, 151] on span "5" at bounding box center [767, 147] width 13 height 13
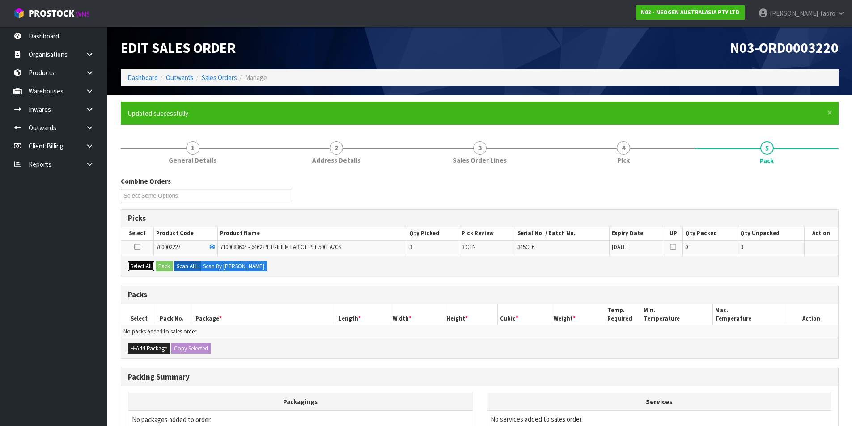
click at [149, 267] on button "Select All" at bounding box center [141, 266] width 26 height 11
click at [162, 266] on button "Pack" at bounding box center [164, 266] width 17 height 11
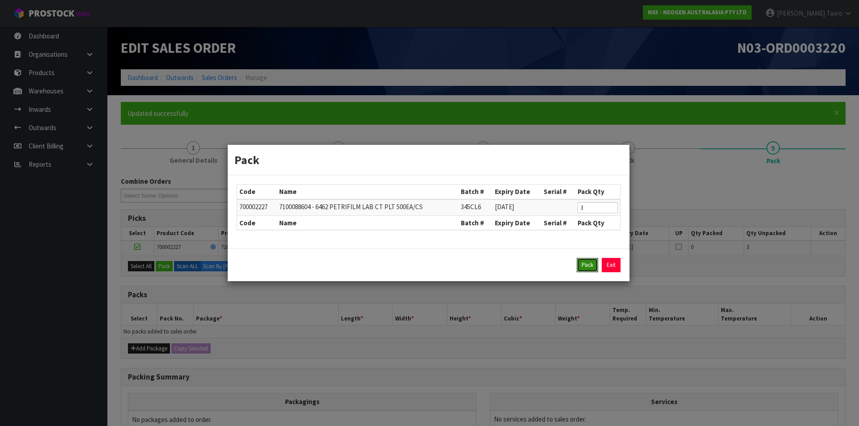
drag, startPoint x: 595, startPoint y: 261, endPoint x: 552, endPoint y: 274, distance: 45.4
click at [595, 261] on button "Pack" at bounding box center [587, 265] width 21 height 14
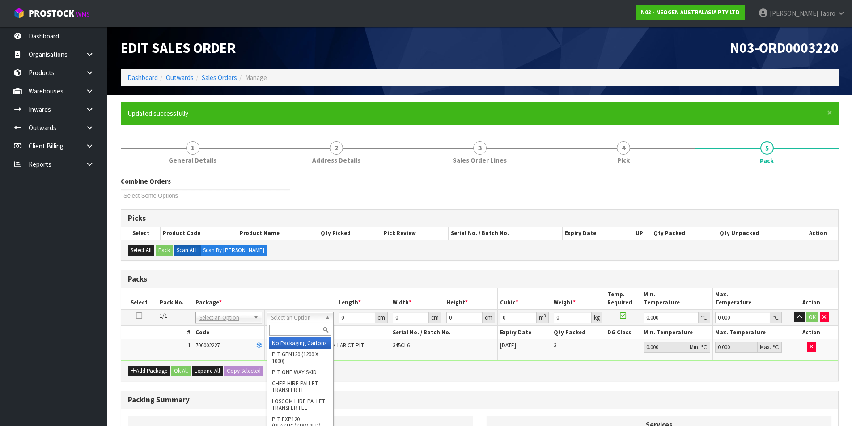
click at [297, 333] on input "text" at bounding box center [300, 330] width 62 height 11
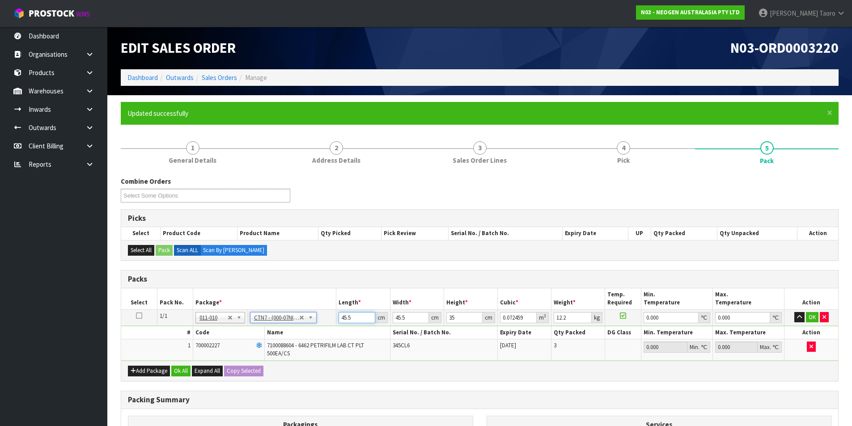
click at [359, 319] on input "45.5" at bounding box center [357, 317] width 36 height 11
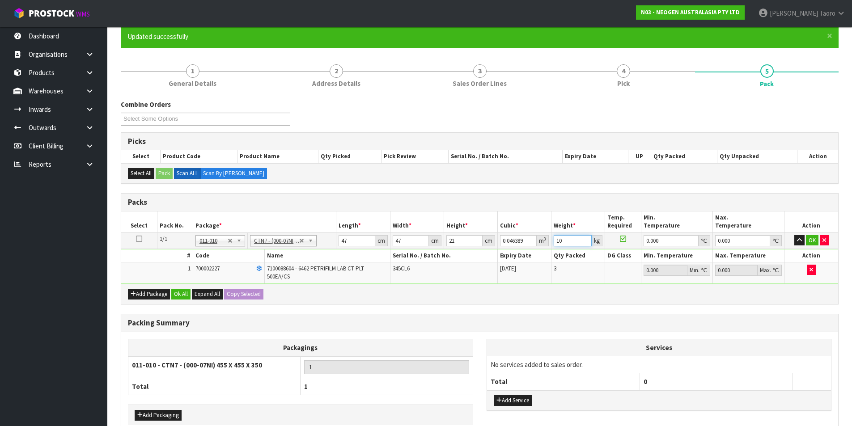
scroll to position [125, 0]
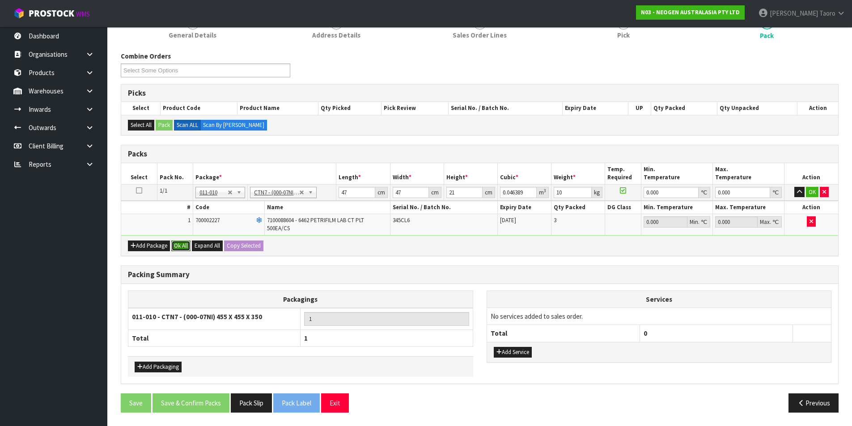
click at [187, 247] on button "Ok All" at bounding box center [180, 246] width 19 height 11
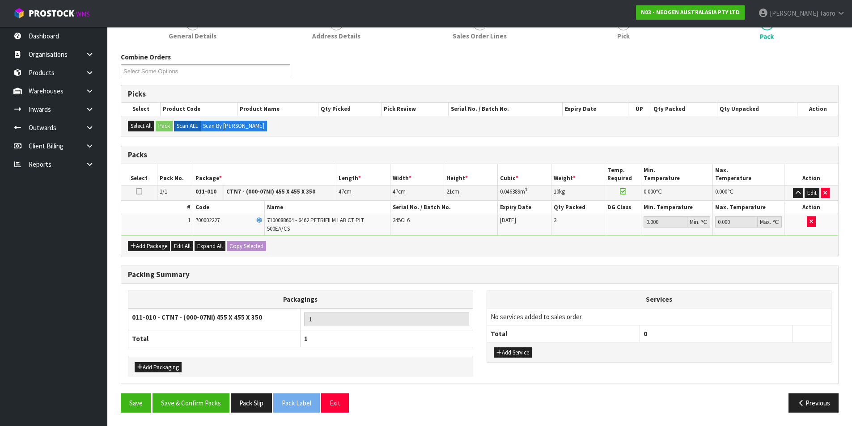
scroll to position [124, 0]
click at [207, 407] on button "Save & Confirm Packs" at bounding box center [191, 403] width 77 height 19
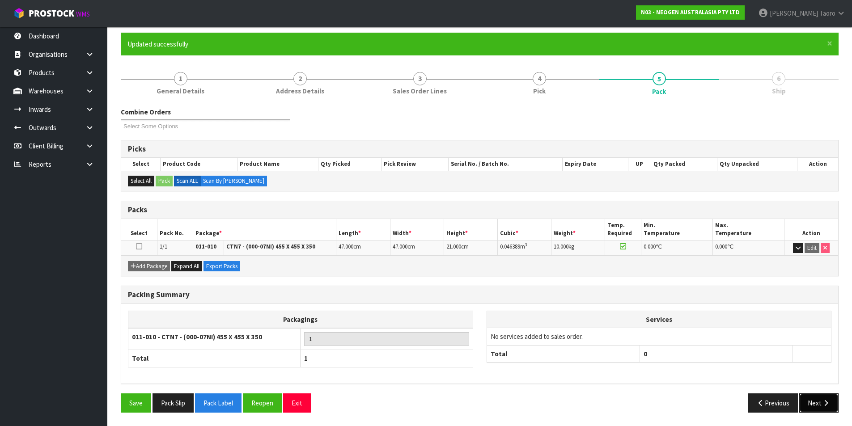
click at [821, 396] on button "Next" at bounding box center [818, 403] width 39 height 19
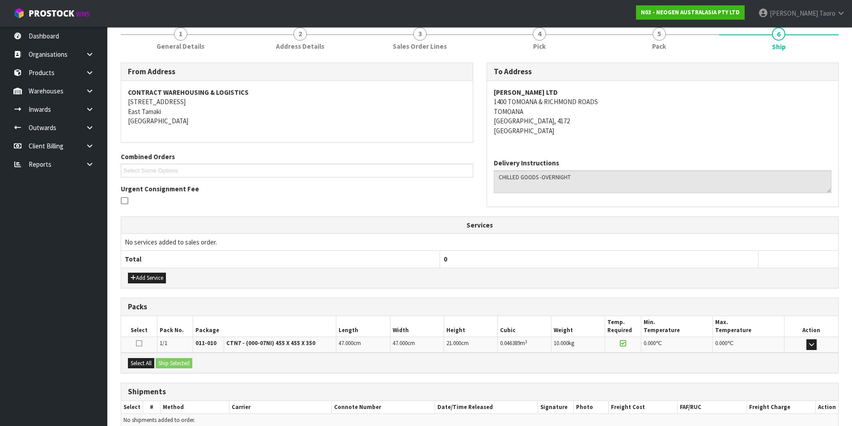
scroll to position [157, 0]
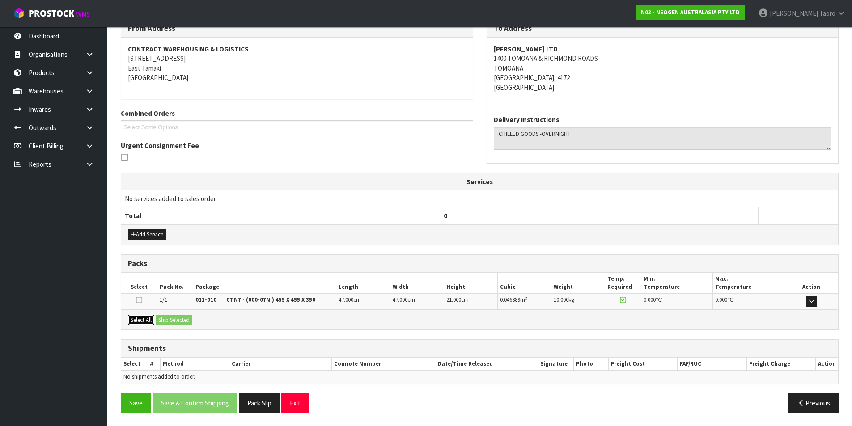
click at [150, 323] on button "Select All" at bounding box center [141, 320] width 26 height 11
click at [168, 320] on button "Ship Selected" at bounding box center [174, 320] width 37 height 11
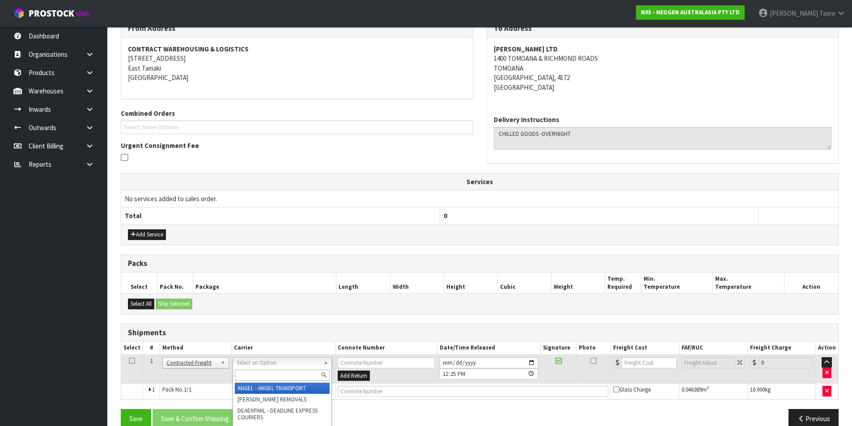
click at [260, 370] on input "text" at bounding box center [282, 375] width 95 height 11
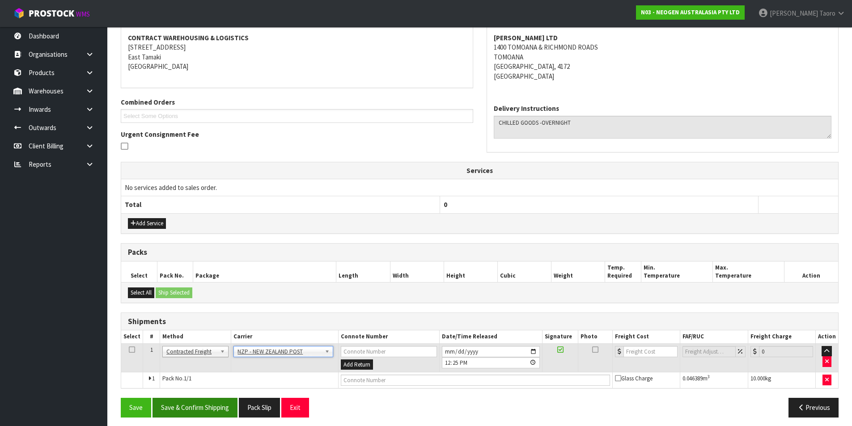
scroll to position [174, 0]
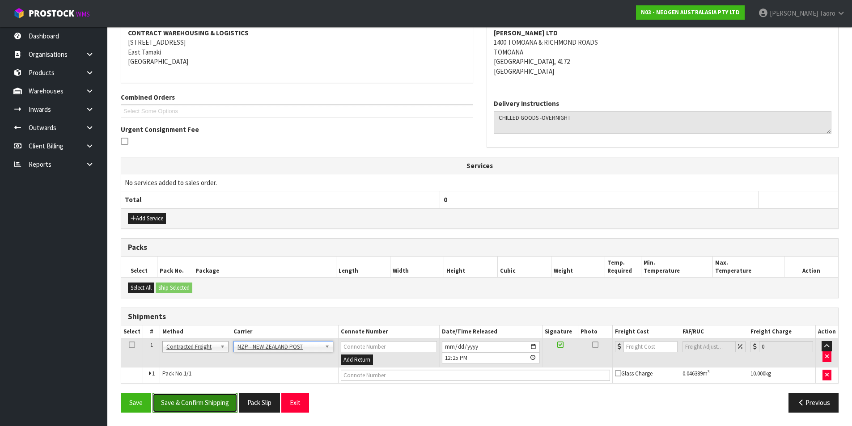
click at [223, 397] on button "Save & Confirm Shipping" at bounding box center [195, 402] width 85 height 19
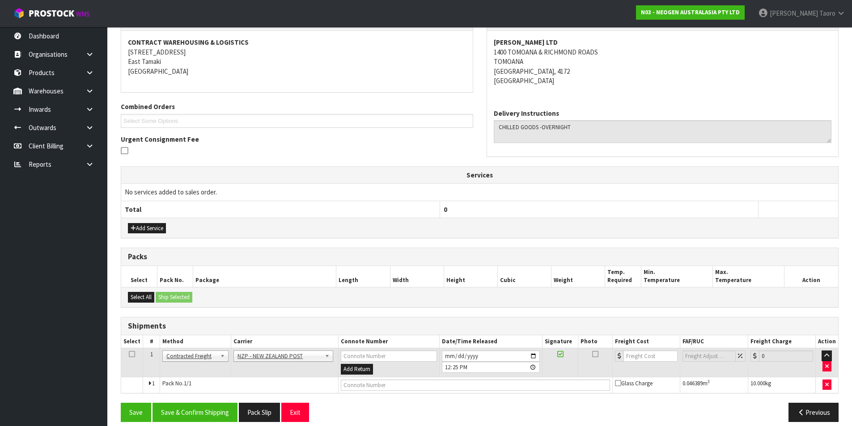
scroll to position [0, 0]
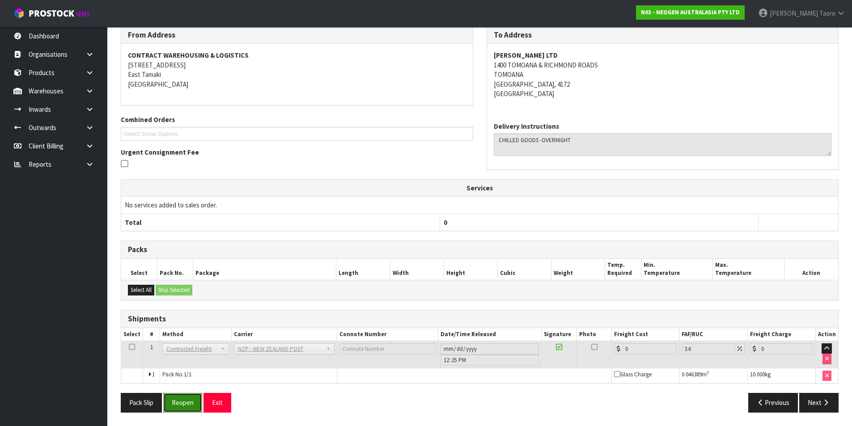
click at [182, 403] on button "Reopen" at bounding box center [182, 402] width 39 height 19
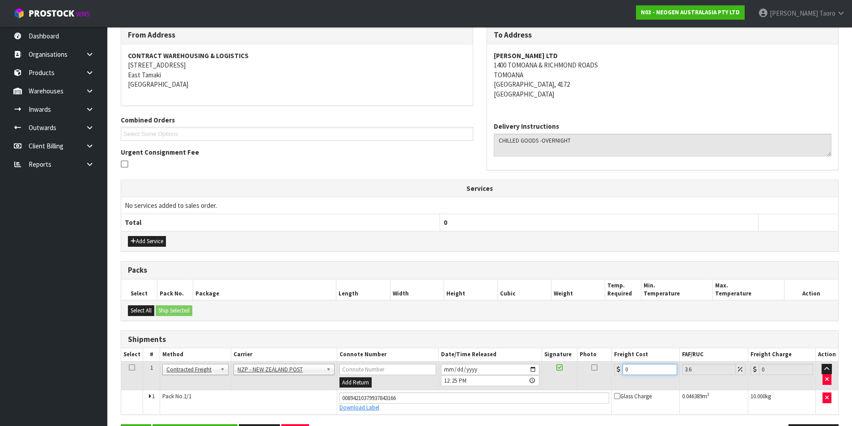
click at [642, 369] on input "0" at bounding box center [650, 369] width 54 height 11
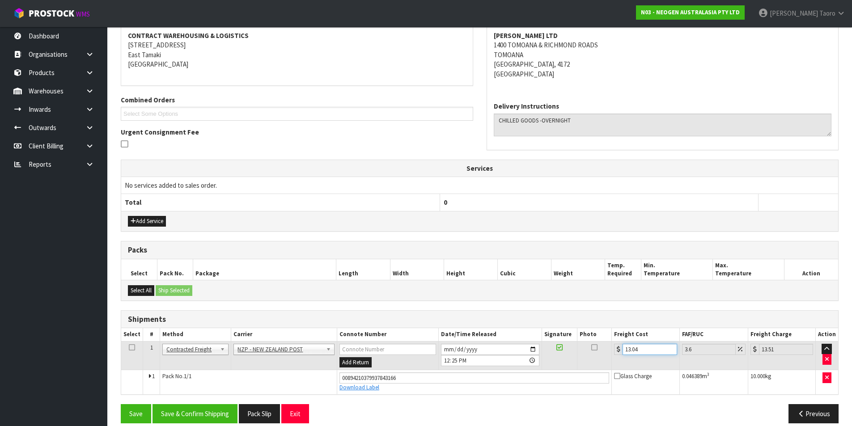
scroll to position [182, 0]
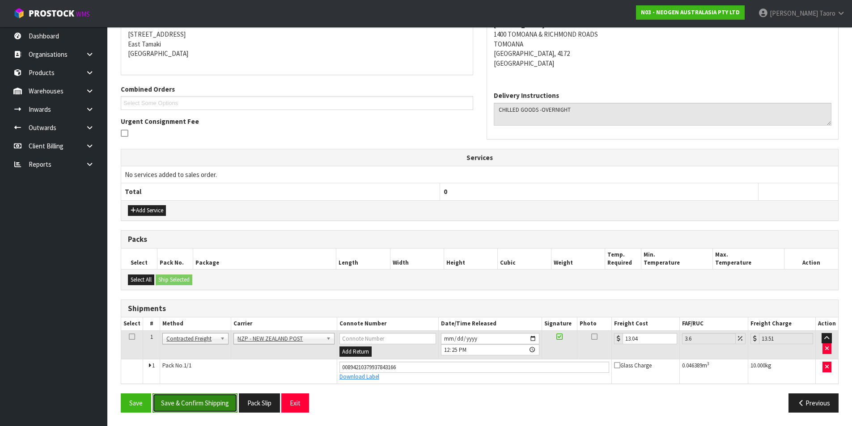
click at [215, 402] on button "Save & Confirm Shipping" at bounding box center [195, 403] width 85 height 19
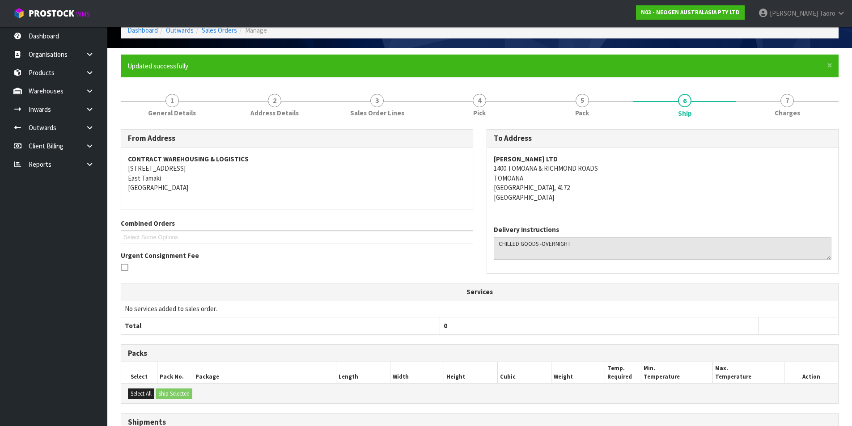
scroll to position [157, 0]
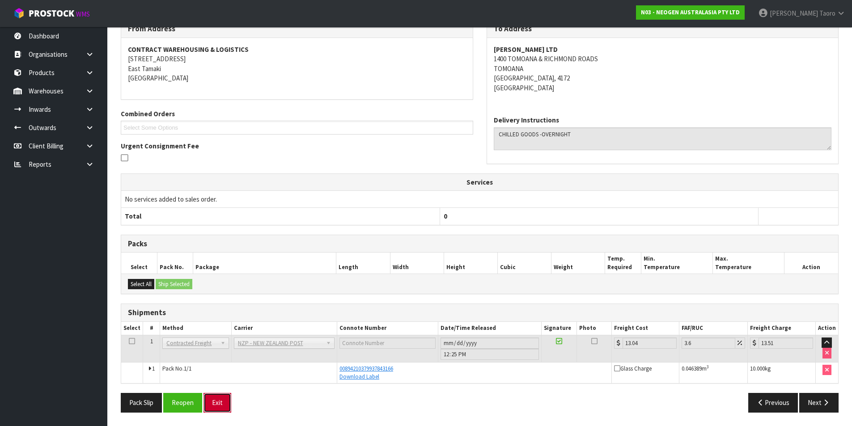
click at [229, 400] on button "Exit" at bounding box center [218, 402] width 28 height 19
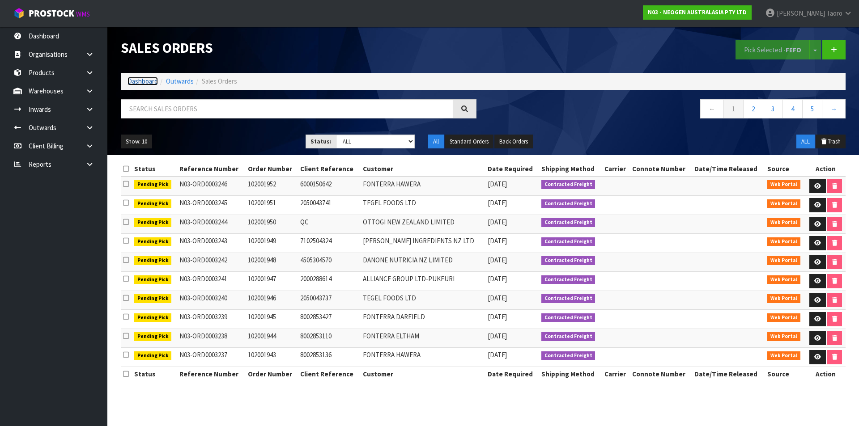
click at [149, 84] on link "Dashboard" at bounding box center [142, 81] width 30 height 8
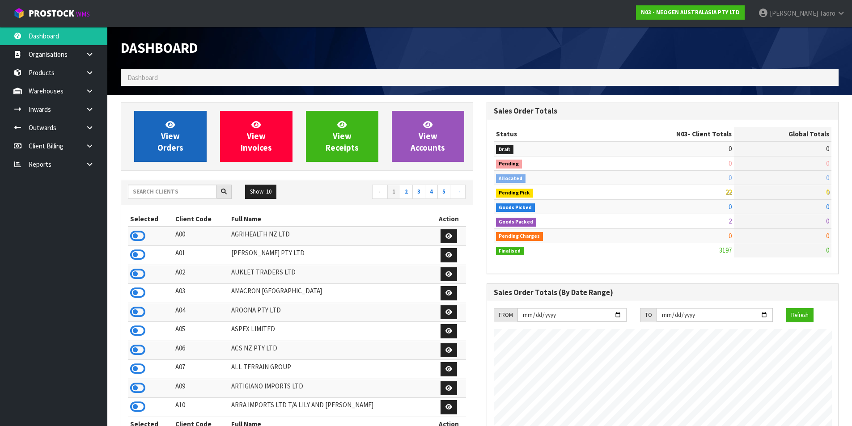
scroll to position [678, 365]
click at [168, 122] on icon at bounding box center [170, 124] width 9 height 8
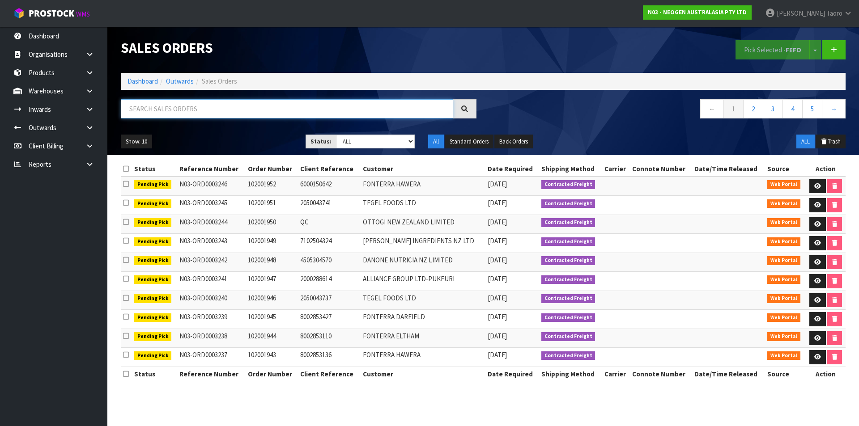
click at [175, 104] on input "text" at bounding box center [287, 108] width 332 height 19
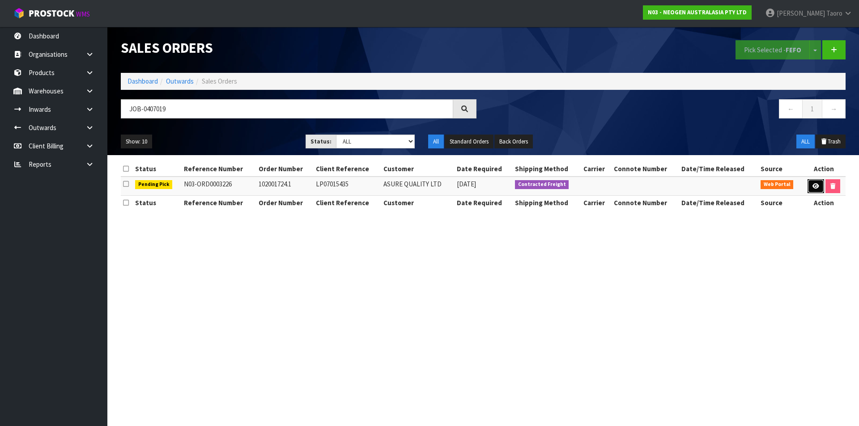
click at [816, 187] on icon at bounding box center [815, 186] width 7 height 6
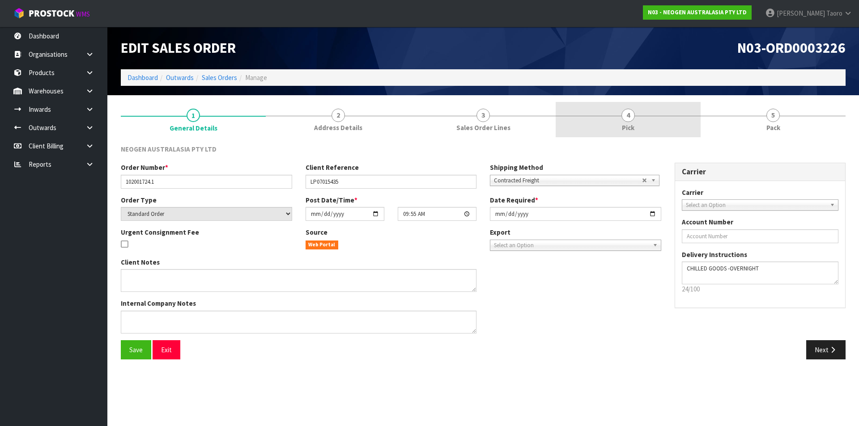
click at [656, 126] on link "4 Pick" at bounding box center [628, 119] width 145 height 35
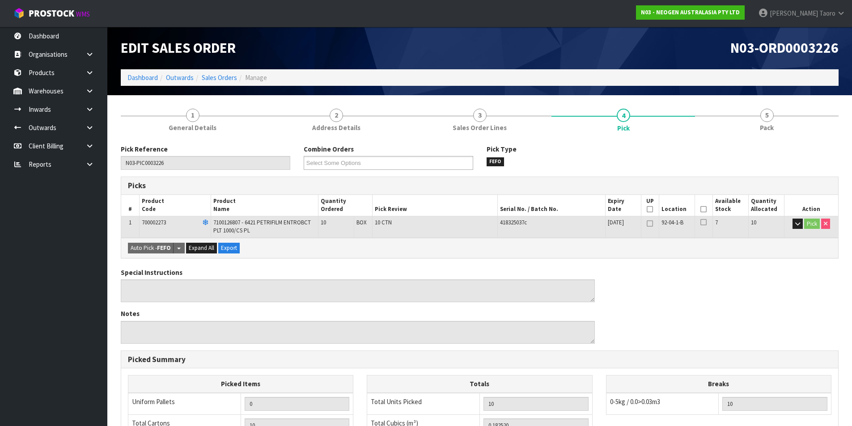
click at [704, 210] on icon at bounding box center [704, 209] width 6 height 0
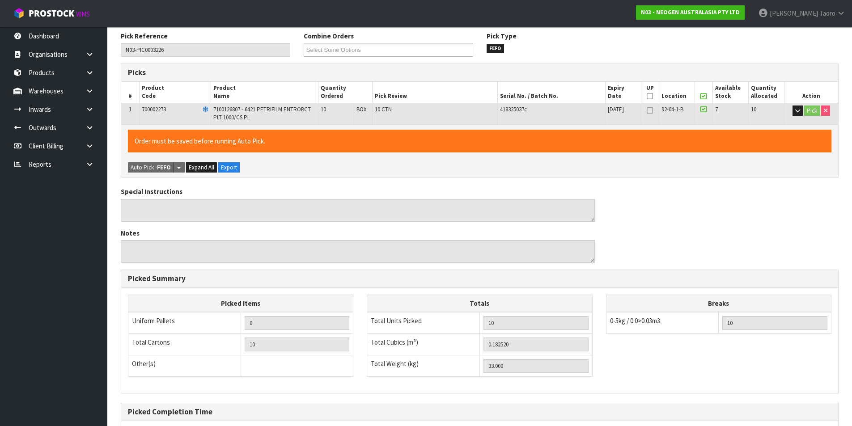
scroll to position [204, 0]
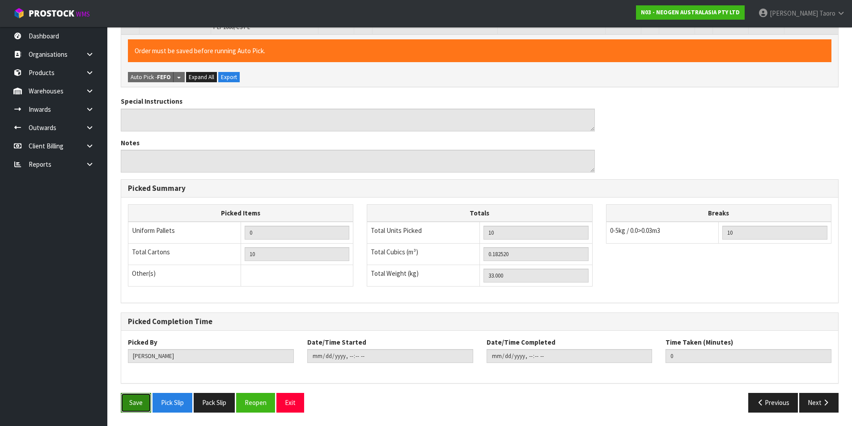
click at [146, 407] on button "Save" at bounding box center [136, 402] width 30 height 19
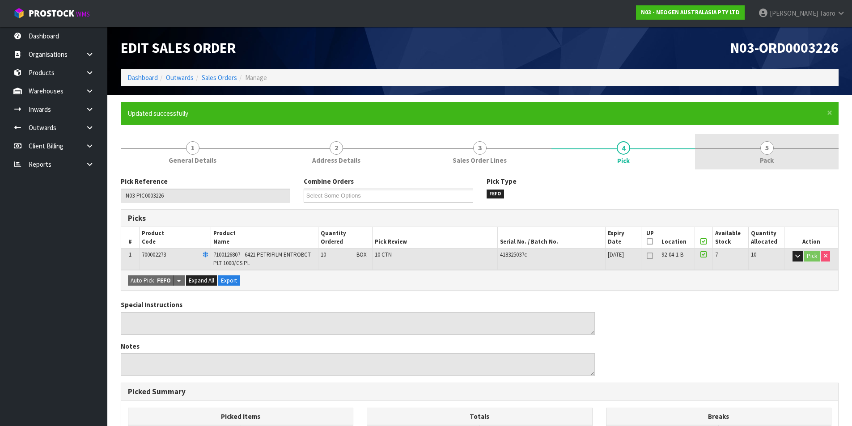
click at [763, 163] on span "Pack" at bounding box center [767, 160] width 14 height 9
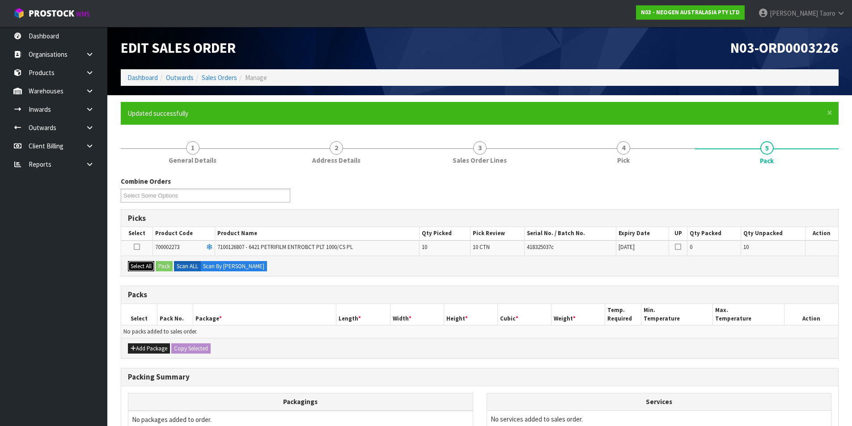
click at [148, 271] on button "Select All" at bounding box center [141, 266] width 26 height 11
click at [168, 268] on button "Pack" at bounding box center [164, 266] width 17 height 11
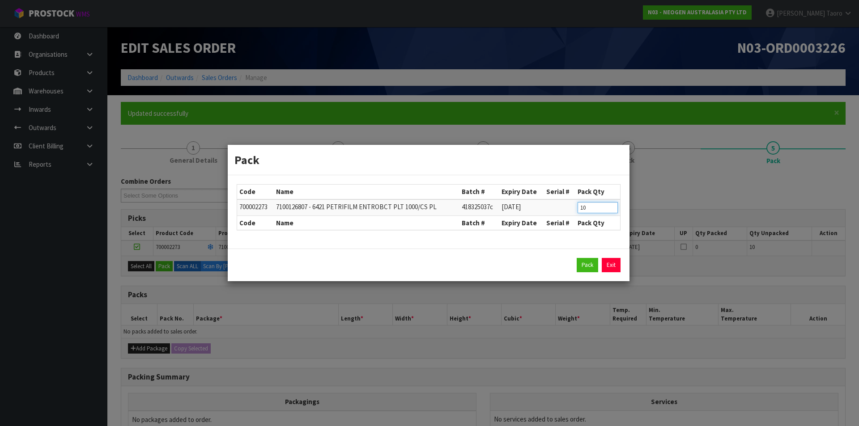
drag, startPoint x: 599, startPoint y: 204, endPoint x: 549, endPoint y: 192, distance: 50.9
click at [549, 194] on table "Code Name Batch # Expiry Date Serial # Pack Qty 700002273 7100126807 - 6421 PET…" at bounding box center [428, 207] width 383 height 45
click button "Pack" at bounding box center [587, 265] width 21 height 14
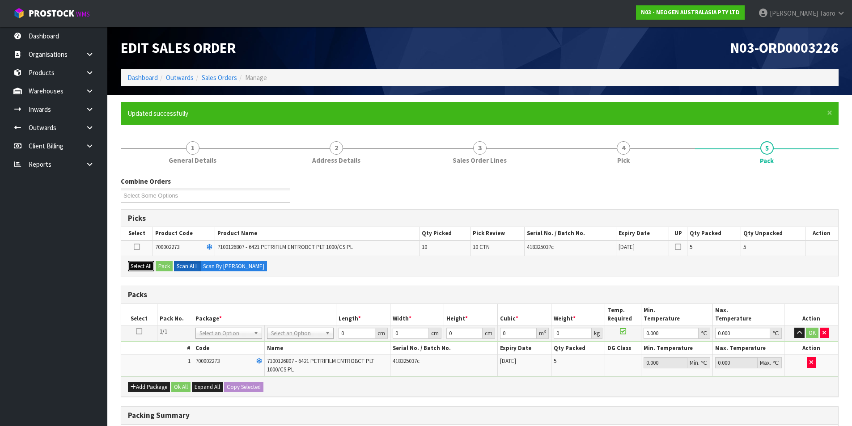
drag, startPoint x: 144, startPoint y: 268, endPoint x: 158, endPoint y: 268, distance: 13.9
click at [149, 268] on button "Select All" at bounding box center [141, 266] width 26 height 11
click at [158, 268] on button "Pack" at bounding box center [164, 266] width 17 height 11
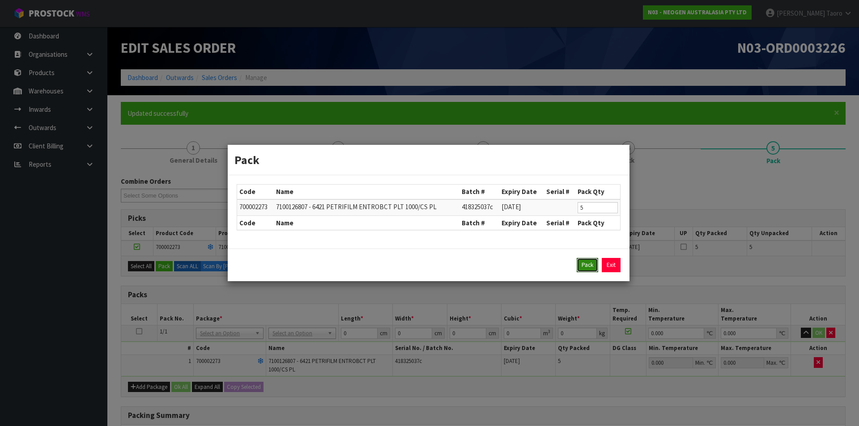
click at [586, 269] on button "Pack" at bounding box center [587, 265] width 21 height 14
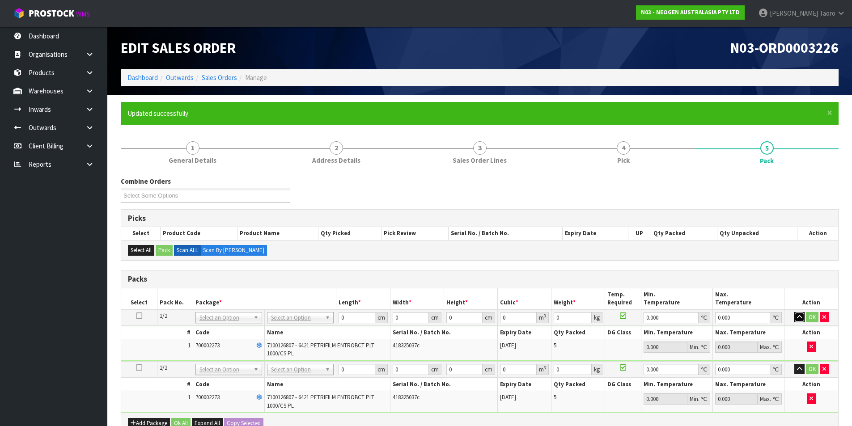
drag, startPoint x: 799, startPoint y: 318, endPoint x: 792, endPoint y: 326, distance: 10.5
click at [798, 318] on icon "button" at bounding box center [799, 317] width 5 height 6
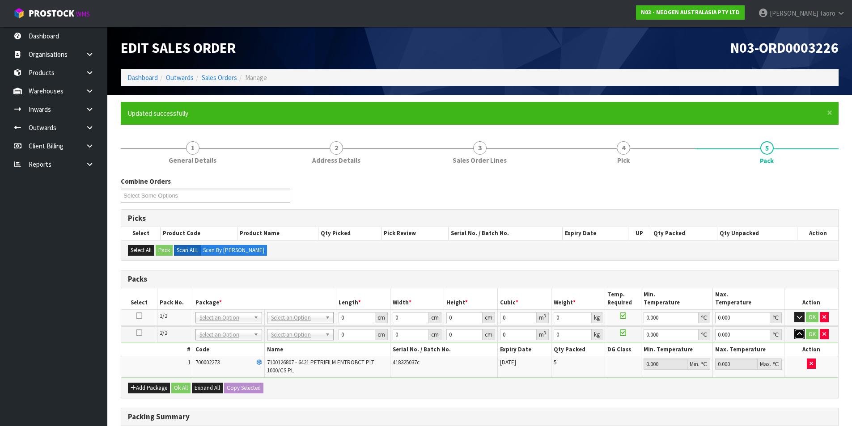
click at [799, 334] on icon "button" at bounding box center [799, 334] width 5 height 6
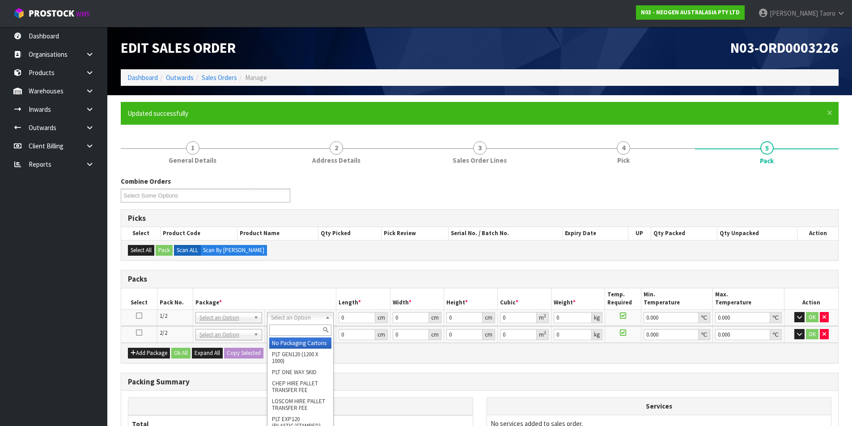
click at [298, 329] on input "text" at bounding box center [300, 330] width 62 height 11
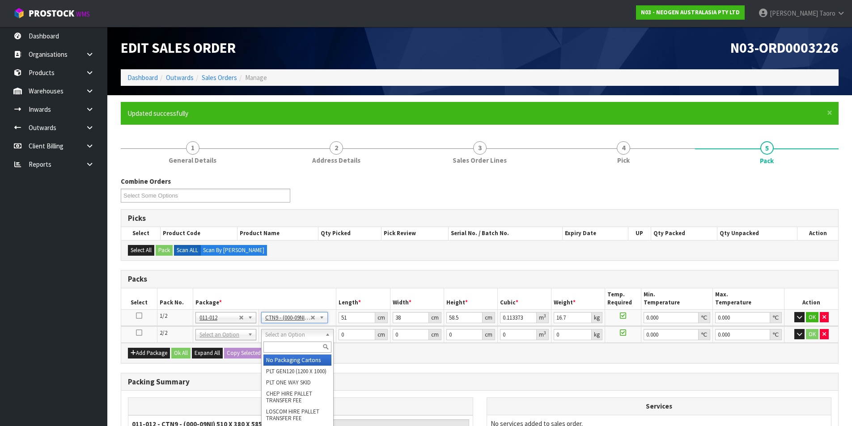
click at [304, 345] on input "text" at bounding box center [297, 347] width 68 height 11
drag, startPoint x: 307, startPoint y: 362, endPoint x: 325, endPoint y: 346, distance: 24.4
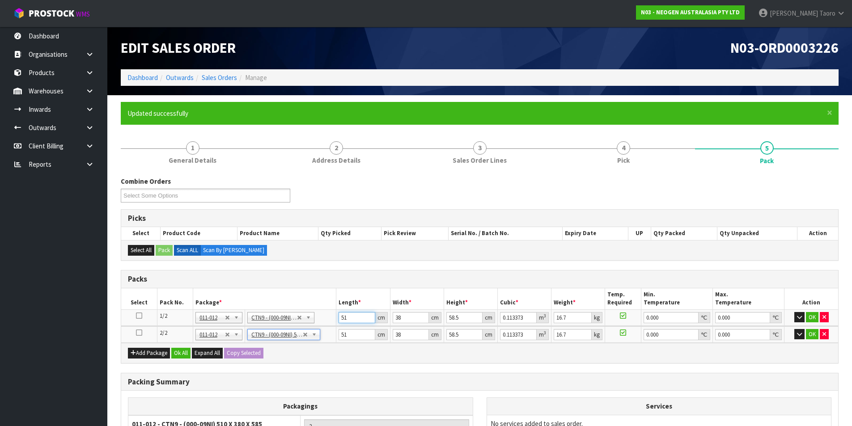
click at [357, 316] on input "51" at bounding box center [357, 317] width 36 height 11
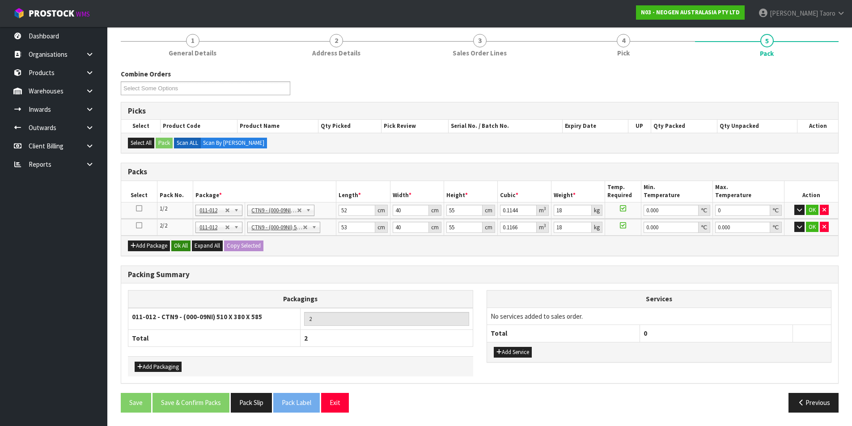
click at [173, 245] on div "Add Package Ok All Expand All Copy Selected" at bounding box center [479, 246] width 717 height 20
click at [181, 246] on button "Ok All" at bounding box center [180, 246] width 19 height 11
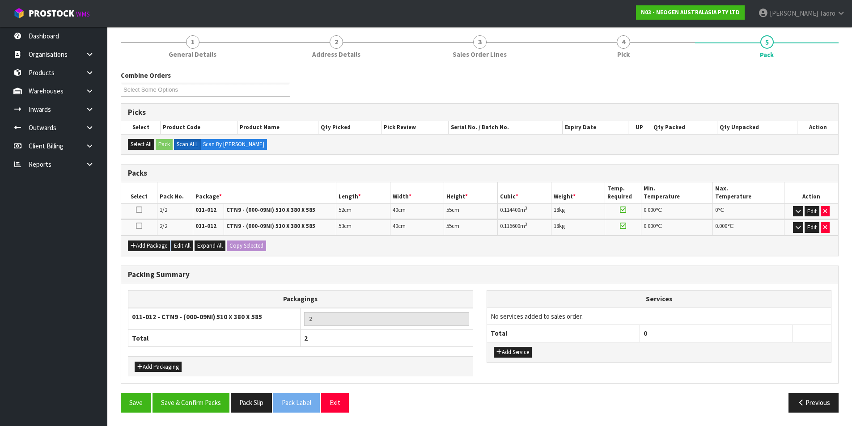
scroll to position [106, 0]
click at [208, 401] on button "Save & Confirm Packs" at bounding box center [191, 402] width 77 height 19
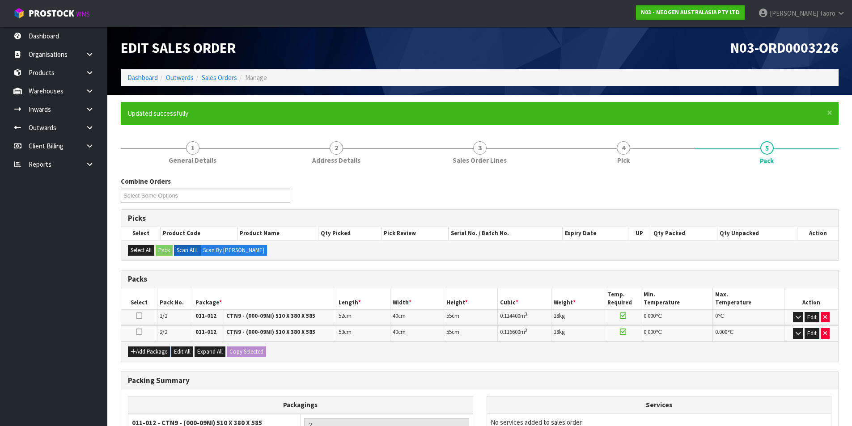
scroll to position [86, 0]
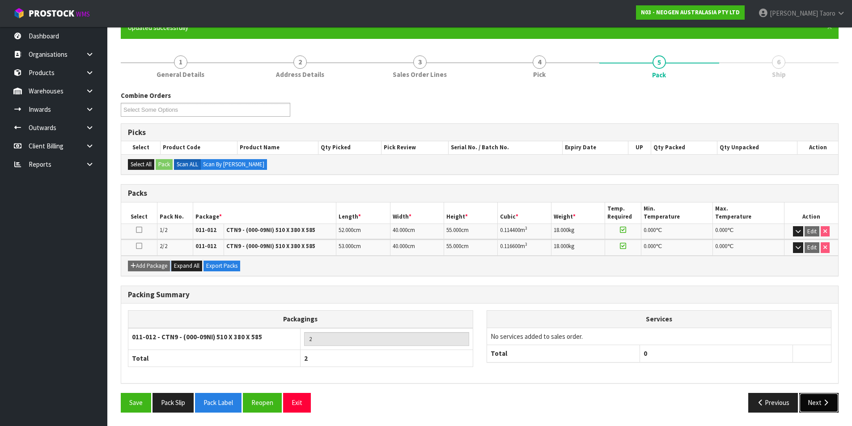
click at [811, 405] on button "Next" at bounding box center [818, 402] width 39 height 19
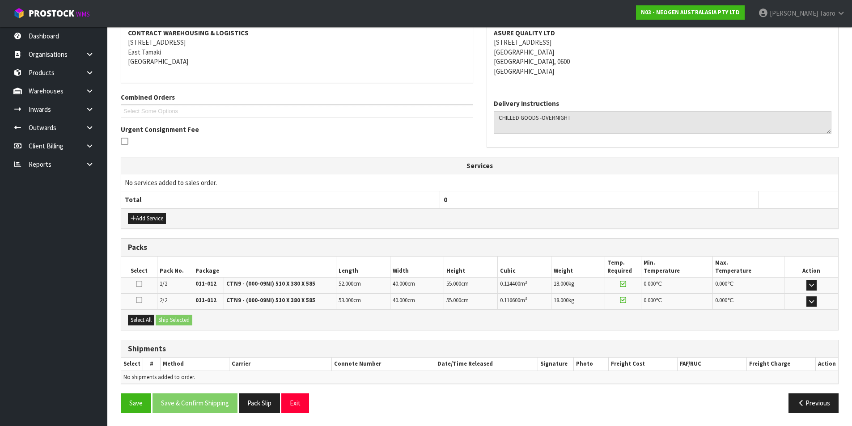
scroll to position [174, 0]
click at [160, 323] on div "Select All Ship Selected" at bounding box center [479, 319] width 717 height 20
click at [151, 323] on button "Select All" at bounding box center [141, 319] width 26 height 11
click at [174, 323] on button "Ship Selected" at bounding box center [174, 319] width 37 height 11
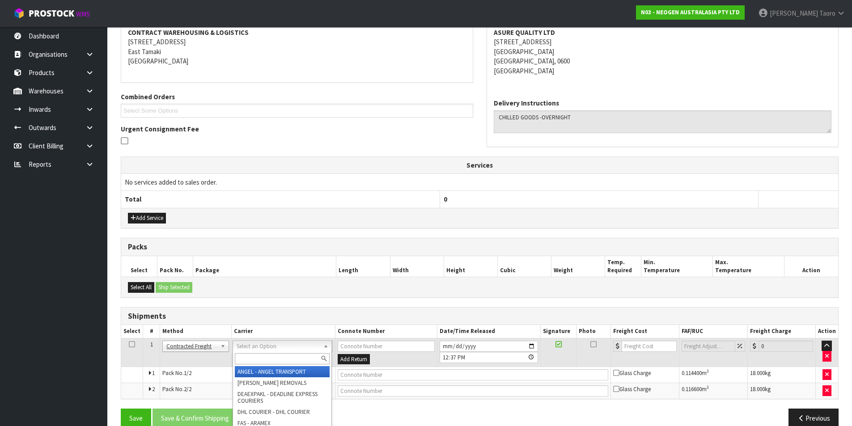
click at [282, 357] on input "text" at bounding box center [282, 358] width 95 height 11
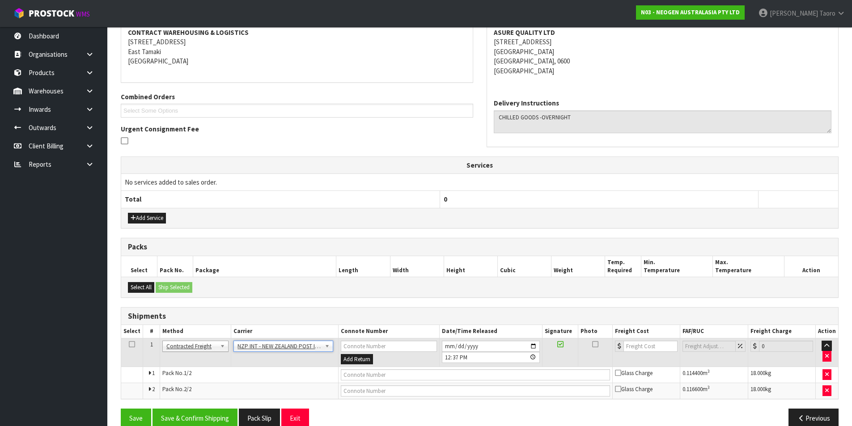
drag, startPoint x: 306, startPoint y: 348, endPoint x: 307, endPoint y: 357, distance: 9.0
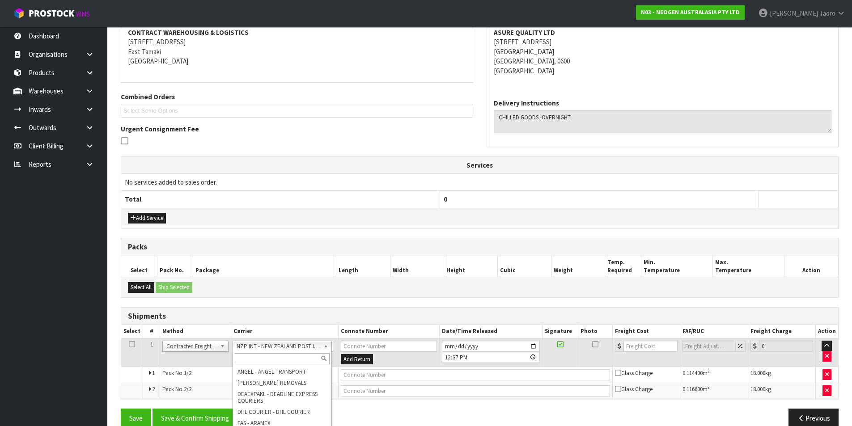
click at [307, 357] on input "text" at bounding box center [282, 358] width 95 height 11
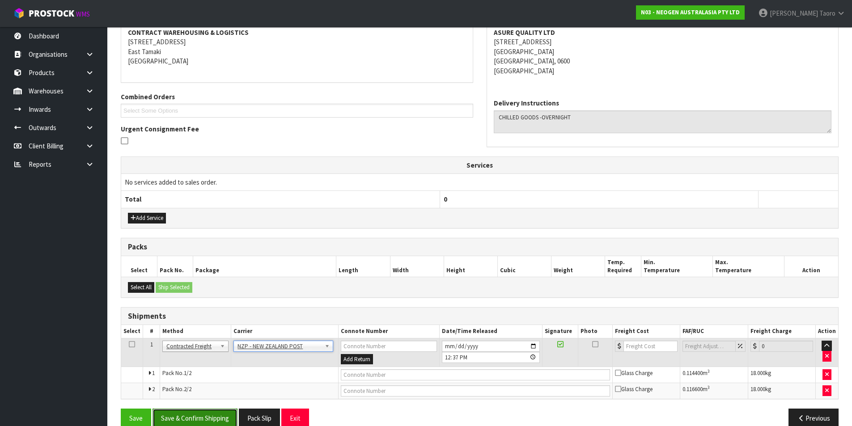
click at [216, 417] on button "Save & Confirm Shipping" at bounding box center [195, 418] width 85 height 19
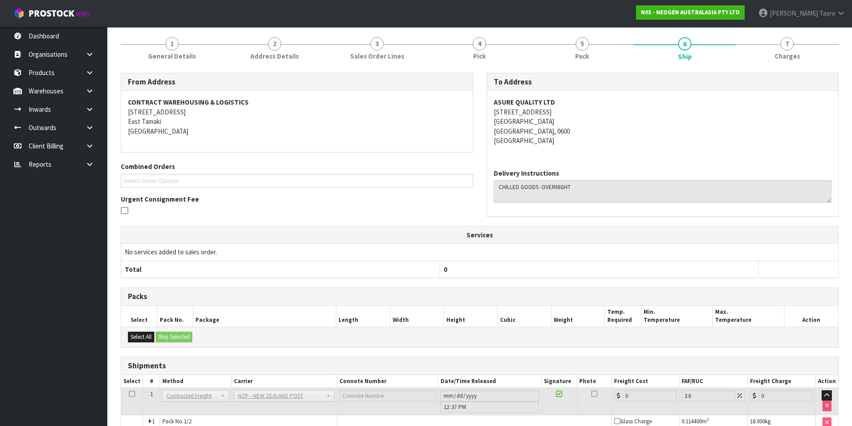
scroll to position [176, 0]
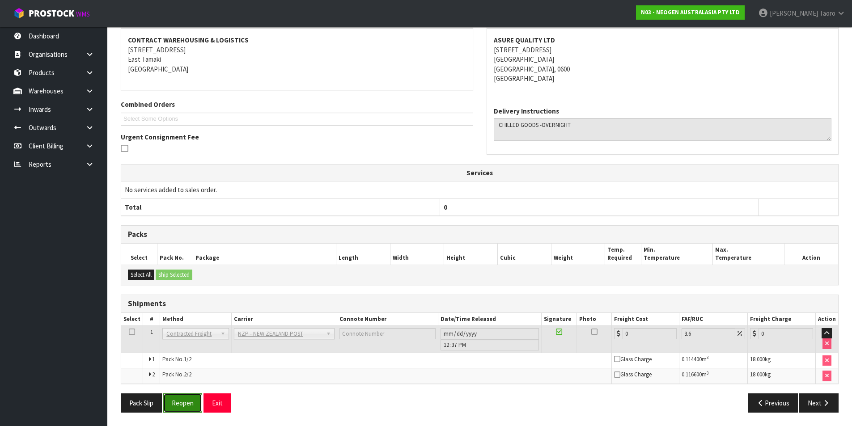
click at [182, 406] on button "Reopen" at bounding box center [182, 403] width 39 height 19
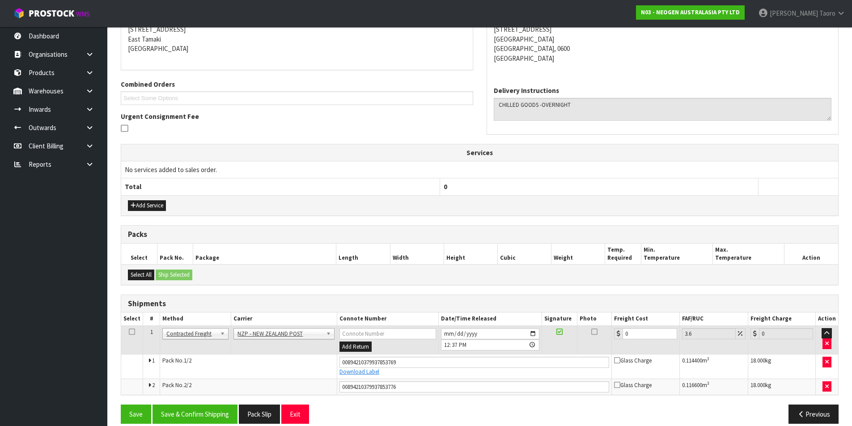
scroll to position [198, 0]
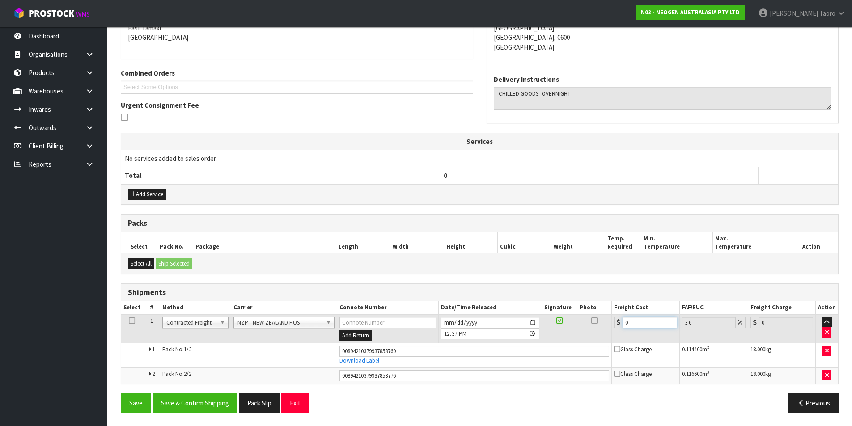
click at [642, 322] on input "0" at bounding box center [650, 322] width 54 height 11
click at [184, 399] on button "Save & Confirm Shipping" at bounding box center [195, 403] width 85 height 19
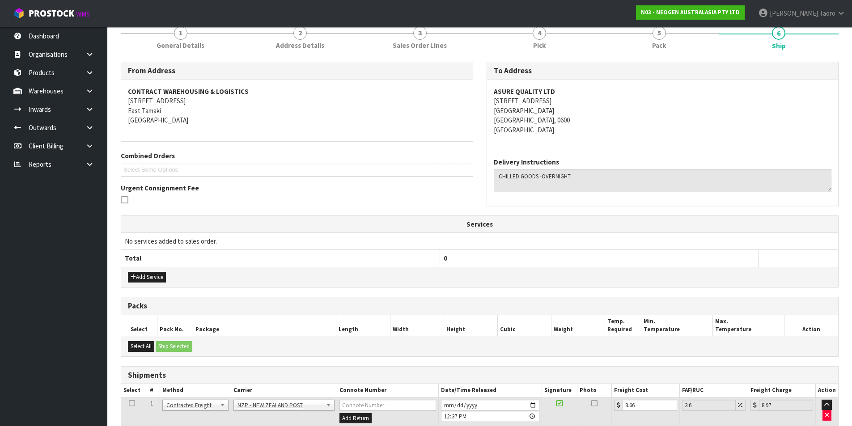
scroll to position [172, 0]
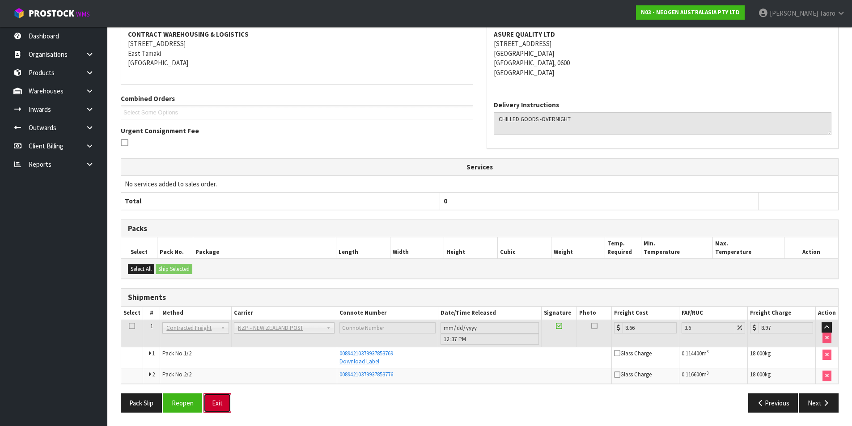
click at [221, 405] on button "Exit" at bounding box center [218, 403] width 28 height 19
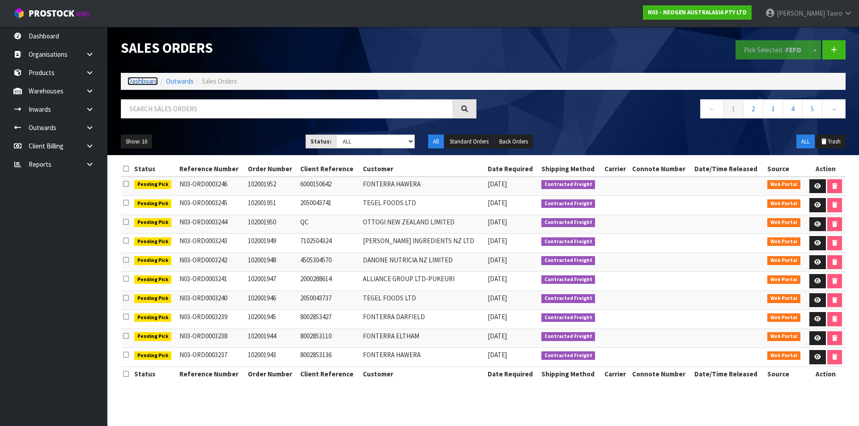
click at [142, 82] on link "Dashboard" at bounding box center [142, 81] width 30 height 8
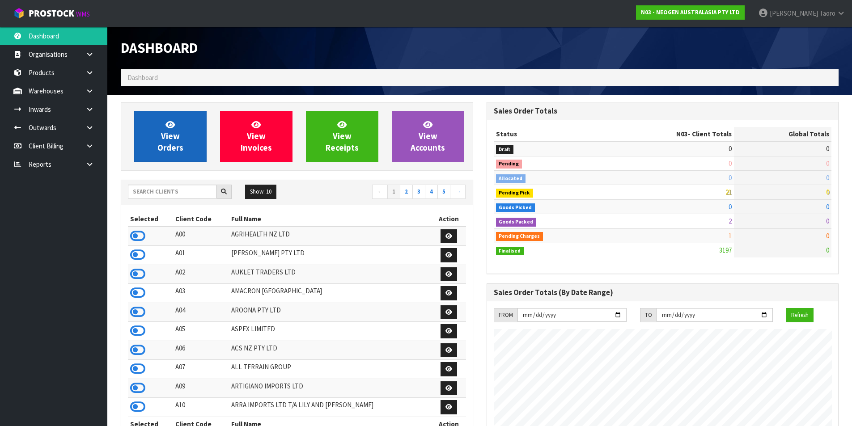
scroll to position [678, 365]
click at [187, 137] on link "View Orders" at bounding box center [170, 136] width 72 height 51
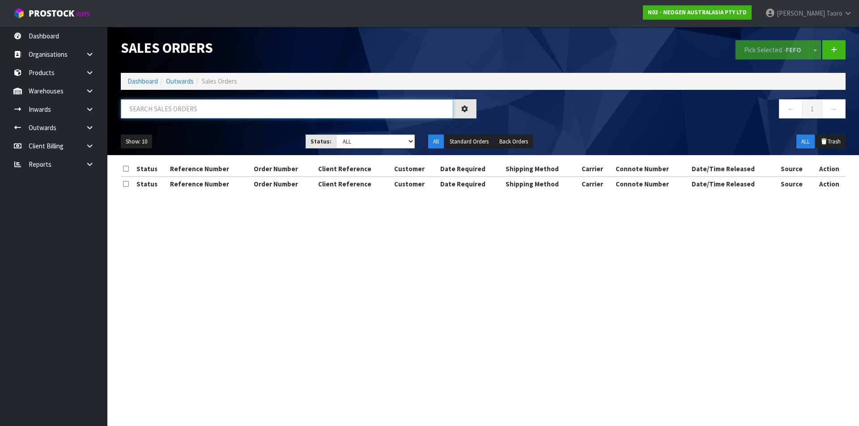
click at [191, 113] on input "text" at bounding box center [287, 108] width 332 height 19
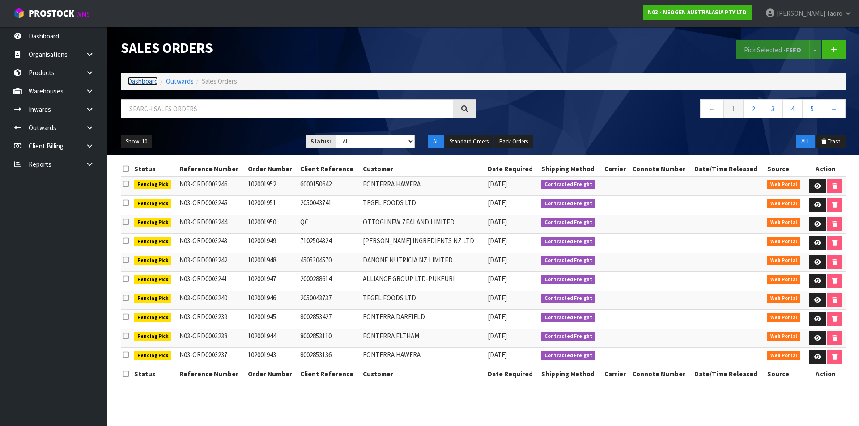
click at [143, 78] on link "Dashboard" at bounding box center [142, 81] width 30 height 8
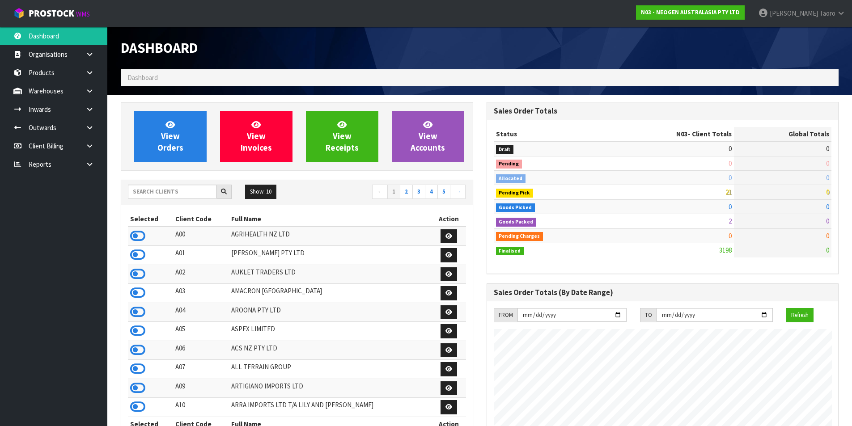
scroll to position [678, 365]
click at [152, 108] on div "View Orders View Invoices View Receipts View Accounts" at bounding box center [297, 136] width 353 height 69
click at [175, 133] on span "View Orders" at bounding box center [170, 136] width 26 height 34
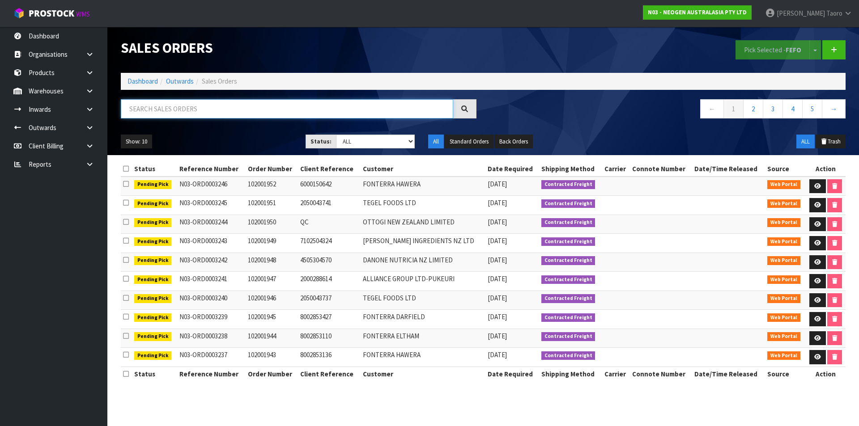
click at [402, 110] on input "text" at bounding box center [287, 108] width 332 height 19
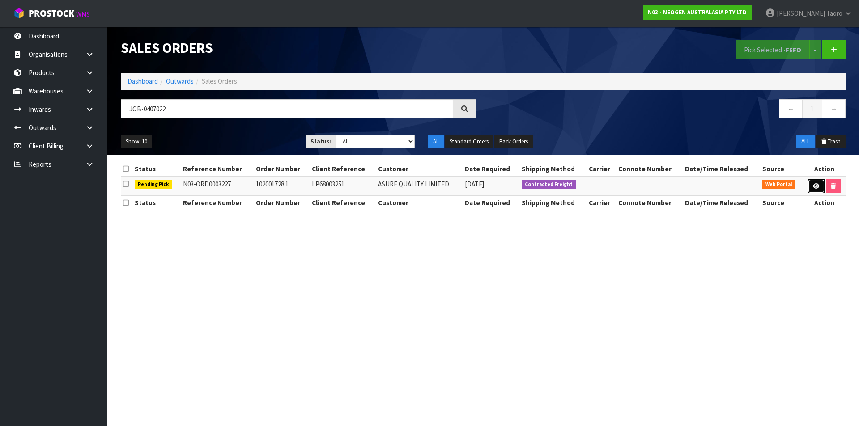
click at [813, 186] on icon at bounding box center [816, 186] width 7 height 6
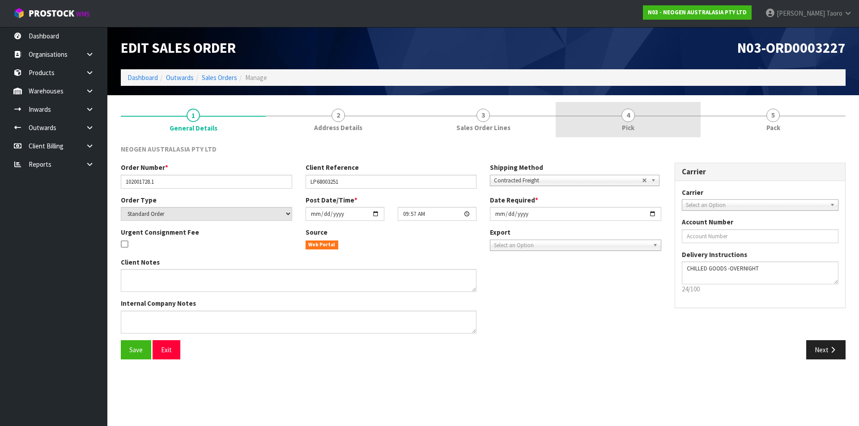
click at [654, 121] on link "4 Pick" at bounding box center [628, 119] width 145 height 35
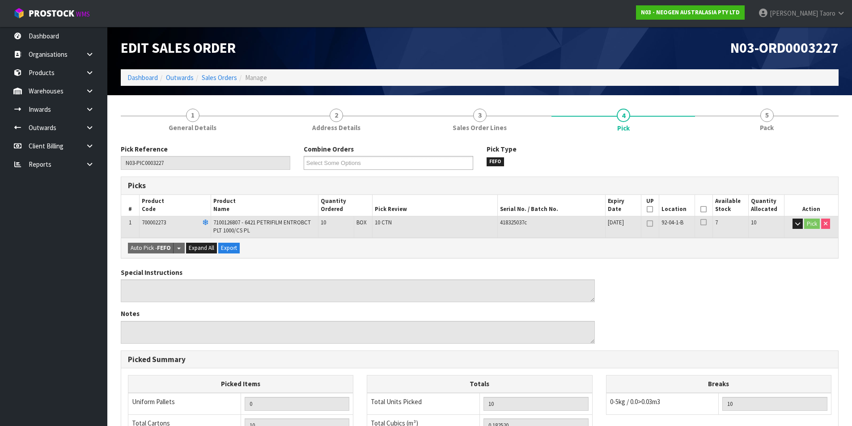
click at [704, 210] on icon at bounding box center [704, 209] width 6 height 0
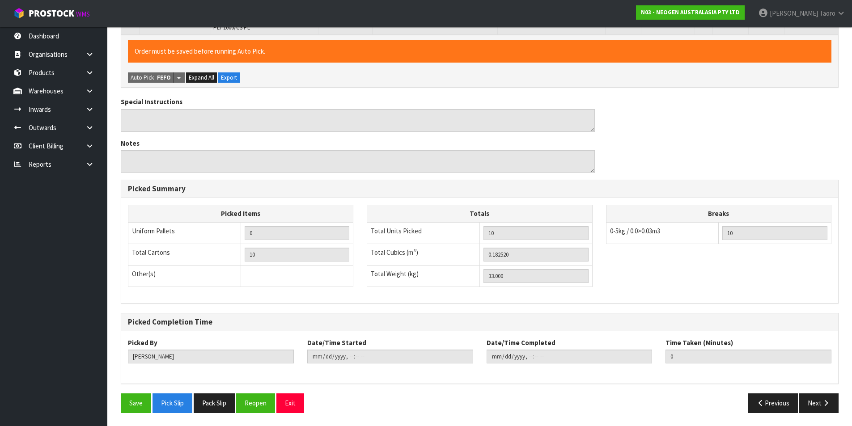
scroll to position [204, 0]
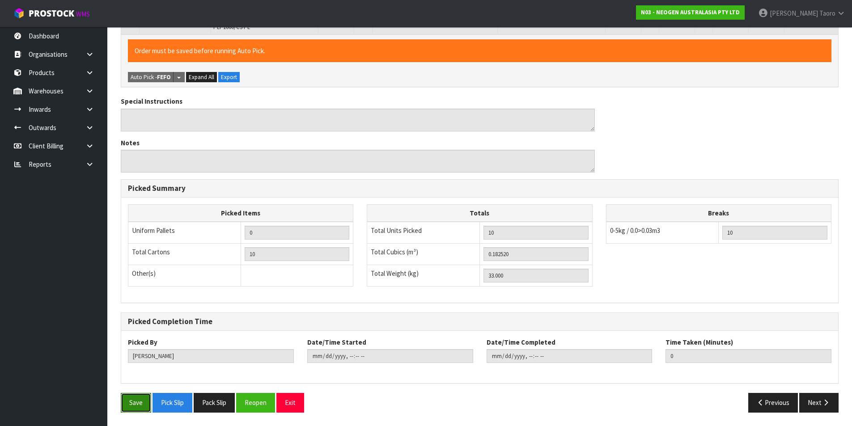
click at [137, 406] on button "Save" at bounding box center [136, 402] width 30 height 19
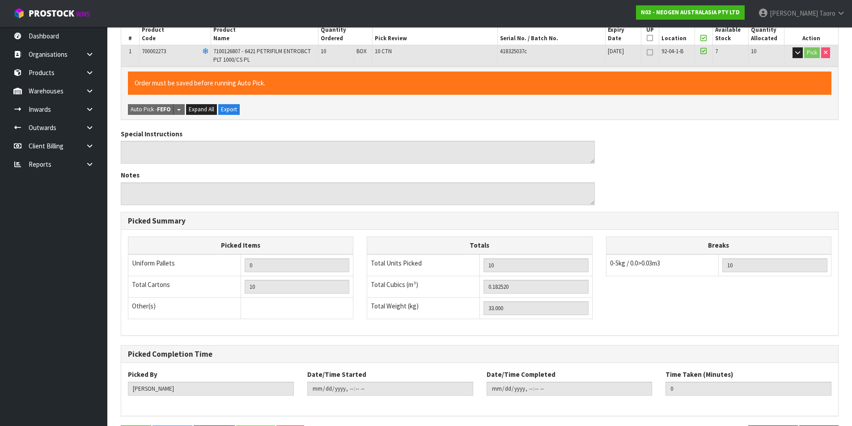
scroll to position [0, 0]
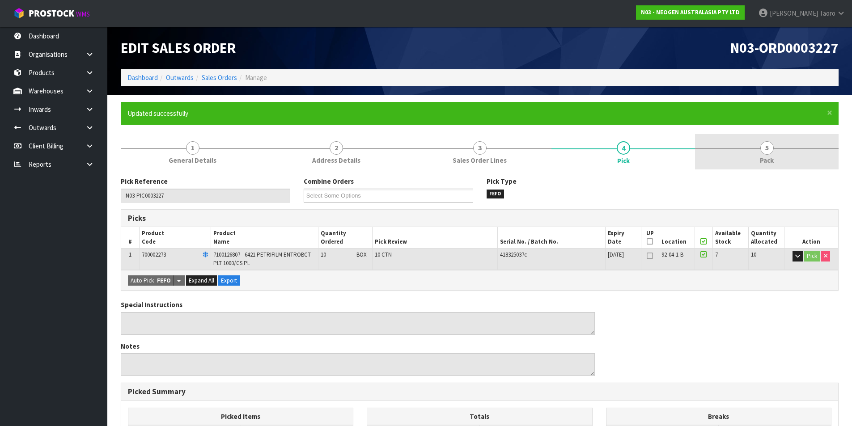
click at [751, 153] on link "5 Pack" at bounding box center [767, 151] width 144 height 35
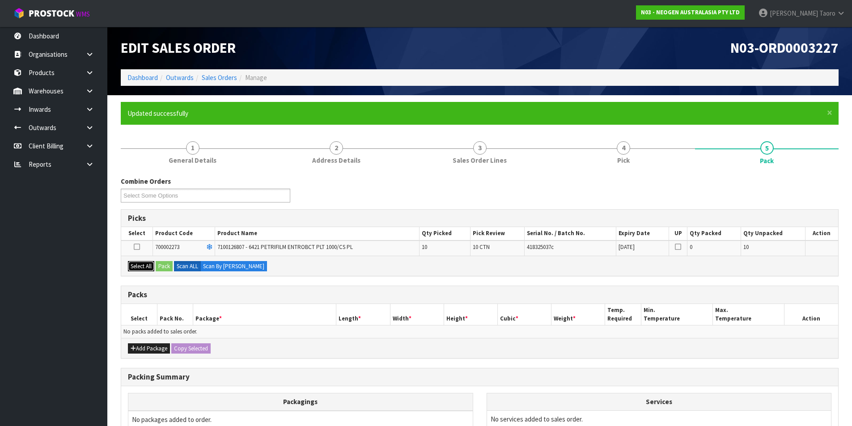
click at [147, 265] on button "Select All" at bounding box center [141, 266] width 26 height 11
click at [167, 266] on button "Pack" at bounding box center [164, 266] width 17 height 11
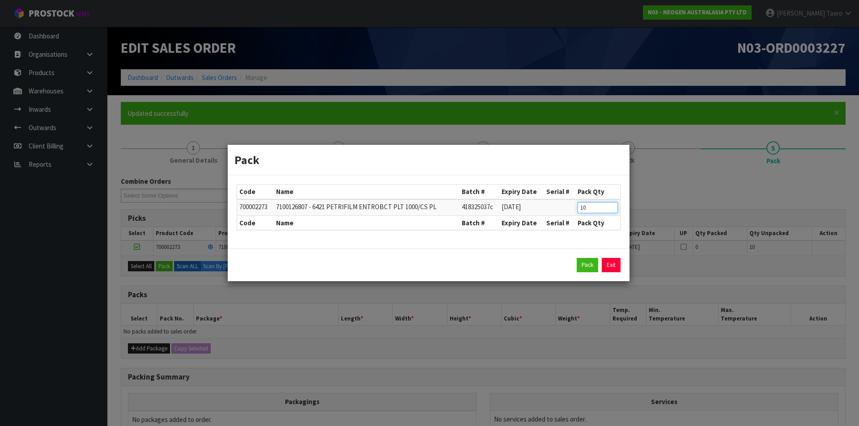
drag, startPoint x: 600, startPoint y: 207, endPoint x: 527, endPoint y: 216, distance: 74.3
click at [527, 216] on table "Code Name Batch # Expiry Date Serial # Pack Qty 700002273 7100126807 - 6421 PET…" at bounding box center [428, 207] width 383 height 45
click button "Pack" at bounding box center [587, 265] width 21 height 14
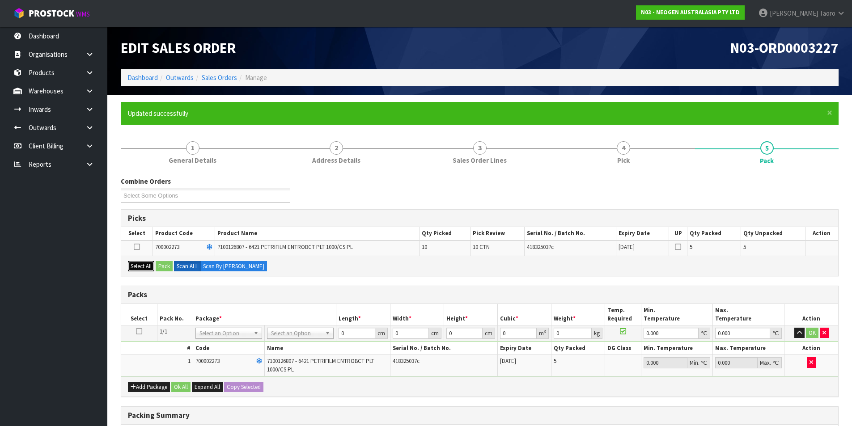
click at [144, 267] on button "Select All" at bounding box center [141, 266] width 26 height 11
click at [170, 266] on button "Pack" at bounding box center [164, 266] width 17 height 11
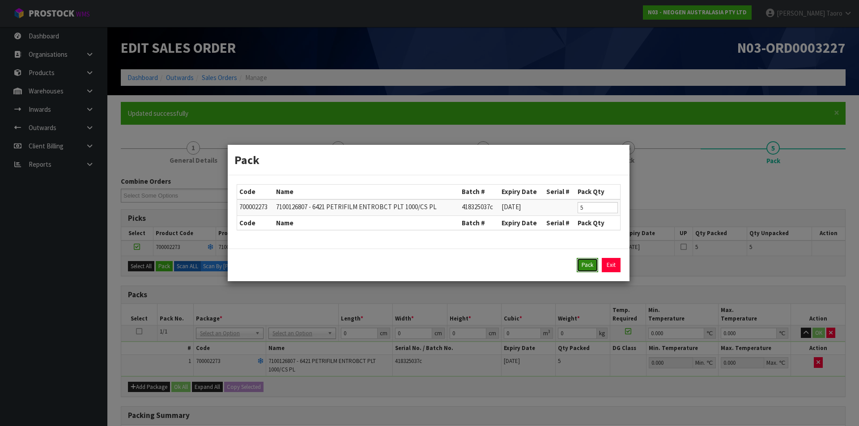
click at [595, 266] on button "Pack" at bounding box center [587, 265] width 21 height 14
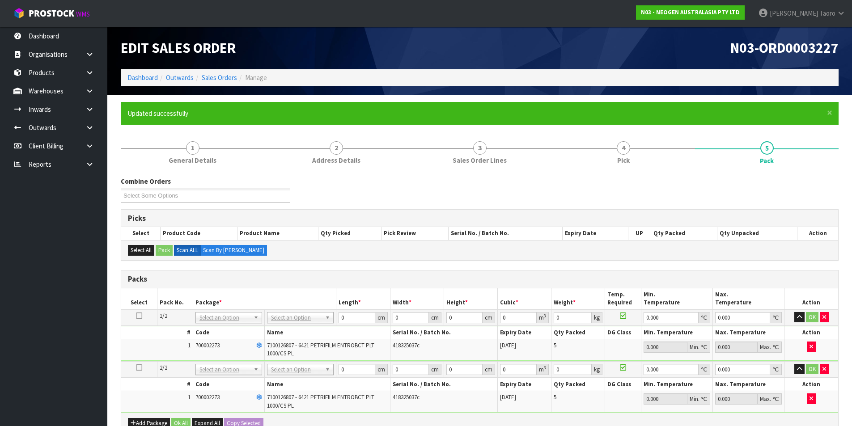
click at [586, 218] on h3 "Picks" at bounding box center [480, 218] width 704 height 8
drag, startPoint x: 306, startPoint y: 316, endPoint x: 308, endPoint y: 336, distance: 20.2
click at [142, 314] on td at bounding box center [139, 318] width 36 height 16
click at [136, 316] on icon at bounding box center [139, 316] width 6 height 0
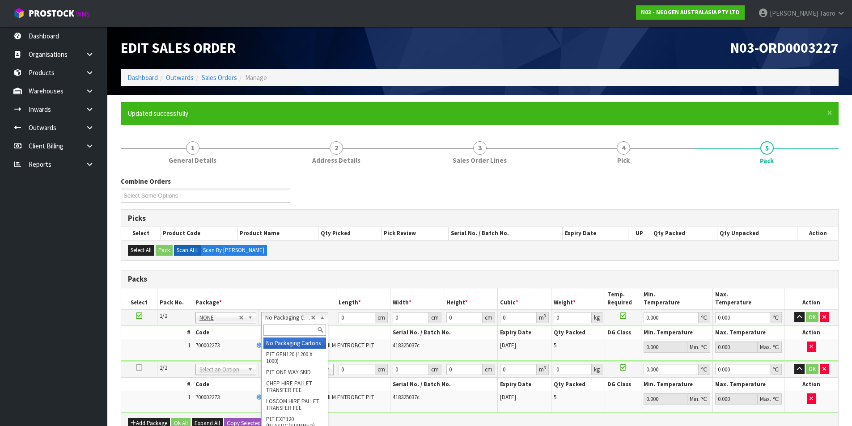
click at [304, 335] on input "text" at bounding box center [294, 330] width 62 height 11
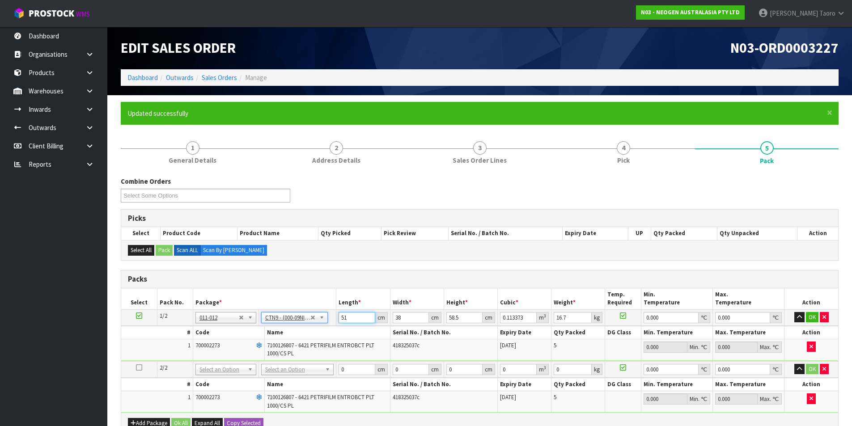
click at [351, 318] on input "51" at bounding box center [357, 317] width 36 height 11
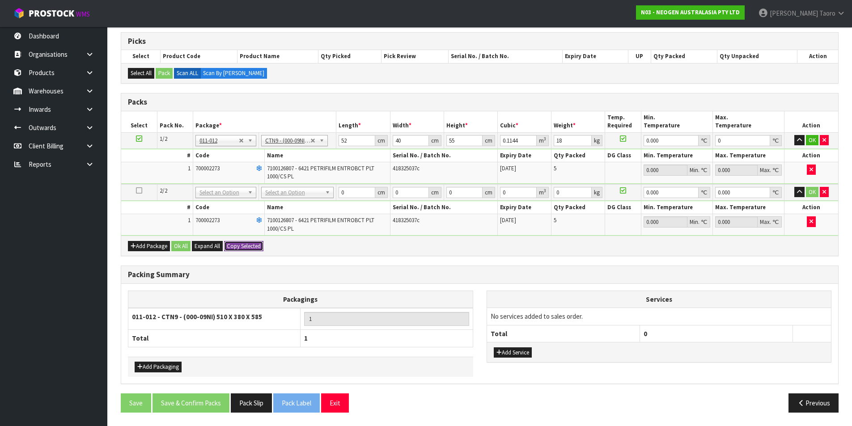
click at [246, 249] on button "Copy Selected" at bounding box center [243, 246] width 39 height 11
drag, startPoint x: 246, startPoint y: 249, endPoint x: 161, endPoint y: 242, distance: 85.3
click at [244, 247] on span "Confirm" at bounding box center [237, 246] width 20 height 8
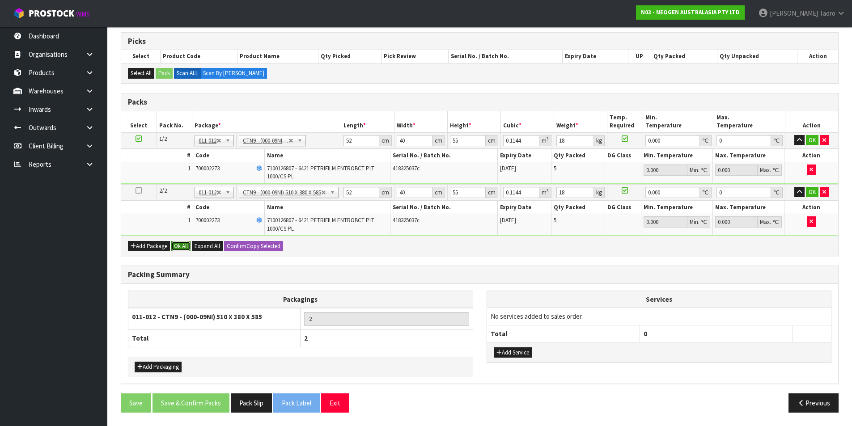
click at [183, 246] on button "Ok All" at bounding box center [180, 246] width 19 height 11
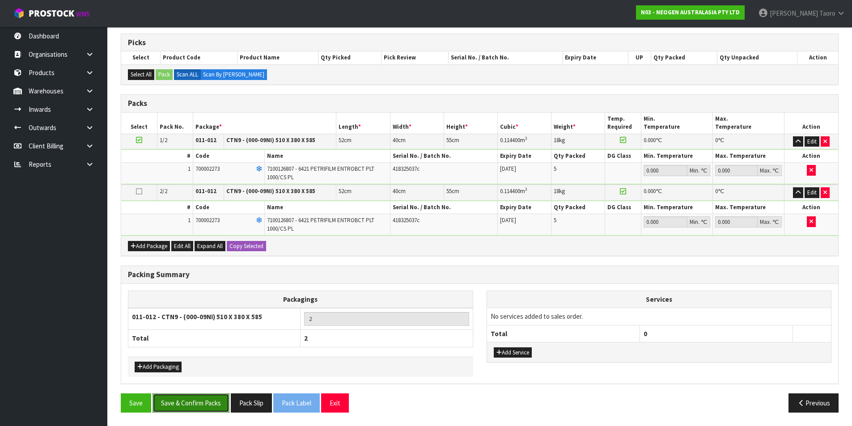
click at [213, 410] on button "Save & Confirm Packs" at bounding box center [191, 403] width 77 height 19
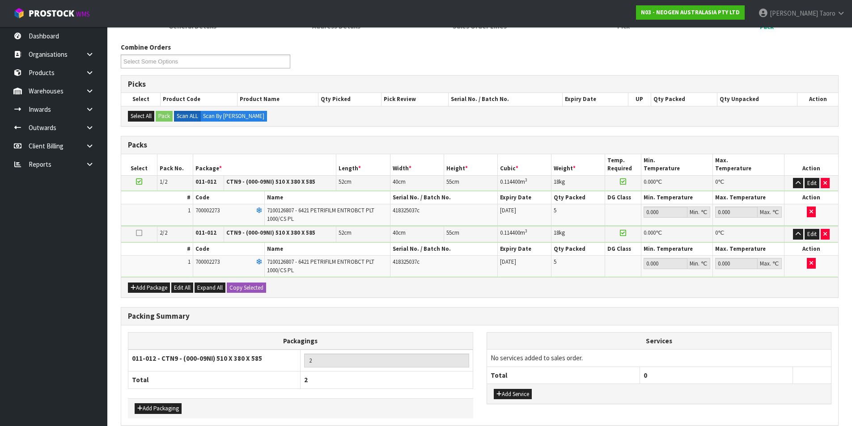
scroll to position [86, 0]
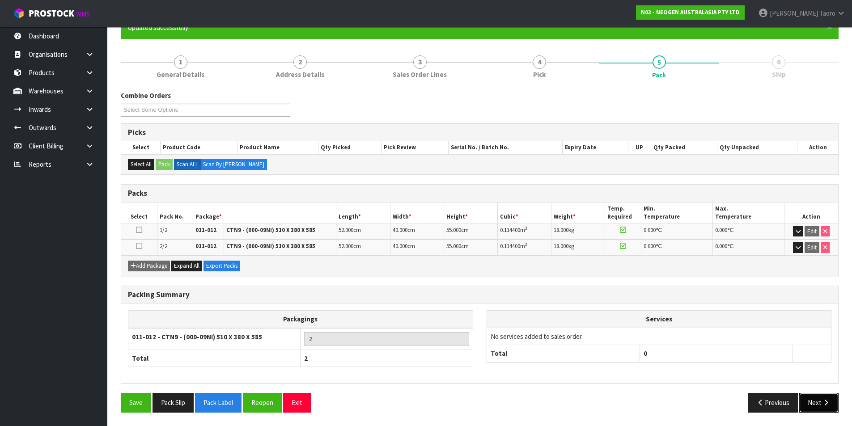
click at [831, 407] on button "Next" at bounding box center [818, 402] width 39 height 19
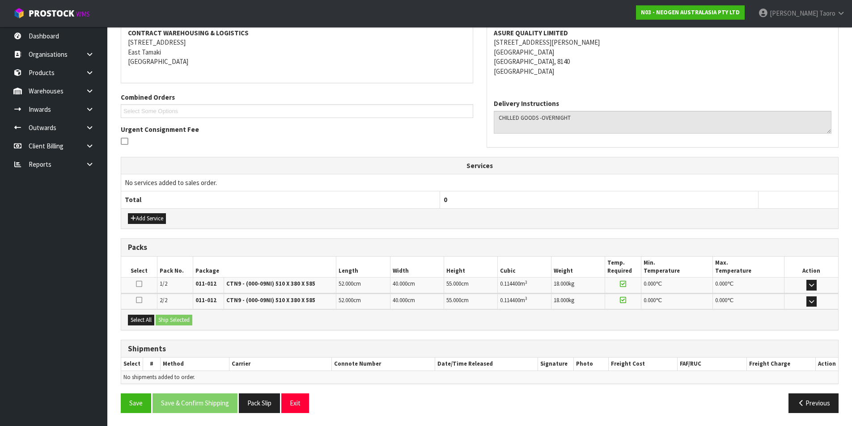
scroll to position [174, 0]
drag, startPoint x: 142, startPoint y: 320, endPoint x: 170, endPoint y: 329, distance: 29.3
click at [144, 323] on button "Select All" at bounding box center [141, 319] width 26 height 11
click at [181, 316] on button "Ship Selected" at bounding box center [174, 319] width 37 height 11
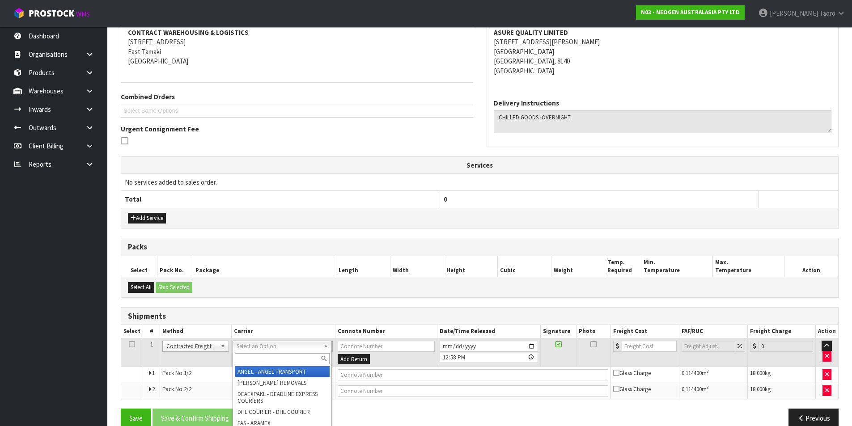
click at [293, 358] on input "text" at bounding box center [282, 358] width 95 height 11
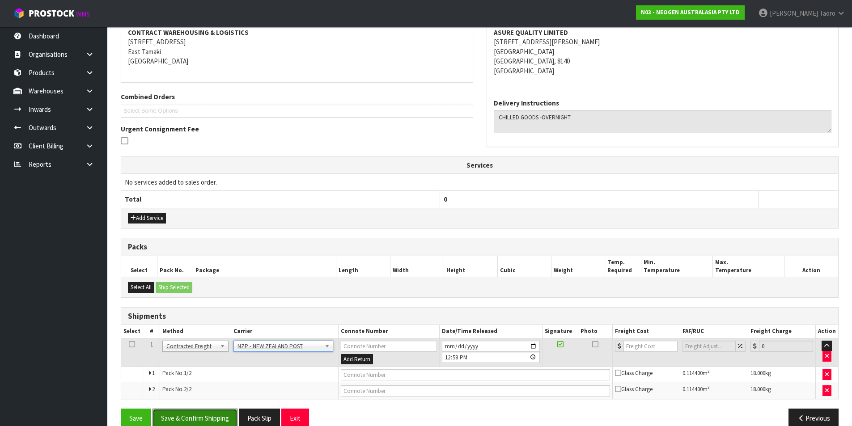
click at [216, 415] on button "Save & Confirm Shipping" at bounding box center [195, 418] width 85 height 19
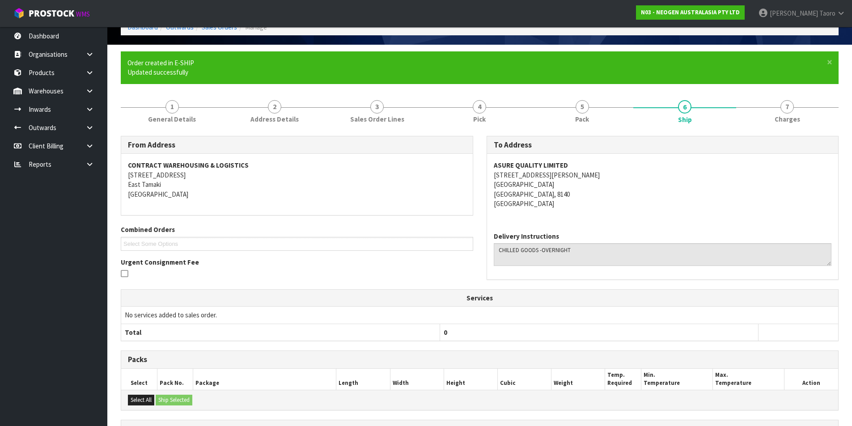
scroll to position [176, 0]
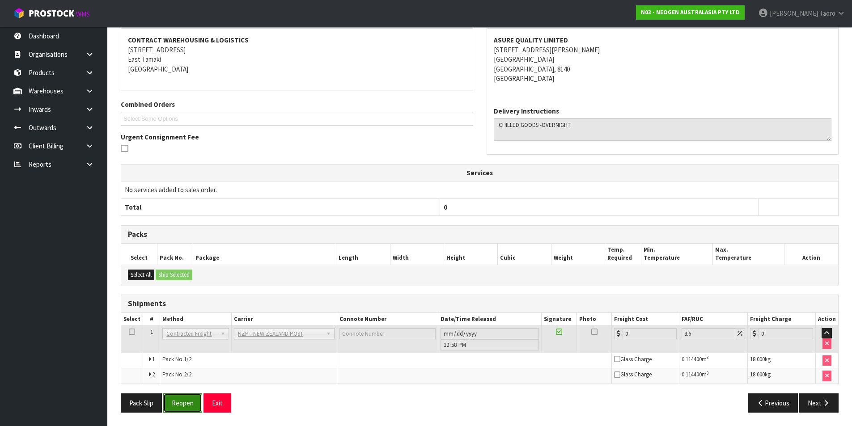
drag, startPoint x: 190, startPoint y: 399, endPoint x: 187, endPoint y: 395, distance: 5.4
click at [190, 399] on button "Reopen" at bounding box center [182, 403] width 39 height 19
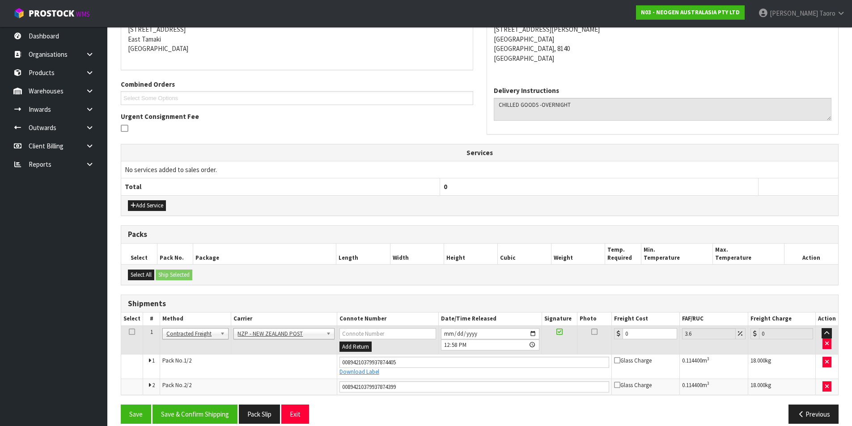
scroll to position [198, 0]
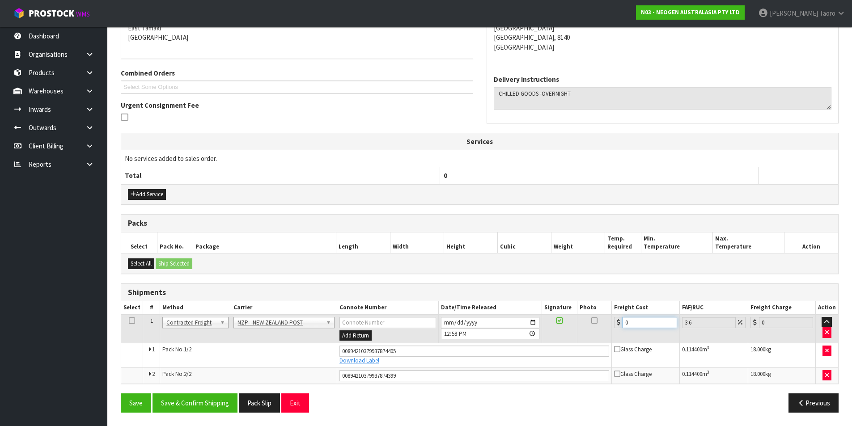
click at [645, 322] on input "0" at bounding box center [650, 322] width 54 height 11
click at [195, 404] on button "Save & Confirm Shipping" at bounding box center [195, 403] width 85 height 19
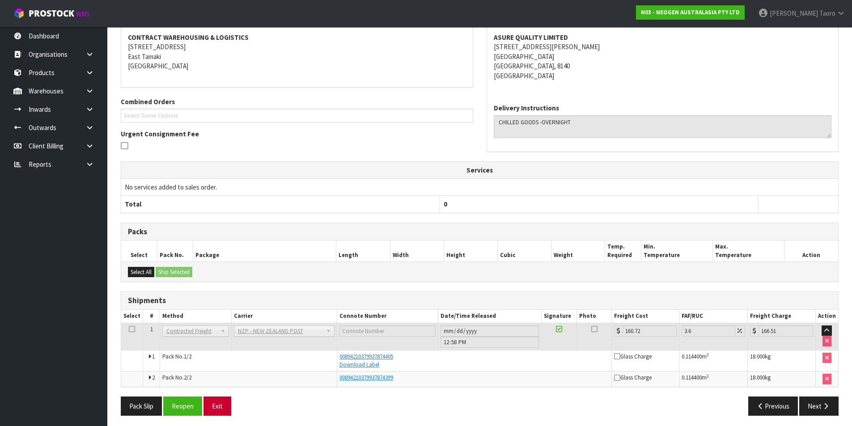
scroll to position [172, 0]
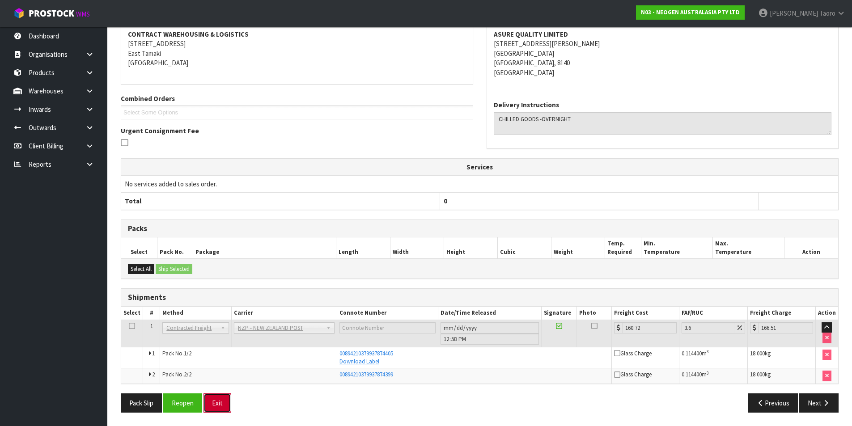
click at [215, 407] on button "Exit" at bounding box center [218, 403] width 28 height 19
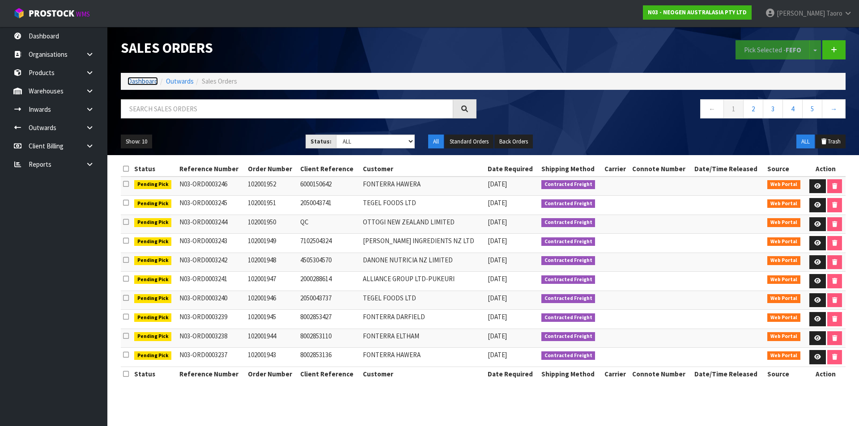
click at [148, 81] on link "Dashboard" at bounding box center [142, 81] width 30 height 8
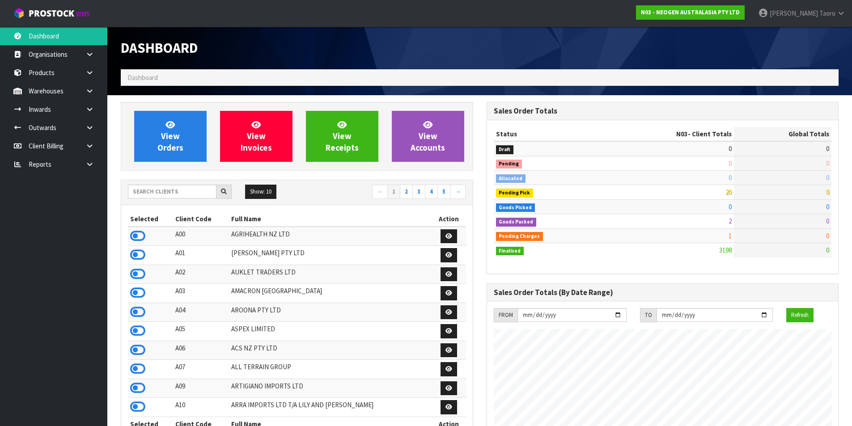
scroll to position [678, 365]
